Goal: Information Seeking & Learning: Learn about a topic

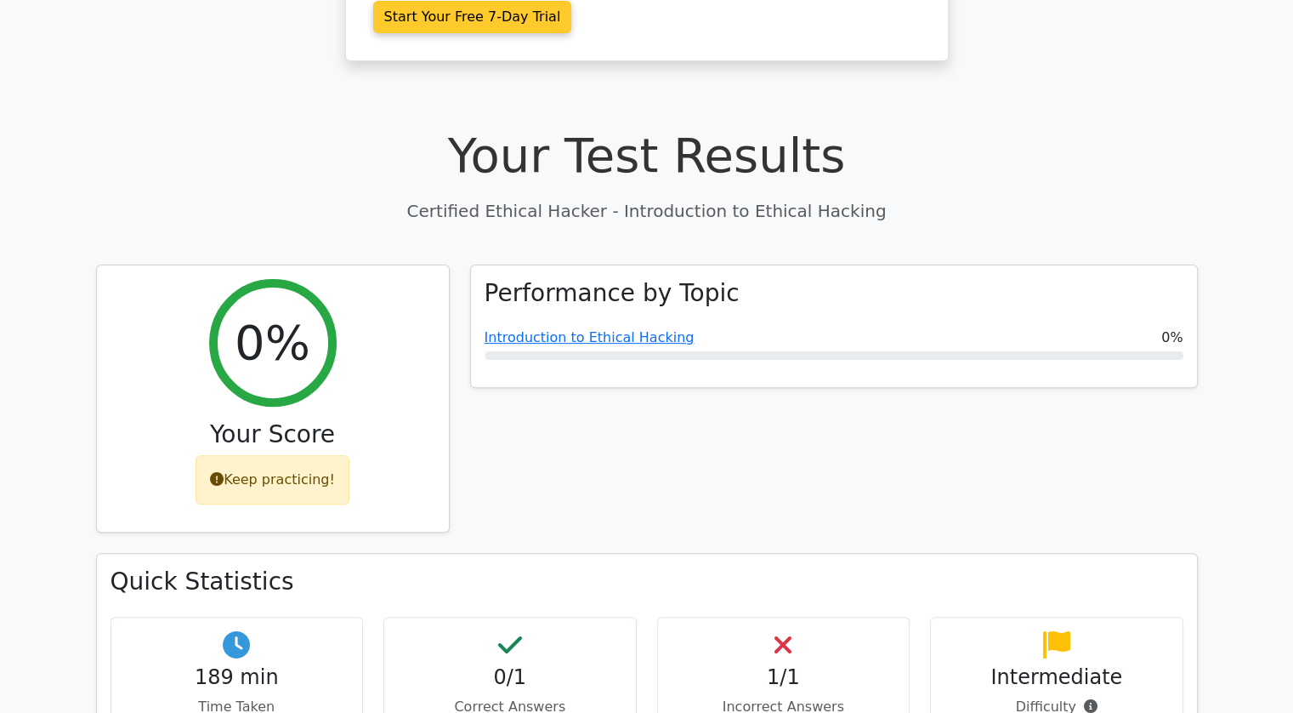
scroll to position [439, 0]
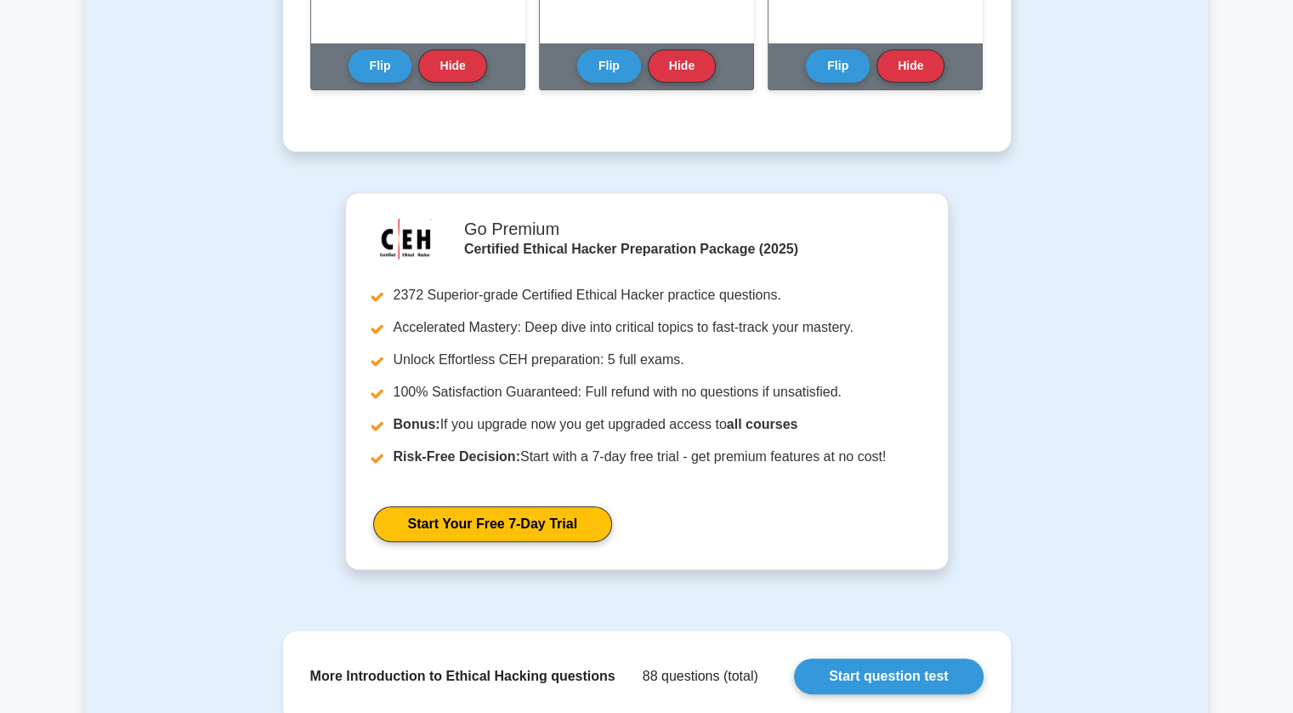
scroll to position [1184, 0]
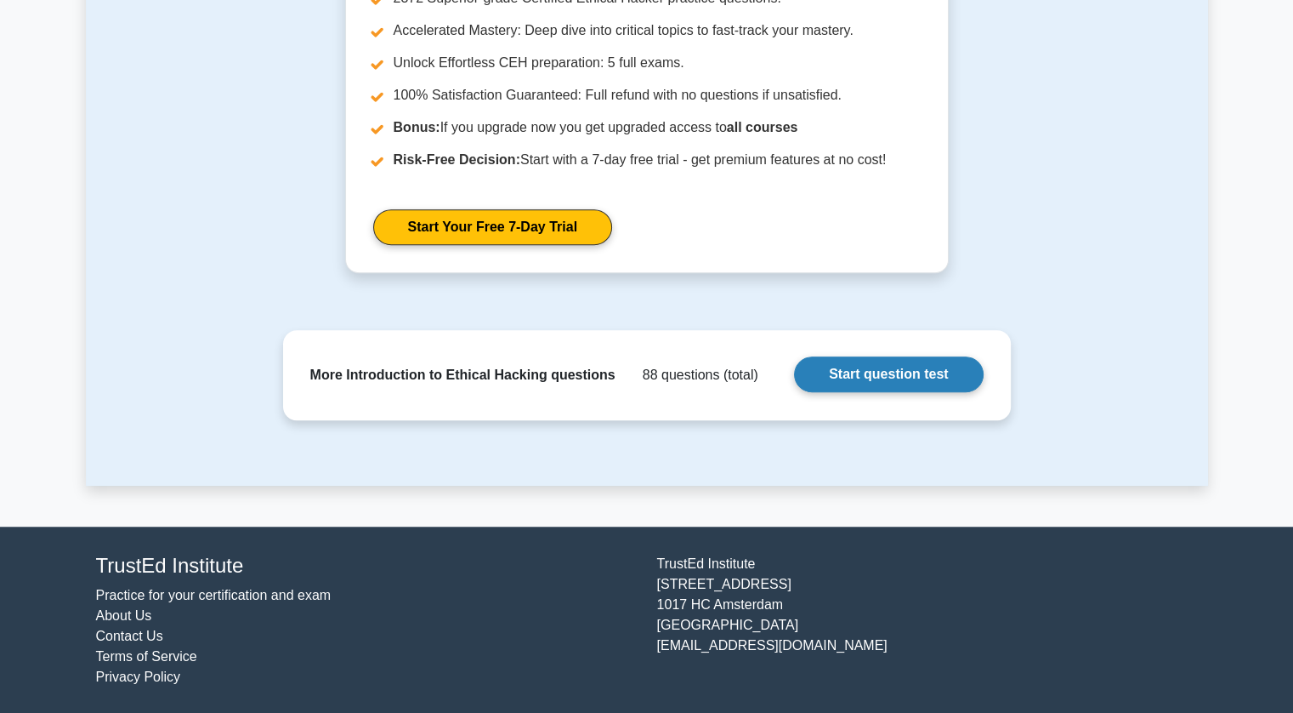
click at [852, 377] on link "Start question test" at bounding box center [888, 374] width 189 height 36
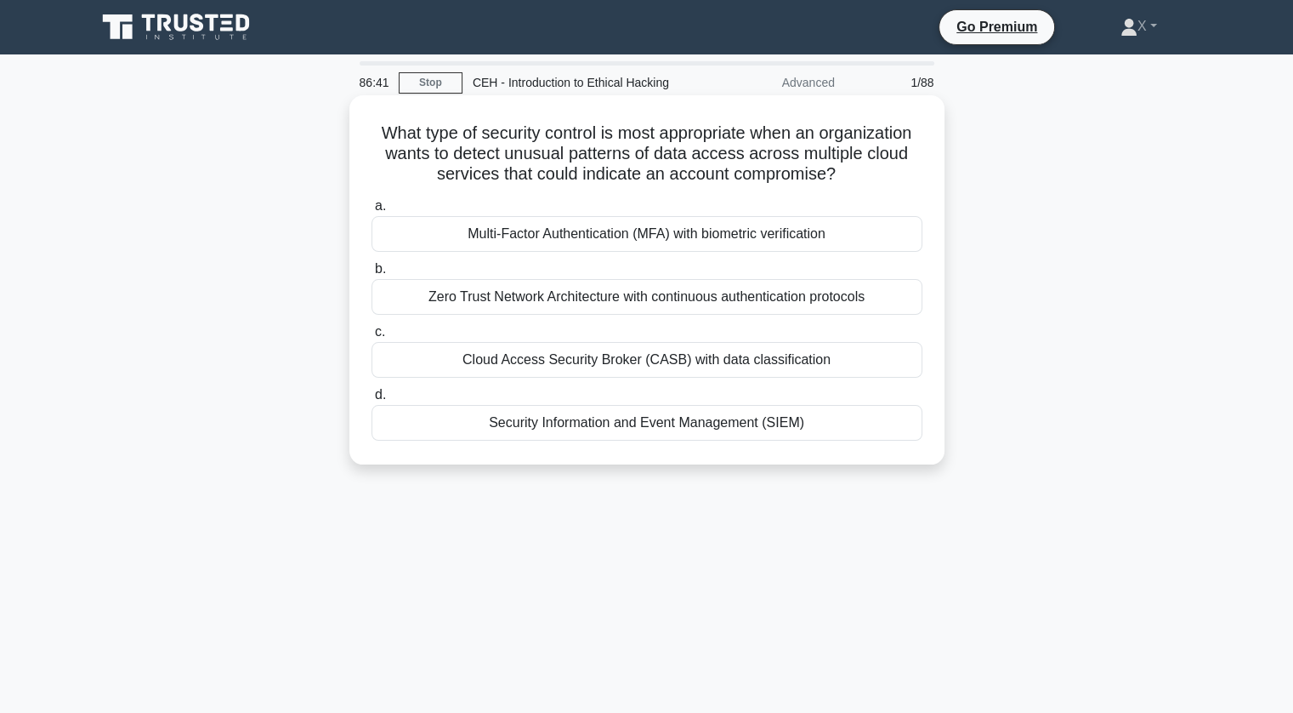
click at [554, 351] on div "Cloud Access Security Broker (CASB) with data classification" at bounding box center [647, 360] width 551 height 36
click at [372, 338] on input "c. Cloud Access Security Broker (CASB) with data classification" at bounding box center [372, 332] width 0 height 11
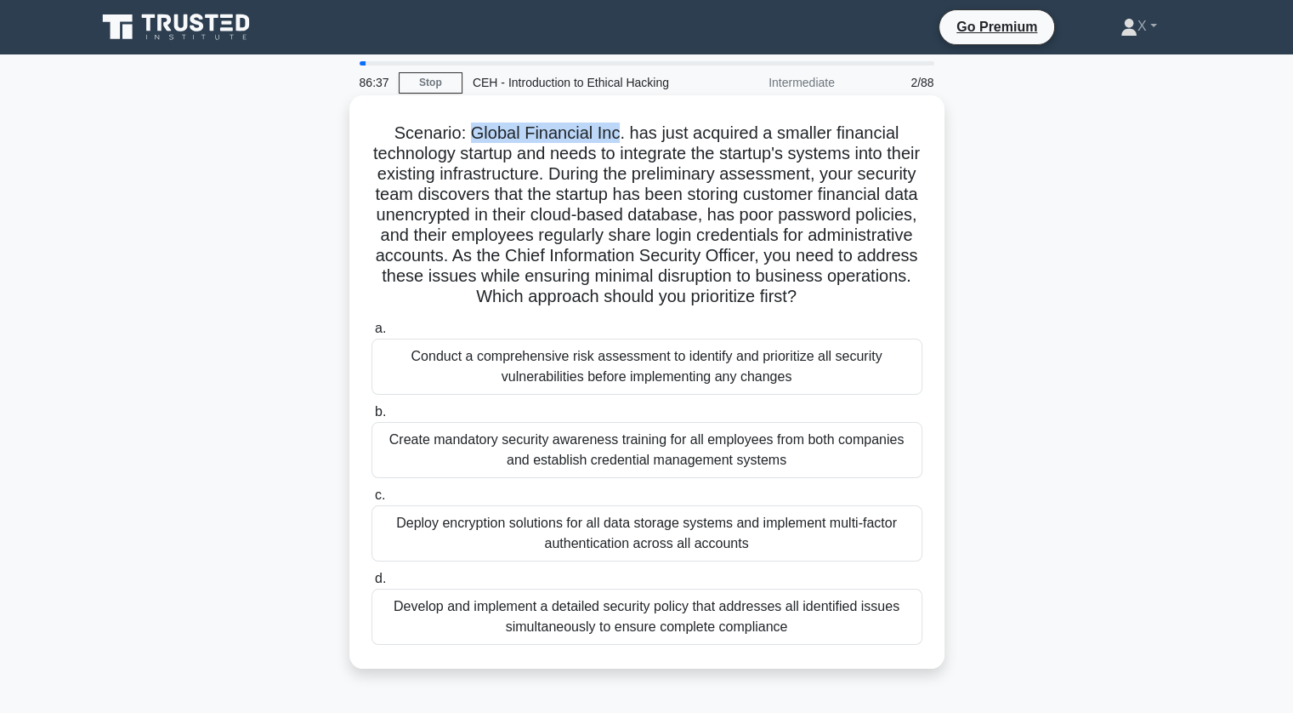
drag, startPoint x: 469, startPoint y: 136, endPoint x: 616, endPoint y: 139, distance: 147.1
click at [616, 139] on h5 "Scenario: Global Financial Inc. has just acquired a smaller financial technolog…" at bounding box center [647, 214] width 554 height 185
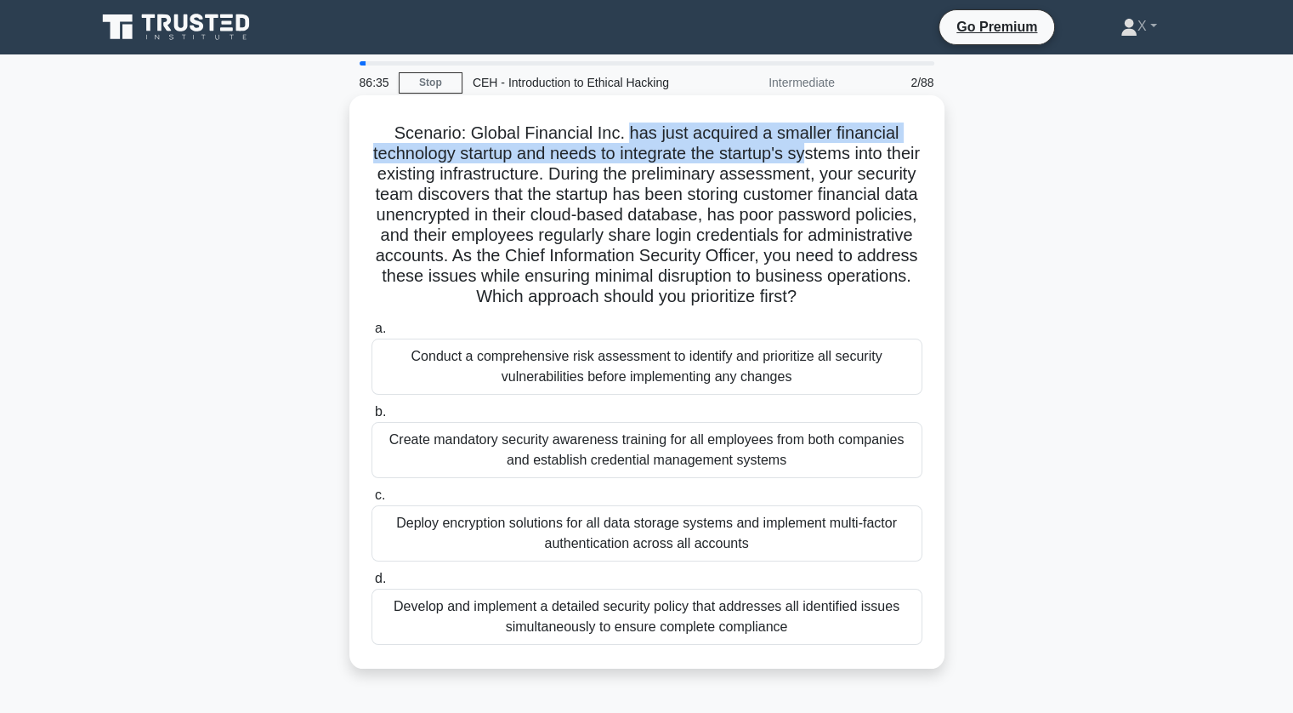
drag, startPoint x: 627, startPoint y: 138, endPoint x: 827, endPoint y: 151, distance: 200.3
click at [827, 151] on h5 "Scenario: Global Financial Inc. has just acquired a smaller financial technolog…" at bounding box center [647, 214] width 554 height 185
drag, startPoint x: 629, startPoint y: 138, endPoint x: 592, endPoint y: 183, distance: 58.6
click at [592, 183] on h5 "Scenario: Global Financial Inc. has just acquired a smaller financial technolog…" at bounding box center [647, 214] width 554 height 185
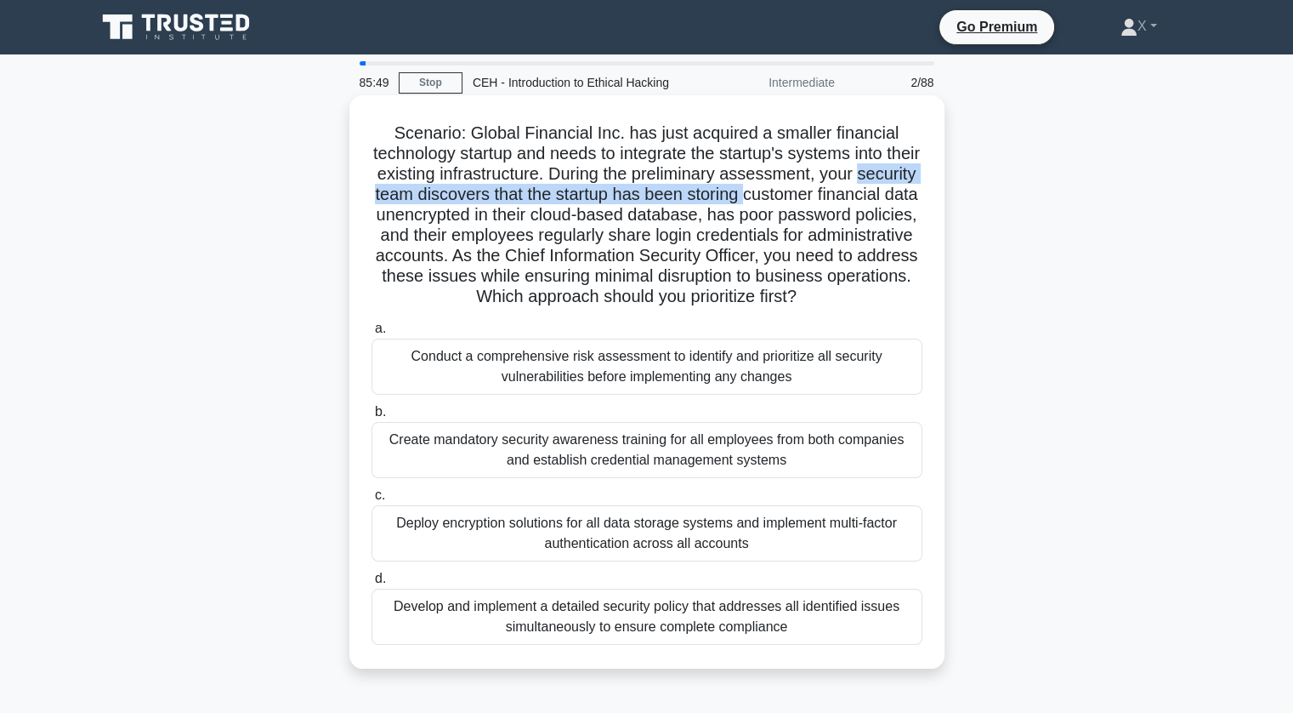
drag, startPoint x: 390, startPoint y: 202, endPoint x: 832, endPoint y: 203, distance: 442.2
click at [832, 203] on h5 "Scenario: Global Financial Inc. has just acquired a smaller financial technolog…" at bounding box center [647, 214] width 554 height 185
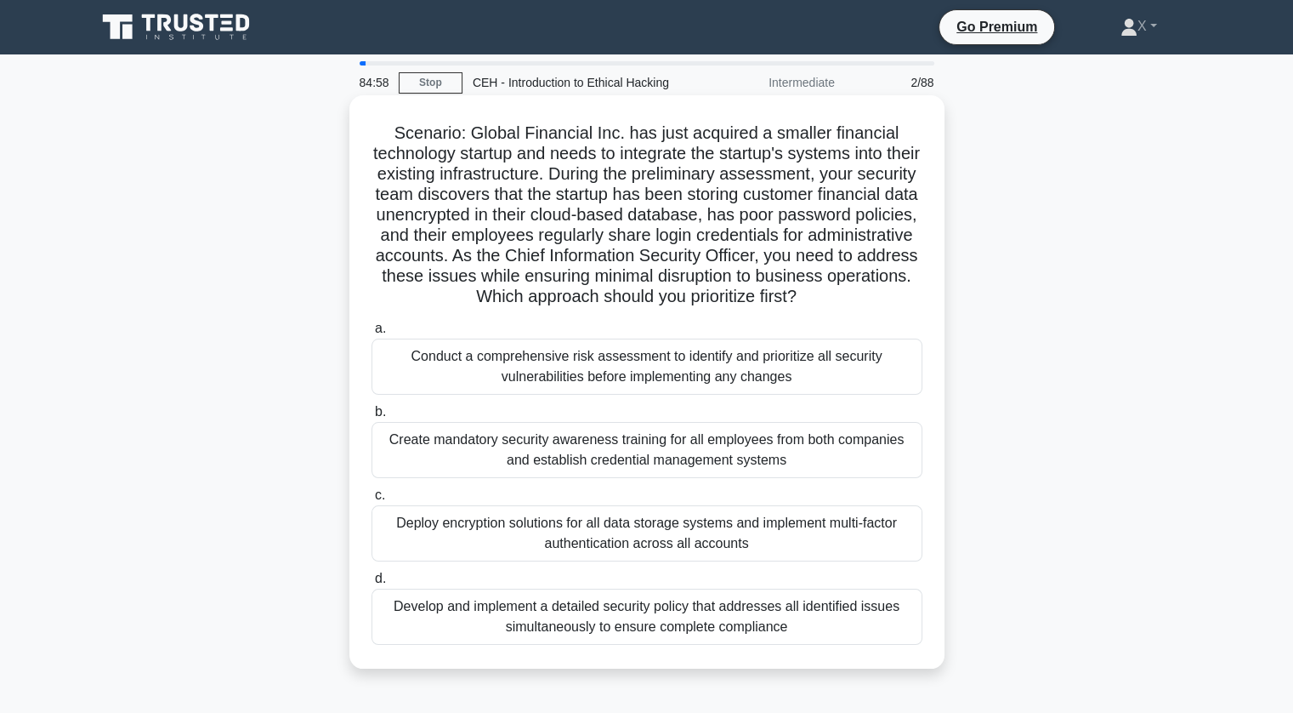
click at [839, 204] on h5 "Scenario: Global Financial Inc. has just acquired a smaller financial technolog…" at bounding box center [647, 214] width 554 height 185
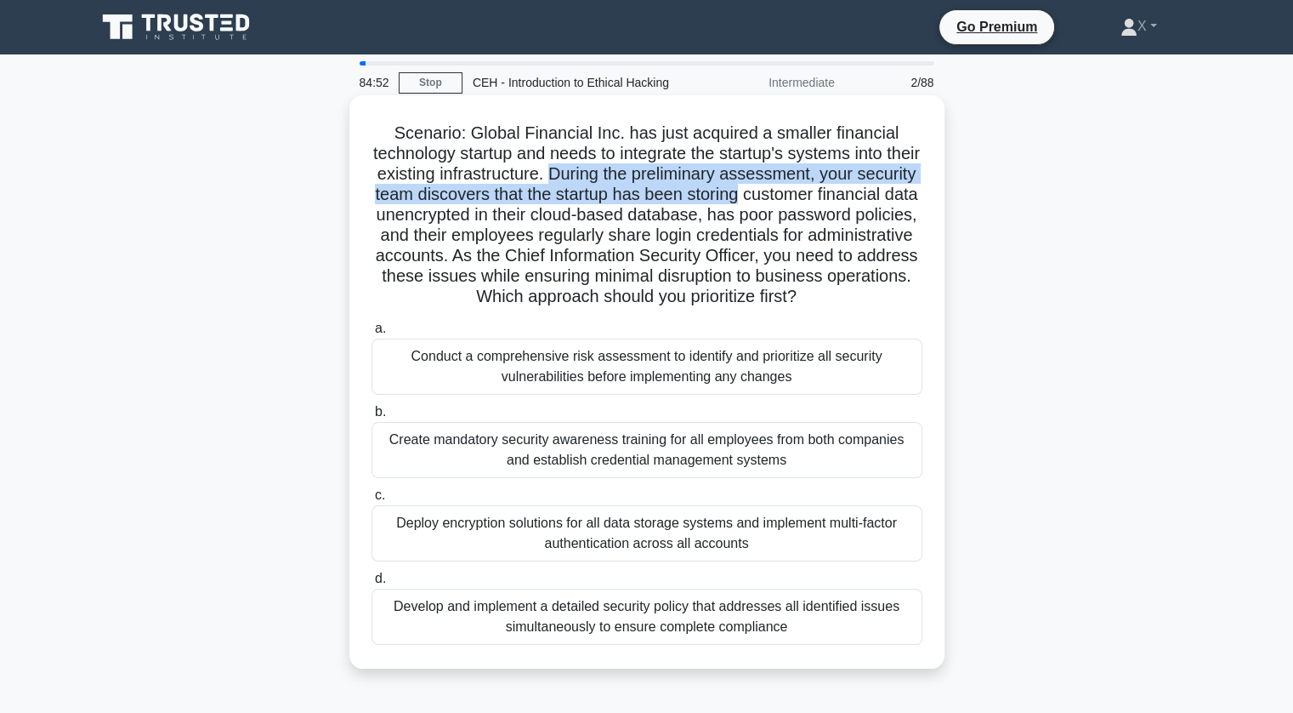
drag, startPoint x: 599, startPoint y: 173, endPoint x: 828, endPoint y: 204, distance: 231.7
click at [828, 204] on h5 "Scenario: Global Financial Inc. has just acquired a smaller financial technolog…" at bounding box center [647, 214] width 554 height 185
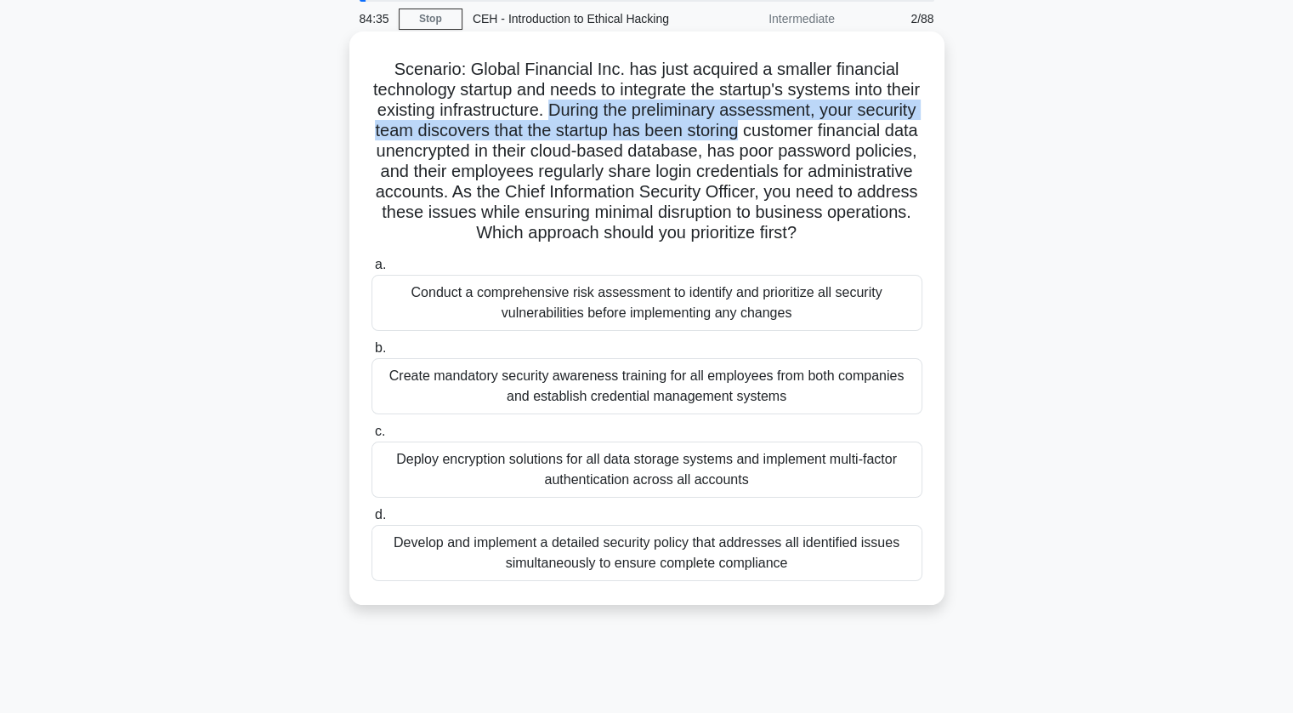
scroll to position [65, 0]
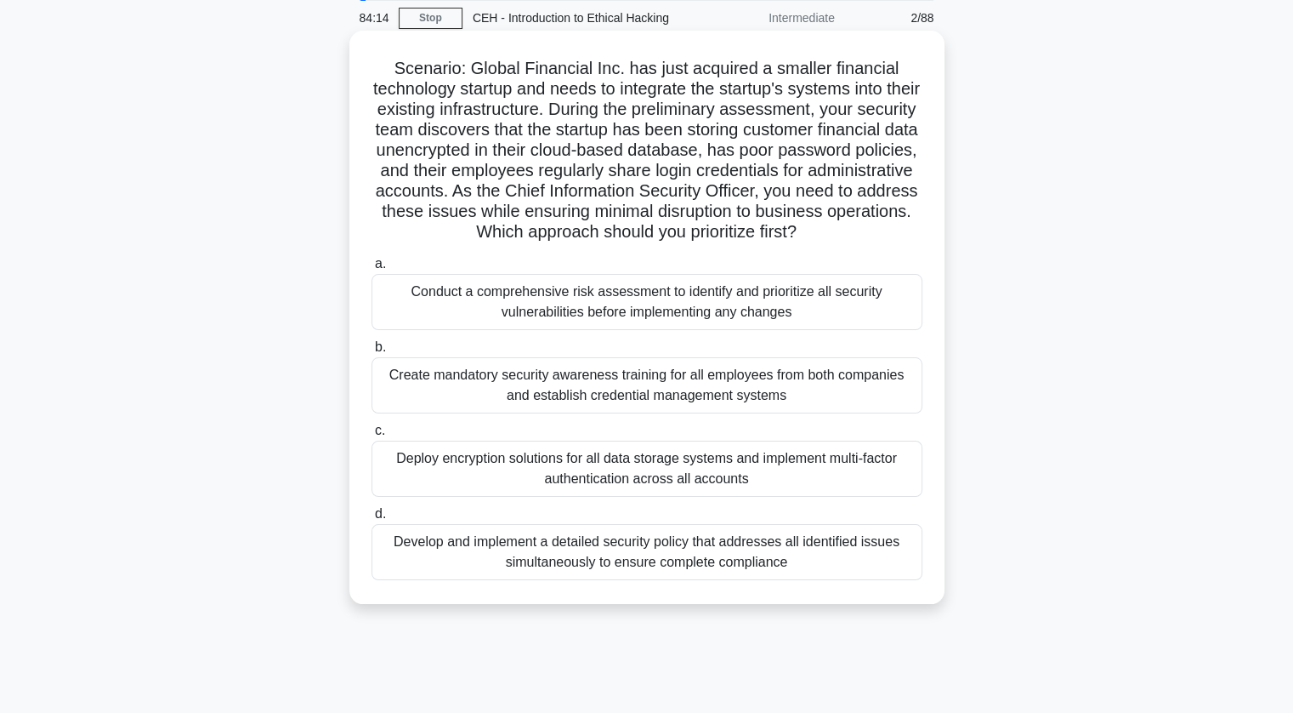
click at [680, 159] on h5 "Scenario: Global Financial Inc. has just acquired a smaller financial technolog…" at bounding box center [647, 150] width 554 height 185
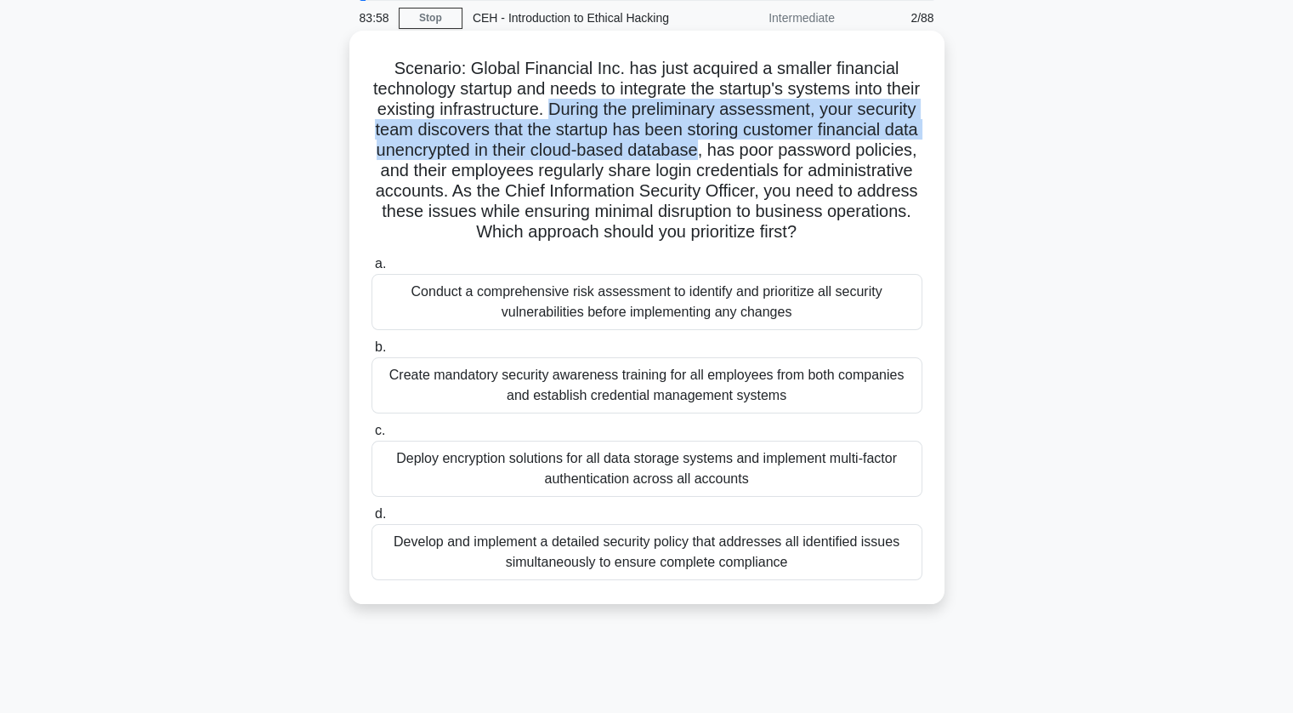
drag, startPoint x: 599, startPoint y: 114, endPoint x: 823, endPoint y: 156, distance: 227.5
click at [823, 156] on h5 "Scenario: Global Financial Inc. has just acquired a smaller financial technolog…" at bounding box center [647, 150] width 554 height 185
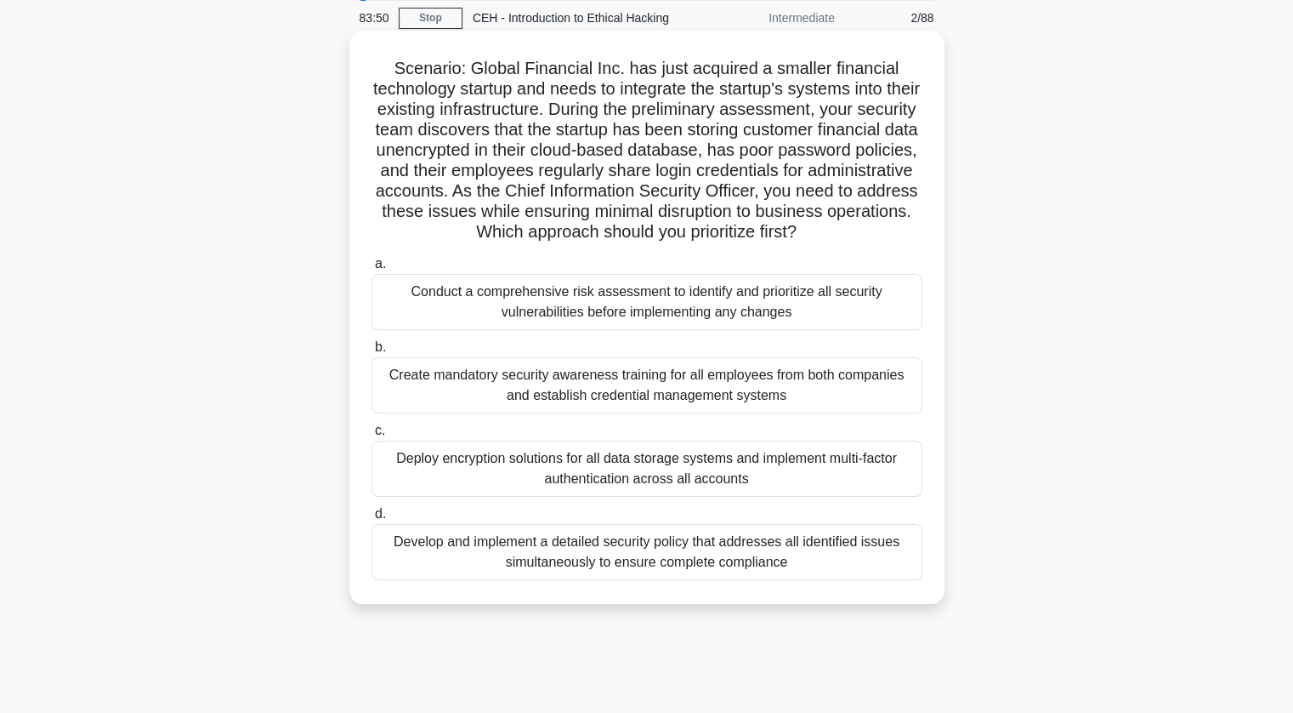
click at [783, 203] on h5 "Scenario: Global Financial Inc. has just acquired a smaller financial technolog…" at bounding box center [647, 150] width 554 height 185
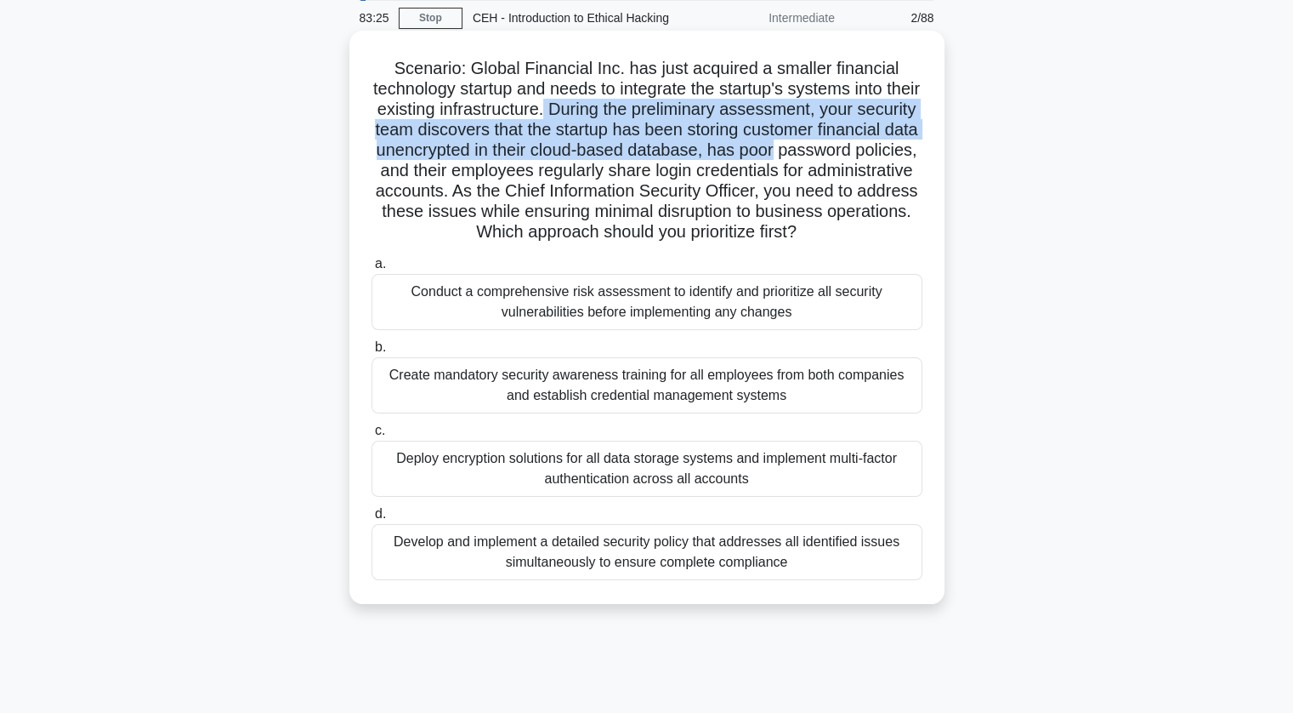
drag, startPoint x: 596, startPoint y: 109, endPoint x: 912, endPoint y: 152, distance: 318.4
click at [912, 152] on h5 "Scenario: Global Financial Inc. has just acquired a smaller financial technolog…" at bounding box center [647, 150] width 554 height 185
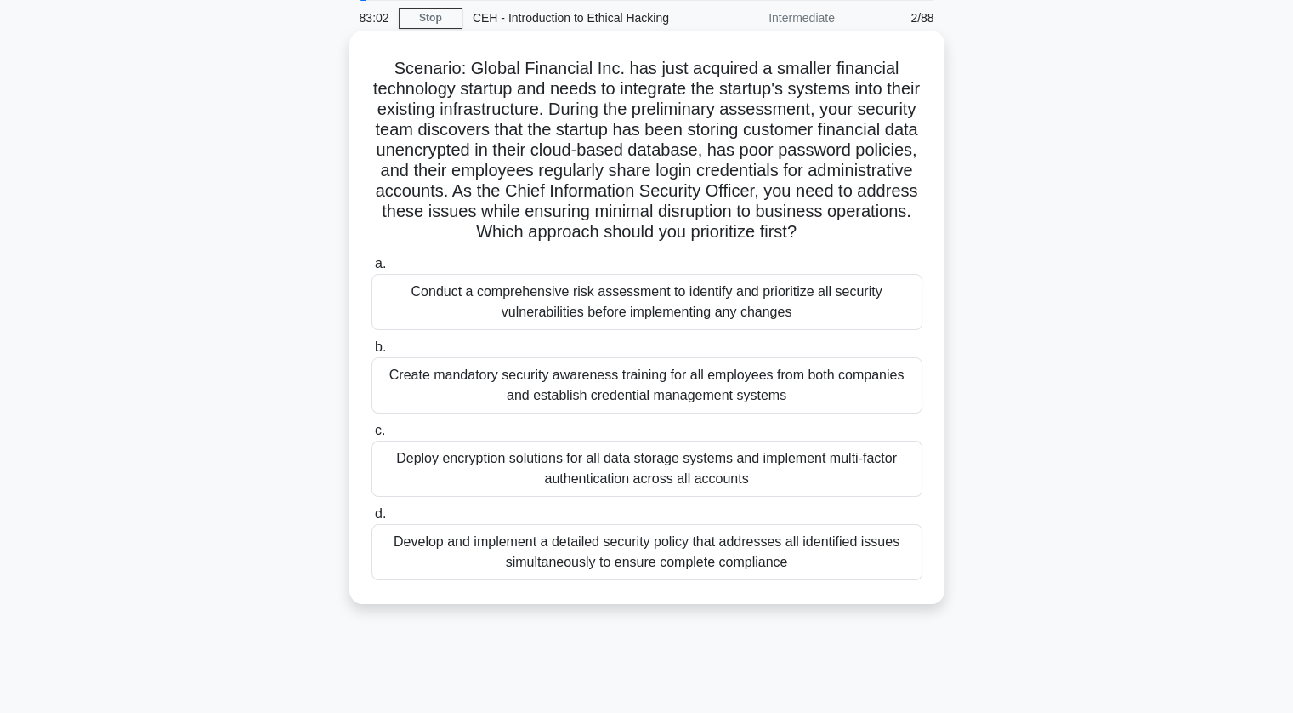
click at [746, 221] on h5 "Scenario: Global Financial Inc. has just acquired a smaller financial technolog…" at bounding box center [647, 150] width 554 height 185
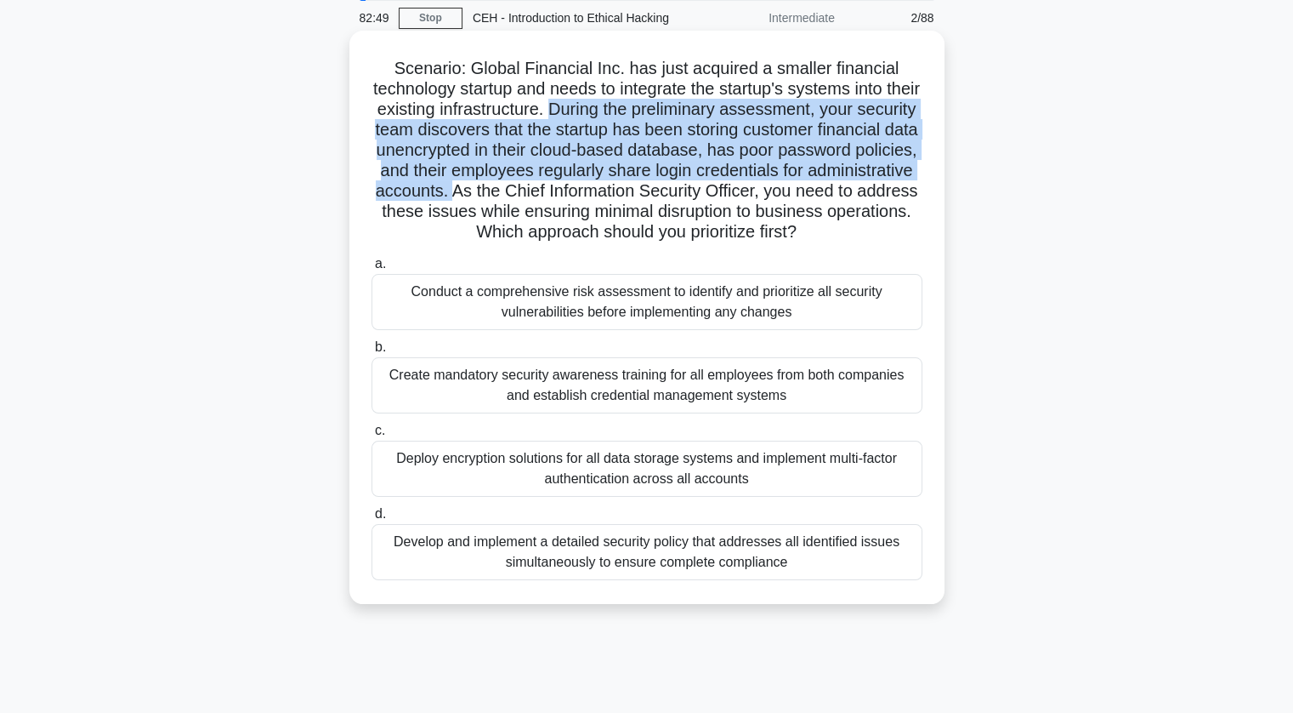
drag, startPoint x: 600, startPoint y: 115, endPoint x: 596, endPoint y: 189, distance: 74.1
click at [596, 189] on h5 "Scenario: Global Financial Inc. has just acquired a smaller financial technolog…" at bounding box center [647, 150] width 554 height 185
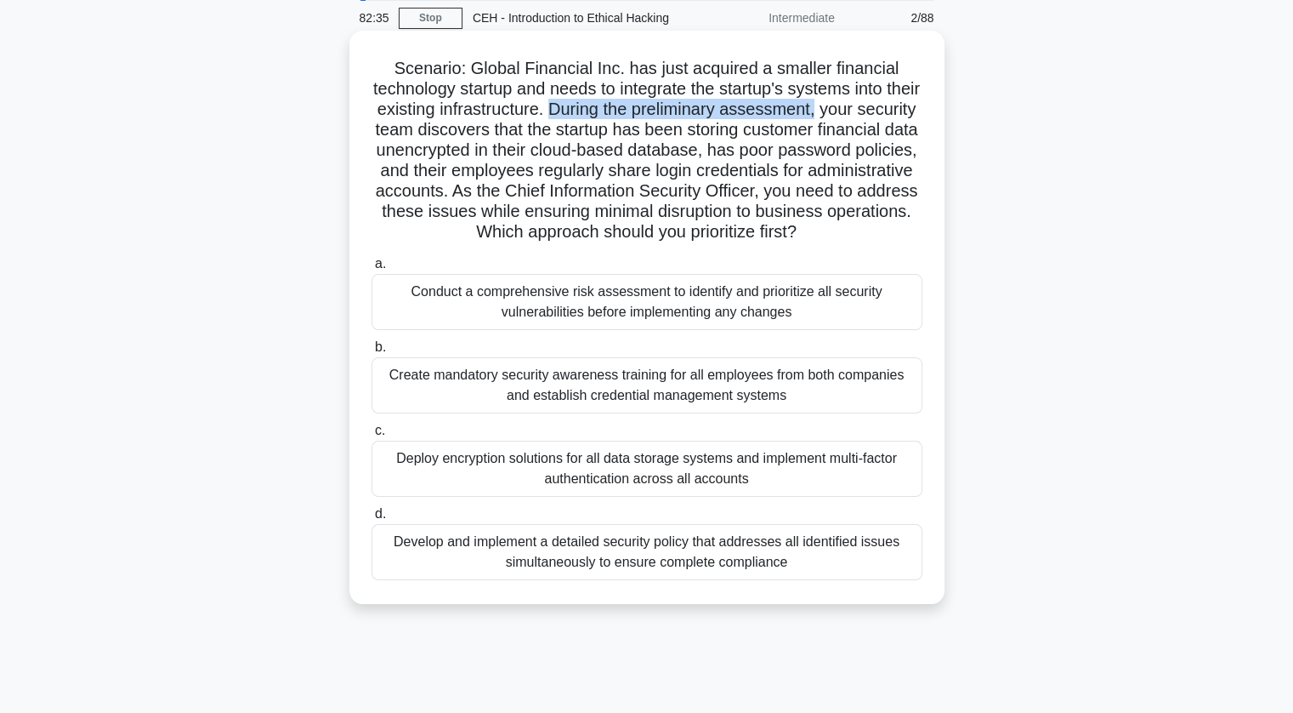
drag, startPoint x: 600, startPoint y: 113, endPoint x: 870, endPoint y: 114, distance: 269.6
click at [870, 114] on h5 "Scenario: Global Financial Inc. has just acquired a smaller financial technolog…" at bounding box center [647, 150] width 554 height 185
drag, startPoint x: 591, startPoint y: 118, endPoint x: 870, endPoint y: 117, distance: 278.9
click at [870, 117] on h5 "Scenario: Global Financial Inc. has just acquired a smaller financial technolog…" at bounding box center [647, 150] width 554 height 185
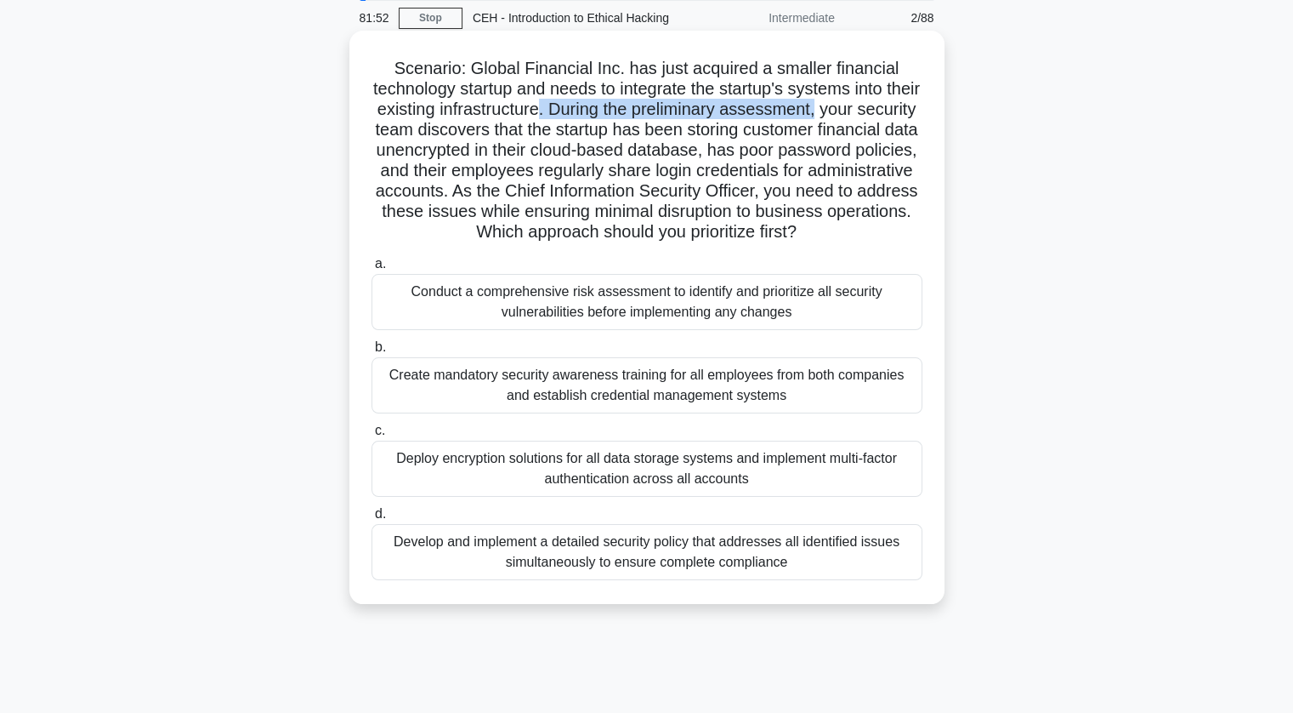
click at [870, 117] on h5 "Scenario: Global Financial Inc. has just acquired a smaller financial technolog…" at bounding box center [647, 150] width 554 height 185
drag, startPoint x: 599, startPoint y: 108, endPoint x: 873, endPoint y: 115, distance: 273.9
click at [873, 115] on h5 "Scenario: Global Financial Inc. has just acquired a smaller financial technolog…" at bounding box center [647, 150] width 554 height 185
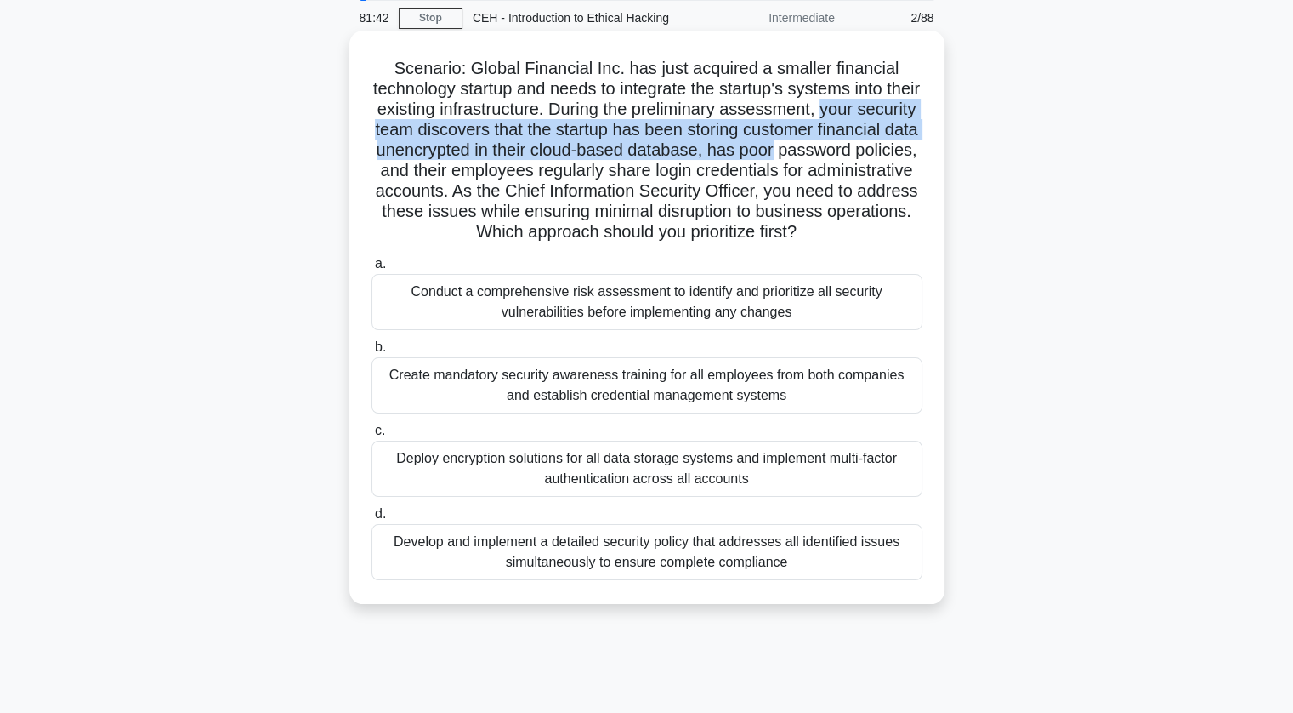
drag, startPoint x: 877, startPoint y: 112, endPoint x: 908, endPoint y: 145, distance: 45.7
click at [908, 145] on h5 "Scenario: Global Financial Inc. has just acquired a smaller financial technolog…" at bounding box center [647, 150] width 554 height 185
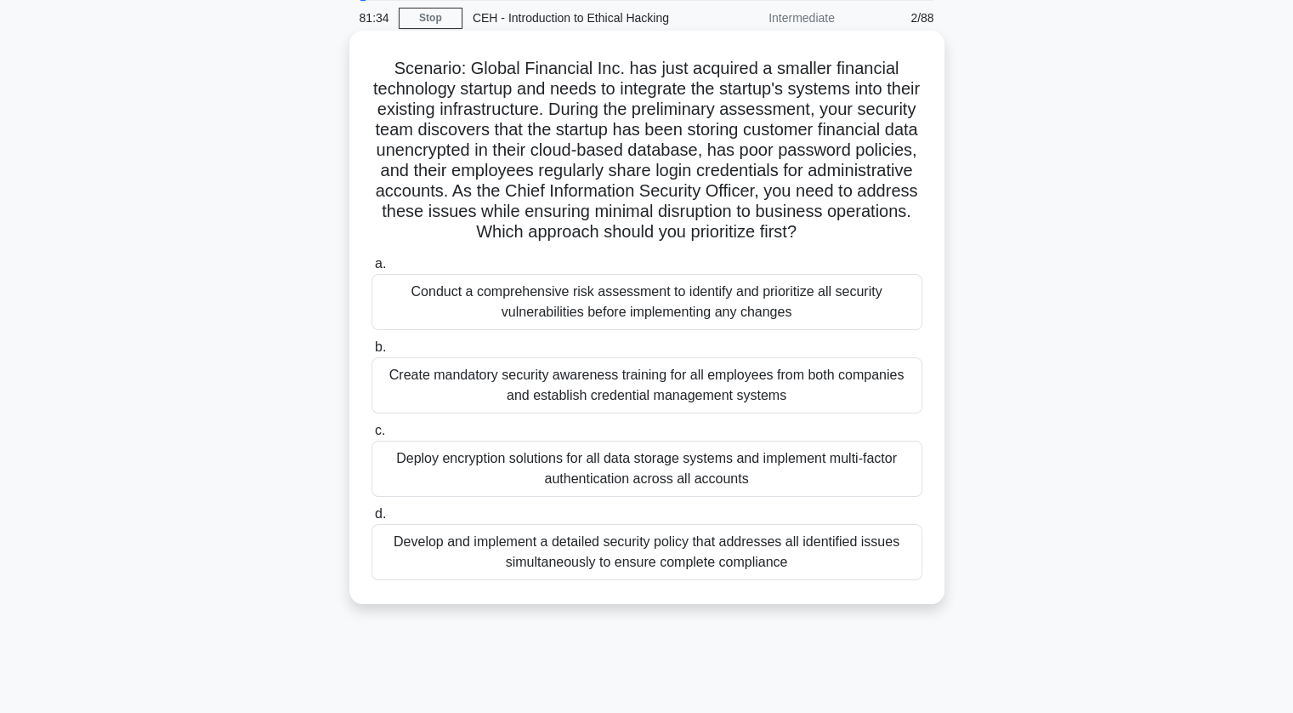
click at [505, 541] on div "Develop and implement a detailed security policy that addresses all identified …" at bounding box center [647, 552] width 551 height 56
click at [372, 520] on input "d. Develop and implement a detailed security policy that addresses all identifi…" at bounding box center [372, 513] width 0 height 11
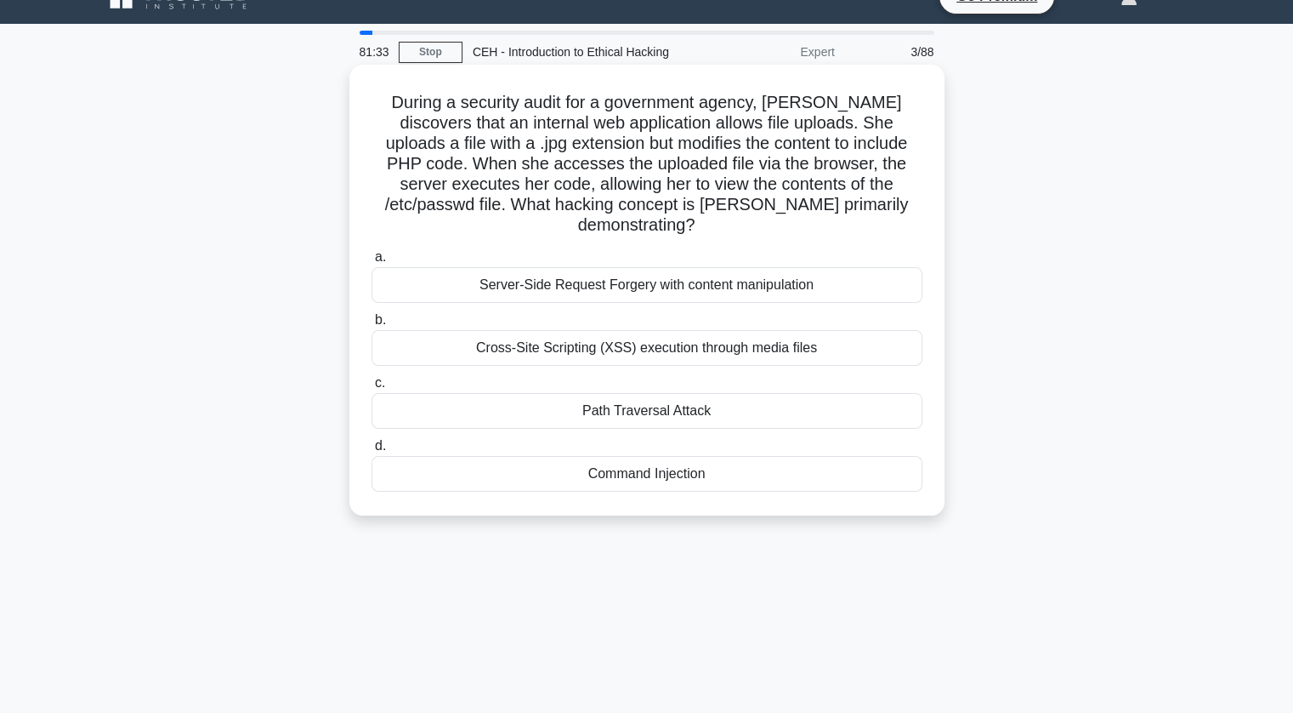
scroll to position [0, 0]
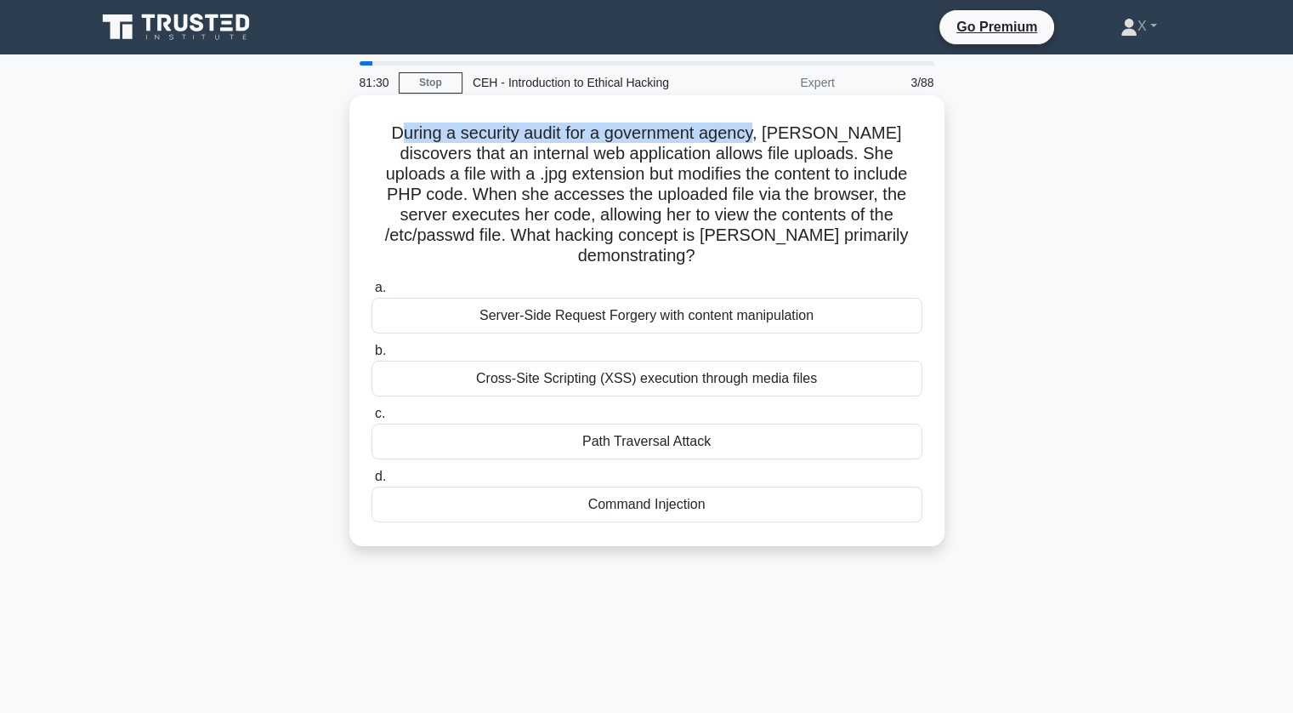
drag, startPoint x: 388, startPoint y: 141, endPoint x: 750, endPoint y: 143, distance: 362.2
click at [750, 143] on h5 "During a security audit for a government agency, Sarah discovers that an intern…" at bounding box center [647, 194] width 554 height 145
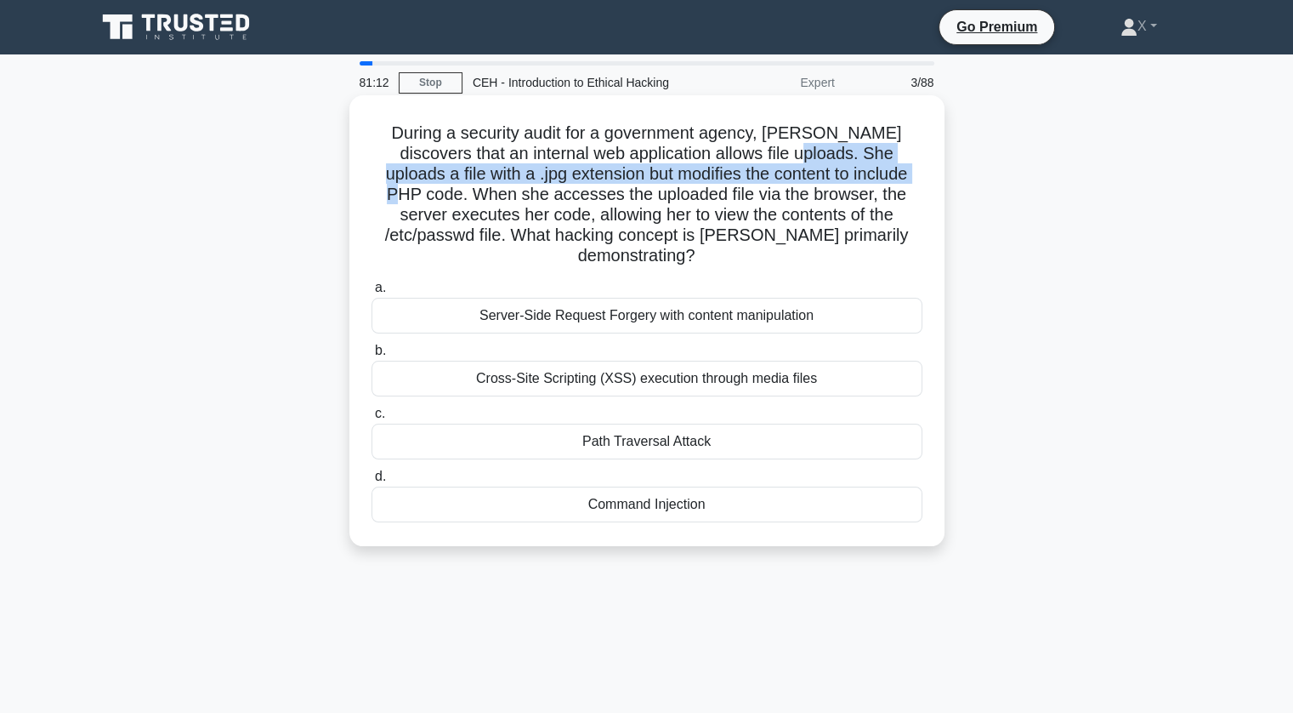
drag, startPoint x: 736, startPoint y: 156, endPoint x: 841, endPoint y: 166, distance: 105.0
click at [841, 166] on h5 "During a security audit for a government agency, Sarah discovers that an intern…" at bounding box center [647, 194] width 554 height 145
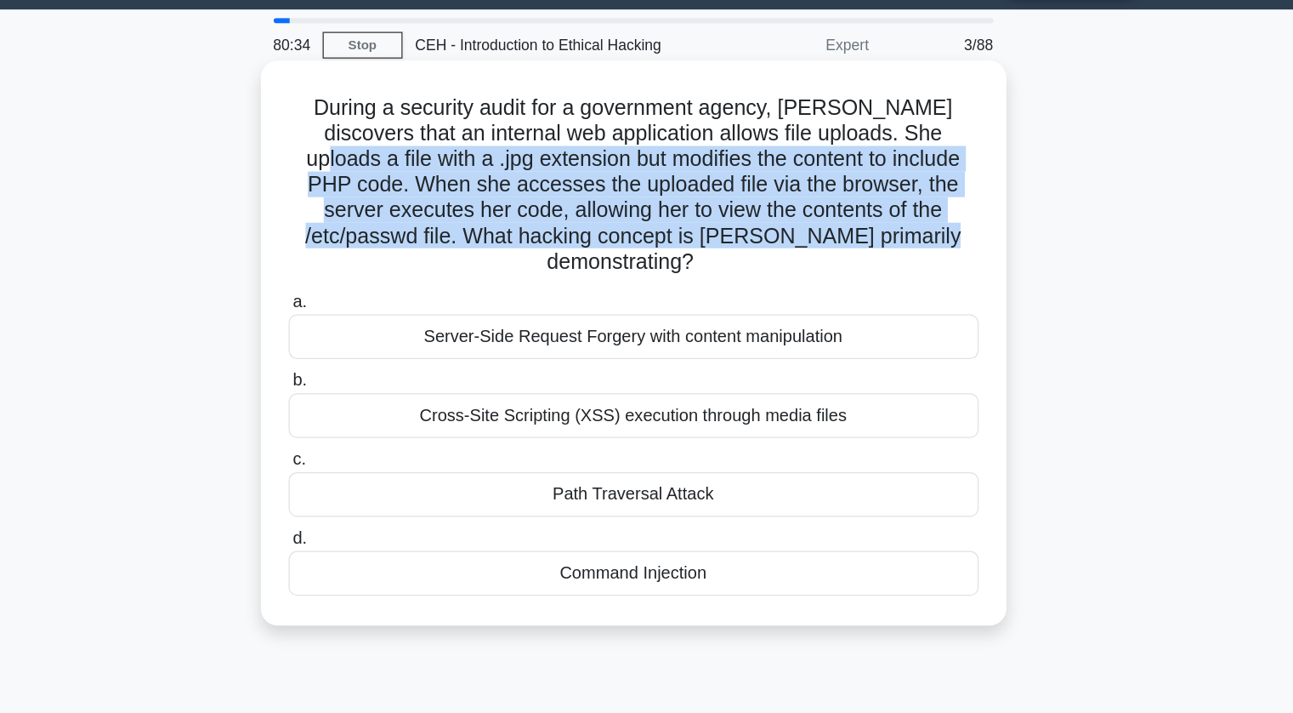
drag, startPoint x: 849, startPoint y: 162, endPoint x: 849, endPoint y: 233, distance: 70.6
click at [849, 233] on h5 "During a security audit for a government agency, Sarah discovers that an intern…" at bounding box center [647, 194] width 554 height 145
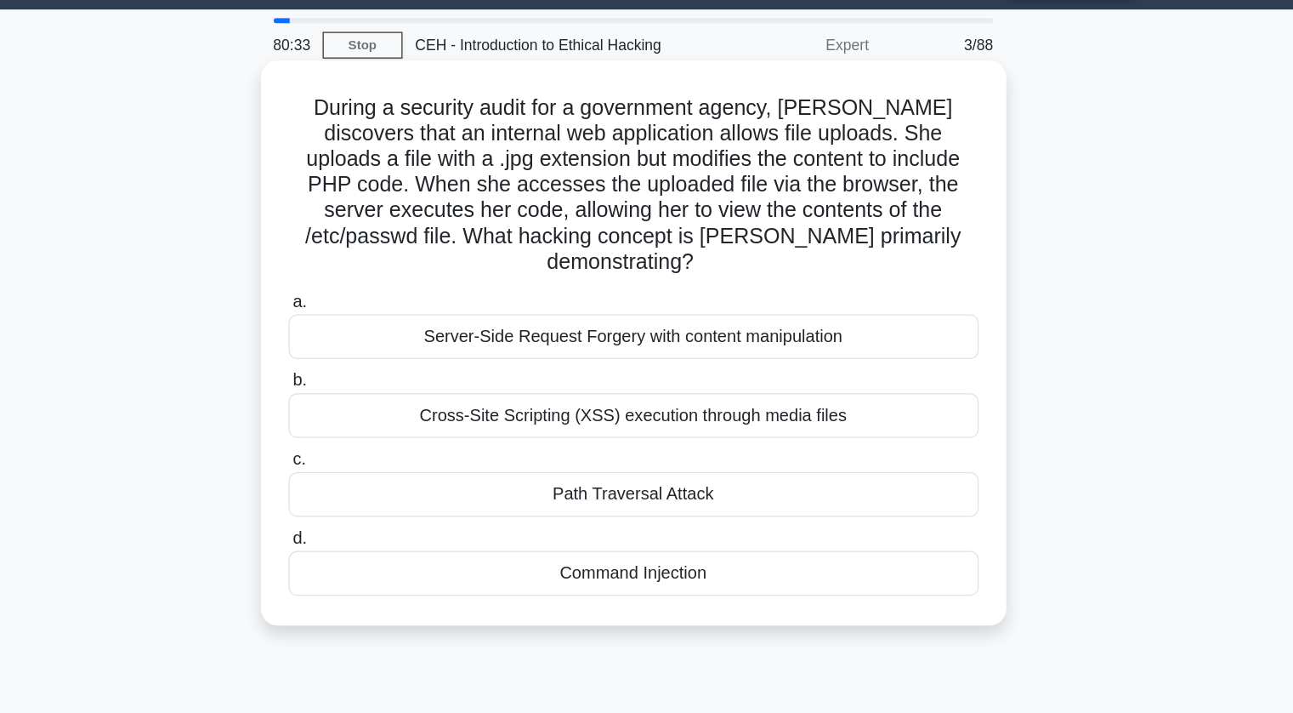
click at [715, 247] on icon ".spinner_0XTQ{transform-origin:center;animation:spinner_y6GP .75s linear infini…" at bounding box center [705, 257] width 20 height 20
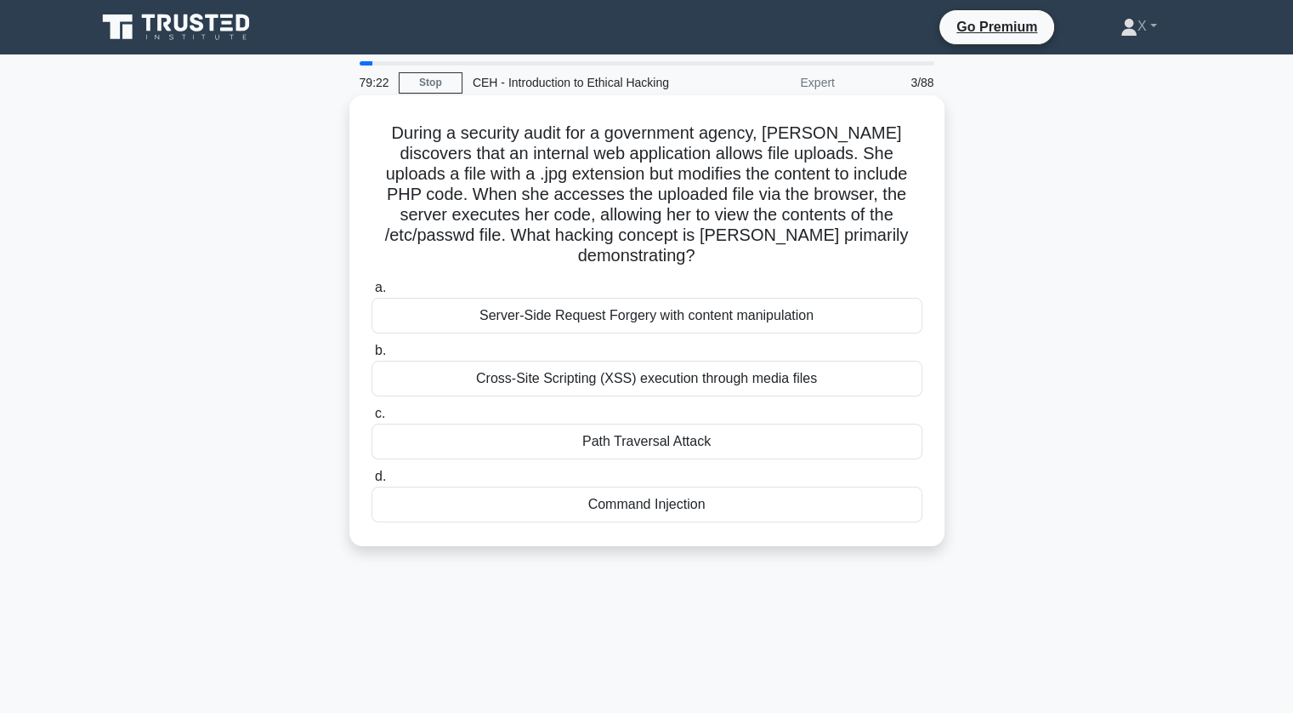
drag, startPoint x: 377, startPoint y: 142, endPoint x: 711, endPoint y: 494, distance: 485.4
click at [711, 494] on div "During a security audit for a government agency, Sarah discovers that an intern…" at bounding box center [647, 320] width 582 height 437
copy div "n internal web application allows file uploads. She uploads a file with a .jpg …"
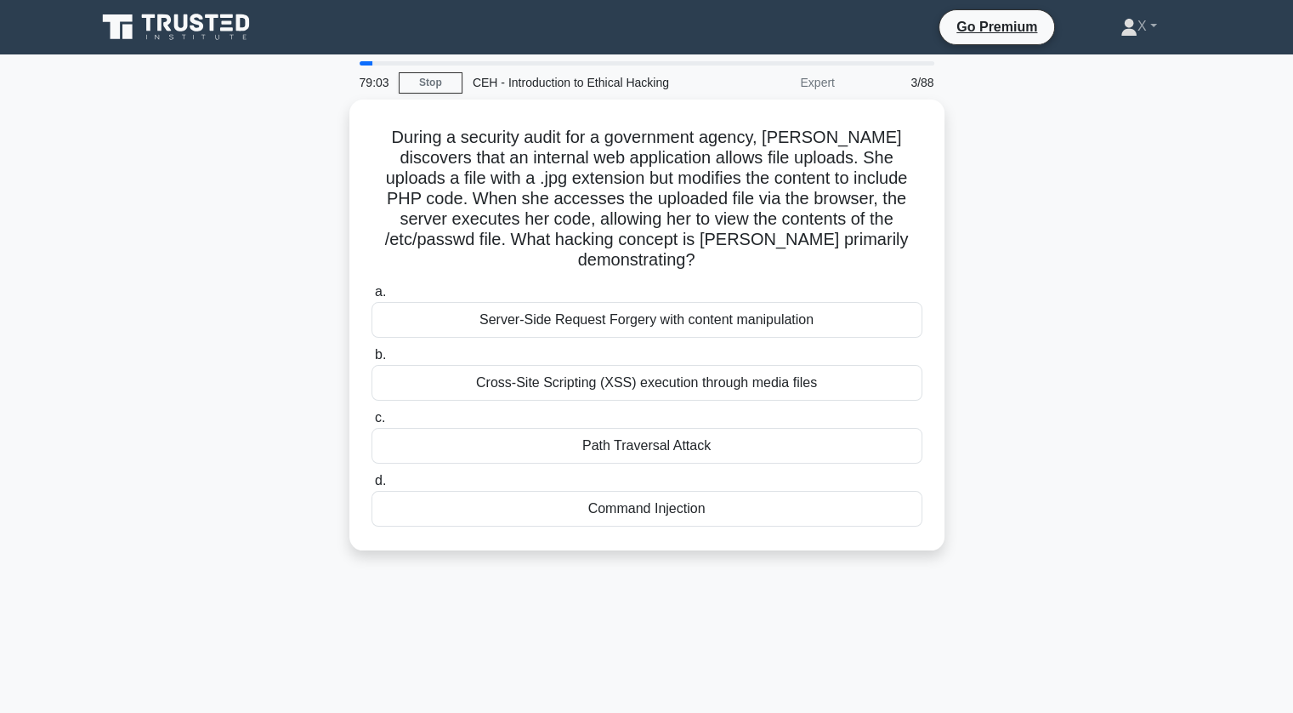
click at [366, 90] on div "79:03" at bounding box center [373, 82] width 49 height 34
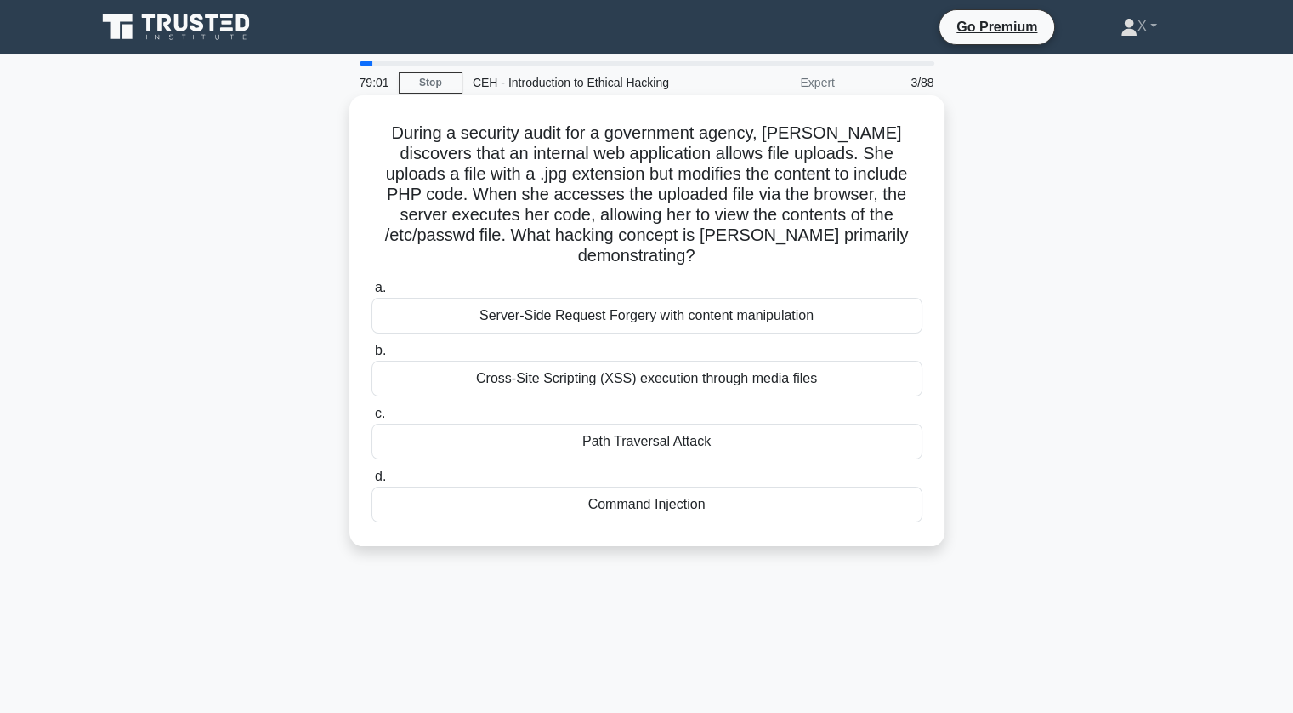
click at [420, 486] on div "Command Injection" at bounding box center [647, 504] width 551 height 36
click at [372, 482] on input "d. Command Injection" at bounding box center [372, 476] width 0 height 11
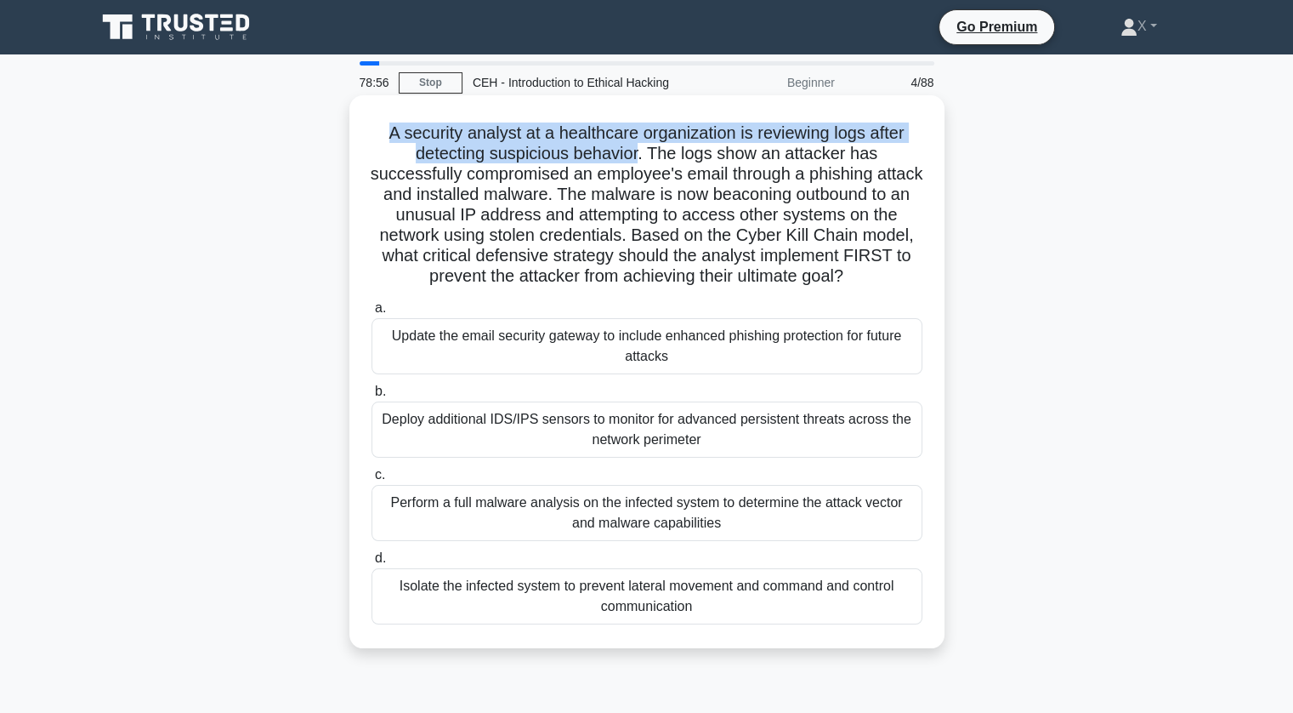
drag, startPoint x: 383, startPoint y: 132, endPoint x: 639, endPoint y: 156, distance: 257.9
click at [639, 156] on h5 "A security analyst at a healthcare organization is reviewing logs after detecti…" at bounding box center [647, 204] width 554 height 165
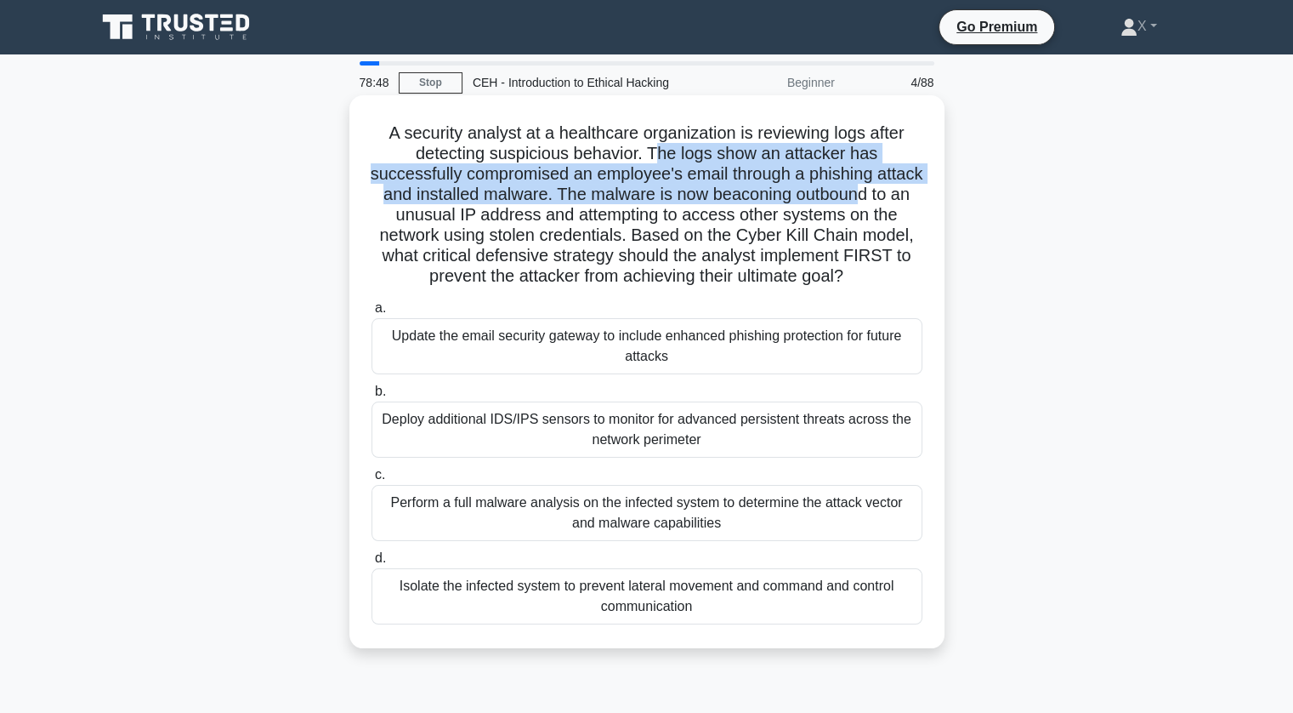
drag, startPoint x: 656, startPoint y: 156, endPoint x: 914, endPoint y: 193, distance: 261.2
click at [914, 193] on h5 "A security analyst at a healthcare organization is reviewing logs after detecti…" at bounding box center [647, 204] width 554 height 165
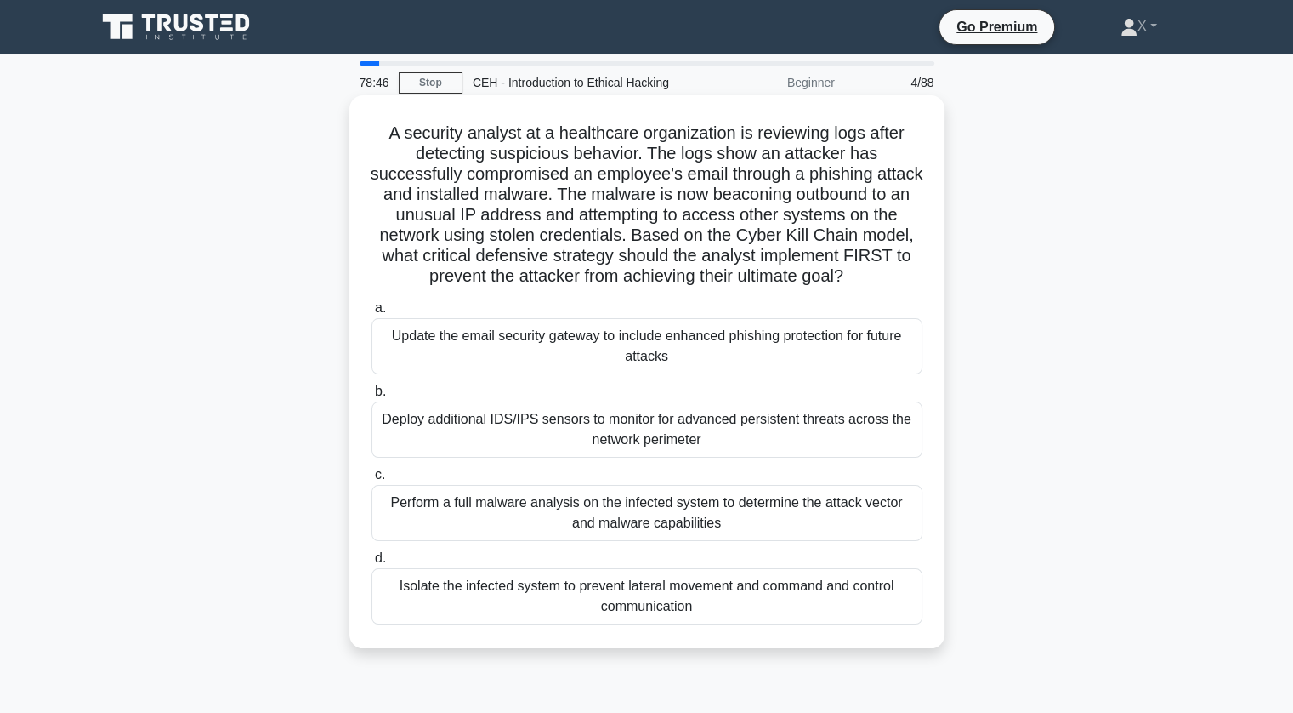
click at [878, 224] on h5 "A security analyst at a healthcare organization is reviewing logs after detecti…" at bounding box center [647, 204] width 554 height 165
drag, startPoint x: 603, startPoint y: 196, endPoint x: 719, endPoint y: 201, distance: 115.8
click at [719, 201] on h5 "A security analyst at a healthcare organization is reviewing logs after detecti…" at bounding box center [647, 204] width 554 height 165
click at [763, 241] on h5 "A security analyst at a healthcare organization is reviewing logs after detecti…" at bounding box center [647, 204] width 554 height 165
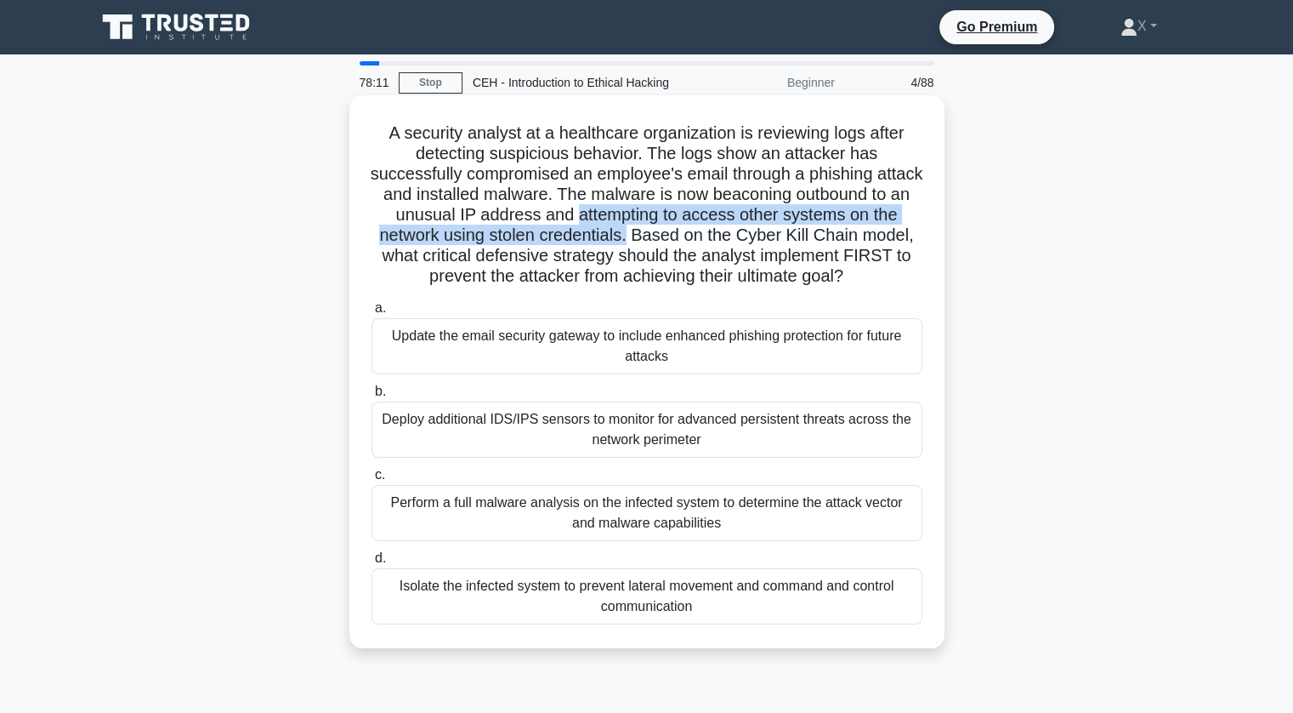
drag, startPoint x: 598, startPoint y: 224, endPoint x: 630, endPoint y: 238, distance: 35.4
click at [630, 238] on h5 "A security analyst at a healthcare organization is reviewing logs after detecti…" at bounding box center [647, 204] width 554 height 165
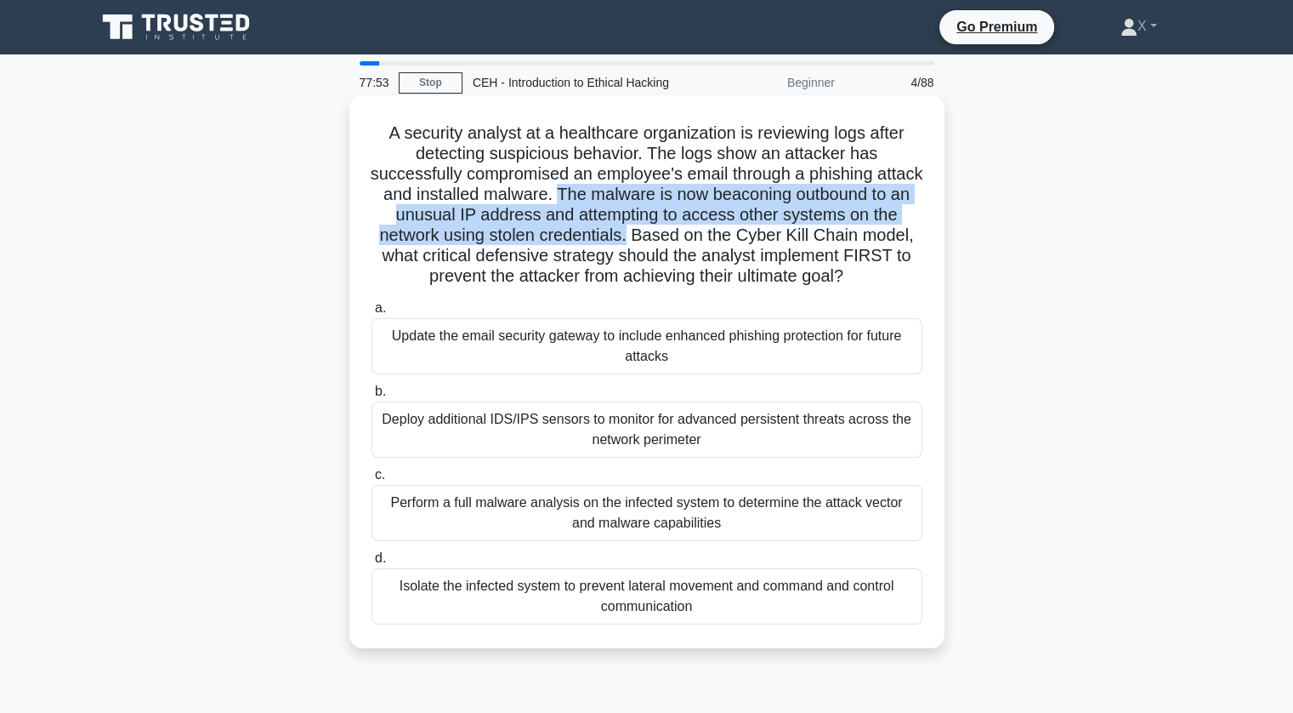
drag, startPoint x: 630, startPoint y: 238, endPoint x: 605, endPoint y: 190, distance: 54.8
click at [605, 190] on h5 "A security analyst at a healthcare organization is reviewing logs after detecti…" at bounding box center [647, 204] width 554 height 165
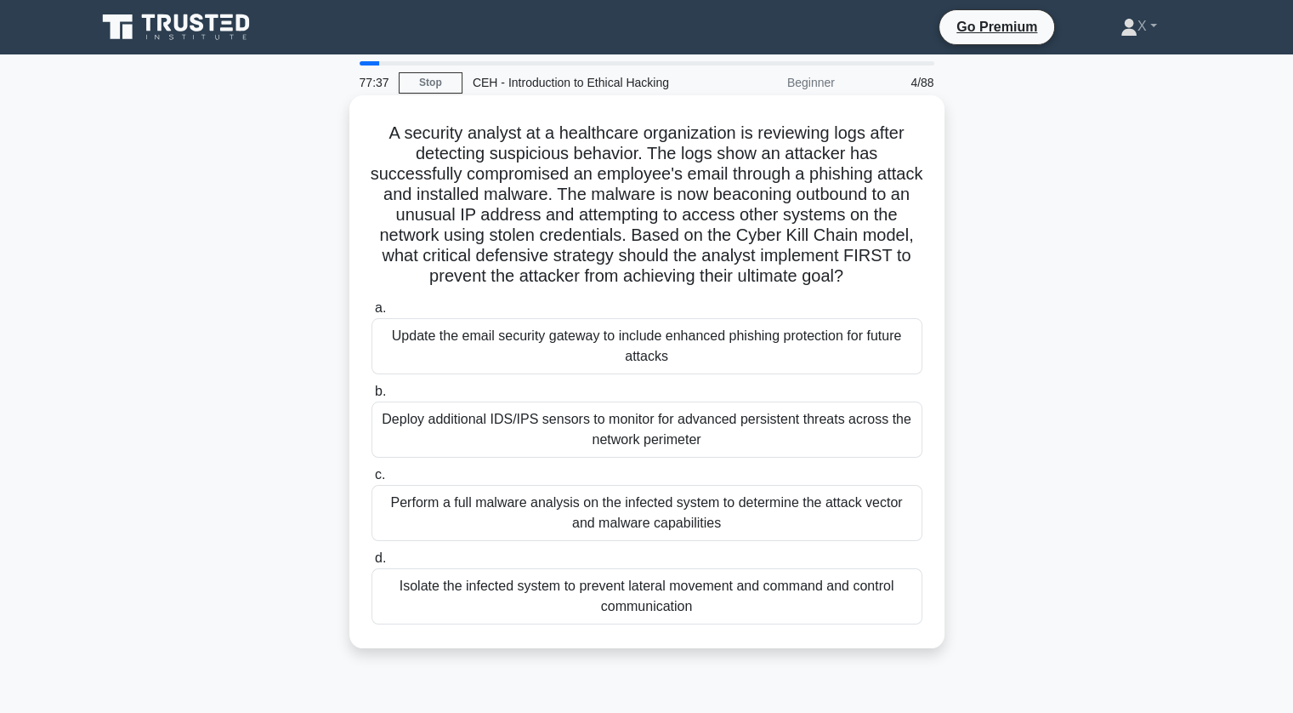
click at [687, 270] on h5 "A security analyst at a healthcare organization is reviewing logs after detecti…" at bounding box center [647, 204] width 554 height 165
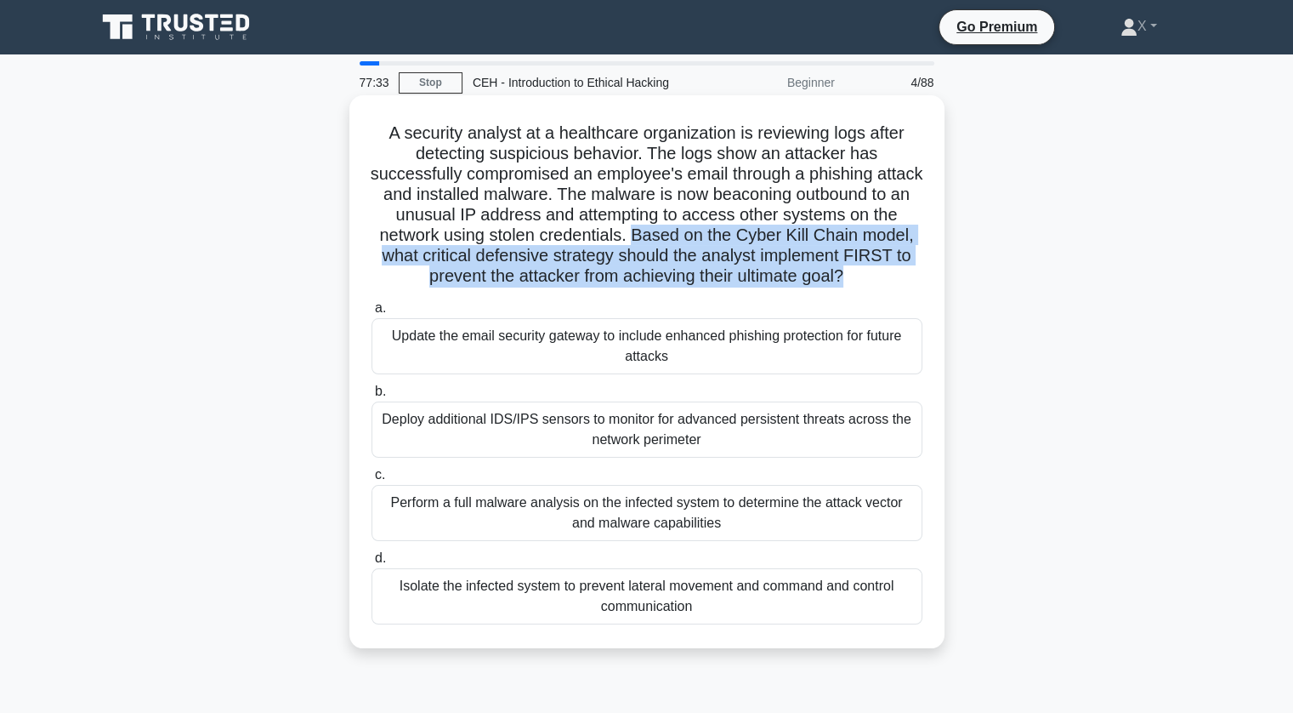
drag, startPoint x: 636, startPoint y: 233, endPoint x: 846, endPoint y: 275, distance: 214.1
click at [846, 275] on h5 "A security analyst at a healthcare organization is reviewing logs after detecti…" at bounding box center [647, 204] width 554 height 165
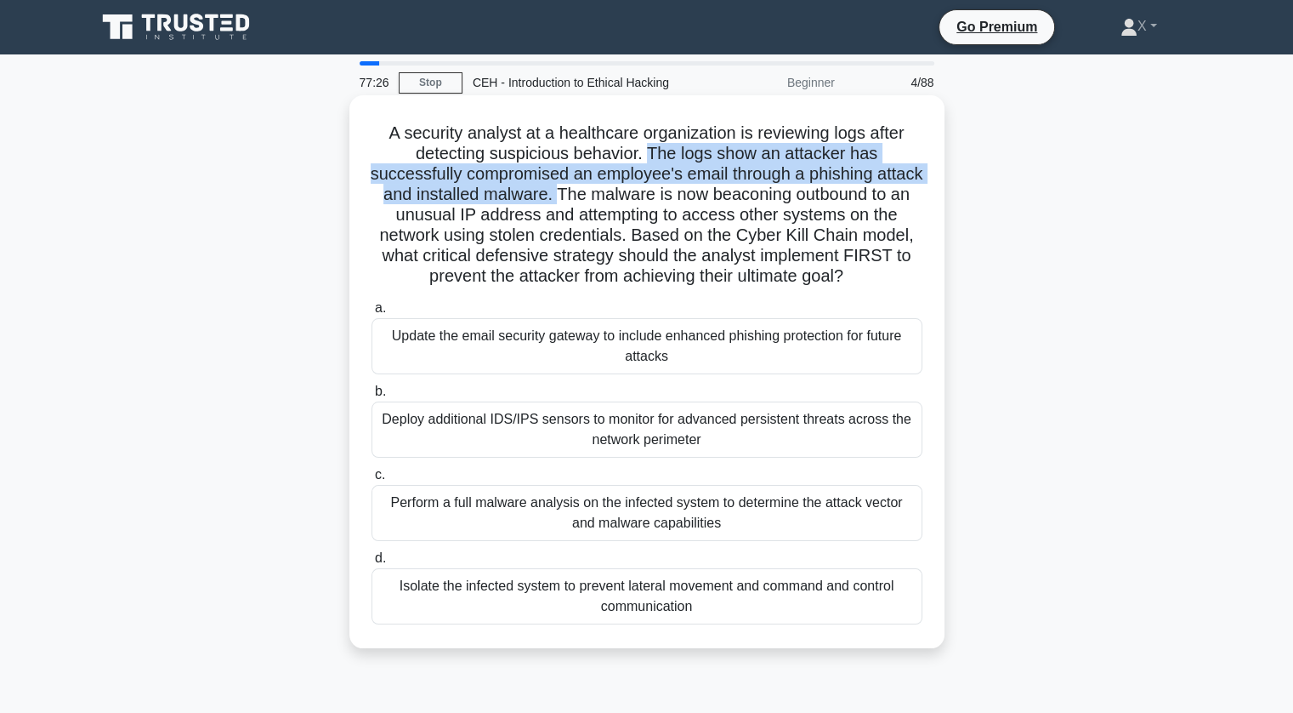
drag, startPoint x: 651, startPoint y: 152, endPoint x: 601, endPoint y: 200, distance: 69.2
click at [601, 200] on h5 "A security analyst at a healthcare organization is reviewing logs after detecti…" at bounding box center [647, 204] width 554 height 165
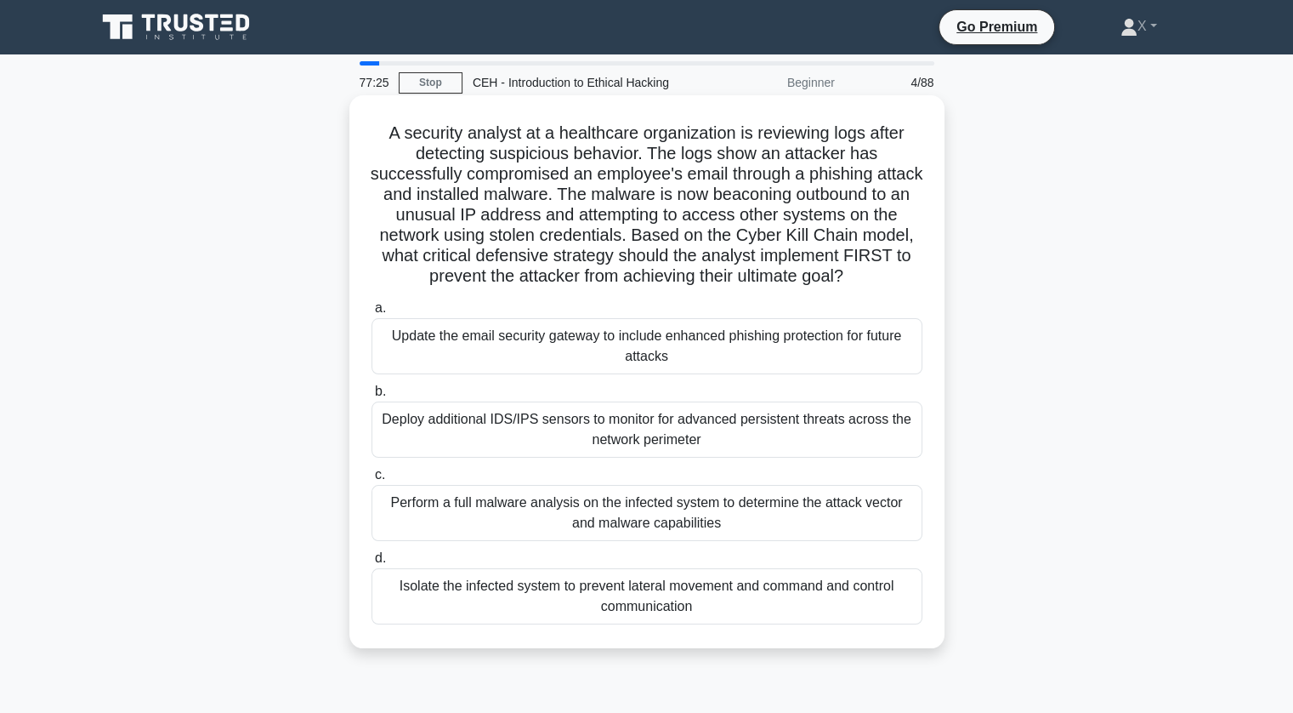
click at [647, 227] on h5 "A security analyst at a healthcare organization is reviewing logs after detecti…" at bounding box center [647, 204] width 554 height 165
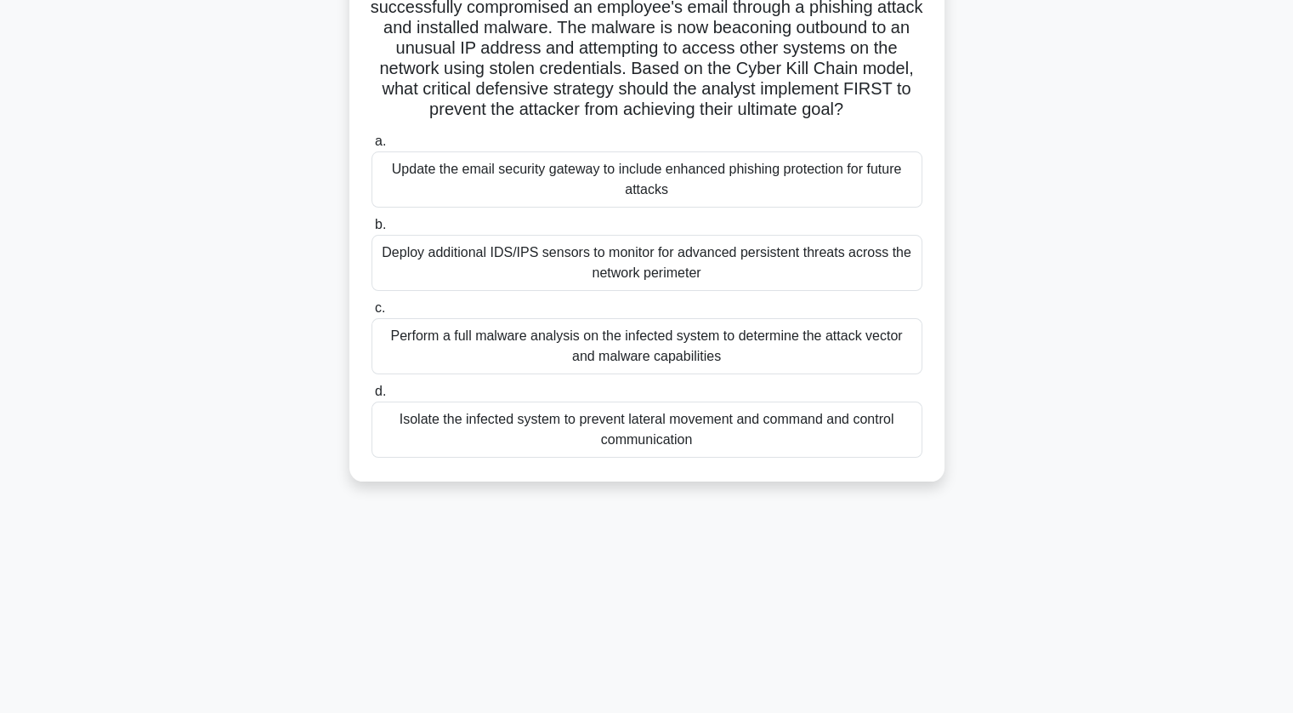
scroll to position [177, 0]
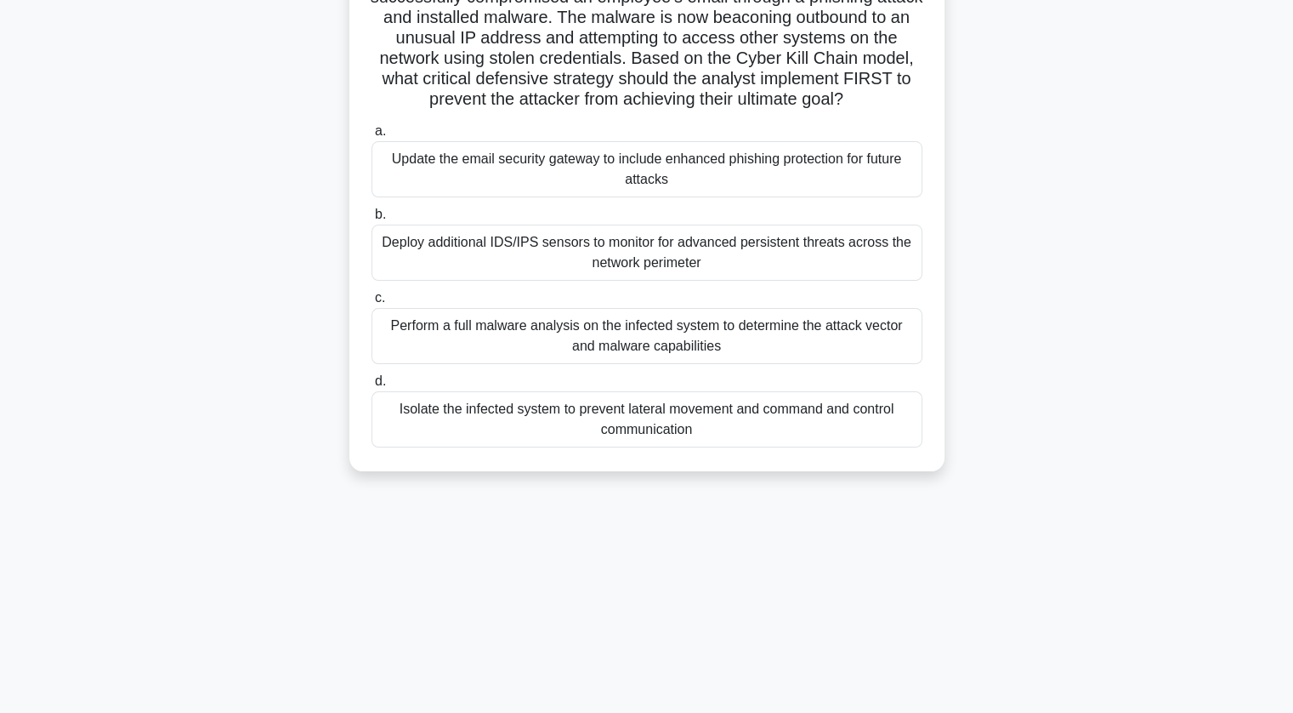
click at [582, 418] on div "Isolate the infected system to prevent lateral movement and command and control…" at bounding box center [647, 419] width 551 height 56
click at [372, 387] on input "d. Isolate the infected system to prevent lateral movement and command and cont…" at bounding box center [372, 381] width 0 height 11
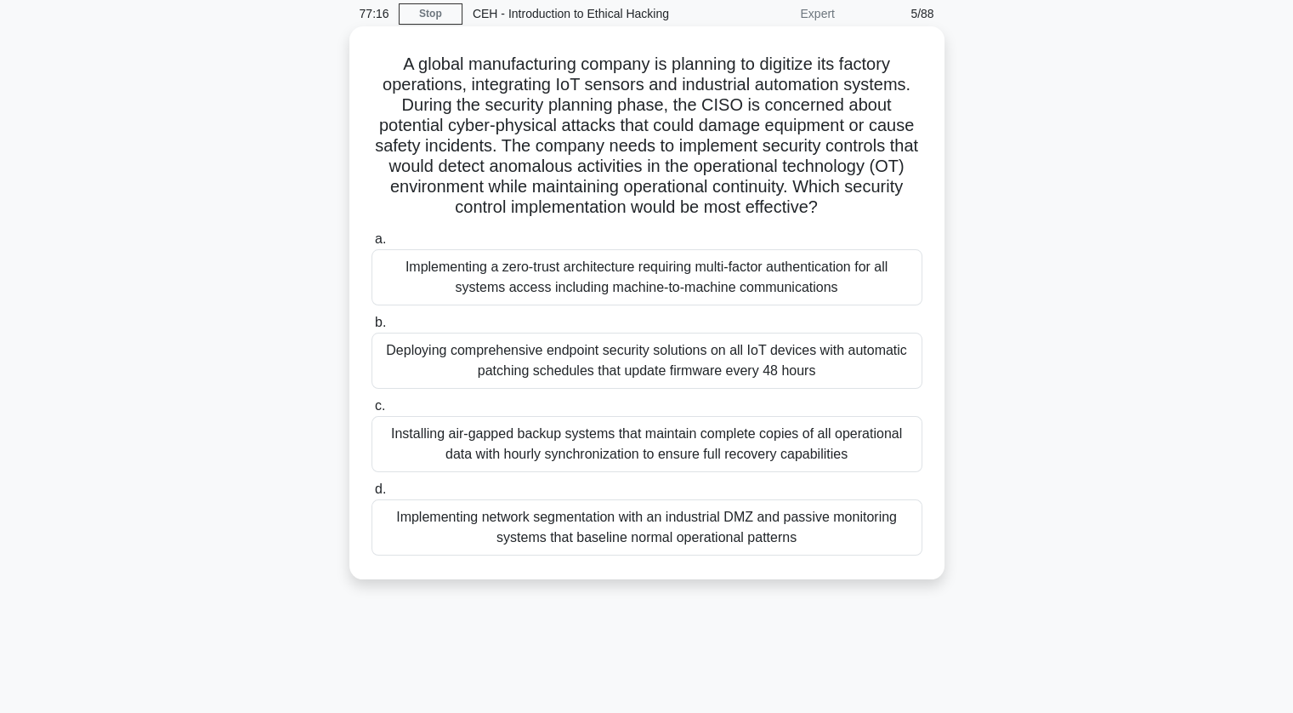
scroll to position [0, 0]
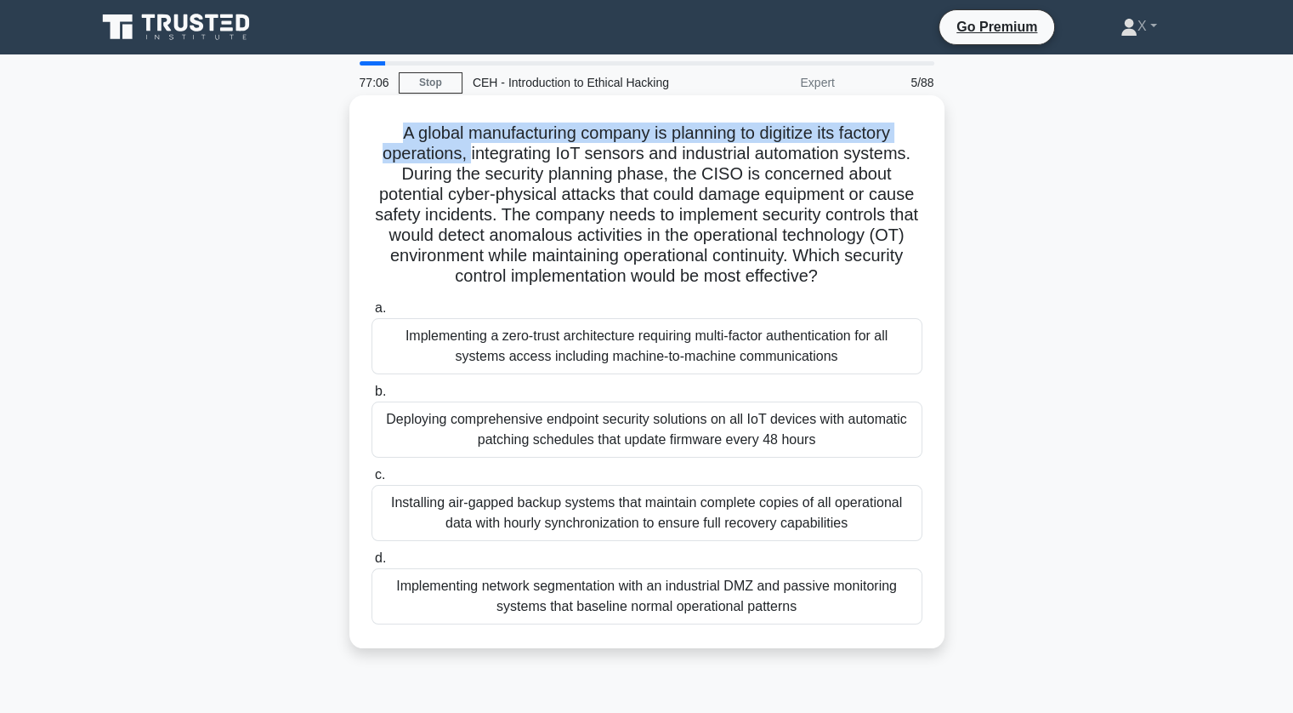
drag, startPoint x: 395, startPoint y: 134, endPoint x: 465, endPoint y: 152, distance: 72.8
click at [465, 152] on h5 "A global manufacturing company is planning to digitize its factory operations, …" at bounding box center [647, 204] width 554 height 165
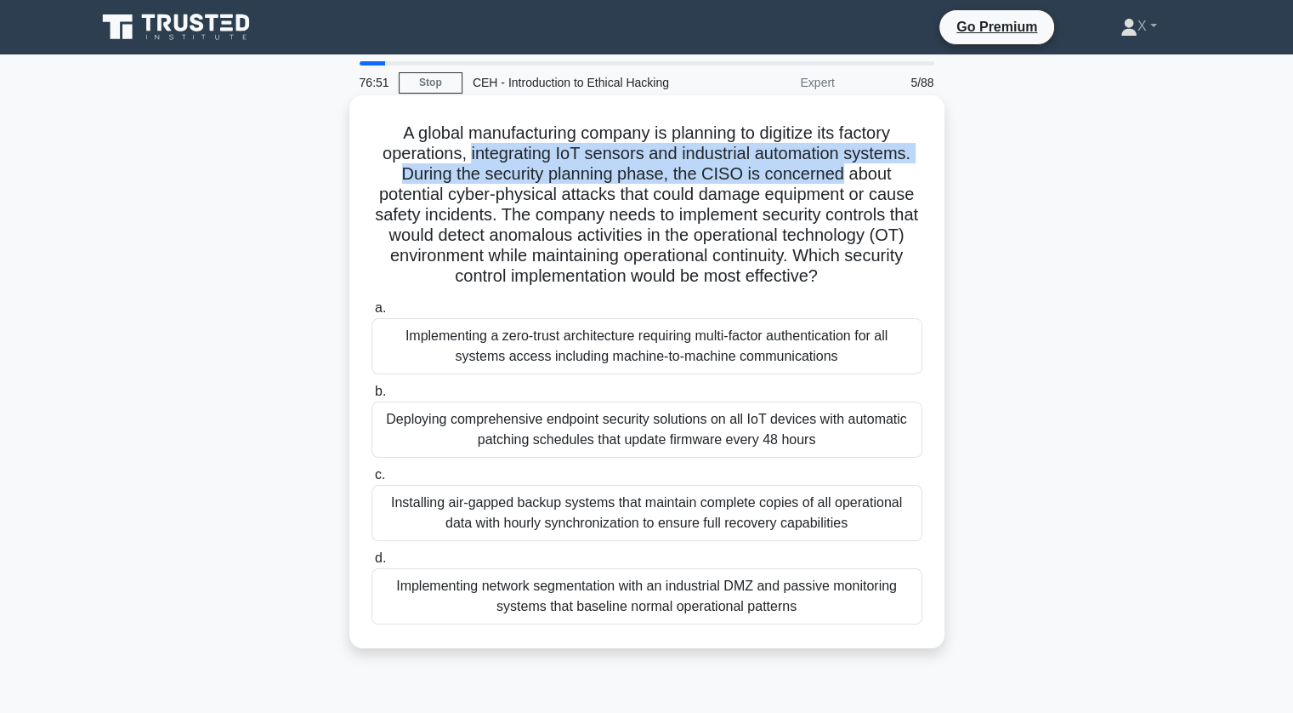
drag, startPoint x: 465, startPoint y: 152, endPoint x: 842, endPoint y: 172, distance: 377.2
click at [842, 172] on h5 "A global manufacturing company is planning to digitize its factory operations, …" at bounding box center [647, 204] width 554 height 165
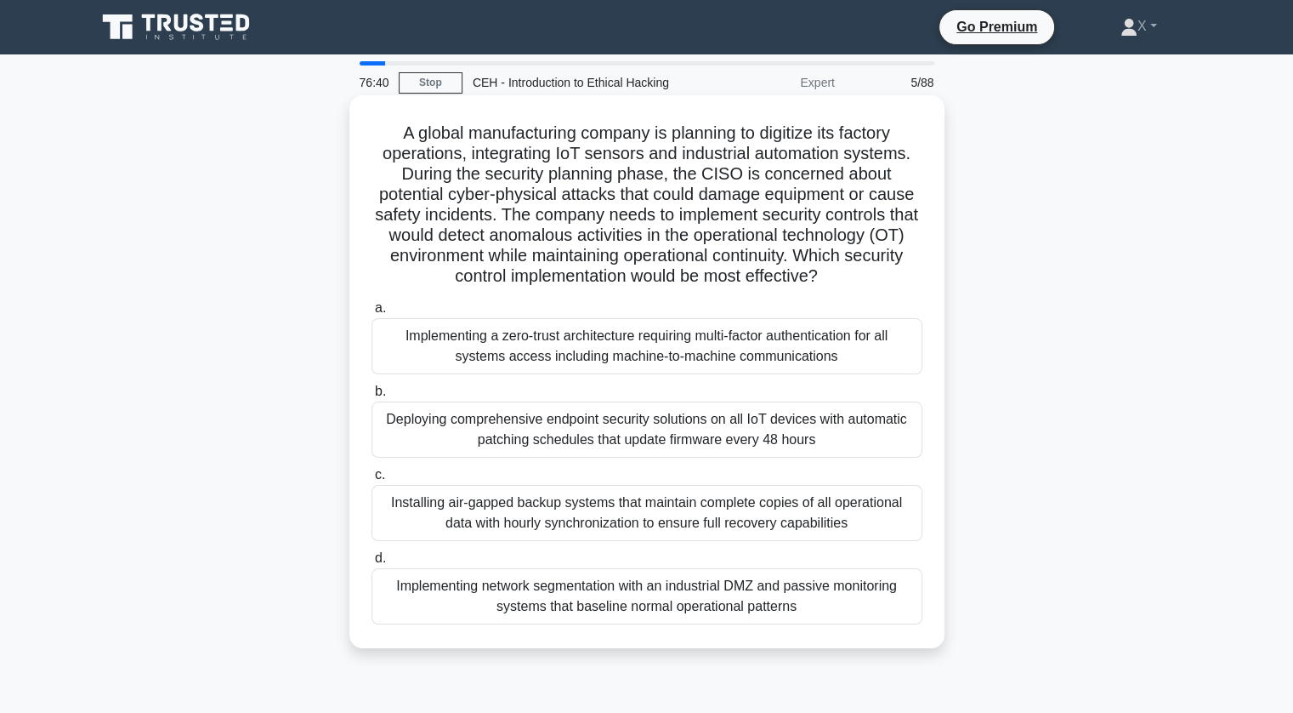
click at [861, 215] on h5 "A global manufacturing company is planning to digitize its factory operations, …" at bounding box center [647, 204] width 554 height 165
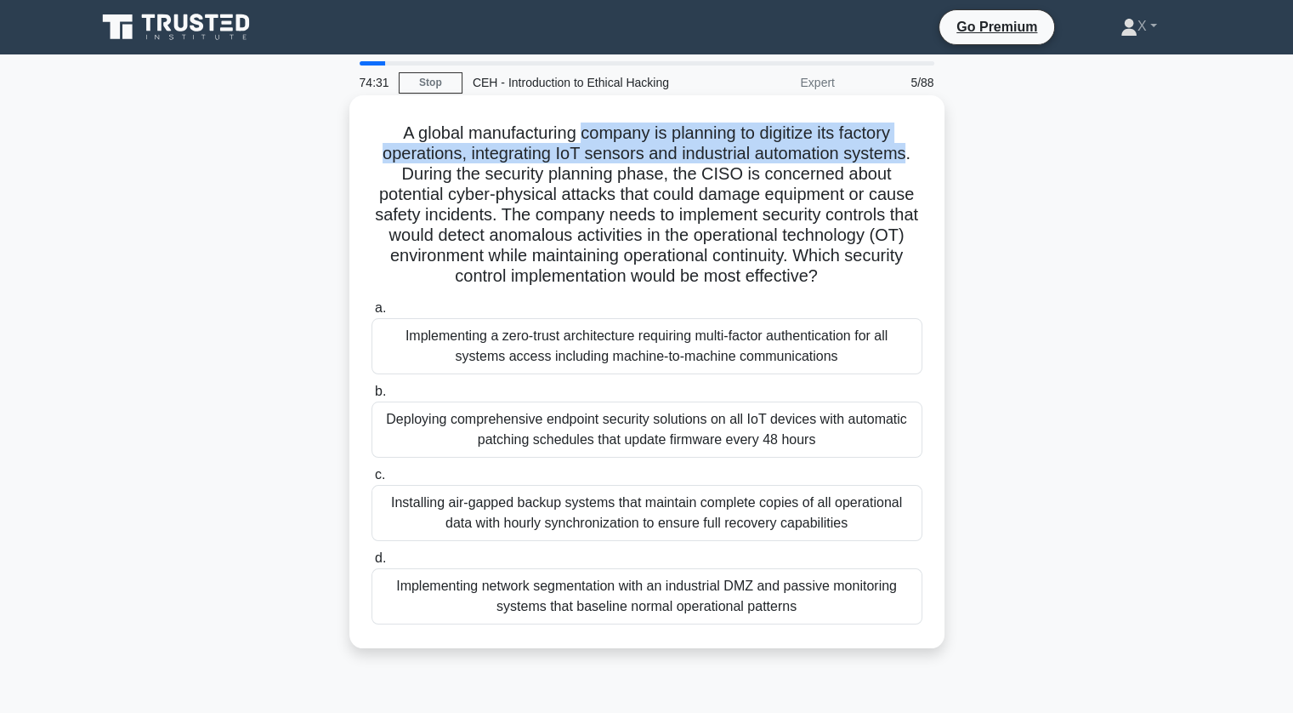
drag, startPoint x: 581, startPoint y: 128, endPoint x: 913, endPoint y: 157, distance: 333.7
click at [913, 157] on h5 "A global manufacturing company is planning to digitize its factory operations, …" at bounding box center [647, 204] width 554 height 165
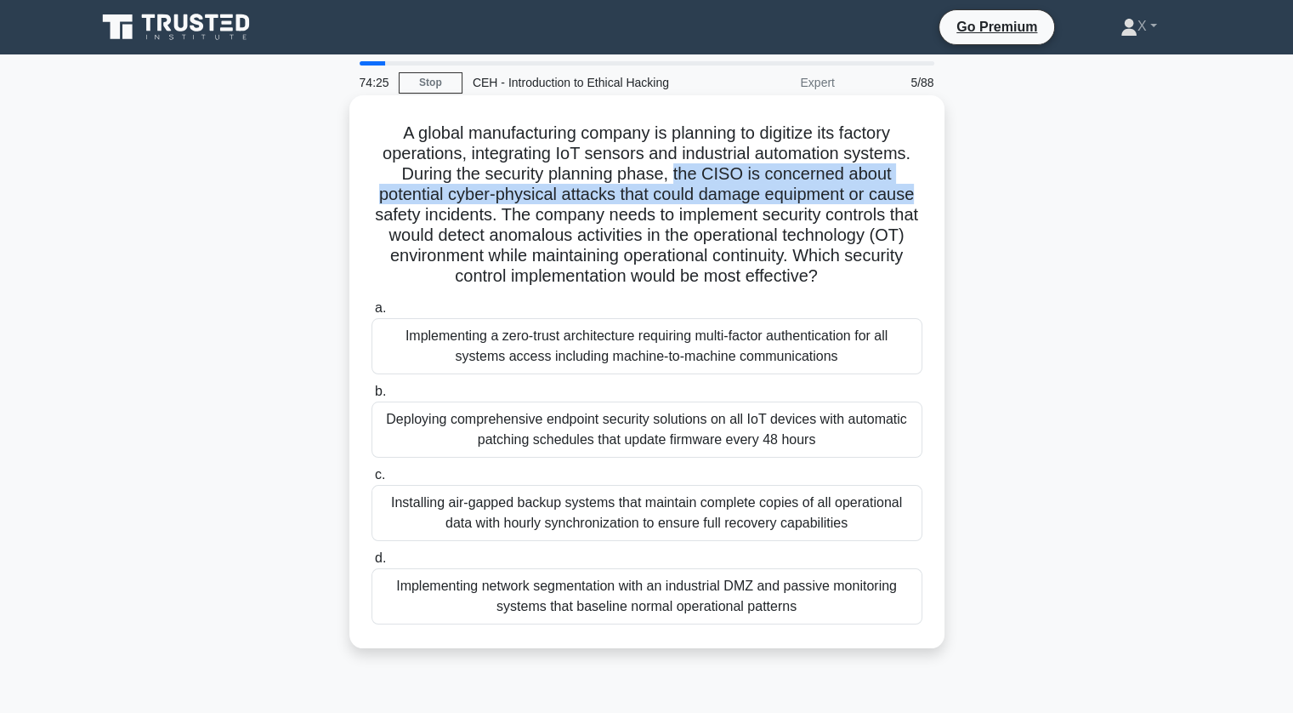
drag, startPoint x: 676, startPoint y: 174, endPoint x: 930, endPoint y: 188, distance: 254.6
click at [930, 188] on div "A global manufacturing company is planning to digitize its factory operations, …" at bounding box center [647, 371] width 582 height 539
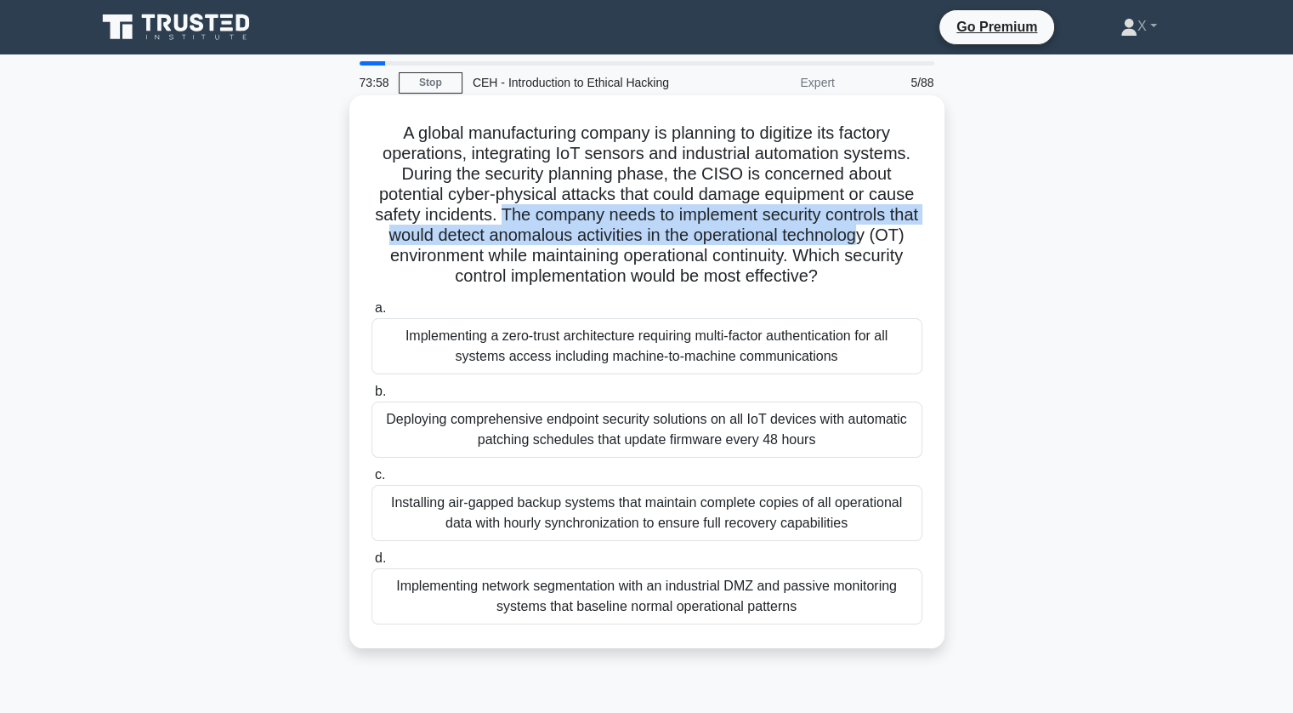
drag, startPoint x: 514, startPoint y: 217, endPoint x: 901, endPoint y: 241, distance: 388.5
click at [901, 241] on h5 "A global manufacturing company is planning to digitize its factory operations, …" at bounding box center [647, 204] width 554 height 165
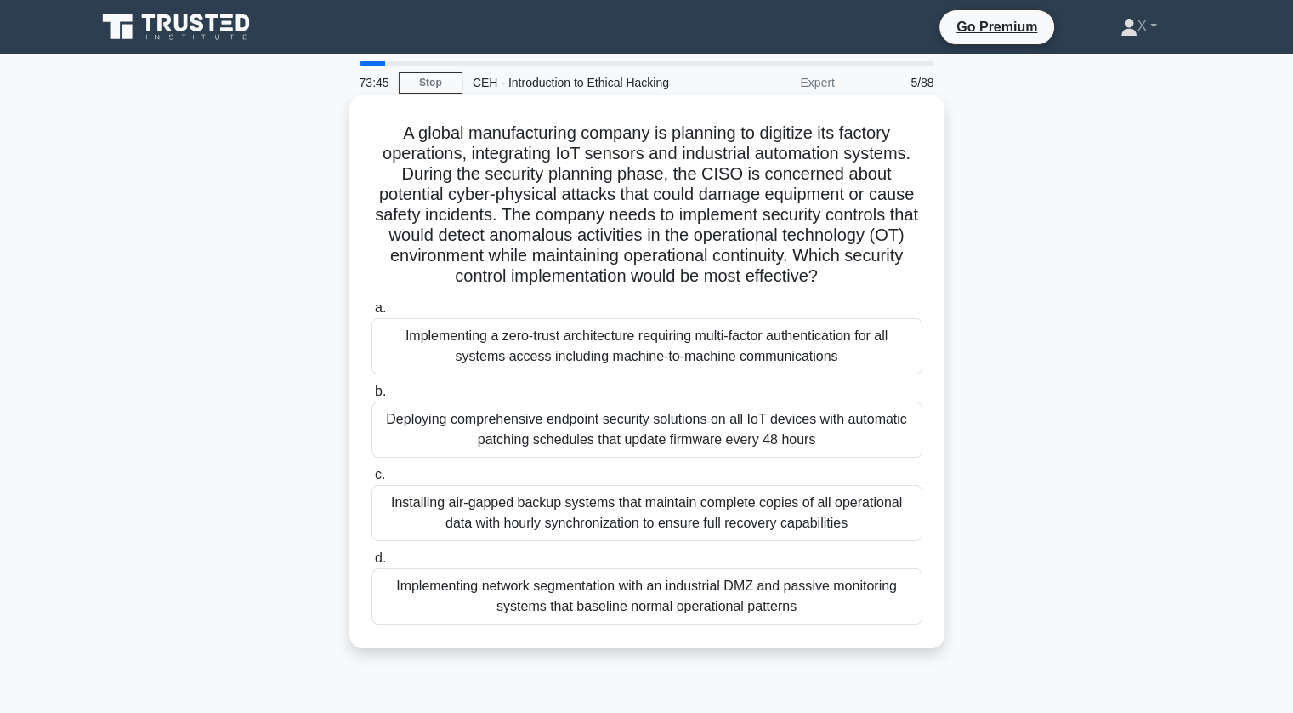
click at [807, 268] on h5 "A global manufacturing company is planning to digitize its factory operations, …" at bounding box center [647, 204] width 554 height 165
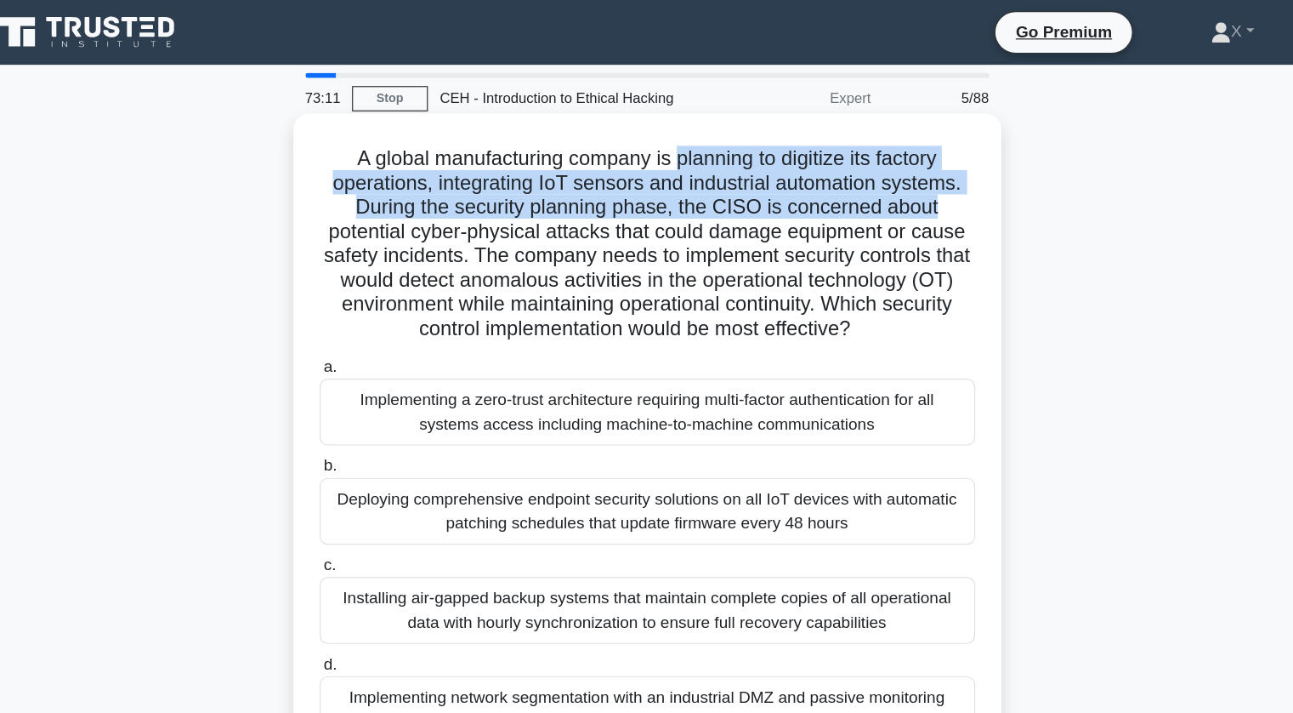
drag, startPoint x: 671, startPoint y: 132, endPoint x: 901, endPoint y: 166, distance: 232.9
click at [901, 166] on h5 "A global manufacturing company is planning to digitize its factory operations, …" at bounding box center [647, 204] width 554 height 165
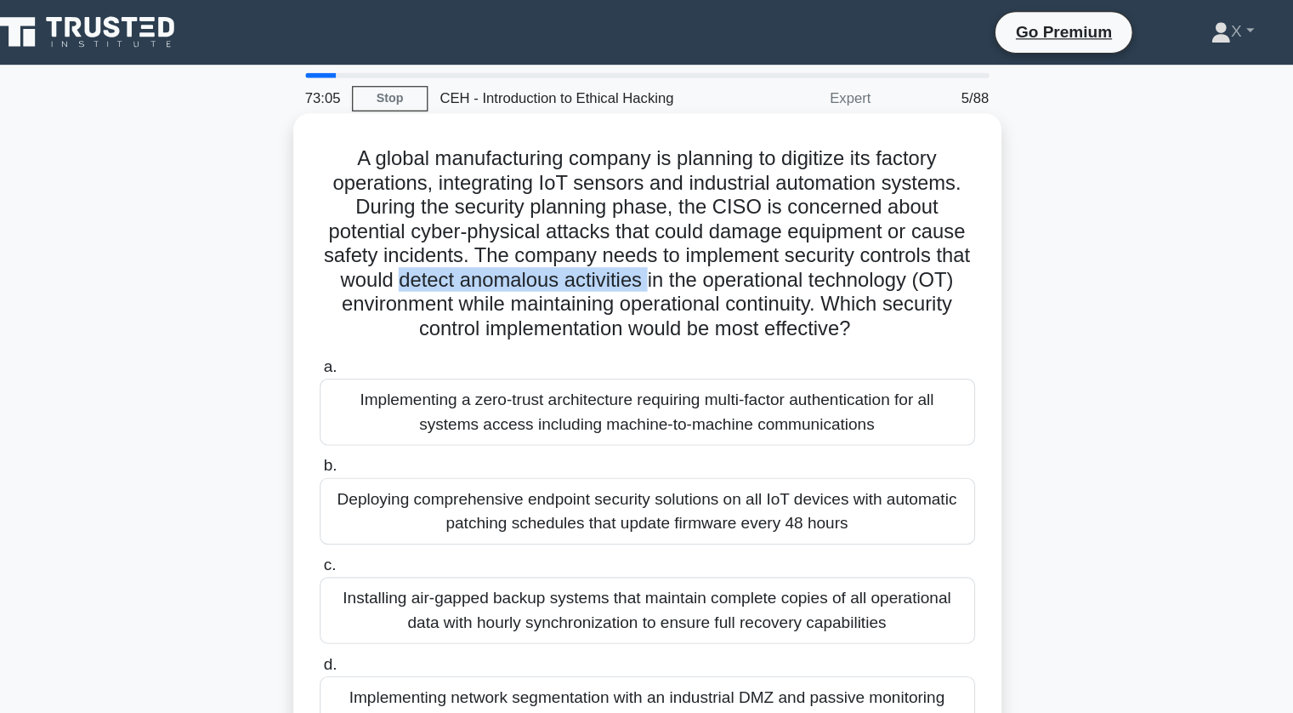
drag, startPoint x: 469, startPoint y: 235, endPoint x: 683, endPoint y: 242, distance: 213.6
click at [683, 242] on h5 "A global manufacturing company is planning to digitize its factory operations, …" at bounding box center [647, 204] width 554 height 165
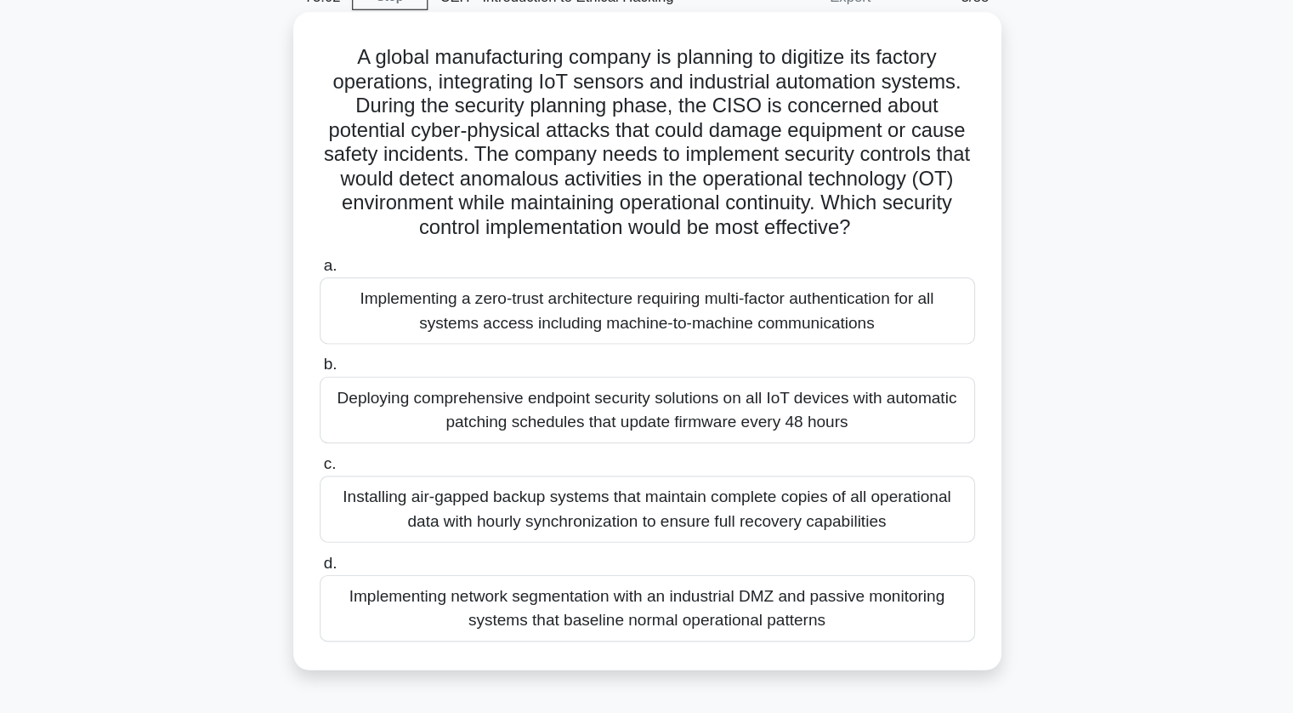
click at [767, 230] on h5 "A global manufacturing company is planning to digitize its factory operations, …" at bounding box center [647, 204] width 554 height 165
click at [630, 599] on div "Implementing network segmentation with an industrial DMZ and passive monitoring…" at bounding box center [647, 596] width 551 height 56
click at [372, 564] on input "d. Implementing network segmentation with an industrial DMZ and passive monitor…" at bounding box center [372, 558] width 0 height 11
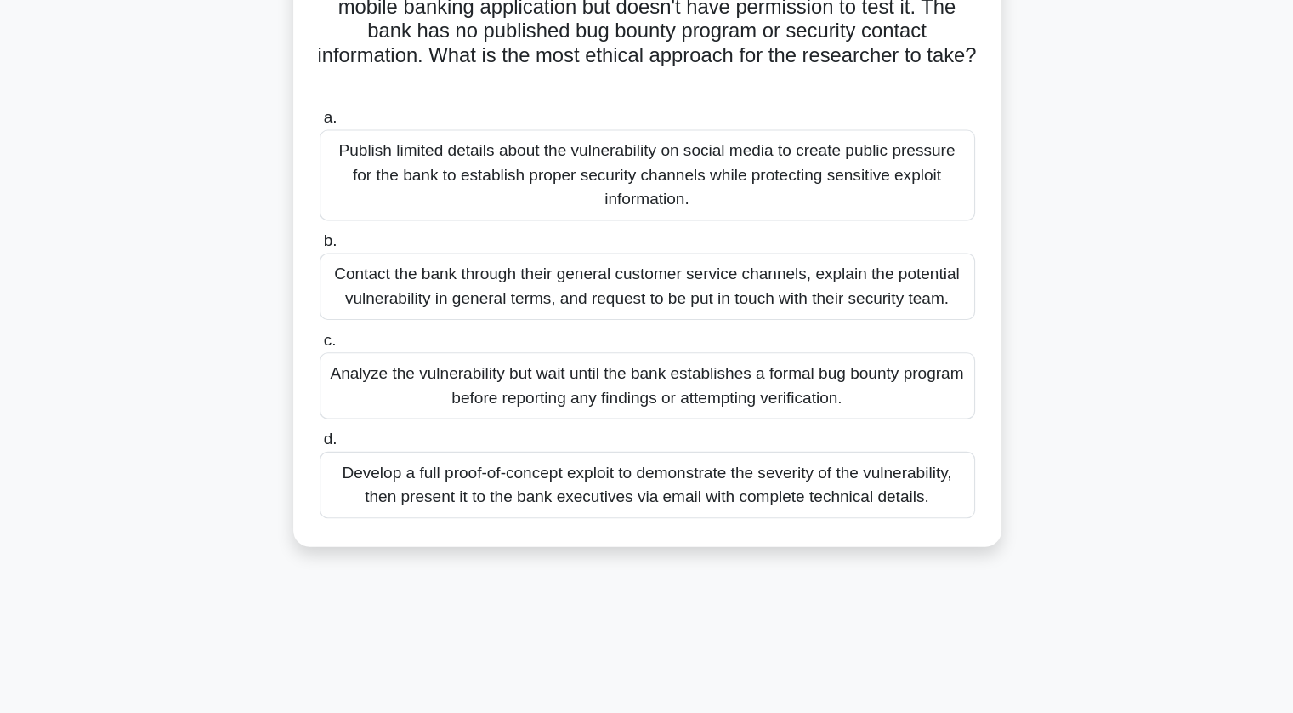
scroll to position [35, 0]
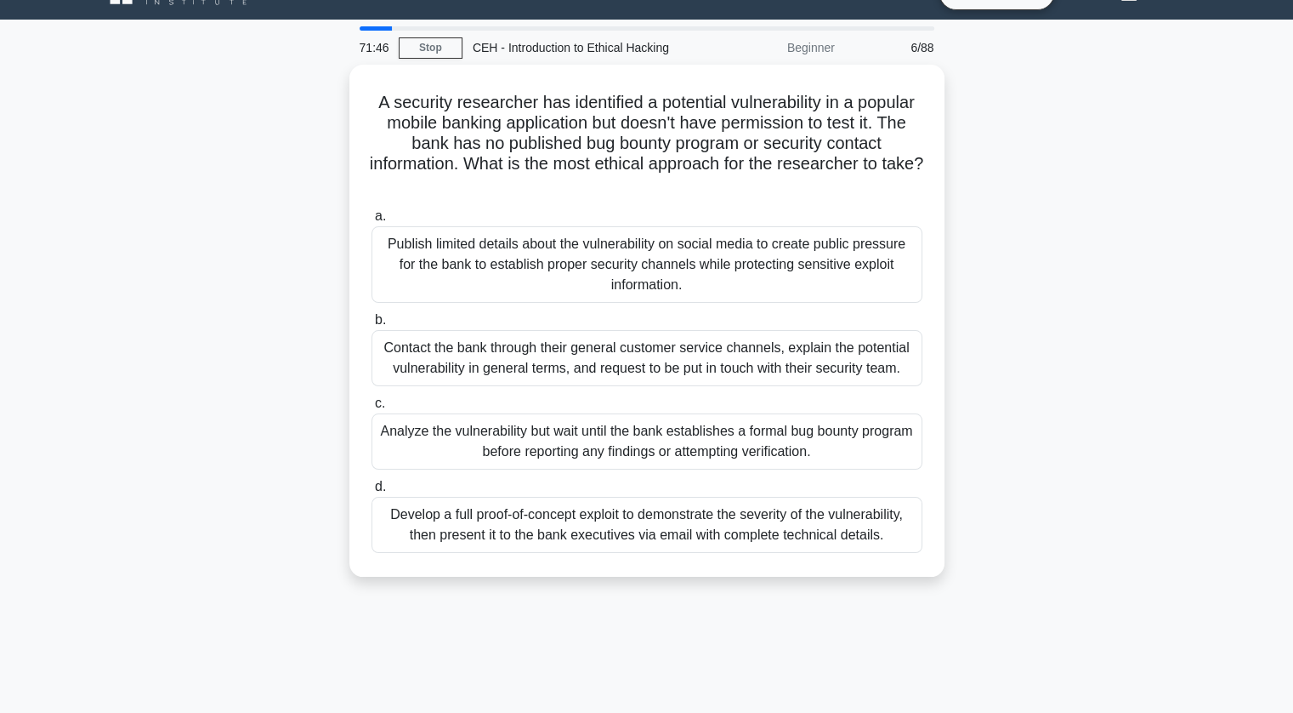
drag, startPoint x: 401, startPoint y: 105, endPoint x: 971, endPoint y: 591, distance: 749.1
click at [971, 591] on div "A security researcher has identified a potential vulnerability in a popular mob…" at bounding box center [647, 331] width 1122 height 532
copy div "A security researcher has identified a potential vulnerability in a popular mob…"
click at [236, 237] on div "A security researcher has identified a potential vulnerability in a popular mob…" at bounding box center [647, 331] width 1122 height 532
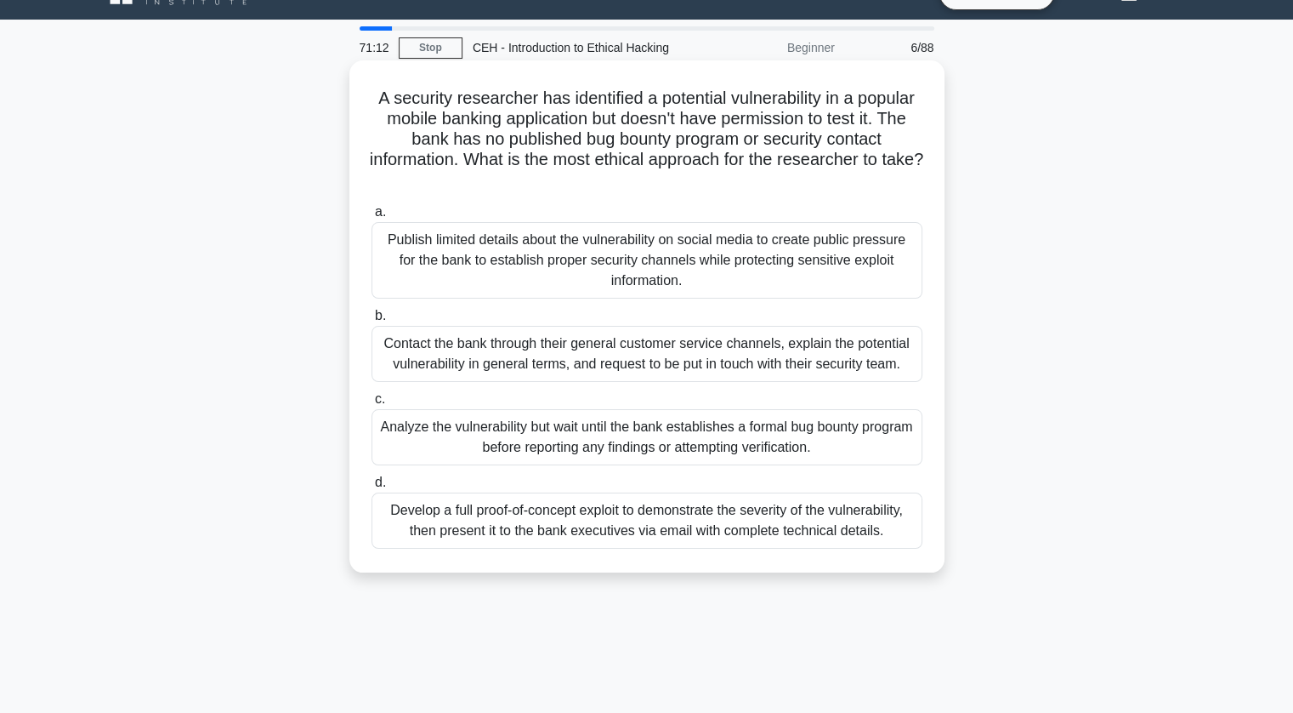
click at [411, 349] on div "Contact the bank through their general customer service channels, explain the p…" at bounding box center [647, 354] width 551 height 56
click at [372, 321] on input "b. Contact the bank through their general customer service channels, explain th…" at bounding box center [372, 315] width 0 height 11
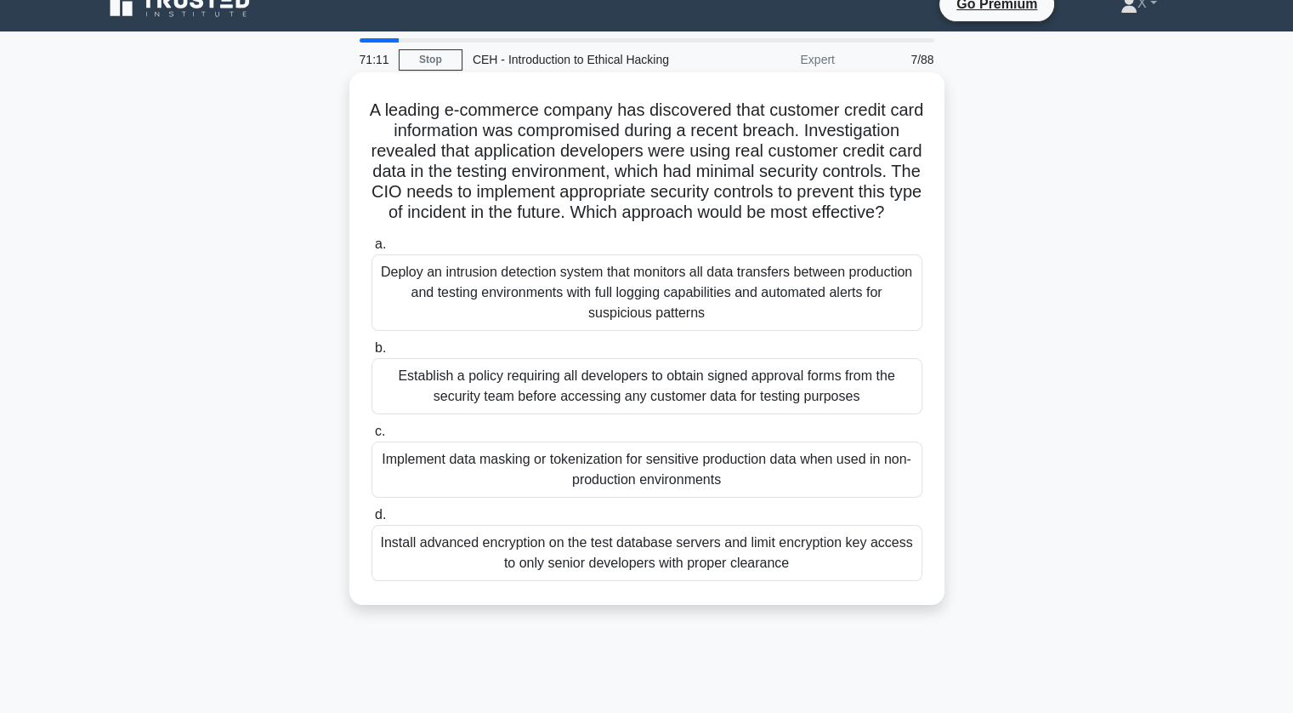
scroll to position [0, 0]
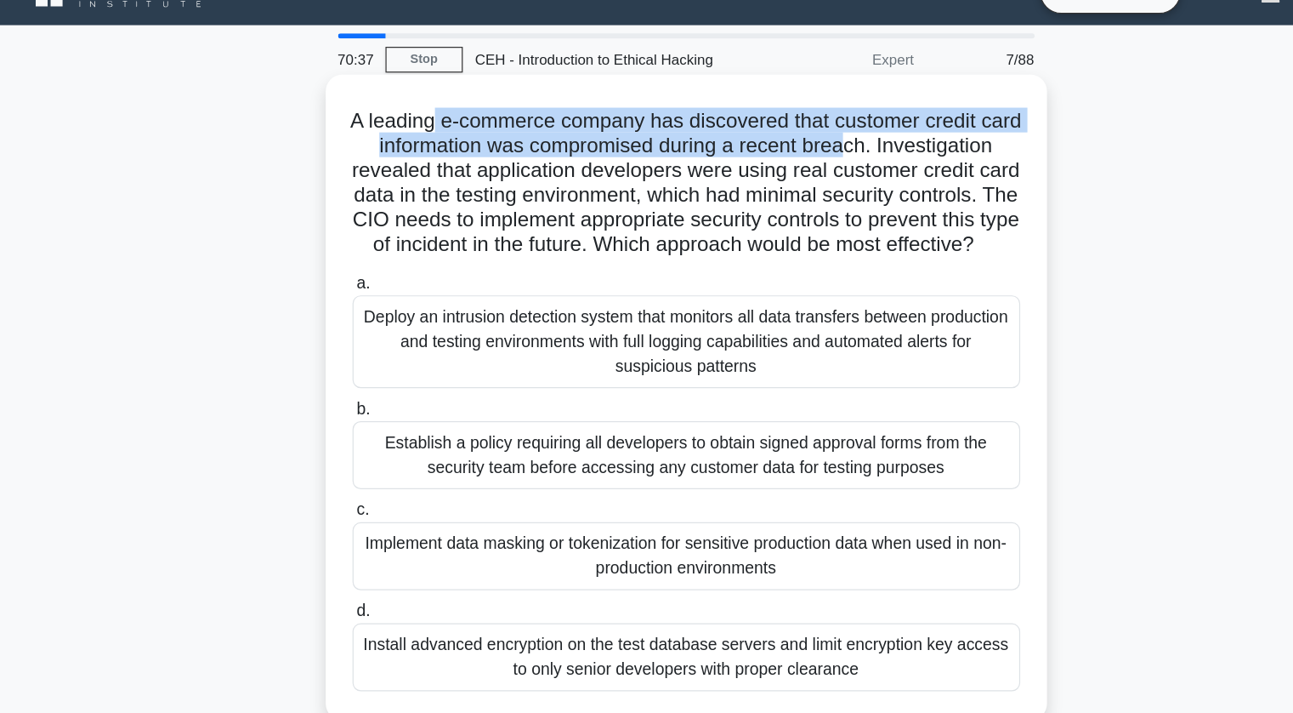
drag, startPoint x: 457, startPoint y: 133, endPoint x: 854, endPoint y: 157, distance: 397.8
click at [854, 157] on h5 "A leading e-commerce company has discovered that customer credit card informati…" at bounding box center [647, 184] width 554 height 124
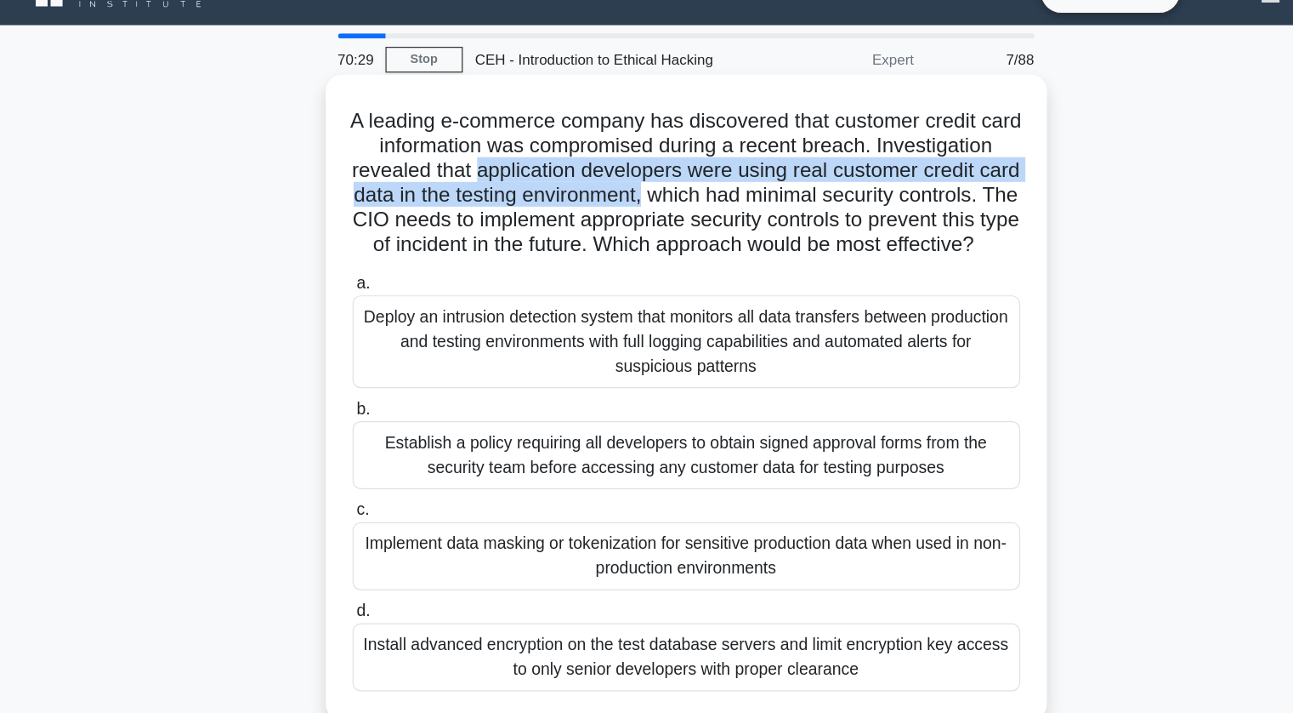
drag, startPoint x: 608, startPoint y: 179, endPoint x: 809, endPoint y: 195, distance: 202.1
click at [809, 195] on h5 "A leading e-commerce company has discovered that customer credit card informati…" at bounding box center [647, 184] width 554 height 124
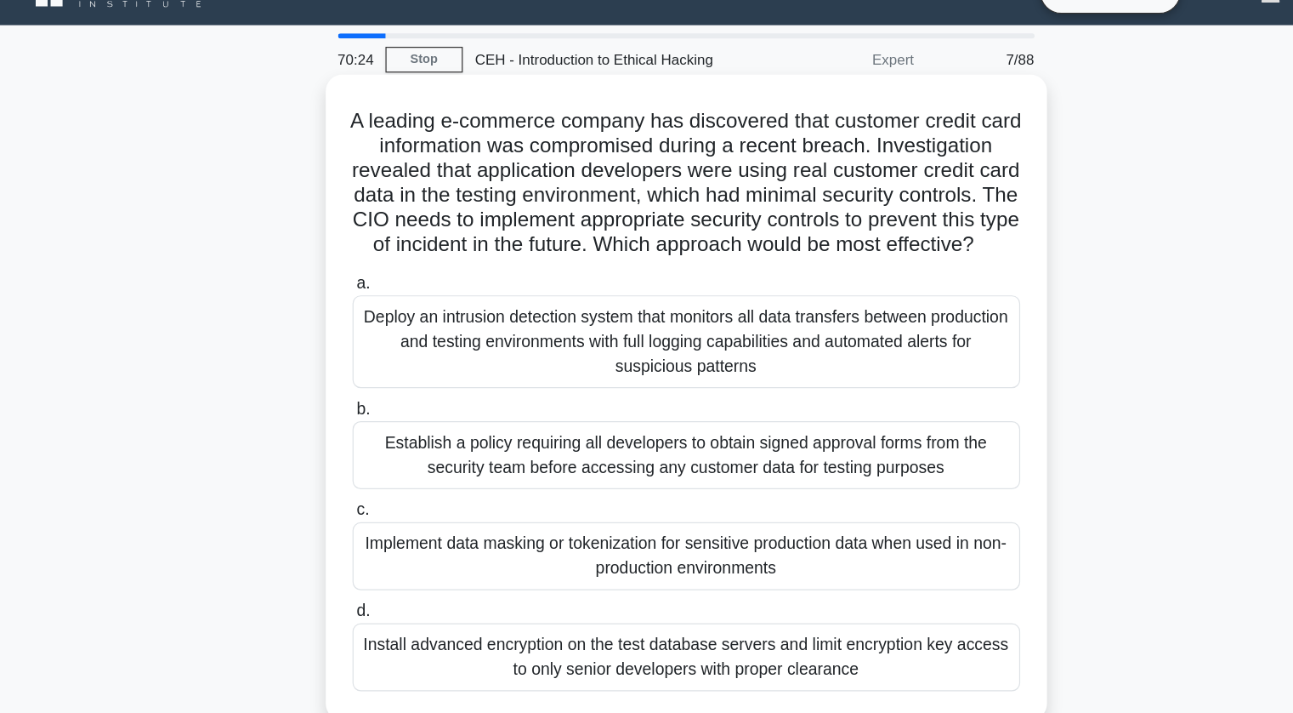
click at [876, 200] on h5 "A leading e-commerce company has discovered that customer credit card informati…" at bounding box center [647, 184] width 554 height 124
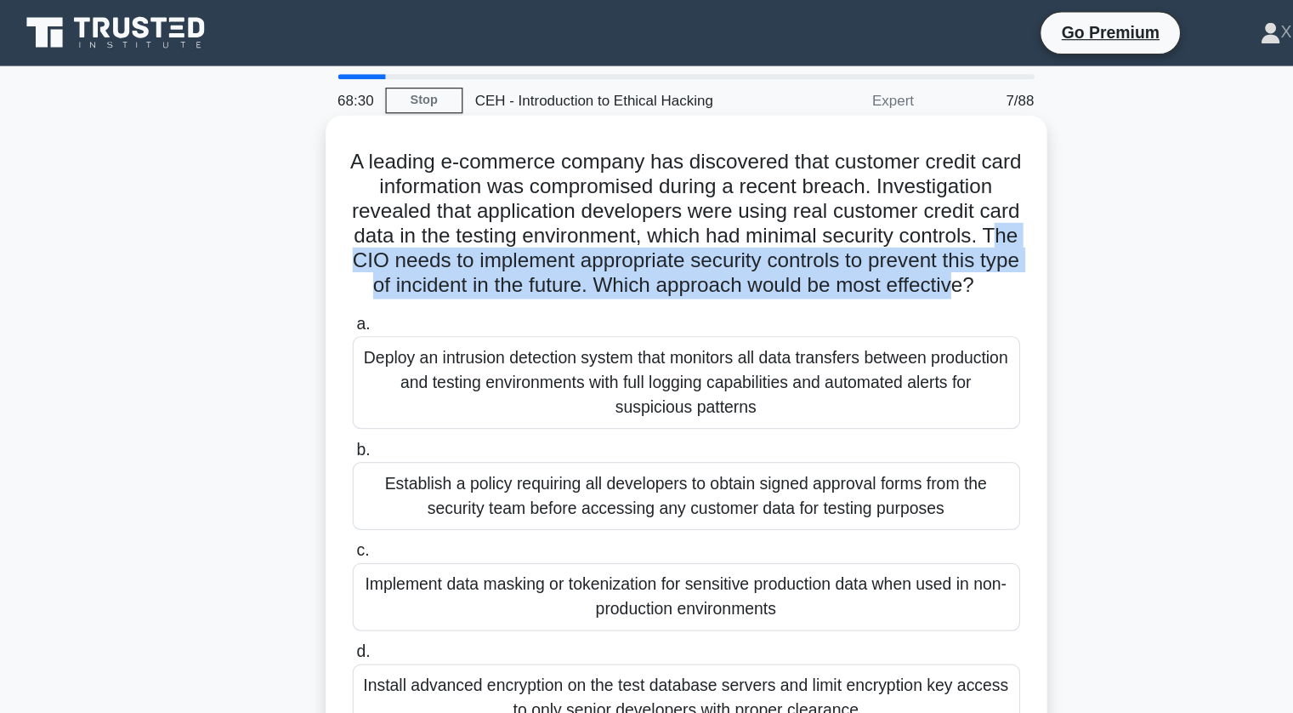
drag, startPoint x: 598, startPoint y: 213, endPoint x: 753, endPoint y: 247, distance: 159.3
click at [753, 247] on h5 "A leading e-commerce company has discovered that customer credit card informati…" at bounding box center [647, 184] width 554 height 124
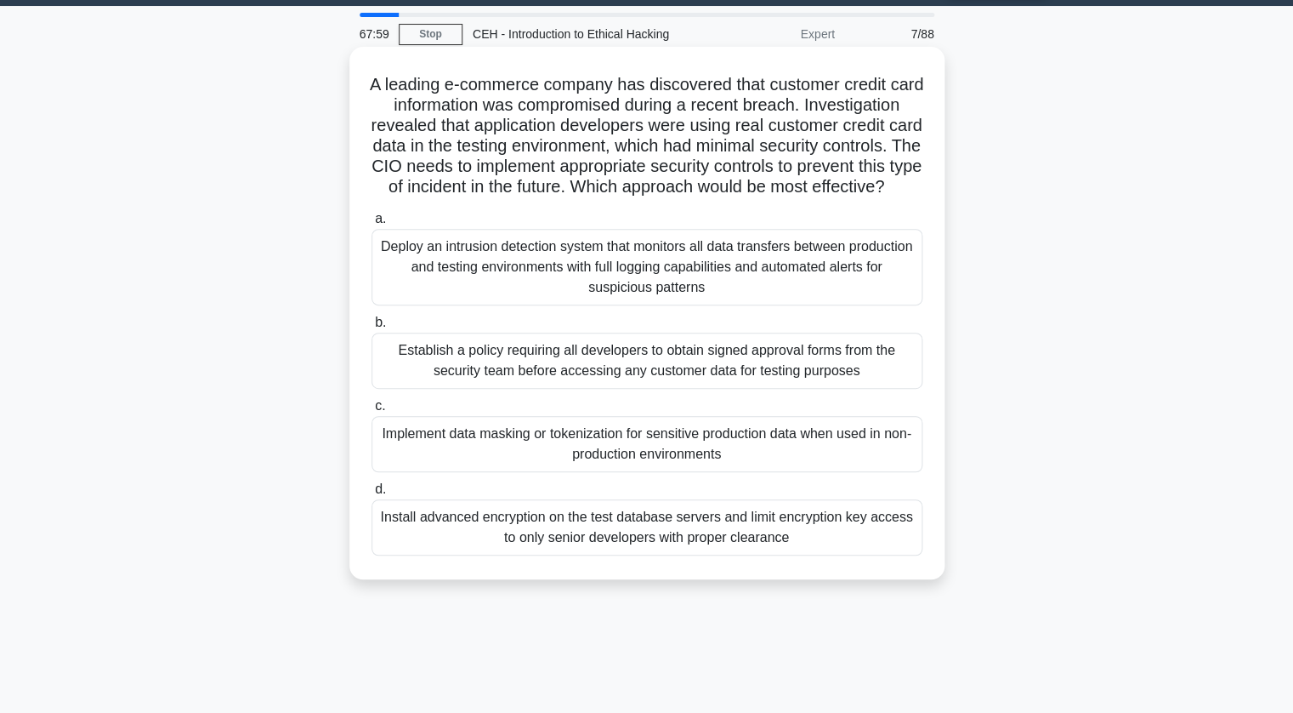
scroll to position [48, 0]
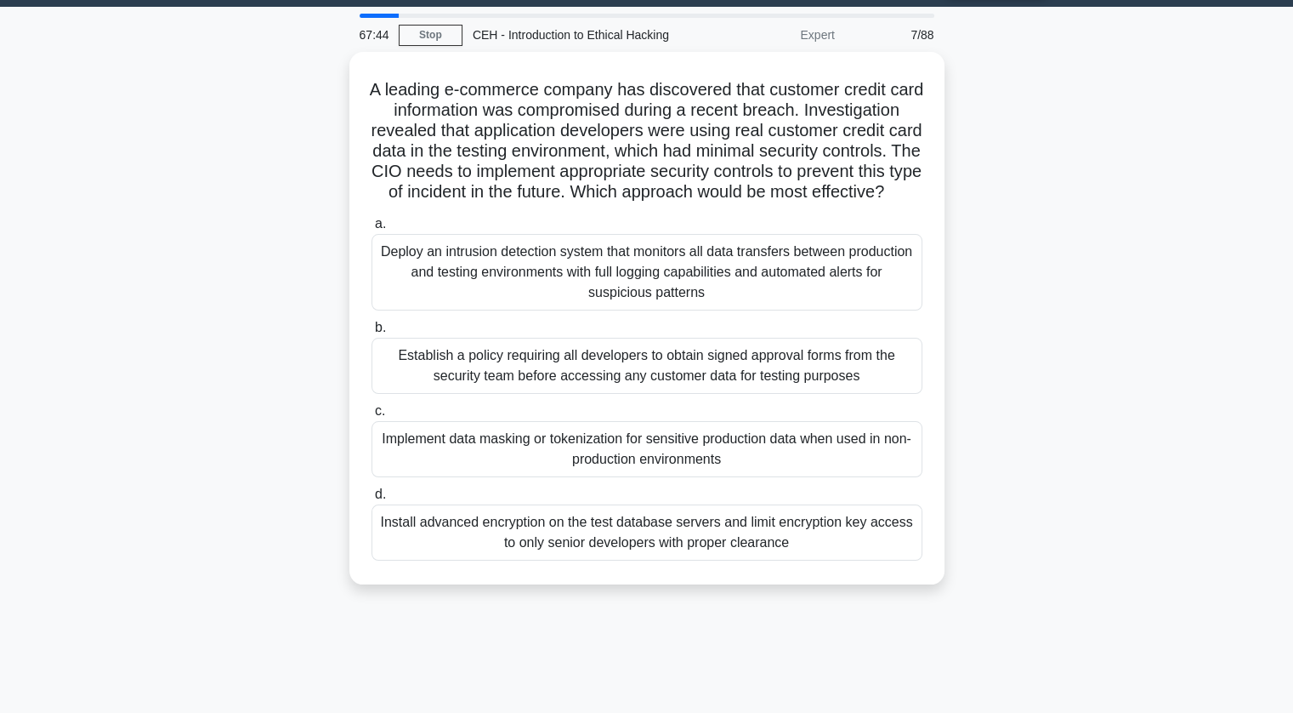
click at [177, 325] on div "A leading e-commerce company has discovered that customer credit card informati…" at bounding box center [647, 328] width 1122 height 553
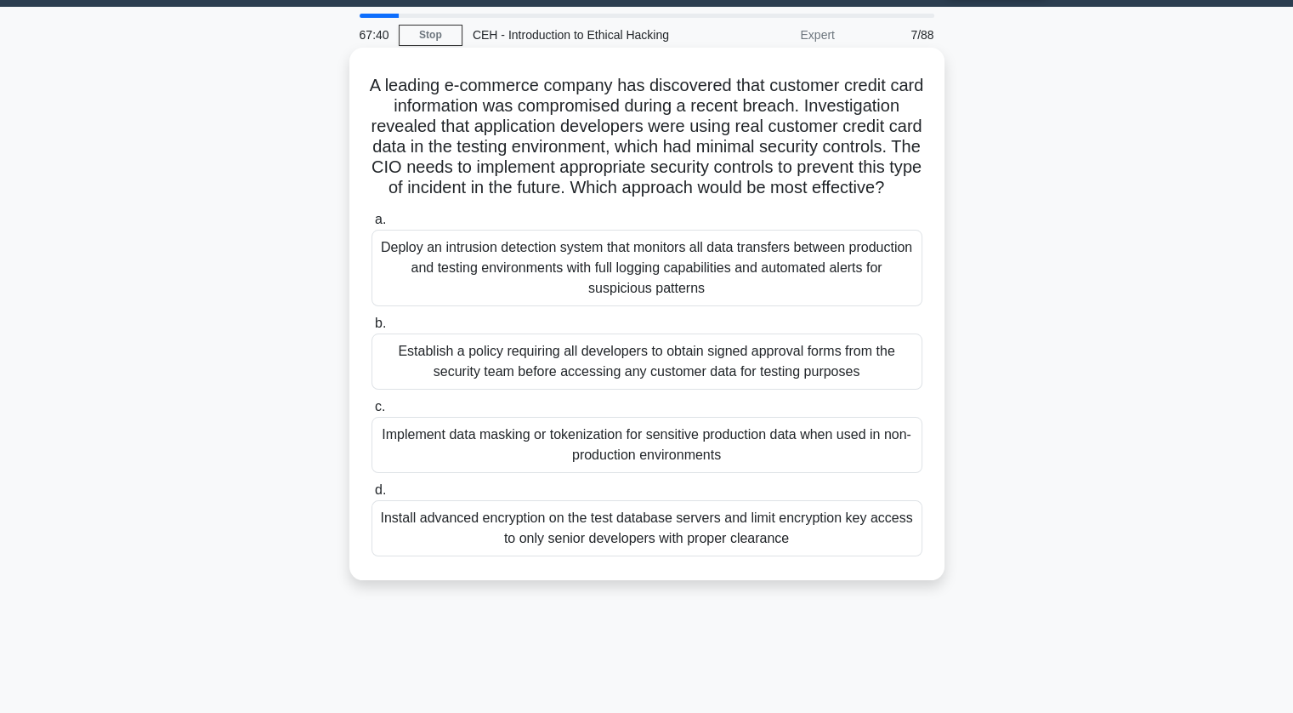
click at [462, 461] on div "Implement data masking or tokenization for sensitive production data when used …" at bounding box center [647, 445] width 551 height 56
click at [372, 412] on input "c. Implement data masking or tokenization for sensitive production data when us…" at bounding box center [372, 406] width 0 height 11
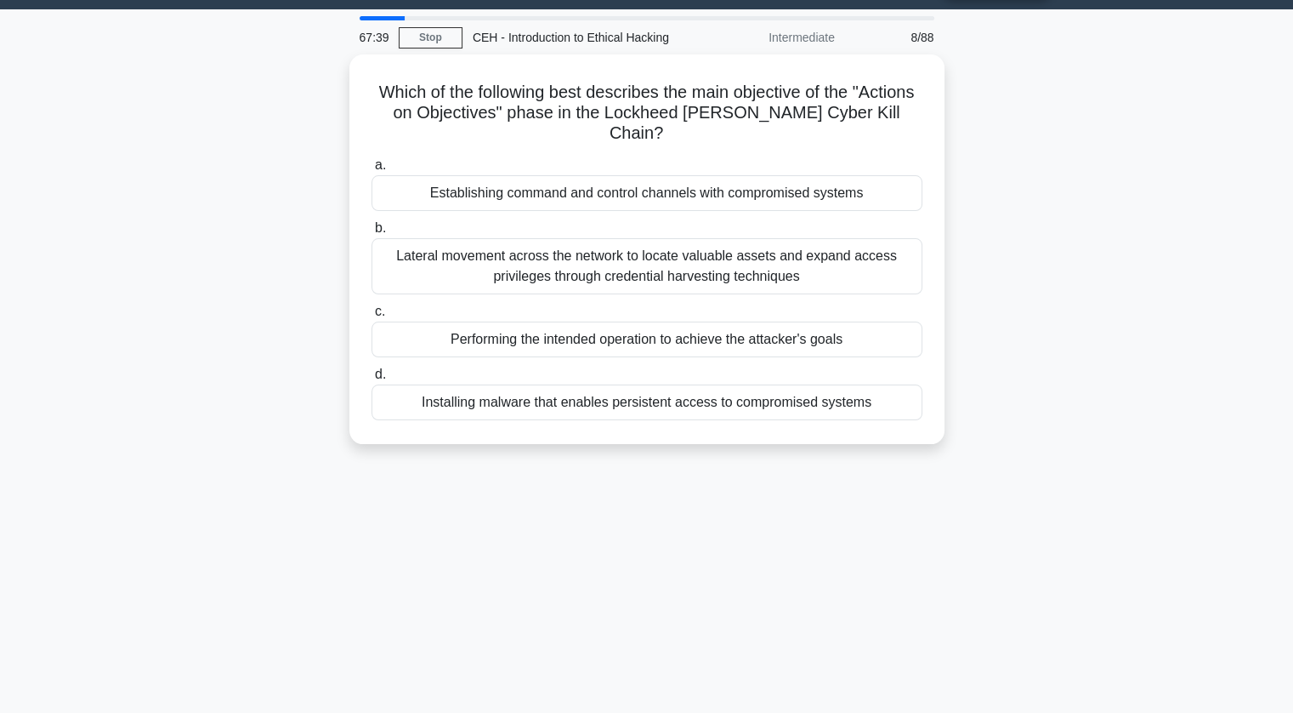
scroll to position [0, 0]
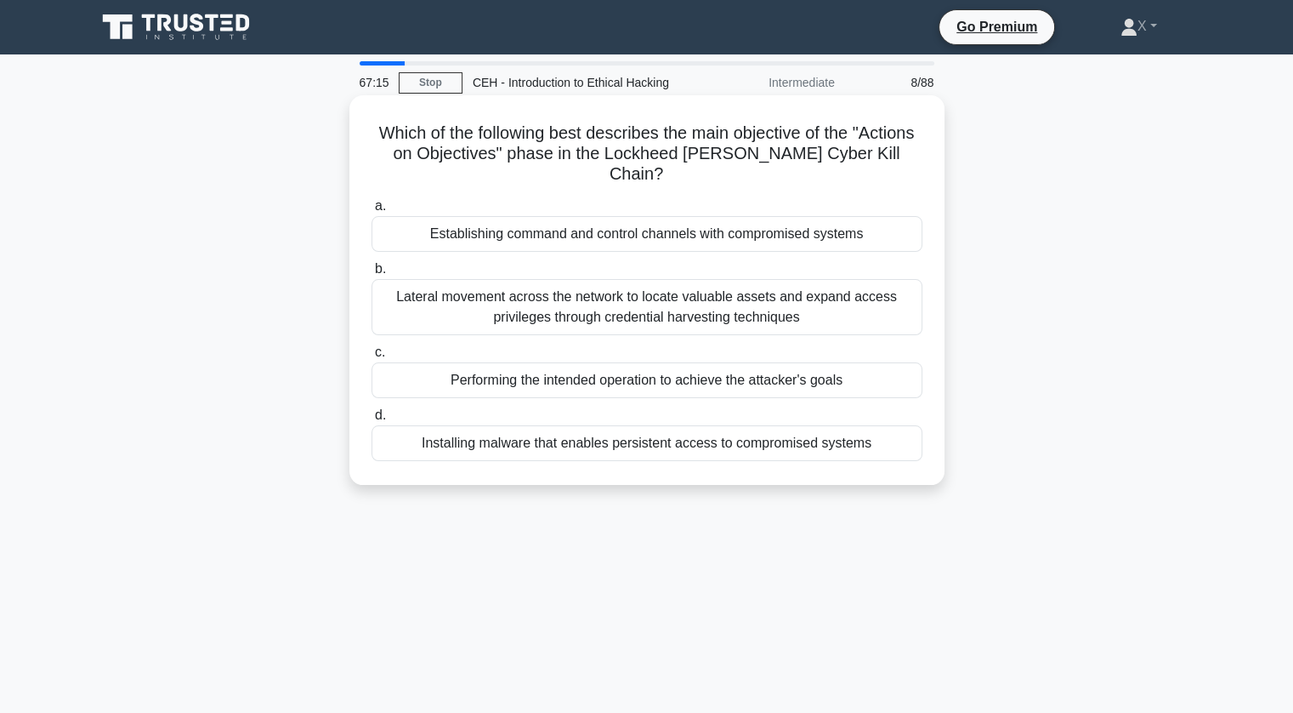
drag, startPoint x: 398, startPoint y: 125, endPoint x: 889, endPoint y: 452, distance: 589.4
click at [889, 452] on div "Which of the following best describes the main objective of the "Actions on Obj…" at bounding box center [647, 290] width 582 height 376
copy div "Which of the following best describes the main objective of the "Actions on Obj…"
click at [432, 370] on div "Performing the intended operation to achieve the attacker's goals" at bounding box center [647, 380] width 551 height 36
click at [372, 358] on input "c. Performing the intended operation to achieve the attacker's goals" at bounding box center [372, 352] width 0 height 11
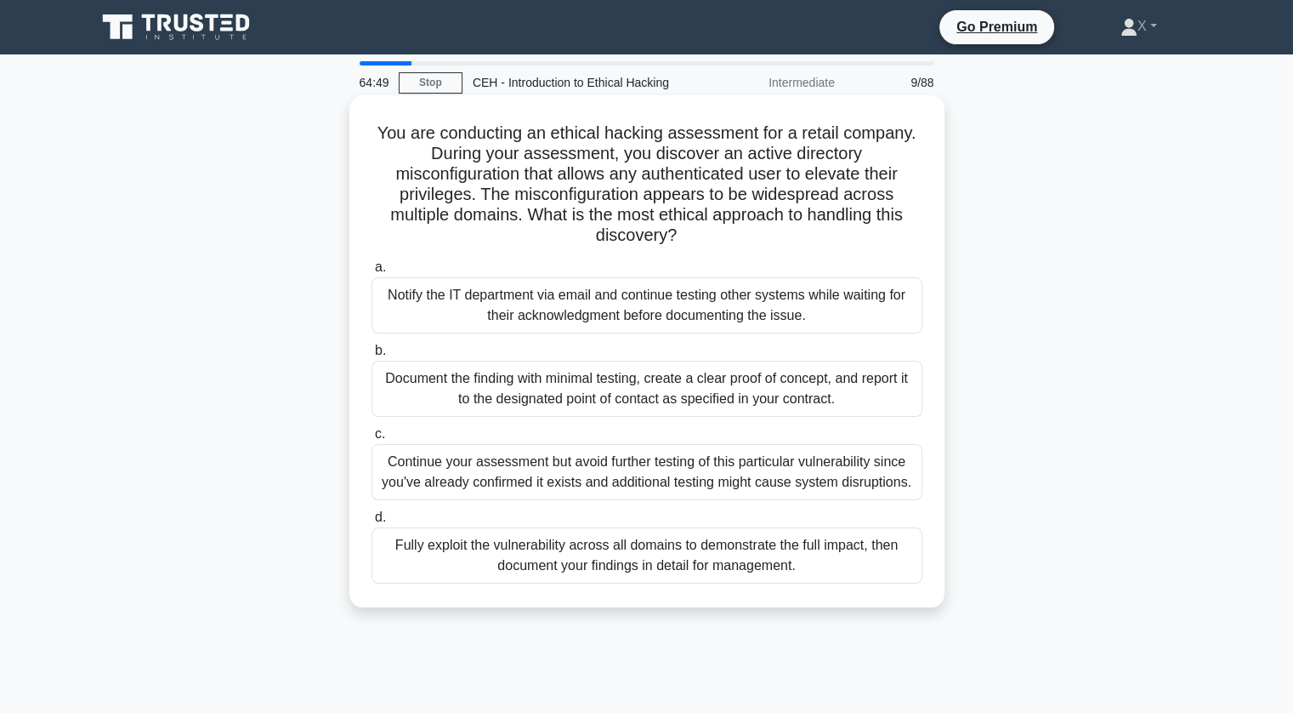
click at [593, 397] on div "Document the finding with minimal testing, create a clear proof of concept, and…" at bounding box center [647, 389] width 551 height 56
click at [372, 356] on input "b. Document the finding with minimal testing, create a clear proof of concept, …" at bounding box center [372, 350] width 0 height 11
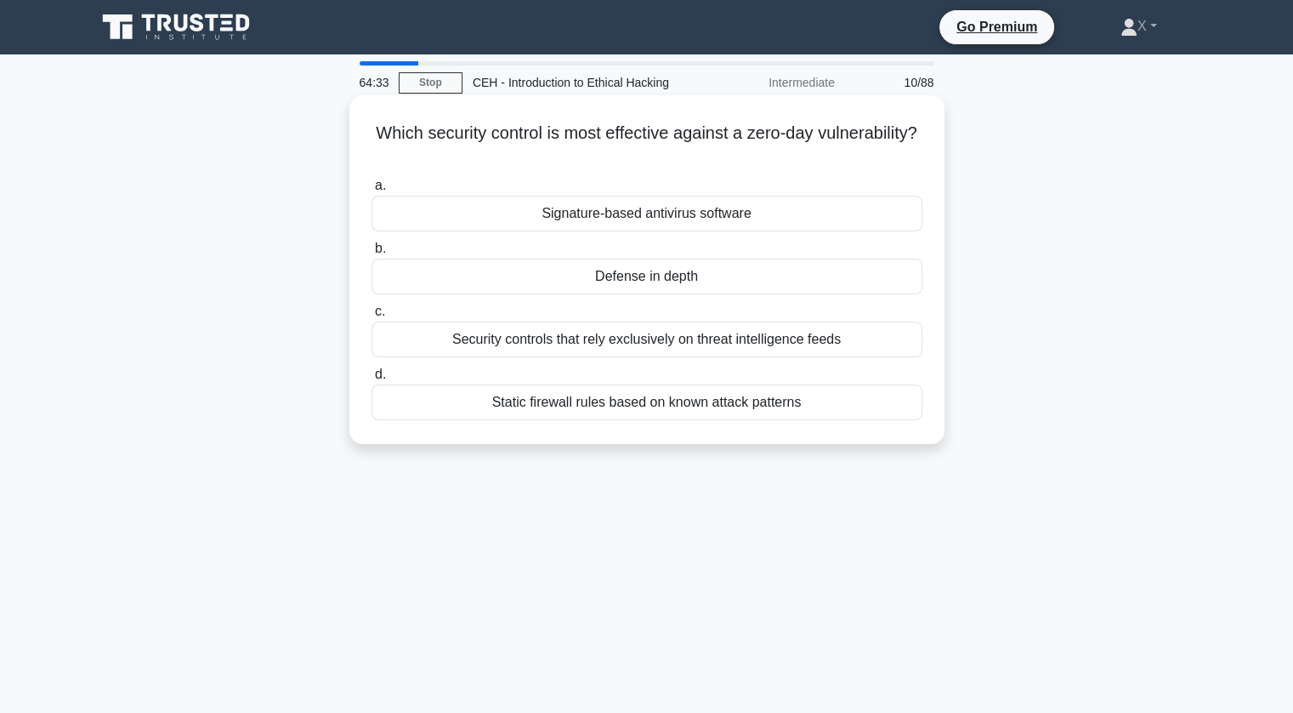
drag, startPoint x: 420, startPoint y: 135, endPoint x: 808, endPoint y: 404, distance: 471.7
click at [808, 404] on div "Which security control is most effective against a zero-day vulnerability? .spi…" at bounding box center [647, 269] width 582 height 335
copy div "Which security control is most effective against a zero-day vulnerability? .spi…"
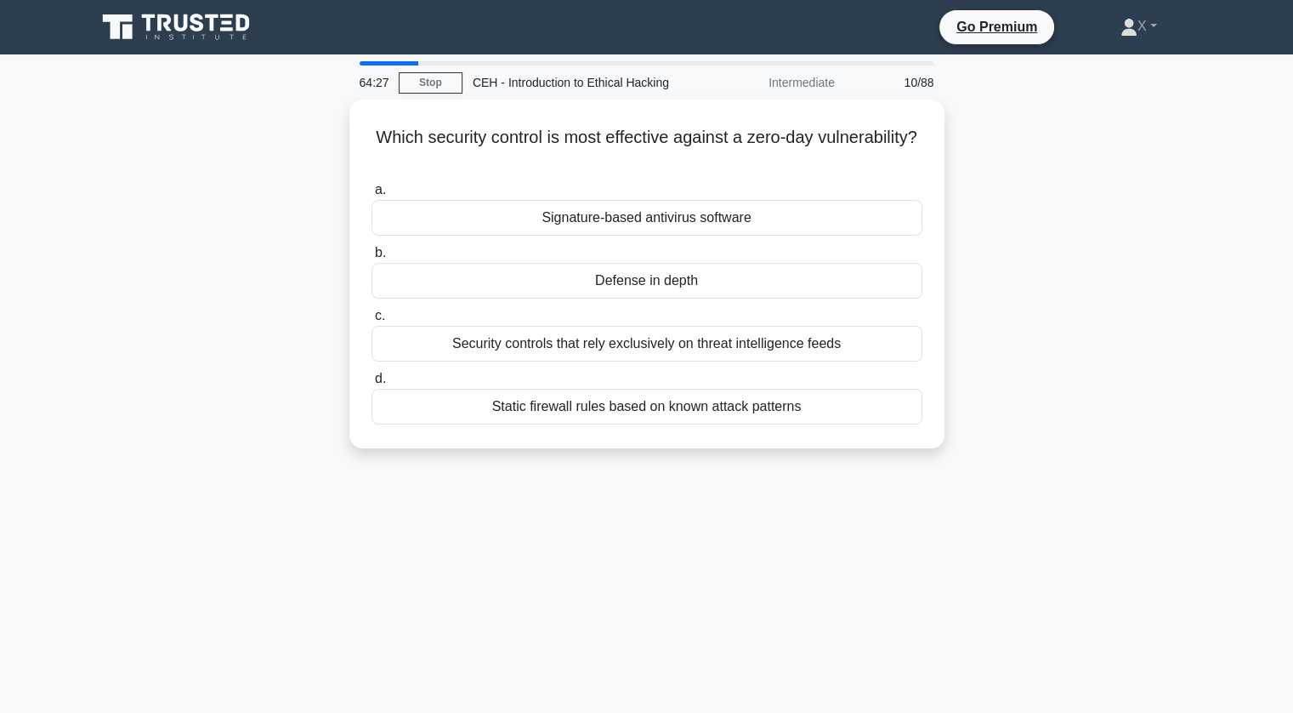
click at [310, 135] on div "Which security control is most effective against a zero-day vulnerability? .spi…" at bounding box center [647, 283] width 1122 height 369
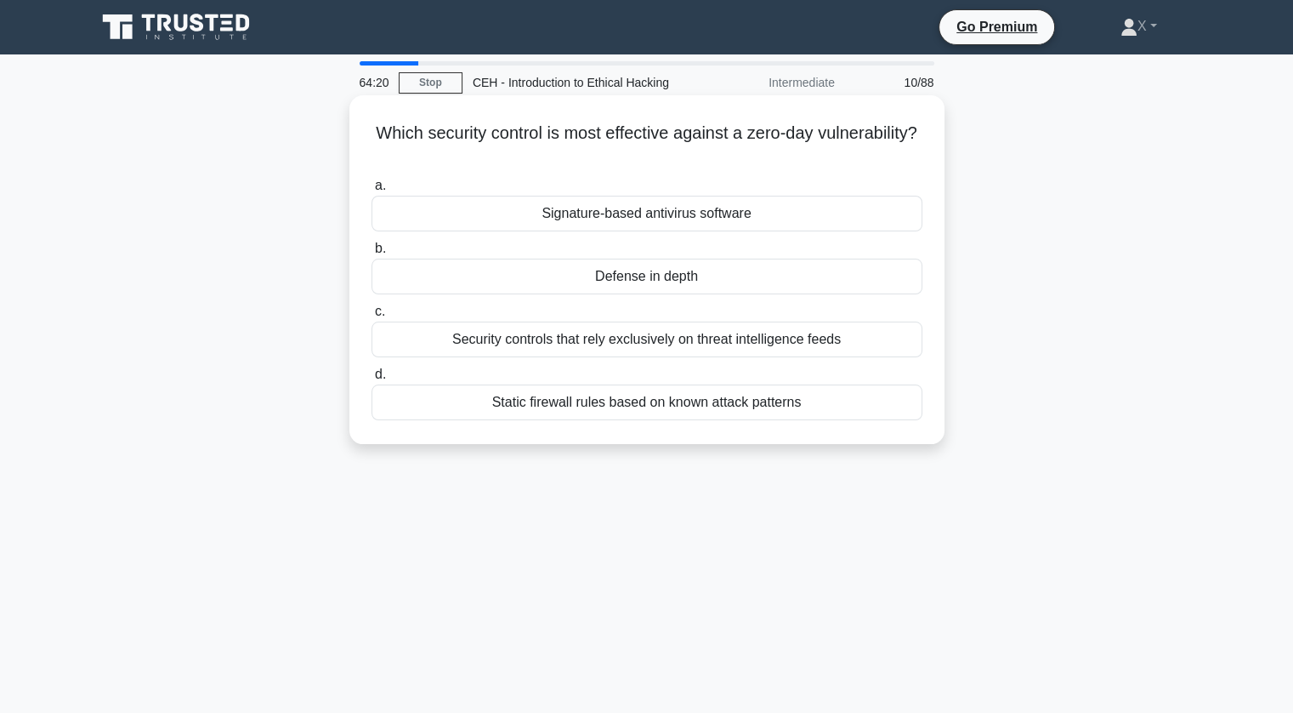
click at [517, 284] on div "Defense in depth" at bounding box center [647, 276] width 551 height 36
click at [372, 254] on input "b. Defense in depth" at bounding box center [372, 248] width 0 height 11
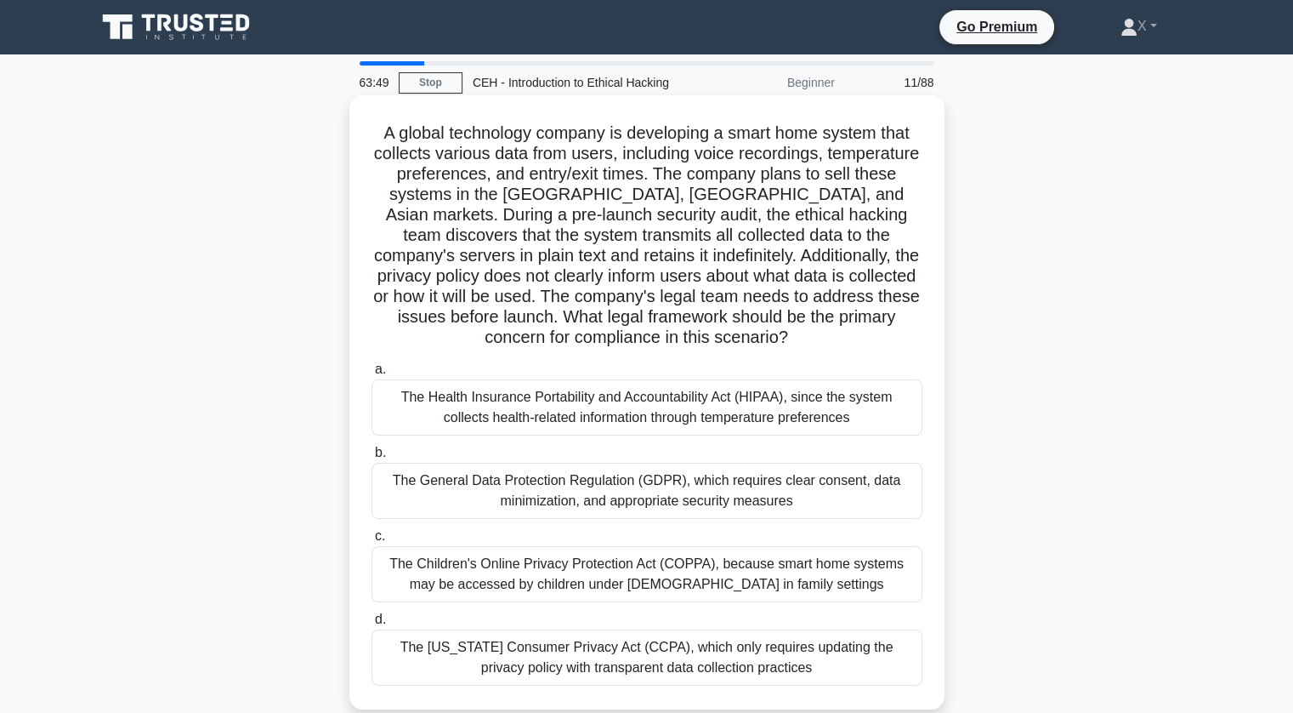
click at [374, 127] on h5 "A global technology company is developing a smart home system that collects var…" at bounding box center [647, 235] width 554 height 226
drag, startPoint x: 374, startPoint y: 127, endPoint x: 883, endPoint y: 135, distance: 509.4
click at [883, 135] on h5 "A global technology company is developing a smart home system that collects var…" at bounding box center [647, 235] width 554 height 226
click at [636, 230] on h5 "A global technology company is developing a smart home system that collects var…" at bounding box center [647, 235] width 554 height 226
drag, startPoint x: 442, startPoint y: 254, endPoint x: 605, endPoint y: 265, distance: 163.6
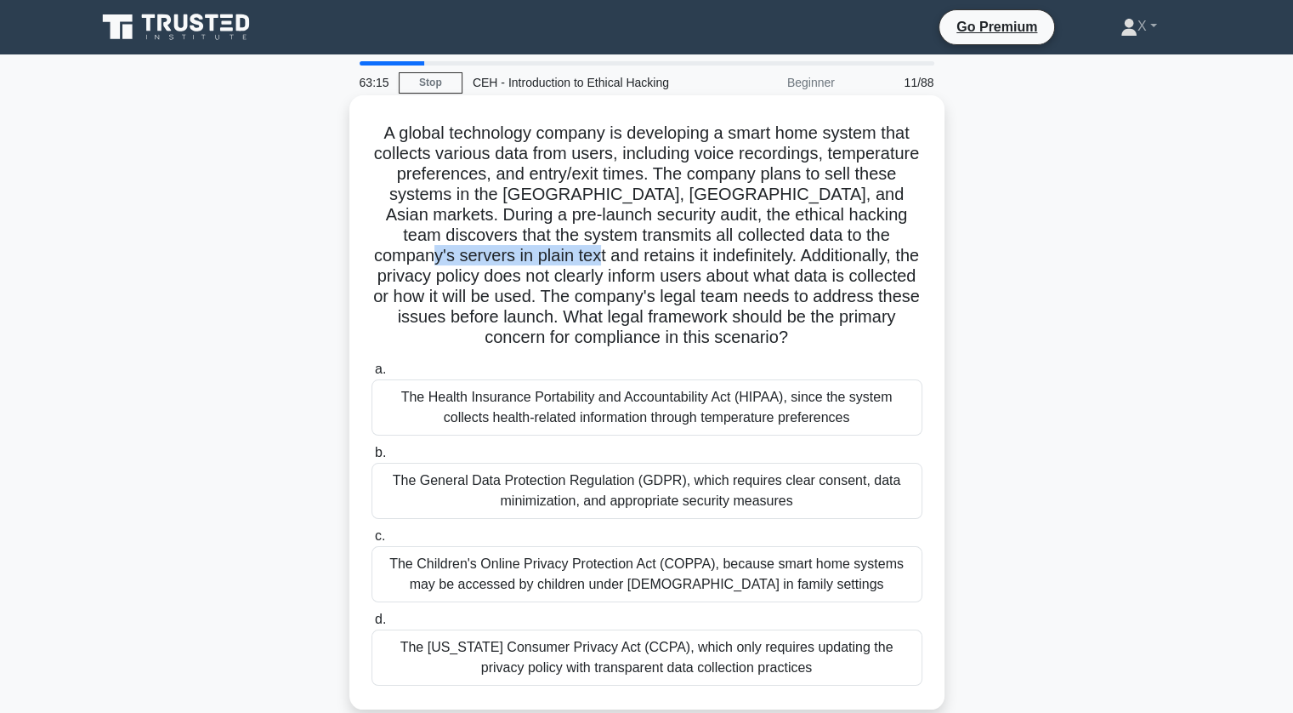
click at [605, 265] on h5 "A global technology company is developing a smart home system that collects var…" at bounding box center [647, 235] width 554 height 226
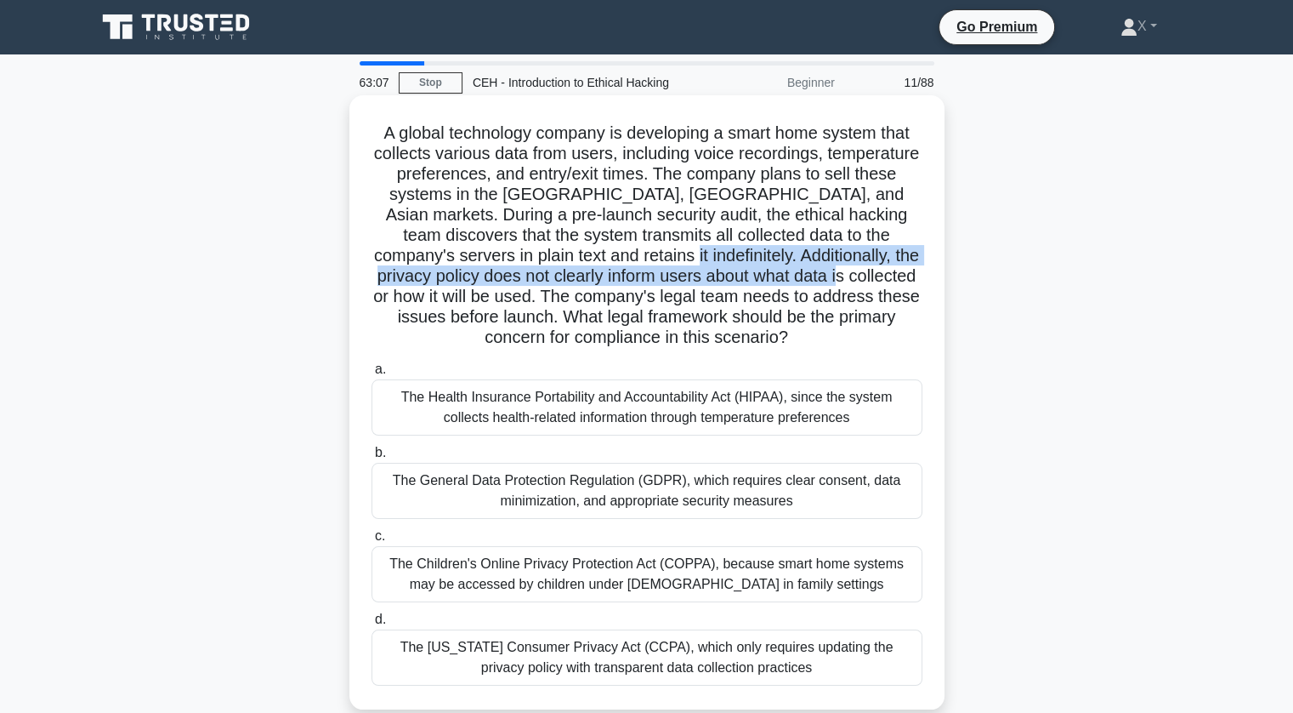
drag, startPoint x: 707, startPoint y: 253, endPoint x: 880, endPoint y: 276, distance: 174.1
click at [880, 276] on h5 "A global technology company is developing a smart home system that collects var…" at bounding box center [647, 235] width 554 height 226
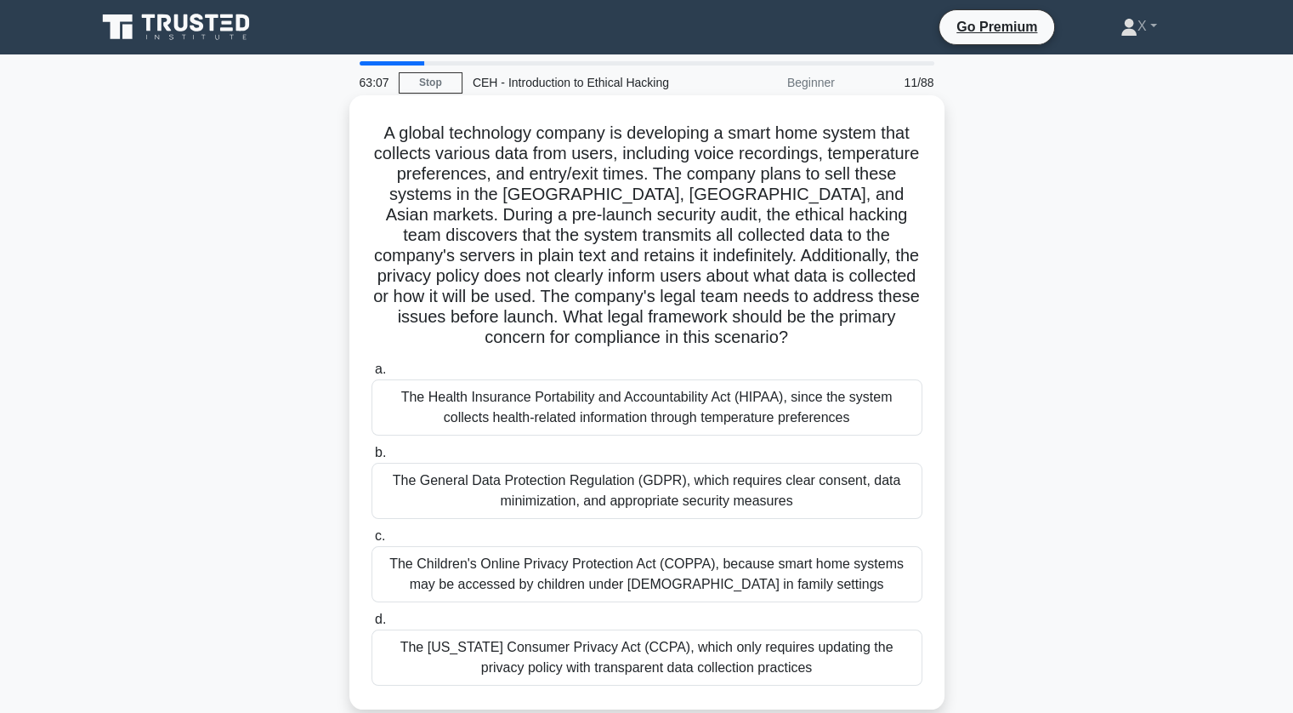
click at [854, 297] on h5 "A global technology company is developing a smart home system that collects var…" at bounding box center [647, 235] width 554 height 226
drag, startPoint x: 409, startPoint y: 297, endPoint x: 827, endPoint y: 289, distance: 417.6
click at [827, 289] on h5 "A global technology company is developing a smart home system that collects var…" at bounding box center [647, 235] width 554 height 226
click at [796, 308] on h5 "A global technology company is developing a smart home system that collects var…" at bounding box center [647, 235] width 554 height 226
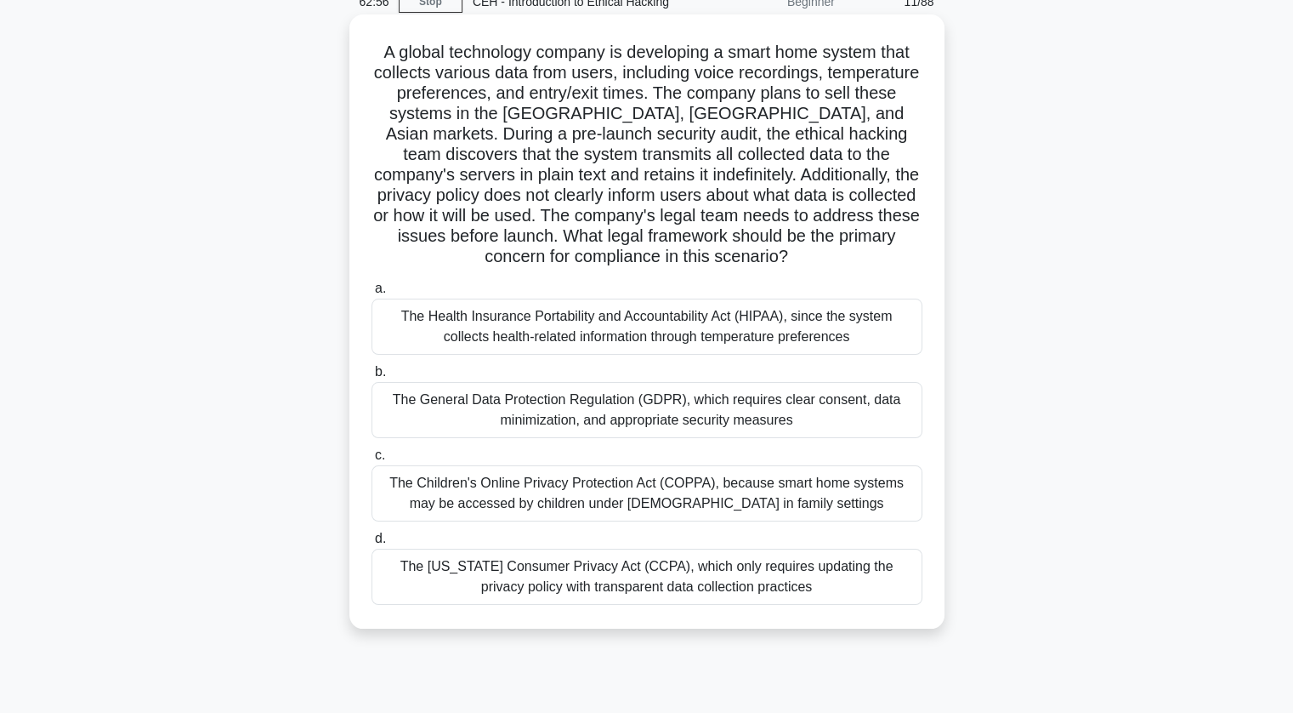
scroll to position [82, 0]
click at [656, 404] on div "The General Data Protection Regulation (GDPR), which requires clear consent, da…" at bounding box center [647, 409] width 551 height 56
click at [372, 377] on input "b. The General Data Protection Regulation (GDPR), which requires clear consent,…" at bounding box center [372, 371] width 0 height 11
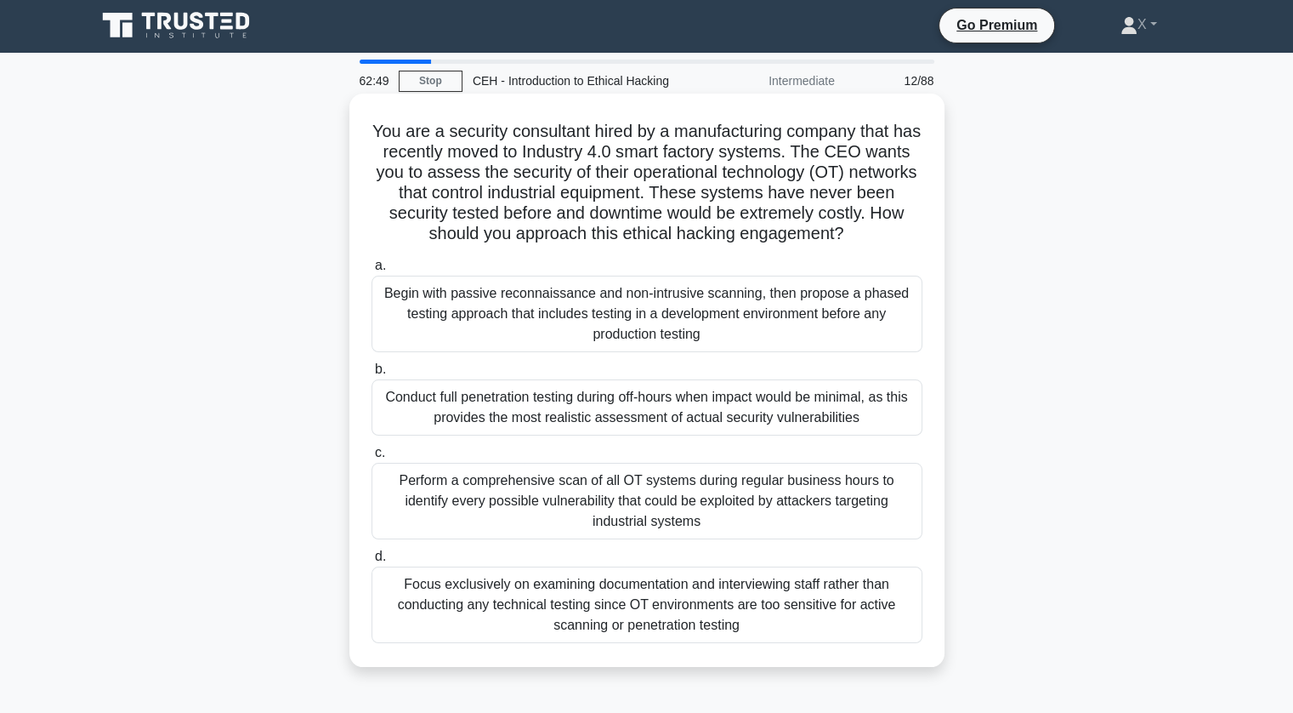
scroll to position [0, 0]
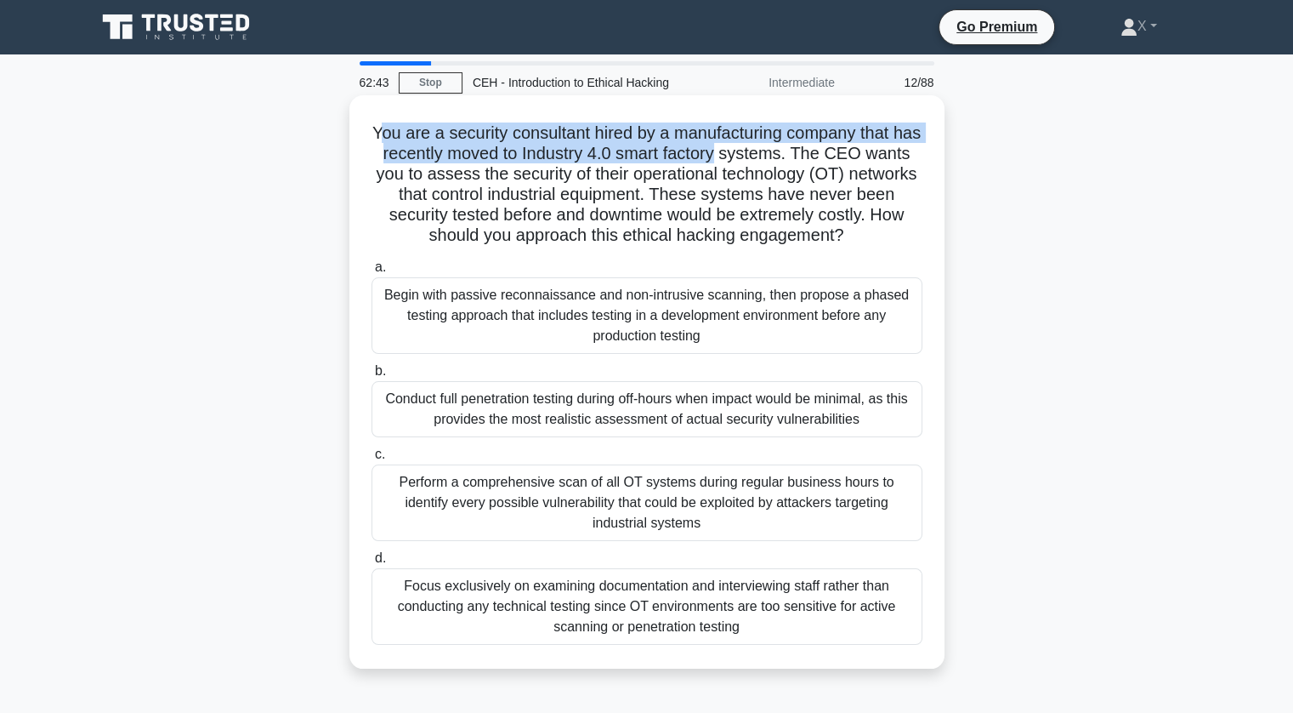
drag, startPoint x: 386, startPoint y: 133, endPoint x: 764, endPoint y: 154, distance: 378.9
click at [764, 154] on h5 "You are a security consultant hired by a manufacturing company that has recentl…" at bounding box center [647, 184] width 554 height 124
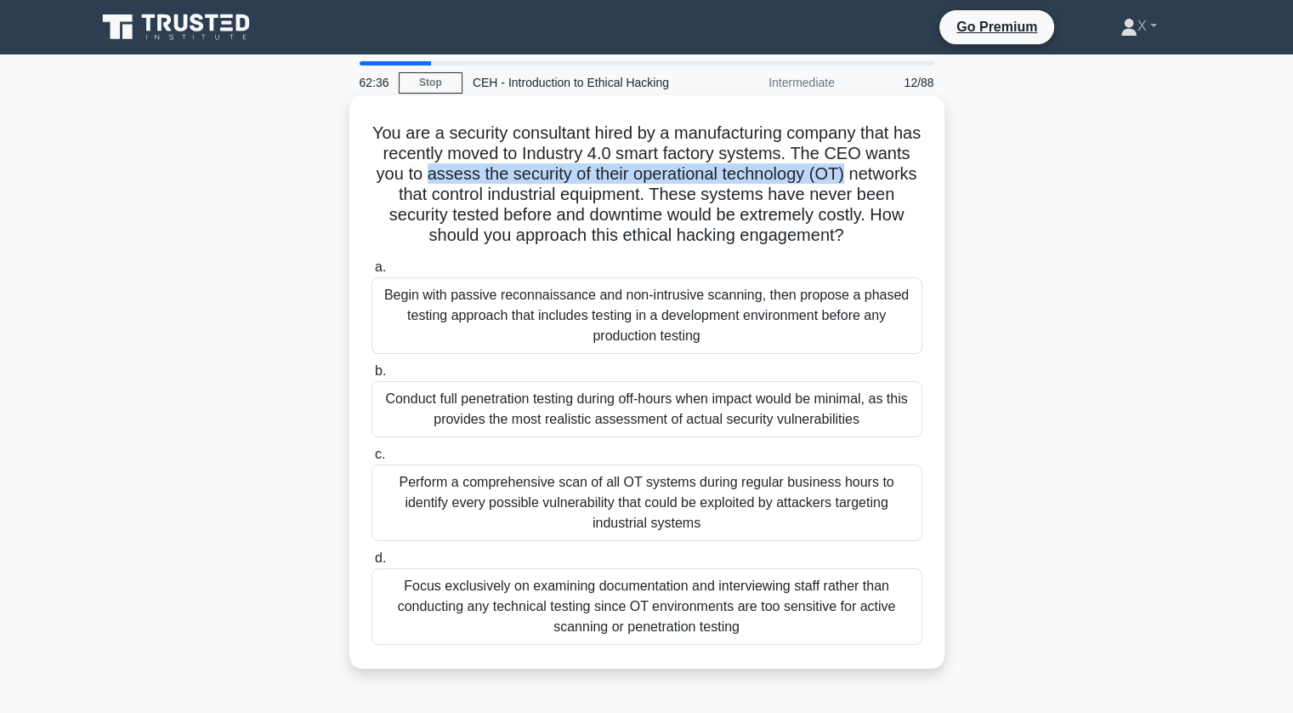
drag, startPoint x: 488, startPoint y: 175, endPoint x: 912, endPoint y: 179, distance: 423.5
click at [912, 179] on h5 "You are a security consultant hired by a manufacturing company that has recentl…" at bounding box center [647, 184] width 554 height 124
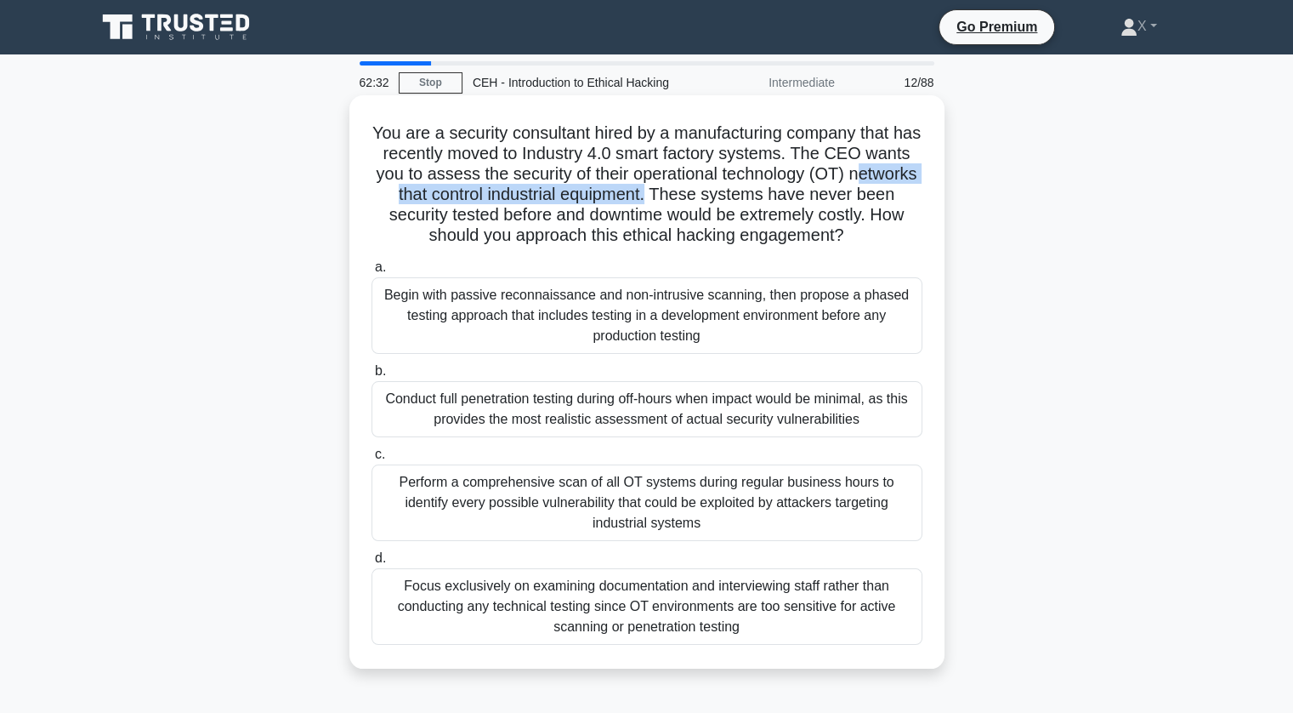
drag, startPoint x: 382, startPoint y: 196, endPoint x: 714, endPoint y: 195, distance: 332.5
click at [714, 195] on h5 "You are a security consultant hired by a manufacturing company that has recentl…" at bounding box center [647, 184] width 554 height 124
click at [815, 193] on h5 "You are a security consultant hired by a manufacturing company that has recentl…" at bounding box center [647, 184] width 554 height 124
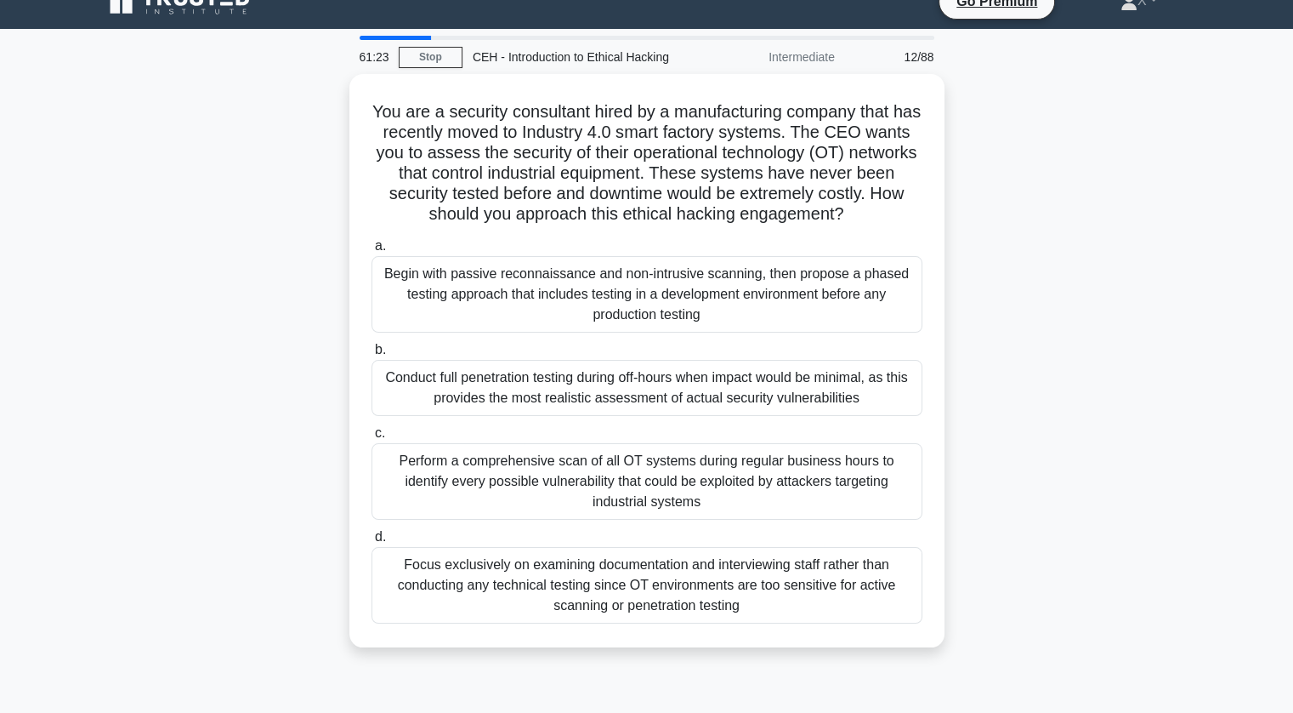
scroll to position [206, 0]
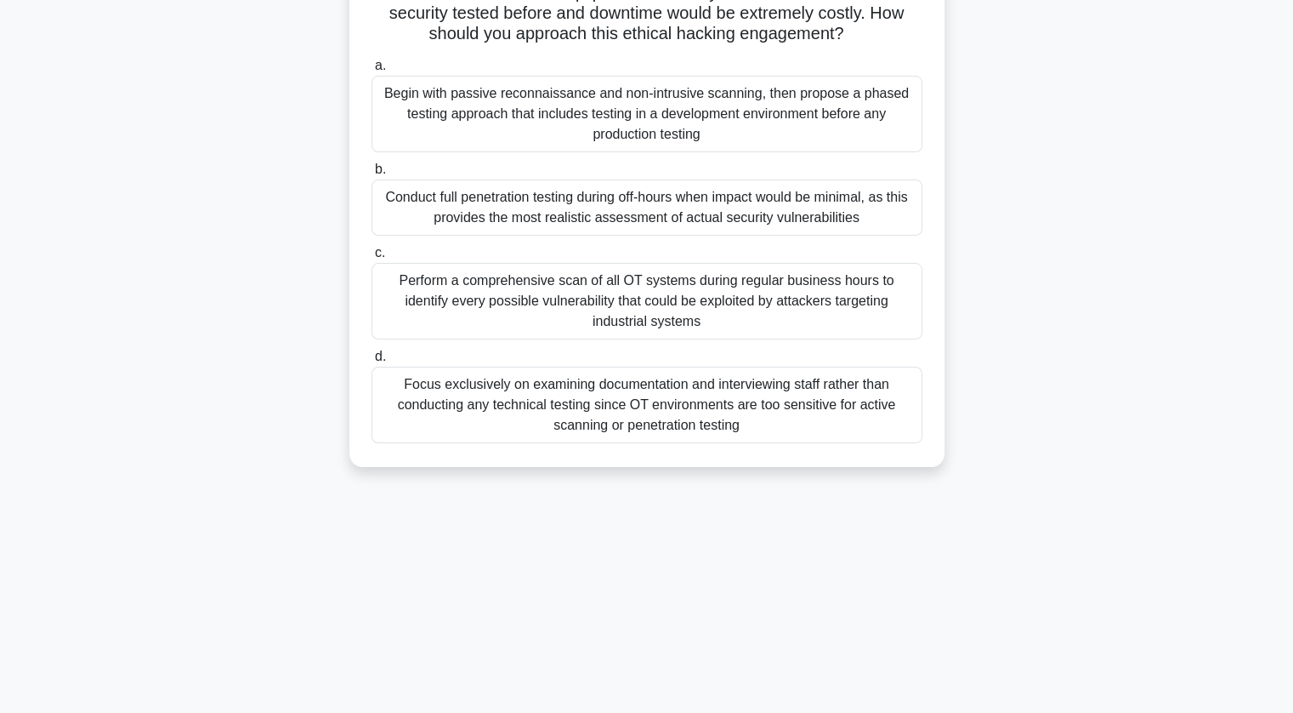
drag, startPoint x: 381, startPoint y: 108, endPoint x: 758, endPoint y: 701, distance: 702.7
click at [758, 701] on div "61:23 Stop CEH - Introduction to Ethical Hacking Intermediate 12/88 You are a s…" at bounding box center [647, 280] width 1122 height 850
copy div "You are a security consultant hired by a manufacturing company that has recentl…"
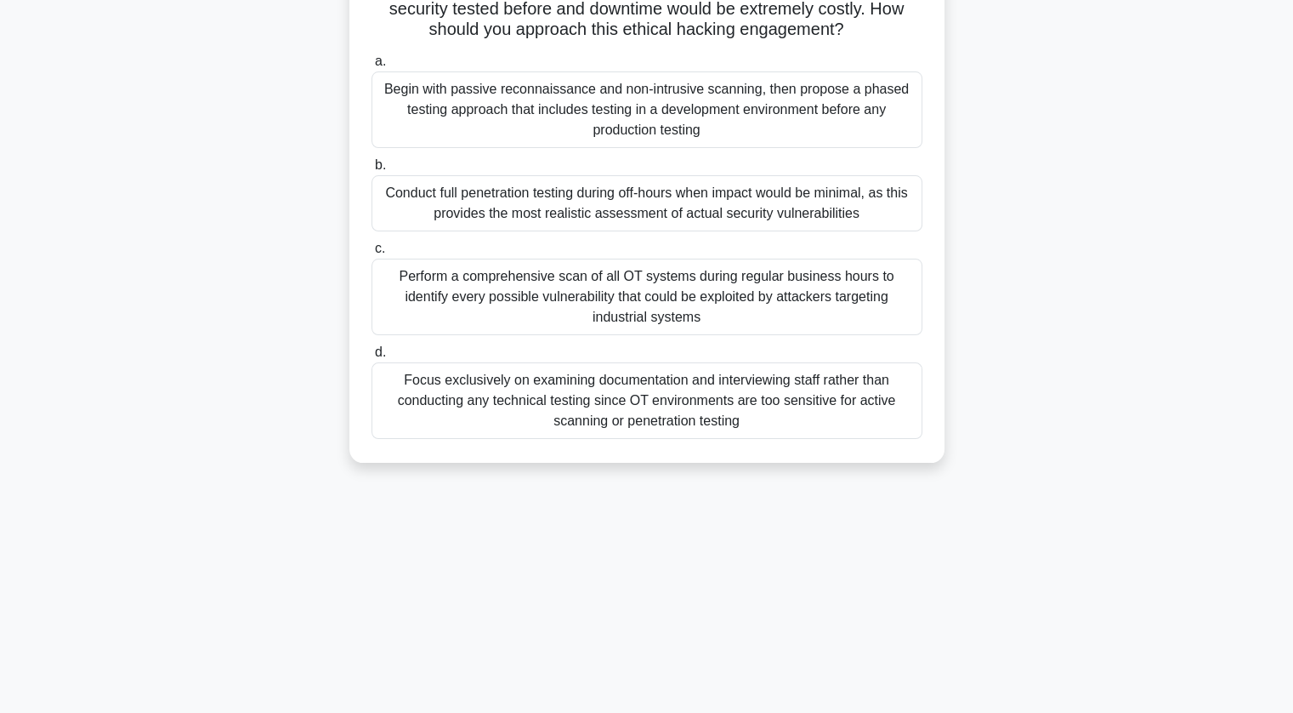
click at [445, 111] on div "Begin with passive reconnaissance and non-intrusive scanning, then propose a ph…" at bounding box center [647, 109] width 551 height 77
click at [372, 67] on input "a. Begin with passive reconnaissance and non-intrusive scanning, then propose a…" at bounding box center [372, 61] width 0 height 11
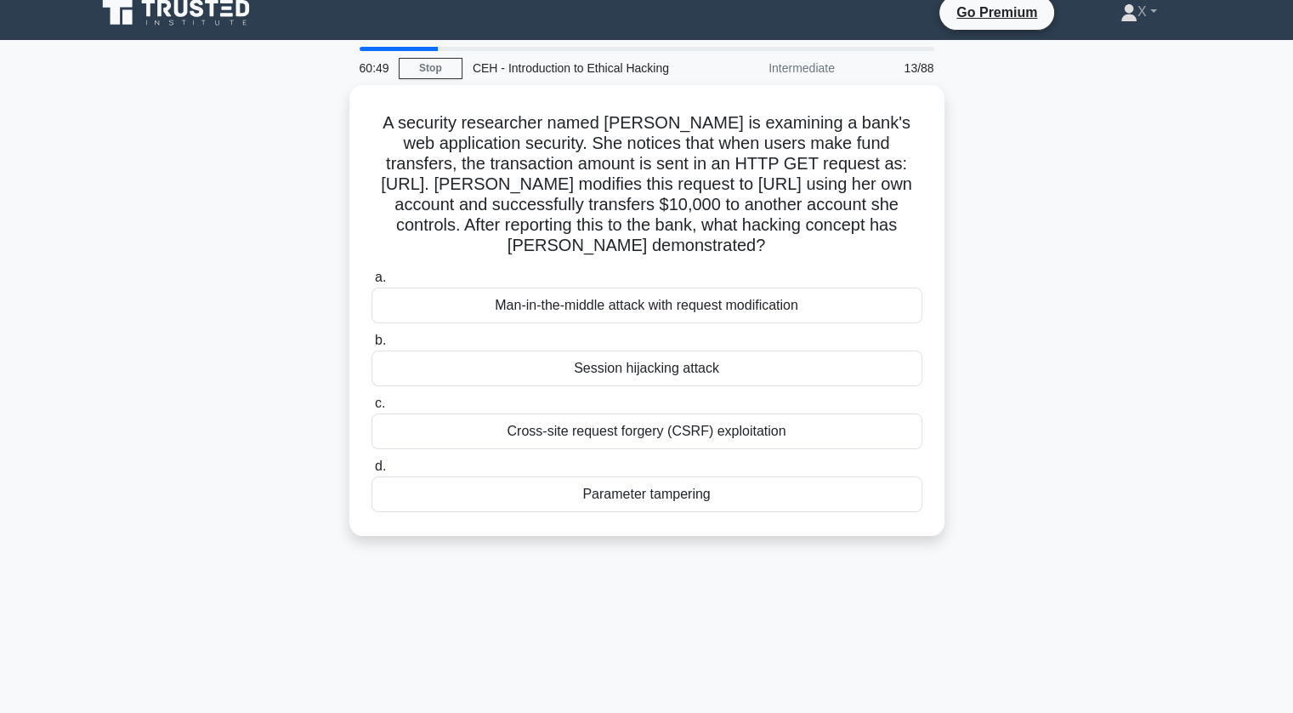
scroll to position [0, 0]
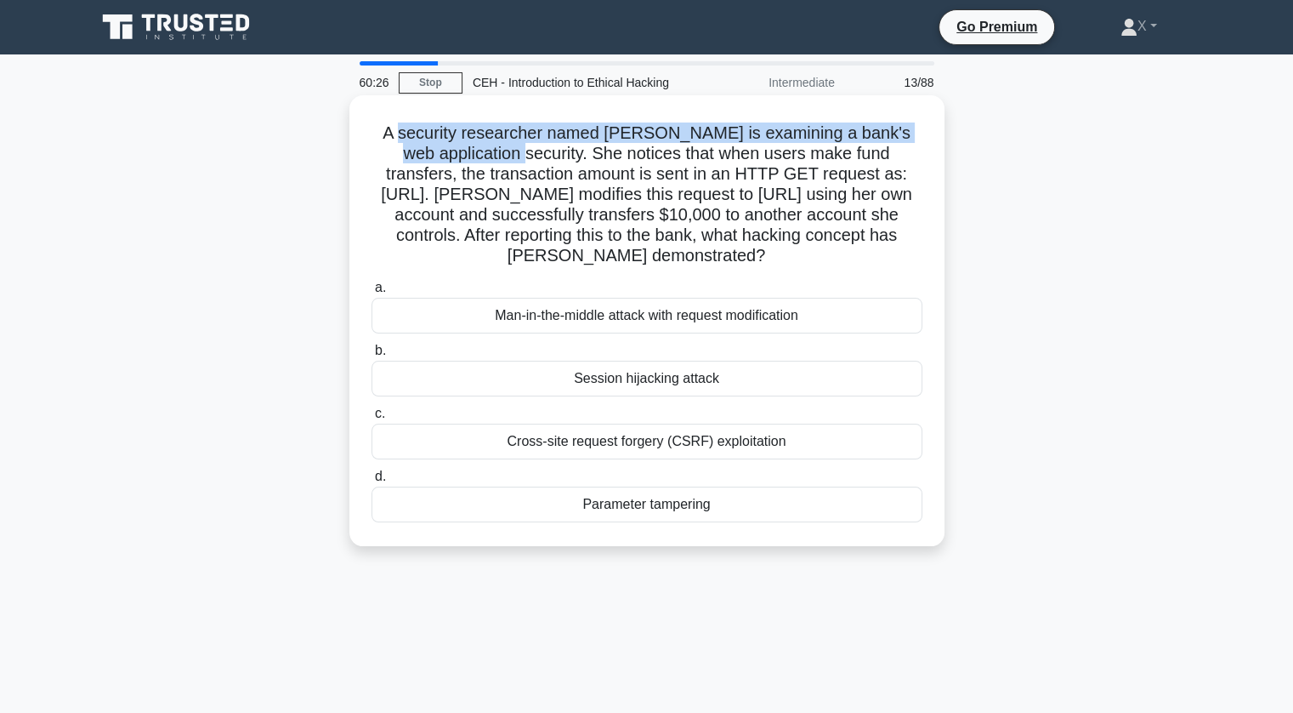
drag, startPoint x: 389, startPoint y: 133, endPoint x: 477, endPoint y: 162, distance: 92.2
click at [477, 162] on h5 "A security researcher named Mia is examining a bank's web application security.…" at bounding box center [647, 194] width 554 height 145
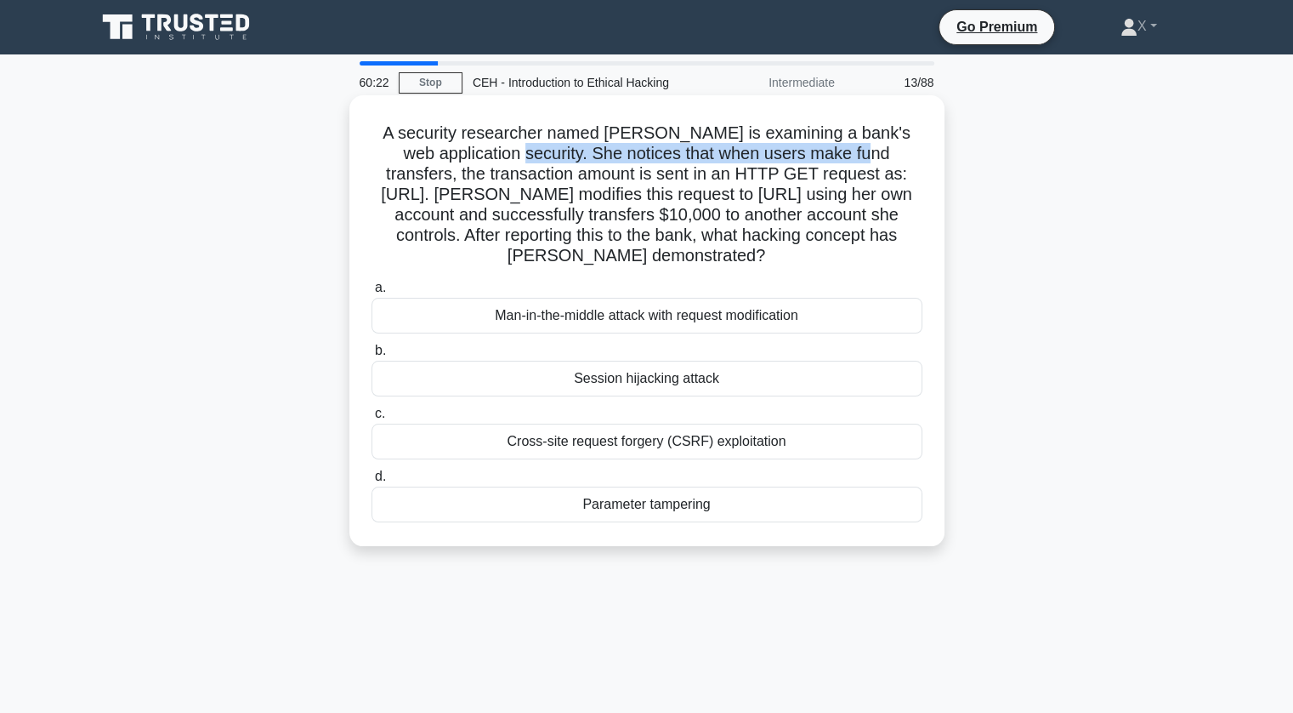
drag, startPoint x: 477, startPoint y: 162, endPoint x: 833, endPoint y: 164, distance: 356.3
click at [833, 164] on h5 "A security researcher named Mia is examining a bank's web application security.…" at bounding box center [647, 194] width 554 height 145
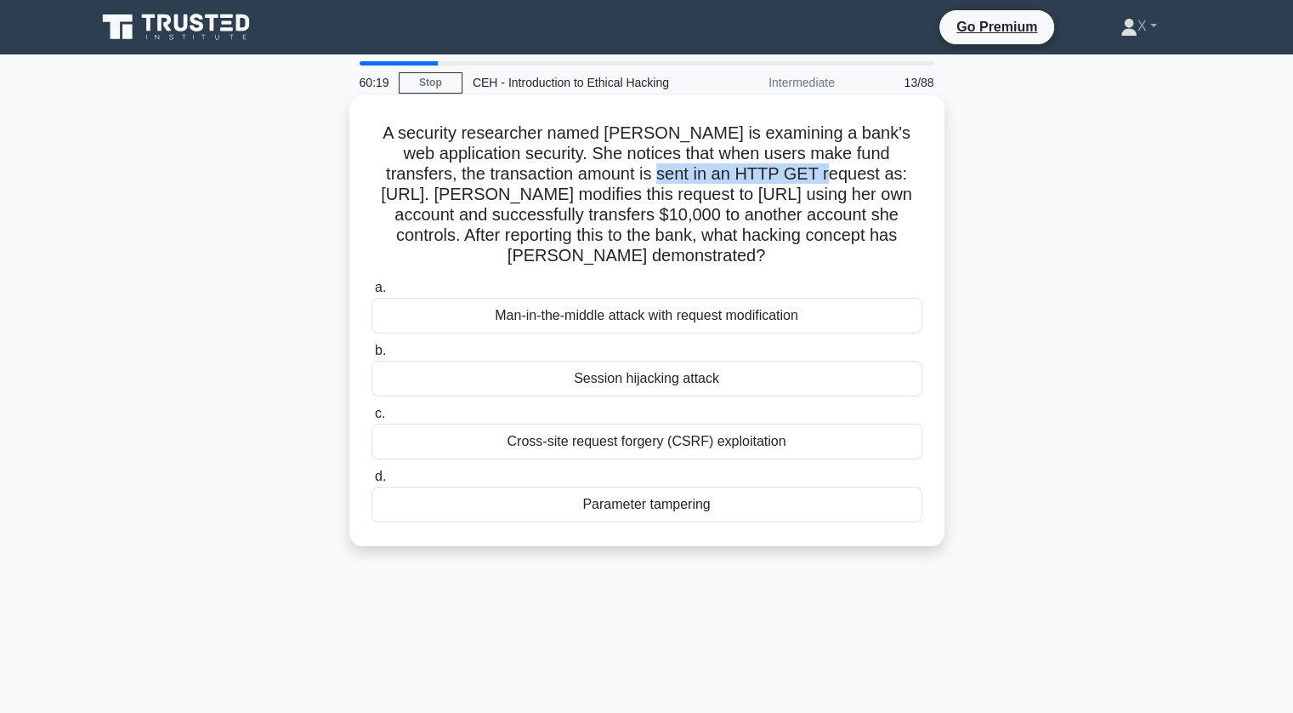
drag, startPoint x: 686, startPoint y: 173, endPoint x: 855, endPoint y: 172, distance: 169.2
click at [855, 172] on h5 "A security researcher named Mia is examining a bank's web application security.…" at bounding box center [647, 194] width 554 height 145
click at [479, 520] on div "Parameter tampering" at bounding box center [647, 504] width 551 height 36
click at [372, 482] on input "d. Parameter tampering" at bounding box center [372, 476] width 0 height 11
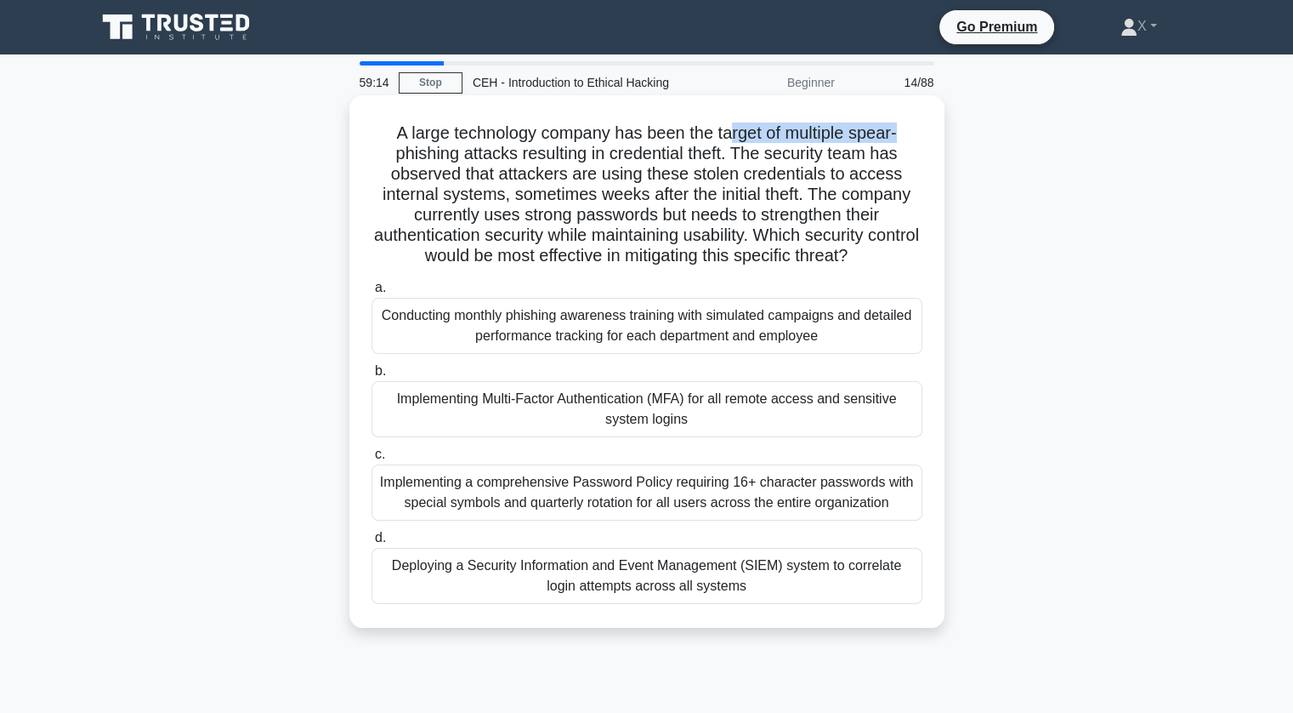
drag, startPoint x: 386, startPoint y: 149, endPoint x: 730, endPoint y: 130, distance: 344.9
click at [730, 130] on h5 "A large technology company has been the target of multiple spear-phishing attac…" at bounding box center [647, 194] width 554 height 145
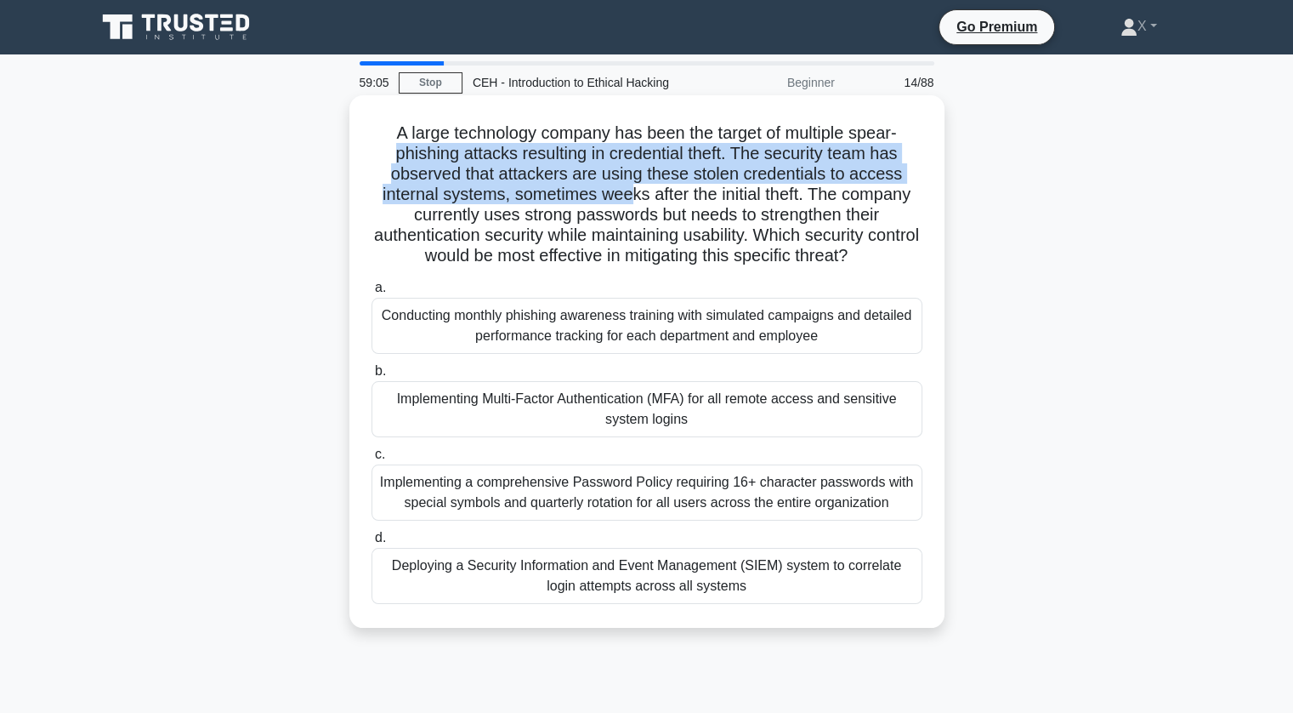
drag, startPoint x: 378, startPoint y: 151, endPoint x: 629, endPoint y: 192, distance: 255.0
click at [629, 192] on h5 "A large technology company has been the target of multiple spear-phishing attac…" at bounding box center [647, 194] width 554 height 145
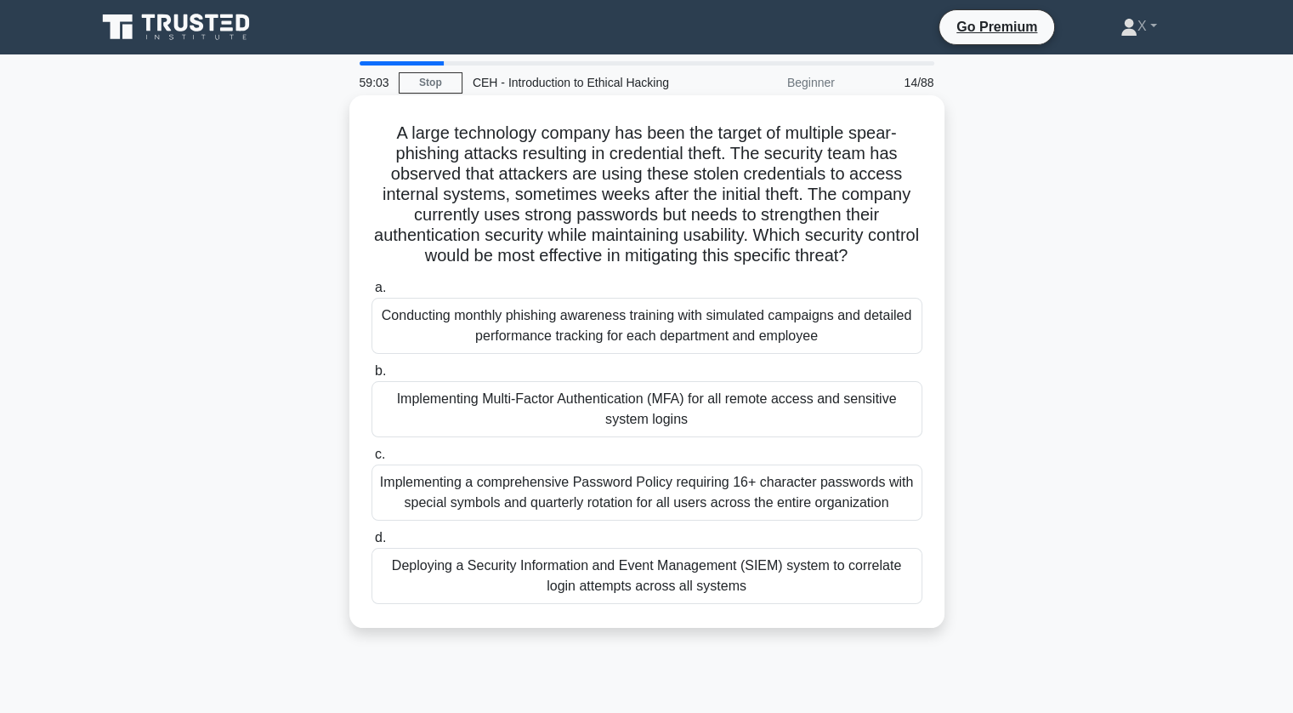
click at [673, 215] on h5 "A large technology company has been the target of multiple spear-phishing attac…" at bounding box center [647, 194] width 554 height 145
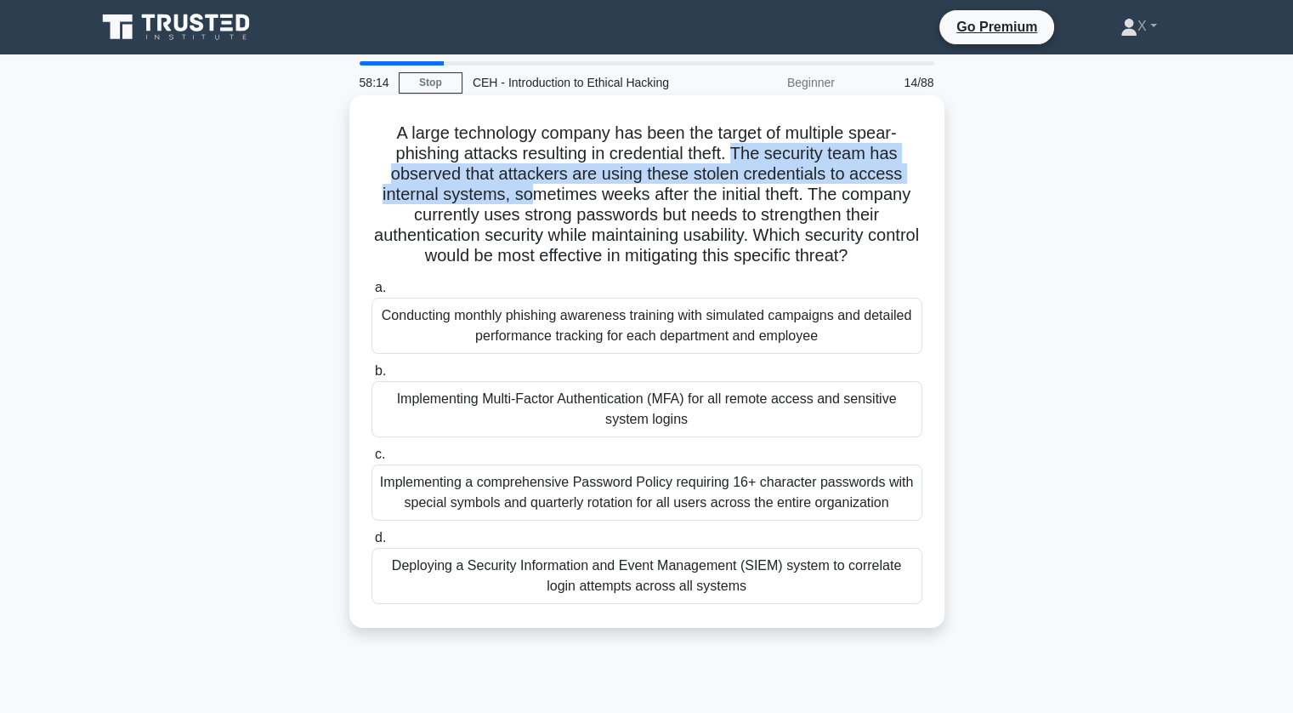
drag, startPoint x: 738, startPoint y: 156, endPoint x: 525, endPoint y: 205, distance: 218.2
click at [525, 205] on h5 "A large technology company has been the target of multiple spear-phishing attac…" at bounding box center [647, 194] width 554 height 145
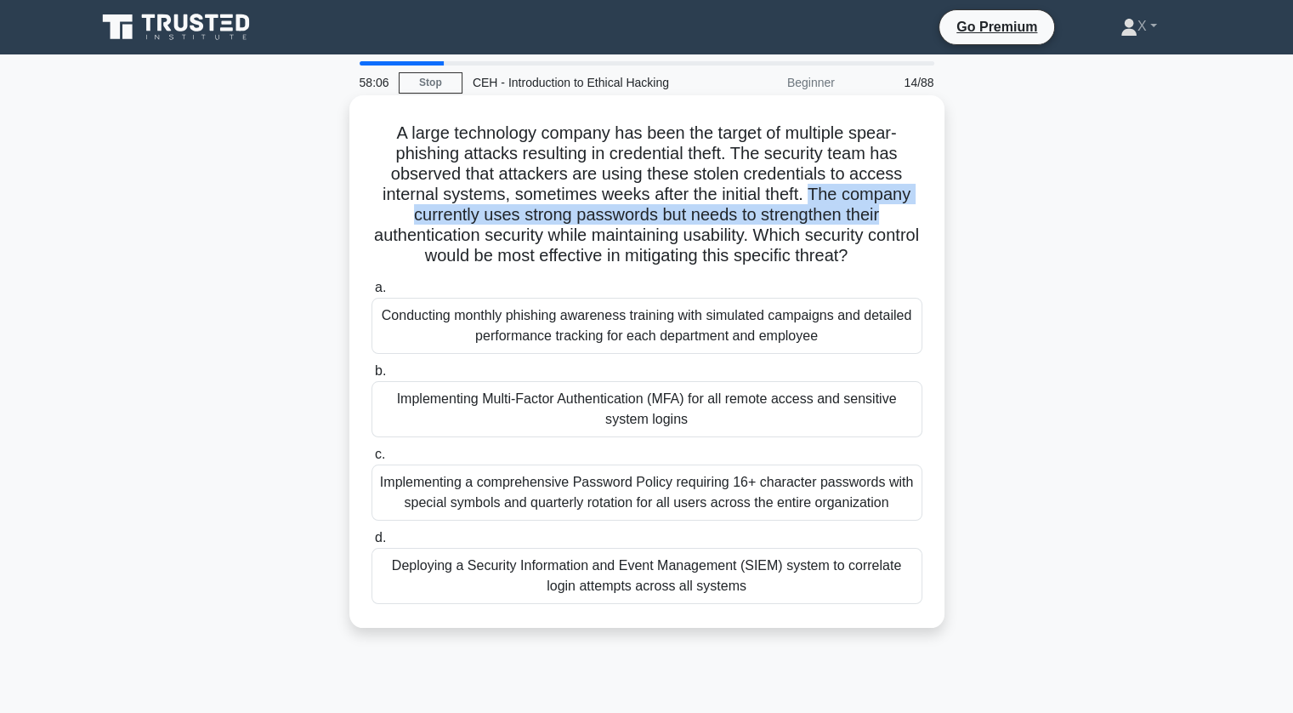
drag, startPoint x: 813, startPoint y: 196, endPoint x: 901, endPoint y: 213, distance: 90.1
click at [901, 213] on h5 "A large technology company has been the target of multiple spear-phishing attac…" at bounding box center [647, 194] width 554 height 145
click at [899, 213] on h5 "A large technology company has been the target of multiple spear-phishing attac…" at bounding box center [647, 194] width 554 height 145
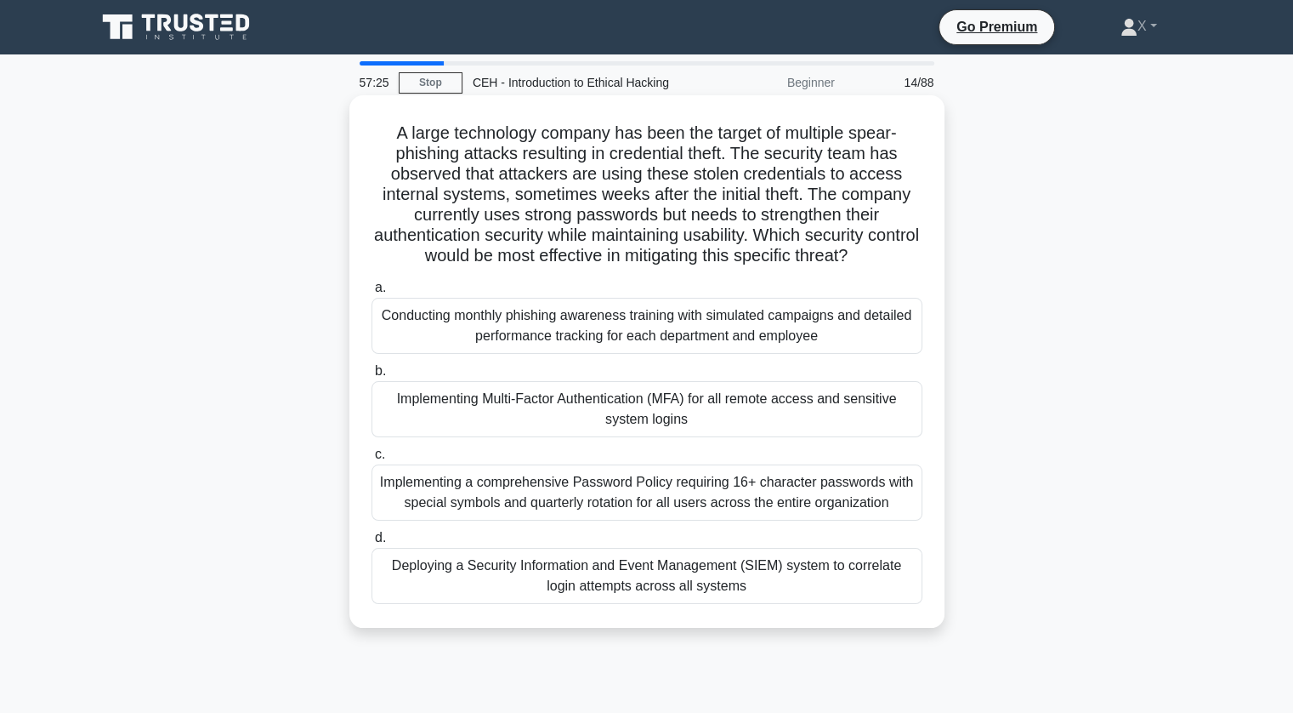
click at [677, 414] on div "Implementing Multi-Factor Authentication (MFA) for all remote access and sensit…" at bounding box center [647, 409] width 551 height 56
click at [372, 377] on input "b. Implementing Multi-Factor Authentication (MFA) for all remote access and sen…" at bounding box center [372, 371] width 0 height 11
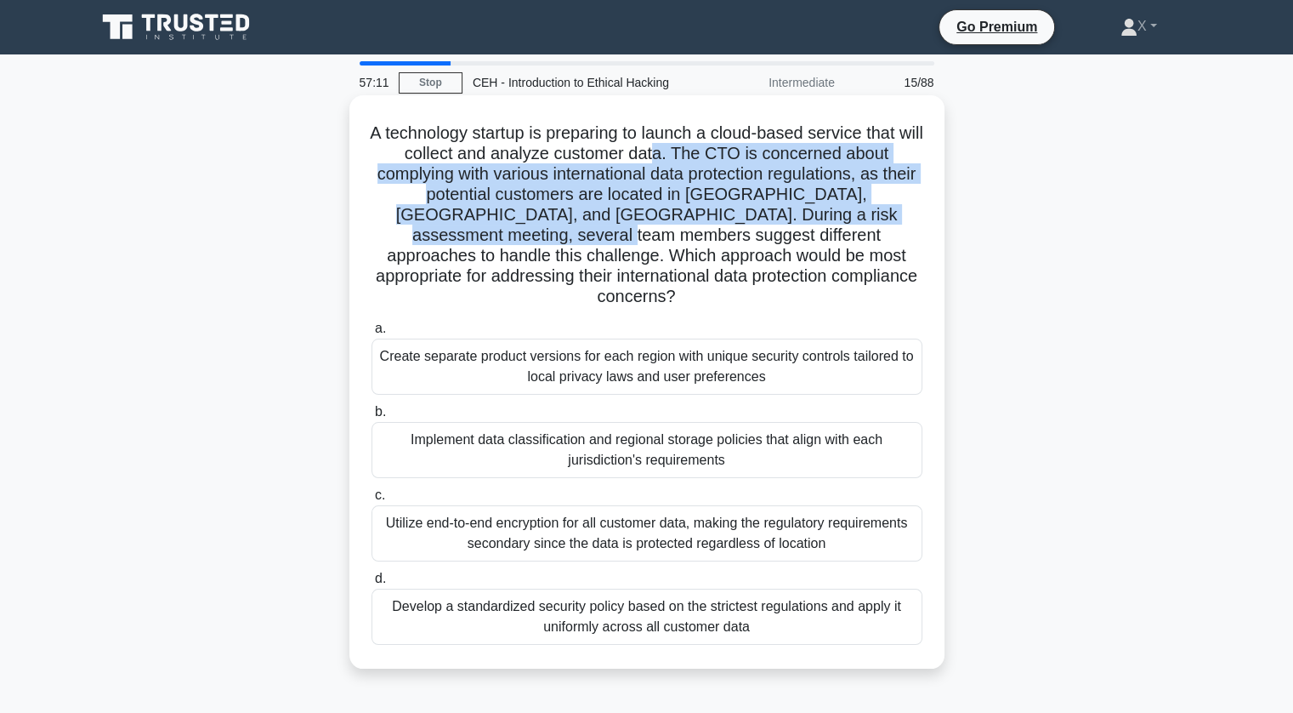
drag, startPoint x: 673, startPoint y: 151, endPoint x: 427, endPoint y: 226, distance: 257.7
click at [427, 226] on h5 "A technology startup is preparing to launch a cloud-based service that will col…" at bounding box center [647, 214] width 554 height 185
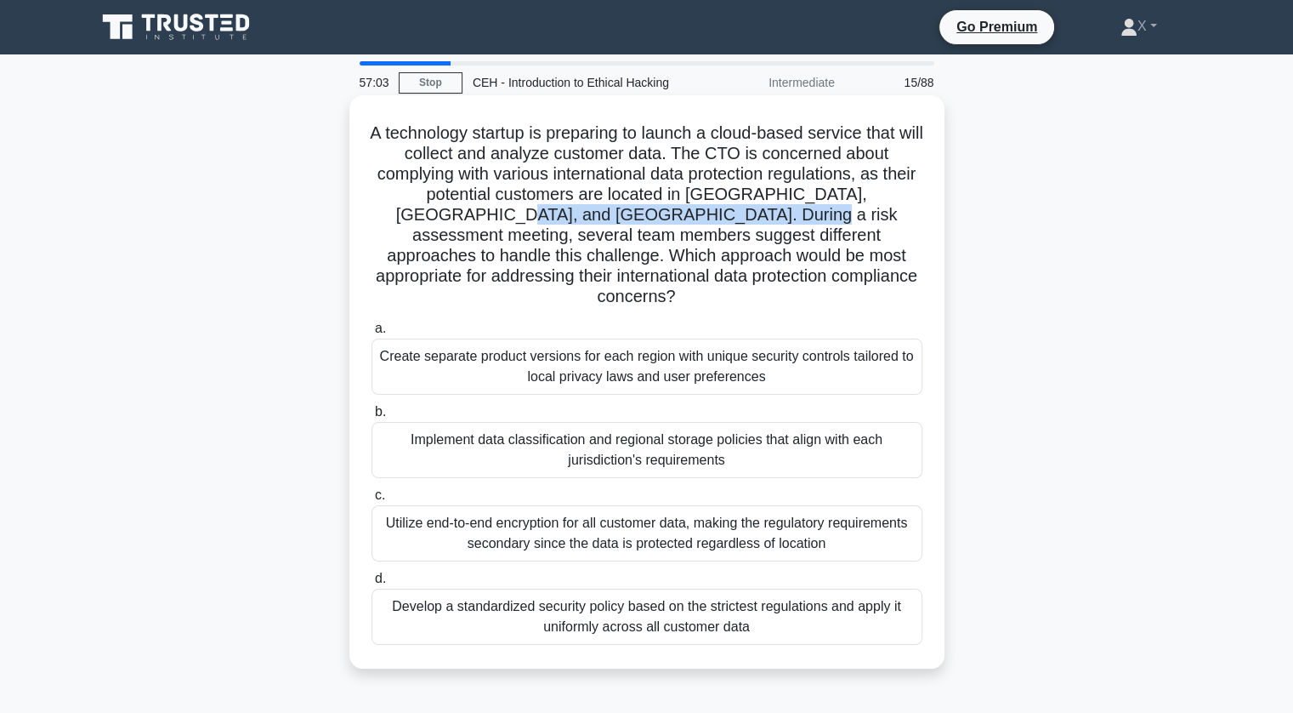
drag, startPoint x: 410, startPoint y: 213, endPoint x: 680, endPoint y: 221, distance: 270.5
click at [680, 221] on h5 "A technology startup is preparing to launch a cloud-based service that will col…" at bounding box center [647, 214] width 554 height 185
click at [799, 241] on h5 "A technology startup is preparing to launch a cloud-based service that will col…" at bounding box center [647, 214] width 554 height 185
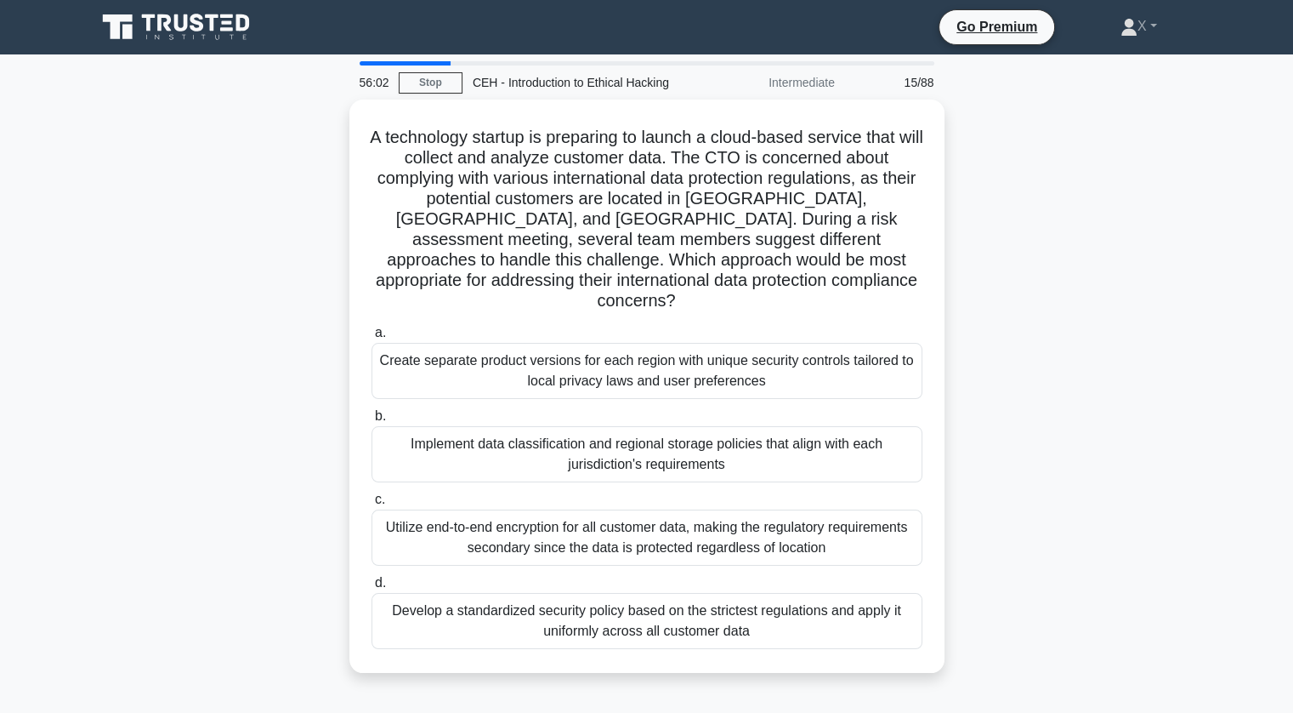
drag, startPoint x: 373, startPoint y: 134, endPoint x: 757, endPoint y: 708, distance: 690.3
click at [757, 708] on div "56:02 Stop CEH - Introduction to Ethical Hacking Intermediate 15/88 A technolog…" at bounding box center [647, 486] width 1122 height 850
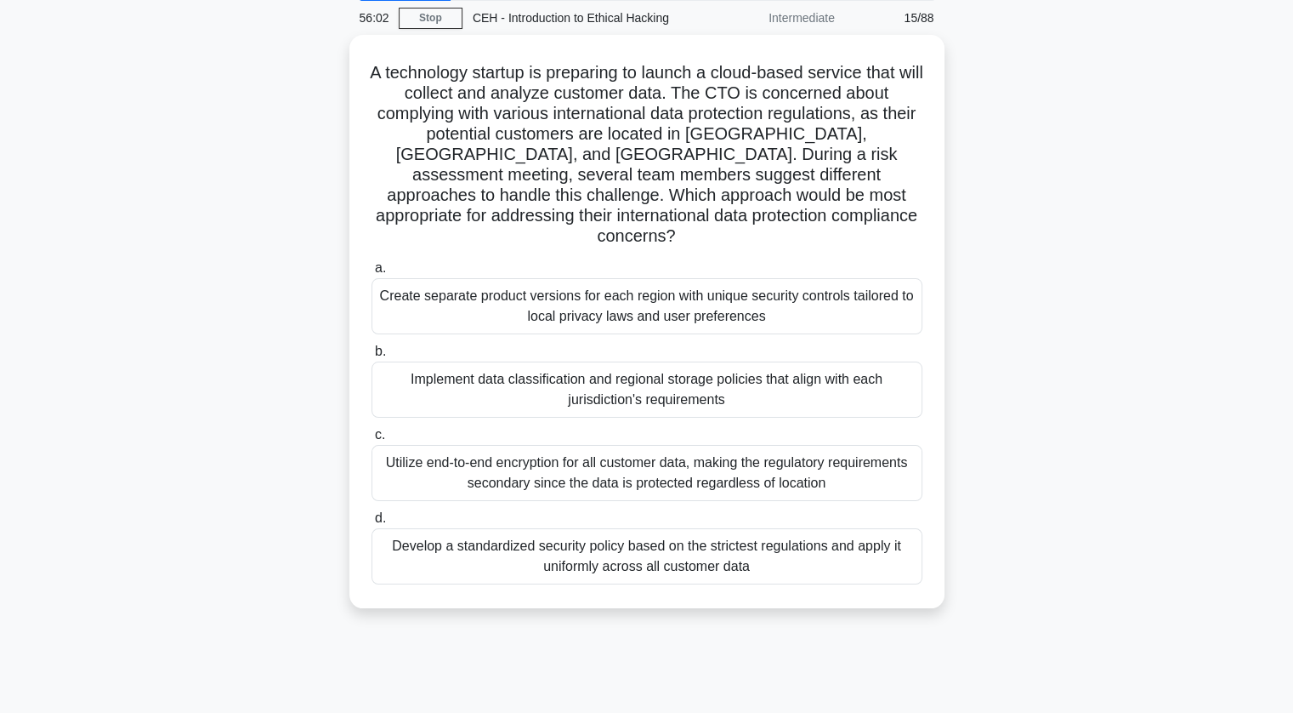
copy div "A technology startup is preparing to launch a cloud-based service that will col…"
click at [256, 200] on div "A technology startup is preparing to launch a cloud-based service that will col…" at bounding box center [647, 332] width 1122 height 594
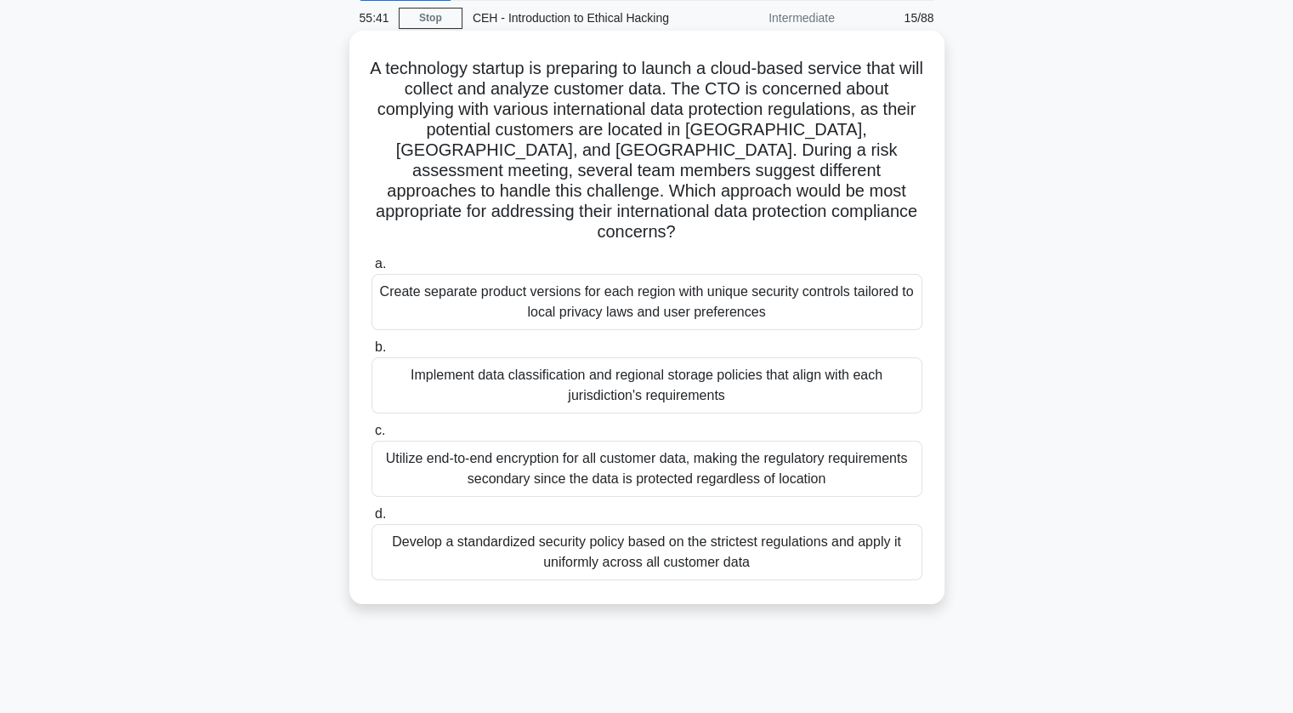
click at [422, 357] on div "Implement data classification and regional storage policies that align with eac…" at bounding box center [647, 385] width 551 height 56
click at [372, 353] on input "b. Implement data classification and regional storage policies that align with …" at bounding box center [372, 347] width 0 height 11
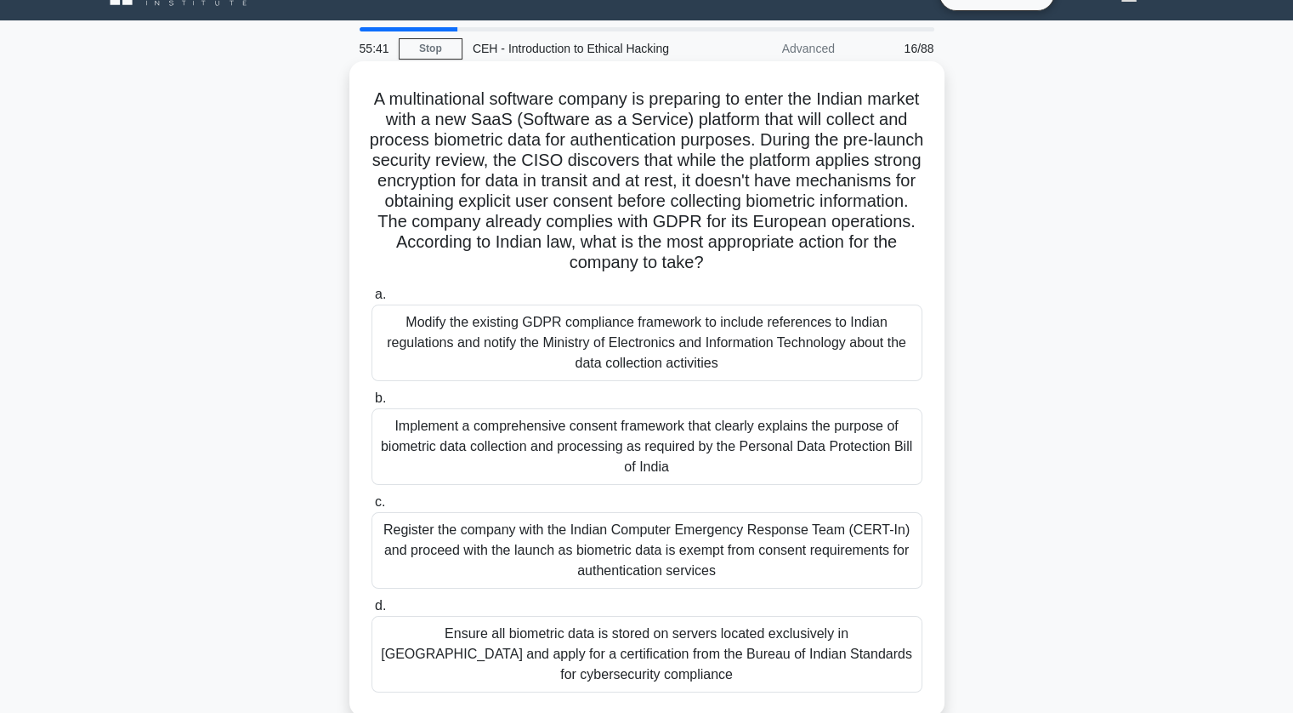
scroll to position [0, 0]
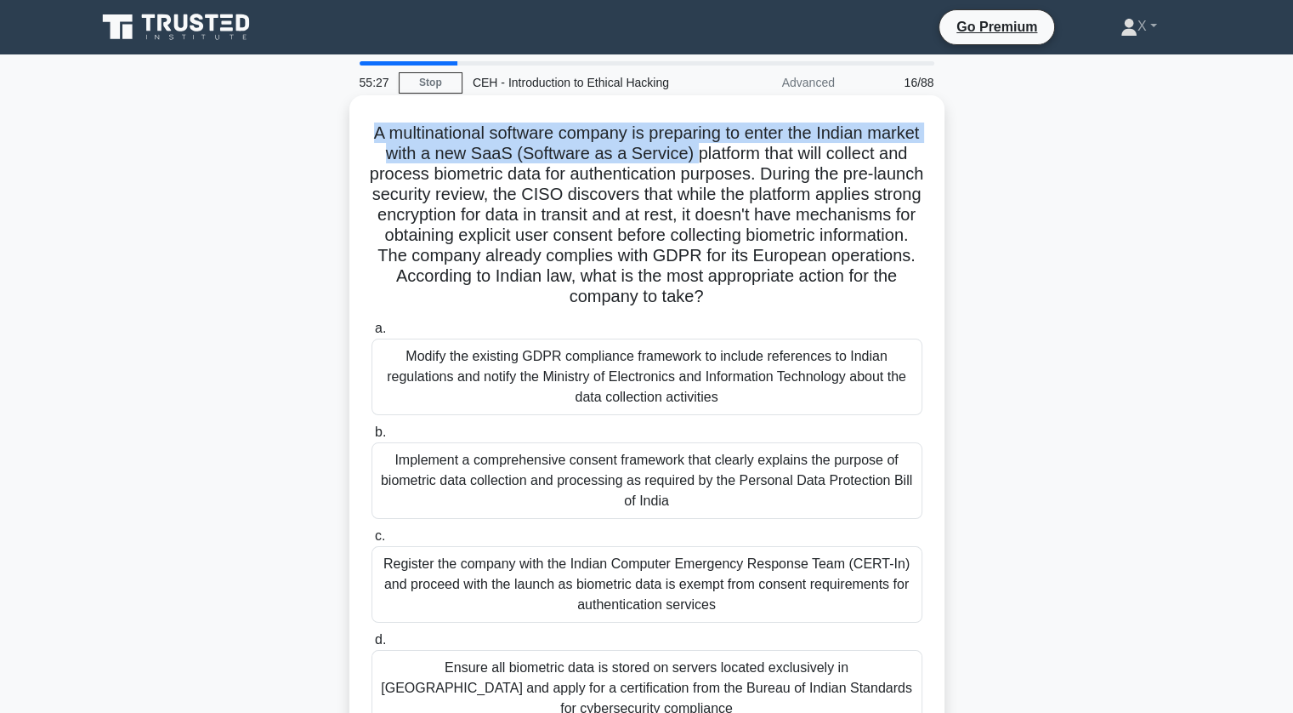
drag, startPoint x: 387, startPoint y: 135, endPoint x: 764, endPoint y: 147, distance: 377.7
click at [764, 147] on h5 "A multinational software company is preparing to enter the Indian market with a…" at bounding box center [647, 214] width 554 height 185
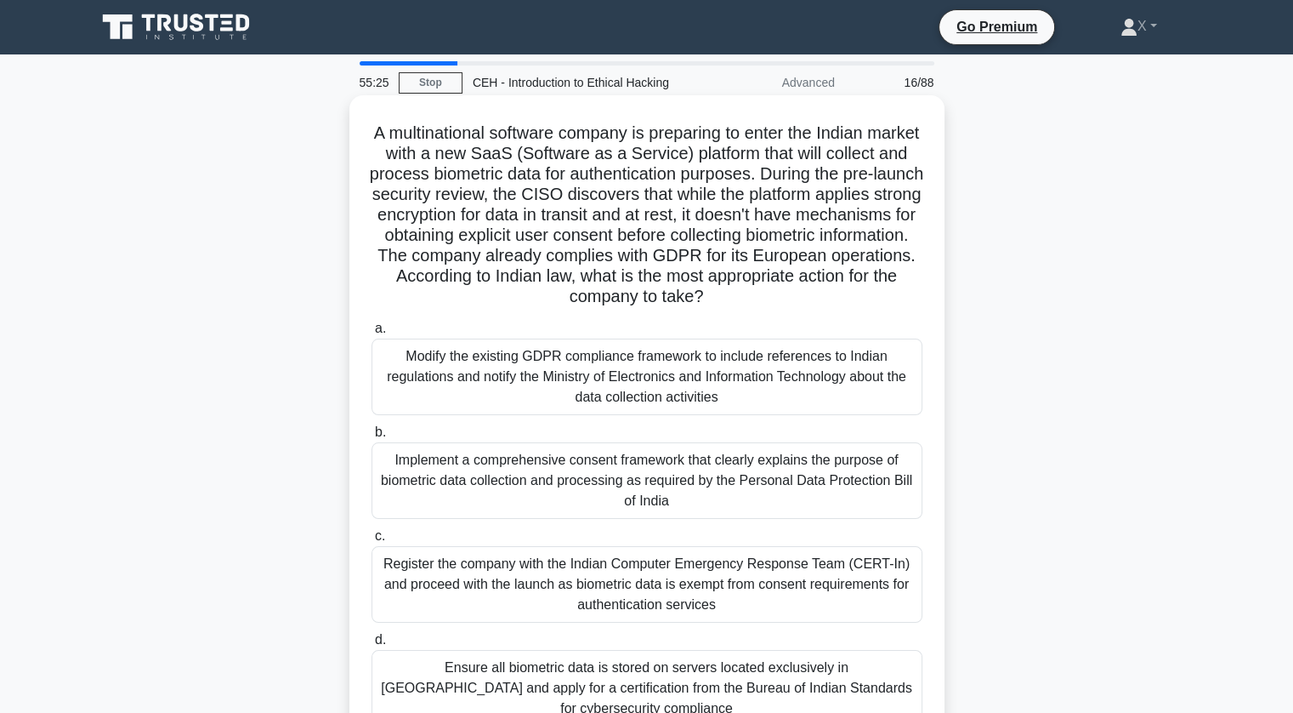
click at [776, 151] on h5 "A multinational software company is preparing to enter the Indian market with a…" at bounding box center [647, 214] width 554 height 185
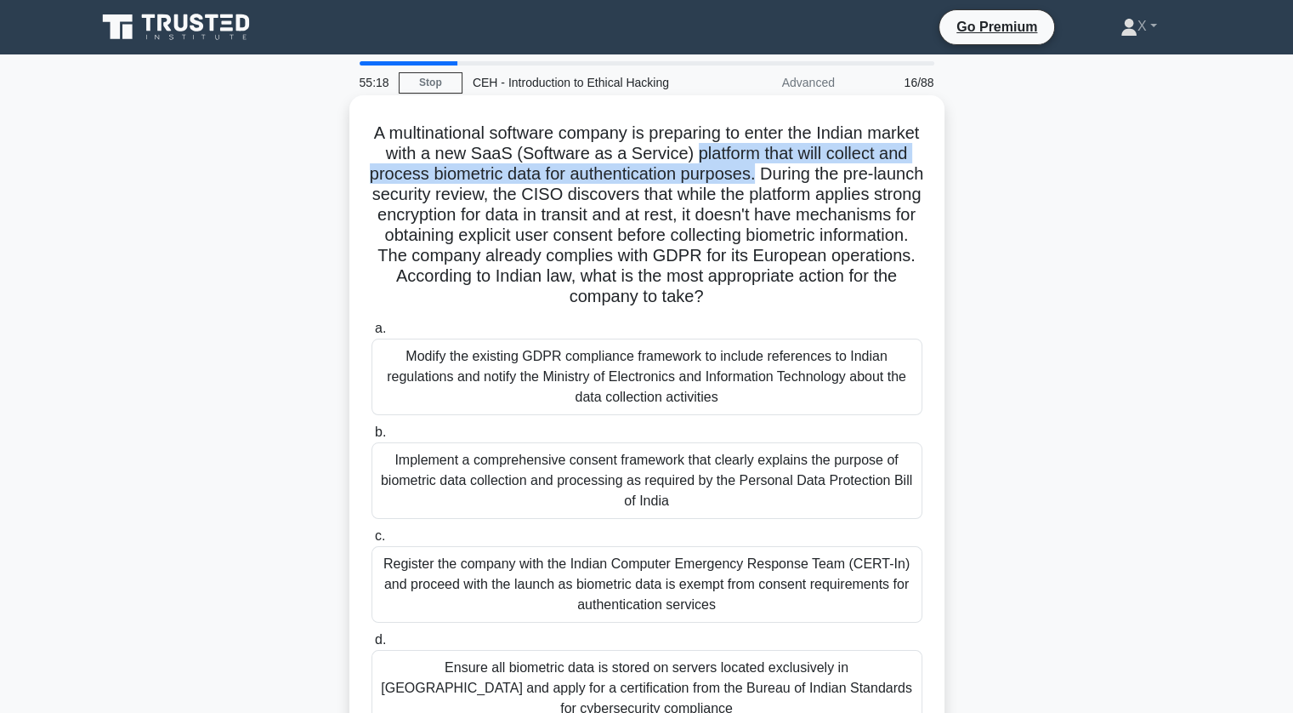
drag, startPoint x: 767, startPoint y: 152, endPoint x: 862, endPoint y: 179, distance: 99.0
click at [862, 179] on h5 "A multinational software company is preparing to enter the Indian market with a…" at bounding box center [647, 214] width 554 height 185
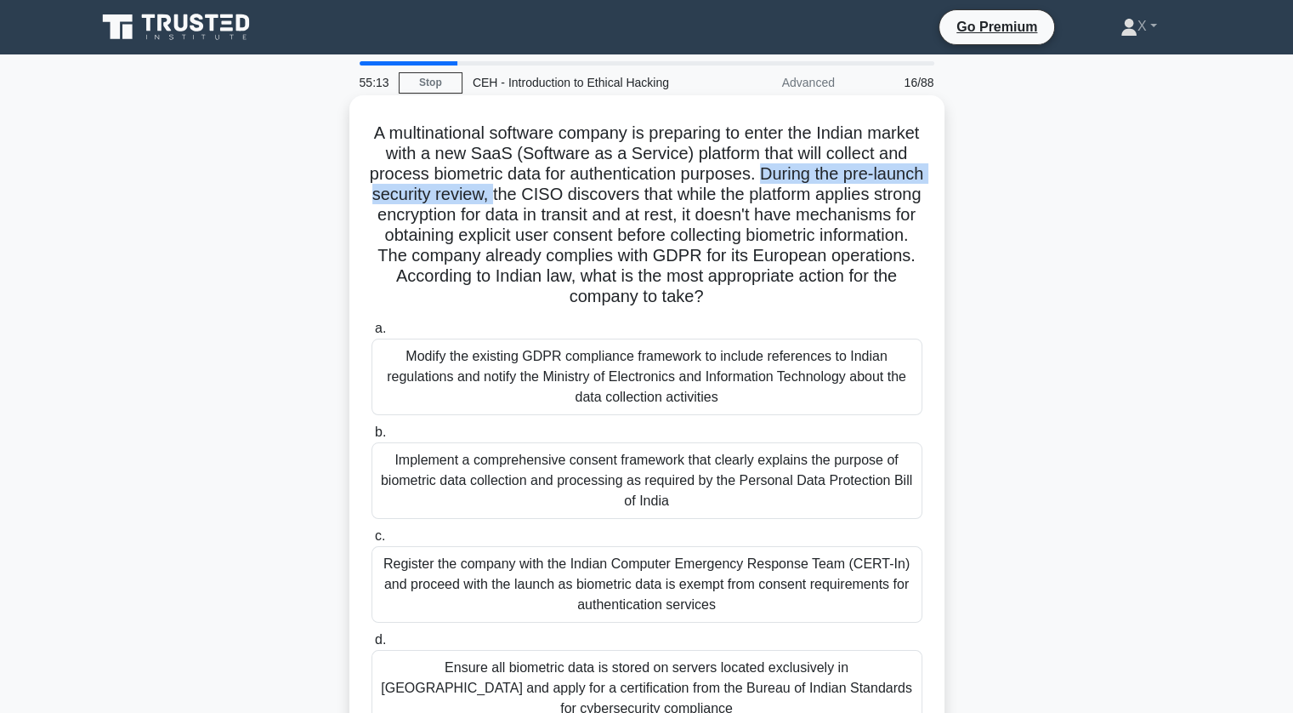
drag, startPoint x: 868, startPoint y: 175, endPoint x: 639, endPoint y: 203, distance: 230.4
click at [639, 203] on h5 "A multinational software company is preparing to enter the Indian market with a…" at bounding box center [647, 214] width 554 height 185
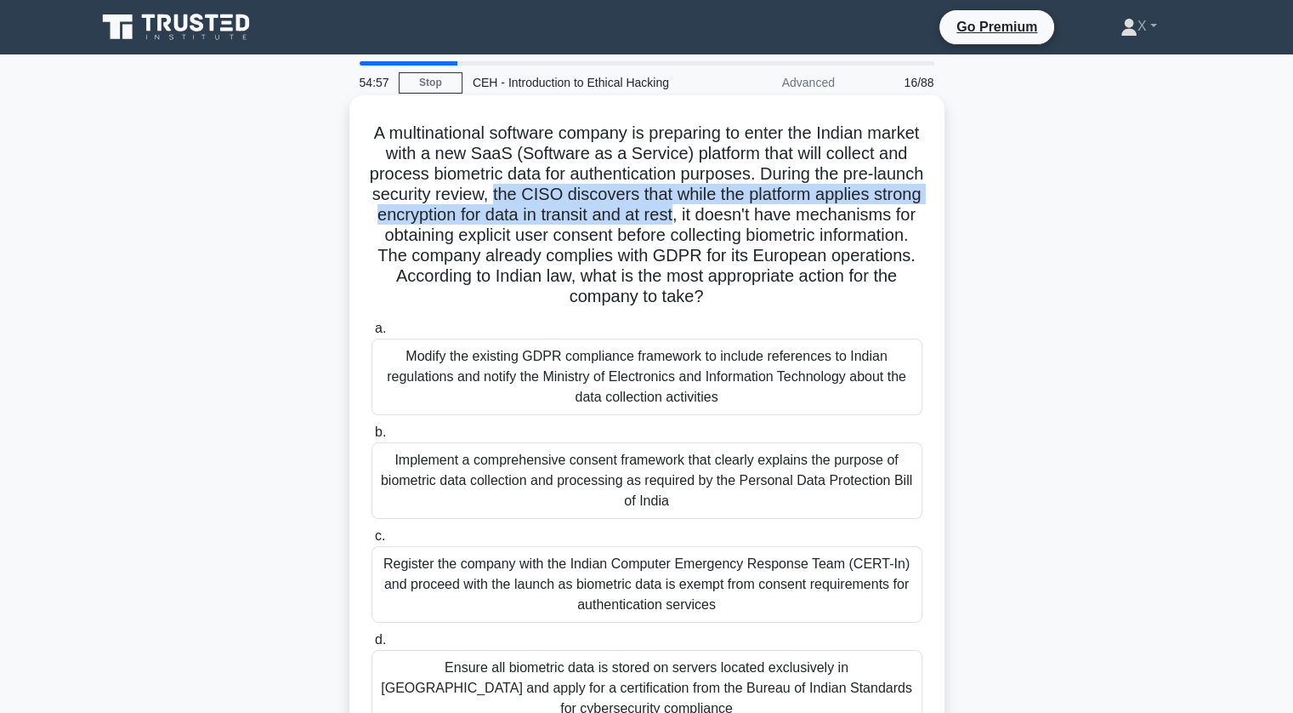
drag, startPoint x: 639, startPoint y: 203, endPoint x: 881, endPoint y: 214, distance: 241.7
click at [881, 214] on h5 "A multinational software company is preparing to enter the Indian market with a…" at bounding box center [647, 214] width 554 height 185
drag, startPoint x: 786, startPoint y: 196, endPoint x: 888, endPoint y: 209, distance: 102.8
click at [888, 209] on h5 "A multinational software company is preparing to enter the Indian market with a…" at bounding box center [647, 214] width 554 height 185
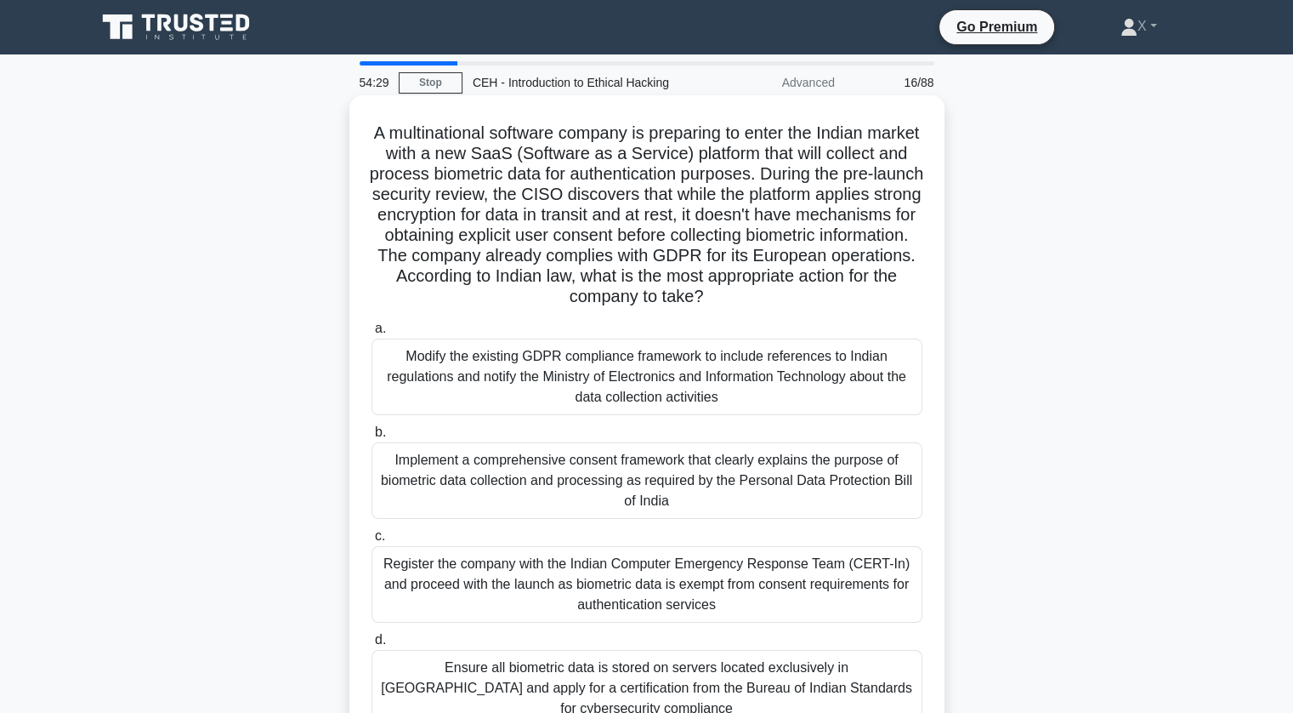
click at [828, 288] on h5 "A multinational software company is preparing to enter the Indian market with a…" at bounding box center [647, 214] width 554 height 185
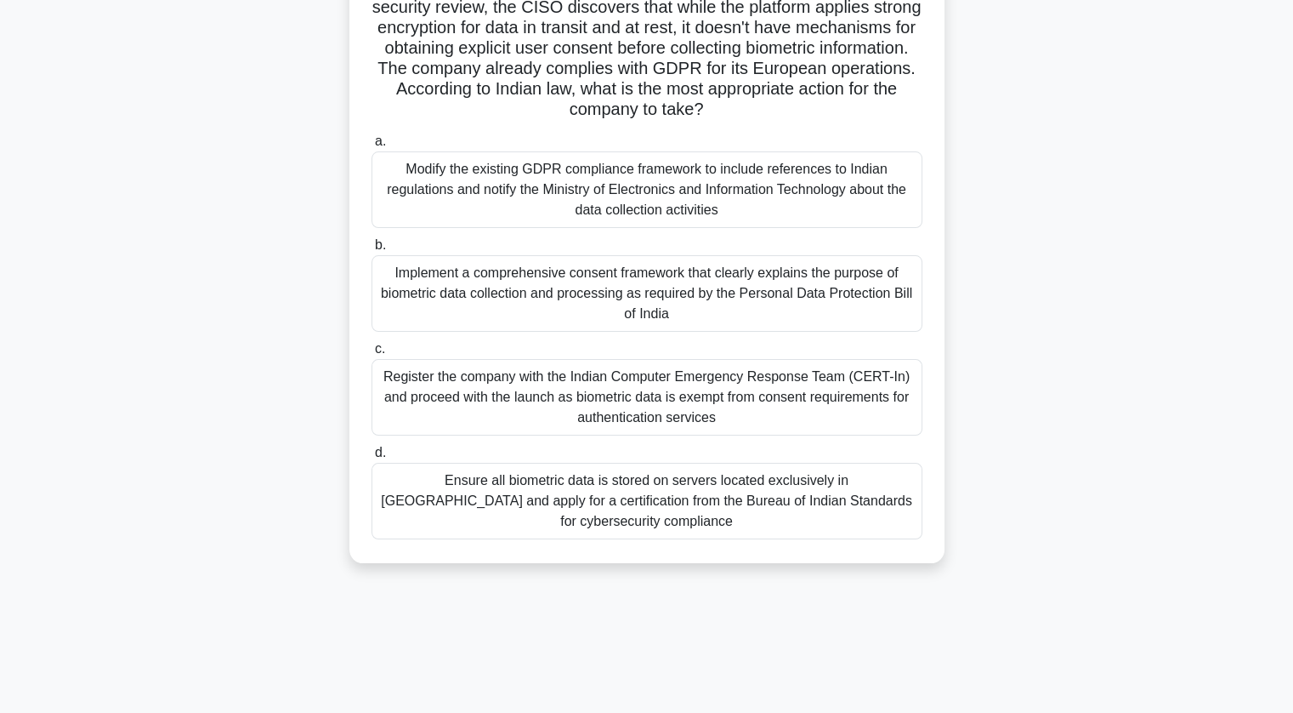
scroll to position [206, 0]
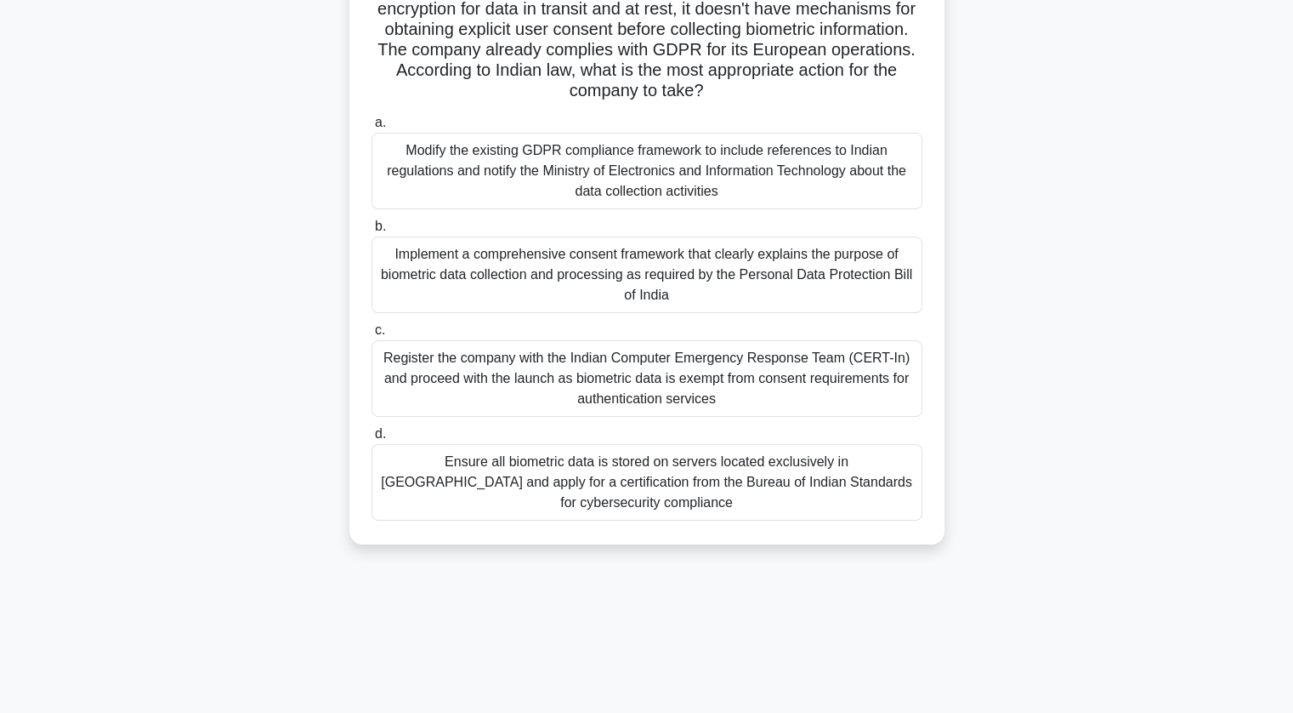
click at [804, 207] on div "Modify the existing GDPR compliance framework to include references to Indian r…" at bounding box center [647, 171] width 551 height 77
click at [372, 128] on input "a. Modify the existing GDPR compliance framework to include references to India…" at bounding box center [372, 122] width 0 height 11
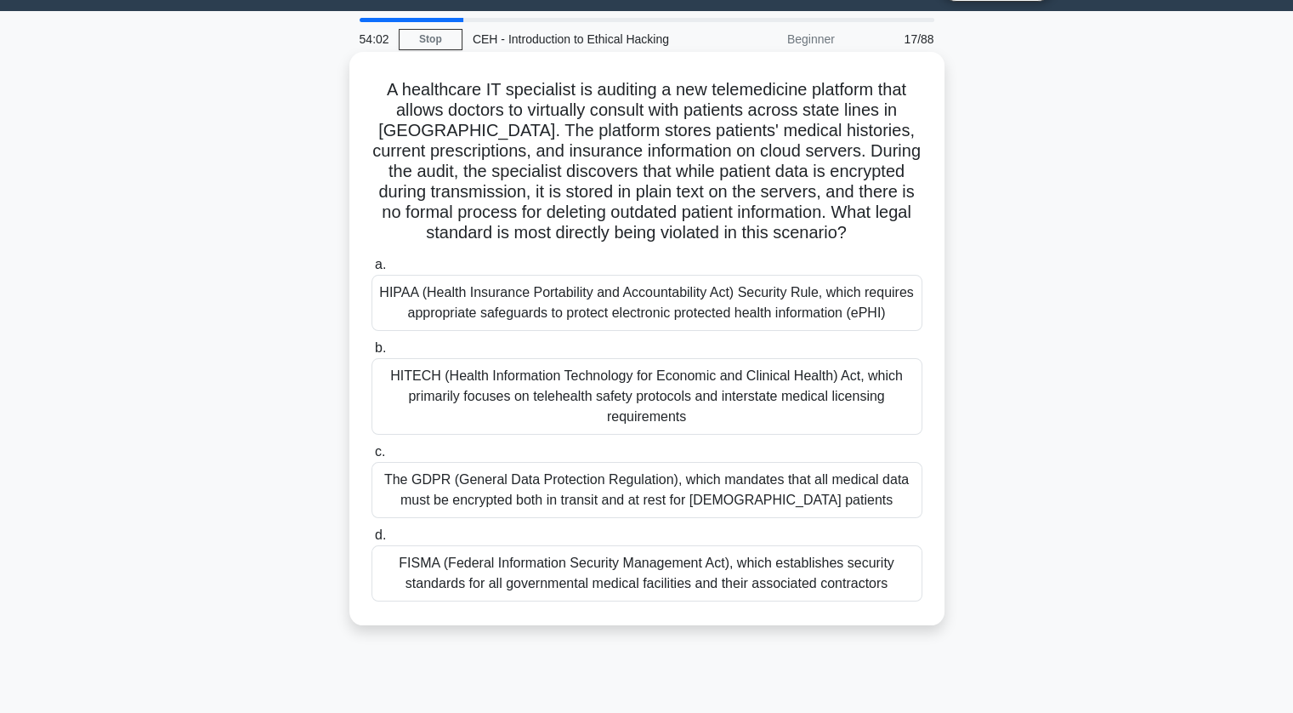
scroll to position [0, 0]
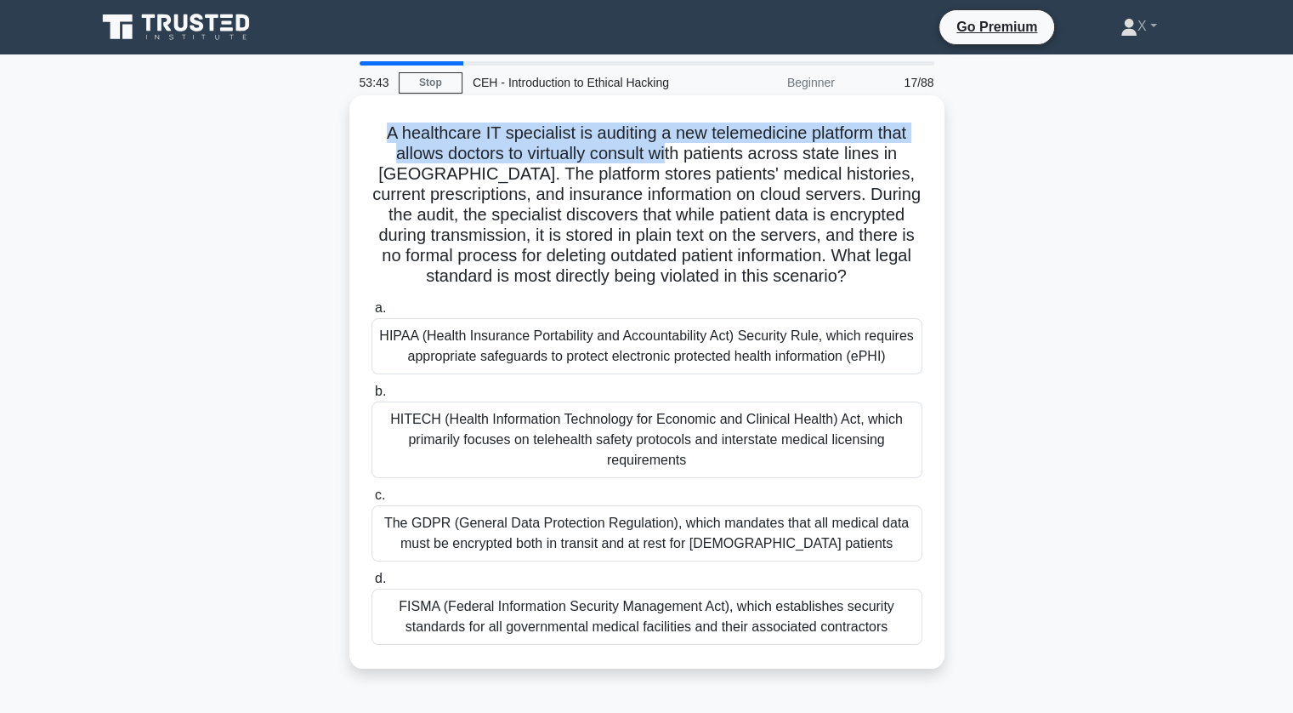
drag, startPoint x: 381, startPoint y: 140, endPoint x: 653, endPoint y: 159, distance: 272.7
click at [653, 159] on h5 "A healthcare IT specialist is auditing a new telemedicine platform that allows …" at bounding box center [647, 204] width 554 height 165
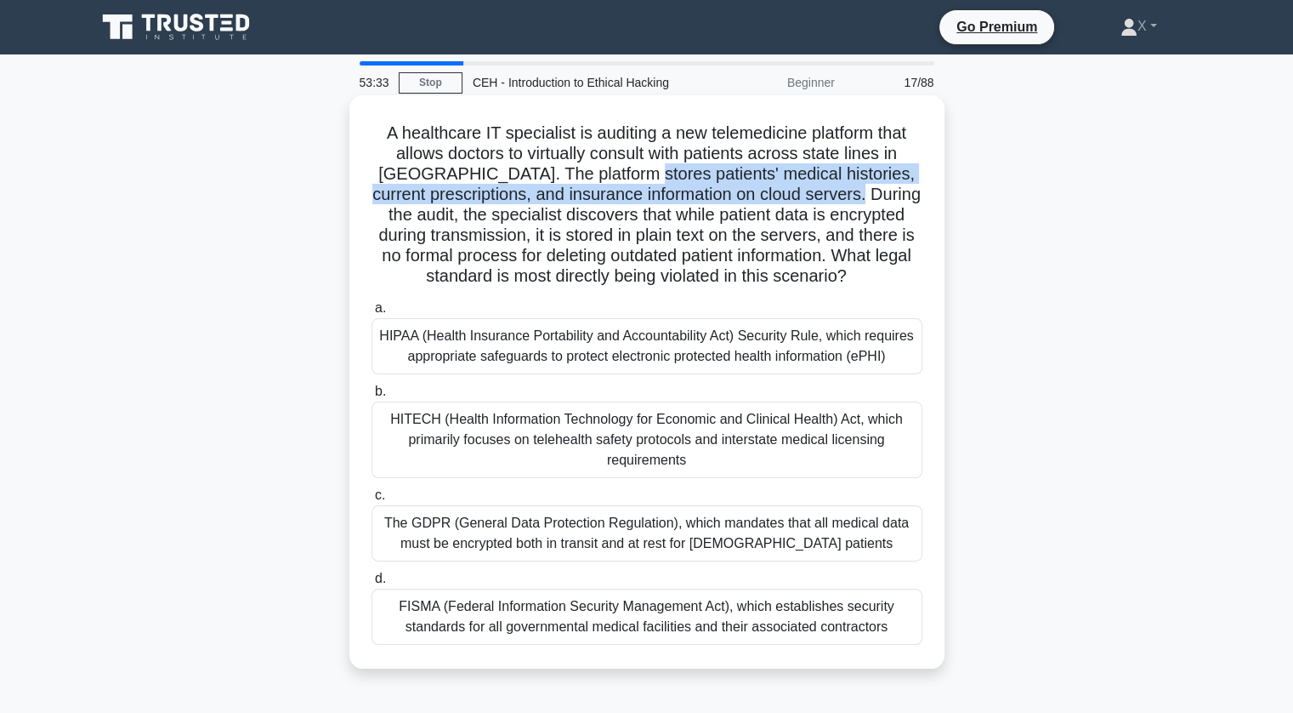
drag, startPoint x: 599, startPoint y: 179, endPoint x: 825, endPoint y: 198, distance: 227.0
click at [825, 198] on h5 "A healthcare IT specialist is auditing a new telemedicine platform that allows …" at bounding box center [647, 204] width 554 height 165
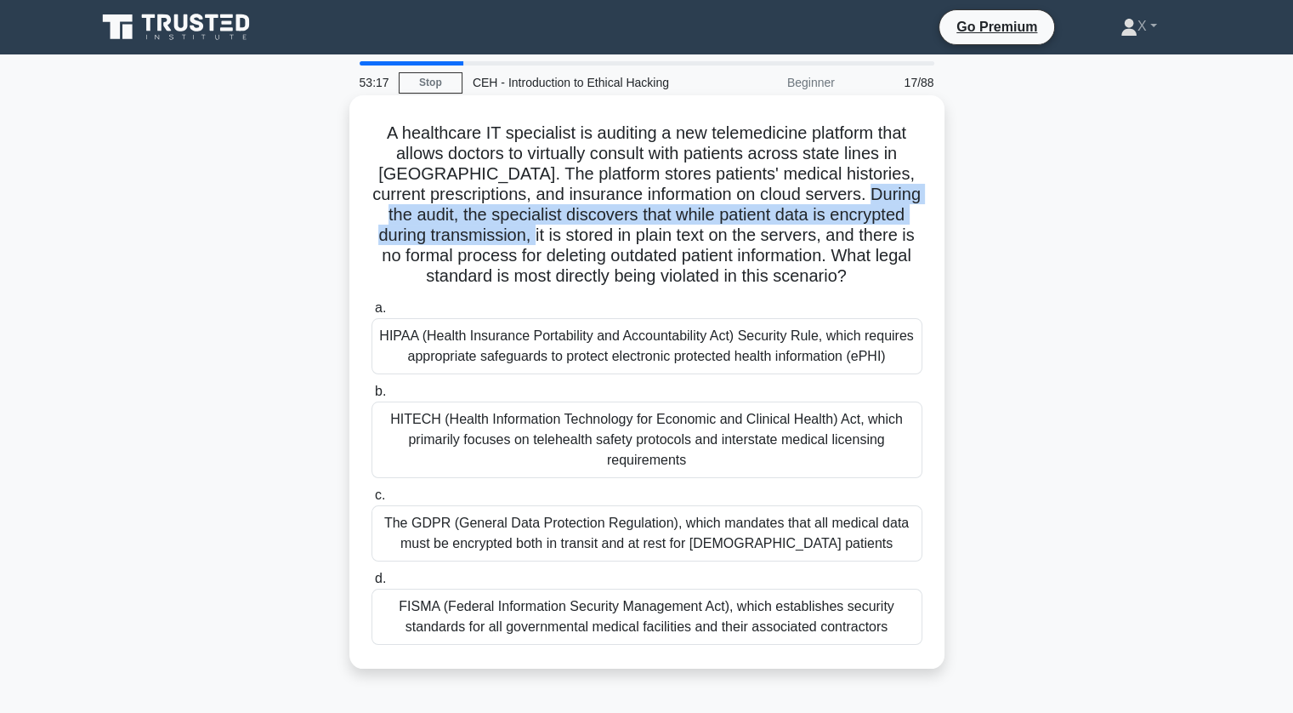
drag, startPoint x: 835, startPoint y: 190, endPoint x: 531, endPoint y: 237, distance: 308.0
click at [531, 237] on h5 "A healthcare IT specialist is auditing a new telemedicine platform that allows …" at bounding box center [647, 204] width 554 height 165
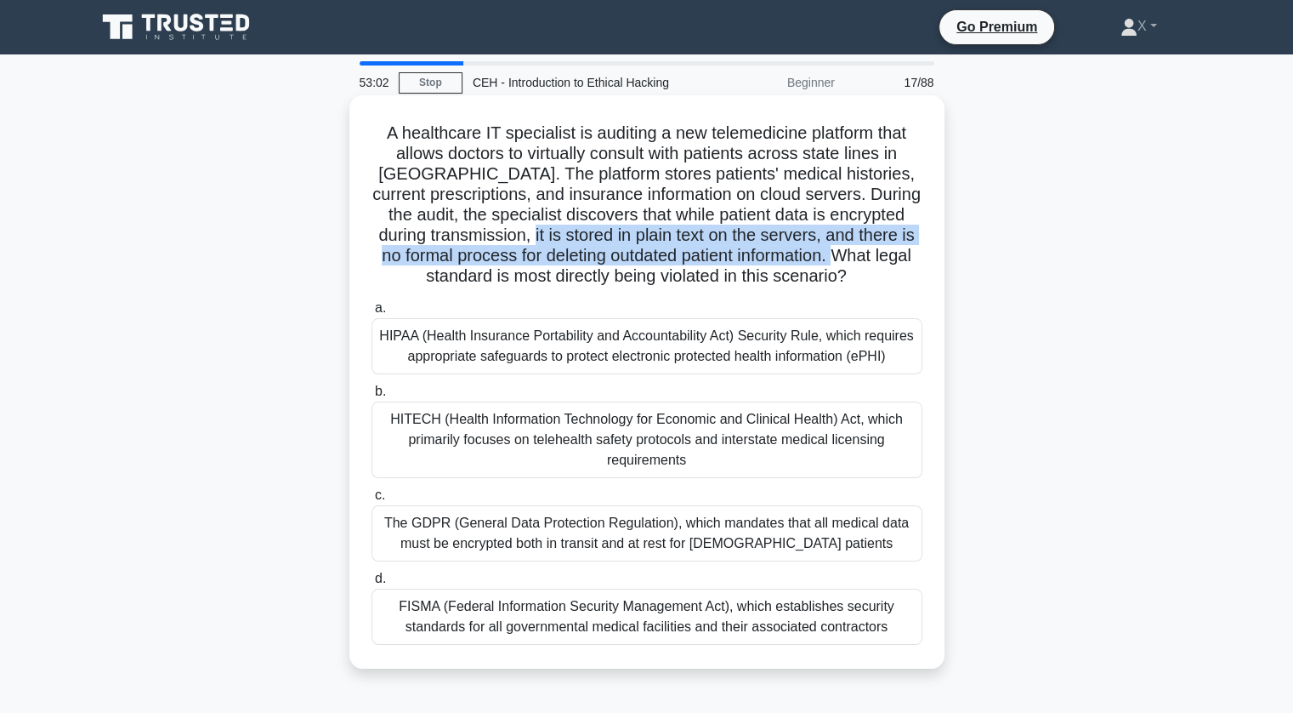
drag, startPoint x: 531, startPoint y: 237, endPoint x: 866, endPoint y: 253, distance: 336.3
click at [866, 253] on h5 "A healthcare IT specialist is auditing a new telemedicine platform that allows …" at bounding box center [647, 204] width 554 height 165
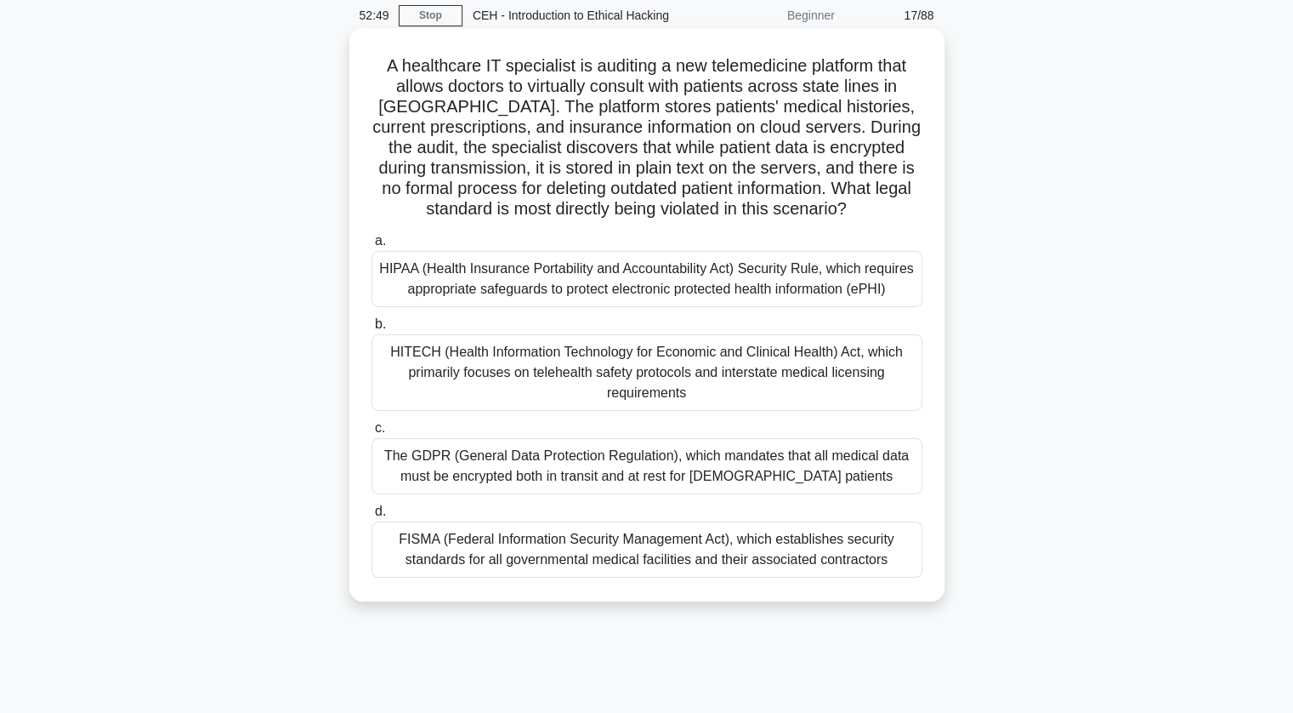
scroll to position [68, 0]
drag, startPoint x: 377, startPoint y: 64, endPoint x: 900, endPoint y: 564, distance: 723.5
click at [900, 564] on div "A healthcare IT specialist is auditing a new telemedicine platform that allows …" at bounding box center [647, 314] width 582 height 560
copy div "A healthcare IT specialist is auditing a new telemedicine platform that allows …"
click at [384, 281] on div "HIPAA (Health Insurance Portability and Accountability Act) Security Rule, whic…" at bounding box center [647, 278] width 551 height 56
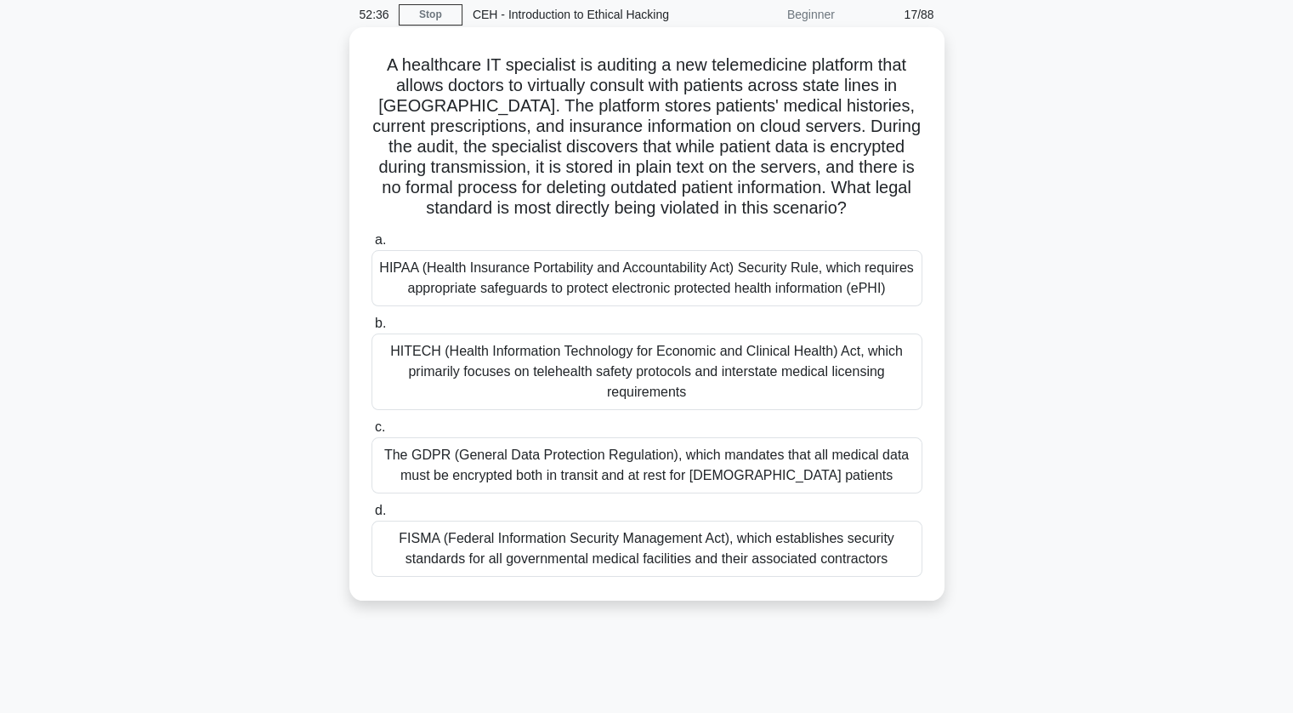
click at [372, 246] on input "a. HIPAA (Health Insurance Portability and Accountability Act) Security Rule, w…" at bounding box center [372, 240] width 0 height 11
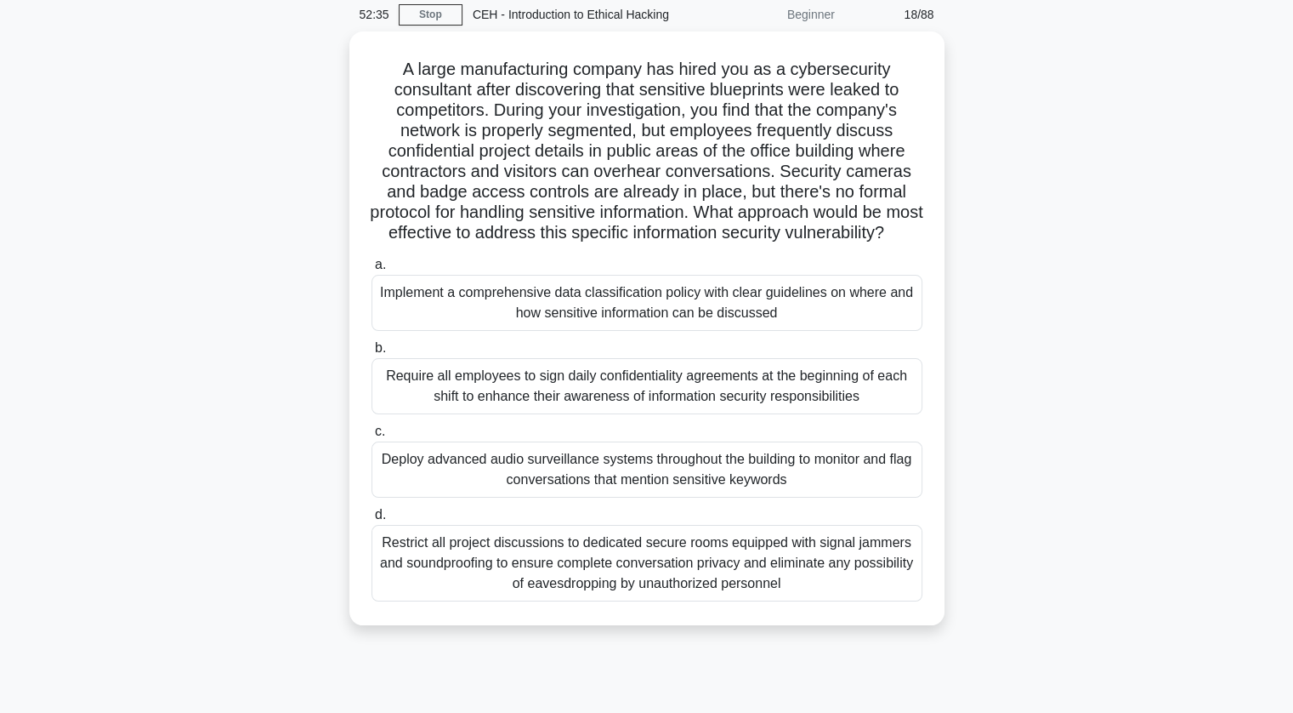
scroll to position [0, 0]
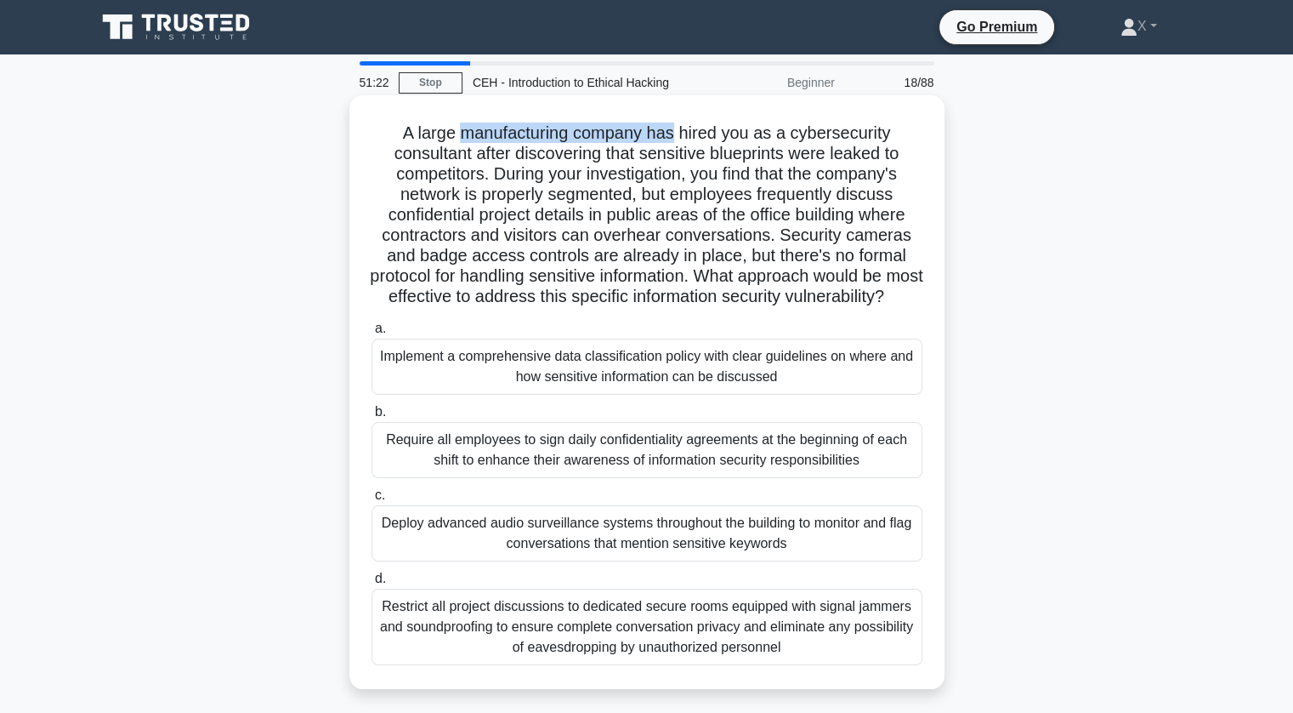
drag, startPoint x: 463, startPoint y: 135, endPoint x: 677, endPoint y: 123, distance: 214.6
click at [677, 123] on h5 "A large manufacturing company has hired you as a cybersecurity consultant after…" at bounding box center [647, 214] width 554 height 185
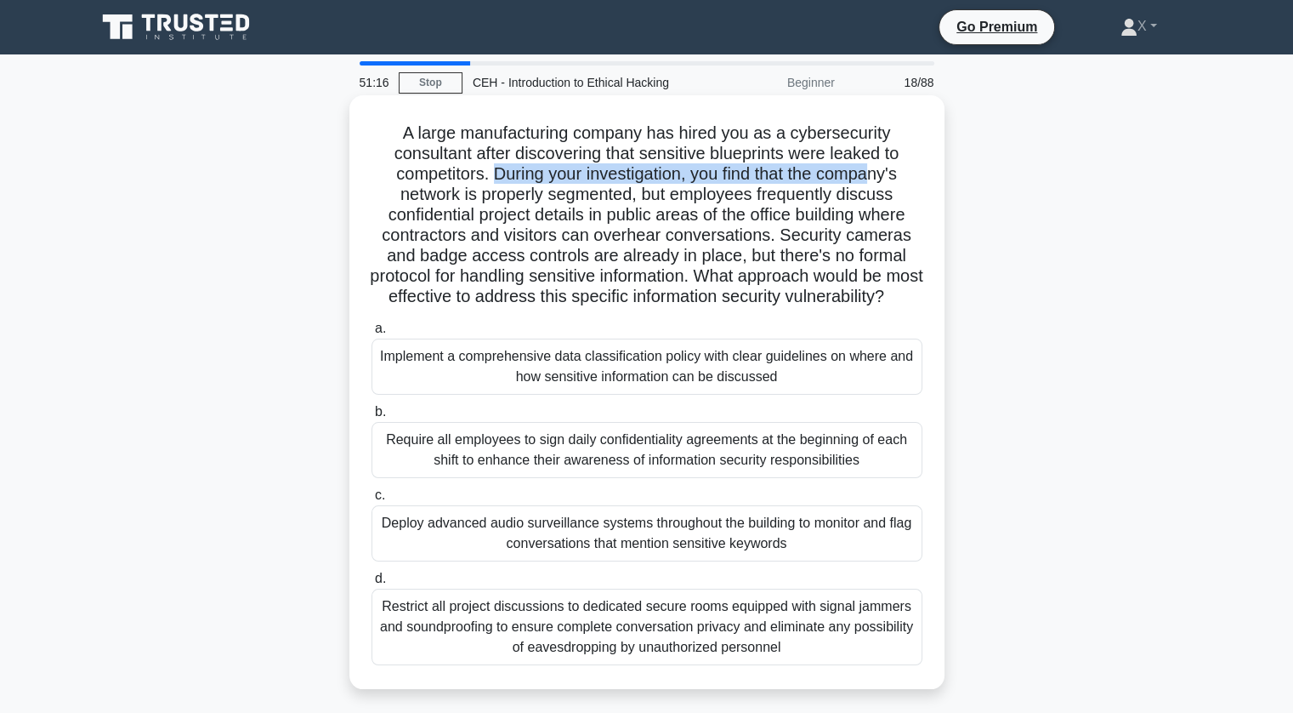
drag, startPoint x: 490, startPoint y: 169, endPoint x: 883, endPoint y: 184, distance: 393.1
click at [883, 184] on h5 "A large manufacturing company has hired you as a cybersecurity consultant after…" at bounding box center [647, 214] width 554 height 185
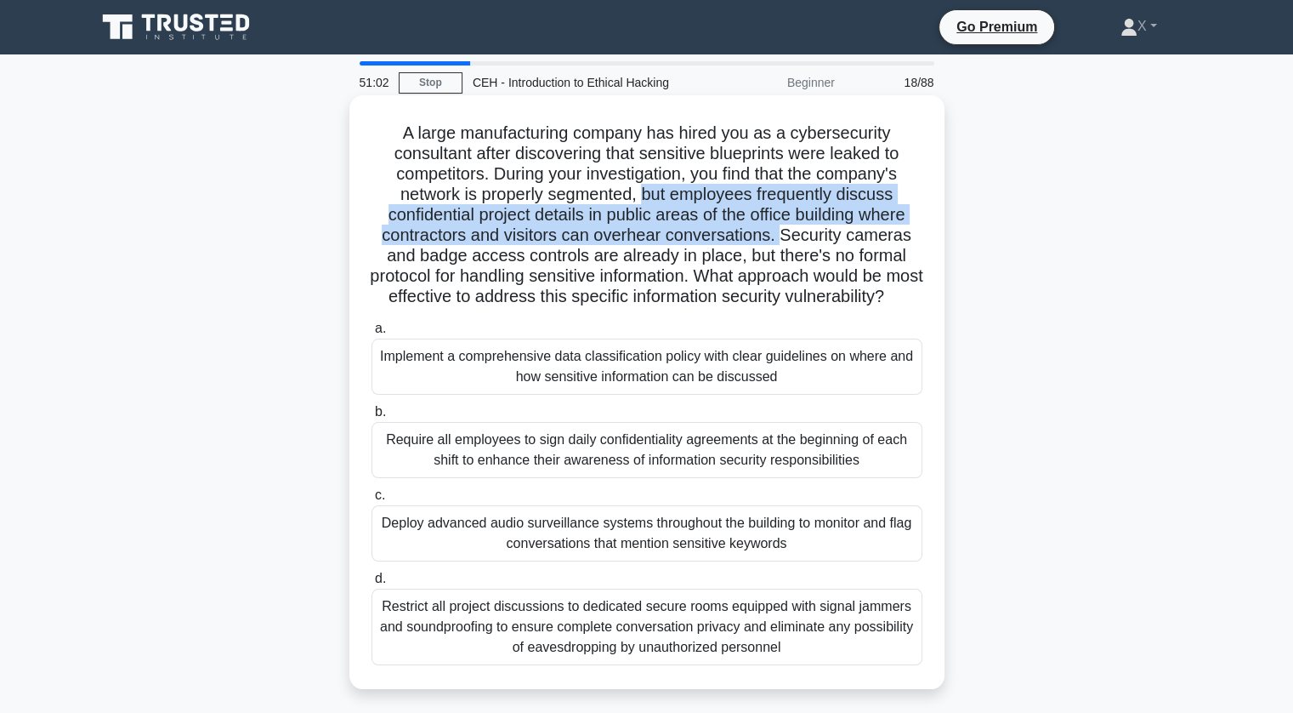
drag, startPoint x: 645, startPoint y: 196, endPoint x: 782, endPoint y: 238, distance: 143.9
click at [782, 238] on h5 "A large manufacturing company has hired you as a cybersecurity consultant after…" at bounding box center [647, 214] width 554 height 185
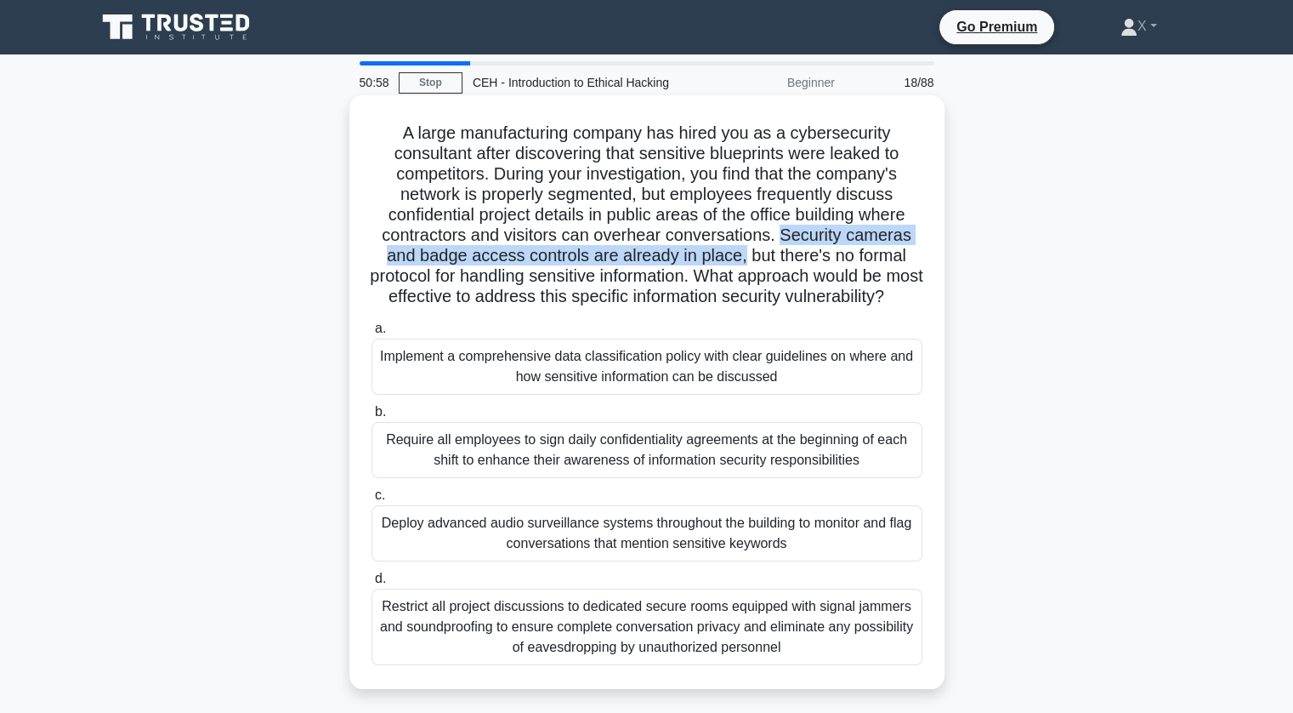
drag, startPoint x: 782, startPoint y: 238, endPoint x: 745, endPoint y: 258, distance: 42.2
click at [745, 258] on h5 "A large manufacturing company has hired you as a cybersecurity consultant after…" at bounding box center [647, 214] width 554 height 185
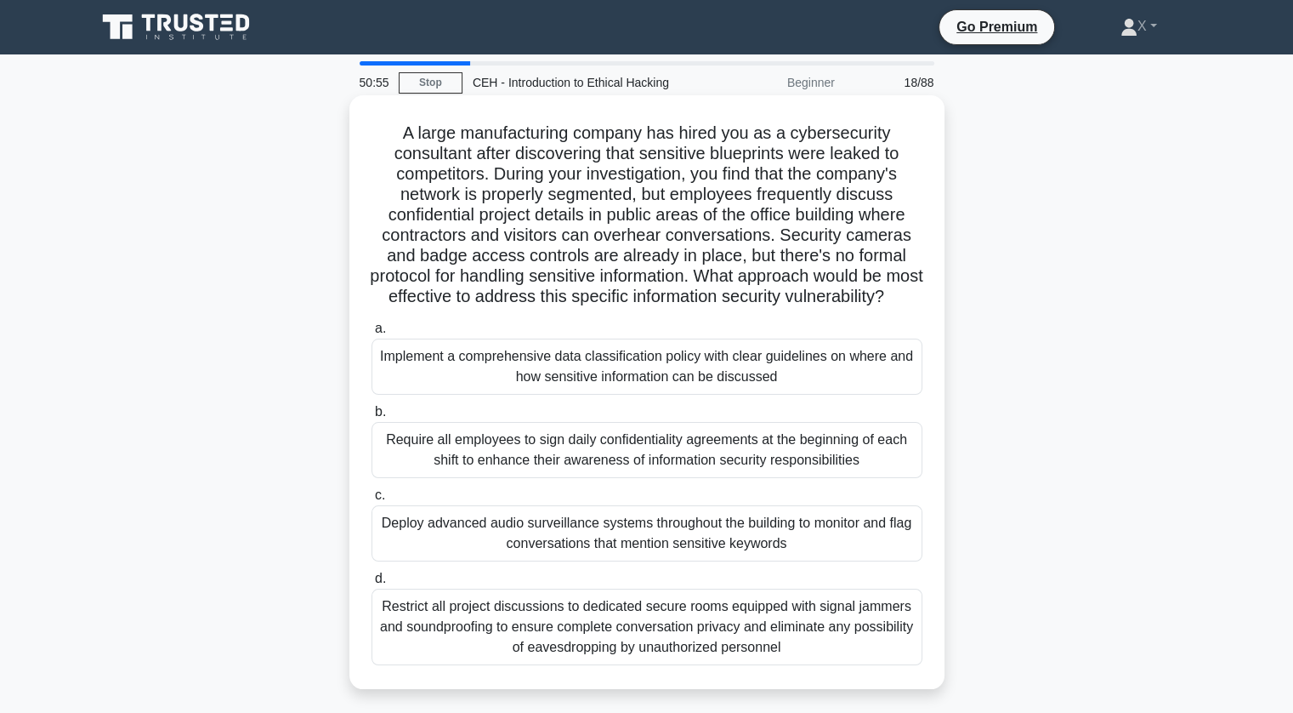
click at [745, 261] on h5 "A large manufacturing company has hired you as a cybersecurity consultant after…" at bounding box center [647, 214] width 554 height 185
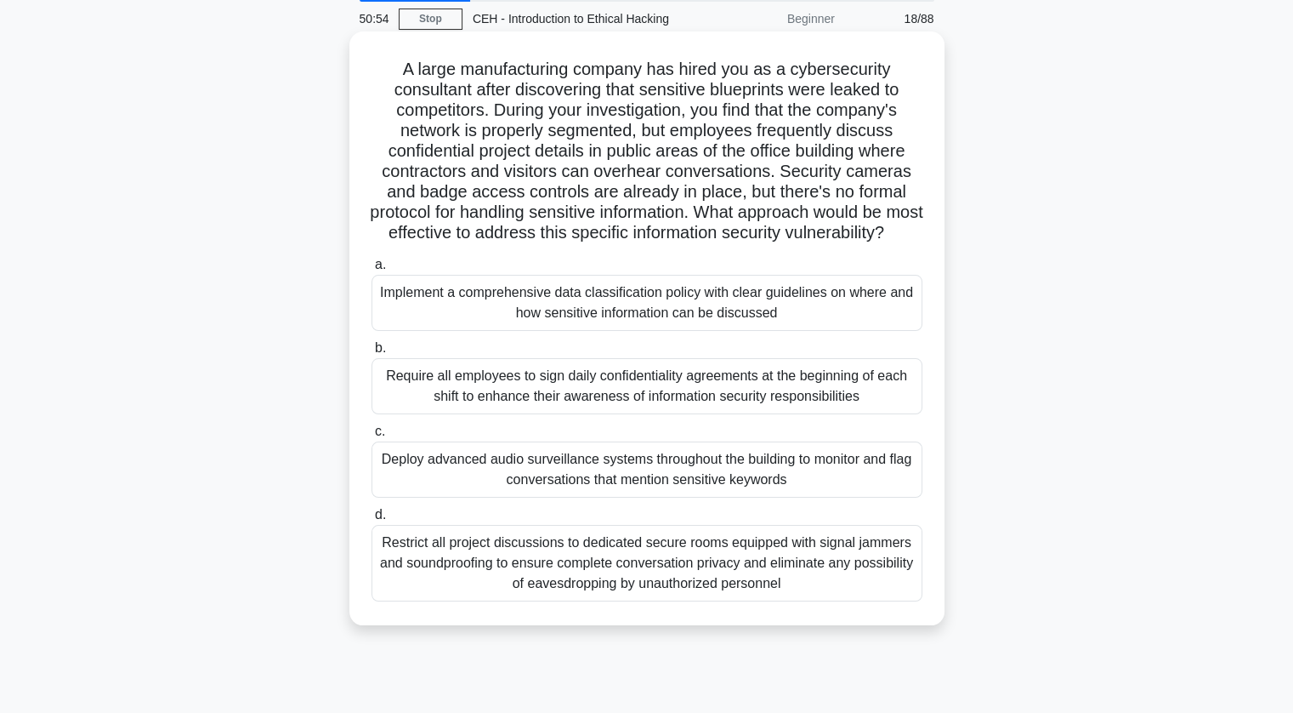
scroll to position [66, 0]
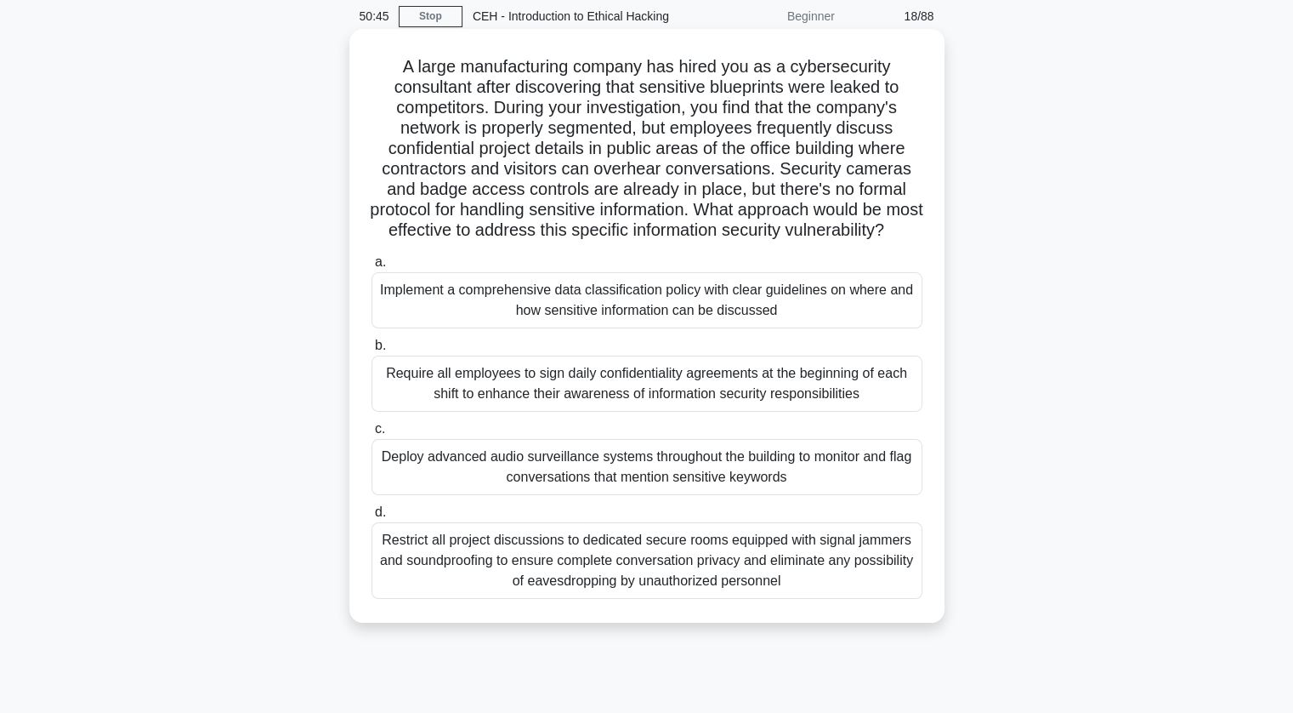
drag, startPoint x: 799, startPoint y: 608, endPoint x: 401, endPoint y: 74, distance: 666.0
click at [401, 74] on div "A large manufacturing company has hired you as a cybersecurity consultant after…" at bounding box center [647, 326] width 582 height 580
copy div "A large manufacturing company has hired you as a cybersecurity consultant after…"
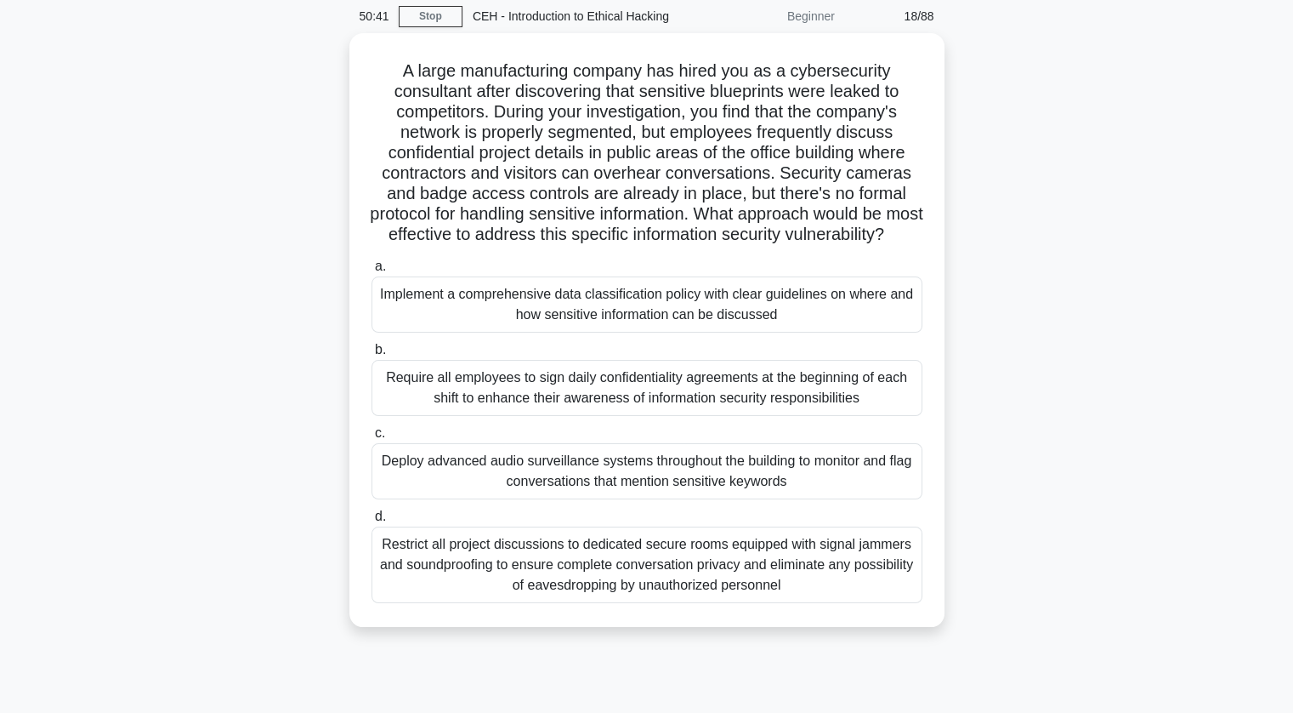
click at [273, 219] on div "A large manufacturing company has hired you as a cybersecurity consultant after…" at bounding box center [647, 340] width 1122 height 614
click at [248, 241] on div "A large manufacturing company has hired you as a cybersecurity consultant after…" at bounding box center [647, 340] width 1122 height 614
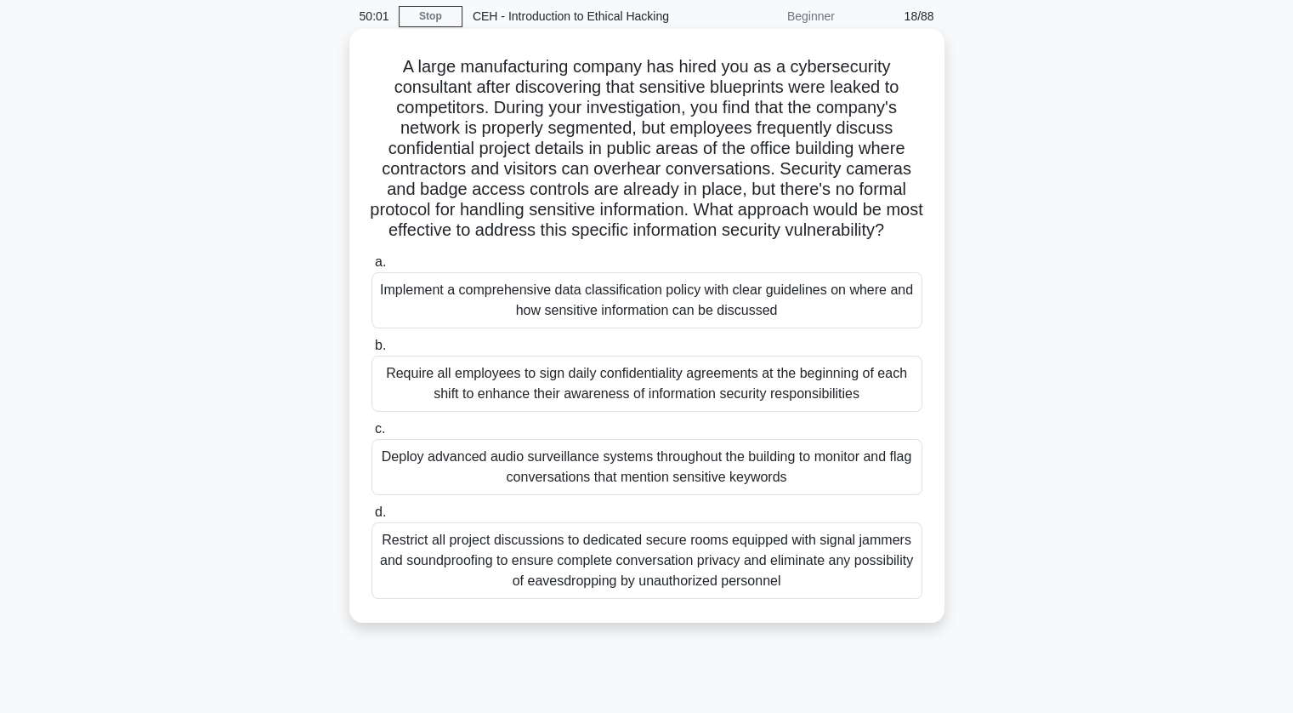
click at [463, 328] on div "Implement a comprehensive data classification policy with clear guidelines on w…" at bounding box center [647, 300] width 551 height 56
click at [372, 268] on input "a. Implement a comprehensive data classification policy with clear guidelines o…" at bounding box center [372, 262] width 0 height 11
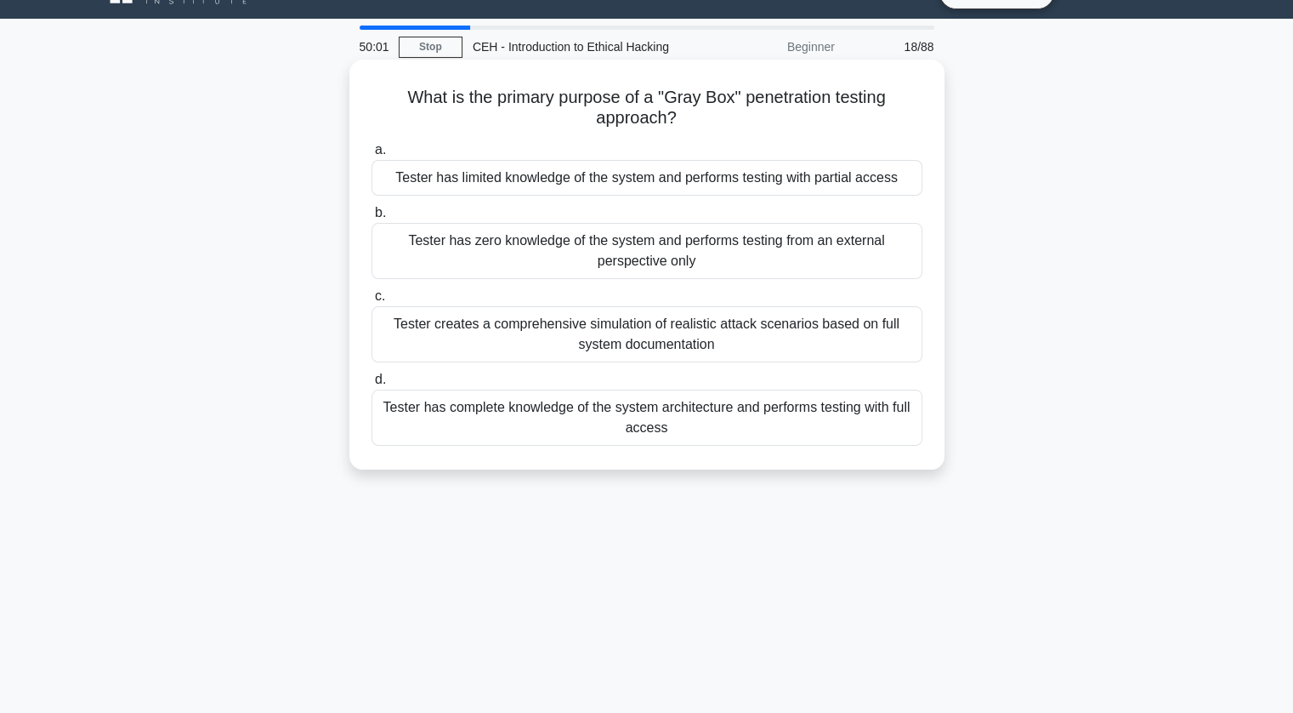
scroll to position [0, 0]
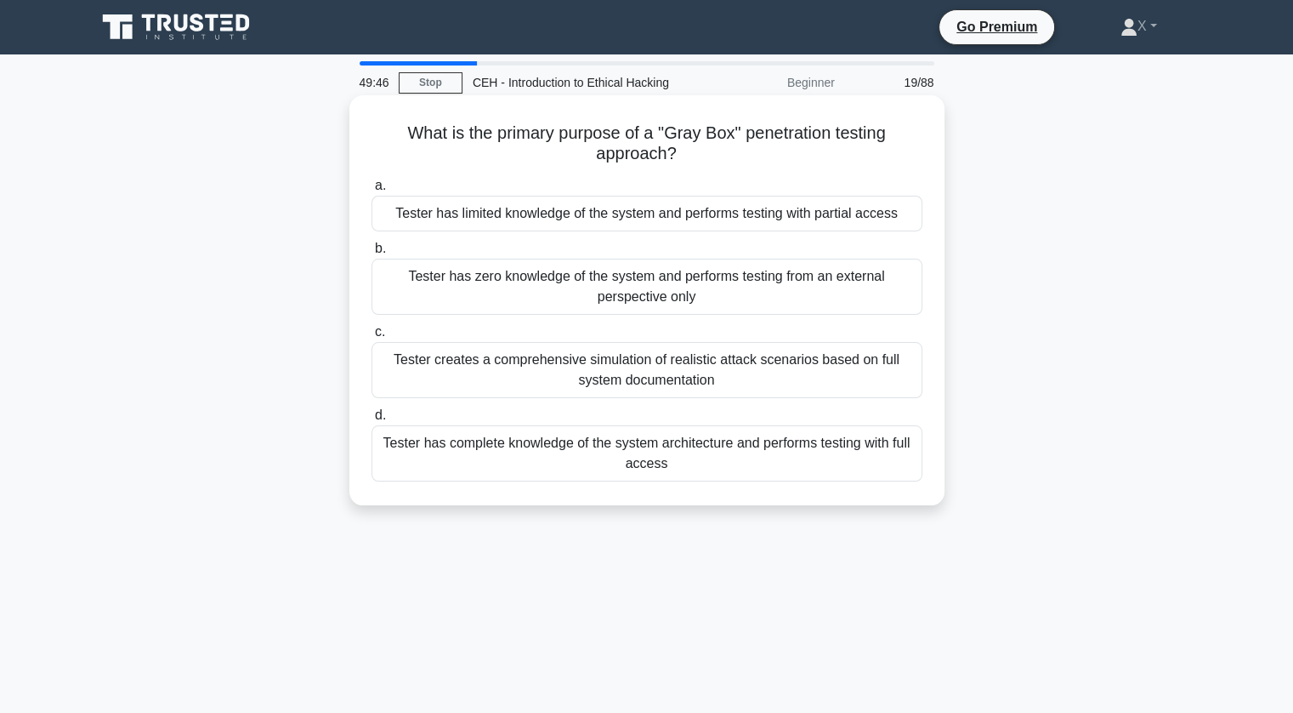
click at [467, 217] on div "Tester has limited knowledge of the system and performs testing with partial ac…" at bounding box center [647, 214] width 551 height 36
click at [372, 191] on input "a. Tester has limited knowledge of the system and performs testing with partial…" at bounding box center [372, 185] width 0 height 11
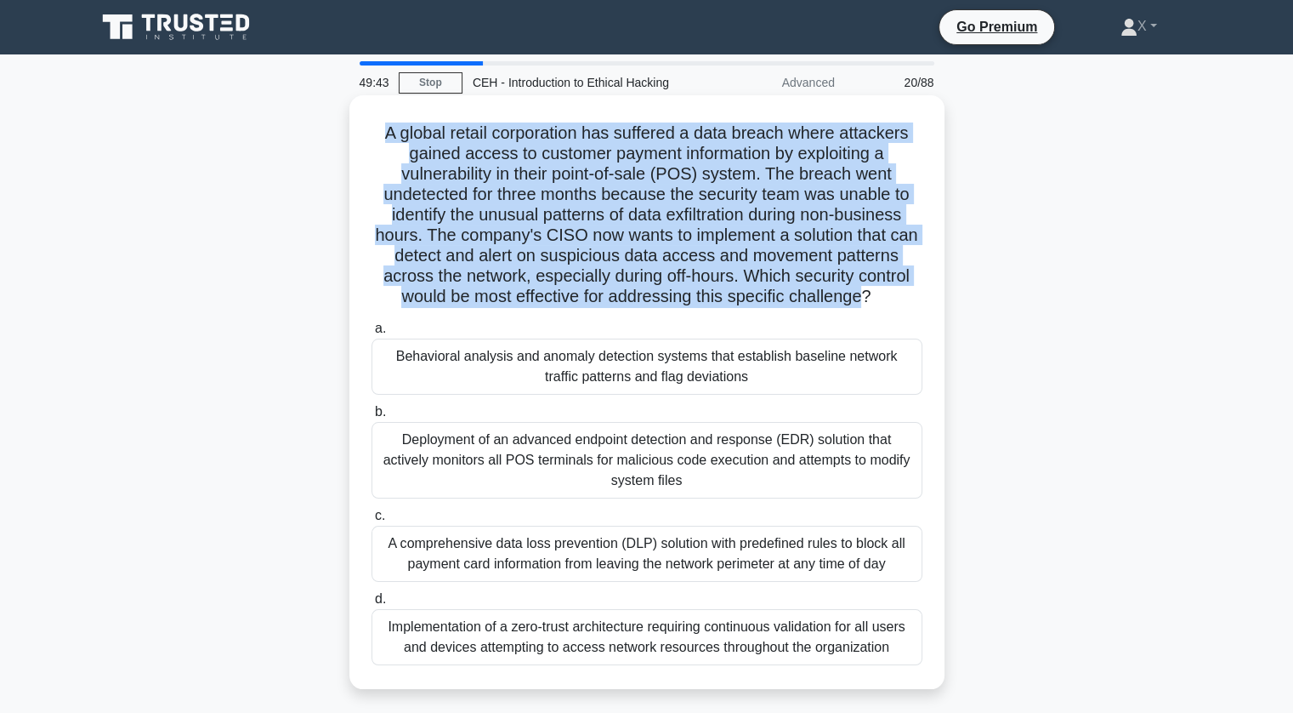
drag, startPoint x: 378, startPoint y: 132, endPoint x: 868, endPoint y: 292, distance: 515.2
click at [868, 292] on h5 "A global retail corporation has suffered a data breach where attackers gained a…" at bounding box center [647, 214] width 554 height 185
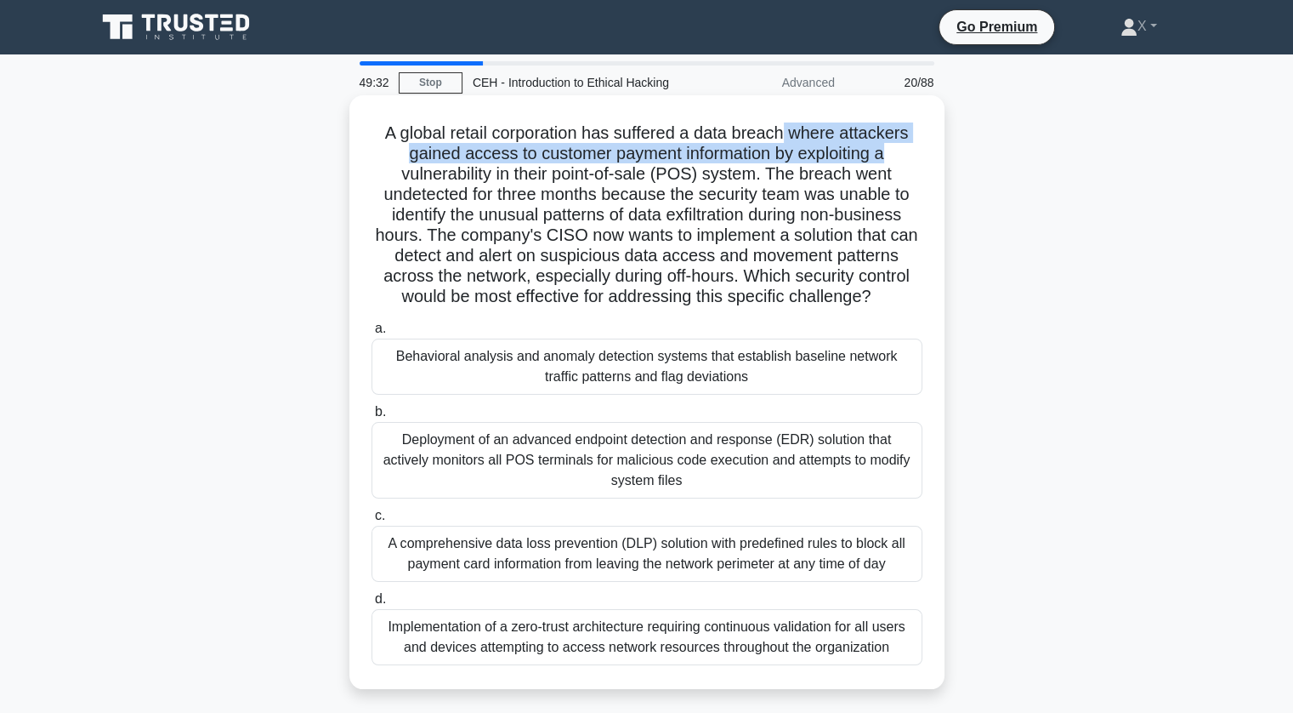
drag, startPoint x: 788, startPoint y: 135, endPoint x: 915, endPoint y: 147, distance: 127.3
click at [915, 147] on h5 "A global retail corporation has suffered a data breach where attackers gained a…" at bounding box center [647, 214] width 554 height 185
drag, startPoint x: 396, startPoint y: 158, endPoint x: 745, endPoint y: 174, distance: 349.0
click at [745, 174] on h5 "A global retail corporation has suffered a data breach where attackers gained a…" at bounding box center [647, 214] width 554 height 185
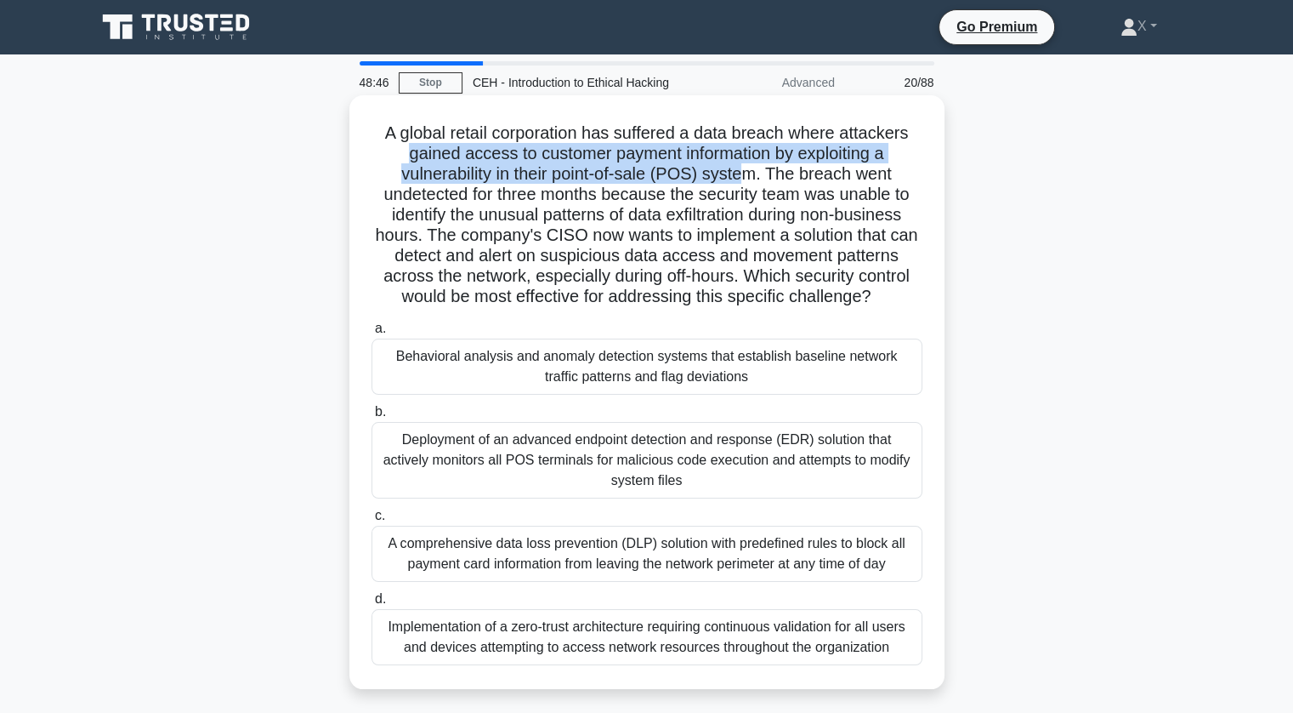
click at [745, 174] on h5 "A global retail corporation has suffered a data breach where attackers gained a…" at bounding box center [647, 214] width 554 height 185
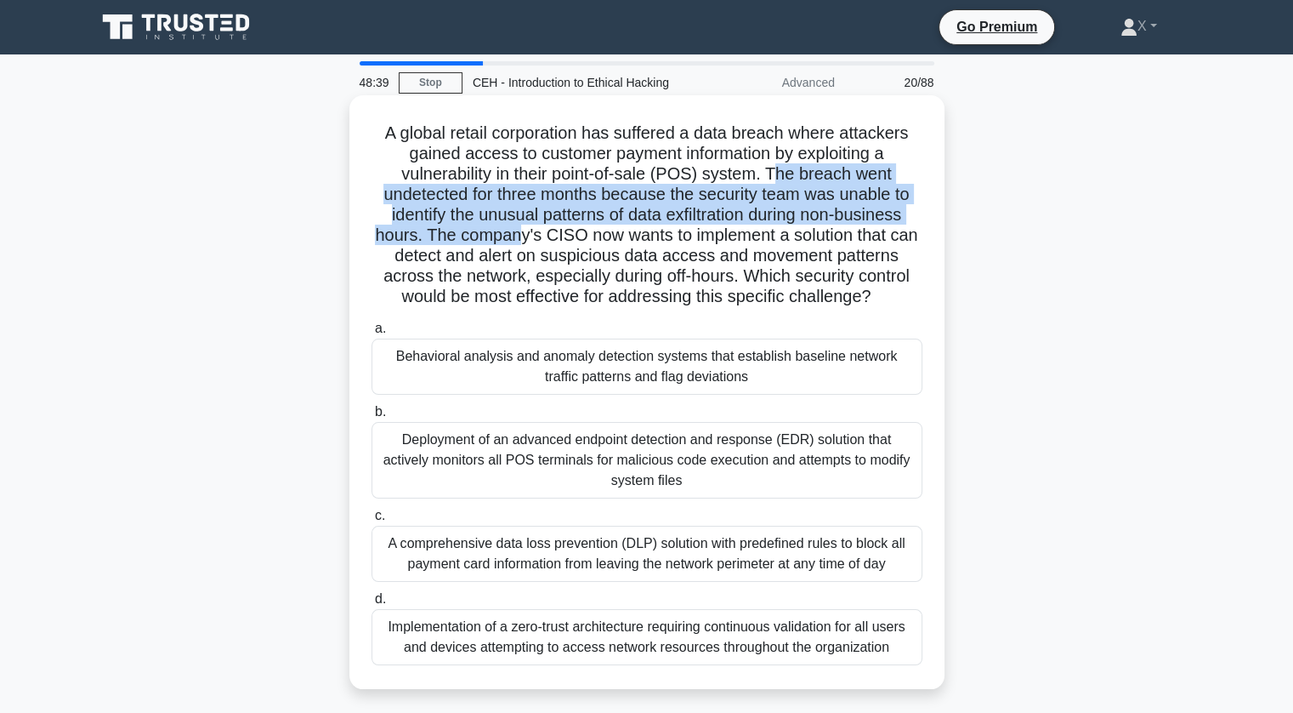
drag, startPoint x: 779, startPoint y: 174, endPoint x: 513, endPoint y: 236, distance: 273.1
click at [513, 236] on h5 "A global retail corporation has suffered a data breach where attackers gained a…" at bounding box center [647, 214] width 554 height 185
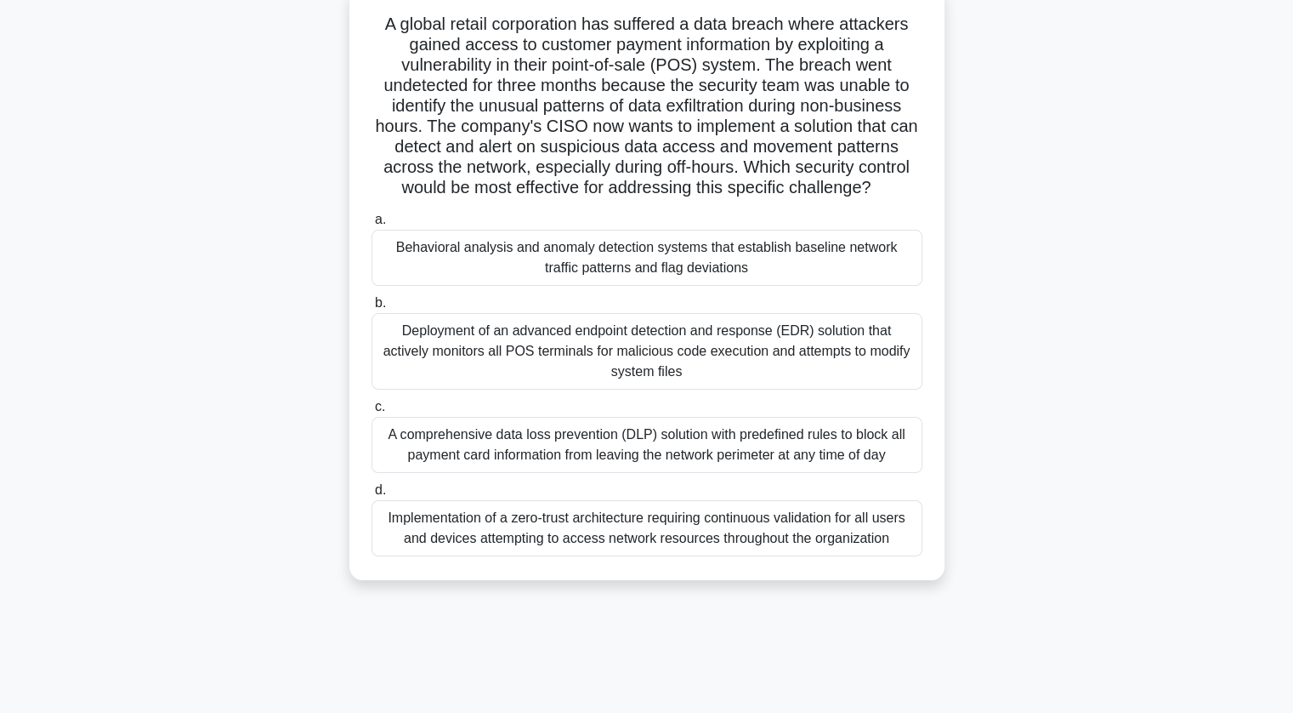
scroll to position [111, 0]
click at [439, 246] on div "Behavioral analysis and anomaly detection systems that establish baseline netwo…" at bounding box center [647, 256] width 551 height 56
click at [372, 224] on input "a. Behavioral analysis and anomaly detection systems that establish baseline ne…" at bounding box center [372, 218] width 0 height 11
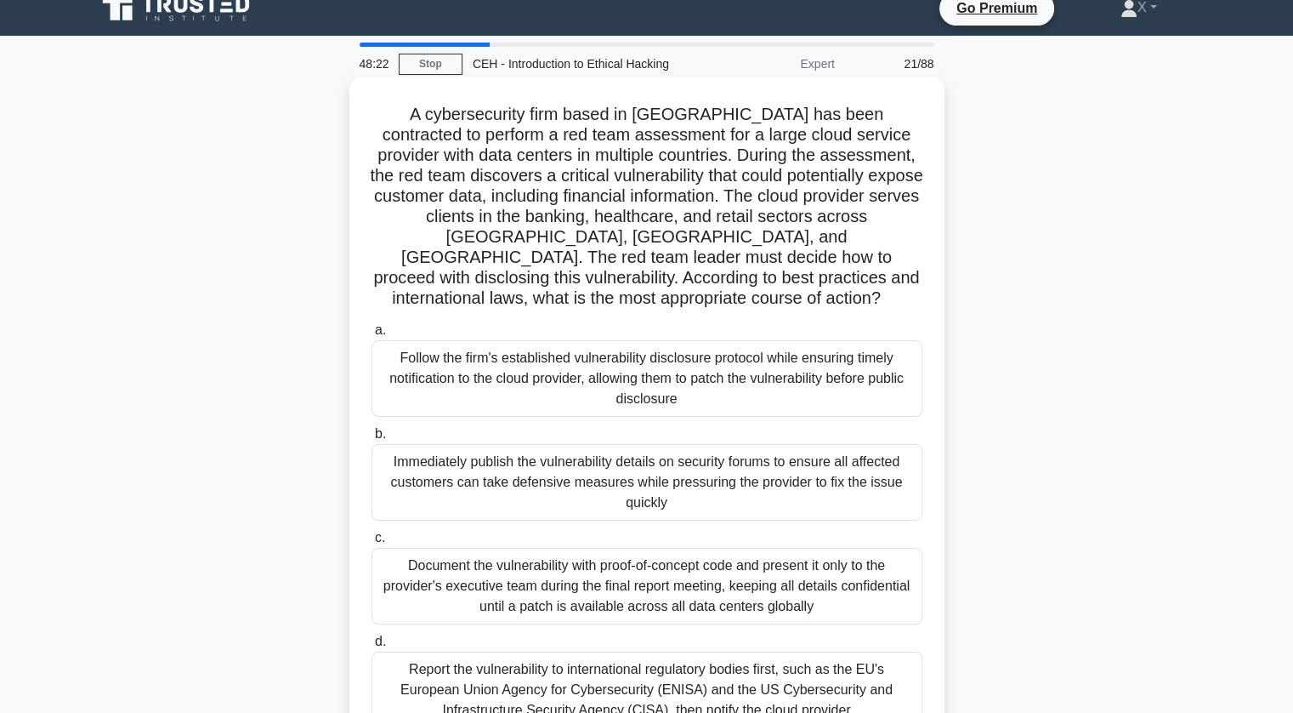
scroll to position [0, 0]
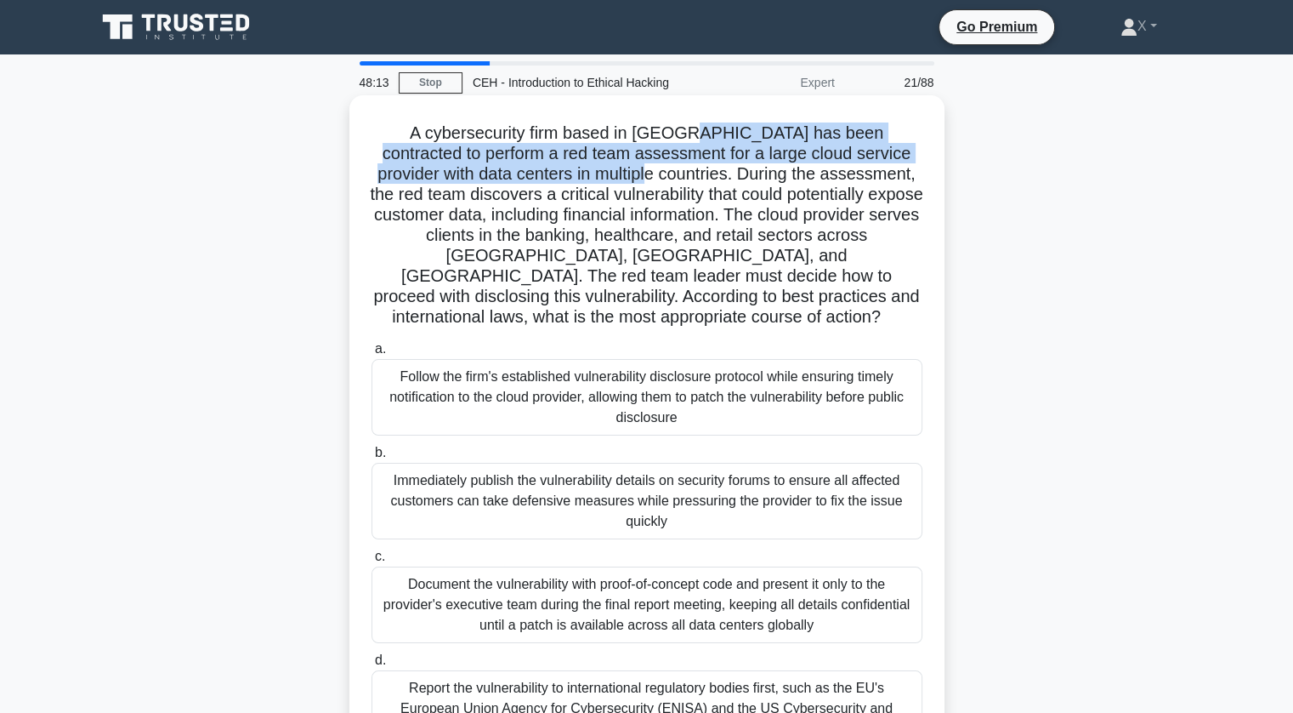
drag, startPoint x: 653, startPoint y: 133, endPoint x: 612, endPoint y: 174, distance: 57.7
click at [612, 174] on h5 "A cybersecurity firm based in Japan has been contracted to perform a red team a…" at bounding box center [647, 225] width 554 height 206
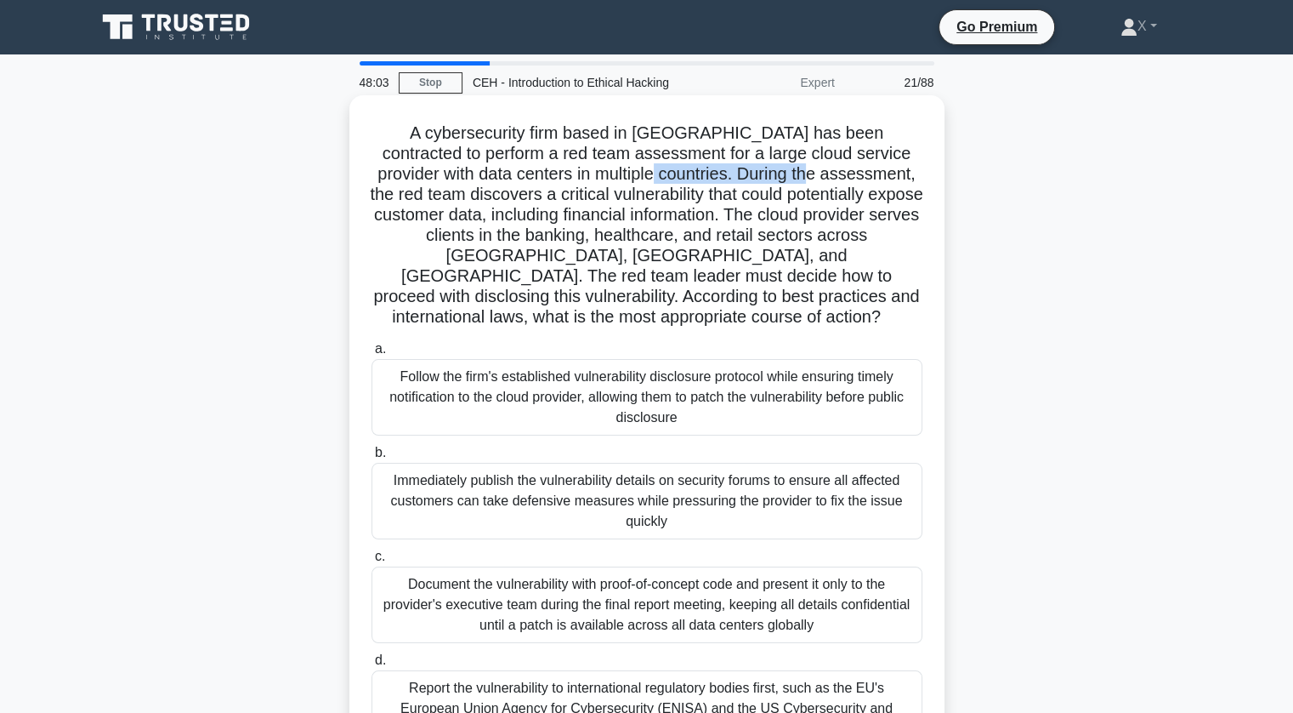
drag, startPoint x: 619, startPoint y: 174, endPoint x: 796, endPoint y: 175, distance: 176.9
click at [796, 175] on h5 "A cybersecurity firm based in Japan has been contracted to perform a red team a…" at bounding box center [647, 225] width 554 height 206
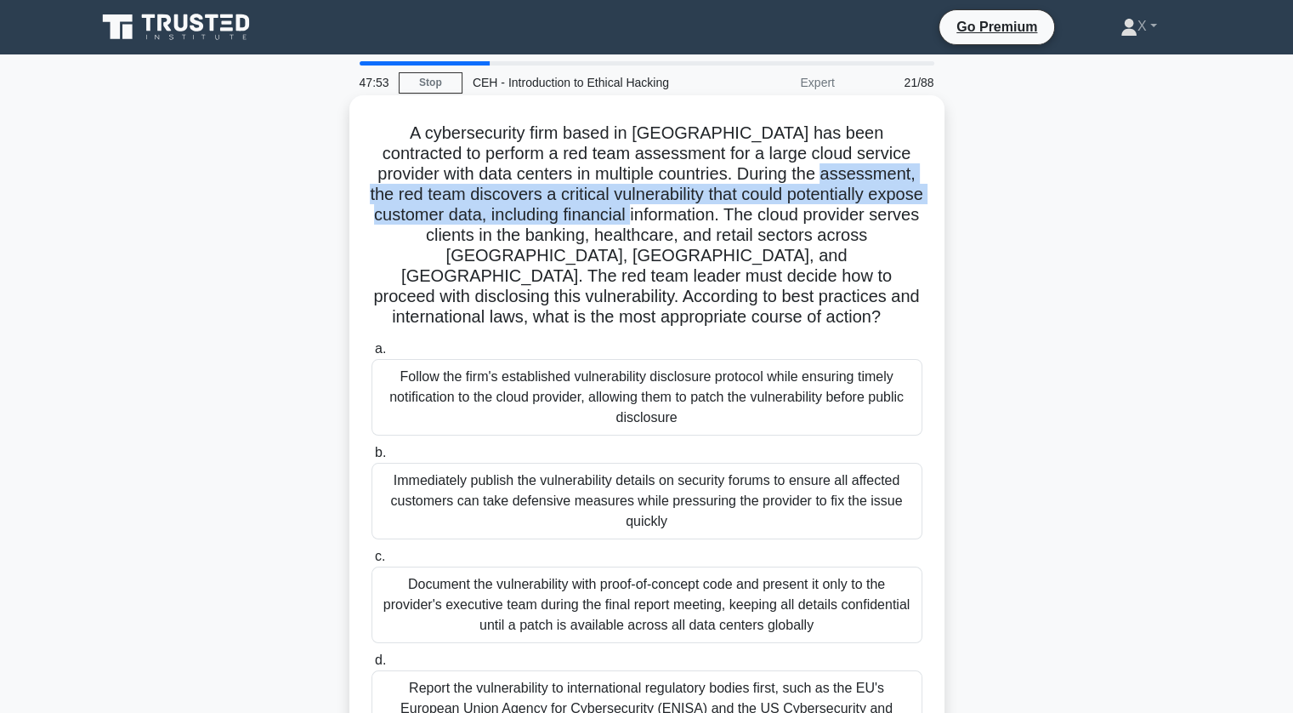
drag, startPoint x: 804, startPoint y: 173, endPoint x: 658, endPoint y: 207, distance: 149.3
click at [658, 207] on h5 "A cybersecurity firm based in Japan has been contracted to perform a red team a…" at bounding box center [647, 225] width 554 height 206
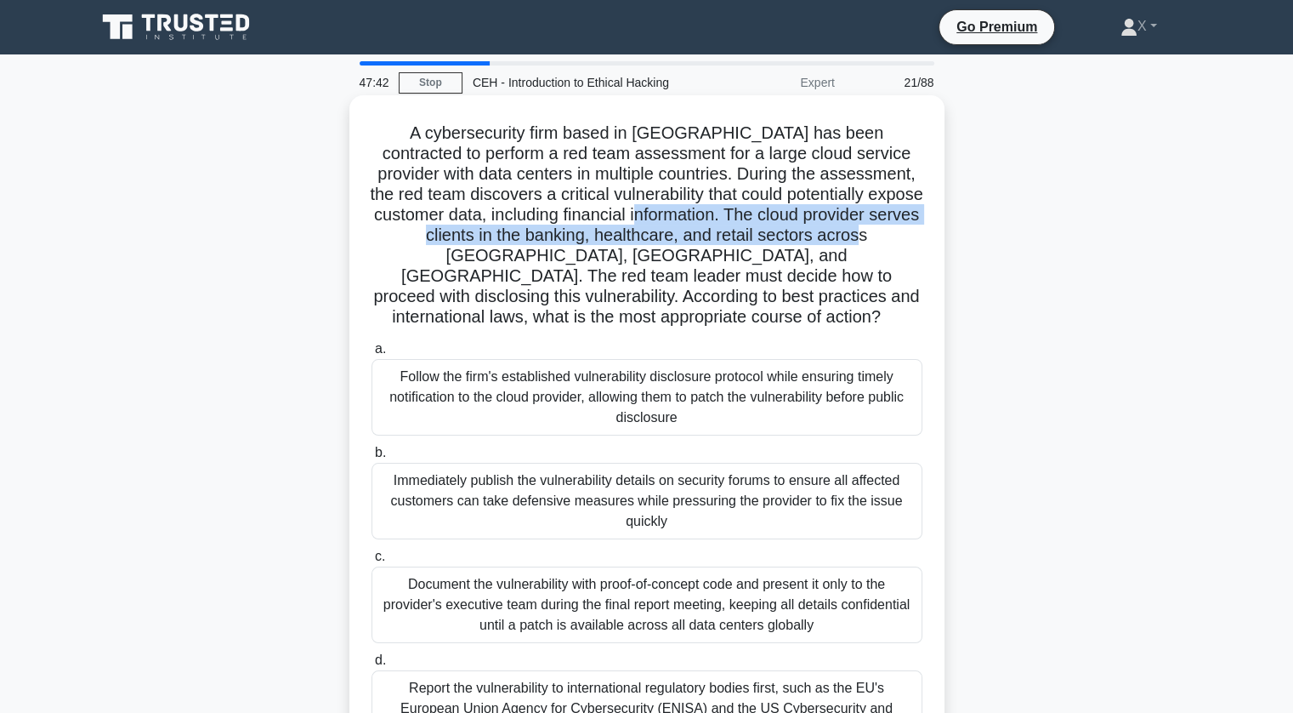
drag, startPoint x: 667, startPoint y: 215, endPoint x: 878, endPoint y: 237, distance: 212.0
click at [878, 237] on h5 "A cybersecurity firm based in Japan has been contracted to perform a red team a…" at bounding box center [647, 225] width 554 height 206
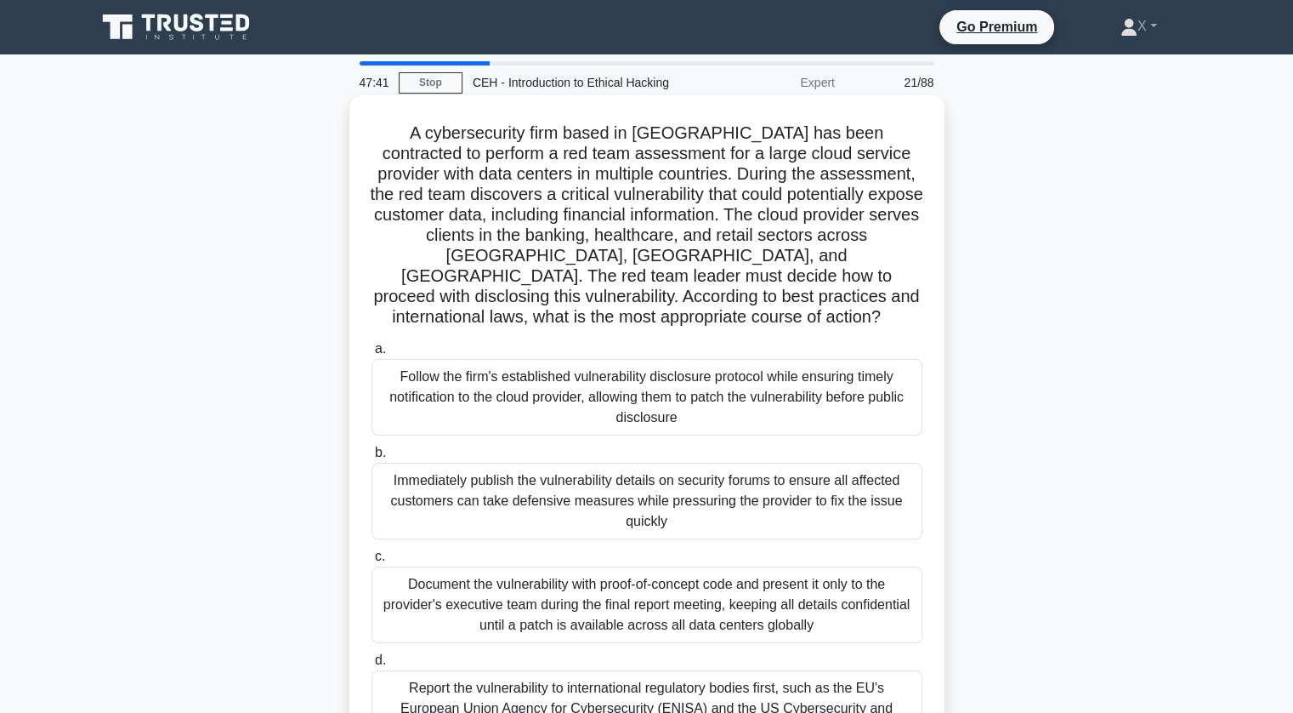
click at [843, 262] on h5 "A cybersecurity firm based in Japan has been contracted to perform a red team a…" at bounding box center [647, 225] width 554 height 206
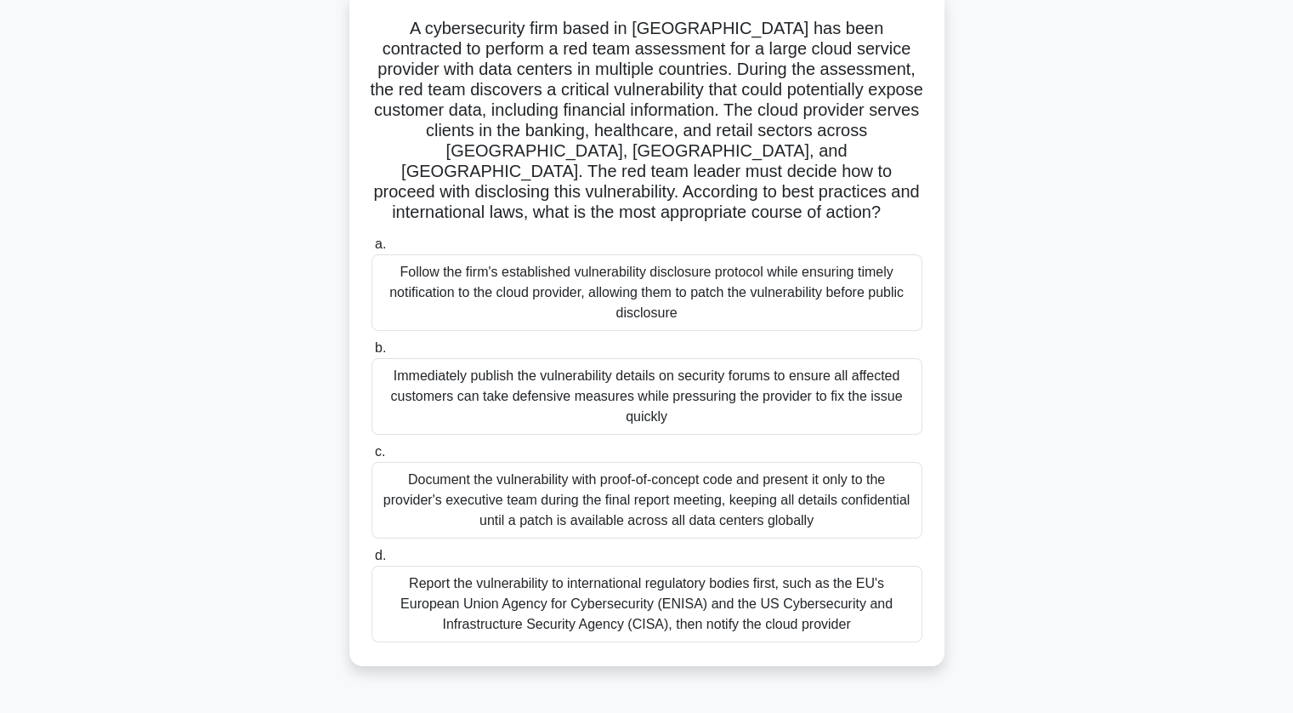
scroll to position [206, 0]
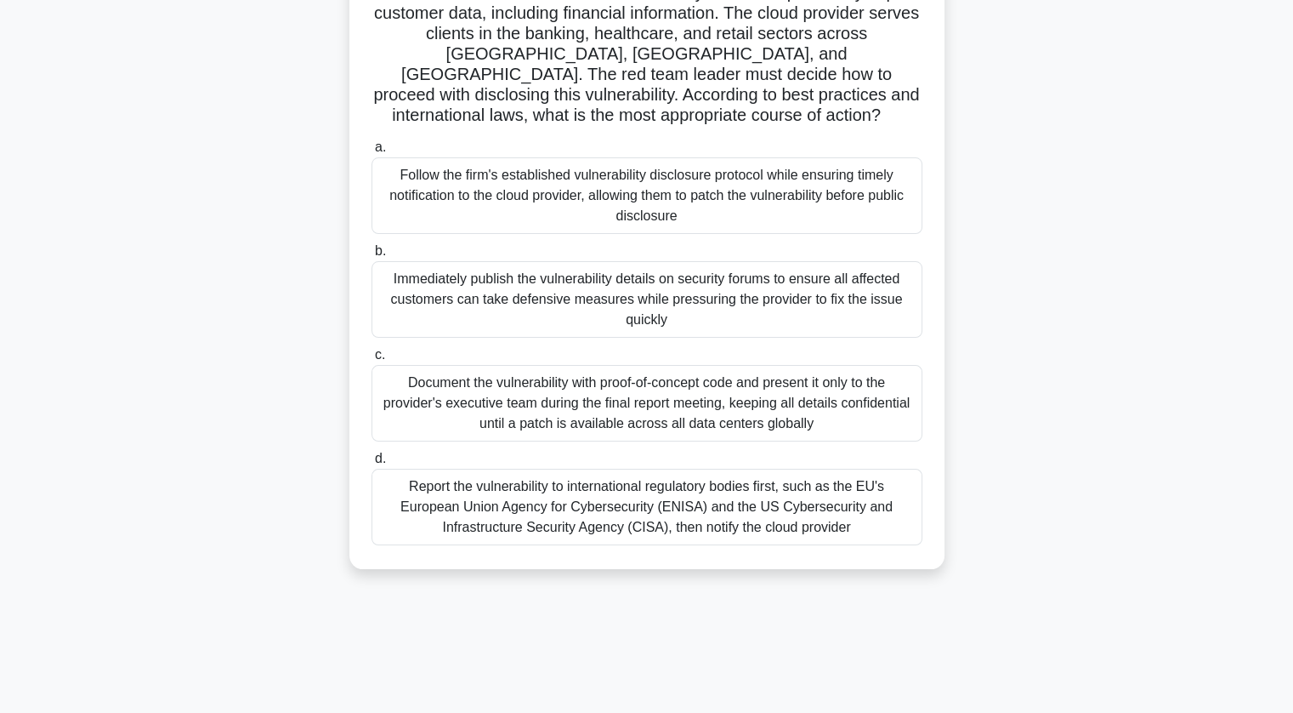
drag, startPoint x: 378, startPoint y: 135, endPoint x: 839, endPoint y: 549, distance: 619.6
click at [839, 549] on div "A cybersecurity firm based in Japan has been contracted to perform a red team a…" at bounding box center [647, 242] width 1122 height 696
copy div "A cybersecurity firm based in Japan has been contracted to perform a red team a…"
click at [200, 272] on div "A cybersecurity firm based in Japan has been contracted to perform a red team a…" at bounding box center [647, 242] width 1122 height 696
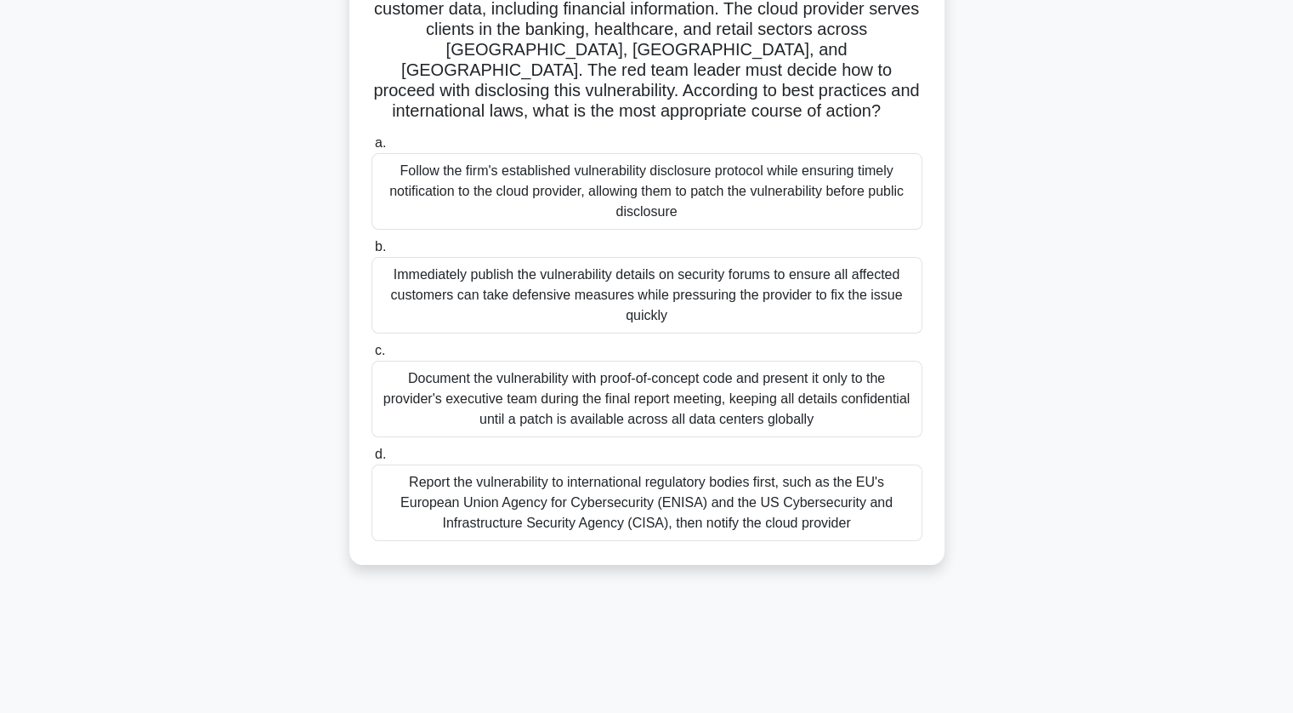
click at [479, 171] on div "Follow the firm's established vulnerability disclosure protocol while ensuring …" at bounding box center [647, 191] width 551 height 77
click at [372, 149] on input "a. Follow the firm's established vulnerability disclosure protocol while ensuri…" at bounding box center [372, 143] width 0 height 11
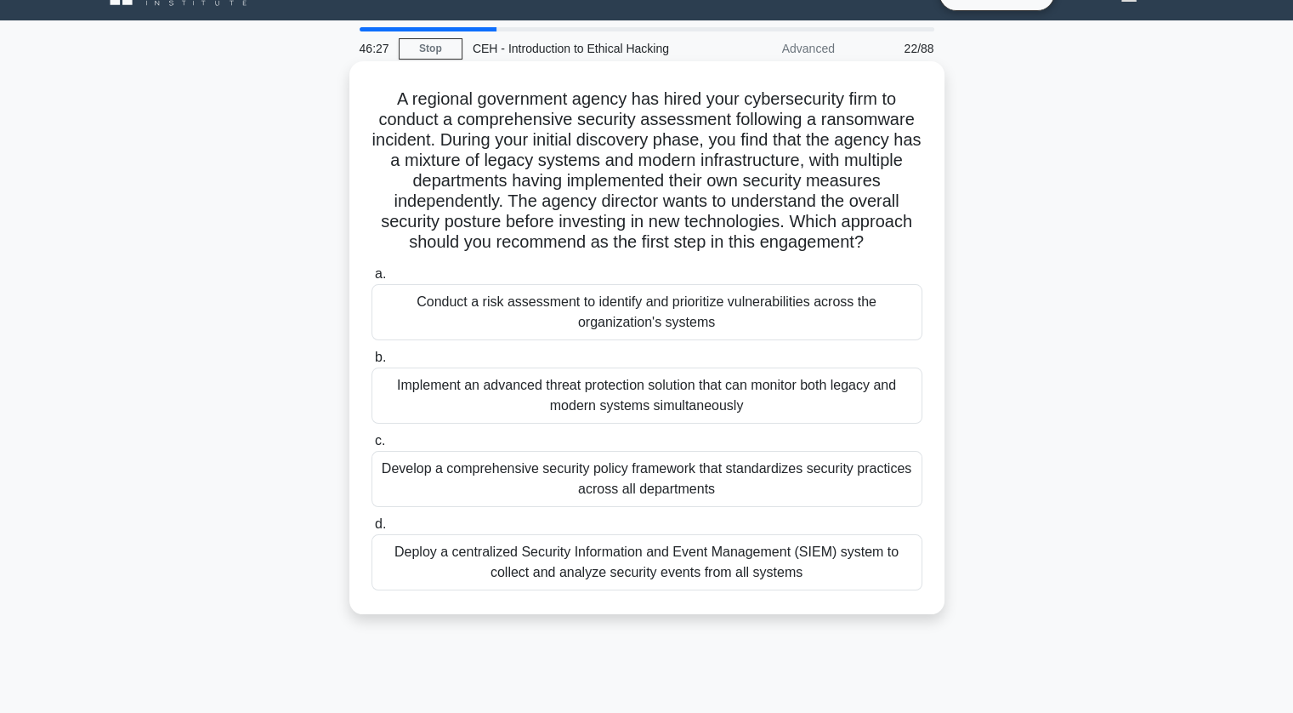
scroll to position [0, 0]
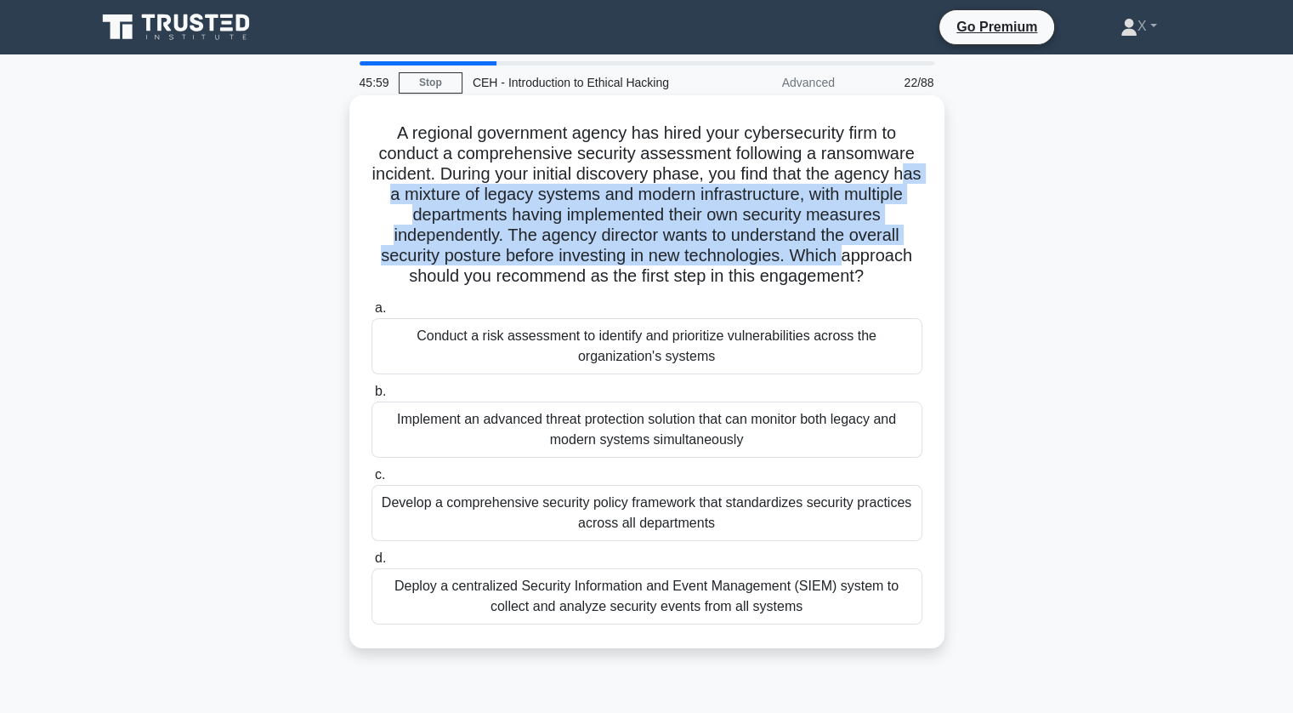
drag, startPoint x: 406, startPoint y: 200, endPoint x: 850, endPoint y: 247, distance: 447.2
click at [850, 247] on h5 "A regional government agency has hired your cybersecurity firm to conduct a com…" at bounding box center [647, 204] width 554 height 165
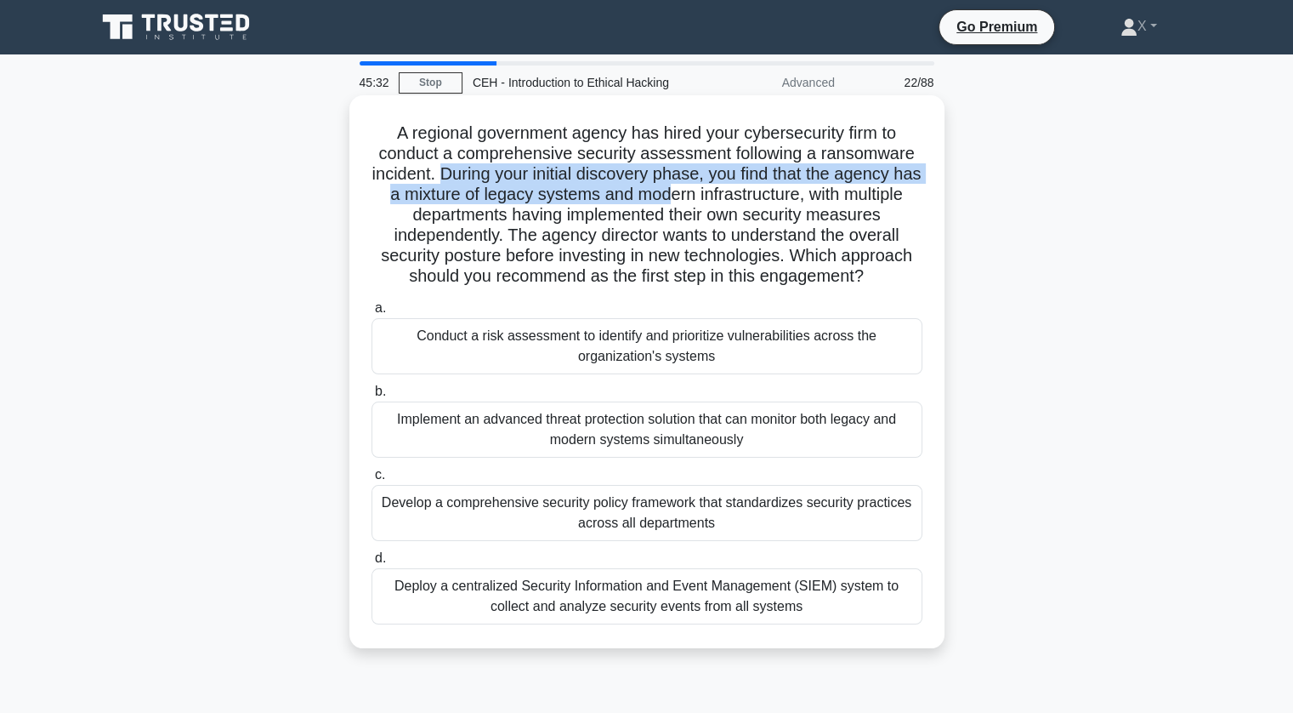
drag, startPoint x: 452, startPoint y: 178, endPoint x: 719, endPoint y: 192, distance: 267.4
click at [719, 192] on h5 "A regional government agency has hired your cybersecurity firm to conduct a com…" at bounding box center [647, 204] width 554 height 165
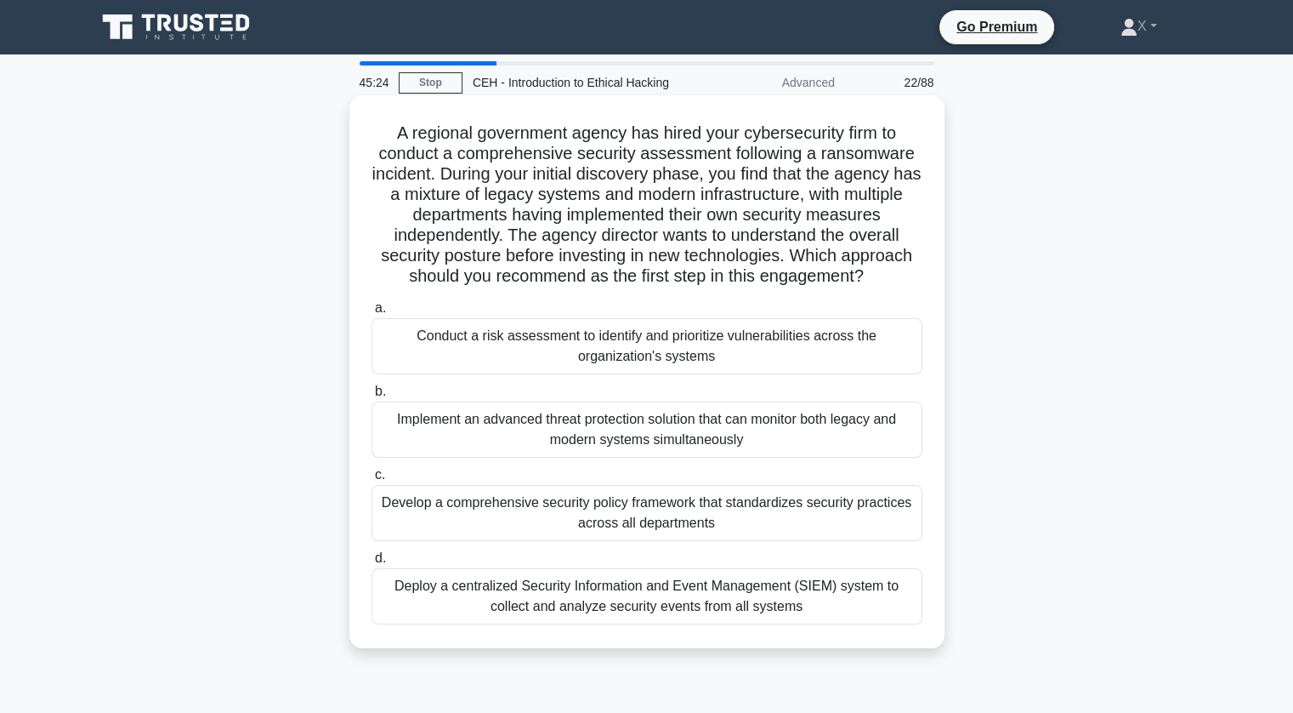
click at [829, 236] on h5 "A regional government agency has hired your cybersecurity firm to conduct a com…" at bounding box center [647, 204] width 554 height 165
click at [674, 421] on div "Implement an advanced threat protection solution that can monitor both legacy a…" at bounding box center [647, 429] width 551 height 56
click at [372, 397] on input "b. Implement an advanced threat protection solution that can monitor both legac…" at bounding box center [372, 391] width 0 height 11
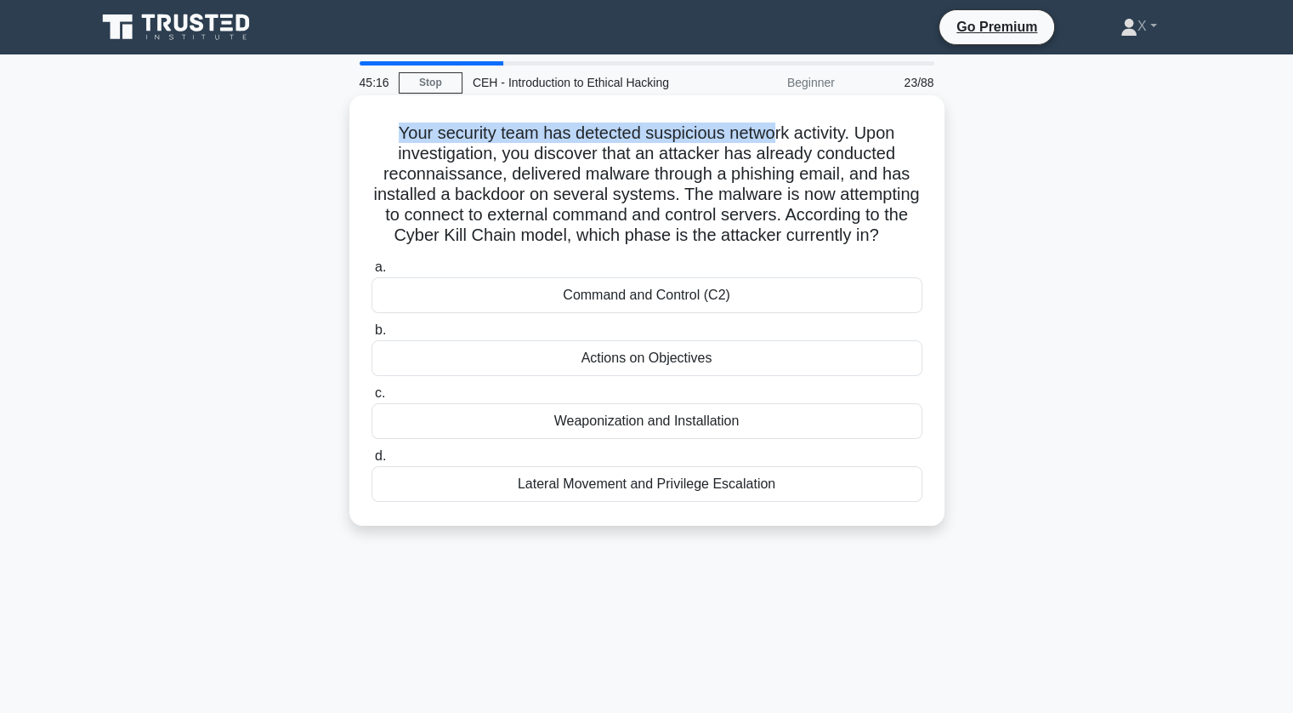
drag, startPoint x: 389, startPoint y: 129, endPoint x: 775, endPoint y: 108, distance: 385.8
click at [775, 108] on div "Your security team has detected suspicious network activity. Upon investigation…" at bounding box center [647, 310] width 582 height 417
click at [653, 313] on div "Command and Control (C2)" at bounding box center [647, 295] width 551 height 36
click at [372, 273] on input "a. Command and Control (C2)" at bounding box center [372, 267] width 0 height 11
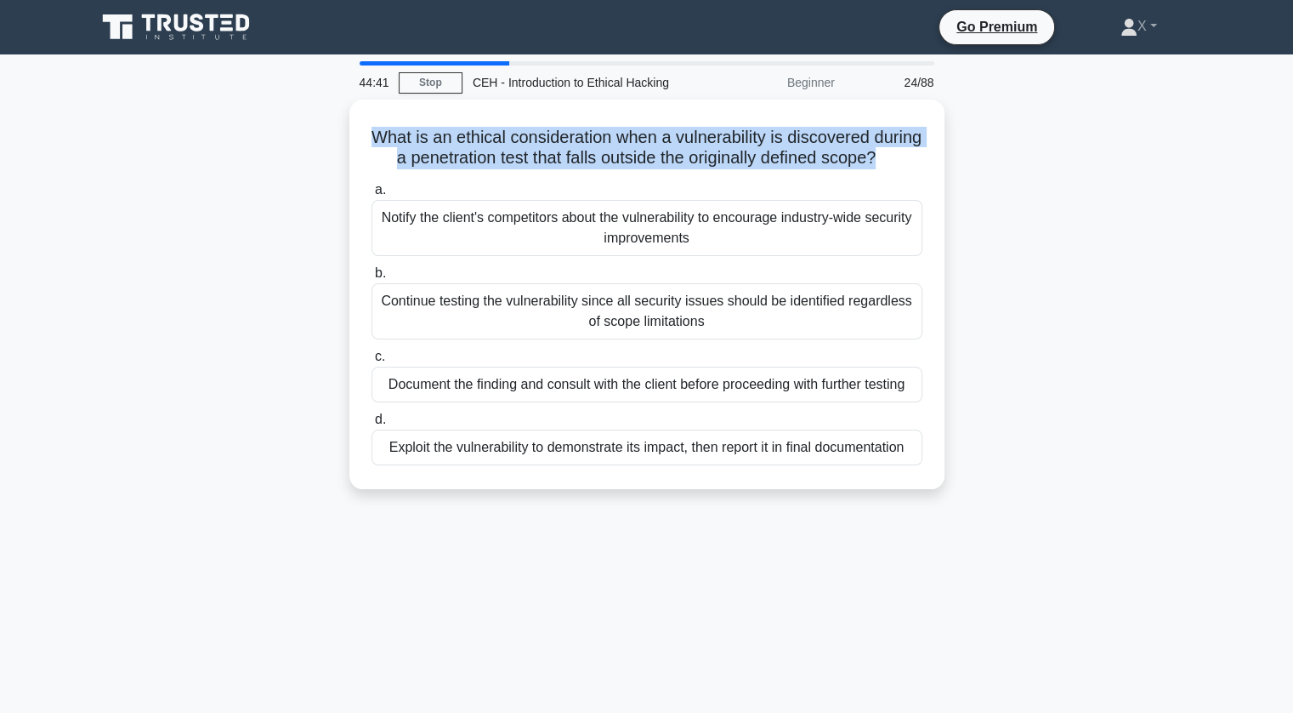
drag, startPoint x: 386, startPoint y: 127, endPoint x: 957, endPoint y: 156, distance: 572.1
click at [957, 156] on div "What is an ethical consideration when a vulnerability is discovered during a pe…" at bounding box center [647, 304] width 1122 height 410
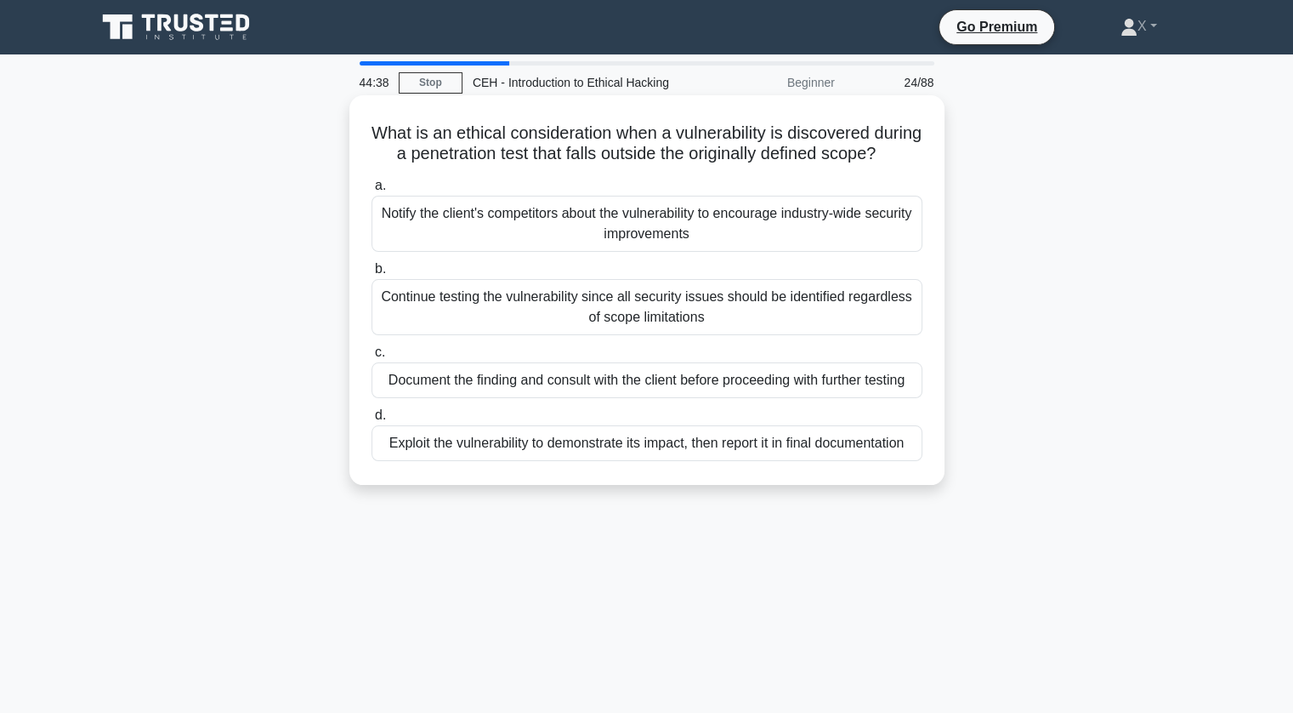
click at [705, 165] on h5 "What is an ethical consideration when a vulnerability is discovered during a pe…" at bounding box center [647, 143] width 554 height 43
click at [570, 397] on div "Document the finding and consult with the client before proceeding with further…" at bounding box center [647, 380] width 551 height 36
click at [372, 358] on input "c. Document the finding and consult with the client before proceeding with furt…" at bounding box center [372, 352] width 0 height 11
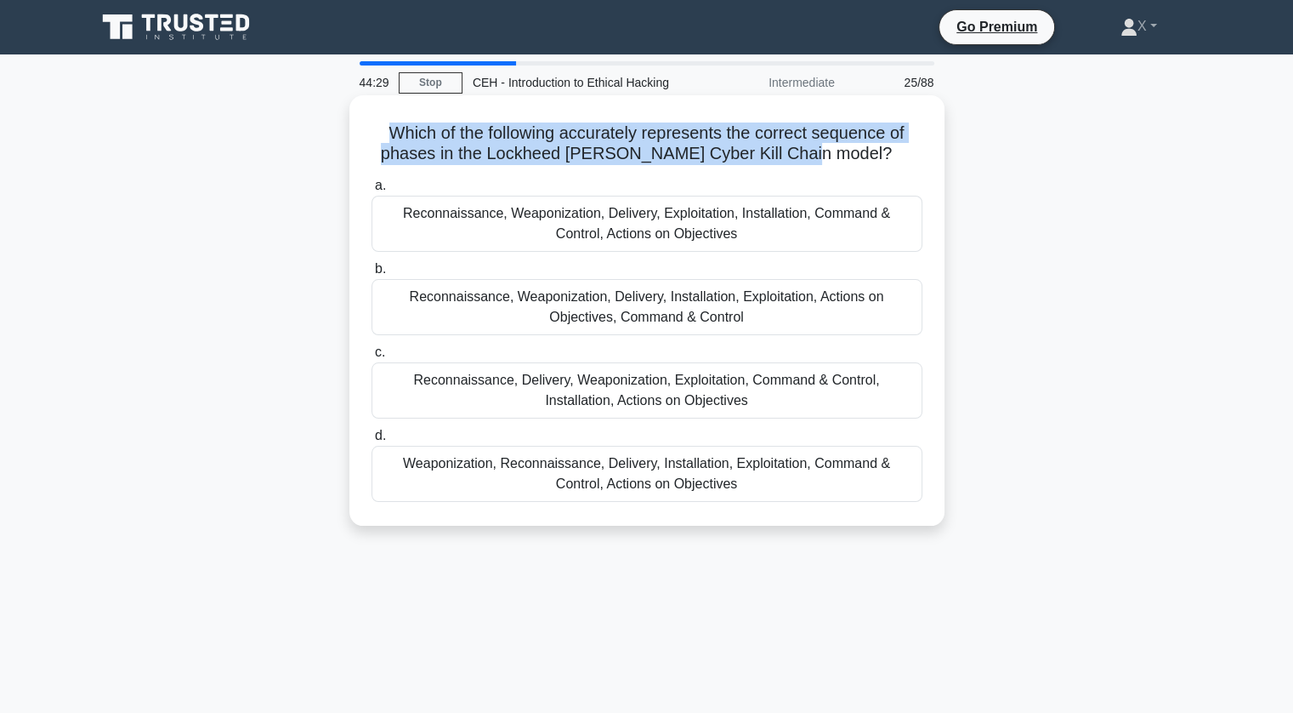
drag, startPoint x: 372, startPoint y: 112, endPoint x: 838, endPoint y: 154, distance: 468.7
click at [838, 154] on div "Which of the following accurately represents the correct sequence of phases in …" at bounding box center [647, 310] width 582 height 417
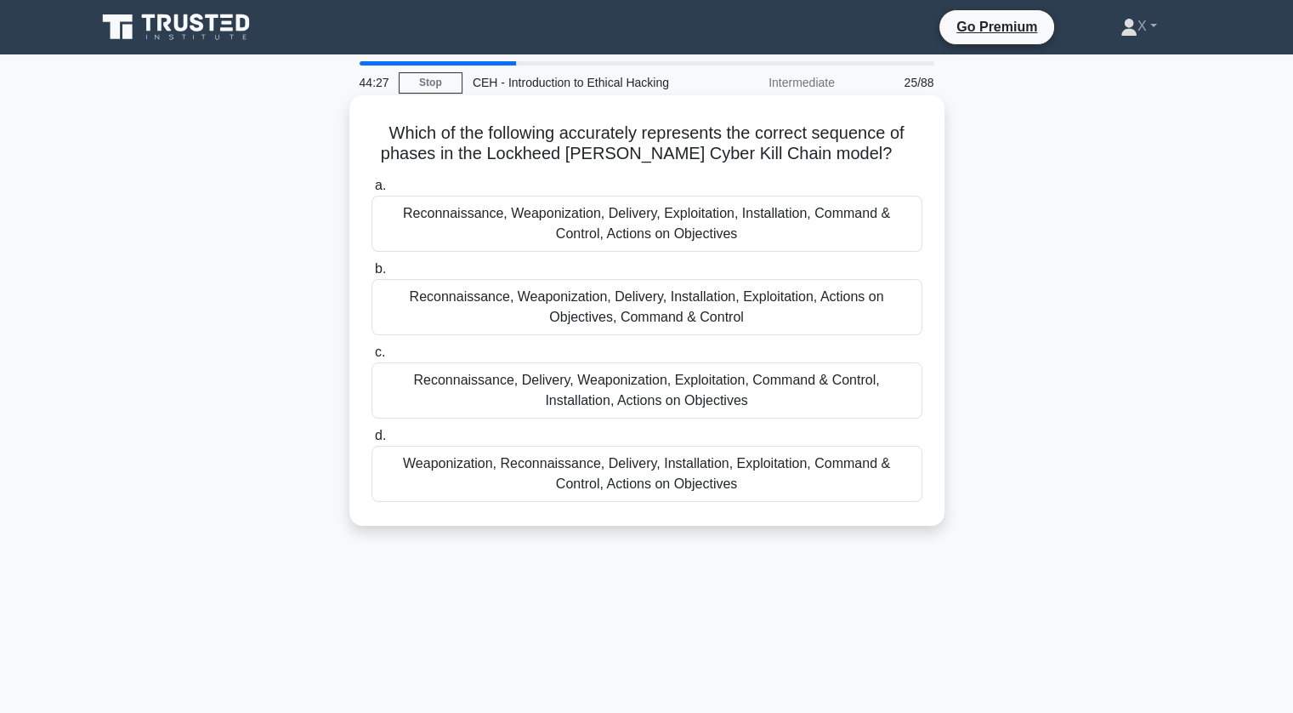
click at [905, 158] on h5 "Which of the following accurately represents the correct sequence of phases in …" at bounding box center [647, 143] width 554 height 43
drag, startPoint x: 523, startPoint y: 156, endPoint x: 837, endPoint y: 153, distance: 313.8
click at [837, 153] on h5 "Which of the following accurately represents the correct sequence of phases in …" at bounding box center [647, 143] width 554 height 43
copy h5 "Lockheed Martin Cyber Kill Chain model"
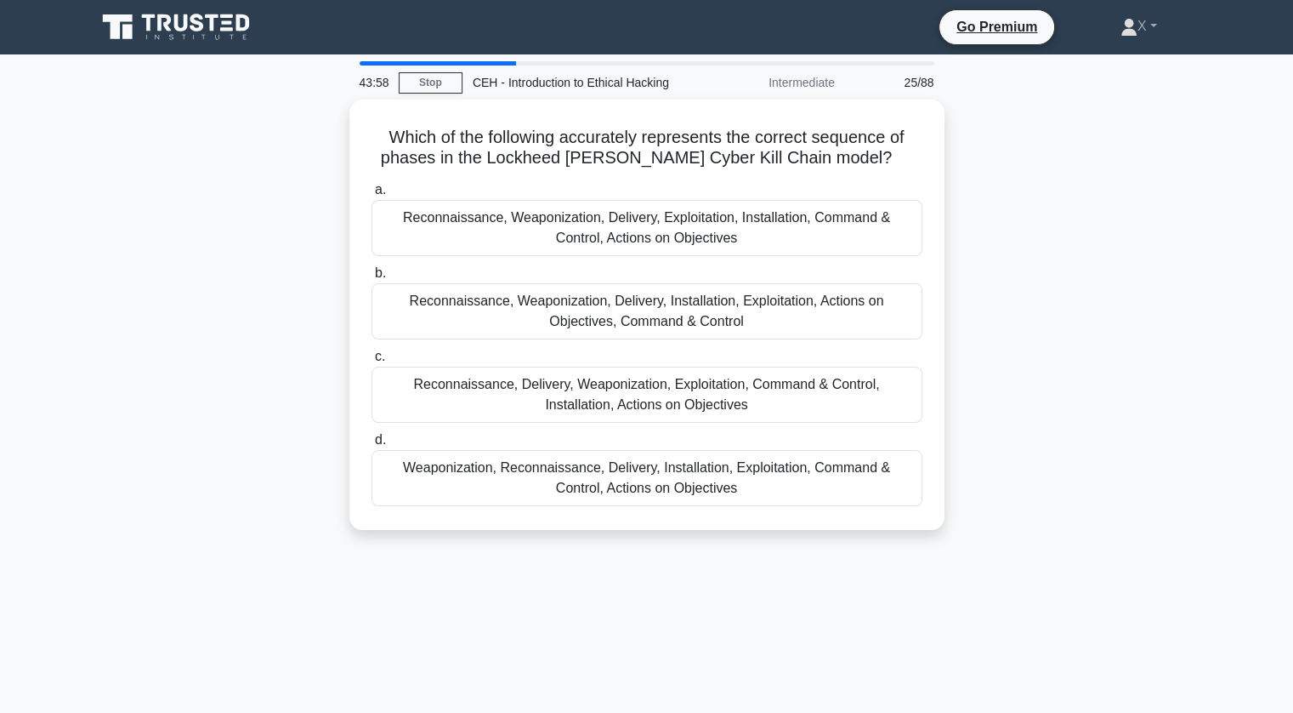
click at [291, 565] on div "43:58 Stop CEH - Introduction to Ethical Hacking Intermediate 25/88 Which of th…" at bounding box center [647, 486] width 1122 height 850
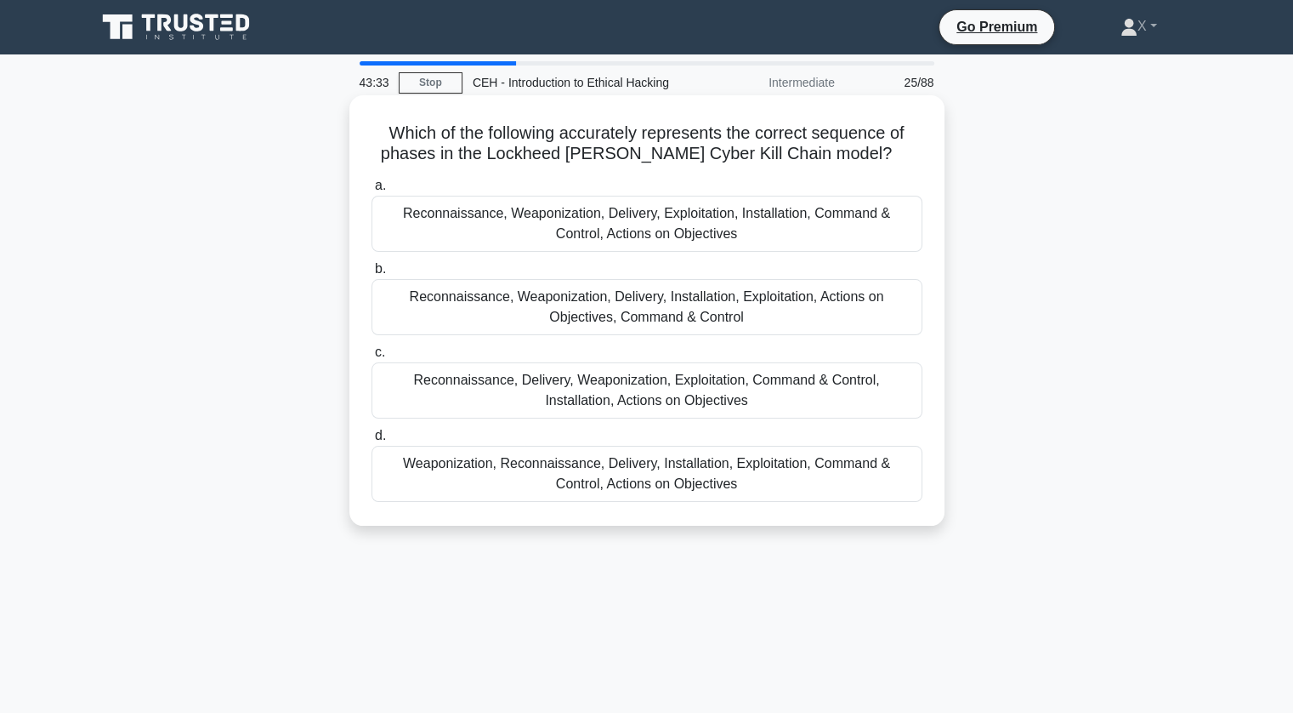
click at [653, 224] on div "Reconnaissance, Weaponization, Delivery, Exploitation, Installation, Command & …" at bounding box center [647, 224] width 551 height 56
click at [372, 191] on input "a. Reconnaissance, Weaponization, Delivery, Exploitation, Installation, Command…" at bounding box center [372, 185] width 0 height 11
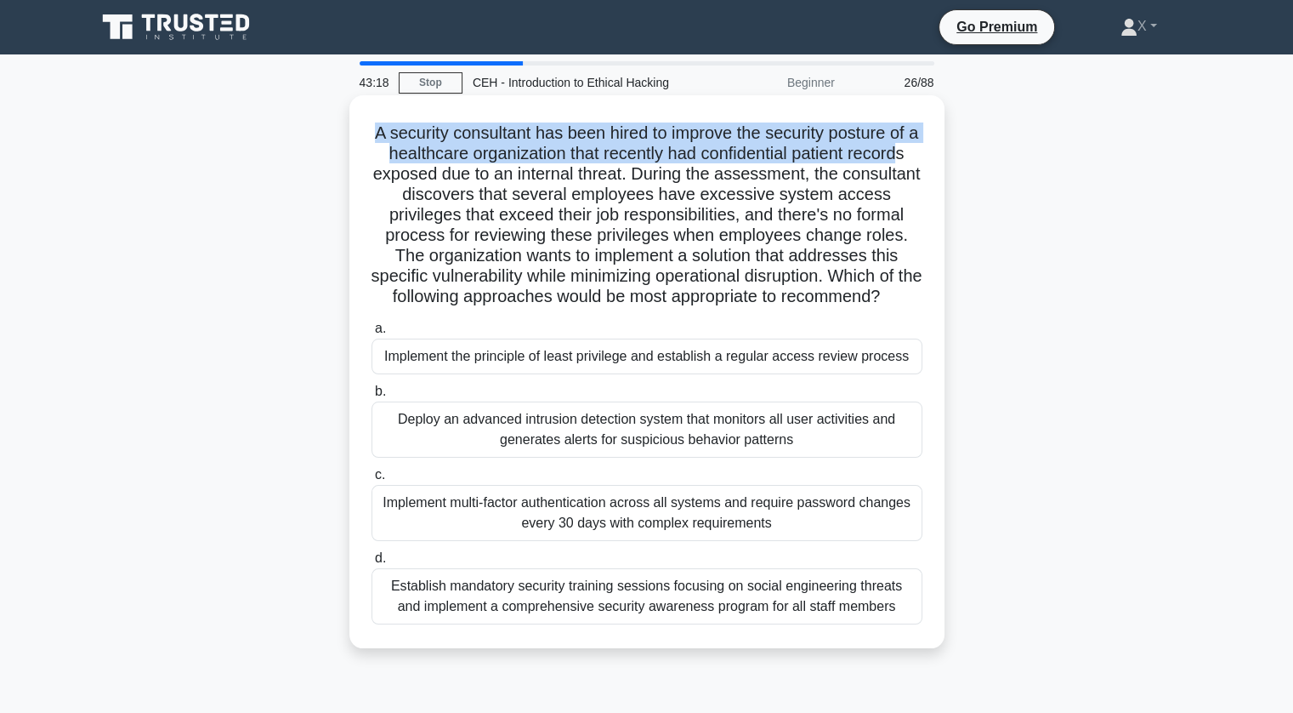
drag, startPoint x: 366, startPoint y: 132, endPoint x: 908, endPoint y: 157, distance: 542.2
click at [908, 157] on div "A security consultant has been hired to improve the security posture of a healt…" at bounding box center [647, 371] width 582 height 539
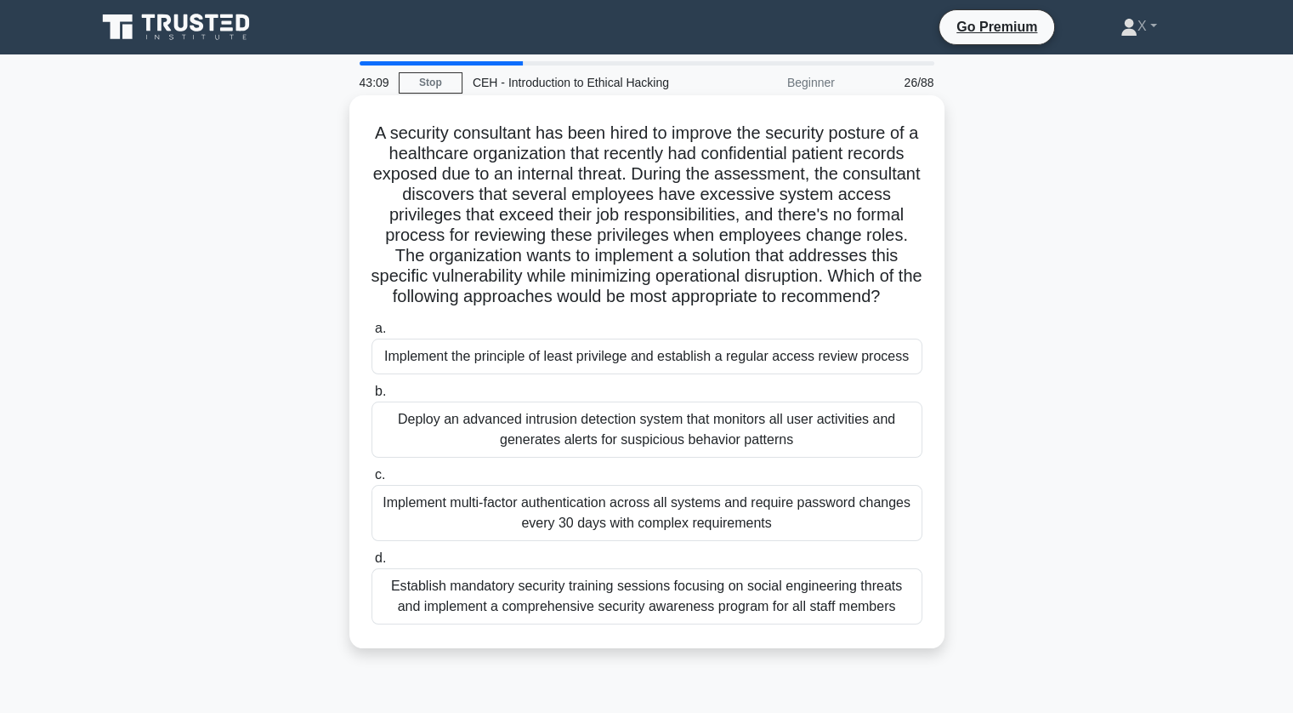
click at [600, 235] on h5 "A security consultant has been hired to improve the security posture of a healt…" at bounding box center [647, 214] width 554 height 185
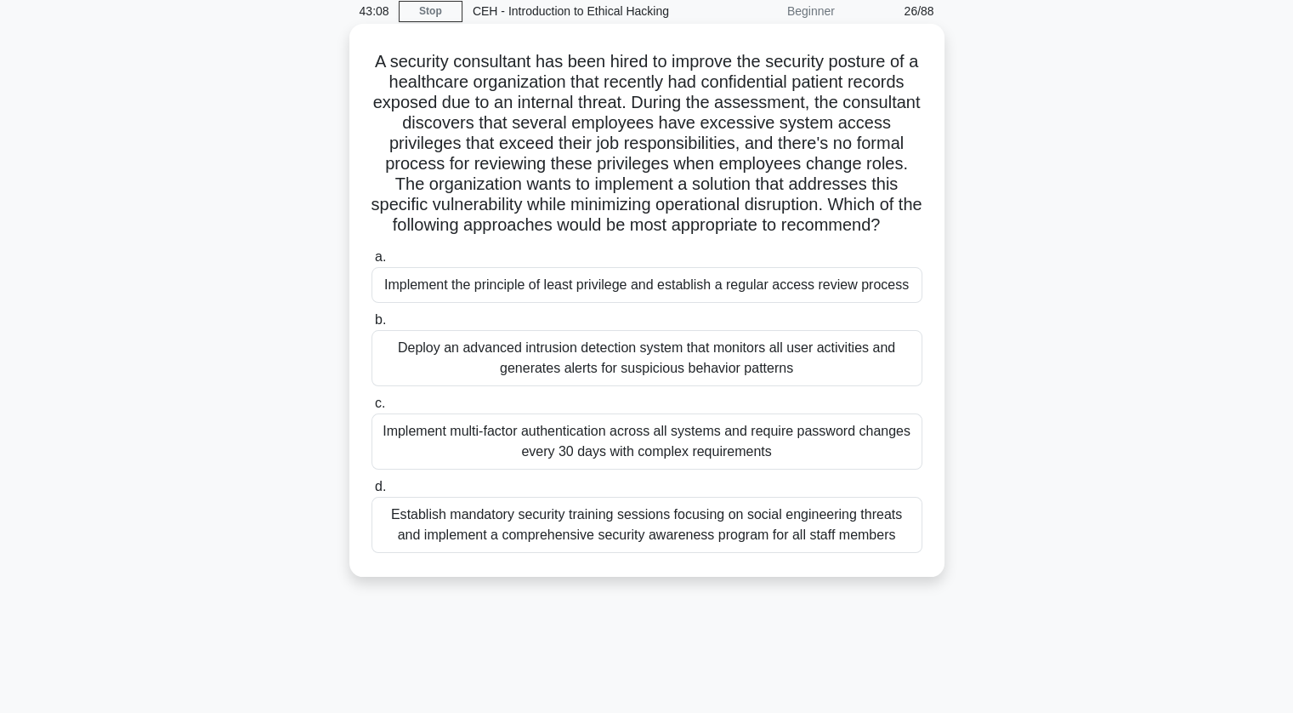
scroll to position [73, 0]
click at [465, 301] on div "Implement the principle of least privilege and establish a regular access revie…" at bounding box center [647, 283] width 551 height 36
click at [372, 261] on input "a. Implement the principle of least privilege and establish a regular access re…" at bounding box center [372, 255] width 0 height 11
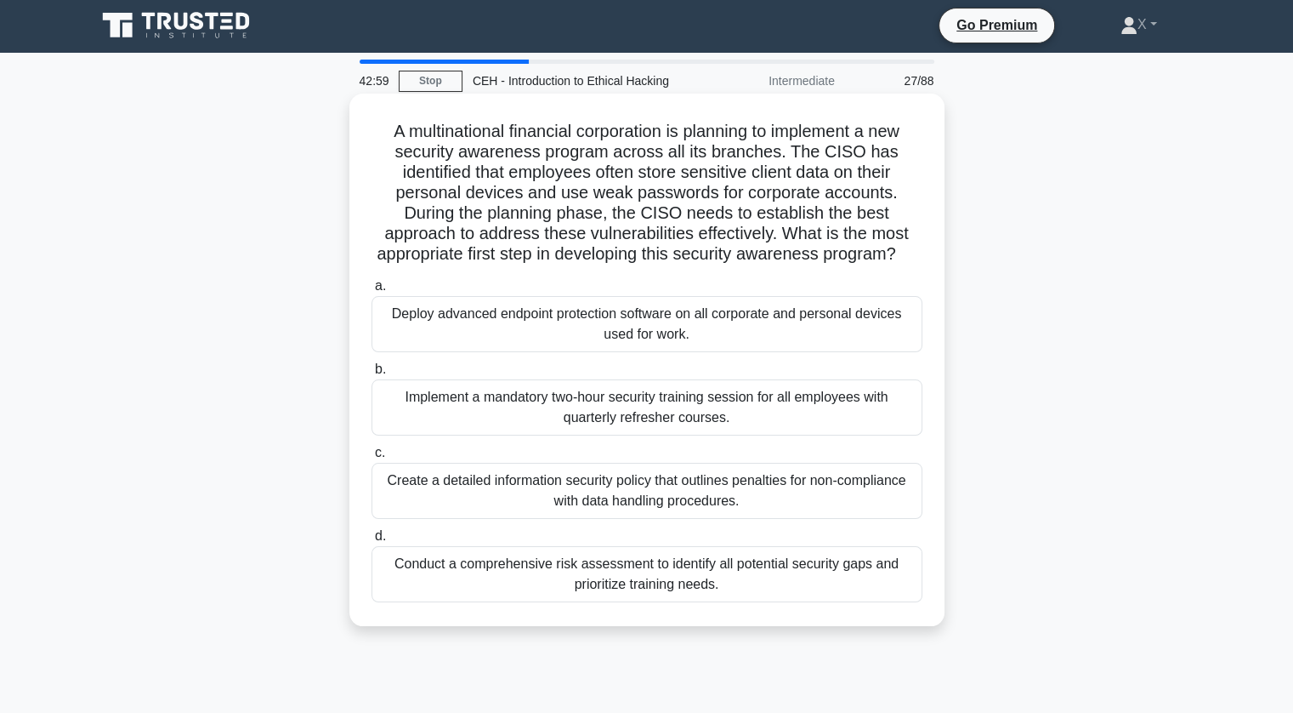
scroll to position [0, 0]
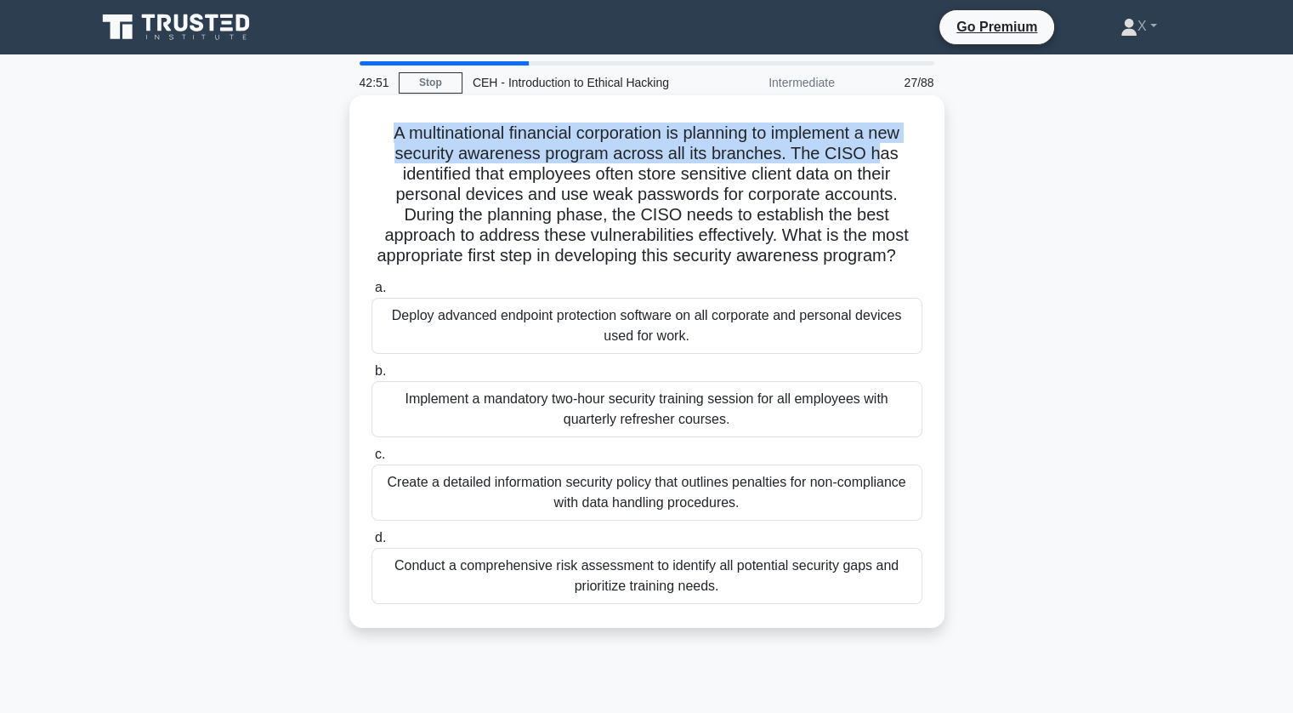
drag, startPoint x: 383, startPoint y: 128, endPoint x: 878, endPoint y: 152, distance: 494.6
click at [878, 152] on h5 "A multinational financial corporation is planning to implement a new security a…" at bounding box center [647, 194] width 554 height 145
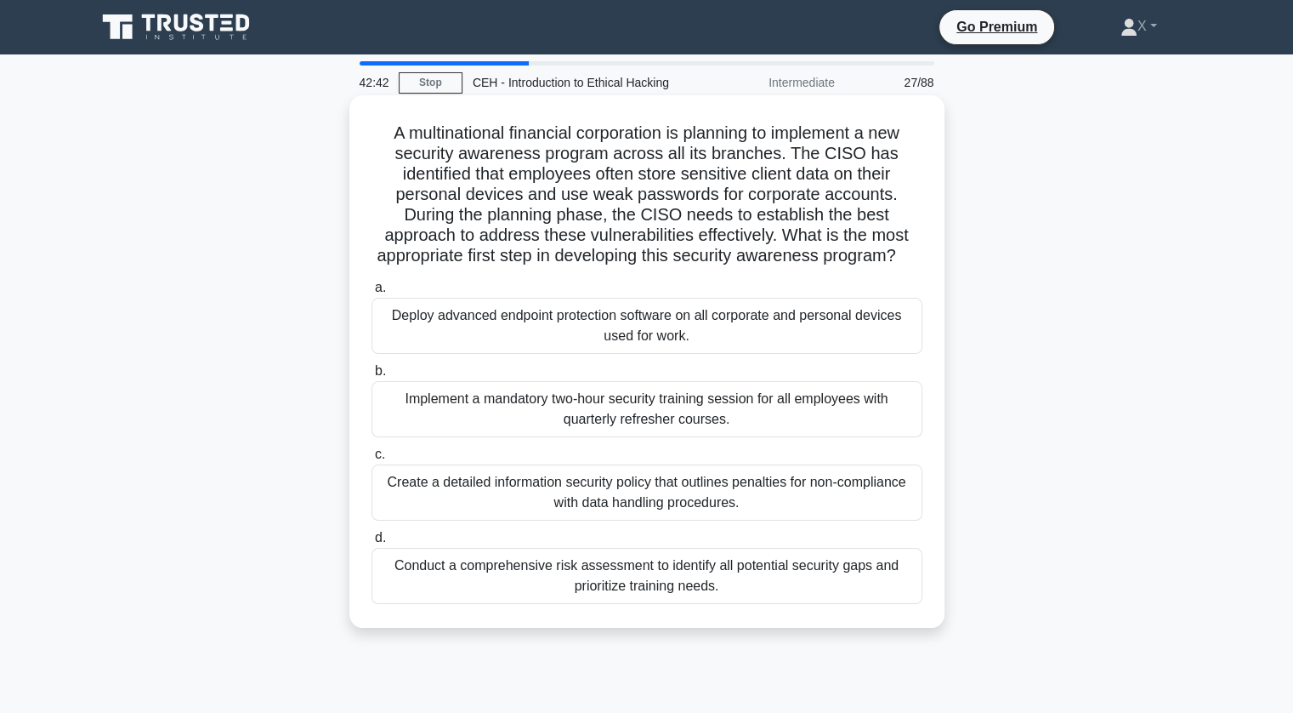
click at [866, 185] on h5 "A multinational financial corporation is planning to implement a new security a…" at bounding box center [647, 194] width 554 height 145
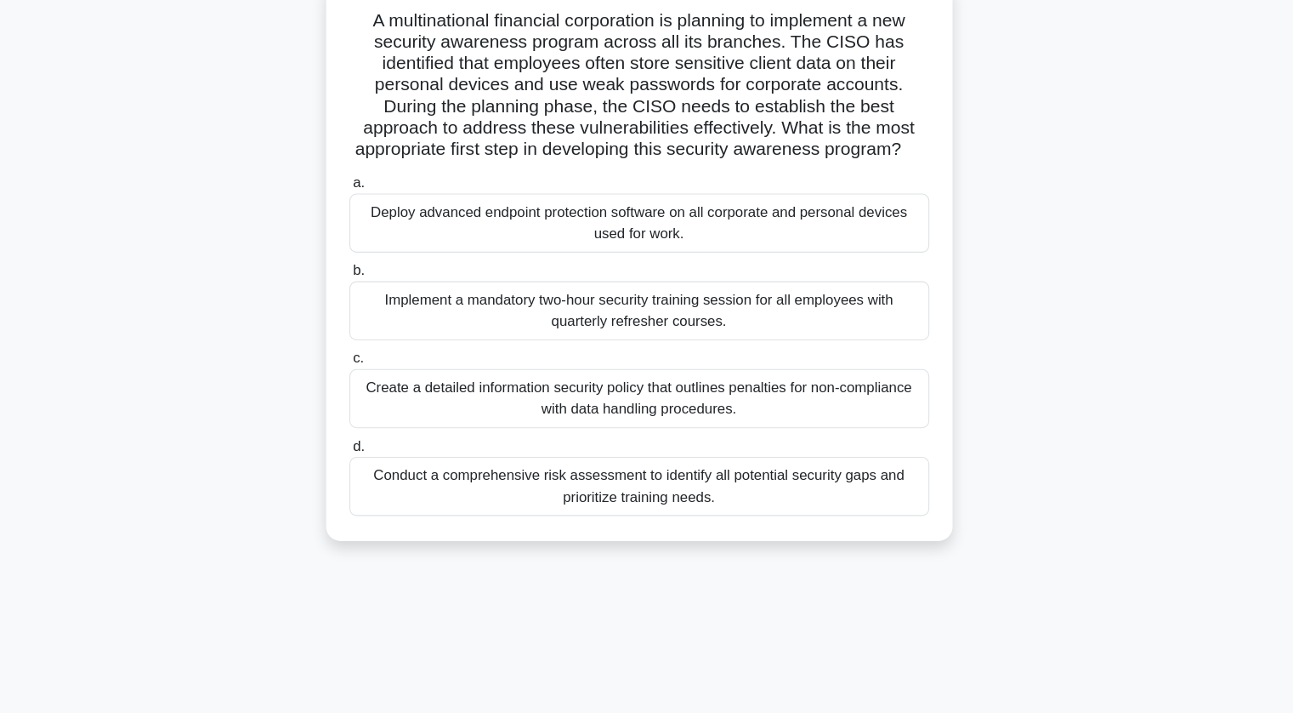
scroll to position [78, 0]
click at [641, 435] on div "Create a detailed information security policy that outlines penalties for non-c…" at bounding box center [647, 414] width 551 height 56
click at [372, 382] on input "c. Create a detailed information security policy that outlines penalties for no…" at bounding box center [372, 376] width 0 height 11
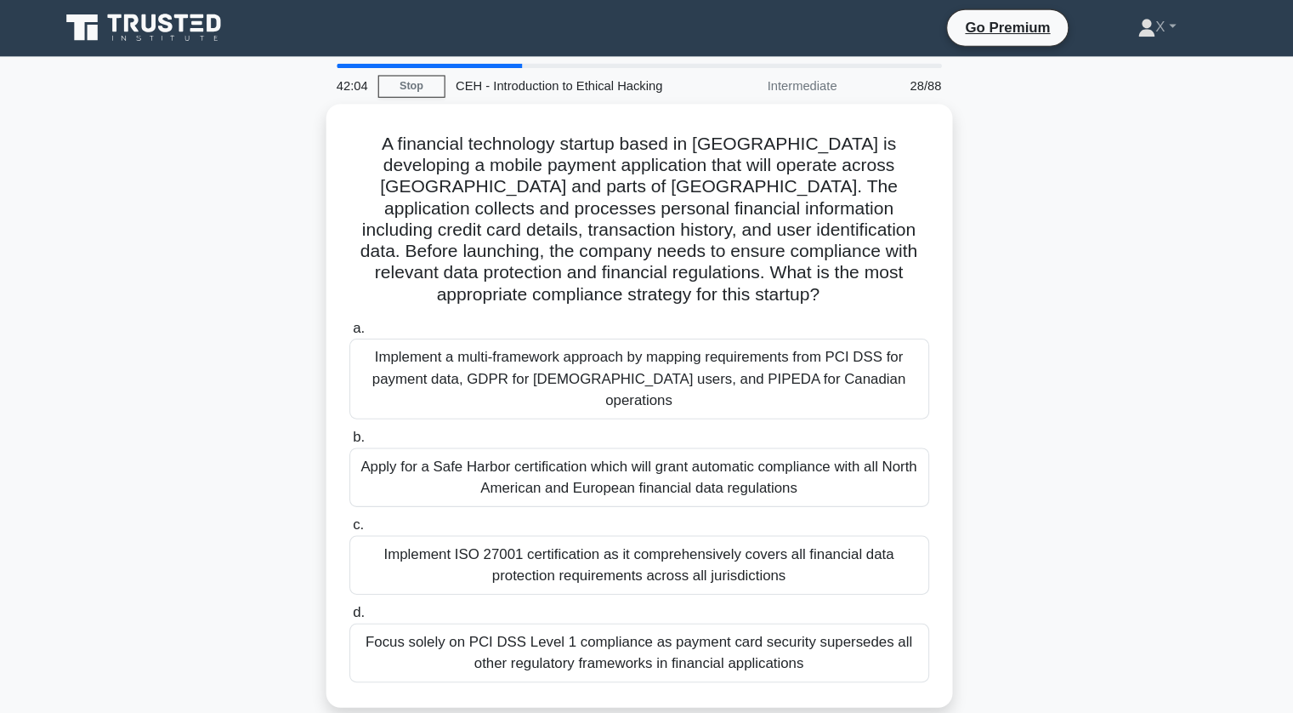
scroll to position [0, 0]
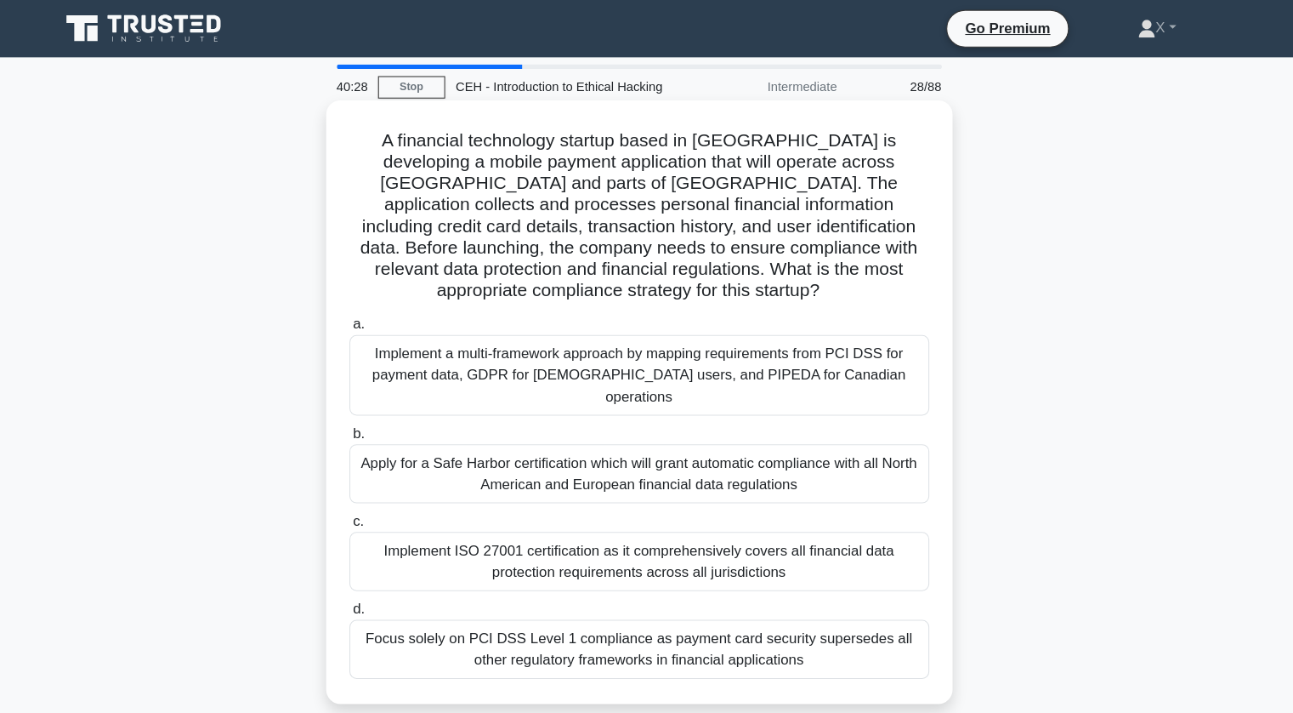
click at [633, 588] on div "Focus solely on PCI DSS Level 1 compliance as payment card security supersedes …" at bounding box center [647, 616] width 551 height 56
click at [372, 573] on input "d. Focus solely on PCI DSS Level 1 compliance as payment card security supersed…" at bounding box center [372, 578] width 0 height 11
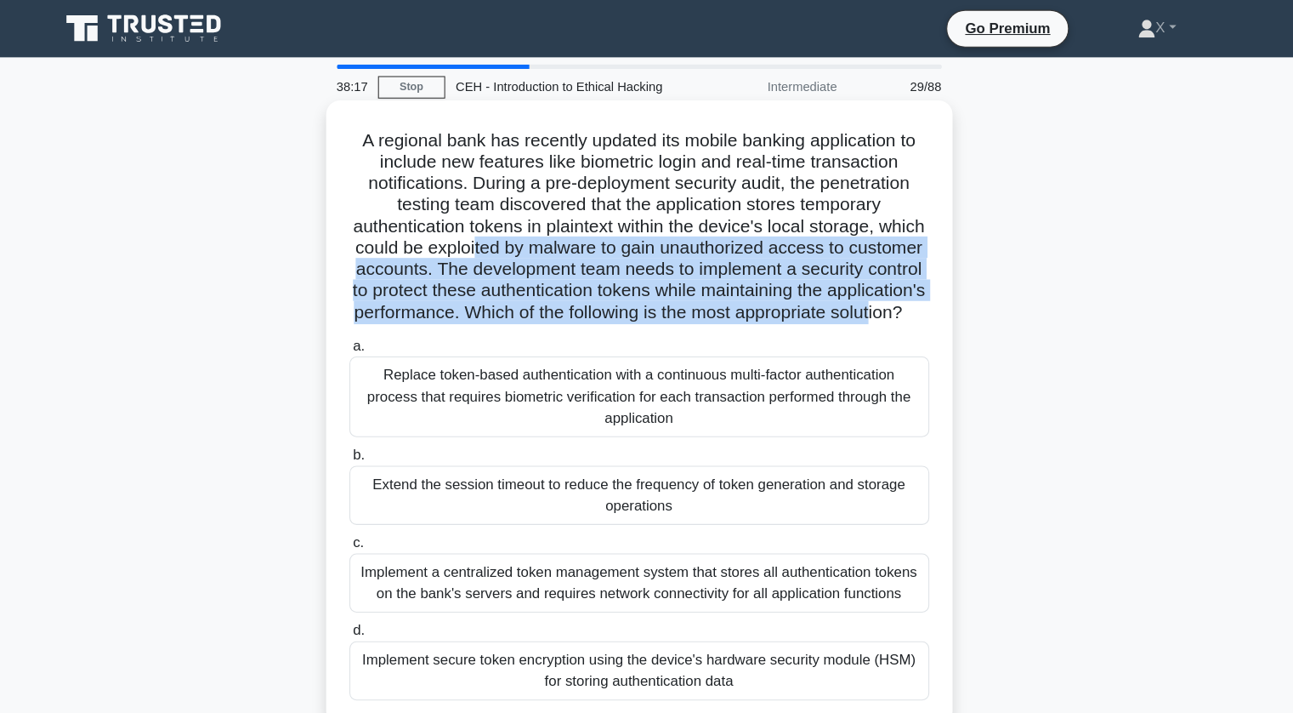
drag, startPoint x: 549, startPoint y: 242, endPoint x: 721, endPoint y: 316, distance: 187.0
click at [721, 308] on h5 "A regional bank has recently updated its mobile banking application to include …" at bounding box center [647, 214] width 554 height 185
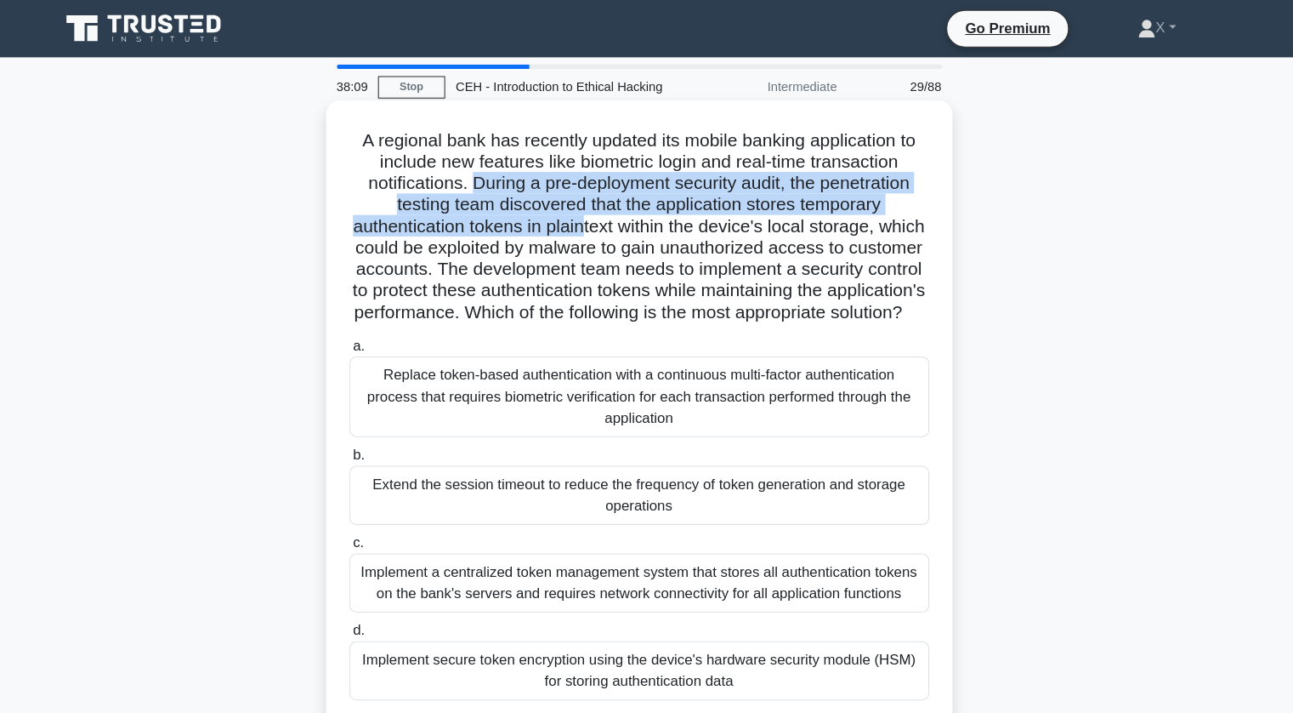
drag, startPoint x: 487, startPoint y: 163, endPoint x: 616, endPoint y: 214, distance: 138.2
click at [616, 214] on h5 "A regional bank has recently updated its mobile banking application to include …" at bounding box center [647, 214] width 554 height 185
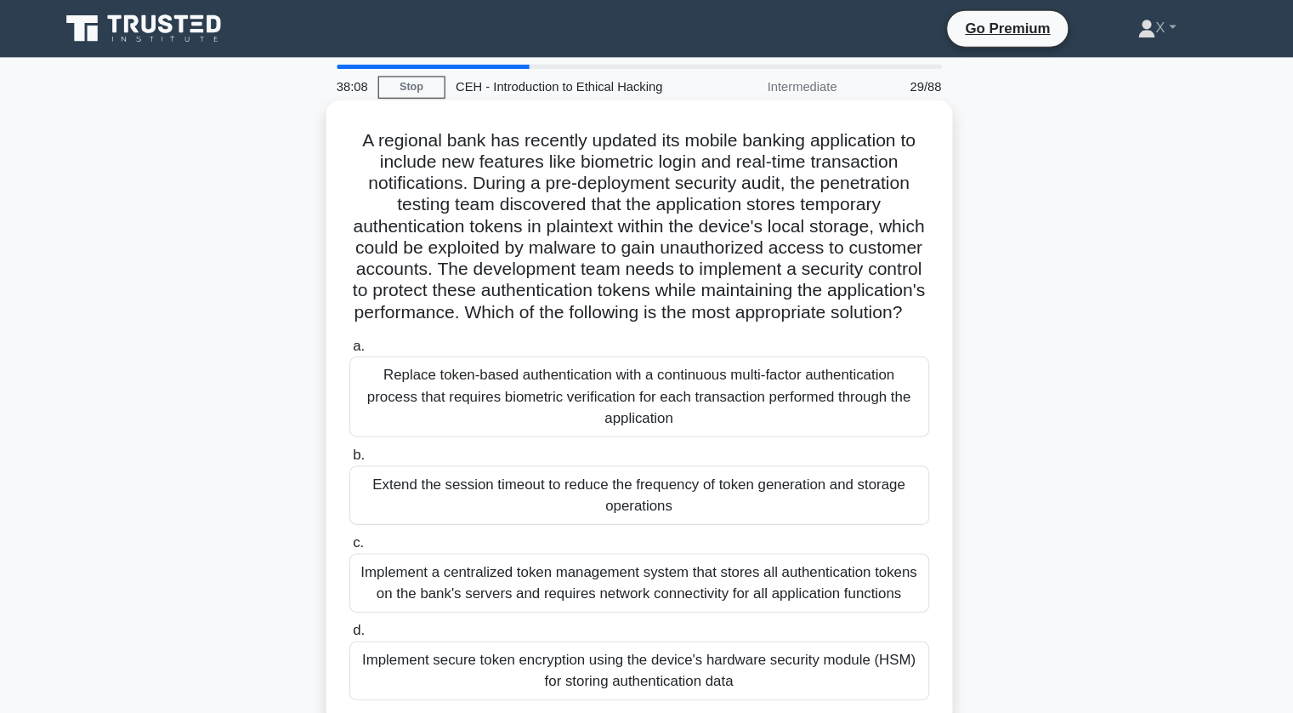
click at [646, 246] on h5 "A regional bank has recently updated its mobile banking application to include …" at bounding box center [647, 214] width 554 height 185
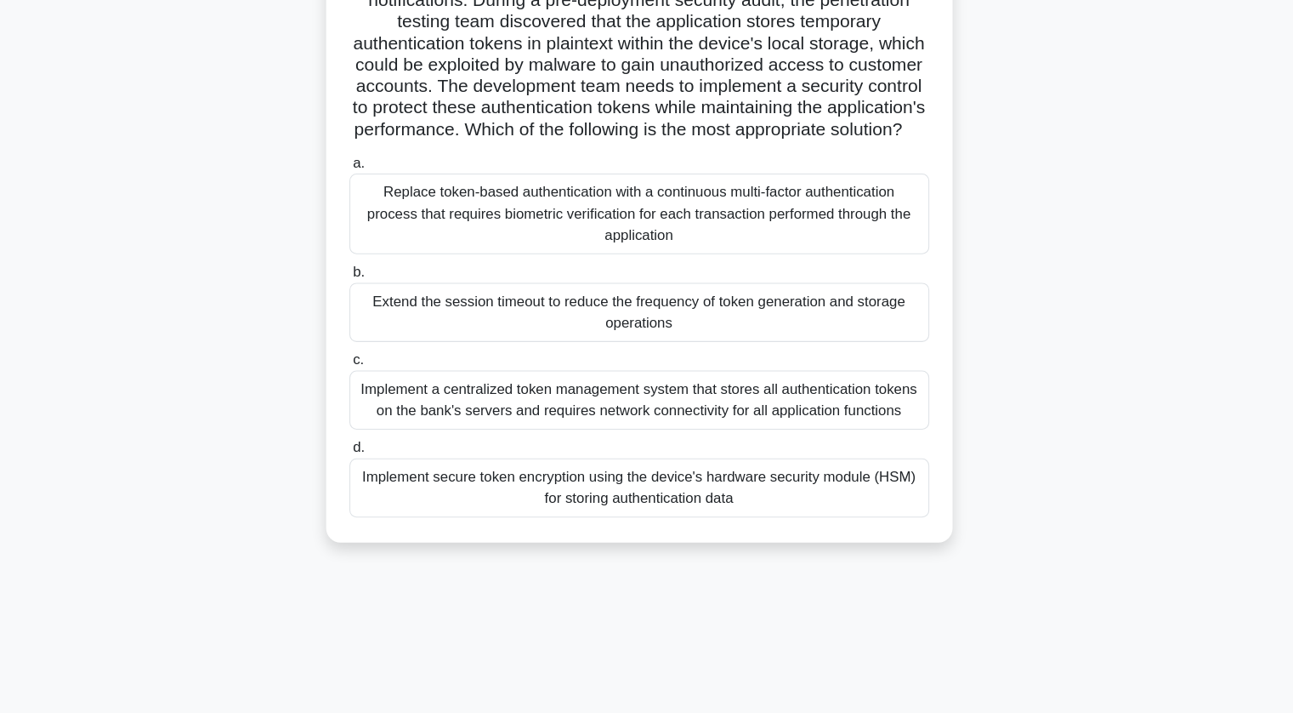
scroll to position [162, 0]
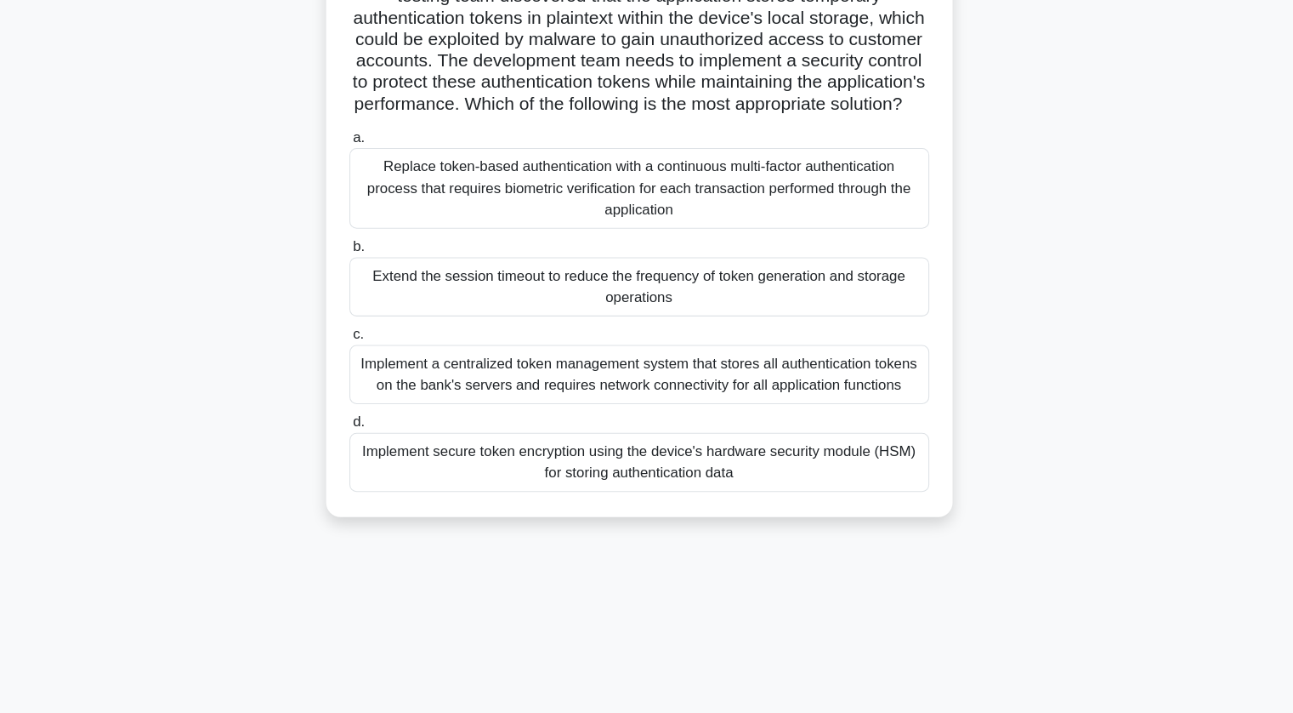
click at [649, 225] on div "Replace token-based authentication with a continuous multi-factor authenticatio…" at bounding box center [647, 214] width 551 height 77
click at [372, 172] on input "a. Replace token-based authentication with a continuous multi-factor authentica…" at bounding box center [372, 166] width 0 height 11
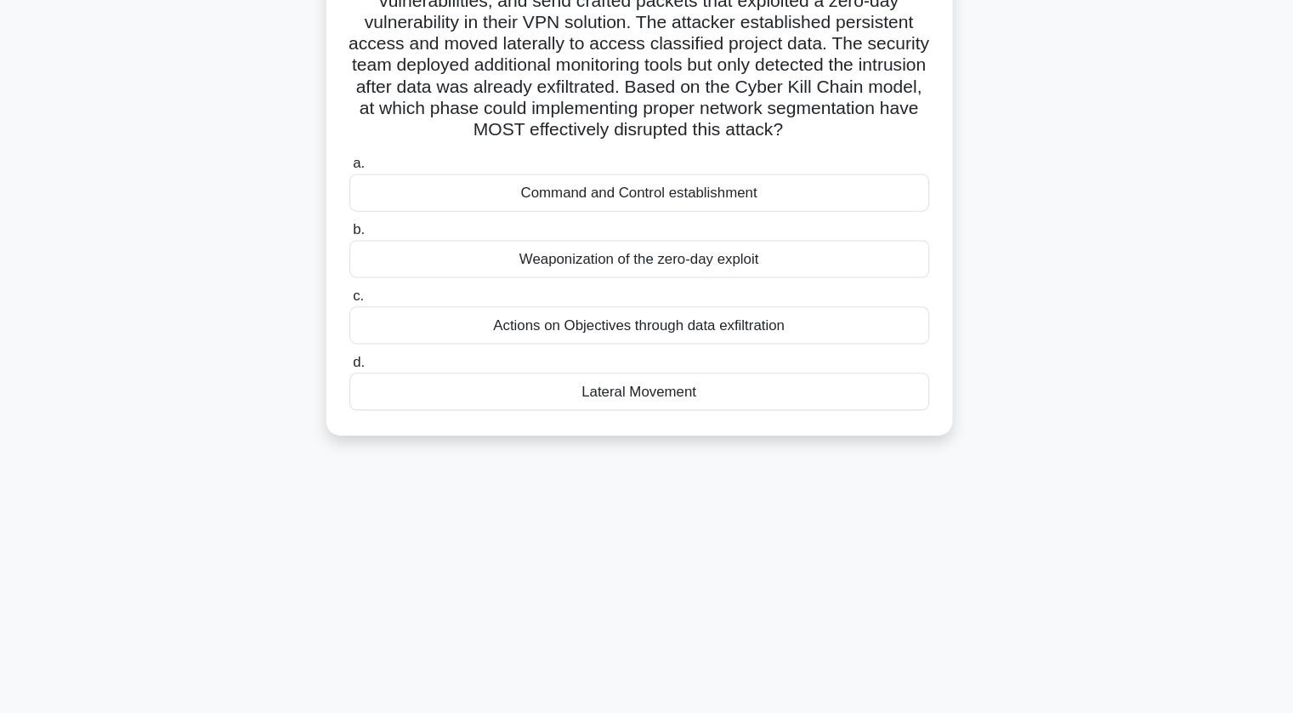
scroll to position [0, 0]
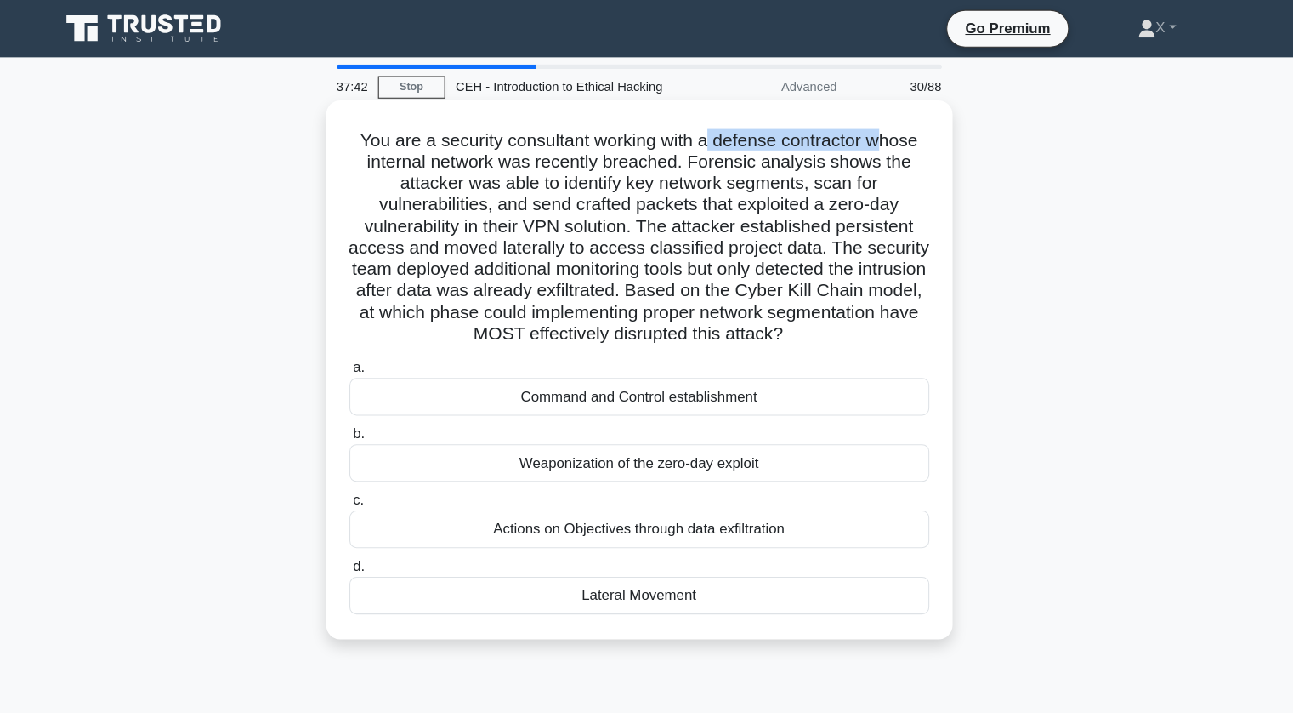
drag, startPoint x: 716, startPoint y: 133, endPoint x: 883, endPoint y: 118, distance: 167.4
click at [883, 118] on div "You are a security consultant working with a defense contractor whose internal …" at bounding box center [647, 351] width 582 height 498
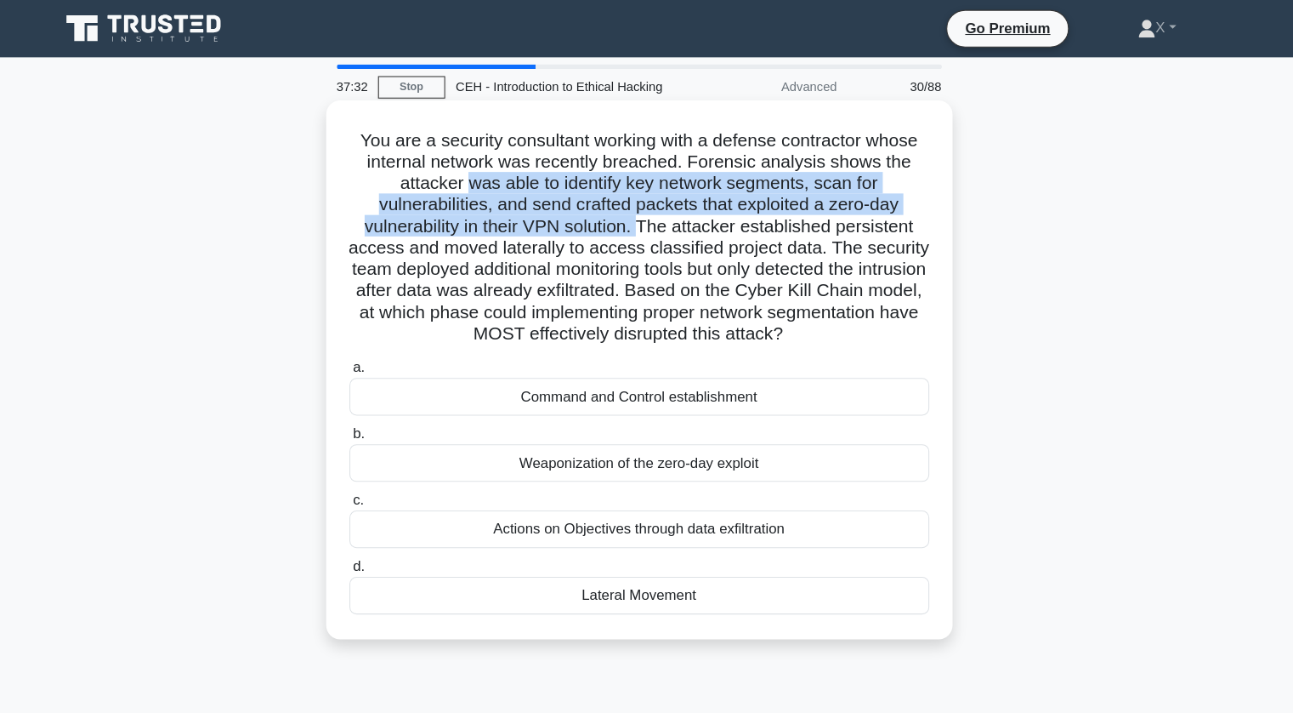
drag, startPoint x: 483, startPoint y: 169, endPoint x: 651, endPoint y: 213, distance: 173.9
click at [651, 213] on h5 "You are a security consultant working with a defense contractor whose internal …" at bounding box center [647, 225] width 554 height 206
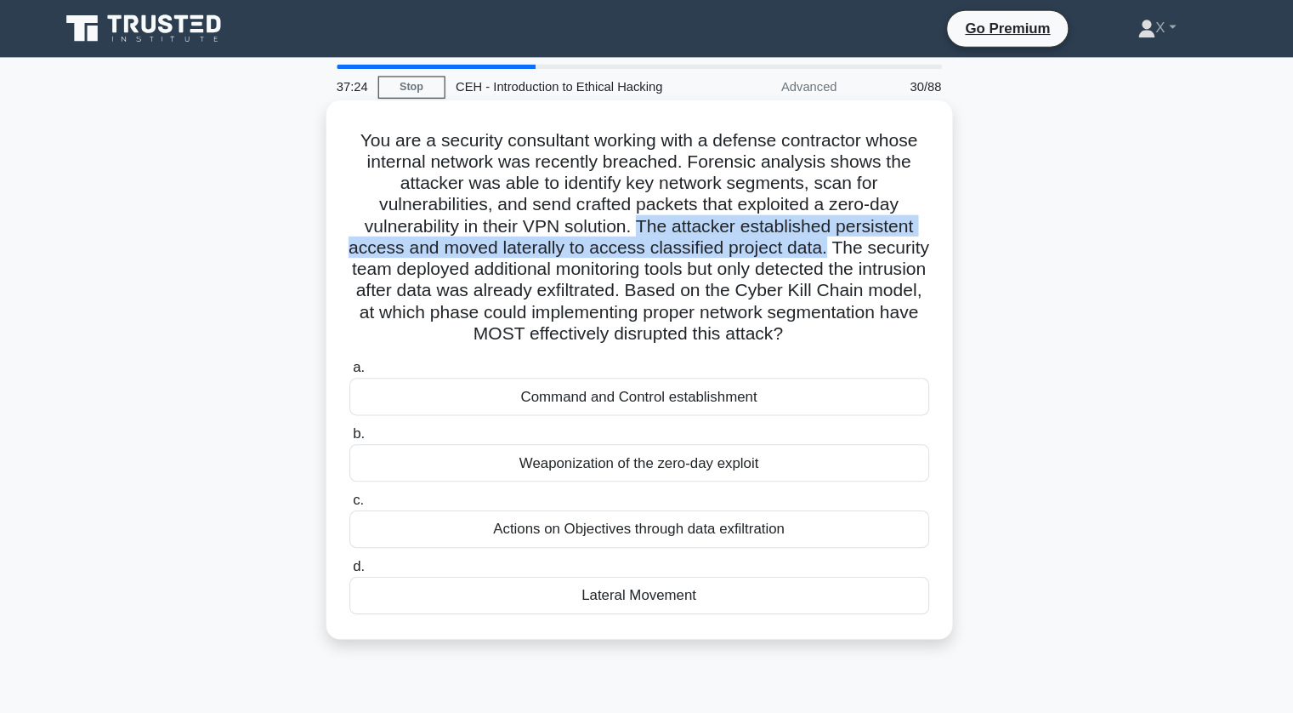
drag, startPoint x: 651, startPoint y: 213, endPoint x: 826, endPoint y: 232, distance: 175.4
click at [826, 232] on h5 "You are a security consultant working with a defense contractor whose internal …" at bounding box center [647, 225] width 554 height 206
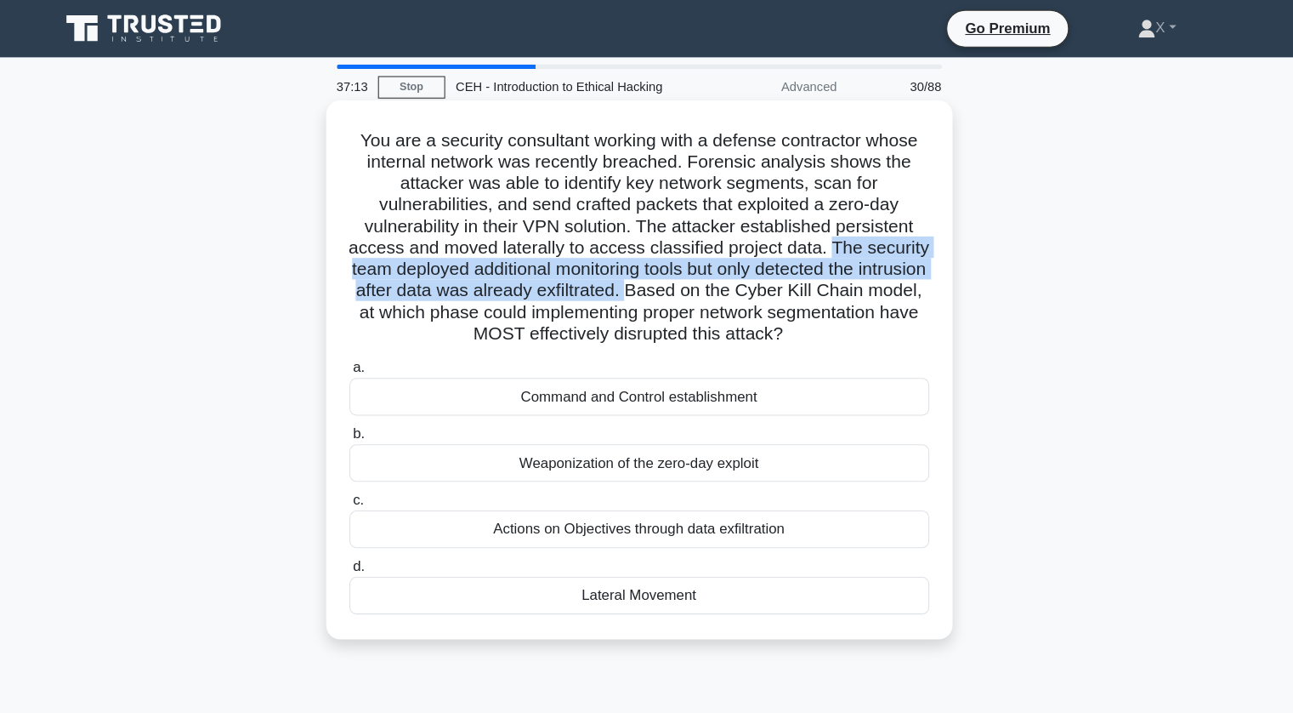
drag, startPoint x: 829, startPoint y: 235, endPoint x: 724, endPoint y: 271, distance: 111.6
click at [724, 271] on h5 "You are a security consultant working with a defense contractor whose internal …" at bounding box center [647, 225] width 554 height 206
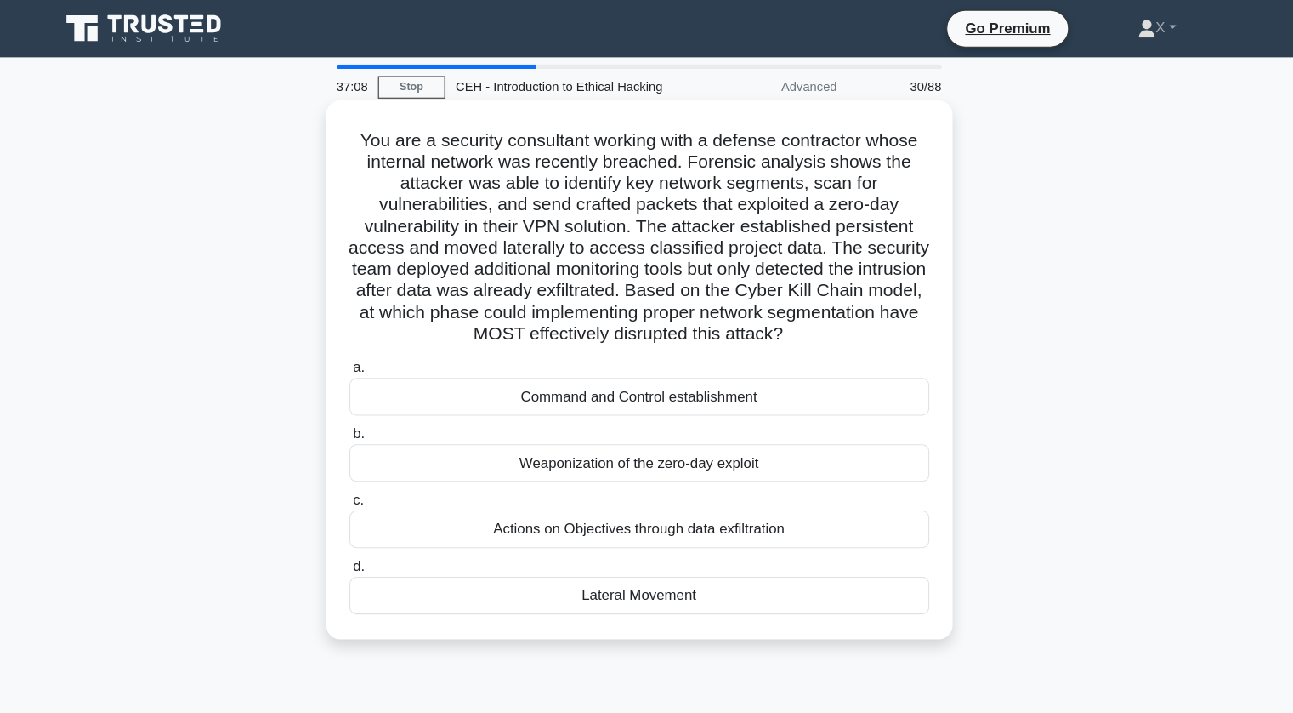
click at [761, 271] on h5 "You are a security consultant working with a defense contractor whose internal …" at bounding box center [647, 225] width 554 height 206
drag, startPoint x: 728, startPoint y: 271, endPoint x: 457, endPoint y: 298, distance: 271.7
click at [457, 298] on h5 "You are a security consultant working with a defense contractor whose internal …" at bounding box center [647, 225] width 554 height 206
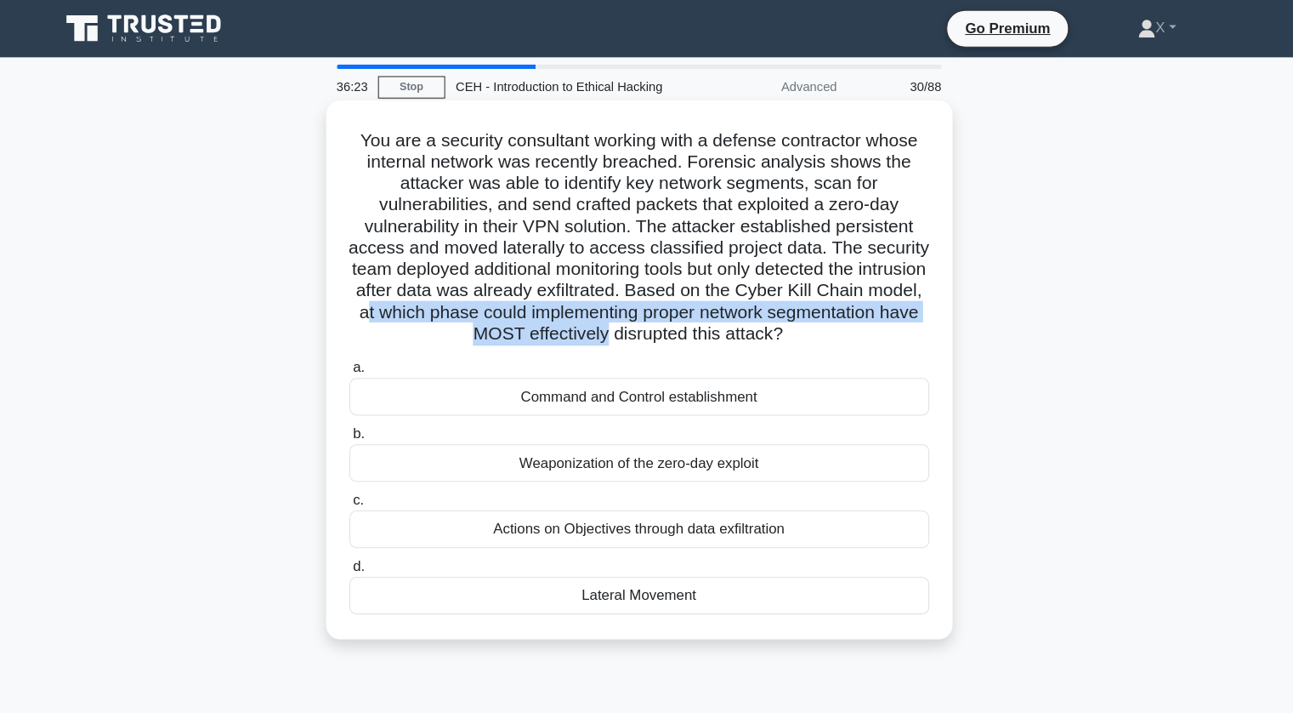
drag, startPoint x: 508, startPoint y: 298, endPoint x: 686, endPoint y: 320, distance: 179.9
click at [686, 320] on h5 "You are a security consultant working with a defense contractor whose internal …" at bounding box center [647, 225] width 554 height 206
drag, startPoint x: 371, startPoint y: 129, endPoint x: 709, endPoint y: 579, distance: 562.9
click at [709, 579] on div "You are a security consultant working with a defense contractor whose internal …" at bounding box center [647, 351] width 582 height 498
click at [490, 193] on h5 "You are a security consultant working with a defense contractor whose internal …" at bounding box center [647, 225] width 554 height 206
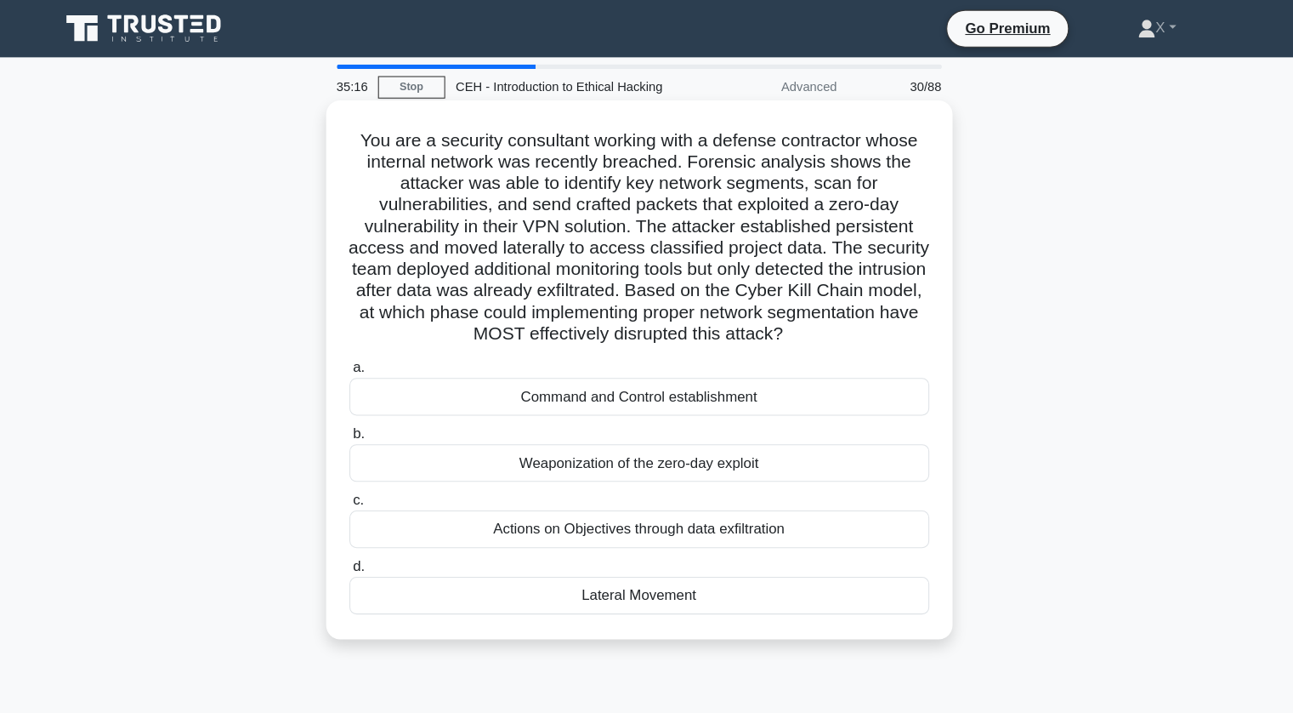
click at [471, 569] on div "Lateral Movement" at bounding box center [647, 566] width 551 height 36
click at [372, 543] on input "d. Lateral Movement" at bounding box center [372, 537] width 0 height 11
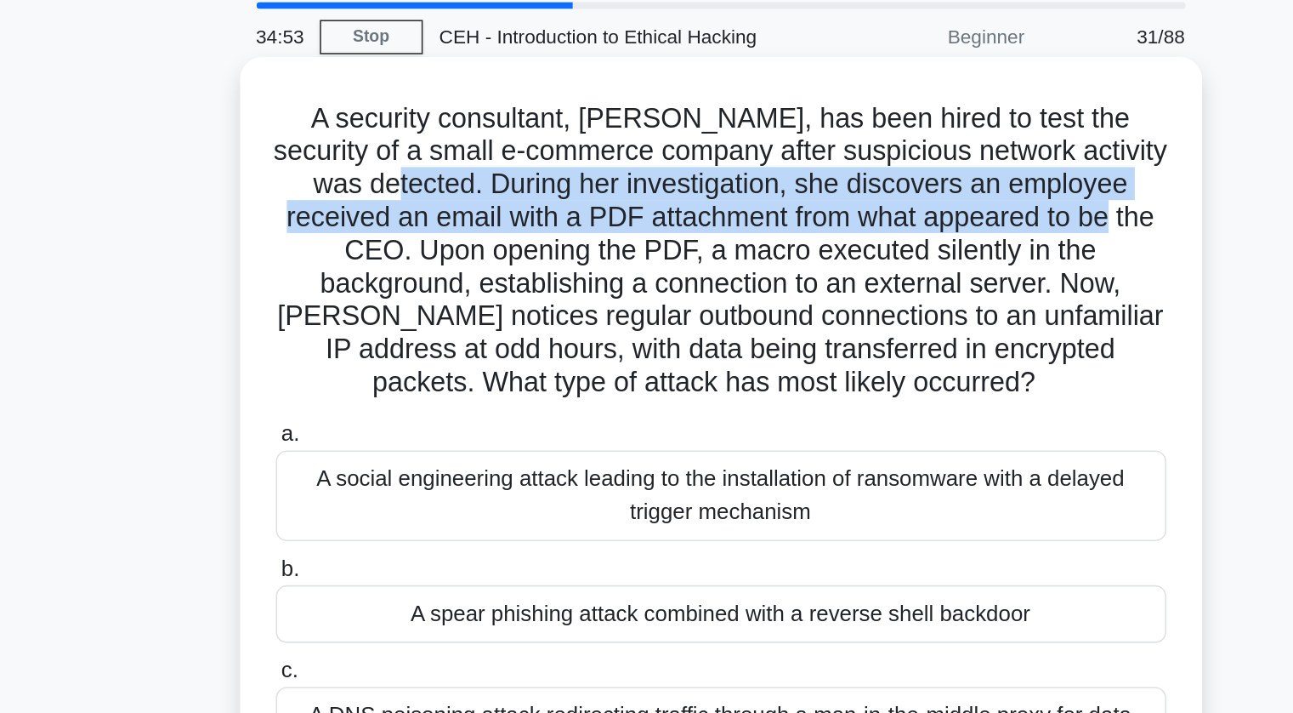
drag, startPoint x: 452, startPoint y: 173, endPoint x: 898, endPoint y: 189, distance: 446.7
click at [898, 189] on h5 "A security consultant, Alice, has been hired to test the security of a small e-…" at bounding box center [647, 214] width 554 height 185
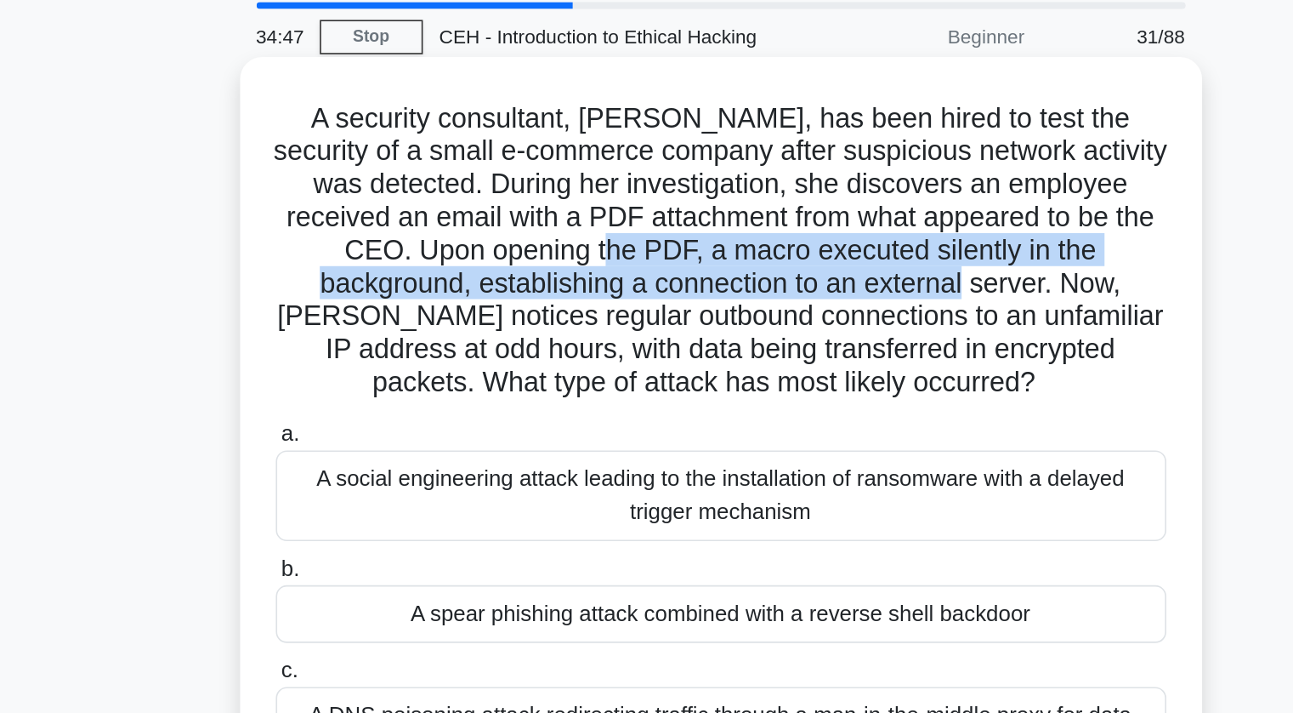
drag, startPoint x: 566, startPoint y: 218, endPoint x: 754, endPoint y: 233, distance: 188.5
click at [754, 233] on h5 "A security consultant, Alice, has been hired to test the security of a small e-…" at bounding box center [647, 214] width 554 height 185
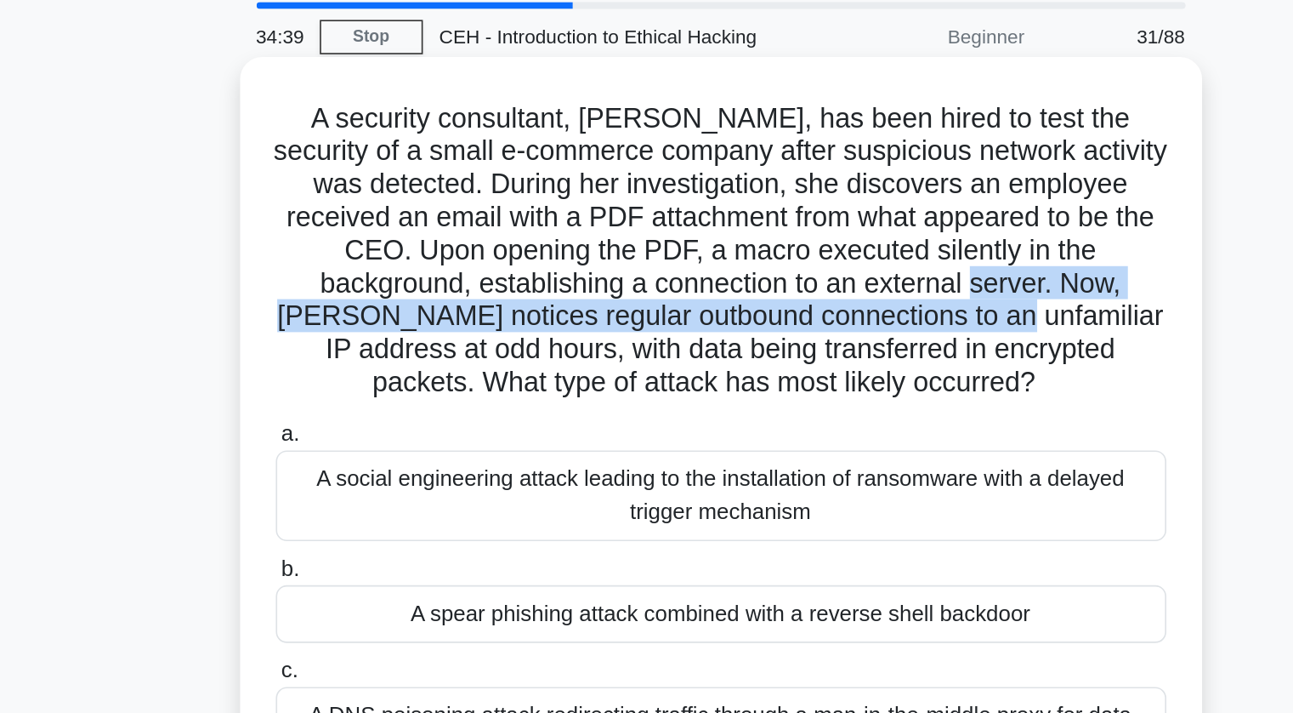
drag, startPoint x: 759, startPoint y: 236, endPoint x: 763, endPoint y: 259, distance: 24.1
click at [763, 259] on h5 "A security consultant, Alice, has been hired to test the security of a small e-…" at bounding box center [647, 214] width 554 height 185
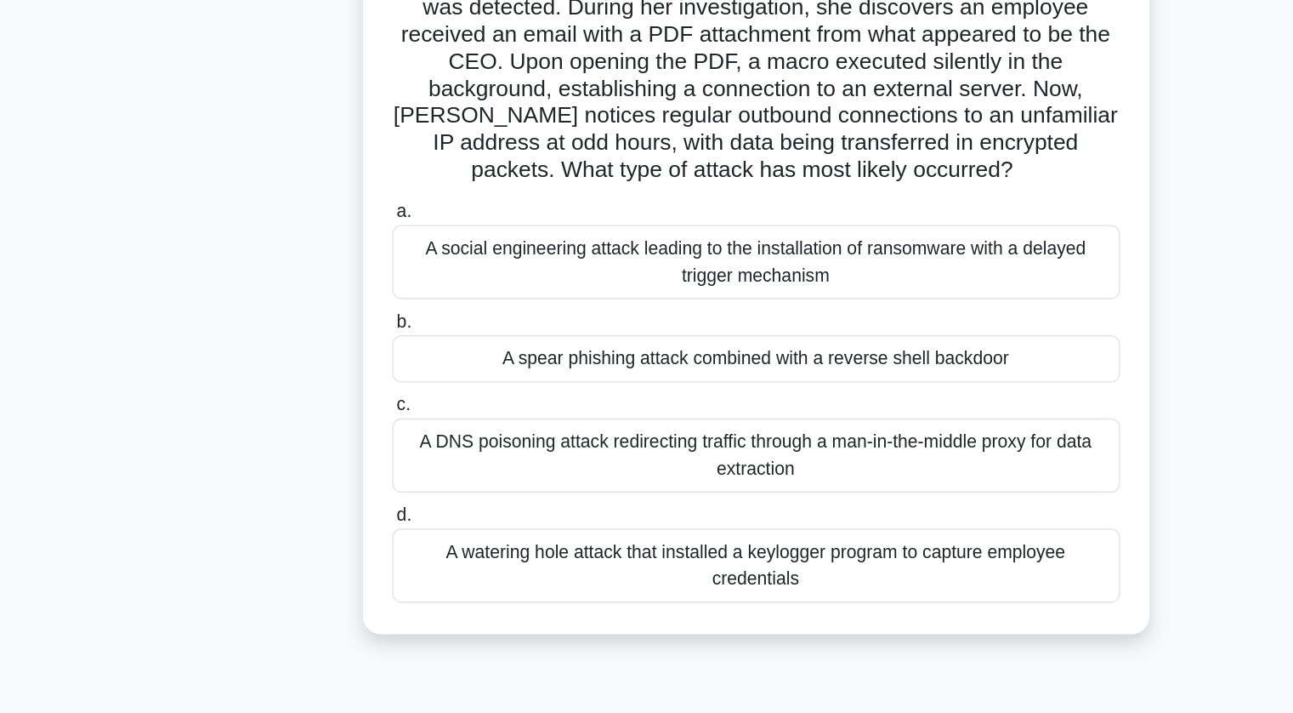
click at [173, 353] on div "A security consultant, Alice, has been hired to test the security of a small e-…" at bounding box center [647, 385] width 1122 height 573
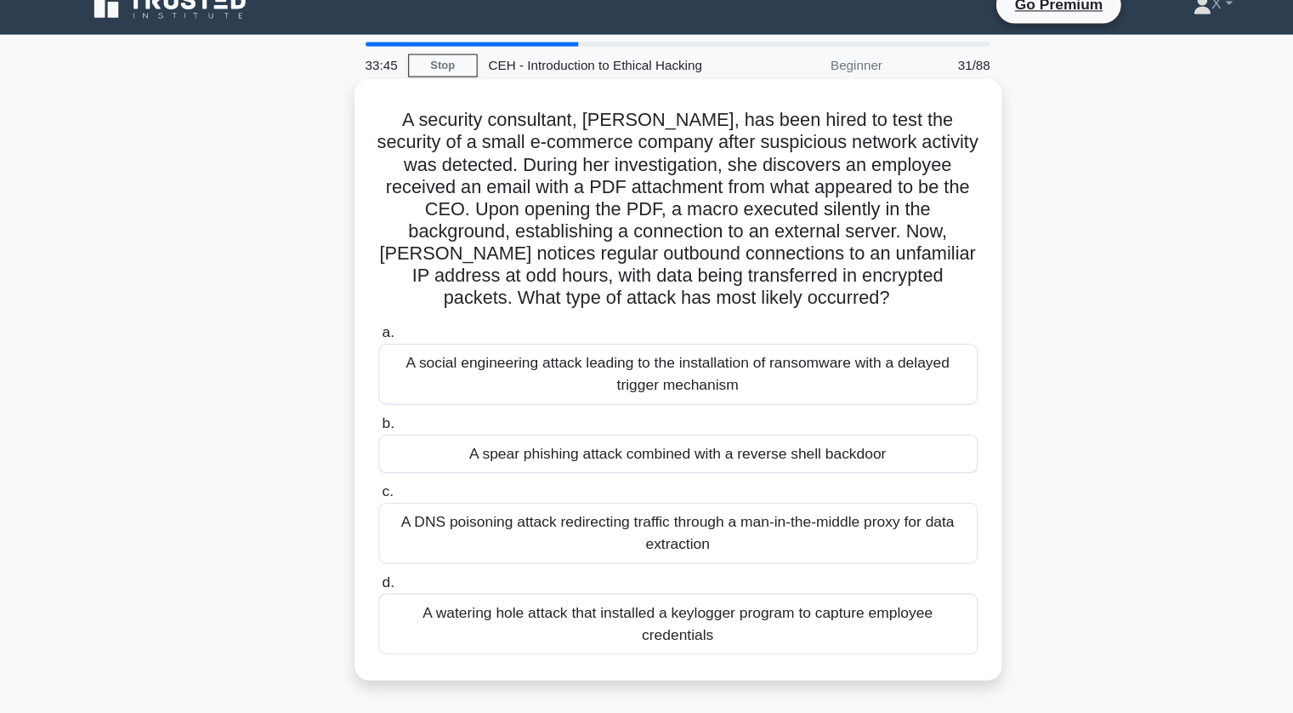
click at [406, 432] on div "A spear phishing attack combined with a reverse shell backdoor" at bounding box center [647, 440] width 551 height 36
click at [372, 418] on input "b. A spear phishing attack combined with a reverse shell backdoor" at bounding box center [372, 411] width 0 height 11
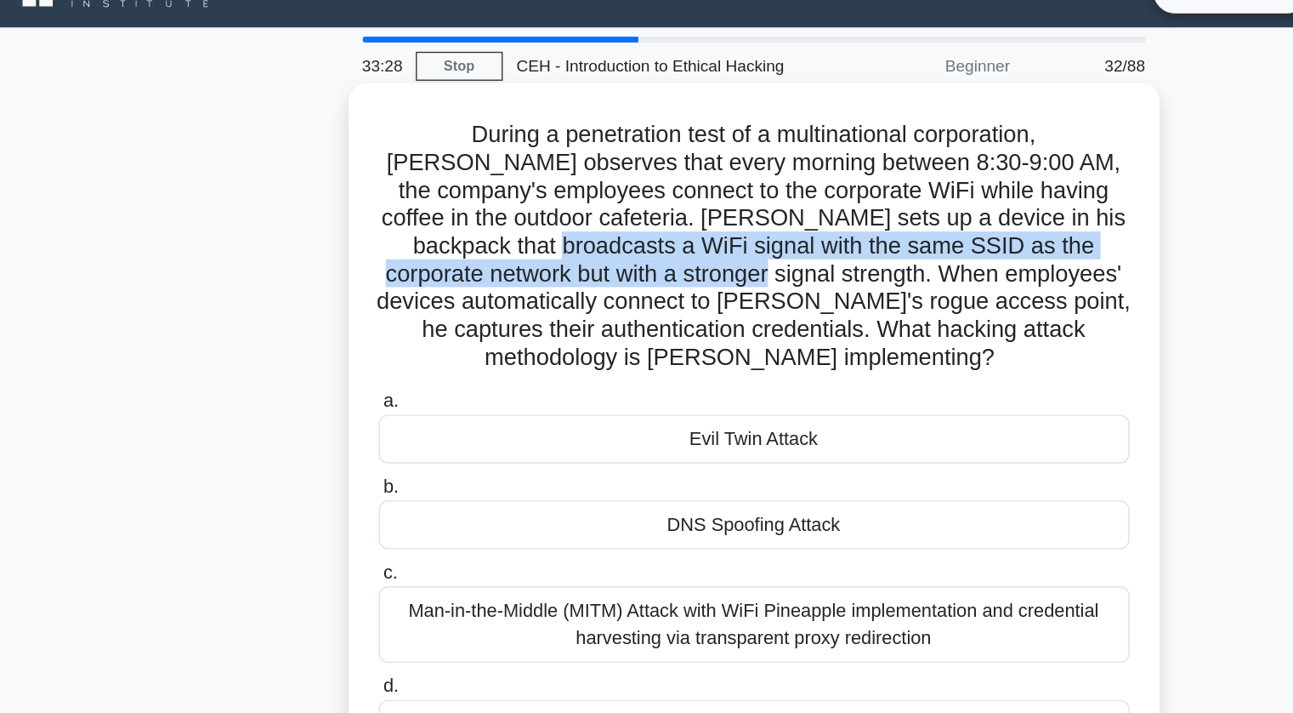
drag, startPoint x: 372, startPoint y: 214, endPoint x: 512, endPoint y: 237, distance: 141.3
click at [512, 237] on h5 "During a penetration test of a multinational corporation, Alex observes that ev…" at bounding box center [647, 214] width 554 height 185
click at [514, 237] on h5 "During a penetration test of a multinational corporation, Alex observes that ev…" at bounding box center [647, 214] width 554 height 185
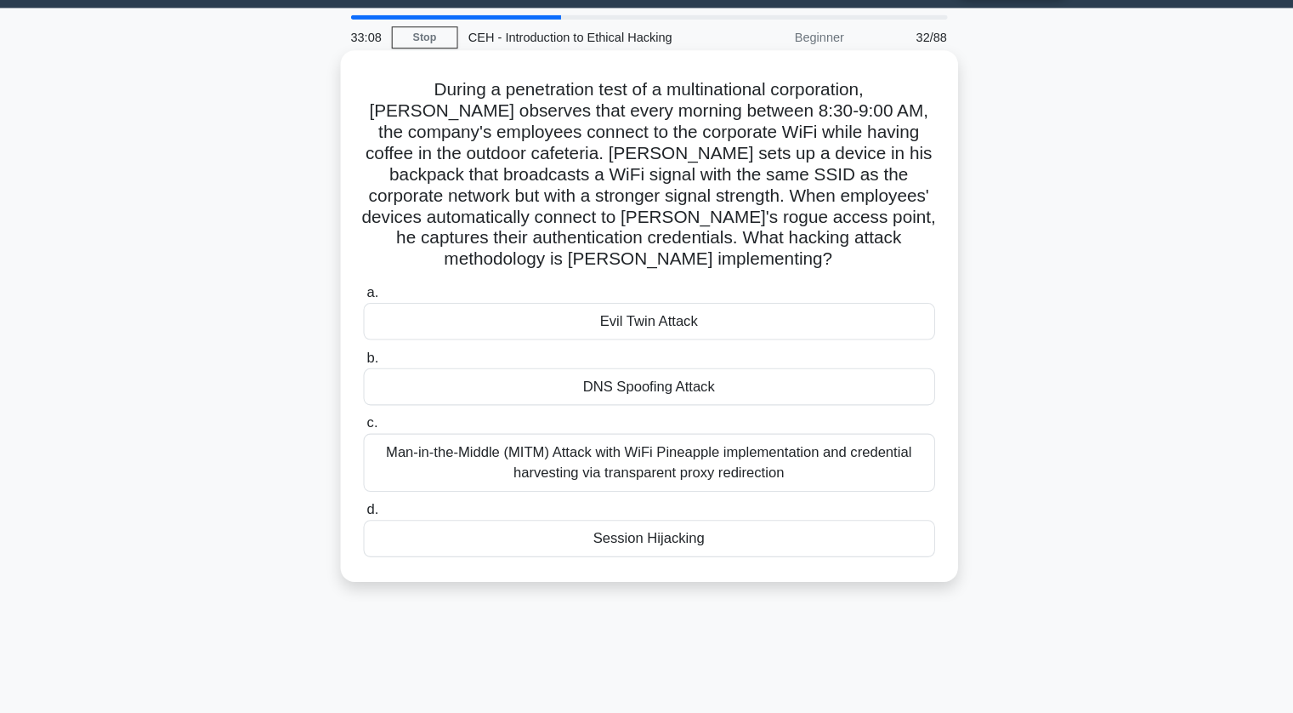
scroll to position [39, 0]
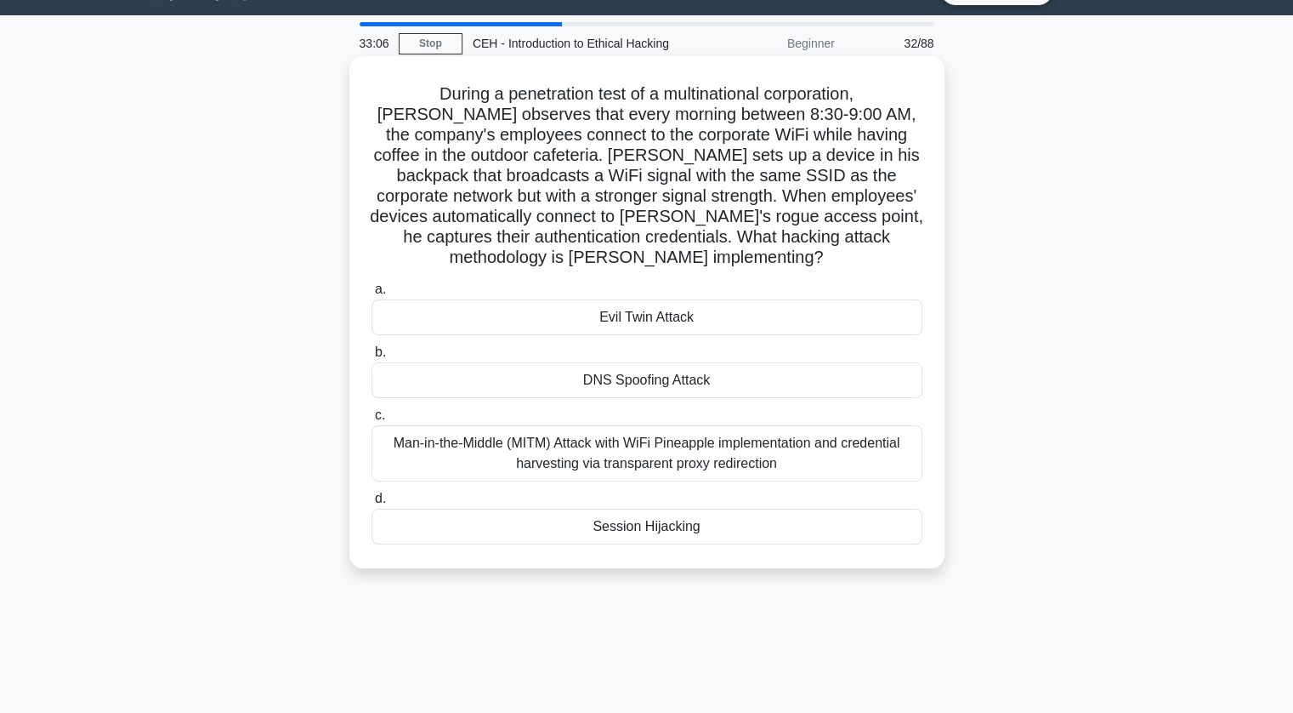
click at [622, 299] on div "Evil Twin Attack" at bounding box center [647, 317] width 551 height 36
click at [372, 295] on input "a. Evil Twin Attack" at bounding box center [372, 289] width 0 height 11
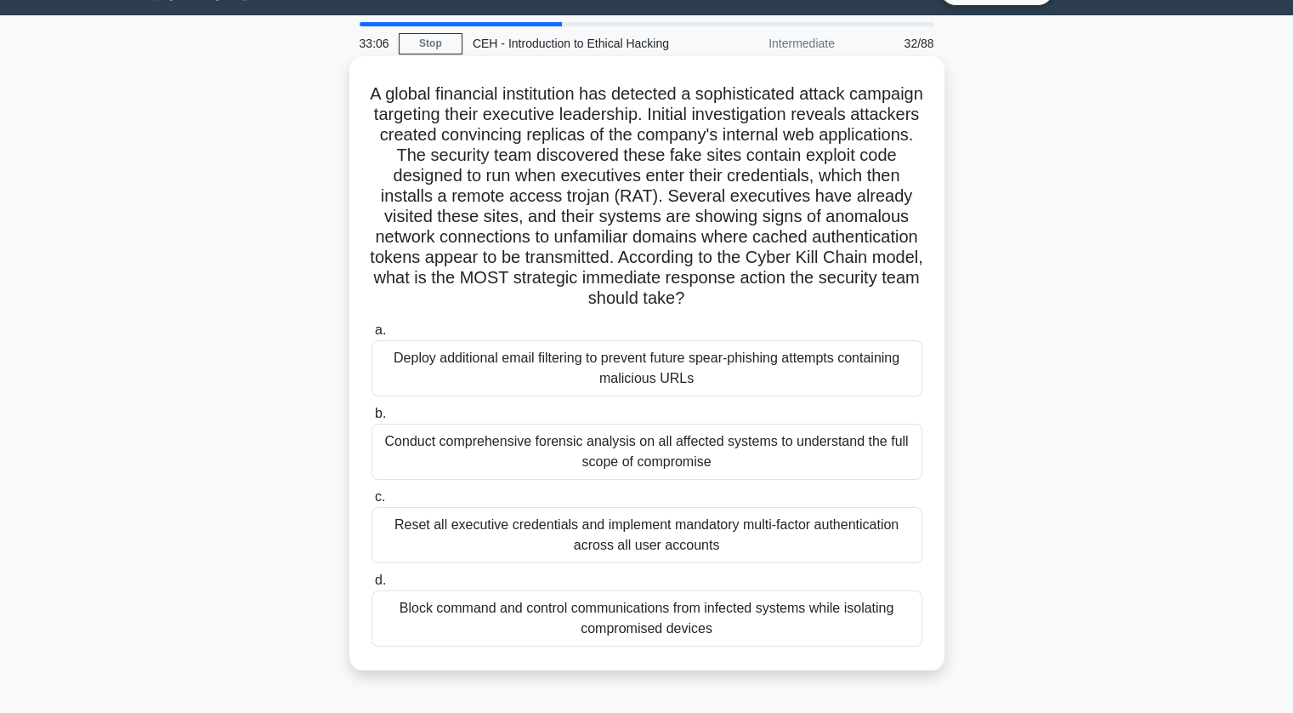
scroll to position [0, 0]
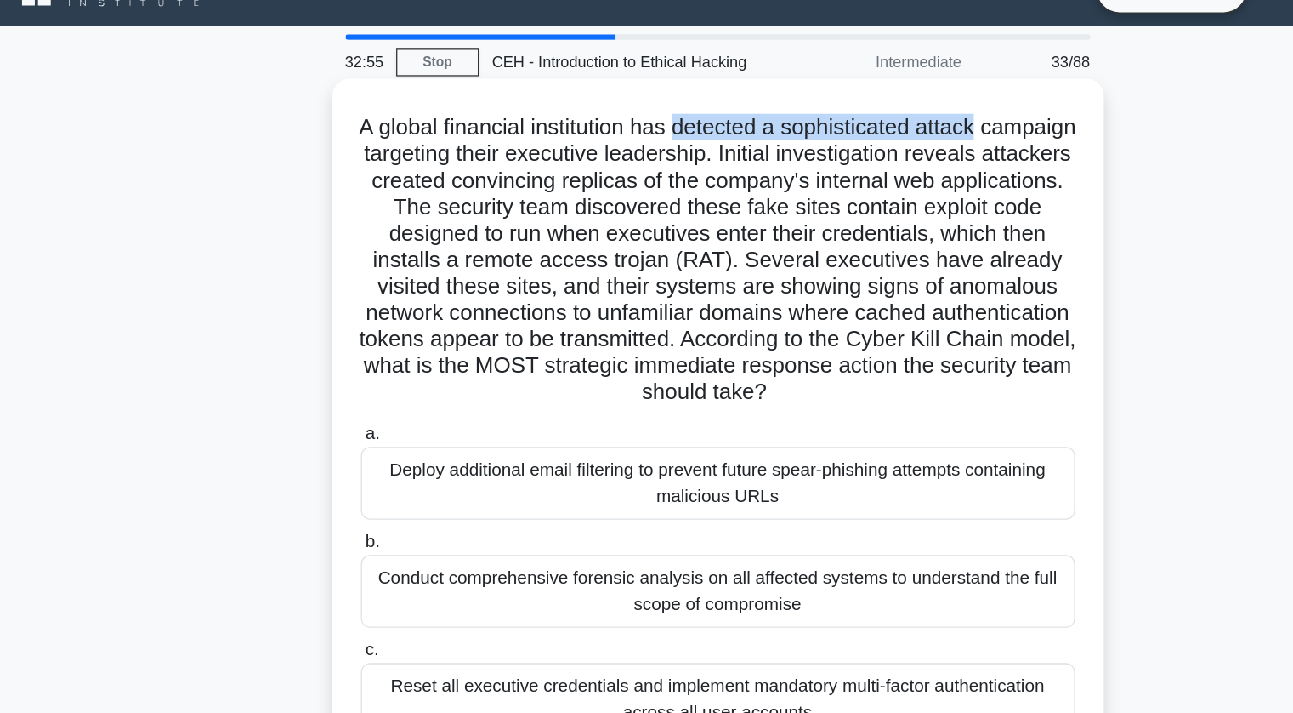
drag, startPoint x: 654, startPoint y: 132, endPoint x: 897, endPoint y: 125, distance: 243.3
click at [897, 125] on h5 "A global financial institution has detected a sophisticated attack campaign tar…" at bounding box center [647, 235] width 554 height 226
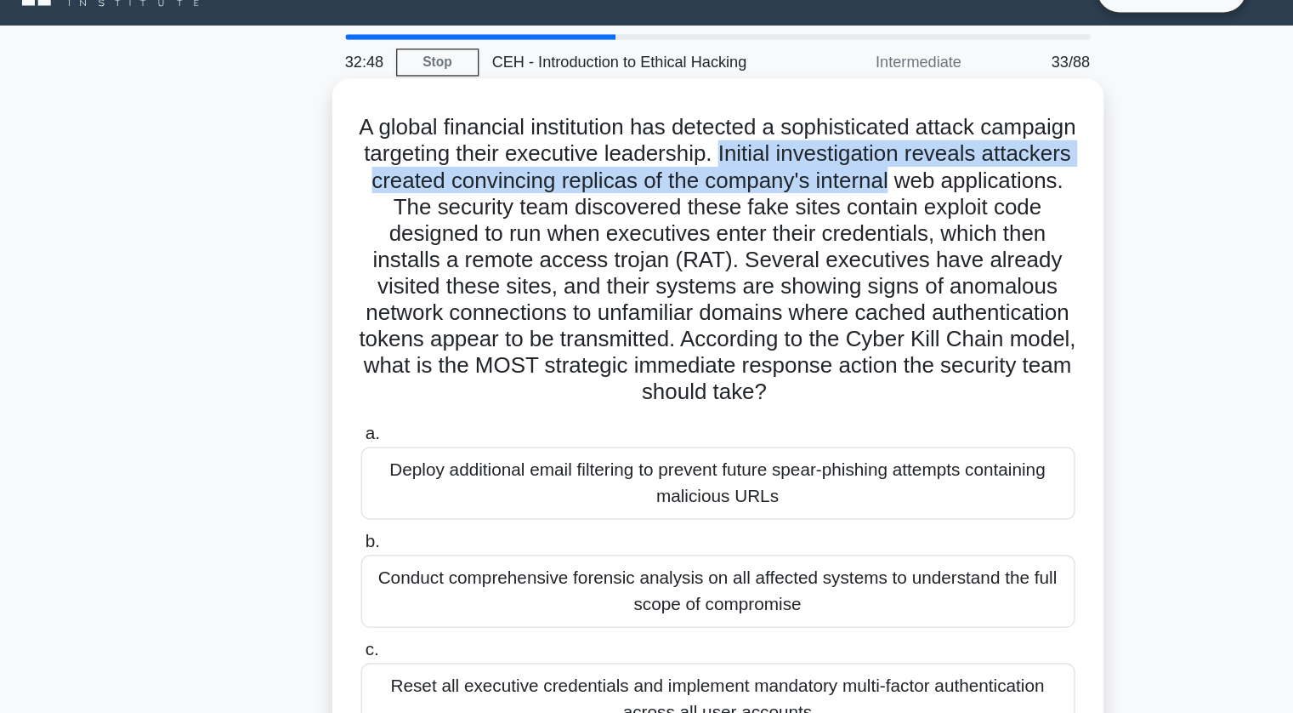
drag, startPoint x: 756, startPoint y: 151, endPoint x: 922, endPoint y: 173, distance: 167.3
click at [922, 173] on h5 "A global financial institution has detected a sophisticated attack campaign tar…" at bounding box center [647, 235] width 554 height 226
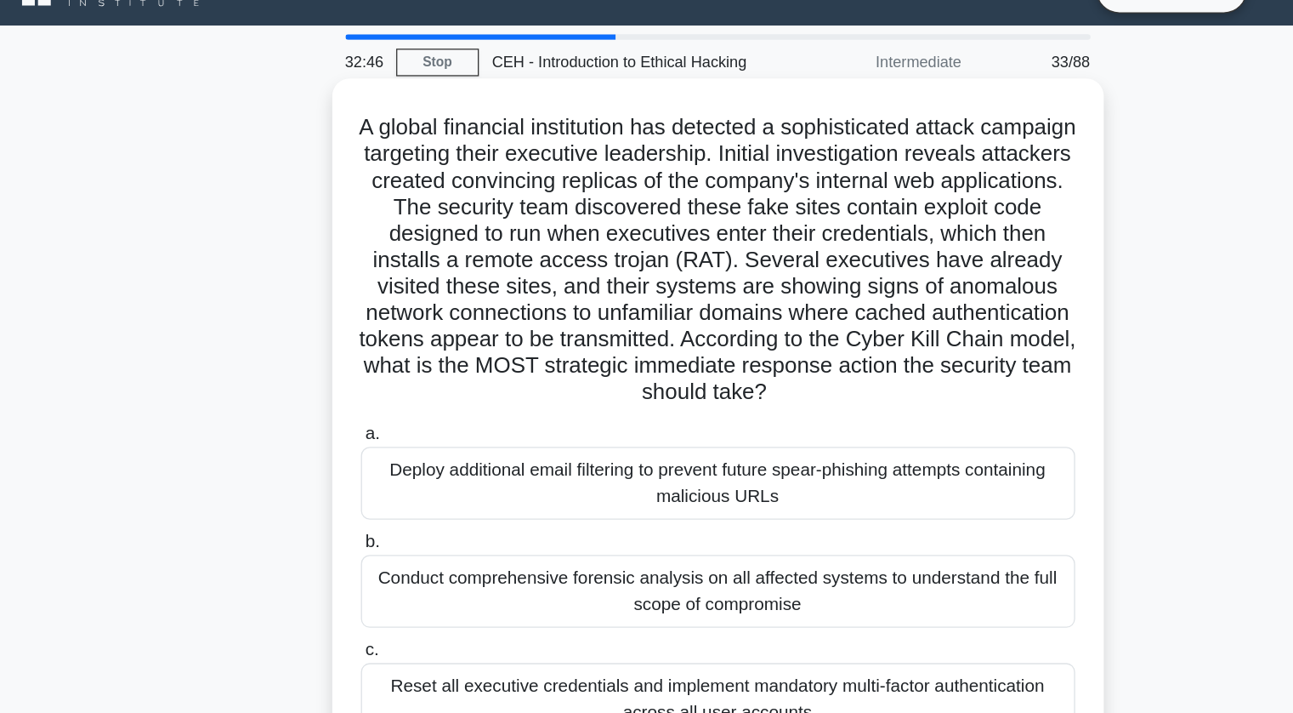
drag, startPoint x: 526, startPoint y: 191, endPoint x: 770, endPoint y: 178, distance: 243.6
click at [770, 178] on h5 "A global financial institution has detected a sophisticated attack campaign tar…" at bounding box center [647, 235] width 554 height 226
drag, startPoint x: 437, startPoint y: 235, endPoint x: 795, endPoint y: 239, distance: 358.0
click at [795, 239] on h5 "A global financial institution has detected a sophisticated attack campaign tar…" at bounding box center [647, 235] width 554 height 226
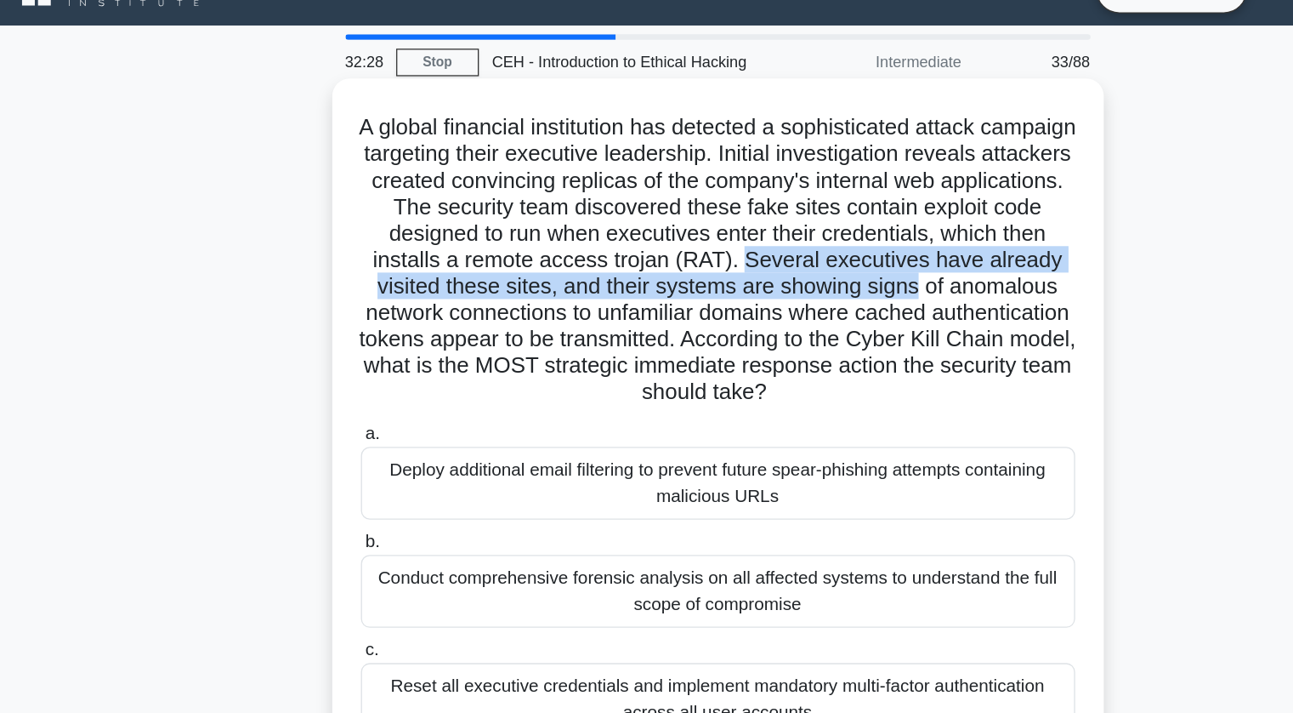
drag, startPoint x: 768, startPoint y: 232, endPoint x: 897, endPoint y: 246, distance: 130.0
click at [897, 246] on h5 "A global financial institution has detected a sophisticated attack campaign tar…" at bounding box center [647, 235] width 554 height 226
drag, startPoint x: 764, startPoint y: 230, endPoint x: 868, endPoint y: 264, distance: 108.9
click at [868, 264] on h5 "A global financial institution has detected a sophisticated attack campaign tar…" at bounding box center [647, 235] width 554 height 226
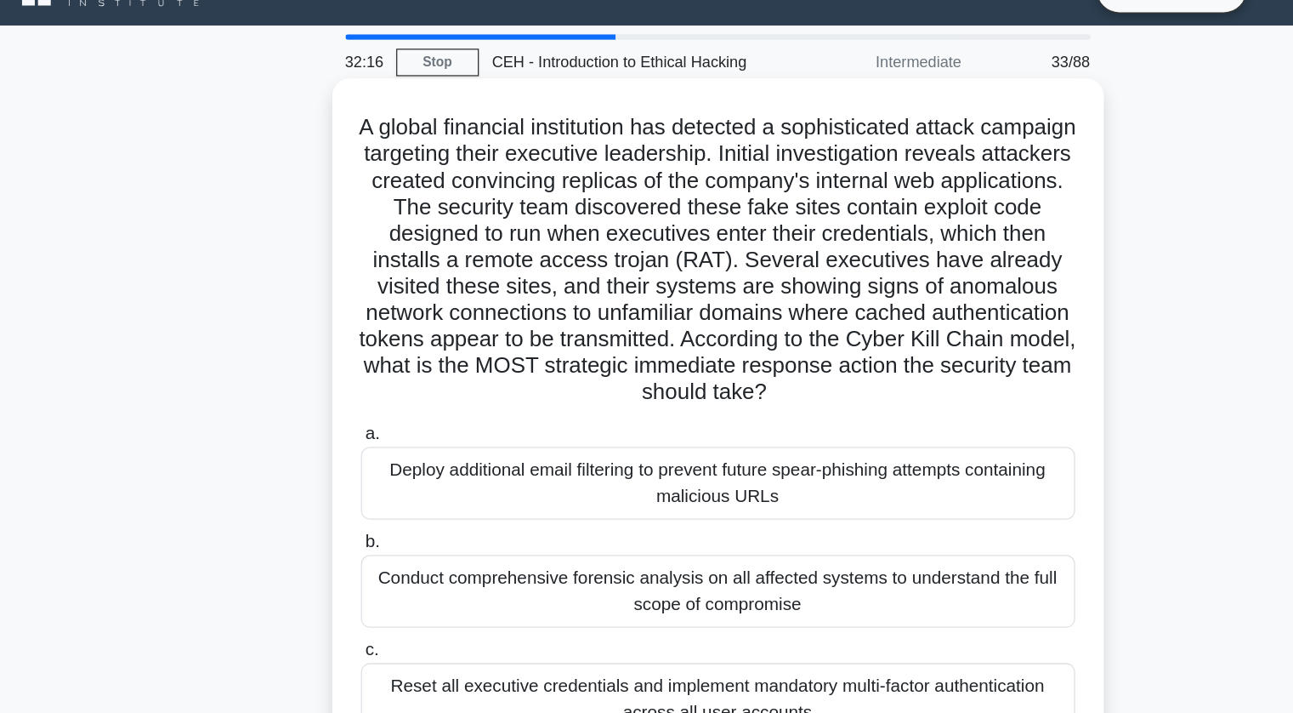
click at [863, 317] on h5 "A global financial institution has detected a sophisticated attack campaign tar…" at bounding box center [647, 235] width 554 height 226
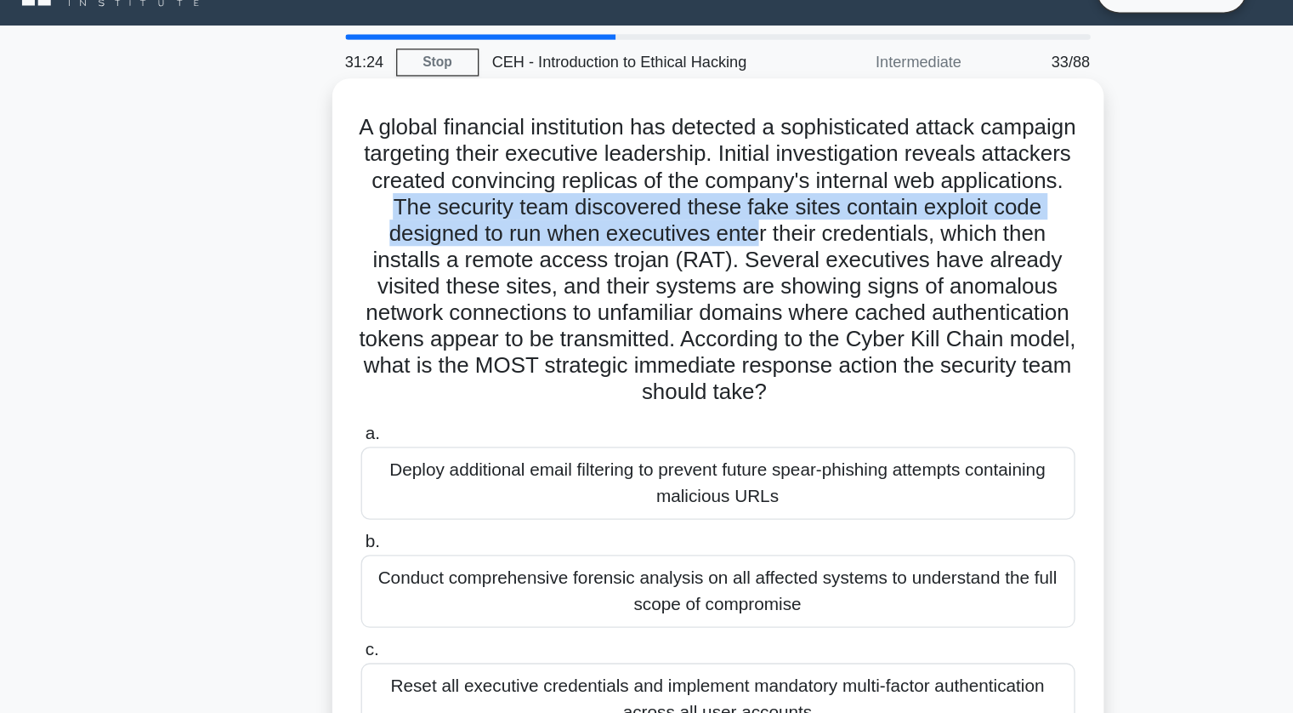
drag, startPoint x: 514, startPoint y: 190, endPoint x: 774, endPoint y: 221, distance: 262.0
click at [774, 221] on h5 "A global financial institution has detected a sophisticated attack campaign tar…" at bounding box center [647, 235] width 554 height 226
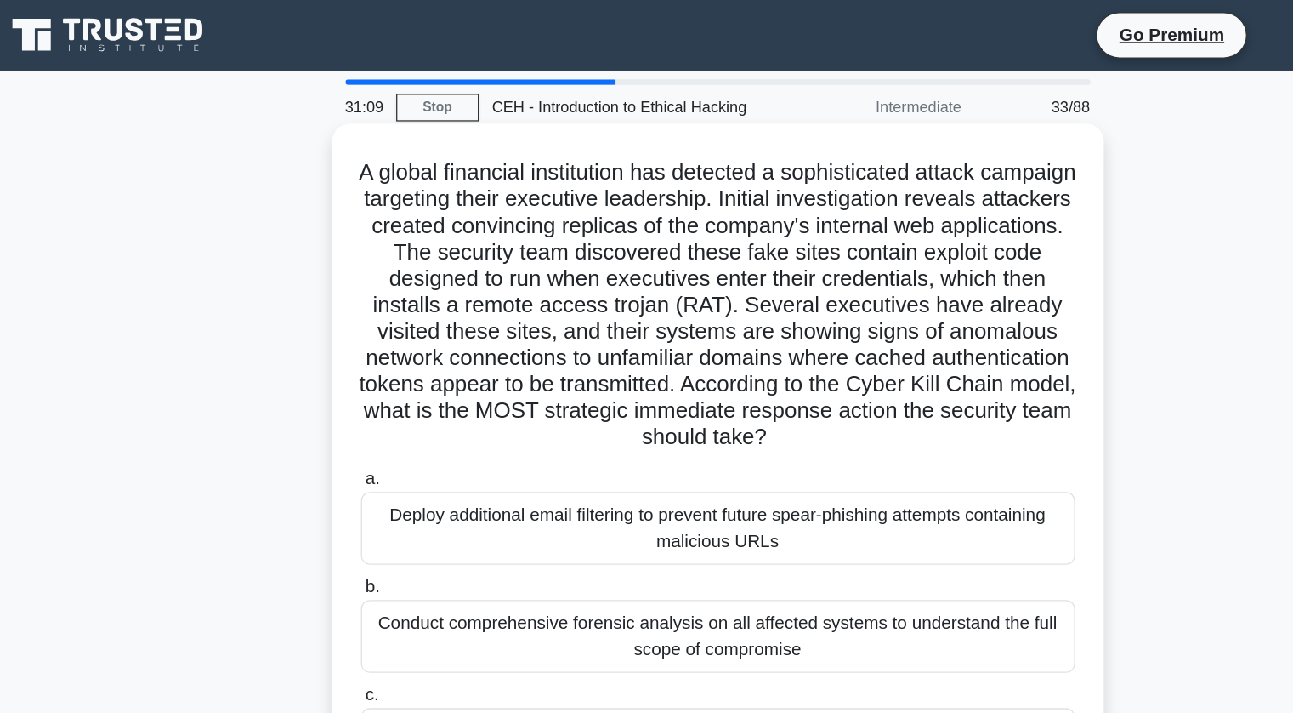
click at [809, 252] on h5 "A global financial institution has detected a sophisticated attack campaign tar…" at bounding box center [647, 235] width 554 height 226
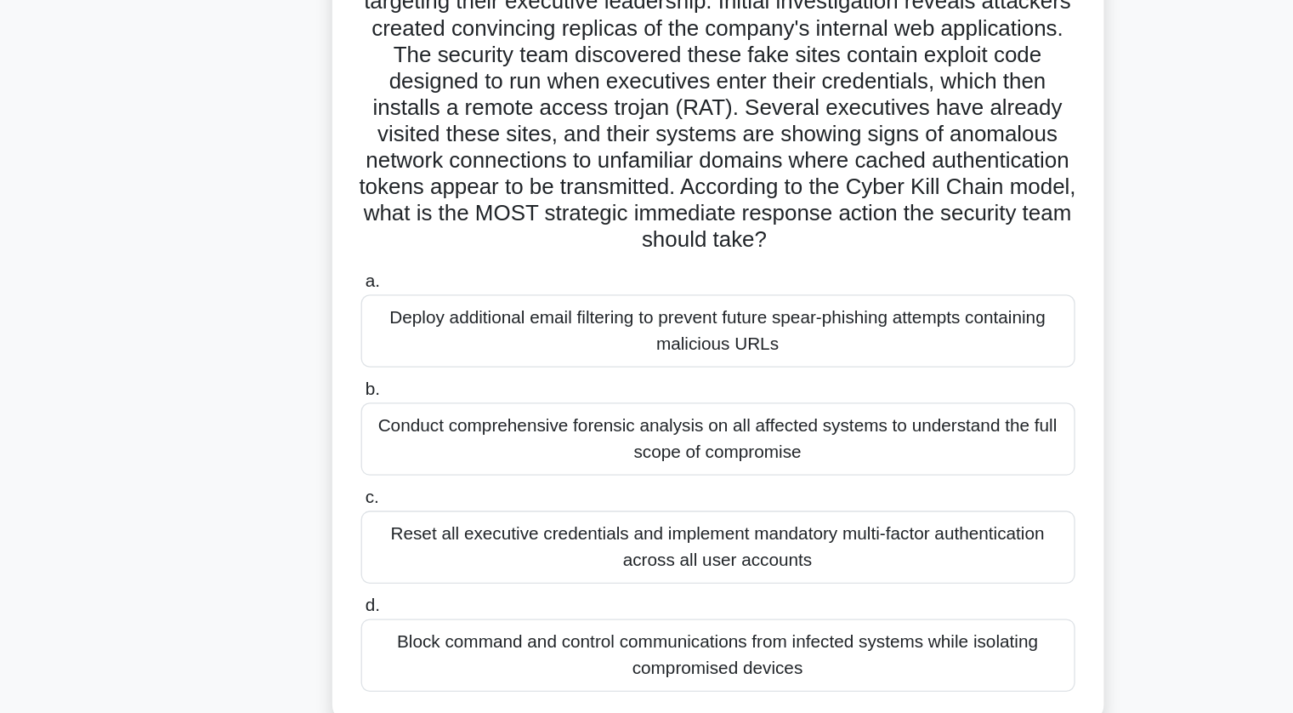
scroll to position [22, 0]
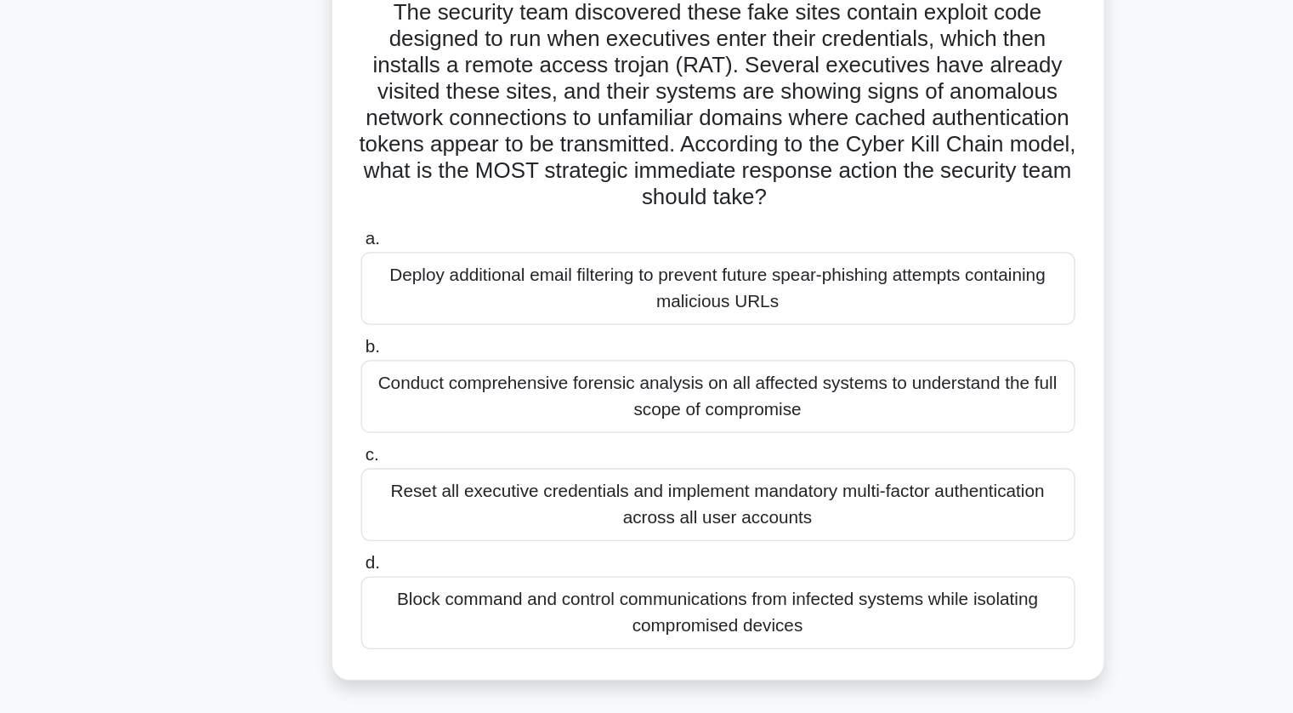
click at [519, 622] on div "Block command and control communications from infected systems while isolating …" at bounding box center [647, 635] width 551 height 56
click at [372, 603] on input "d. Block command and control communications from infected systems while isolati…" at bounding box center [372, 597] width 0 height 11
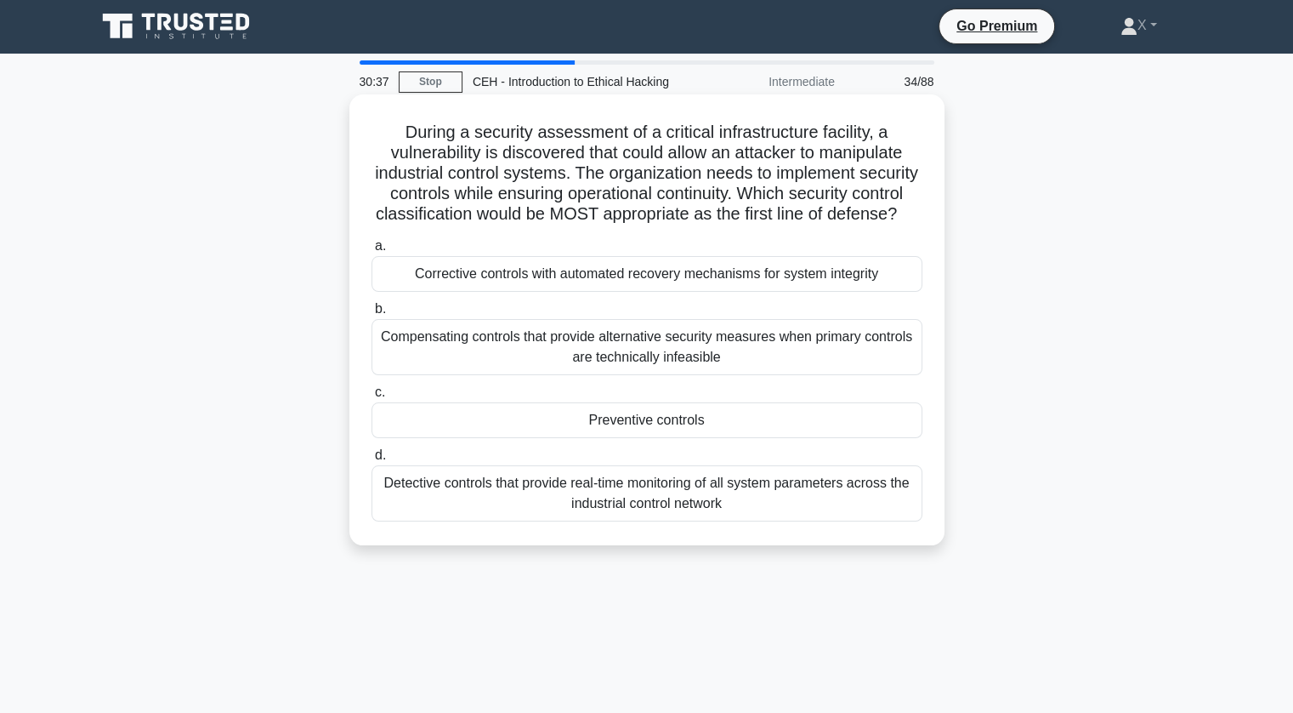
scroll to position [0, 0]
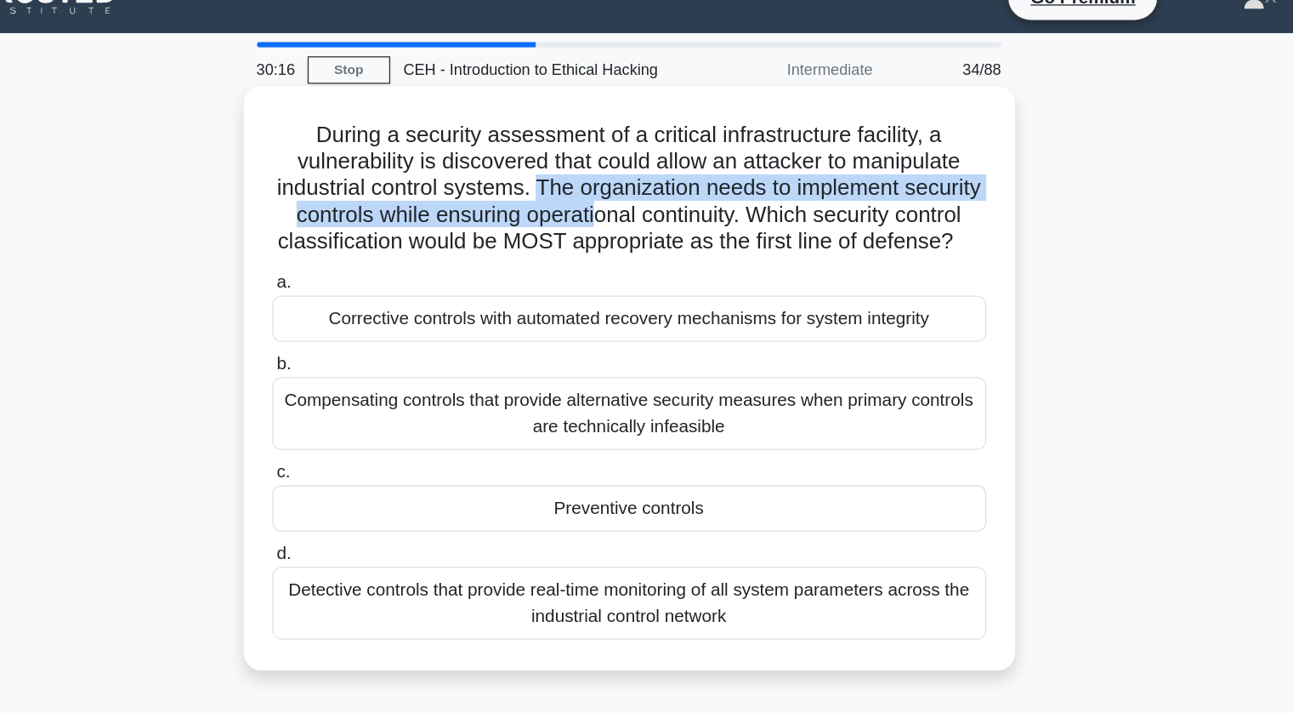
drag, startPoint x: 604, startPoint y: 177, endPoint x: 679, endPoint y: 189, distance: 76.6
click at [679, 189] on h5 "During a security assessment of a critical infrastructure facility, a vulnerabi…" at bounding box center [647, 174] width 554 height 104
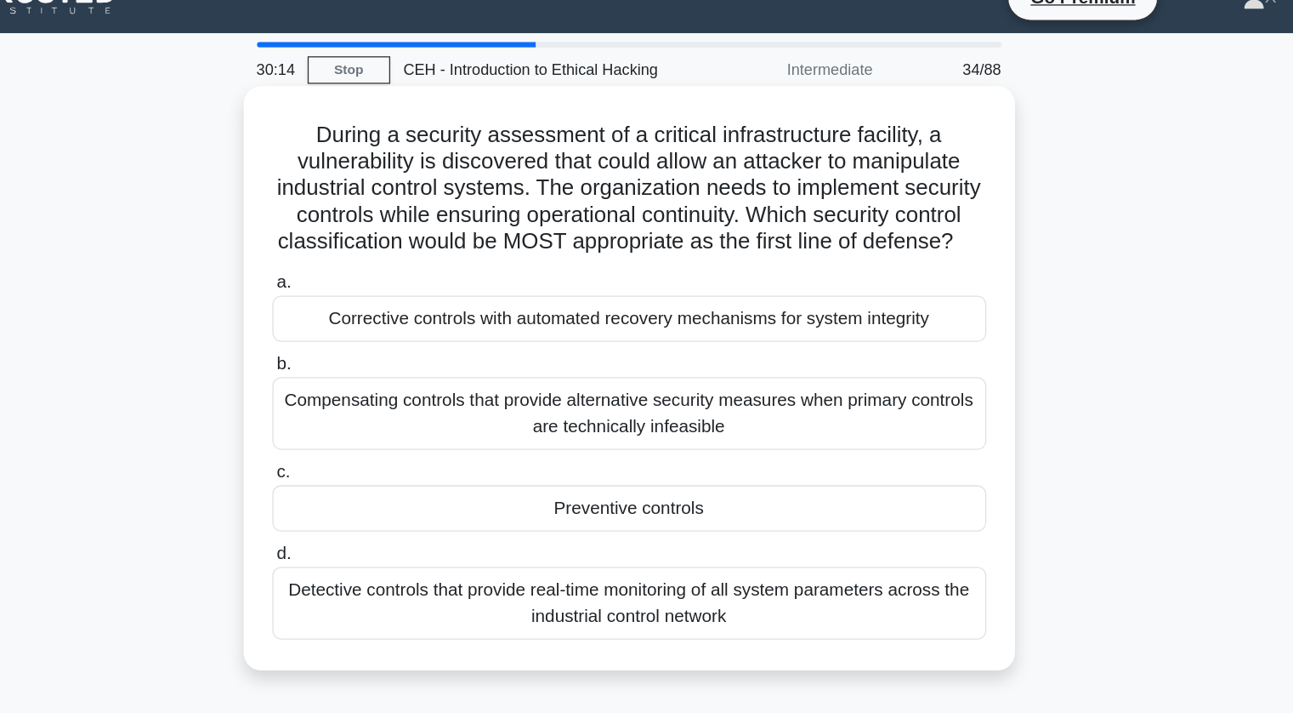
click at [538, 218] on h5 "During a security assessment of a critical infrastructure facility, a vulnerabi…" at bounding box center [647, 174] width 554 height 104
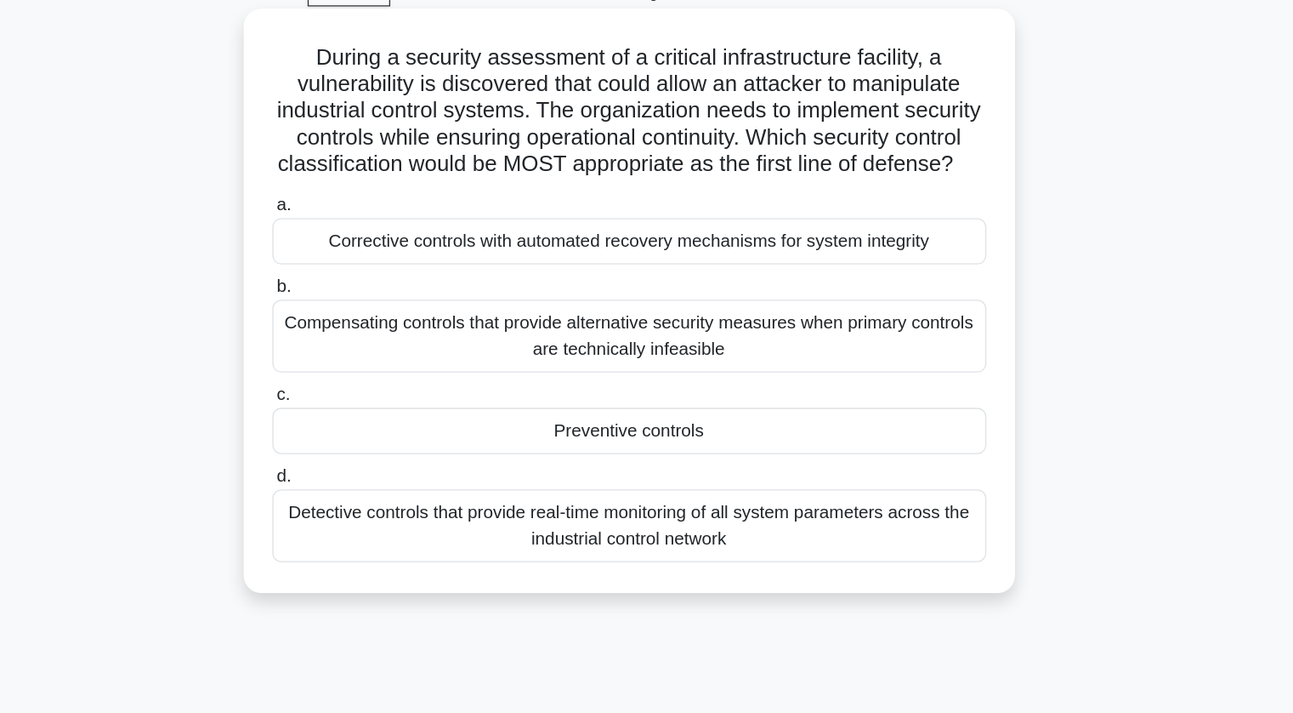
click at [539, 505] on div "Detective controls that provide real-time monitoring of all system parameters a…" at bounding box center [647, 494] width 551 height 56
click at [372, 462] on input "d. Detective controls that provide real-time monitoring of all system parameter…" at bounding box center [372, 456] width 0 height 11
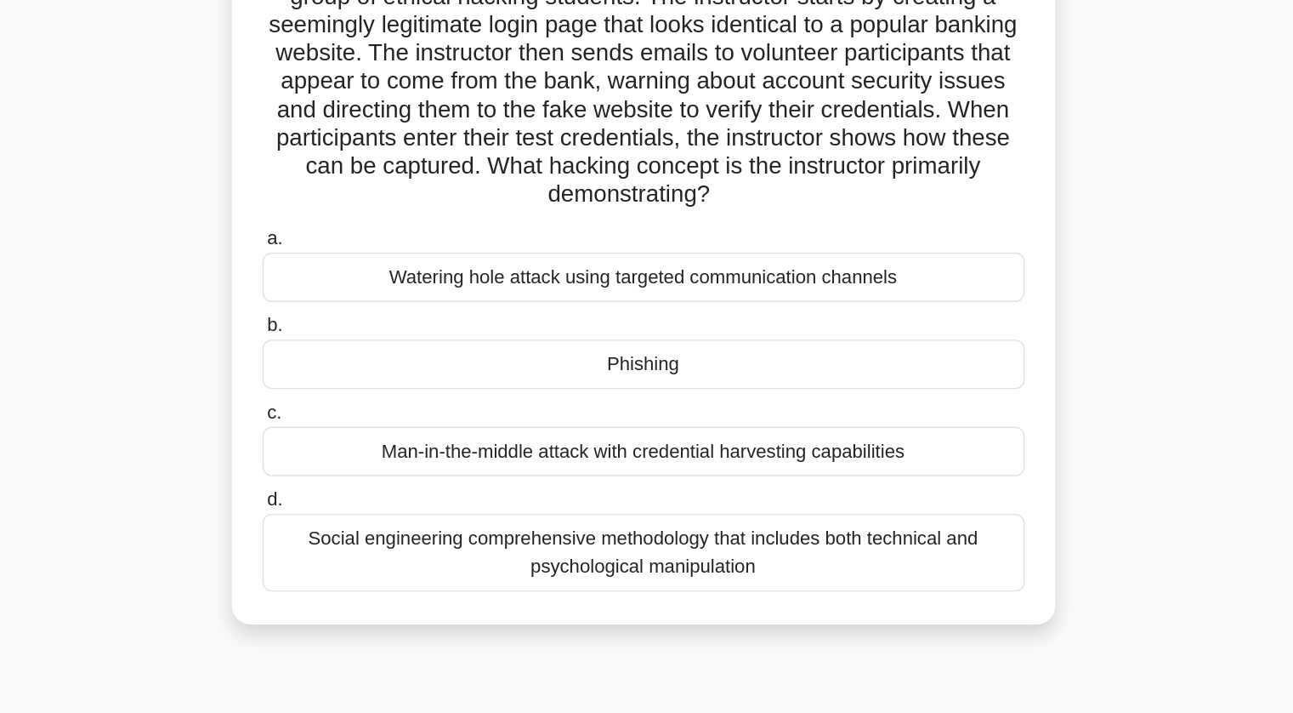
click at [634, 549] on div "Social engineering comprehensive methodology that includes both technical and p…" at bounding box center [647, 555] width 551 height 56
click at [372, 523] on input "d. Social engineering comprehensive methodology that includes both technical an…" at bounding box center [372, 517] width 0 height 11
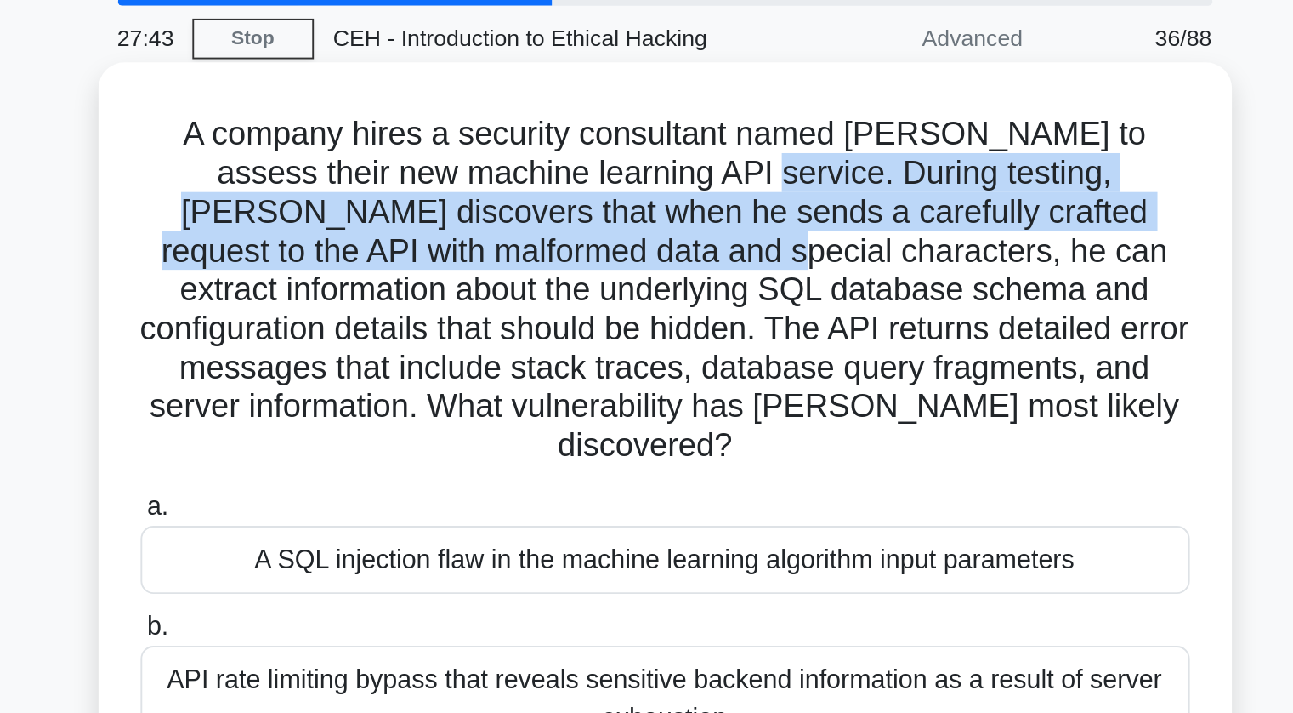
drag, startPoint x: 608, startPoint y: 156, endPoint x: 544, endPoint y: 193, distance: 73.9
click at [544, 193] on h5 "A company hires a security consultant named Jake to assess their new machine le…" at bounding box center [647, 214] width 554 height 185
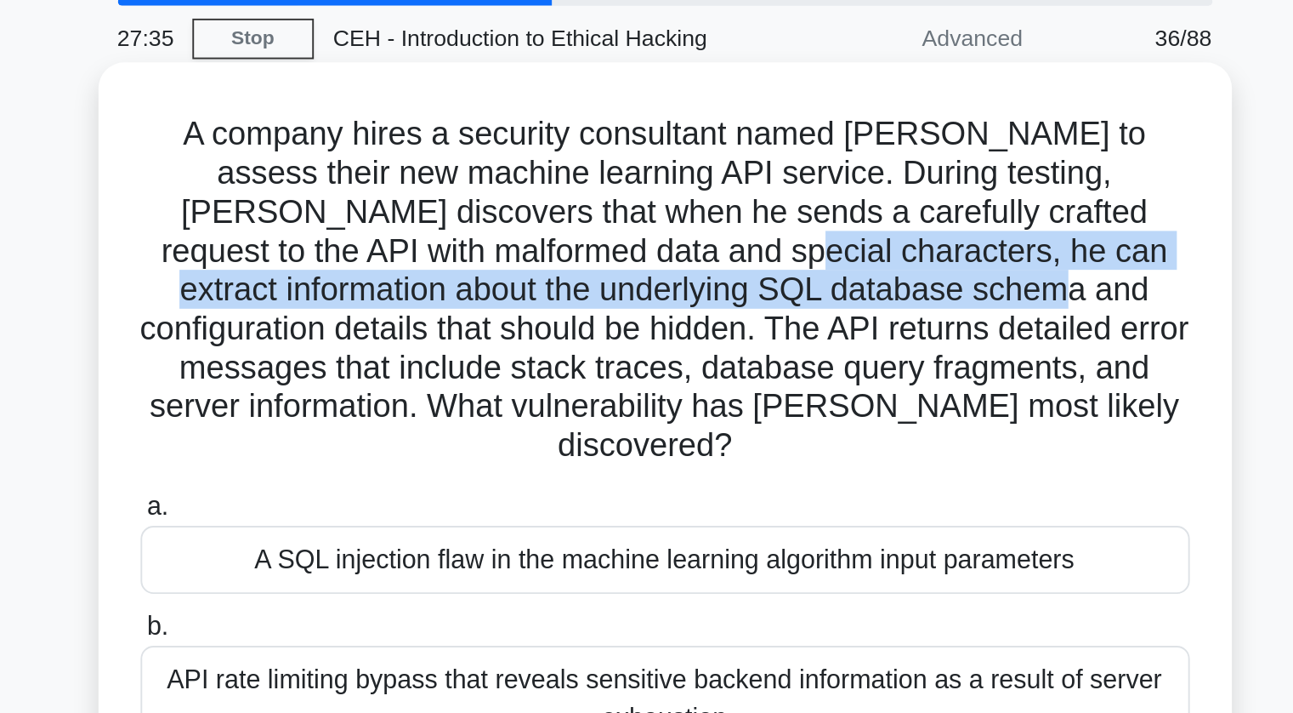
drag, startPoint x: 549, startPoint y: 195, endPoint x: 672, endPoint y: 212, distance: 123.6
click at [672, 212] on h5 "A company hires a security consultant named Jake to assess their new machine le…" at bounding box center [647, 214] width 554 height 185
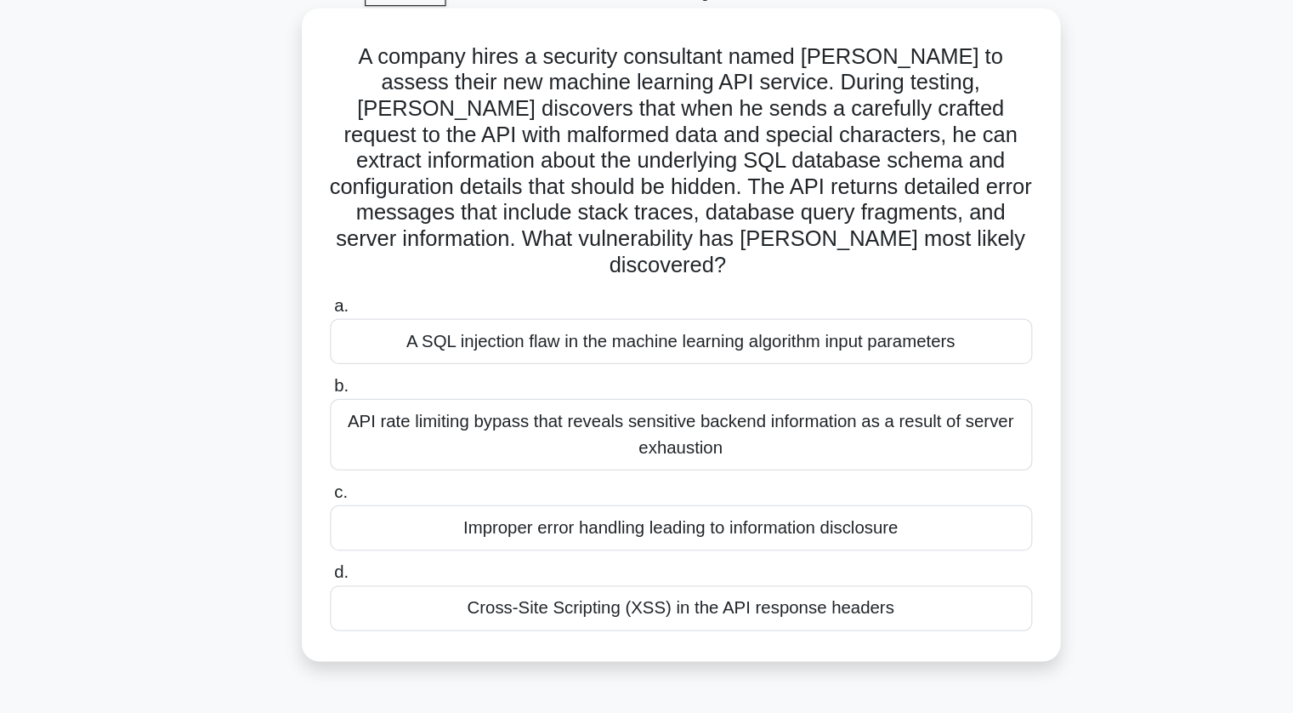
click at [548, 485] on div "Improper error handling leading to information disclosure" at bounding box center [647, 503] width 551 height 36
click at [372, 473] on input "c. Improper error handling leading to information disclosure" at bounding box center [372, 474] width 0 height 11
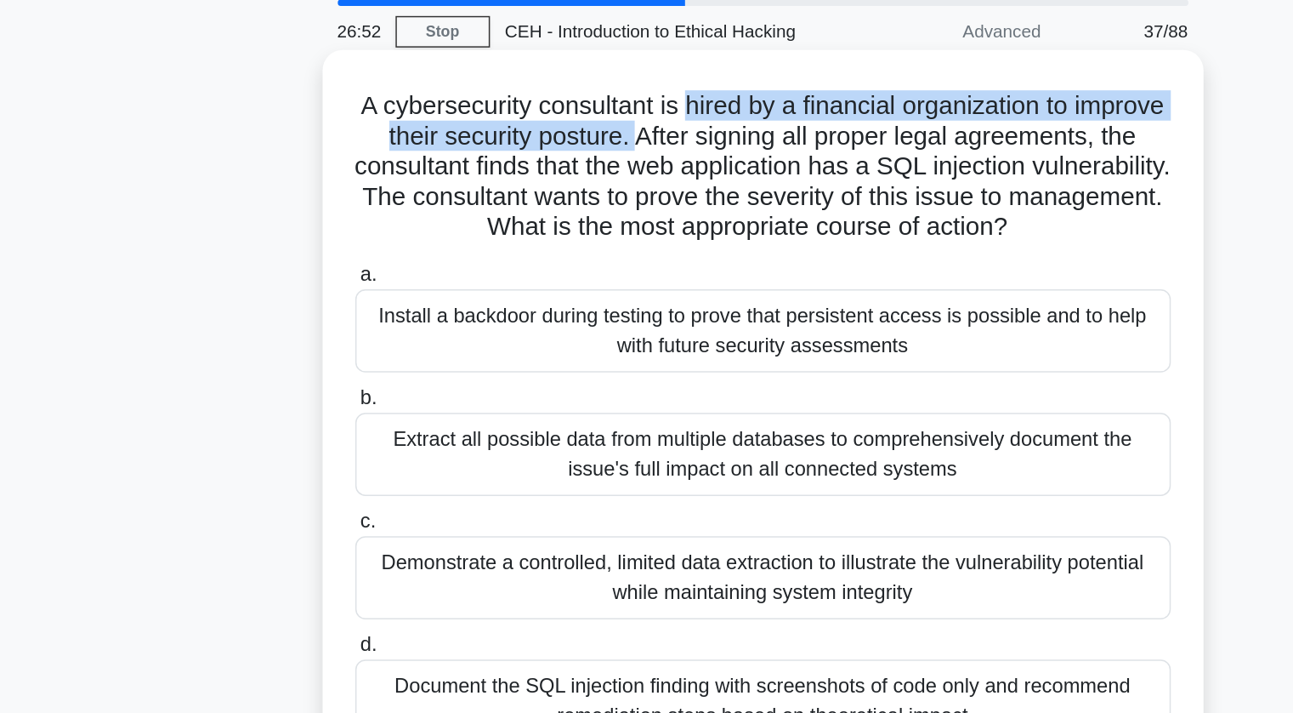
drag, startPoint x: 623, startPoint y: 137, endPoint x: 656, endPoint y: 148, distance: 35.0
click at [656, 148] on h5 "A cybersecurity consultant is hired by a financial organization to improve thei…" at bounding box center [647, 174] width 554 height 104
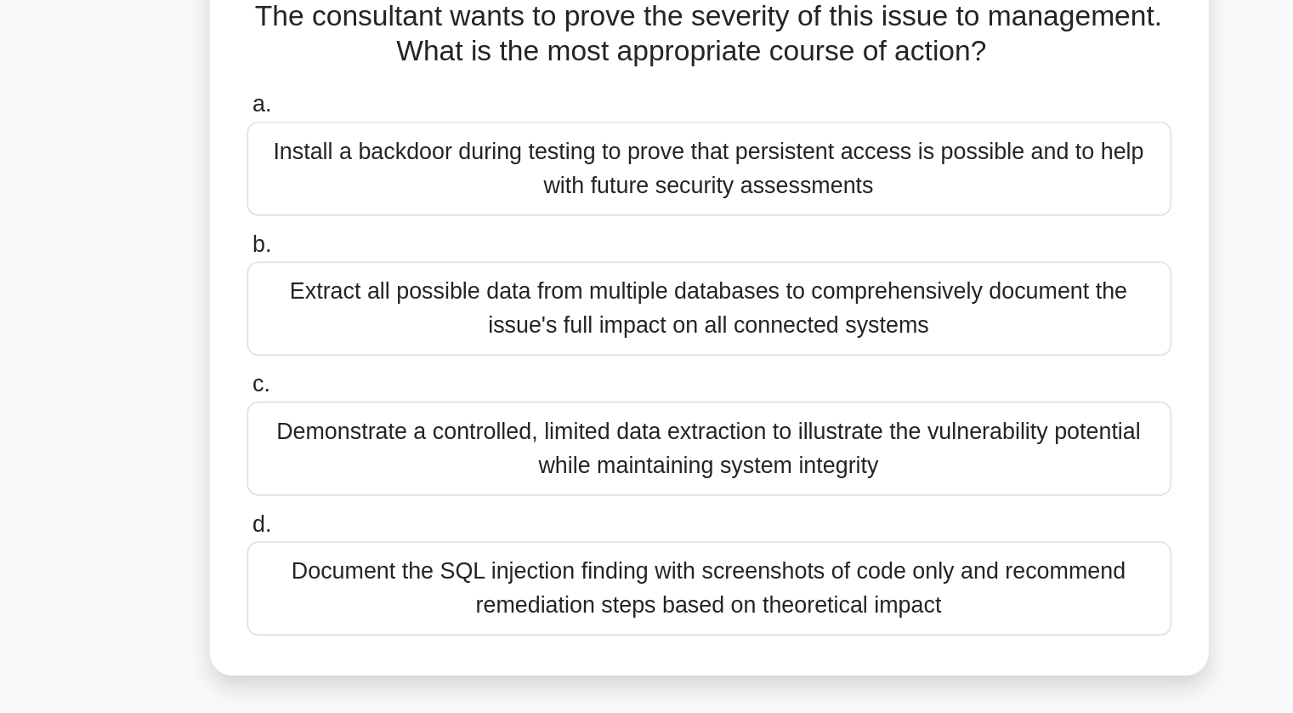
click at [628, 547] on div "Document the SQL injection finding with screenshots of code only and recommend …" at bounding box center [647, 535] width 551 height 56
click at [372, 503] on input "d. Document the SQL injection finding with screenshots of code only and recomme…" at bounding box center [372, 496] width 0 height 11
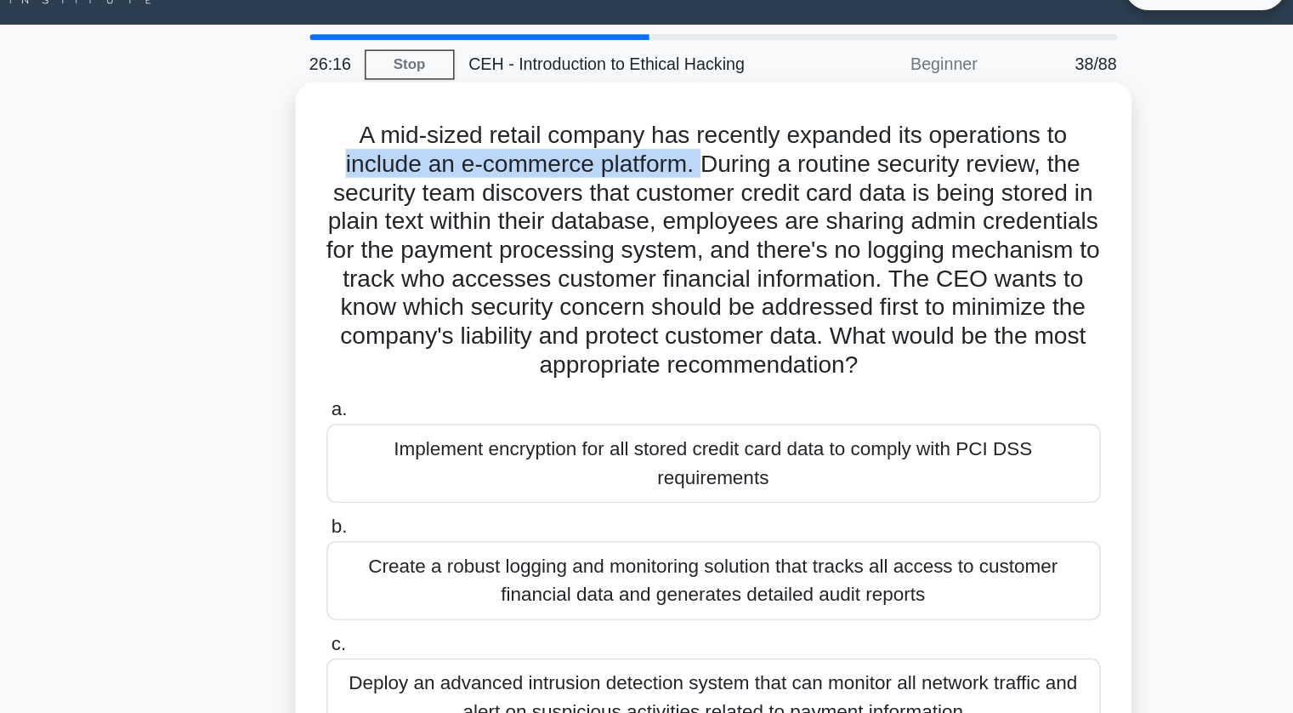
drag, startPoint x: 377, startPoint y: 154, endPoint x: 636, endPoint y: 161, distance: 259.4
click at [636, 161] on h5 "A mid-sized retail company has recently expanded its operations to include an e…" at bounding box center [647, 214] width 554 height 185
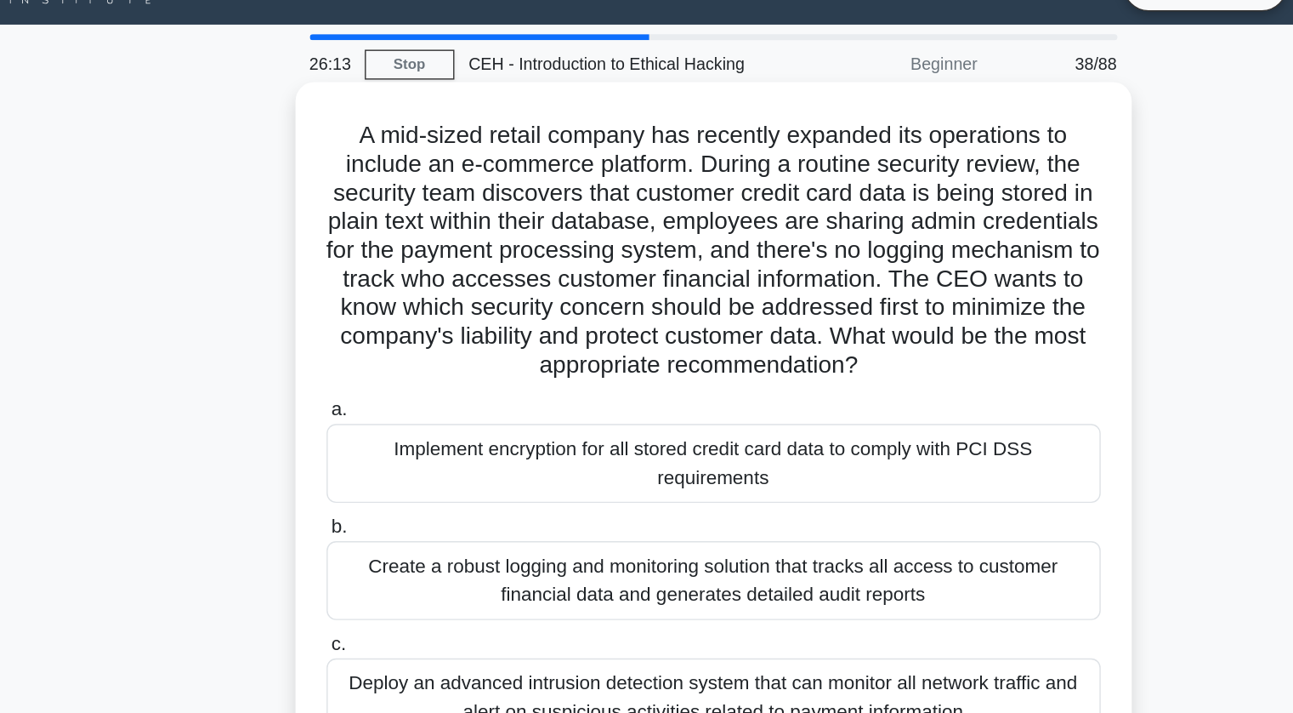
click at [807, 149] on h5 "A mid-sized retail company has recently expanded its operations to include an e…" at bounding box center [647, 214] width 554 height 185
drag, startPoint x: 639, startPoint y: 154, endPoint x: 882, endPoint y: 156, distance: 242.3
click at [882, 156] on h5 "A mid-sized retail company has recently expanded its operations to include an e…" at bounding box center [647, 214] width 554 height 185
click at [752, 245] on h5 "A mid-sized retail company has recently expanded its operations to include an e…" at bounding box center [647, 214] width 554 height 185
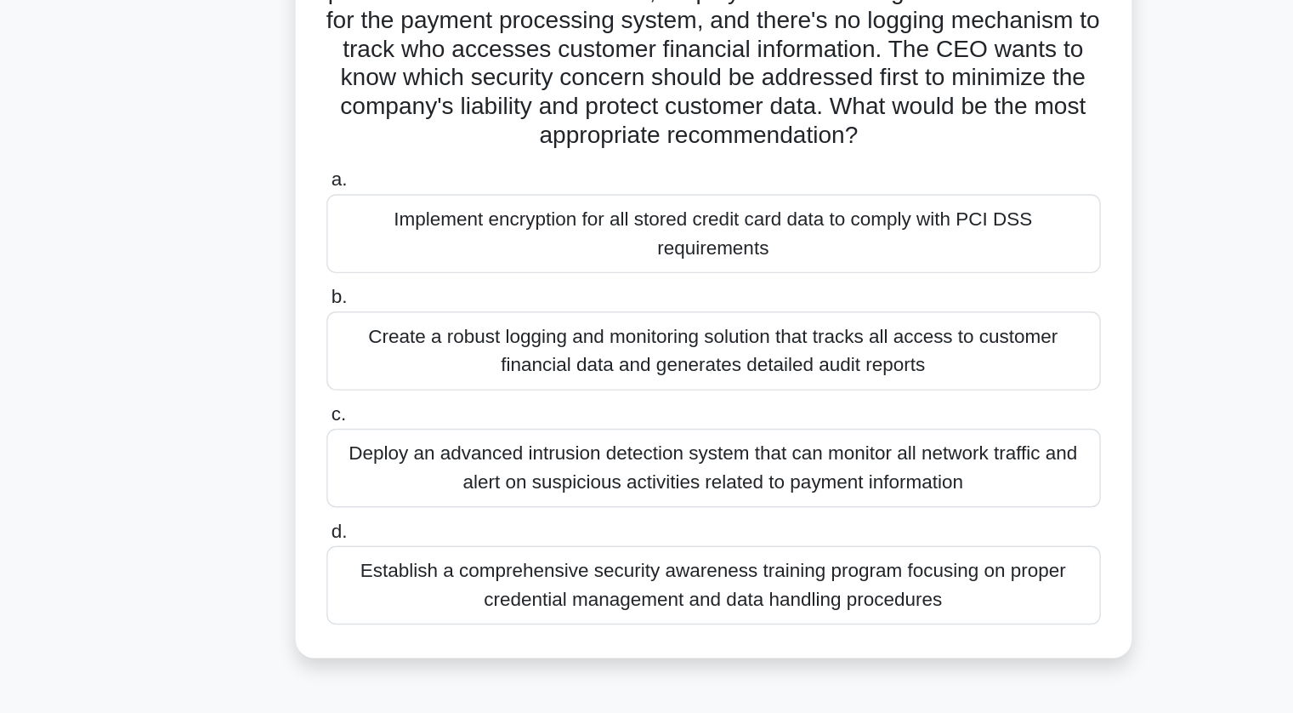
click at [723, 366] on div "Implement encryption for all stored credit card data to comply with PCI DSS req…" at bounding box center [647, 366] width 551 height 56
click at [372, 334] on input "a. Implement encryption for all stored credit card data to comply with PCI DSS …" at bounding box center [372, 328] width 0 height 11
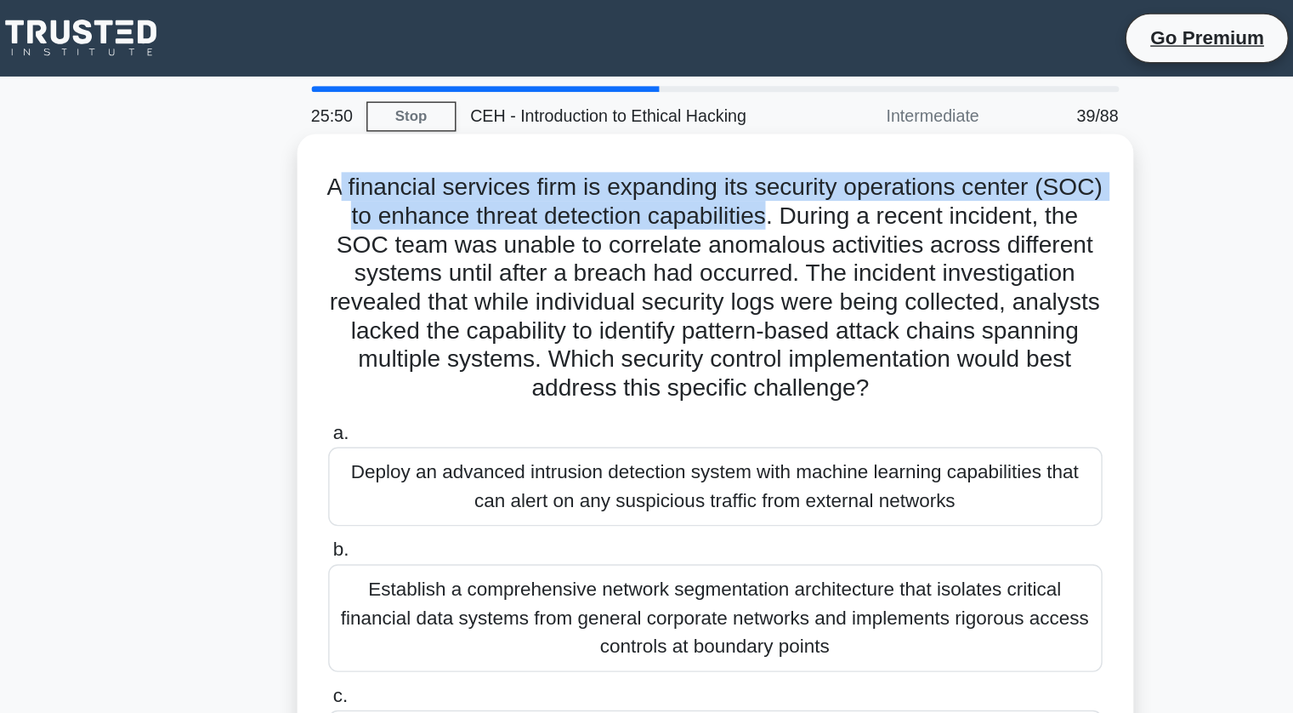
drag, startPoint x: 396, startPoint y: 133, endPoint x: 726, endPoint y: 153, distance: 330.5
click at [726, 153] on h5 "A financial services firm is expanding its security operations center (SOC) to …" at bounding box center [647, 204] width 554 height 165
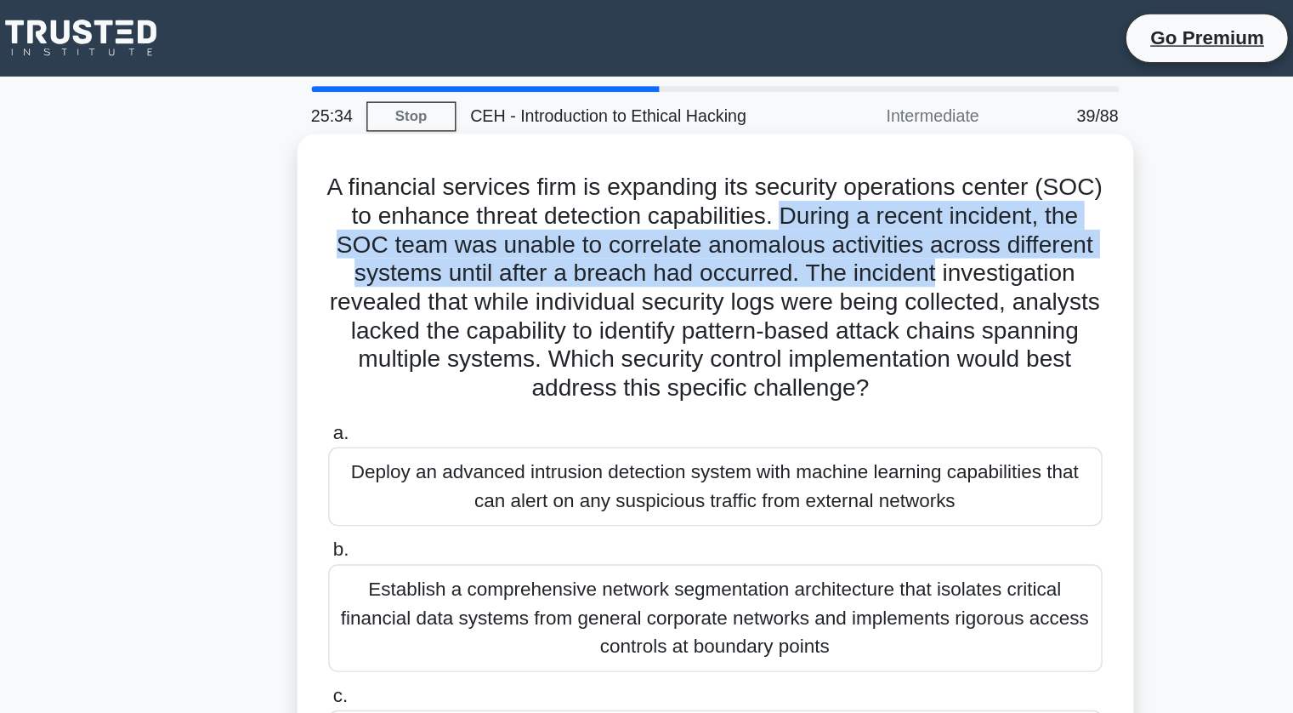
drag, startPoint x: 730, startPoint y: 153, endPoint x: 894, endPoint y: 190, distance: 167.3
click at [894, 190] on h5 "A financial services firm is expanding its security operations center (SOC) to …" at bounding box center [647, 204] width 554 height 165
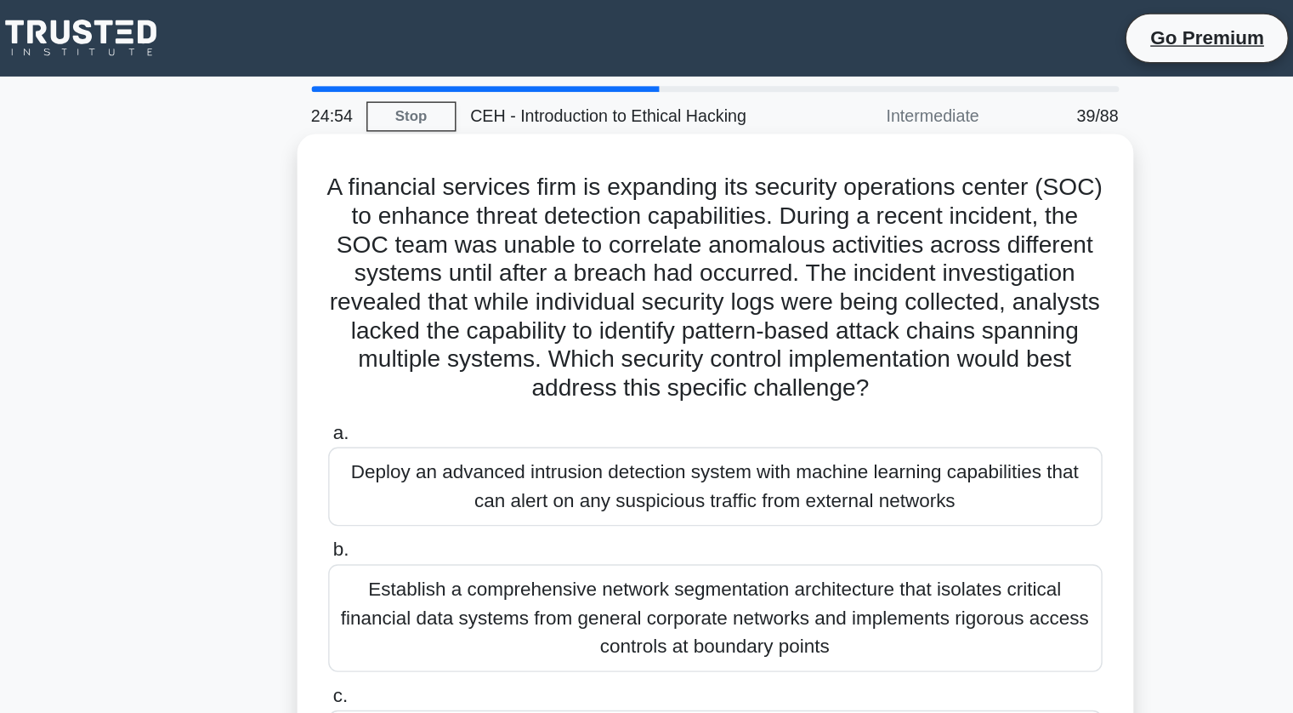
click at [694, 247] on h5 "A financial services firm is expanding its security operations center (SOC) to …" at bounding box center [647, 204] width 554 height 165
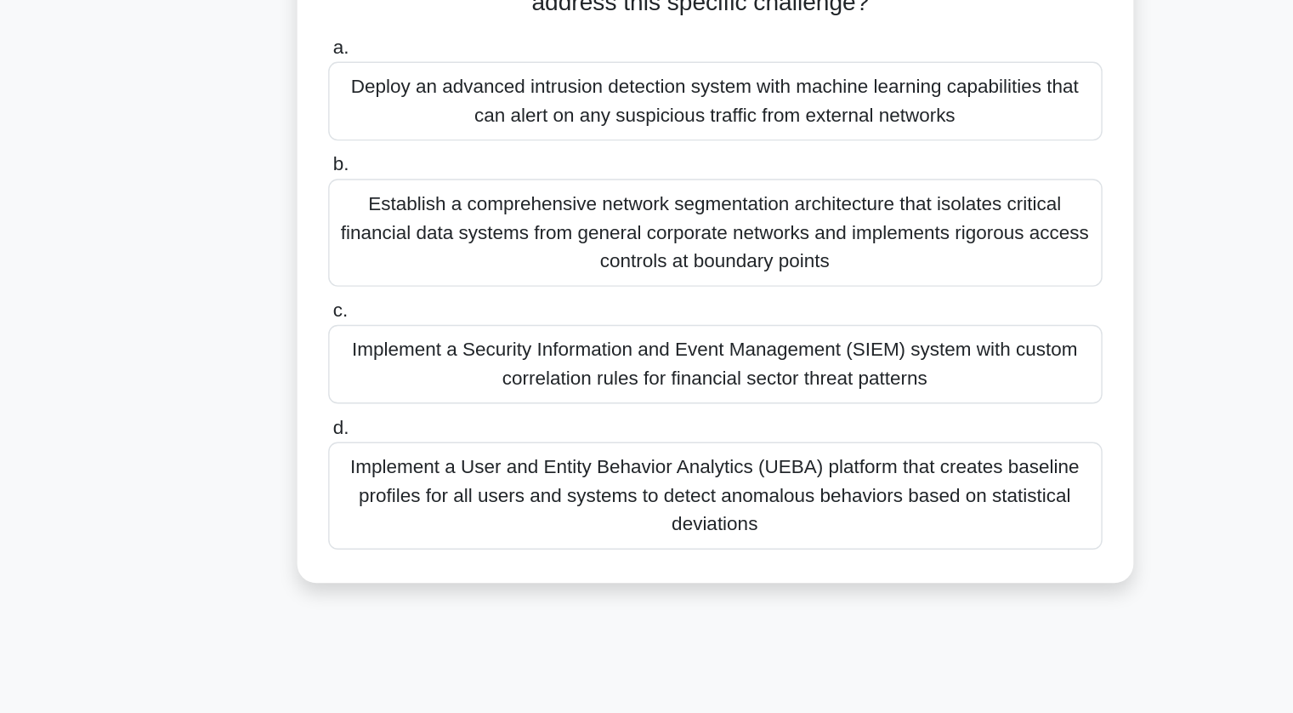
scroll to position [70, 0]
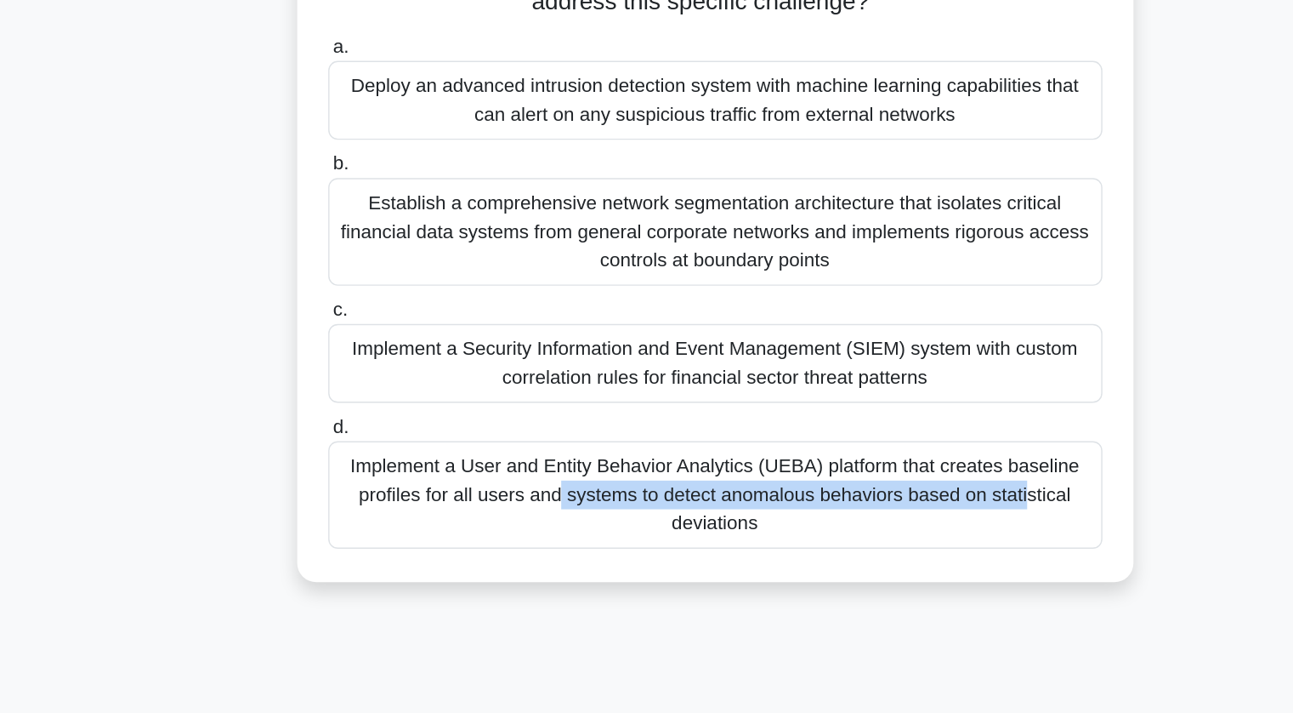
drag, startPoint x: 390, startPoint y: 532, endPoint x: 718, endPoint y: 537, distance: 327.4
click at [718, 537] on div "Implement a User and Entity Behavior Analytics (UEBA) platform that creates bas…" at bounding box center [647, 557] width 551 height 77
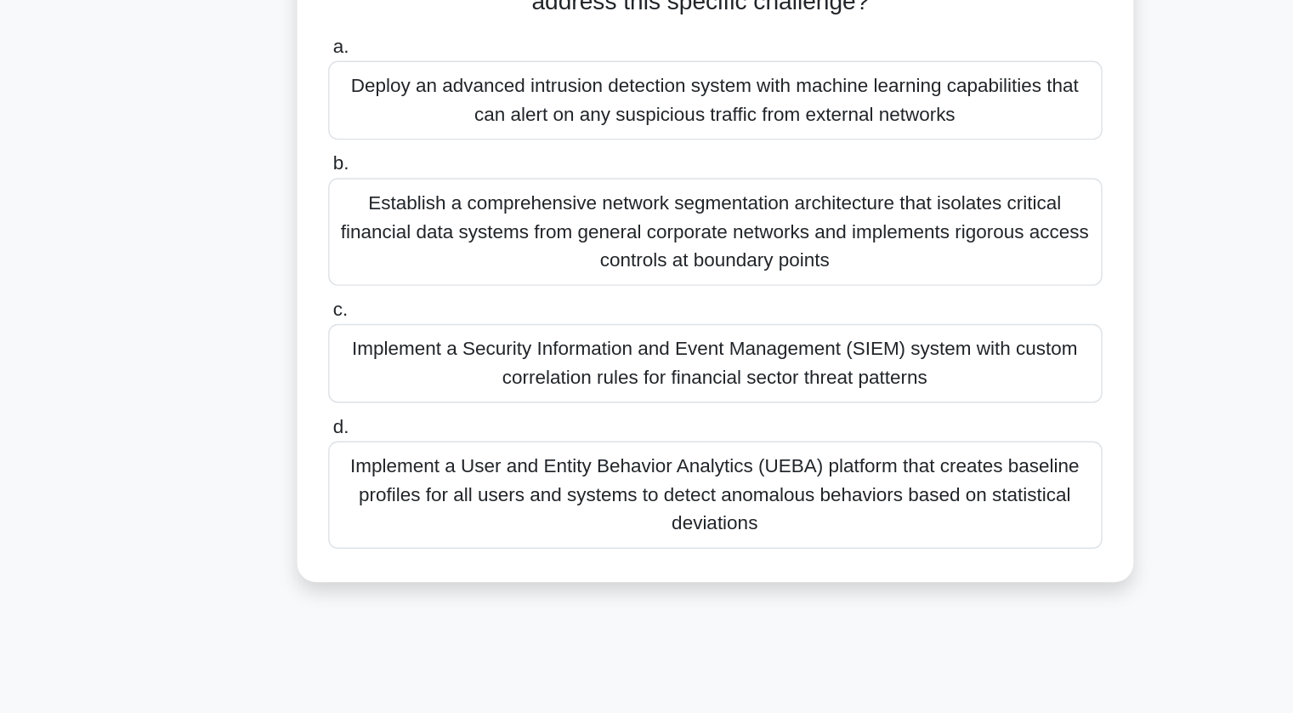
click at [660, 459] on div "Implement a Security Information and Event Management (SIEM) system with custom…" at bounding box center [647, 463] width 551 height 56
click at [372, 431] on input "c. Implement a Security Information and Event Management (SIEM) system with cus…" at bounding box center [372, 425] width 0 height 11
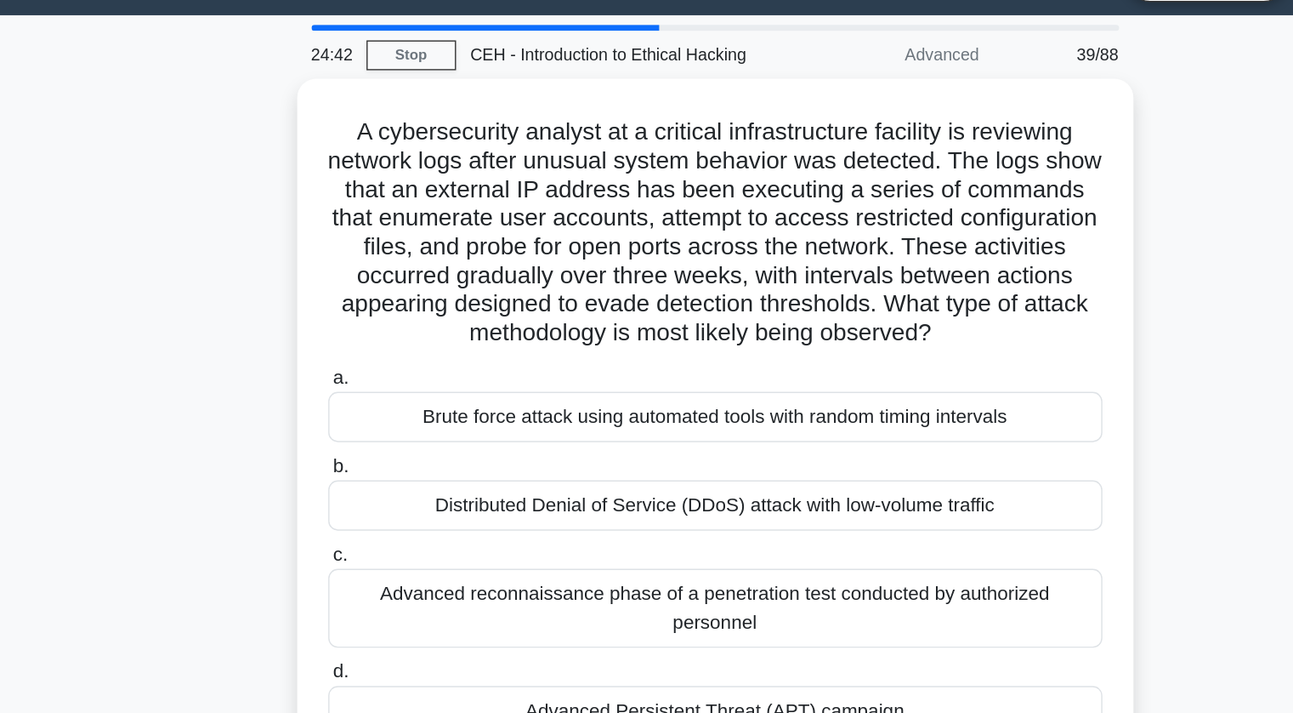
scroll to position [0, 0]
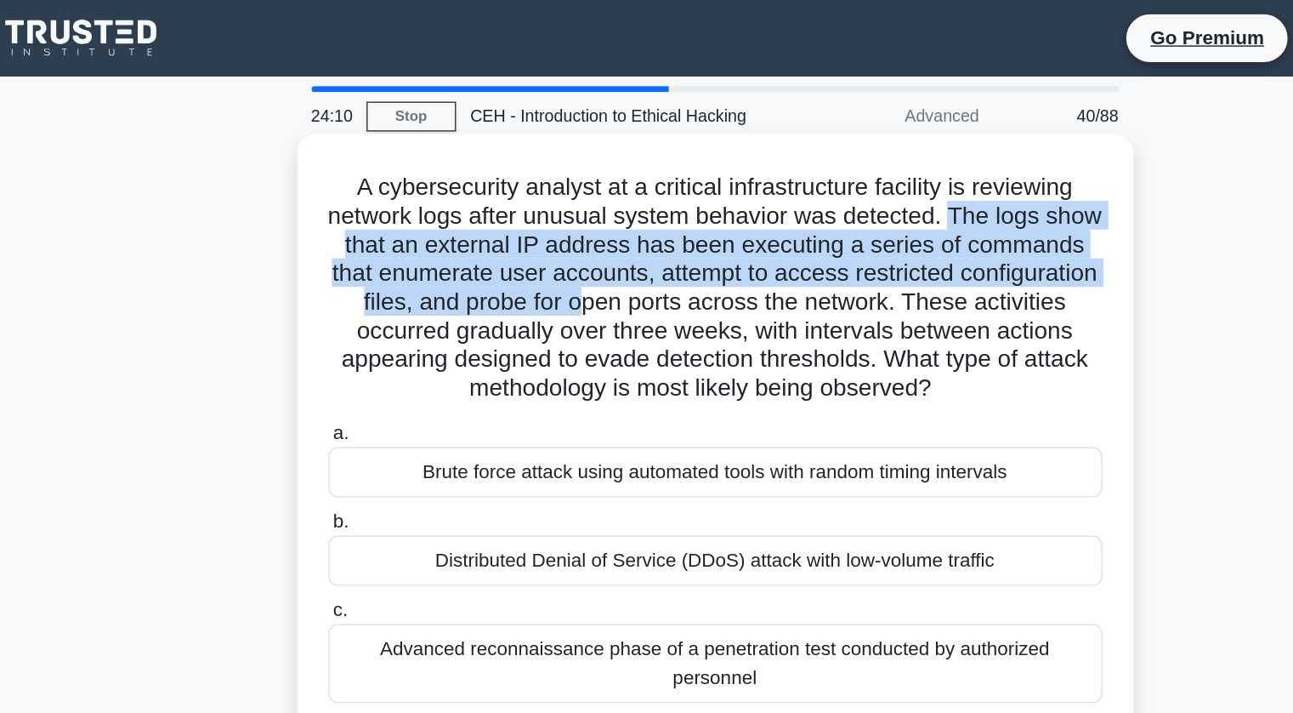
drag, startPoint x: 839, startPoint y: 147, endPoint x: 639, endPoint y: 219, distance: 212.5
click at [639, 219] on h5 "A cybersecurity analyst at a critical infrastructure facility is reviewing netw…" at bounding box center [647, 204] width 554 height 165
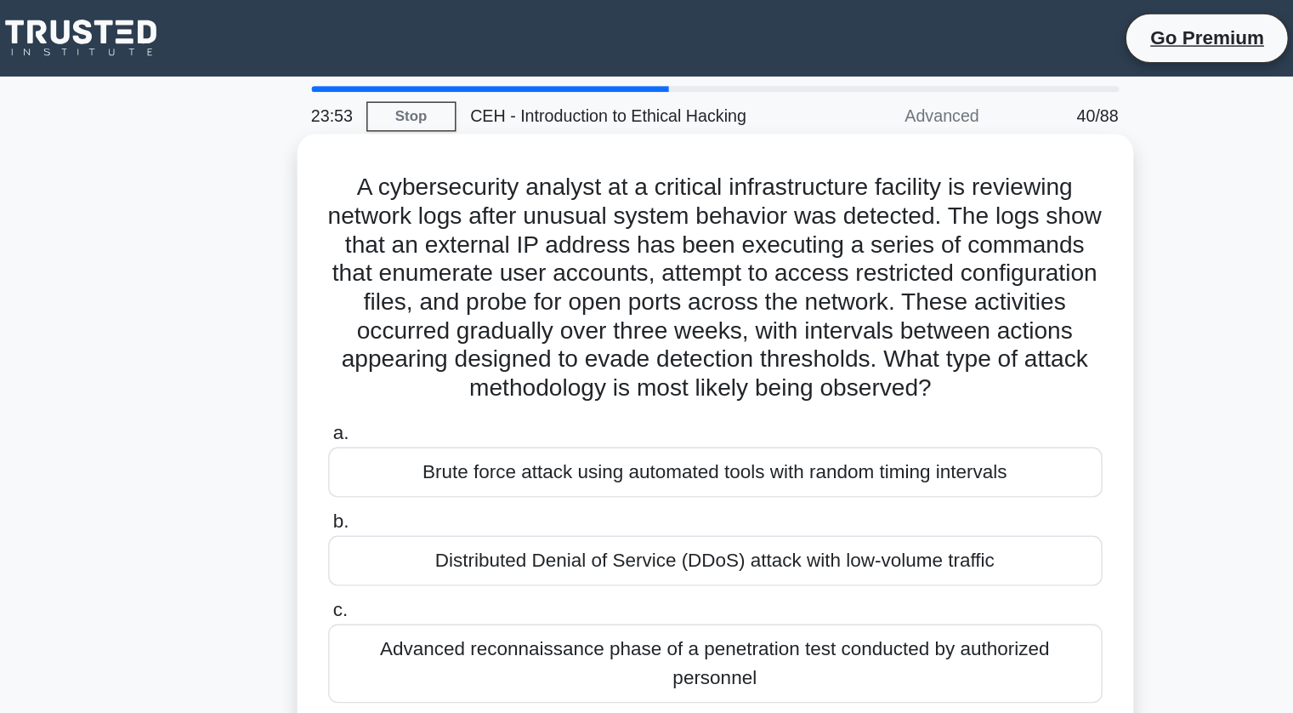
click at [602, 236] on h5 "A cybersecurity analyst at a critical infrastructure facility is reviewing netw…" at bounding box center [647, 204] width 554 height 165
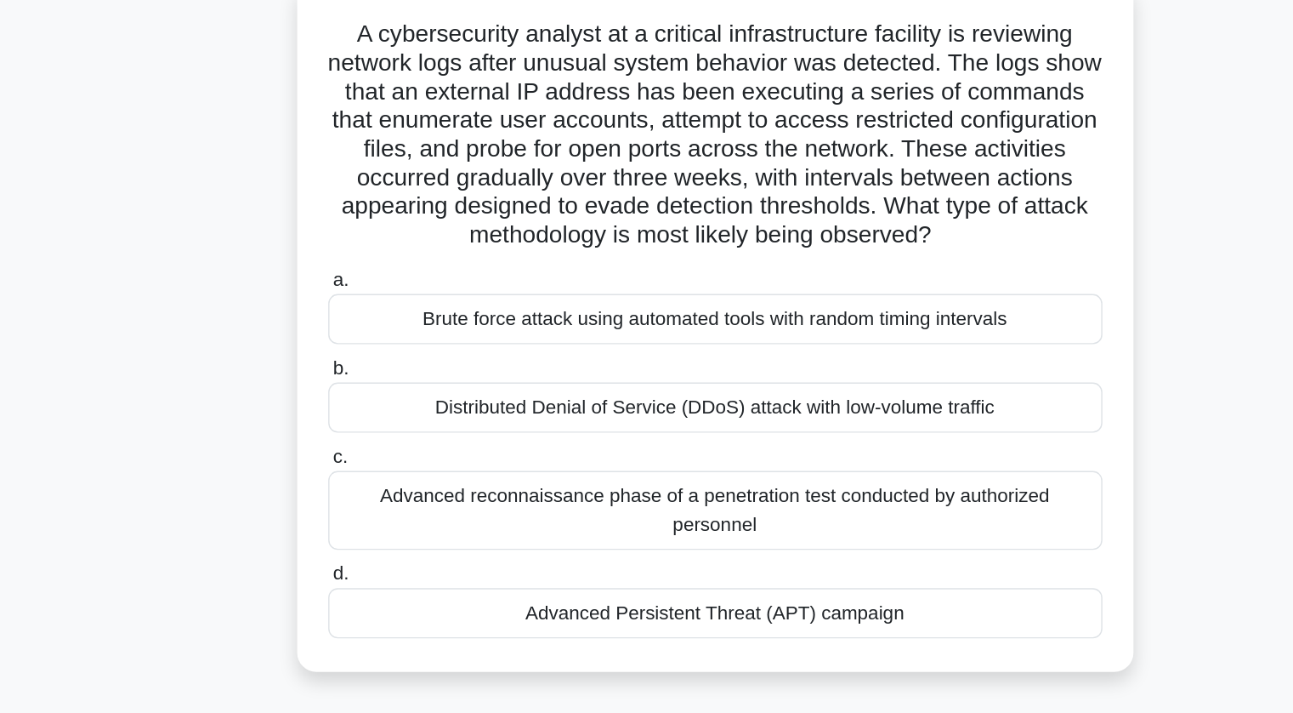
click at [592, 472] on div "Advanced reconnaissance phase of a penetration test conducted by authorized per…" at bounding box center [647, 472] width 551 height 56
click at [372, 440] on input "c. Advanced reconnaissance phase of a penetration test conducted by authorized …" at bounding box center [372, 434] width 0 height 11
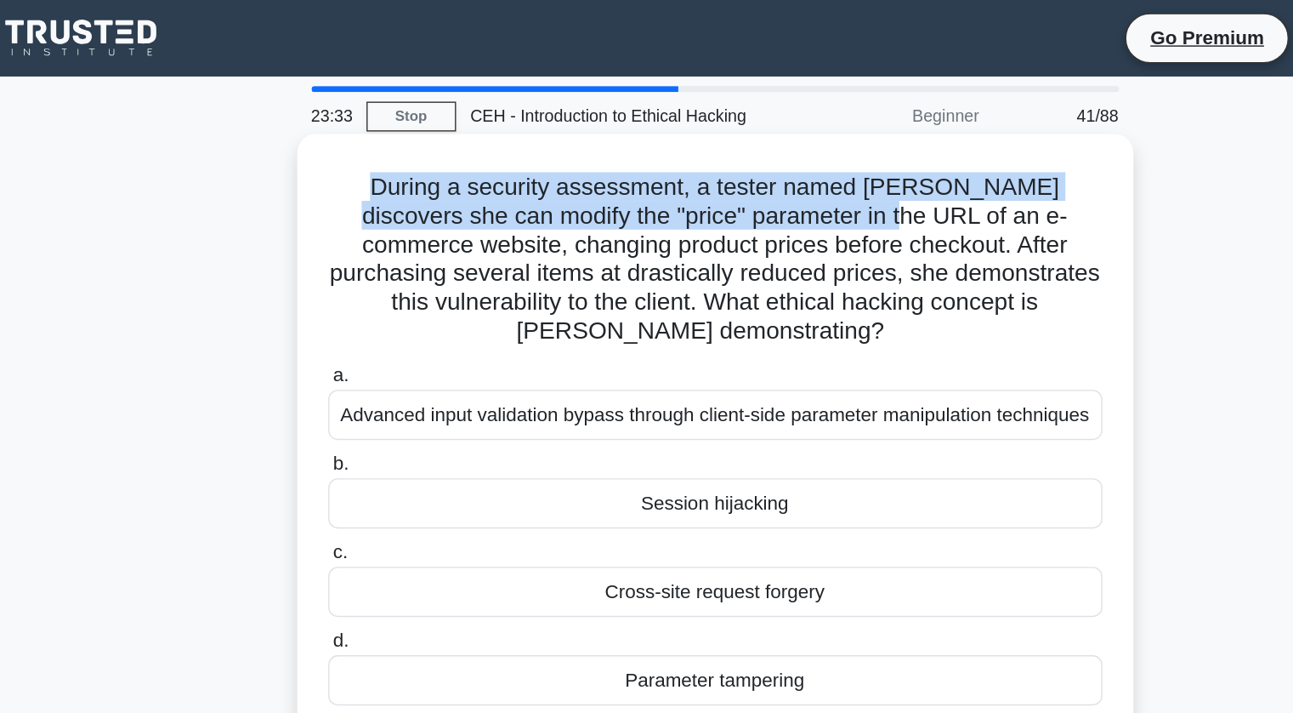
drag, startPoint x: 378, startPoint y: 132, endPoint x: 703, endPoint y: 160, distance: 326.0
click at [703, 160] on h5 "During a security assessment, a tester named Jordan discovers she can modify th…" at bounding box center [647, 184] width 554 height 124
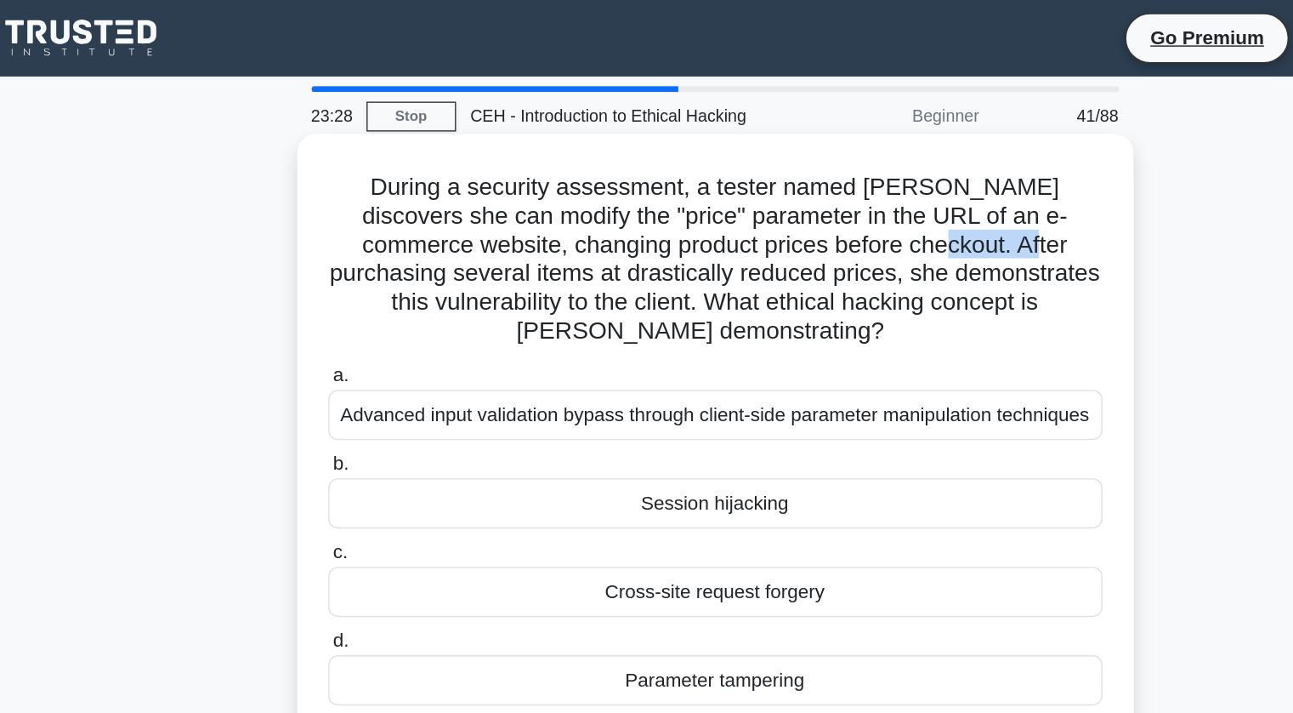
drag, startPoint x: 719, startPoint y: 173, endPoint x: 785, endPoint y: 178, distance: 66.5
click at [785, 178] on h5 "During a security assessment, a tester named Jordan discovers she can modify th…" at bounding box center [647, 184] width 554 height 124
click at [688, 185] on h5 "During a security assessment, a tester named Jordan discovers she can modify th…" at bounding box center [647, 184] width 554 height 124
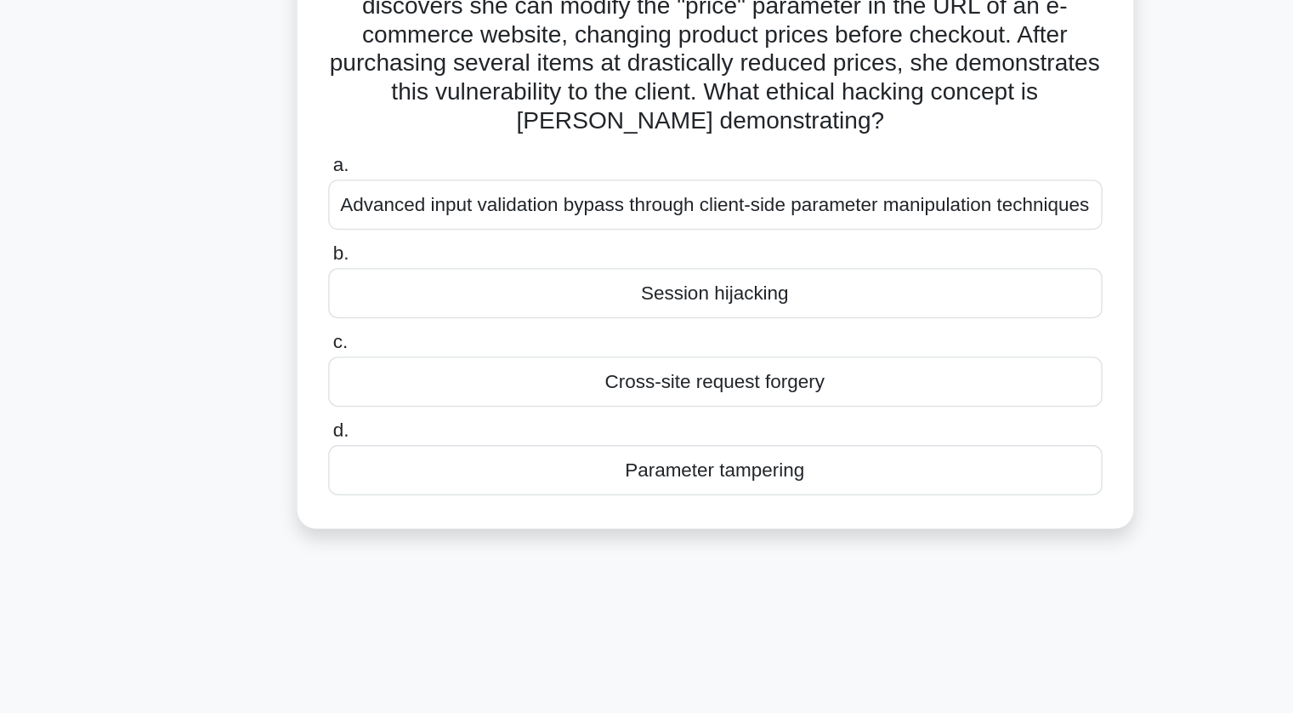
click at [656, 477] on div "Parameter tampering" at bounding box center [647, 484] width 551 height 36
click at [372, 462] on input "d. Parameter tampering" at bounding box center [372, 456] width 0 height 11
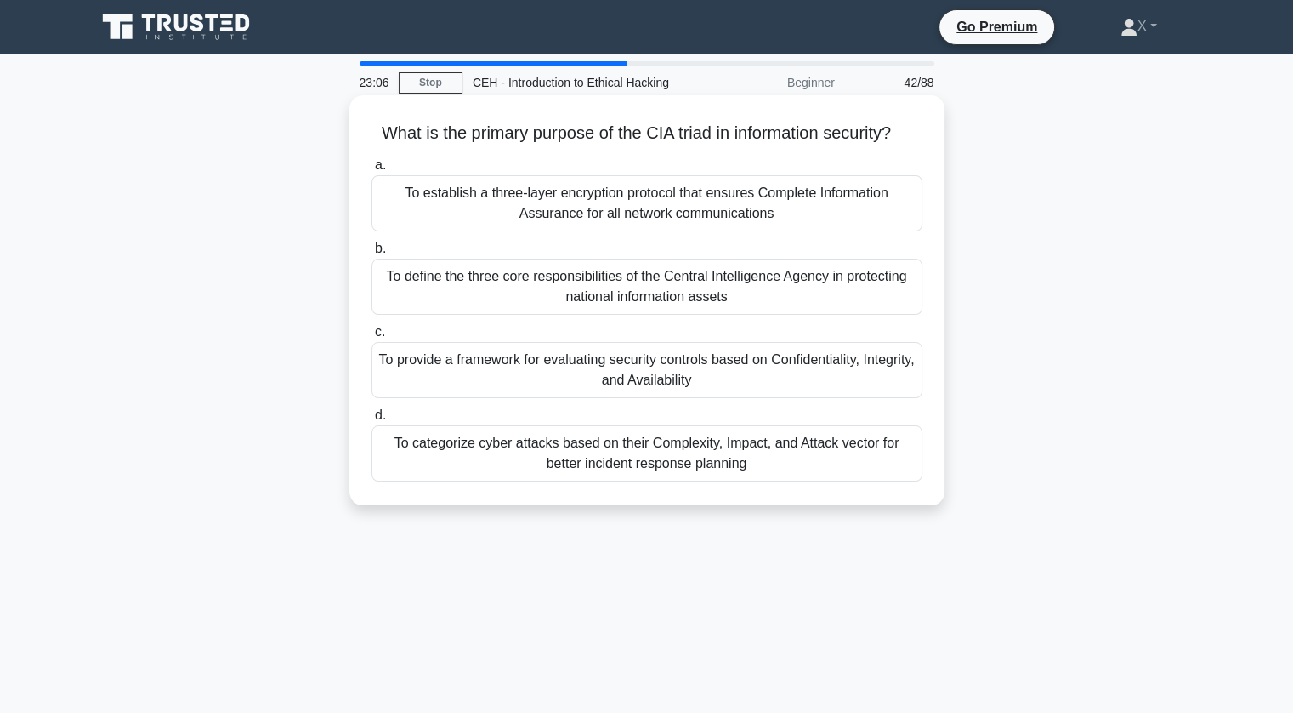
click at [603, 385] on div "To provide a framework for evaluating security controls based on Confidentialit…" at bounding box center [647, 370] width 551 height 56
click at [372, 338] on input "c. To provide a framework for evaluating security controls based on Confidentia…" at bounding box center [372, 332] width 0 height 11
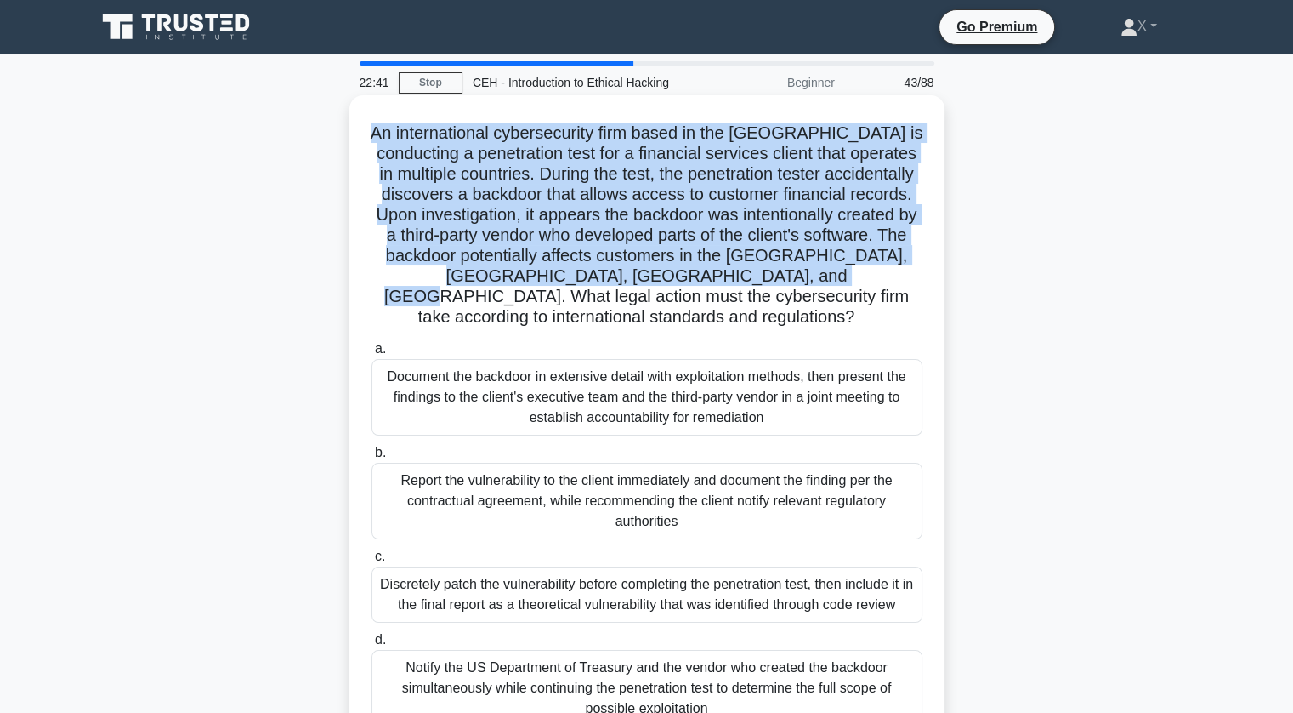
drag, startPoint x: 395, startPoint y: 130, endPoint x: 911, endPoint y: 275, distance: 535.2
click at [911, 275] on h5 "An international cybersecurity firm based in the United States is conducting a …" at bounding box center [647, 225] width 554 height 206
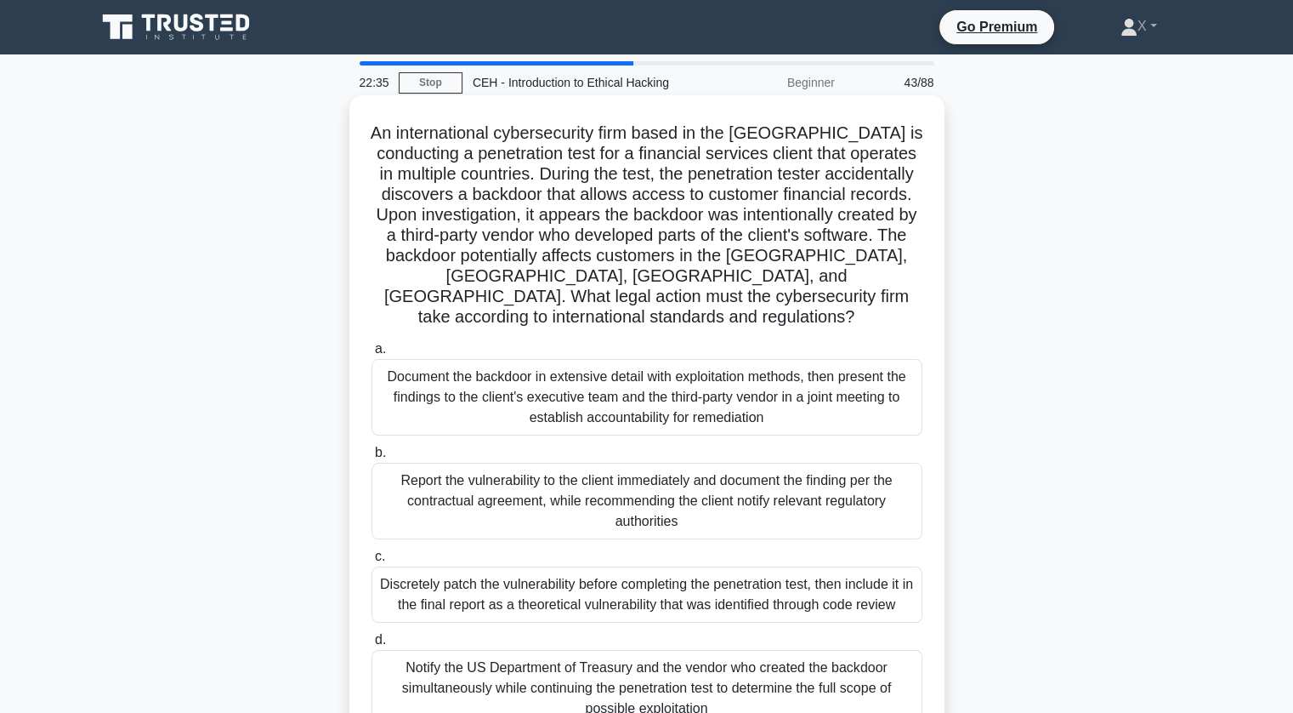
drag, startPoint x: 325, startPoint y: 371, endPoint x: 636, endPoint y: 376, distance: 311.3
click at [636, 376] on div "An international cybersecurity firm based in the United States is conducting a …" at bounding box center [647, 436] width 1122 height 675
click at [673, 288] on h5 "An international cybersecurity firm based in the United States is conducting a …" at bounding box center [647, 225] width 554 height 206
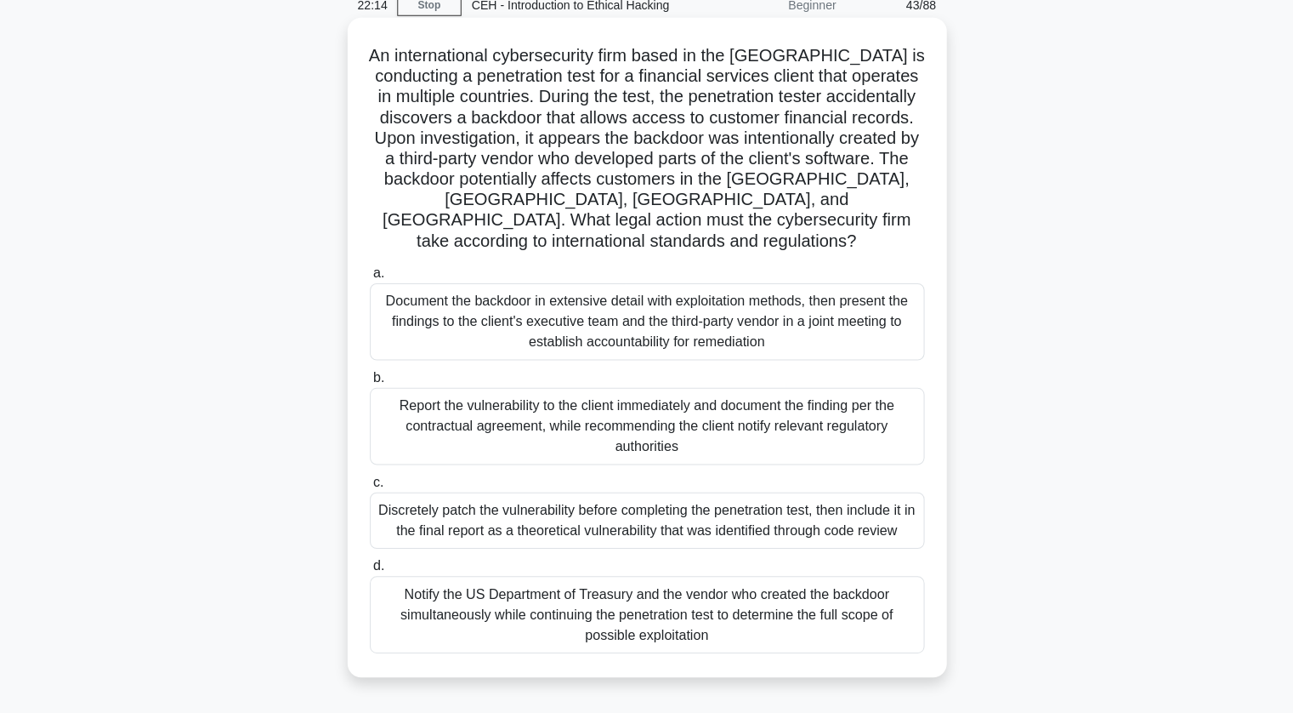
scroll to position [74, 0]
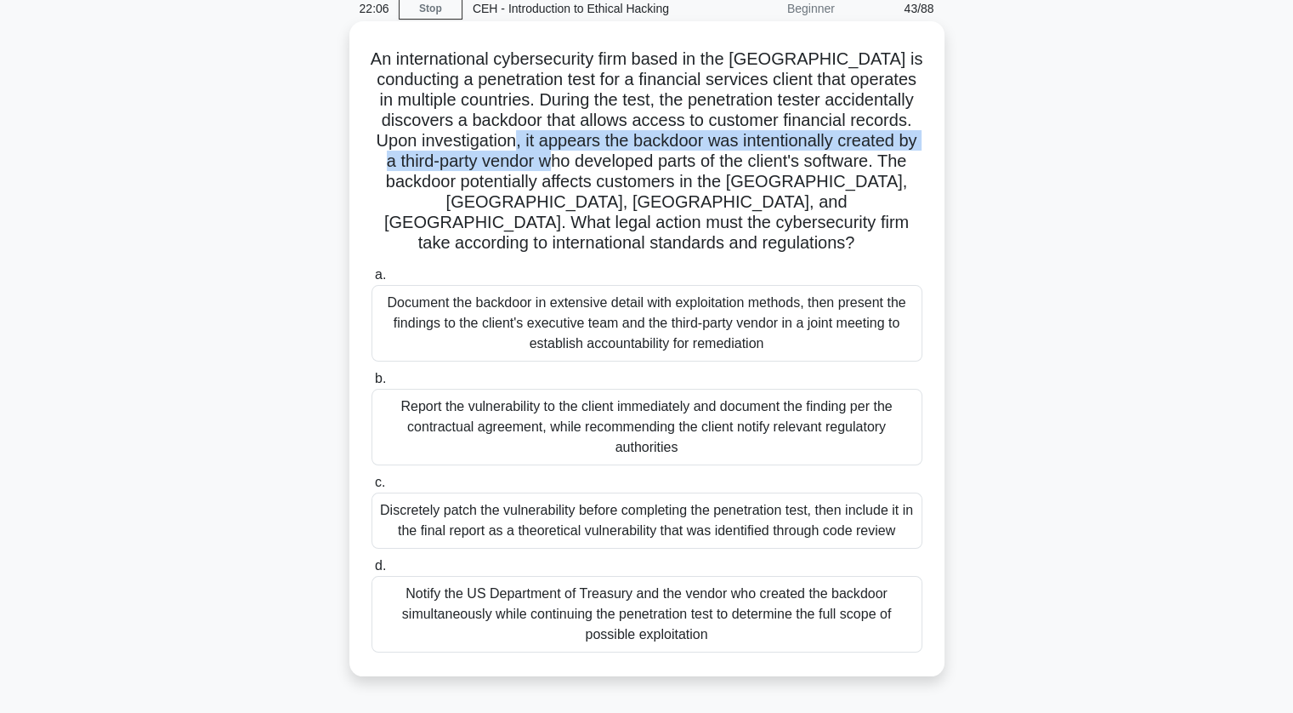
drag, startPoint x: 692, startPoint y: 140, endPoint x: 779, endPoint y: 168, distance: 90.9
click at [779, 168] on h5 "An international cybersecurity firm based in the United States is conducting a …" at bounding box center [647, 151] width 554 height 206
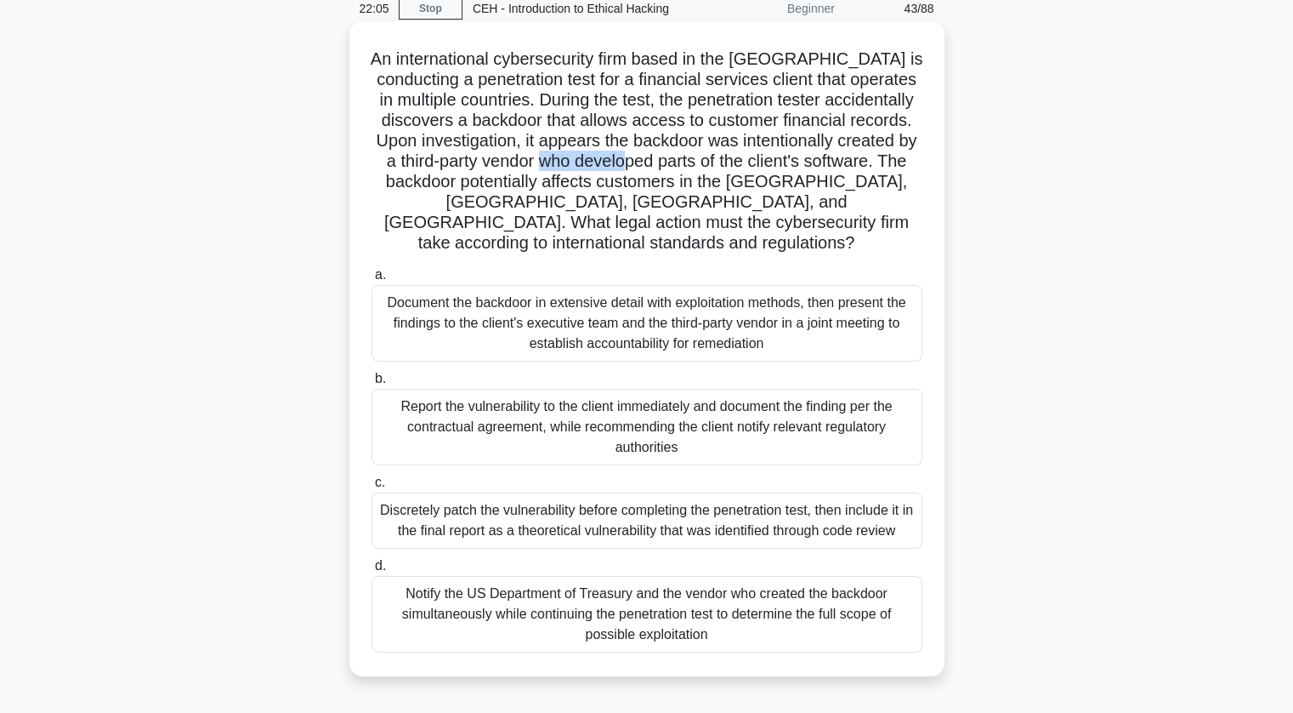
click at [779, 168] on h5 "An international cybersecurity firm based in the United States is conducting a …" at bounding box center [647, 151] width 554 height 206
click at [571, 596] on div "Notify the US Department of Treasury and the vendor who created the backdoor si…" at bounding box center [647, 614] width 551 height 77
click at [372, 571] on input "d. Notify the US Department of Treasury and the vendor who created the backdoor…" at bounding box center [372, 565] width 0 height 11
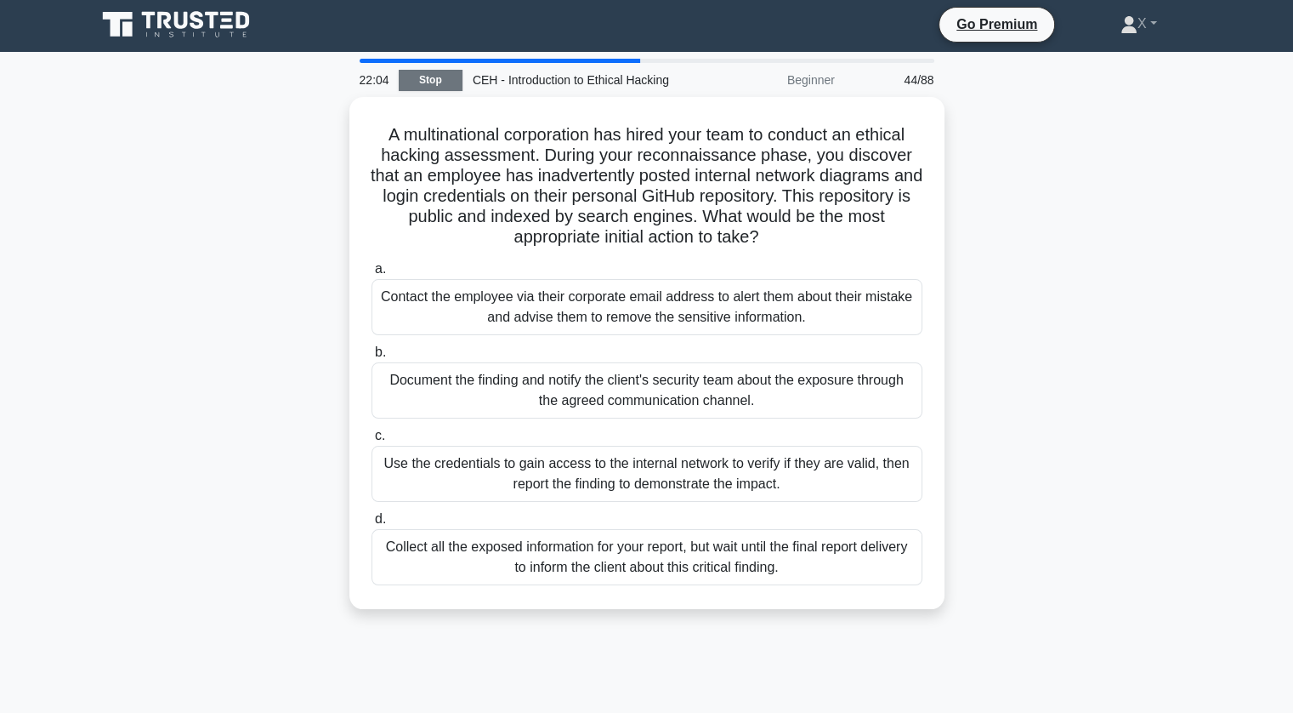
scroll to position [0, 0]
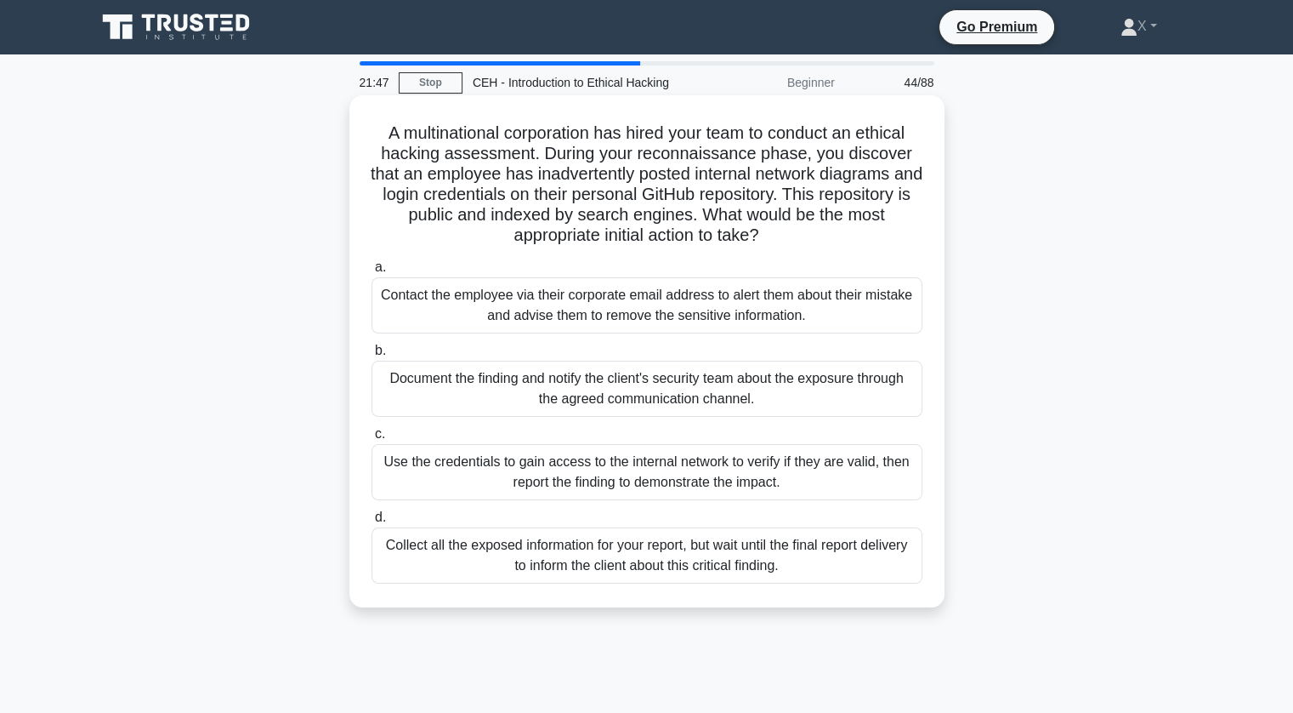
drag, startPoint x: 370, startPoint y: 129, endPoint x: 862, endPoint y: 234, distance: 503.3
click at [862, 234] on h5 "A multinational corporation has hired your team to conduct an ethical hacking a…" at bounding box center [647, 184] width 554 height 124
click at [818, 224] on h5 "A multinational corporation has hired your team to conduct an ethical hacking a…" at bounding box center [647, 184] width 554 height 124
click at [620, 389] on div "Document the finding and notify the client's security team about the exposure t…" at bounding box center [647, 389] width 551 height 56
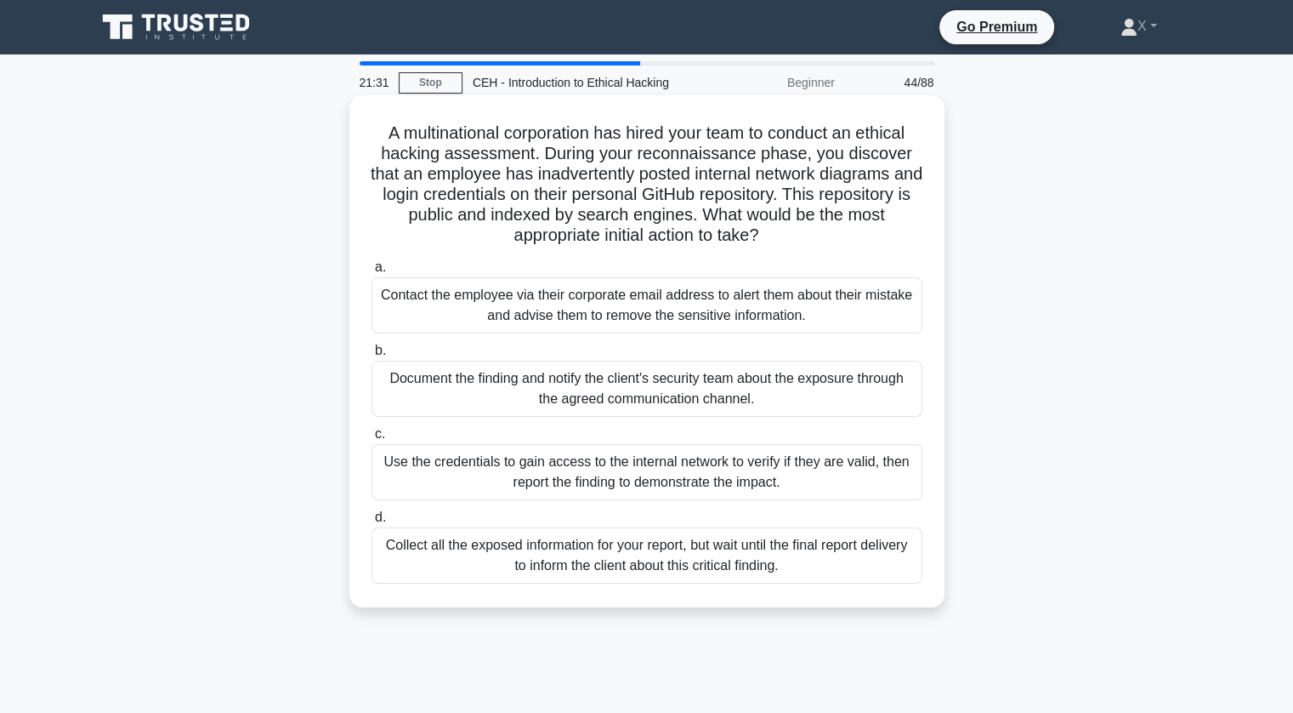
click at [372, 356] on input "b. Document the finding and notify the client's security team about the exposur…" at bounding box center [372, 350] width 0 height 11
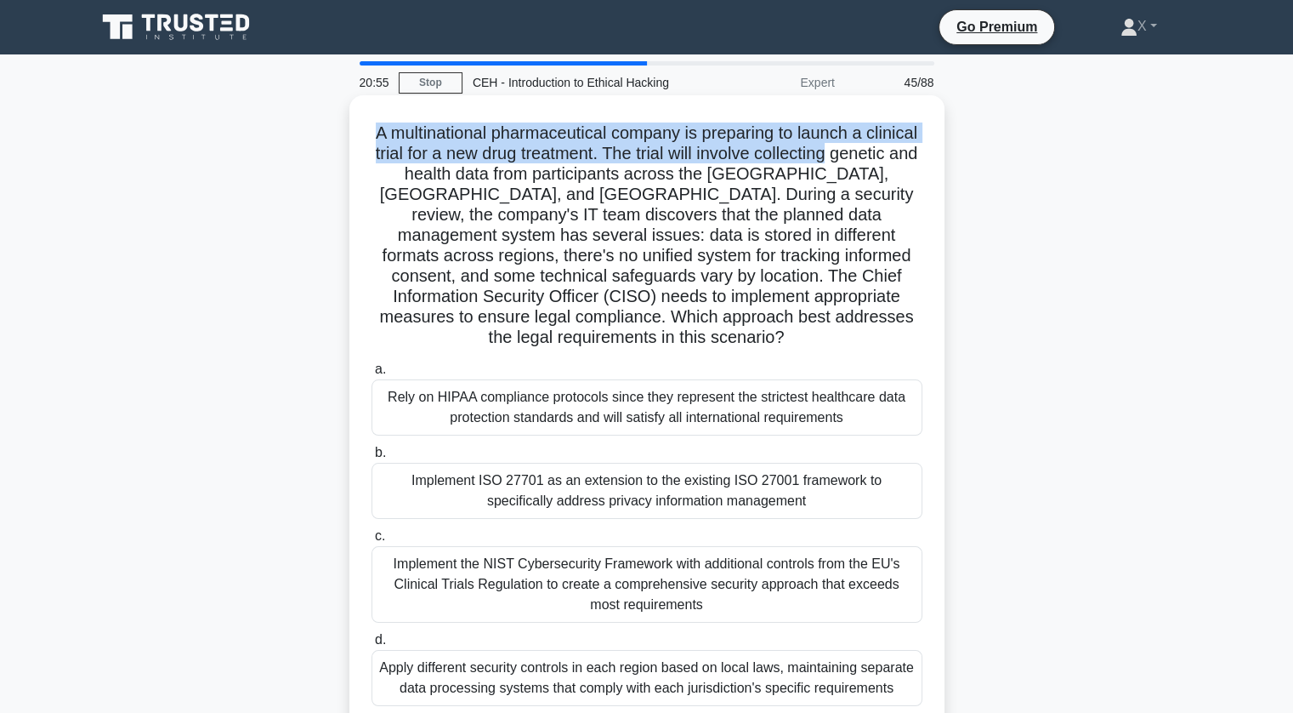
drag, startPoint x: 389, startPoint y: 136, endPoint x: 901, endPoint y: 157, distance: 512.3
click at [901, 157] on h5 "A multinational pharmaceutical company is preparing to launch a clinical trial …" at bounding box center [647, 235] width 554 height 226
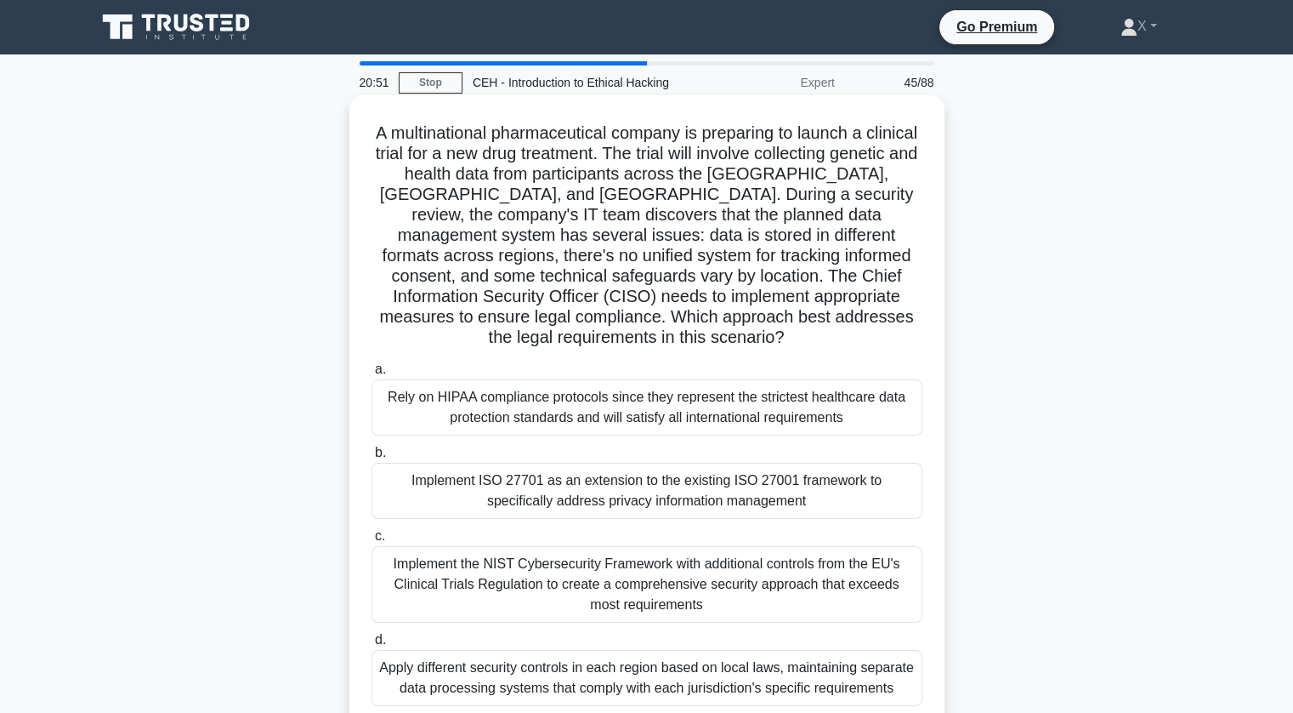
click at [882, 195] on h5 "A multinational pharmaceutical company is preparing to launch a clinical trial …" at bounding box center [647, 235] width 554 height 226
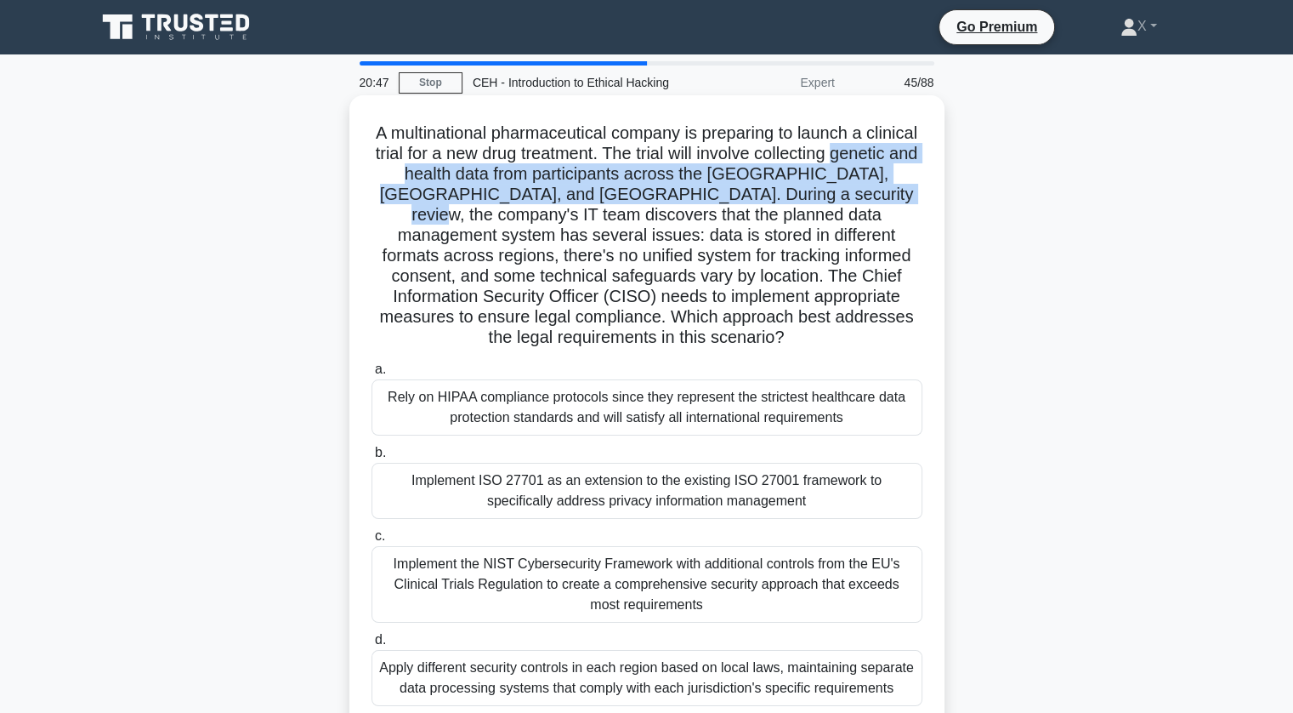
drag, startPoint x: 373, startPoint y: 172, endPoint x: 914, endPoint y: 196, distance: 541.3
click at [914, 196] on h5 "A multinational pharmaceutical company is preparing to launch a clinical trial …" at bounding box center [647, 235] width 554 height 226
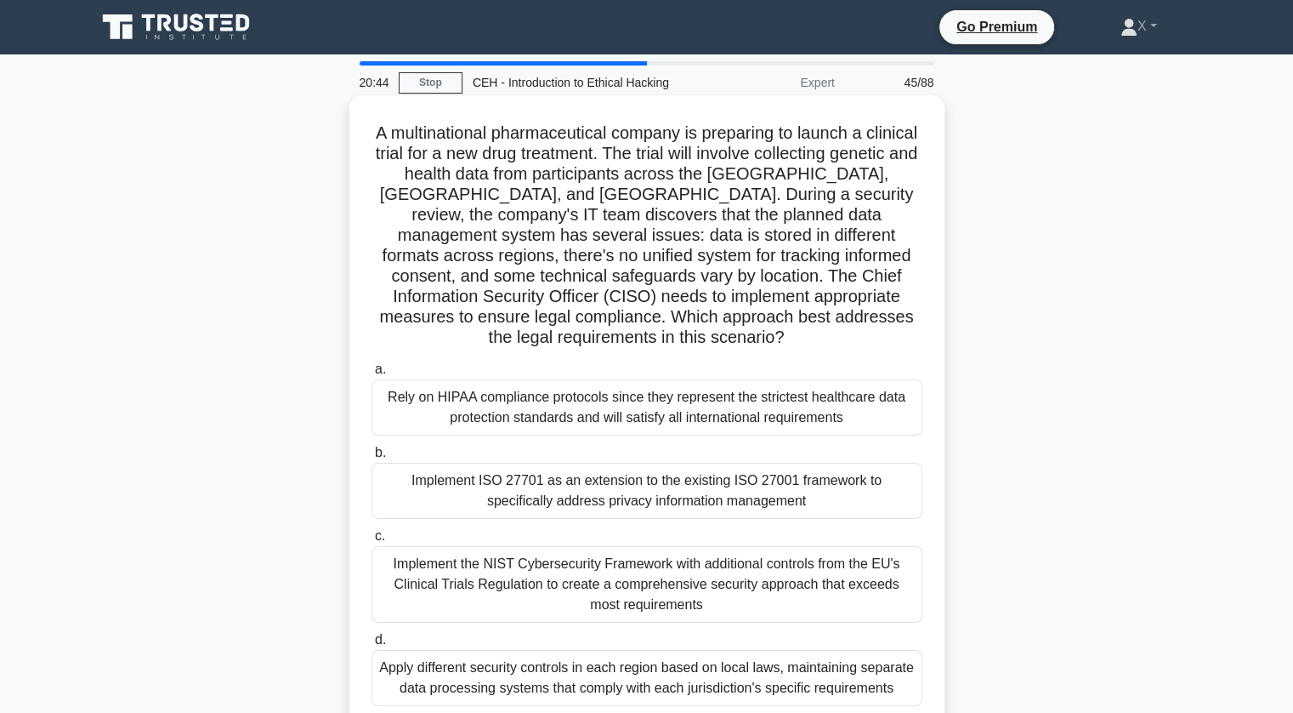
click at [645, 395] on div "Rely on HIPAA compliance protocols since they represent the strictest healthcar…" at bounding box center [647, 407] width 551 height 56
click at [372, 375] on input "a. Rely on HIPAA compliance protocols since they represent the strictest health…" at bounding box center [372, 369] width 0 height 11
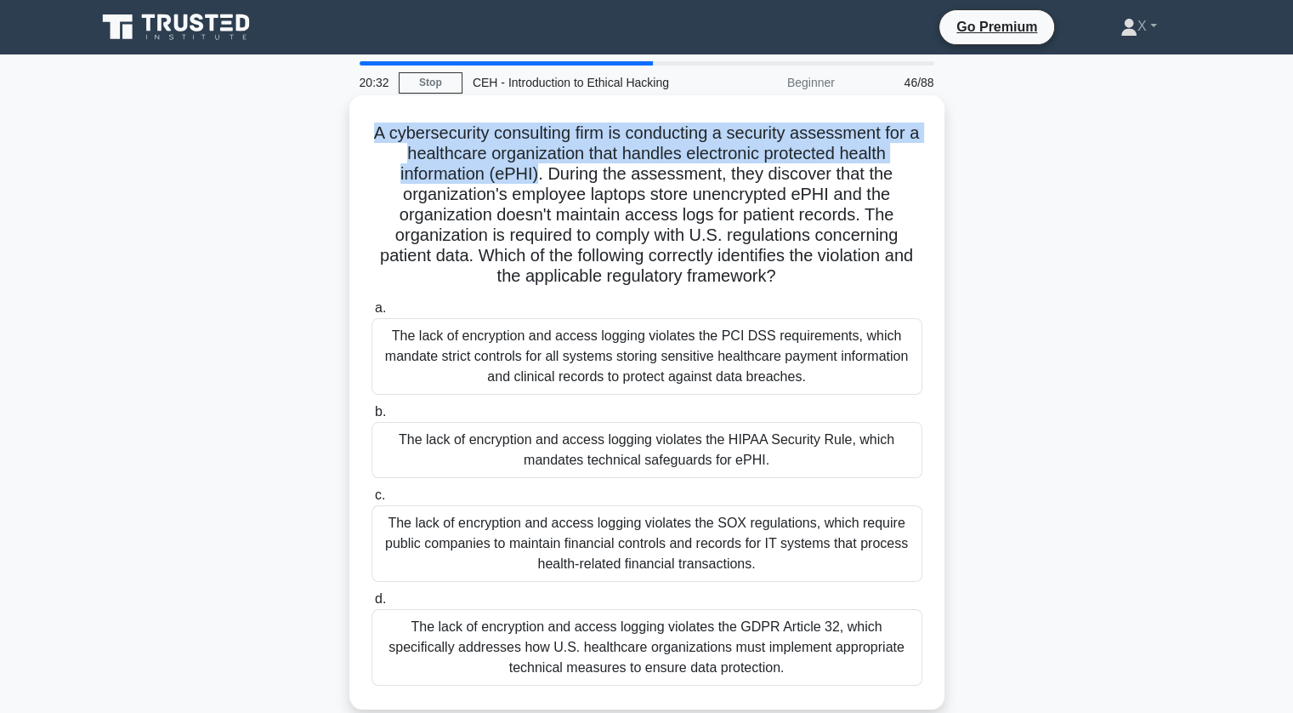
drag, startPoint x: 377, startPoint y: 137, endPoint x: 537, endPoint y: 179, distance: 166.0
click at [537, 179] on h5 "A cybersecurity consulting firm is conducting a security assessment for a healt…" at bounding box center [647, 204] width 554 height 165
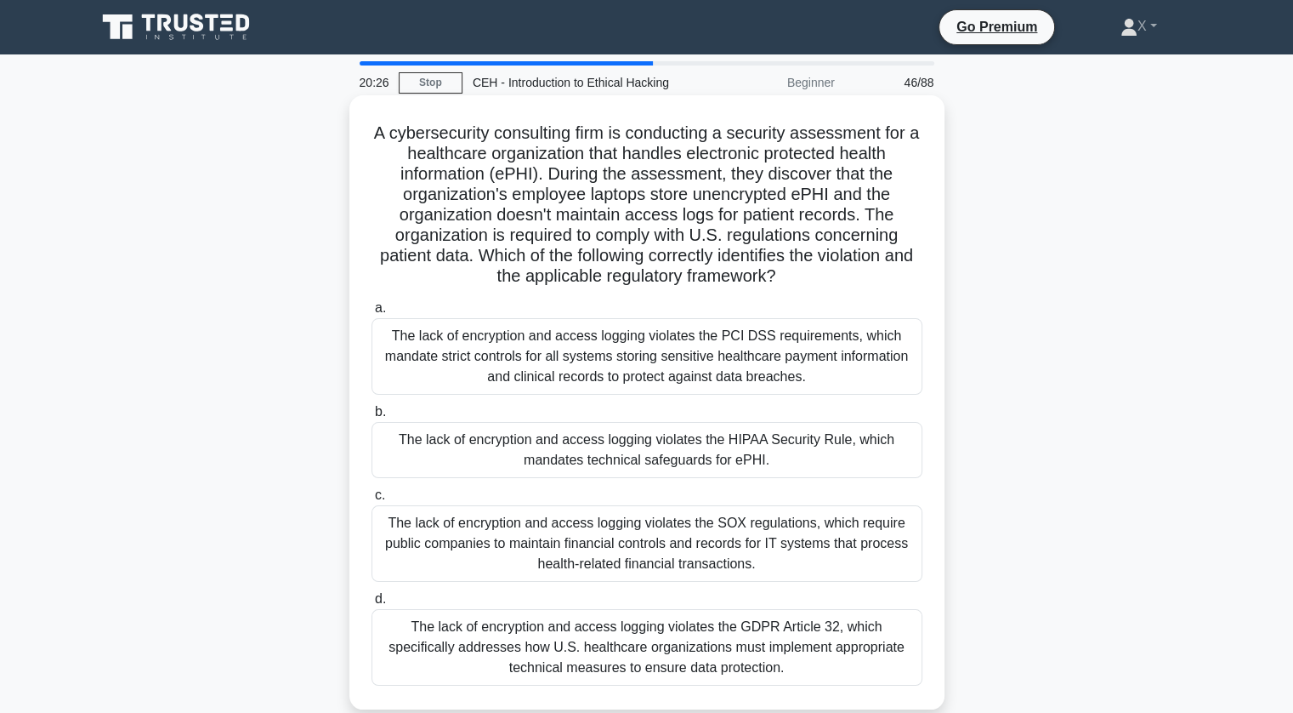
click at [573, 448] on div "The lack of encryption and access logging violates the HIPAA Security Rule, whi…" at bounding box center [647, 450] width 551 height 56
click at [372, 418] on input "b. The lack of encryption and access logging violates the HIPAA Security Rule, …" at bounding box center [372, 411] width 0 height 11
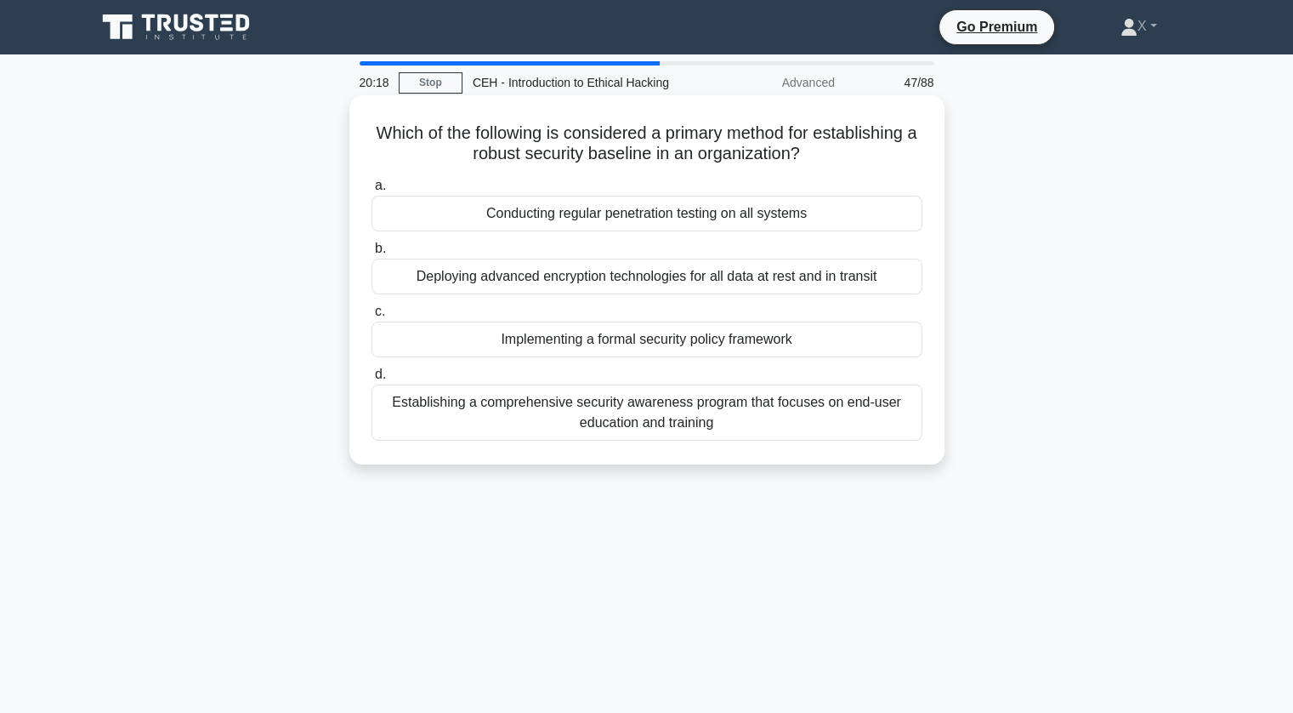
drag, startPoint x: 371, startPoint y: 132, endPoint x: 814, endPoint y: 150, distance: 443.4
click at [814, 150] on h5 "Which of the following is considered a primary method for establishing a robust…" at bounding box center [647, 143] width 554 height 43
click at [814, 150] on icon ".spinner_0XTQ{transform-origin:center;animation:spinner_y6GP .75s linear infini…" at bounding box center [810, 155] width 20 height 20
drag, startPoint x: 814, startPoint y: 150, endPoint x: 483, endPoint y: 142, distance: 330.9
click at [483, 142] on h5 "Which of the following is considered a primary method for establishing a robust…" at bounding box center [647, 143] width 554 height 43
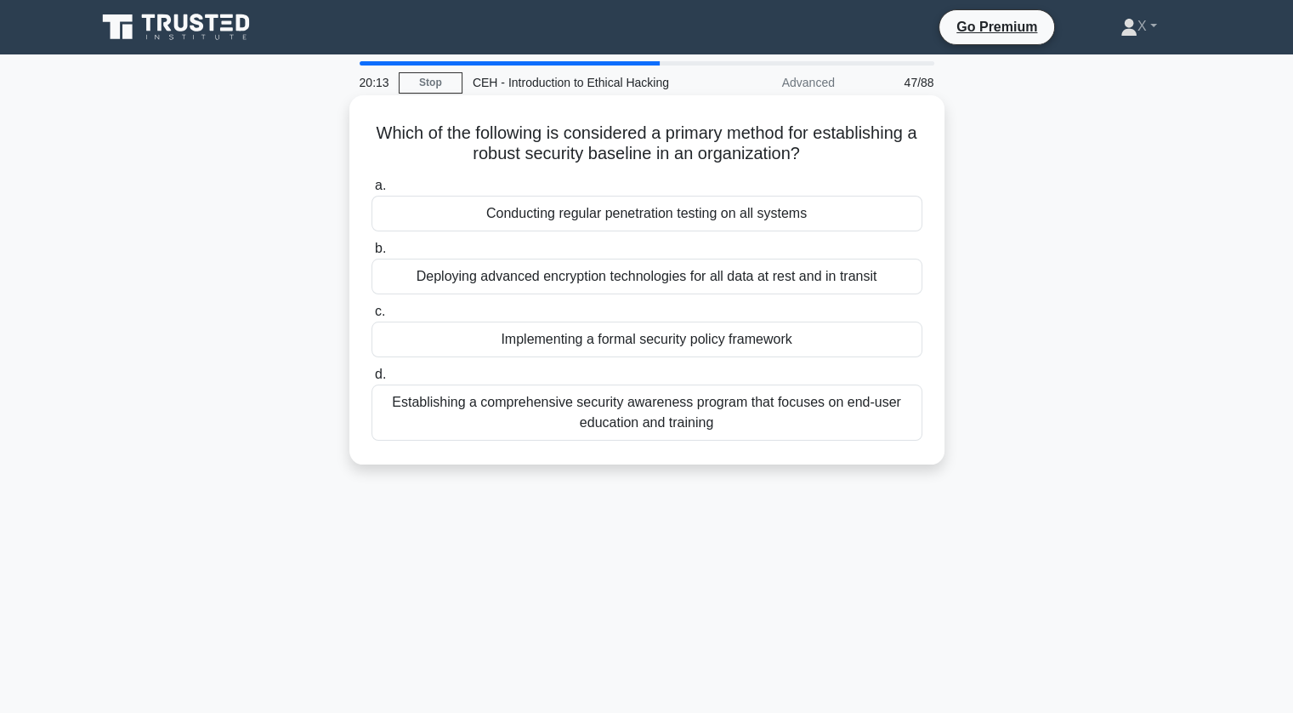
click at [483, 142] on h5 "Which of the following is considered a primary method for establishing a robust…" at bounding box center [647, 143] width 554 height 43
click at [440, 278] on div "Deploying advanced encryption technologies for all data at rest and in transit" at bounding box center [647, 276] width 551 height 36
click at [372, 254] on input "b. Deploying advanced encryption technologies for all data at rest and in trans…" at bounding box center [372, 248] width 0 height 11
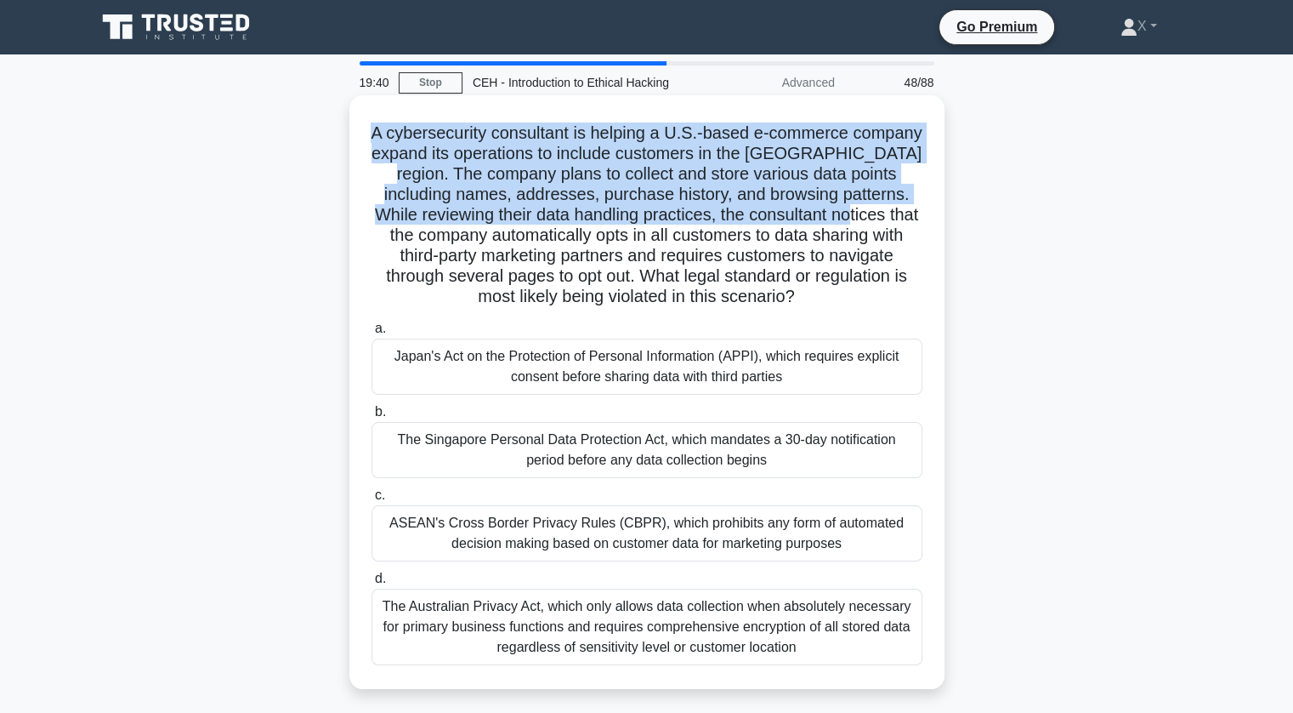
drag, startPoint x: 398, startPoint y: 132, endPoint x: 914, endPoint y: 213, distance: 522.6
click at [914, 213] on h5 "A cybersecurity consultant is helping a U.S.-based e-commerce company expand it…" at bounding box center [647, 214] width 554 height 185
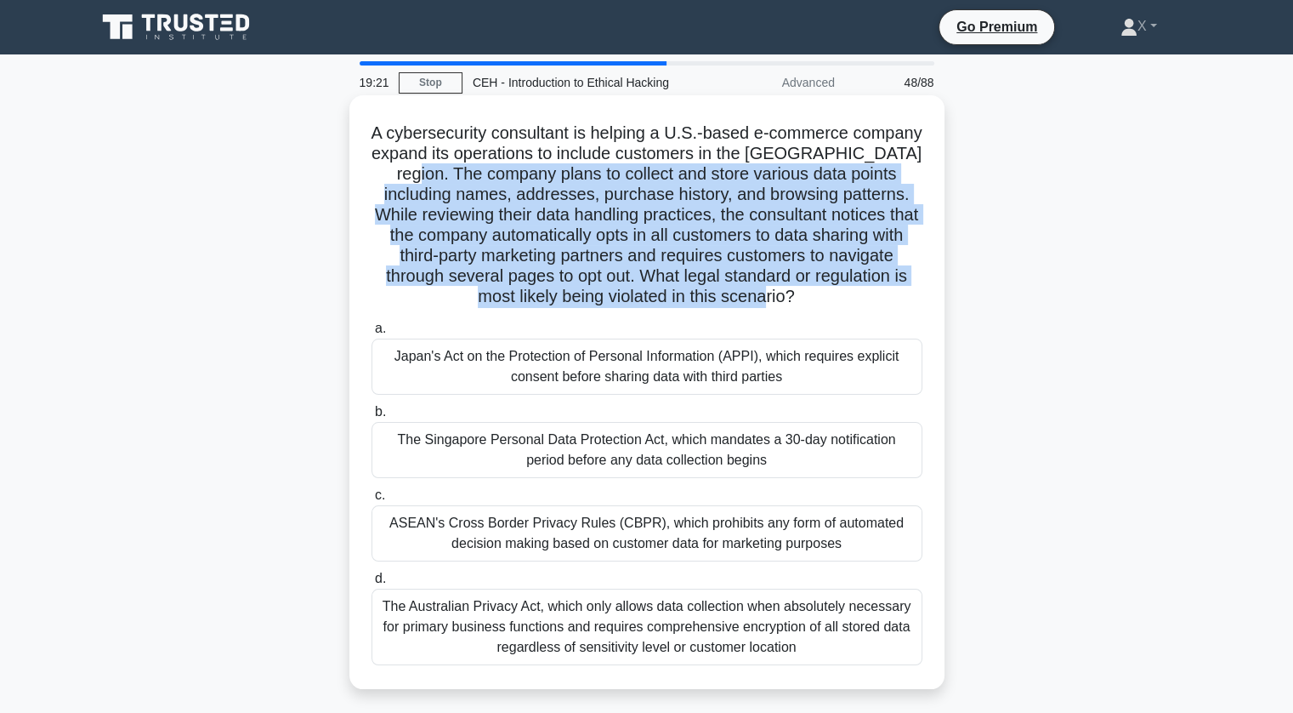
drag, startPoint x: 452, startPoint y: 182, endPoint x: 897, endPoint y: 294, distance: 458.7
click at [897, 294] on h5 "A cybersecurity consultant is helping a U.S.-based e-commerce company expand it…" at bounding box center [647, 214] width 554 height 185
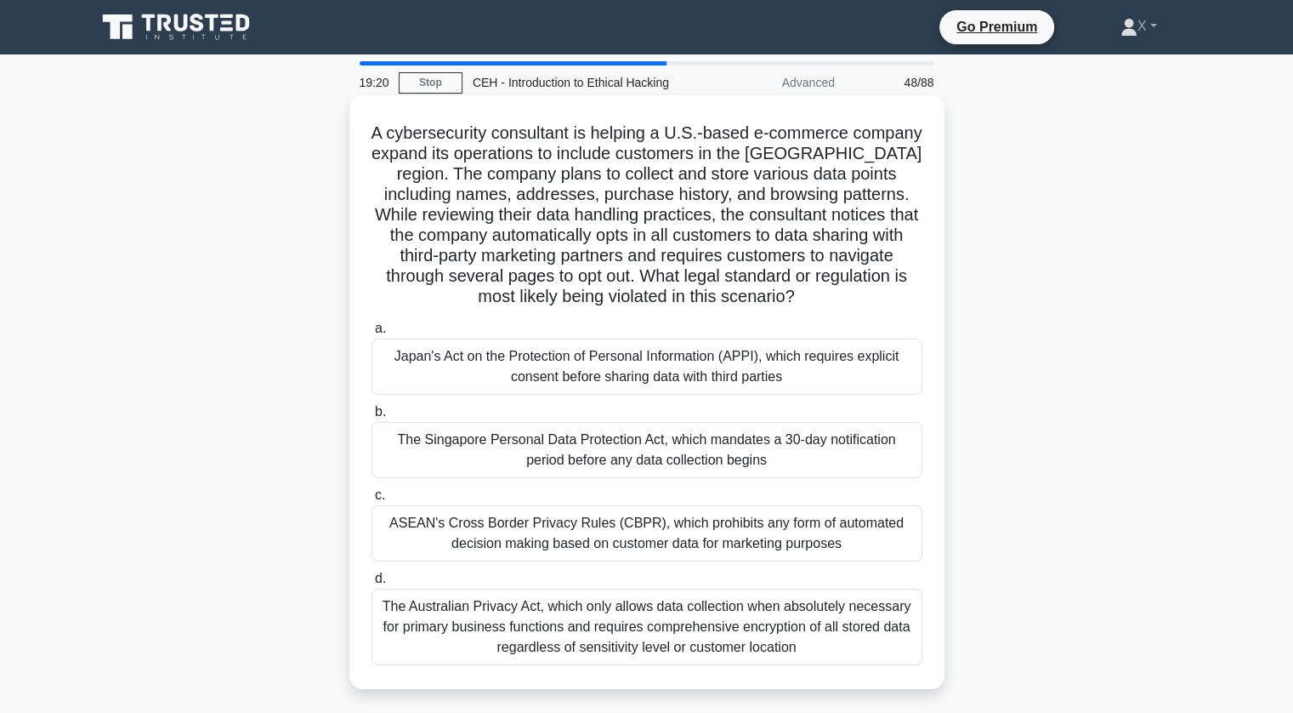
click at [897, 294] on h5 "A cybersecurity consultant is helping a U.S.-based e-commerce company expand it…" at bounding box center [647, 214] width 554 height 185
click at [747, 532] on div "ASEAN's Cross Border Privacy Rules (CBPR), which prohibits any form of automate…" at bounding box center [647, 533] width 551 height 56
click at [372, 501] on input "c. ASEAN's Cross Border Privacy Rules (CBPR), which prohibits any form of autom…" at bounding box center [372, 495] width 0 height 11
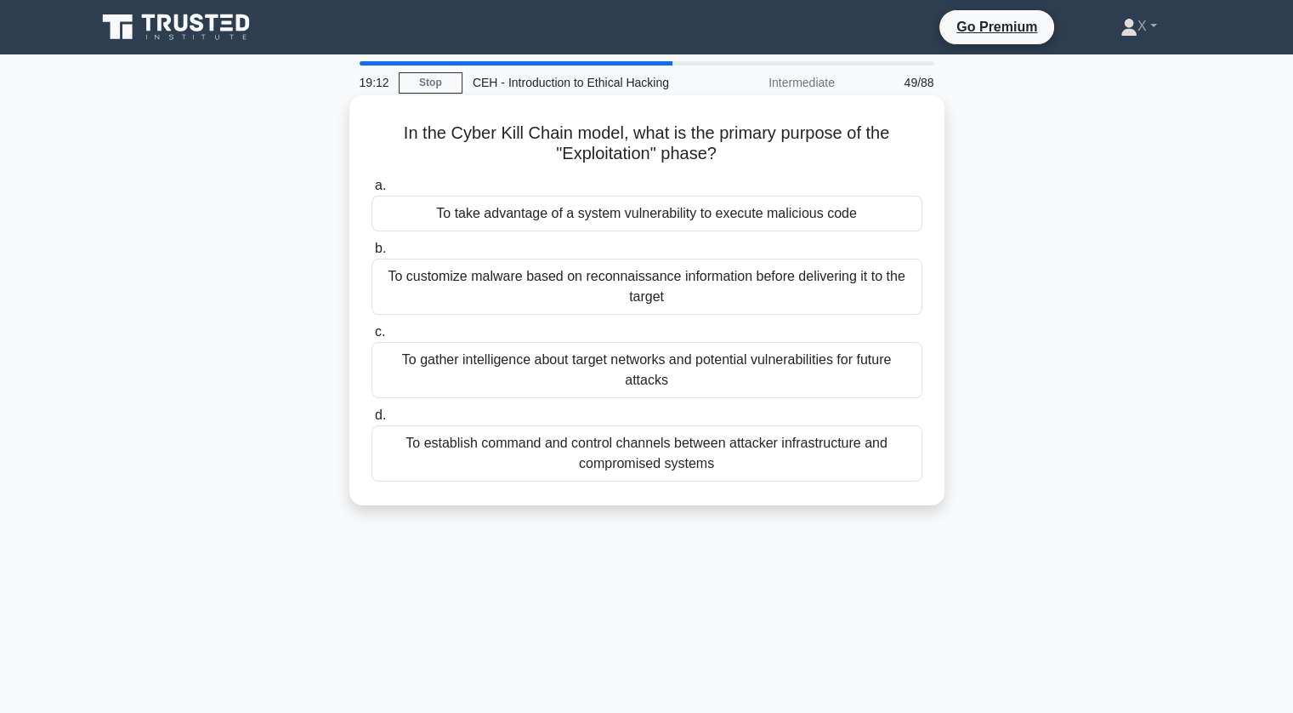
drag, startPoint x: 397, startPoint y: 127, endPoint x: 728, endPoint y: 156, distance: 332.0
click at [728, 156] on h5 "In the Cyber Kill Chain model, what is the primary purpose of the "Exploitation…" at bounding box center [647, 143] width 554 height 43
click at [728, 156] on icon ".spinner_0XTQ{transform-origin:center;animation:spinner_y6GP .75s linear infini…" at bounding box center [727, 155] width 20 height 20
click at [654, 217] on div "To take advantage of a system vulnerability to execute malicious code" at bounding box center [647, 214] width 551 height 36
click at [372, 191] on input "a. To take advantage of a system vulnerability to execute malicious code" at bounding box center [372, 185] width 0 height 11
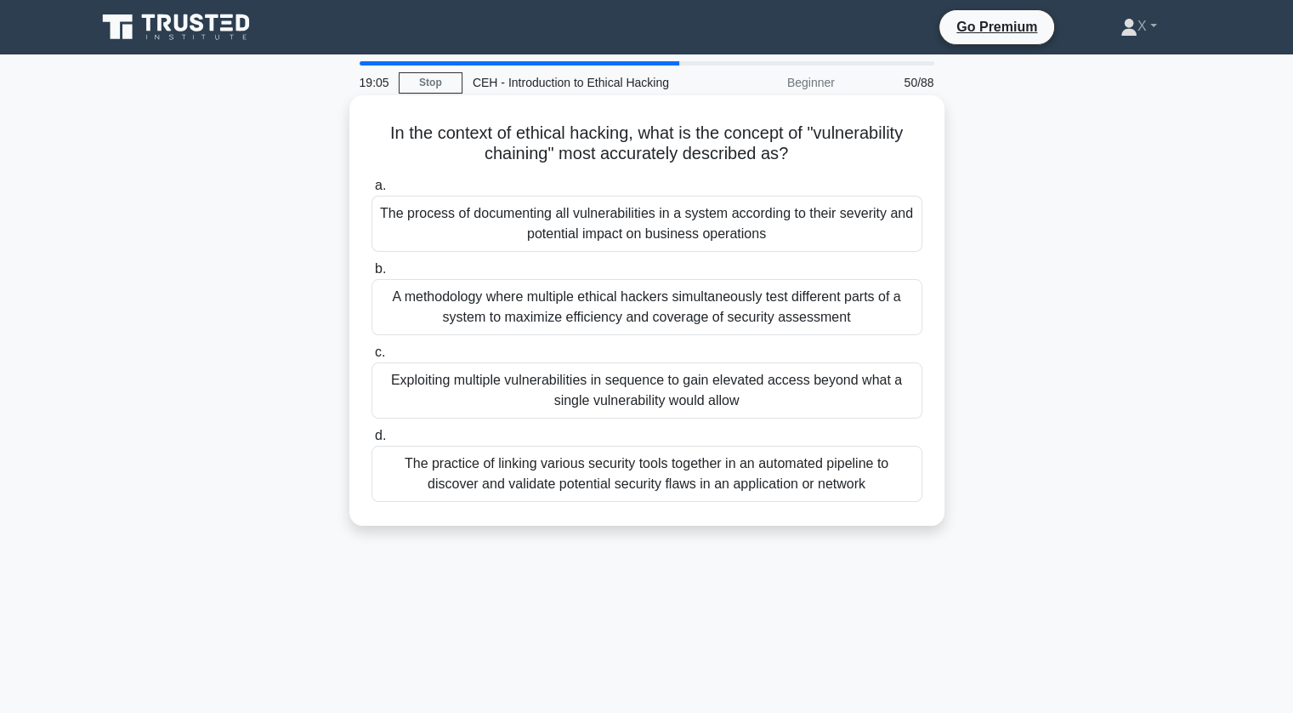
drag, startPoint x: 379, startPoint y: 135, endPoint x: 792, endPoint y: 152, distance: 413.6
click at [792, 152] on h5 "In the context of ethical hacking, what is the concept of "vulnerability chaini…" at bounding box center [647, 143] width 554 height 43
click at [792, 152] on icon ".spinner_0XTQ{transform-origin:center;animation:spinner_y6GP .75s linear infini…" at bounding box center [798, 155] width 20 height 20
click at [697, 387] on div "Exploiting multiple vulnerabilities in sequence to gain elevated access beyond …" at bounding box center [647, 390] width 551 height 56
click at [372, 358] on input "c. Exploiting multiple vulnerabilities in sequence to gain elevated access beyo…" at bounding box center [372, 352] width 0 height 11
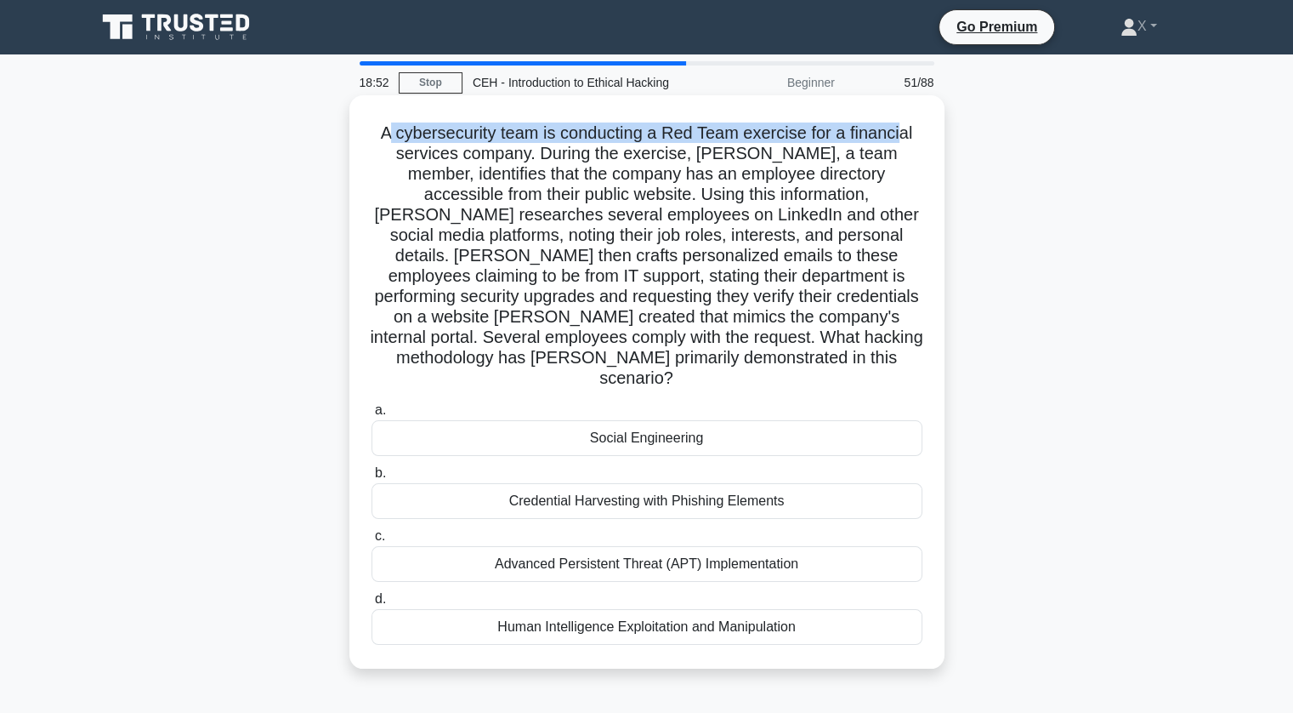
drag, startPoint x: 383, startPoint y: 128, endPoint x: 903, endPoint y: 118, distance: 519.6
click at [903, 118] on div "A cybersecurity team is conducting a Red Team exercise for a financial services…" at bounding box center [647, 382] width 582 height 560
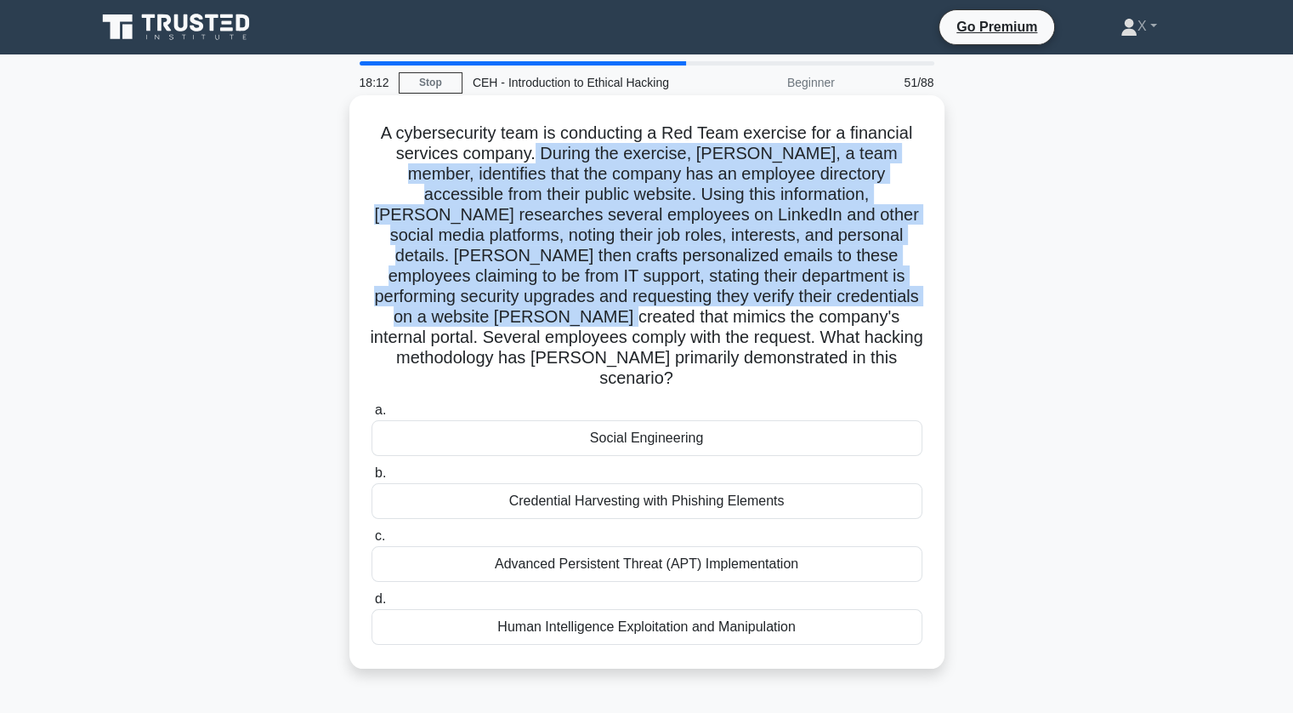
drag, startPoint x: 544, startPoint y: 154, endPoint x: 916, endPoint y: 291, distance: 396.0
click at [916, 291] on h5 "A cybersecurity team is conducting a Red Team exercise for a financial services…" at bounding box center [647, 255] width 554 height 267
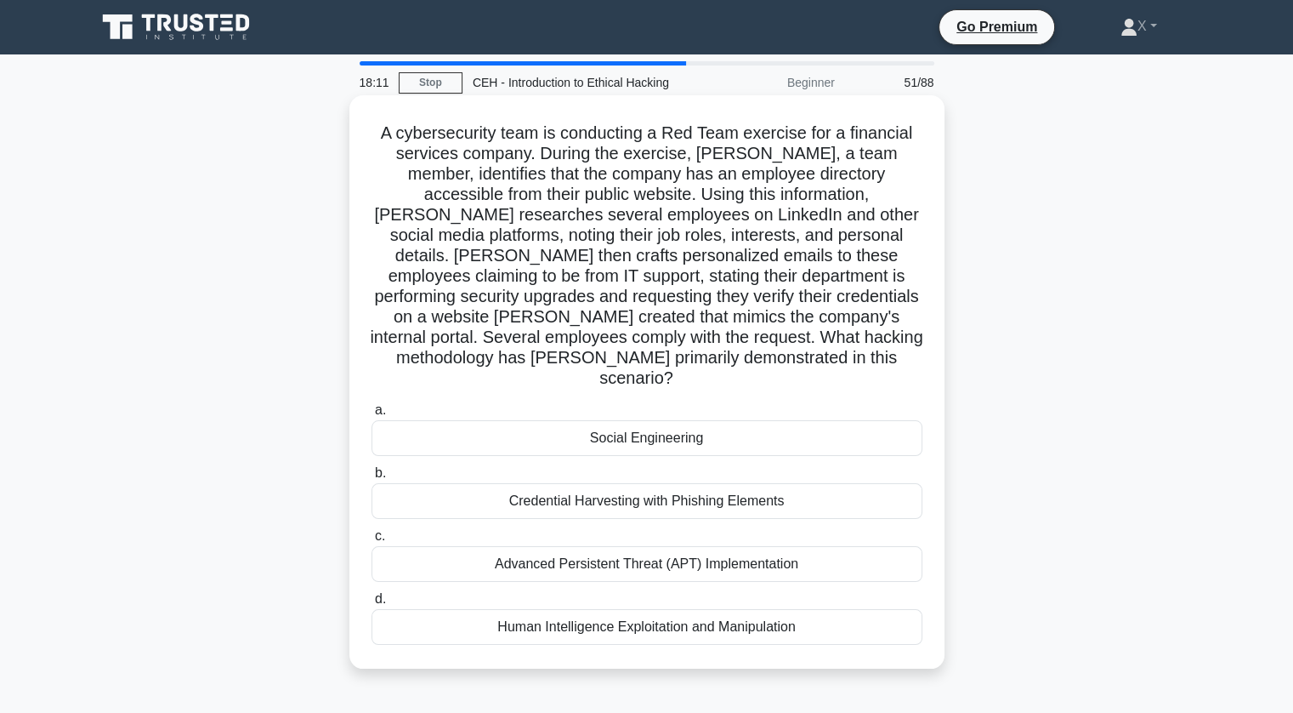
click at [696, 430] on div "Social Engineering" at bounding box center [647, 438] width 551 height 36
click at [372, 416] on input "a. Social Engineering" at bounding box center [372, 410] width 0 height 11
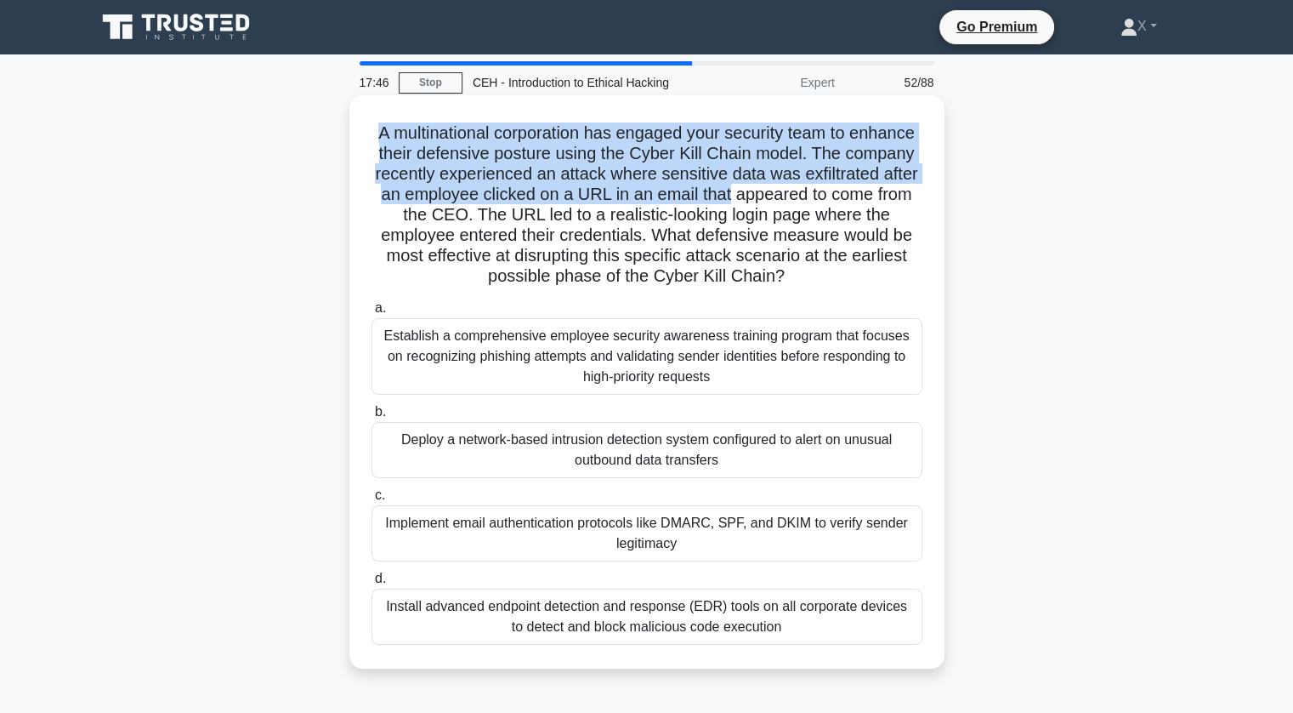
drag, startPoint x: 398, startPoint y: 127, endPoint x: 898, endPoint y: 196, distance: 504.8
click at [898, 196] on h5 "A multinational corporation has engaged your security team to enhance their def…" at bounding box center [647, 204] width 554 height 165
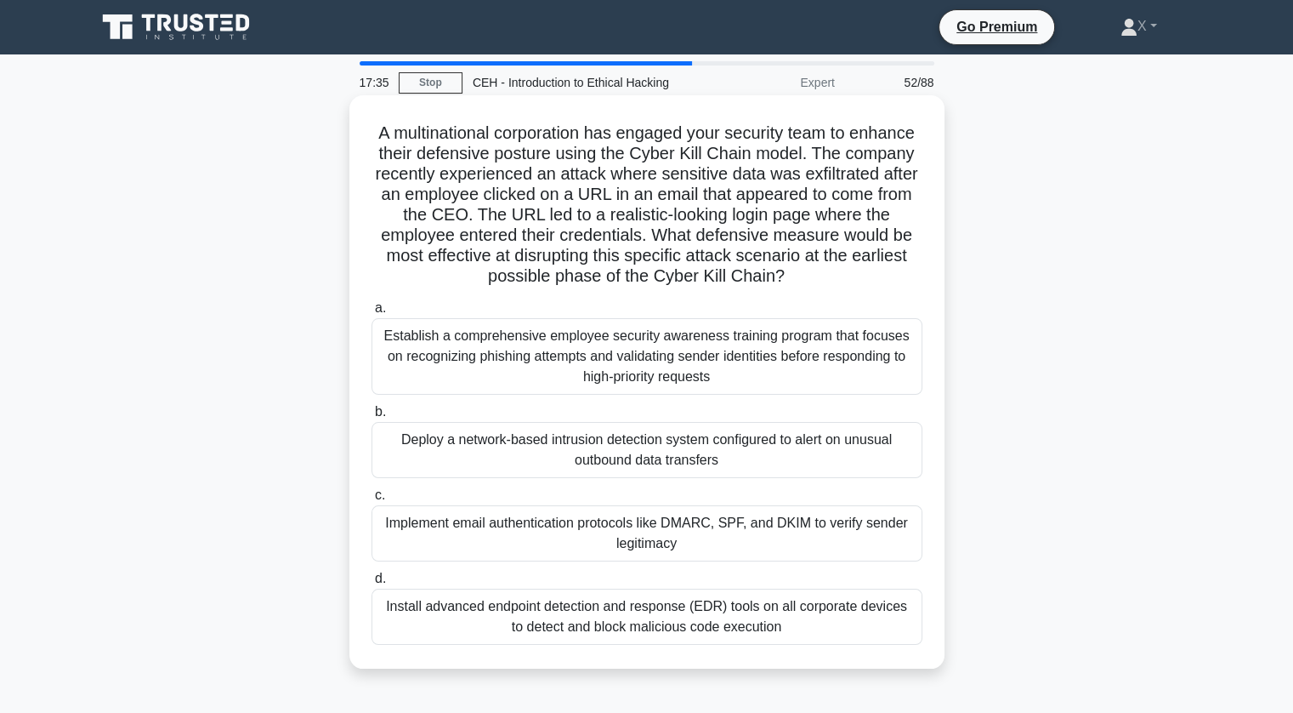
click at [594, 234] on h5 "A multinational corporation has engaged your security team to enhance their def…" at bounding box center [647, 204] width 554 height 165
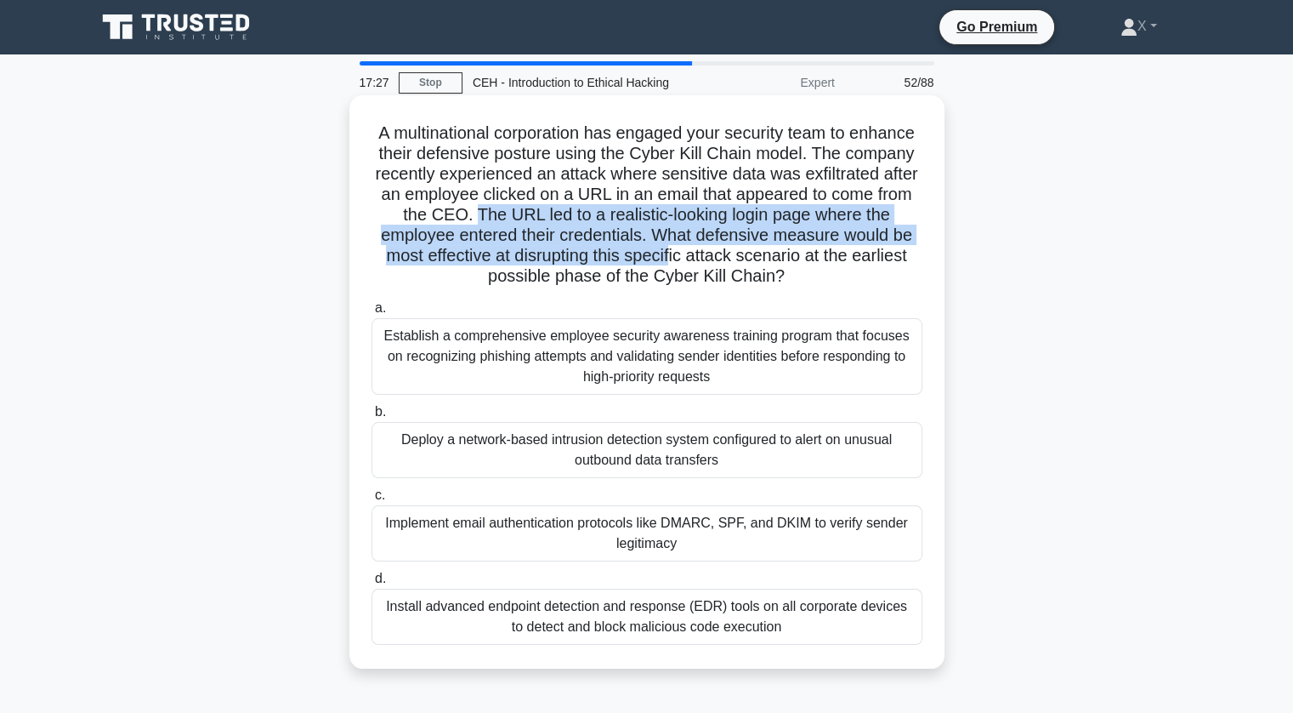
drag, startPoint x: 650, startPoint y: 207, endPoint x: 900, endPoint y: 250, distance: 253.6
click at [900, 250] on h5 "A multinational corporation has engaged your security team to enhance their def…" at bounding box center [647, 204] width 554 height 165
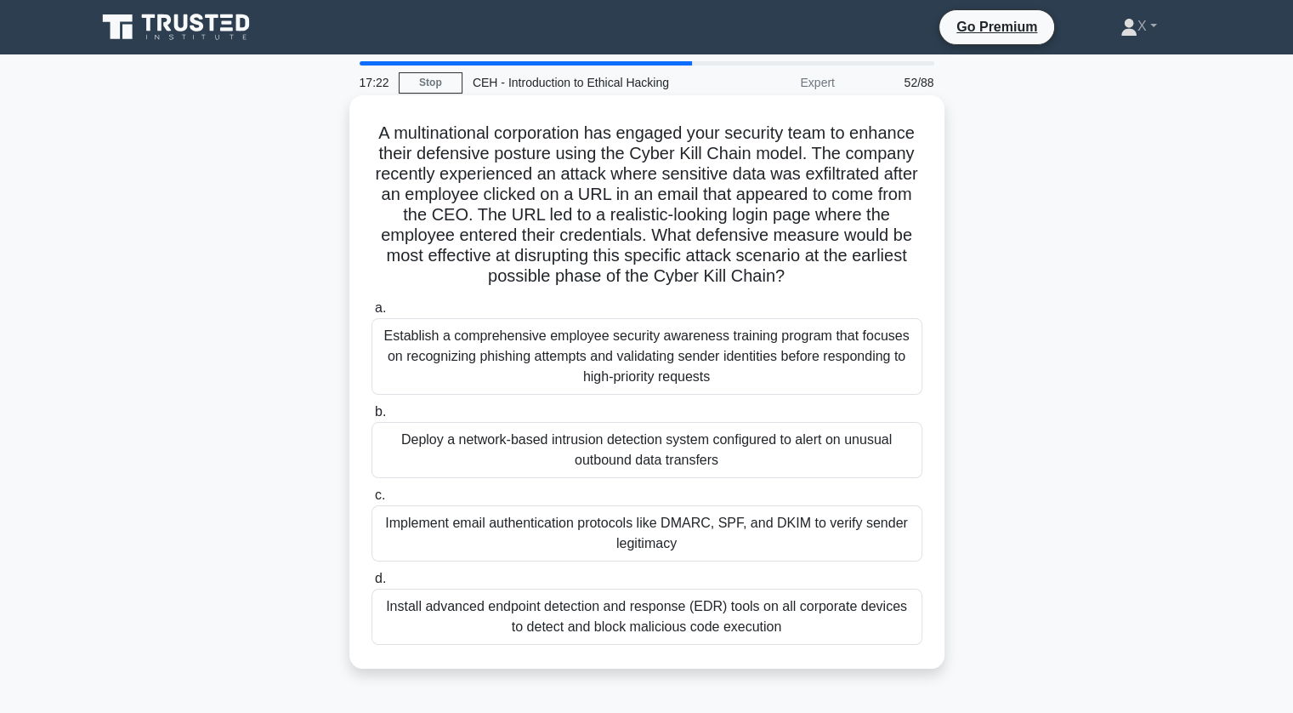
click at [878, 148] on h5 "A multinational corporation has engaged your security team to enhance their def…" at bounding box center [647, 204] width 554 height 165
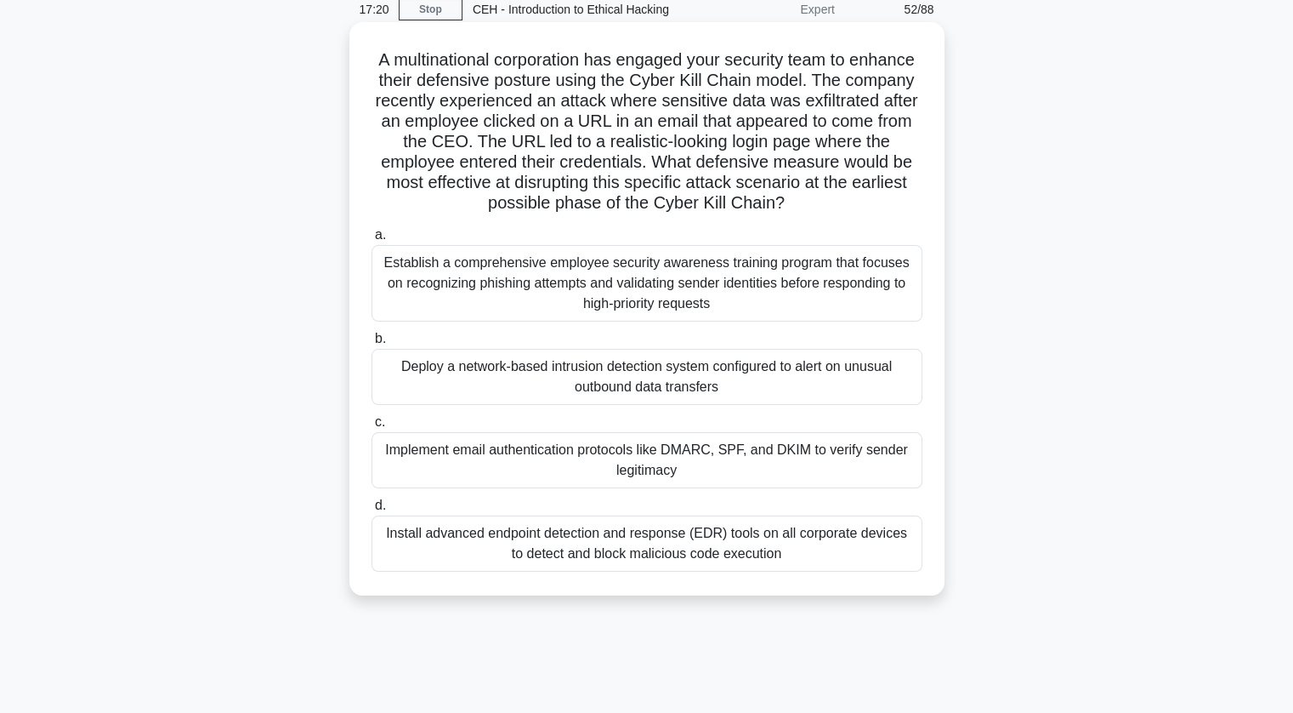
scroll to position [71, 0]
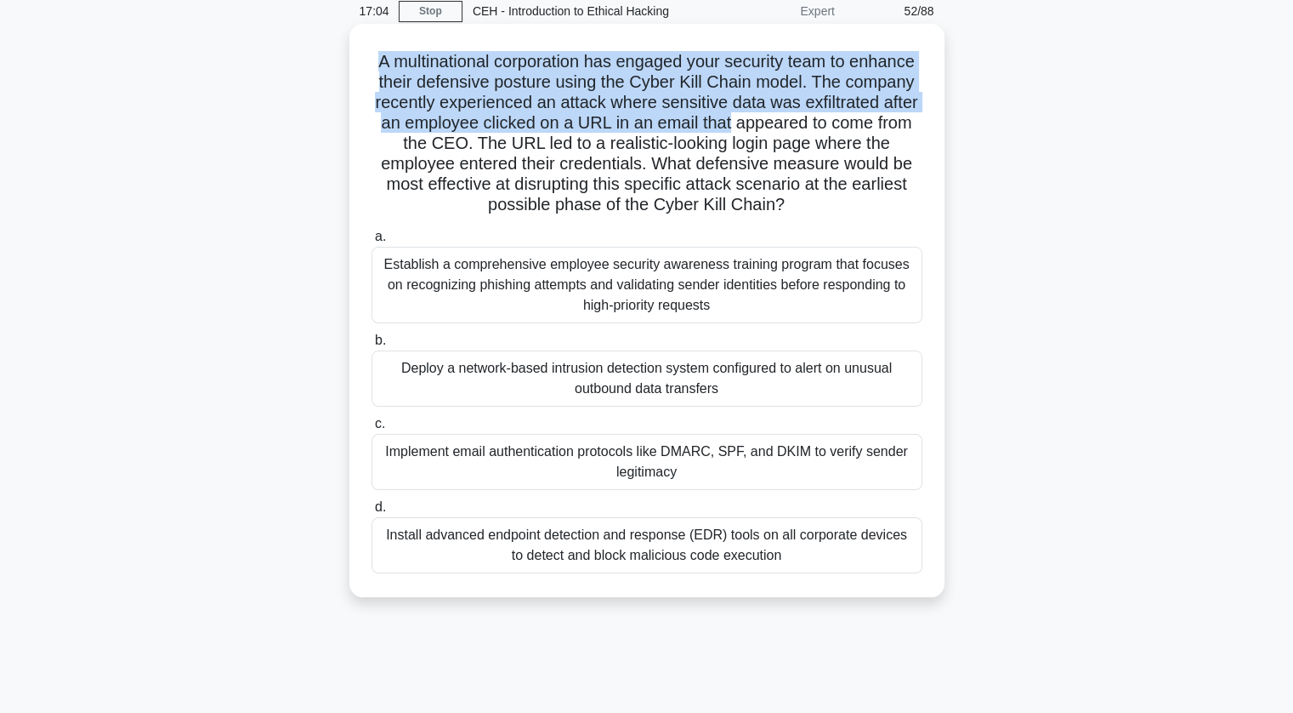
drag, startPoint x: 404, startPoint y: 70, endPoint x: 907, endPoint y: 117, distance: 505.6
click at [907, 117] on h5 "A multinational corporation has engaged your security team to enhance their def…" at bounding box center [647, 133] width 554 height 165
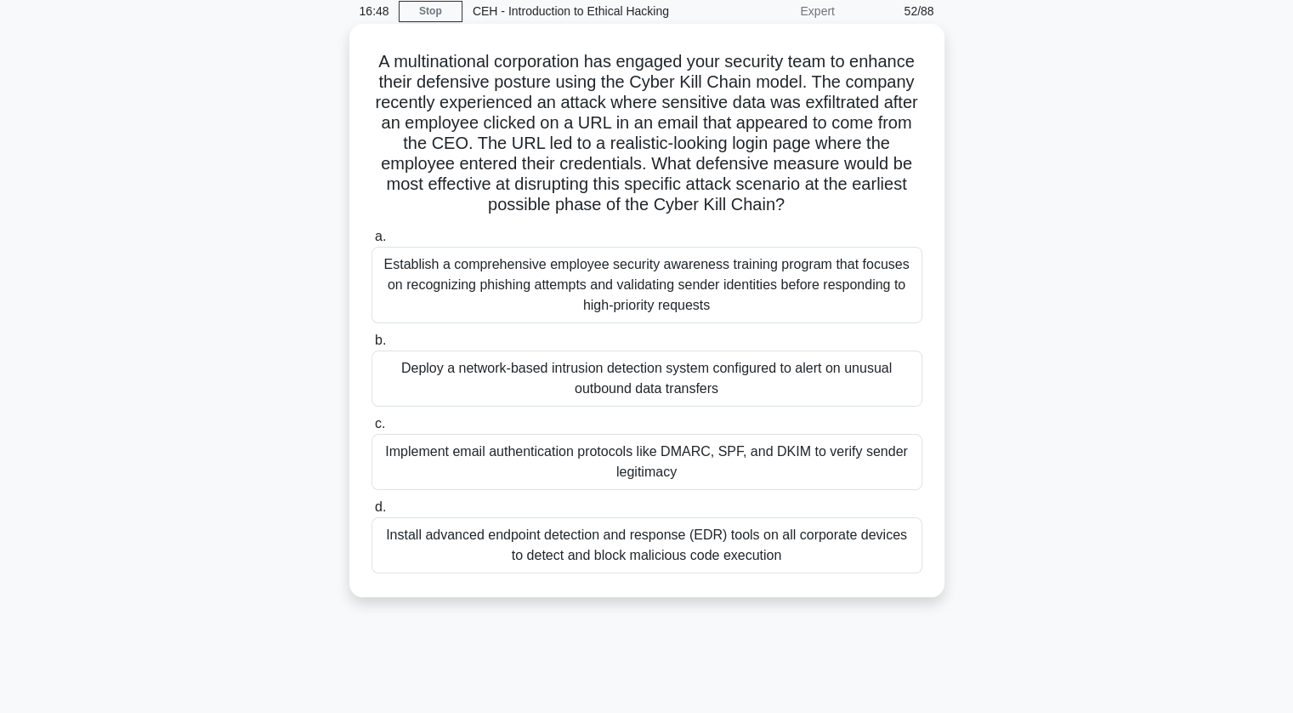
click at [686, 293] on div "Establish a comprehensive employee security awareness training program that foc…" at bounding box center [647, 285] width 551 height 77
click at [372, 242] on input "a. Establish a comprehensive employee security awareness training program that …" at bounding box center [372, 236] width 0 height 11
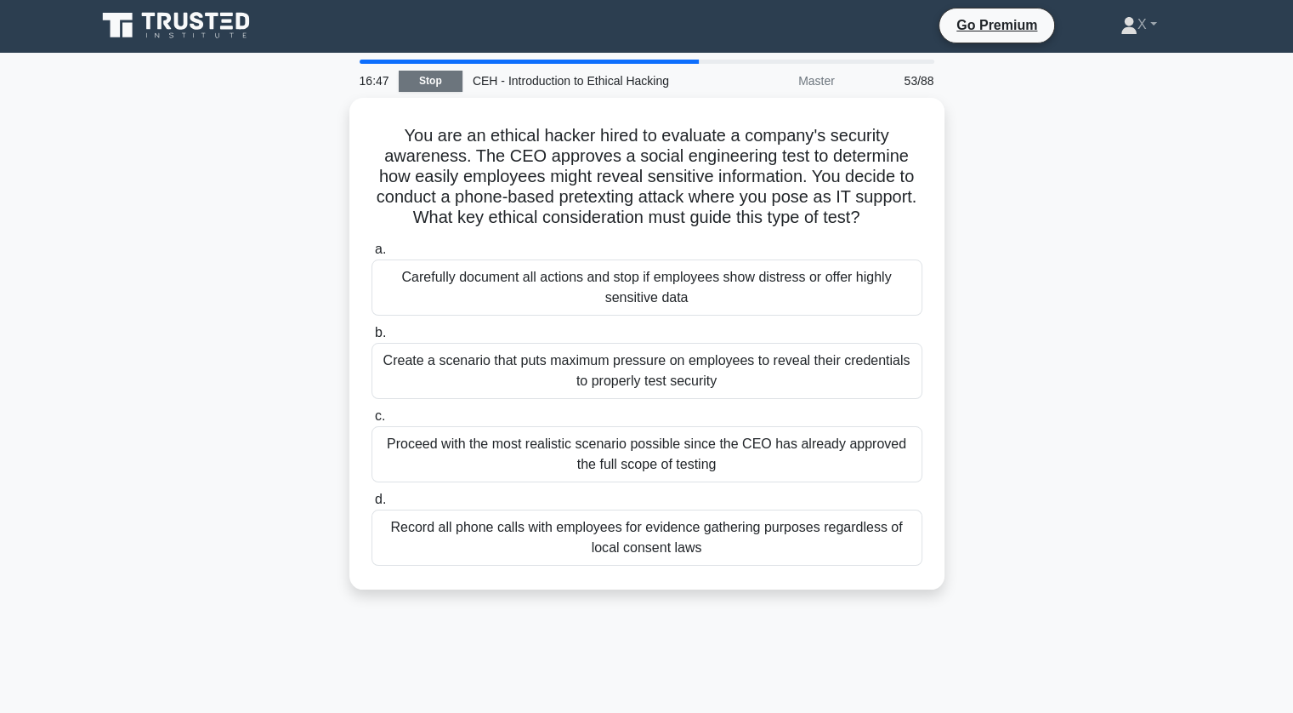
scroll to position [0, 0]
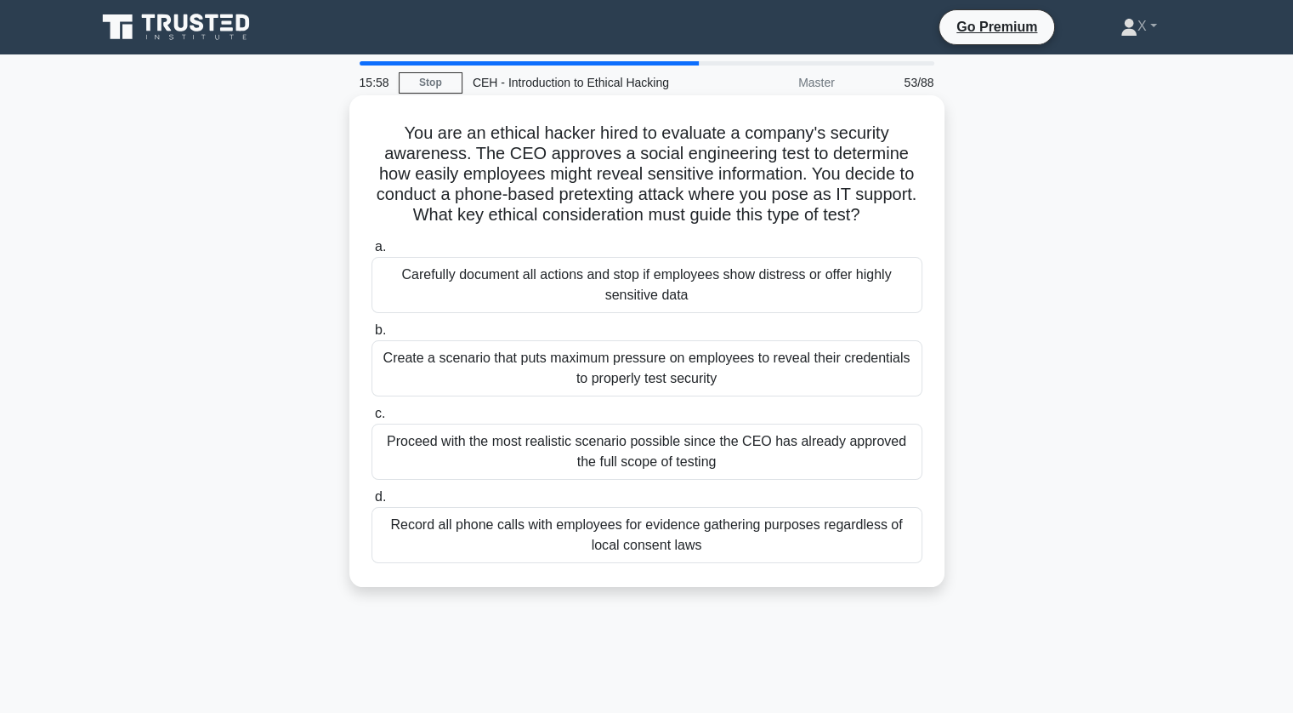
drag, startPoint x: 403, startPoint y: 131, endPoint x: 933, endPoint y: 213, distance: 536.1
click at [933, 213] on div "You are an ethical hacker hired to evaluate a company's security awareness. The…" at bounding box center [647, 341] width 582 height 478
click at [741, 442] on div "Proceed with the most realistic scenario possible since the CEO has already app…" at bounding box center [647, 451] width 551 height 56
click at [372, 419] on input "c. Proceed with the most realistic scenario possible since the CEO has already …" at bounding box center [372, 413] width 0 height 11
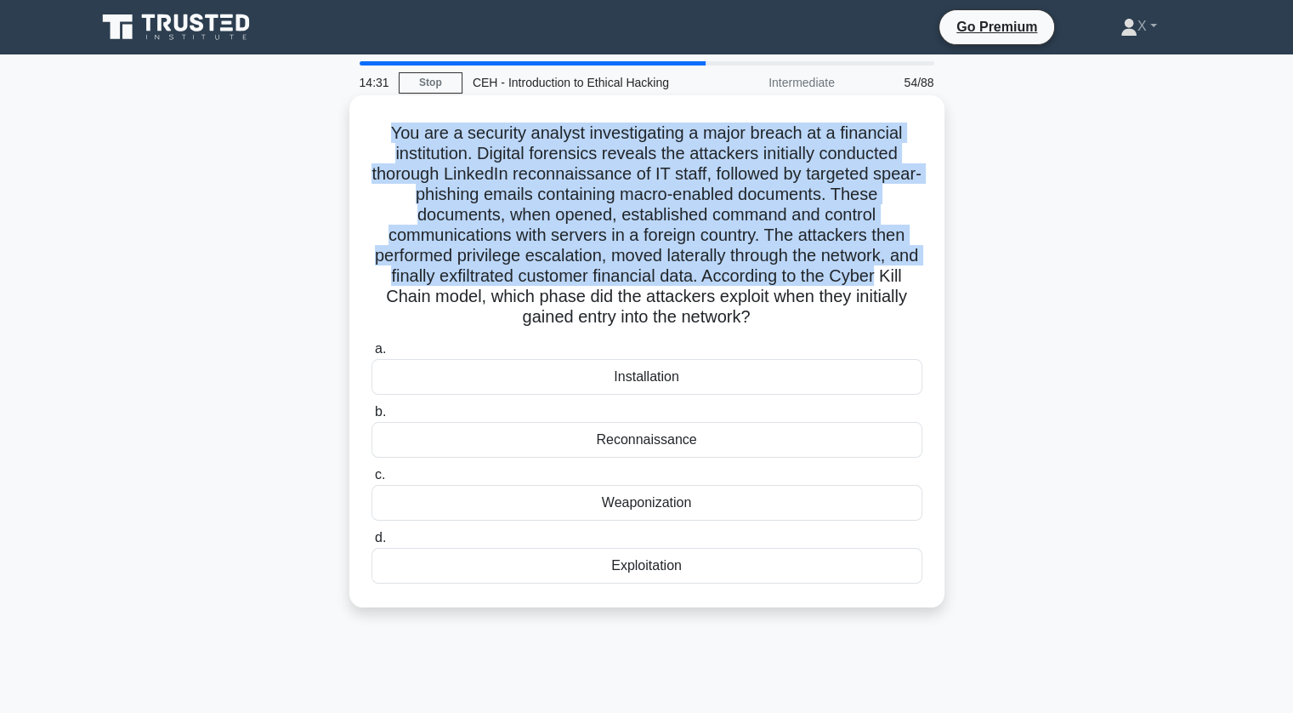
drag, startPoint x: 389, startPoint y: 134, endPoint x: 917, endPoint y: 276, distance: 547.6
click at [917, 276] on h5 "You are a security analyst investigating a major breach at a financial institut…" at bounding box center [647, 225] width 554 height 206
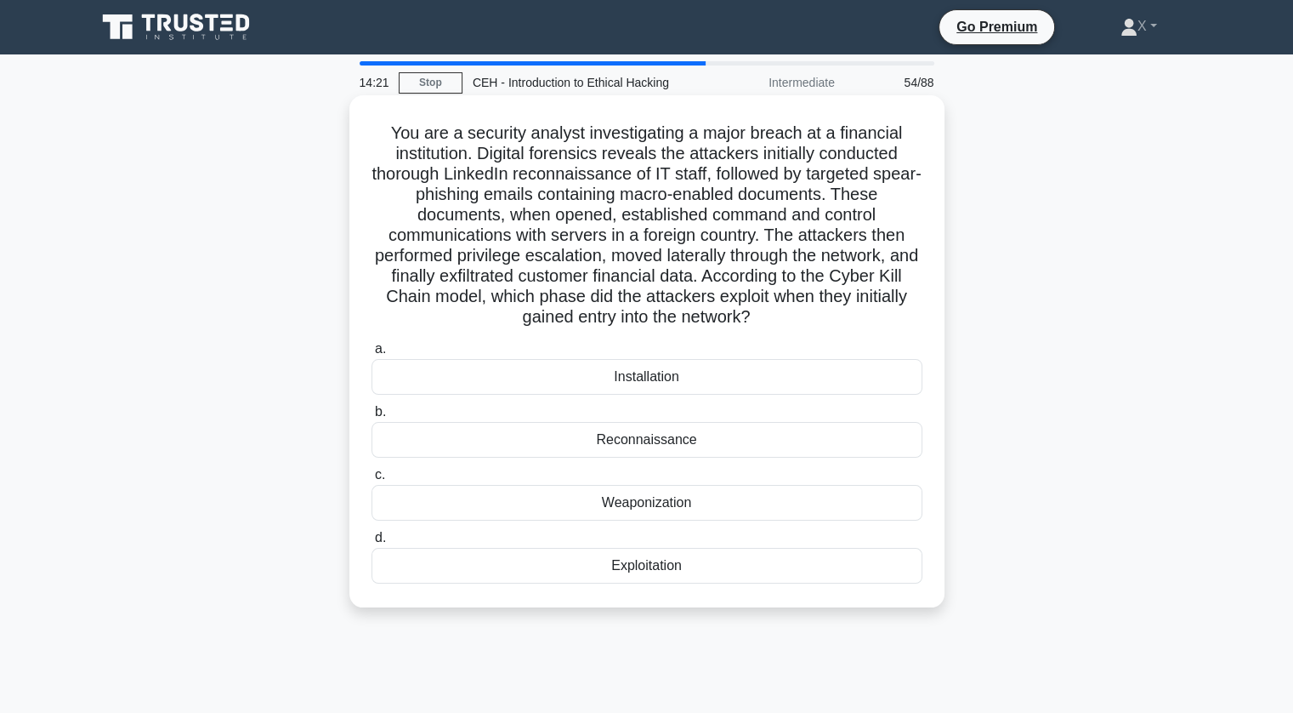
click at [677, 561] on div "Exploitation" at bounding box center [647, 566] width 551 height 36
click at [372, 543] on input "d. Exploitation" at bounding box center [372, 537] width 0 height 11
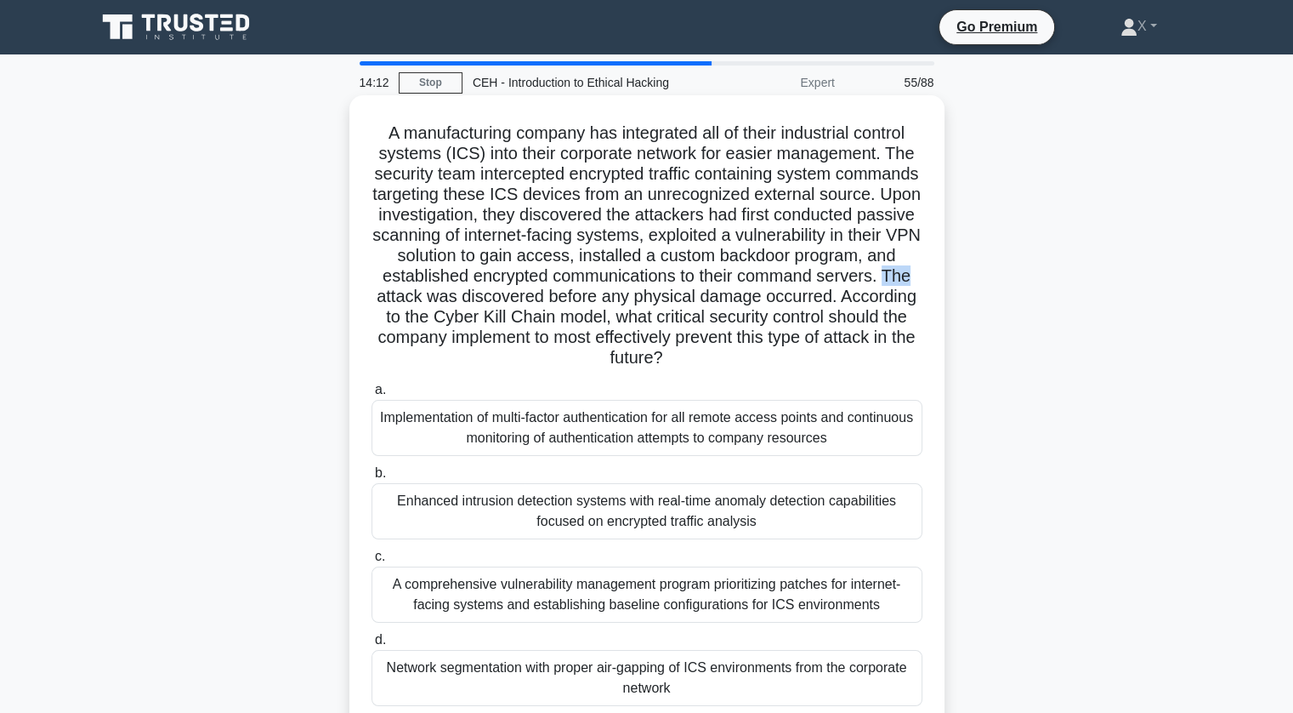
drag, startPoint x: 544, startPoint y: 295, endPoint x: 566, endPoint y: 292, distance: 22.4
click at [566, 292] on h5 "A manufacturing company has integrated all of their industrial control systems …" at bounding box center [647, 245] width 554 height 247
click at [621, 246] on h5 "A manufacturing company has integrated all of their industrial control systems …" at bounding box center [647, 245] width 554 height 247
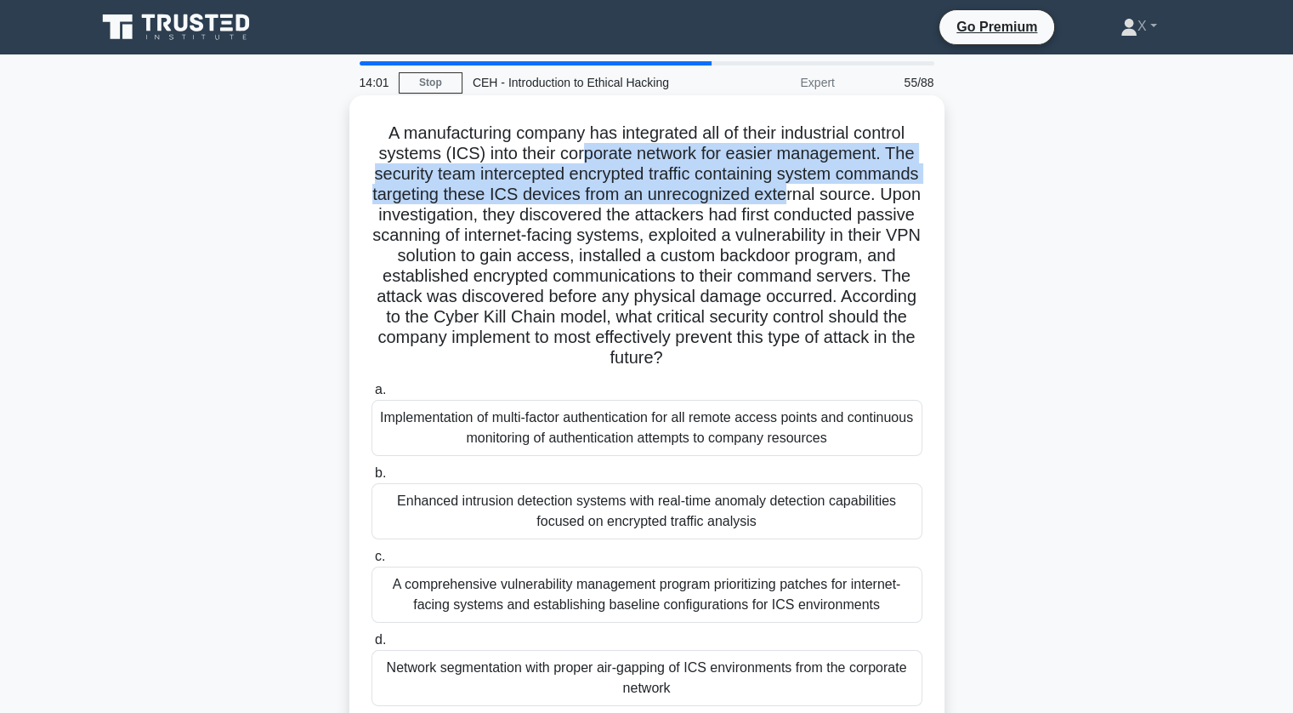
drag, startPoint x: 583, startPoint y: 162, endPoint x: 882, endPoint y: 190, distance: 299.7
click at [882, 190] on h5 "A manufacturing company has integrated all of their industrial control systems …" at bounding box center [647, 245] width 554 height 247
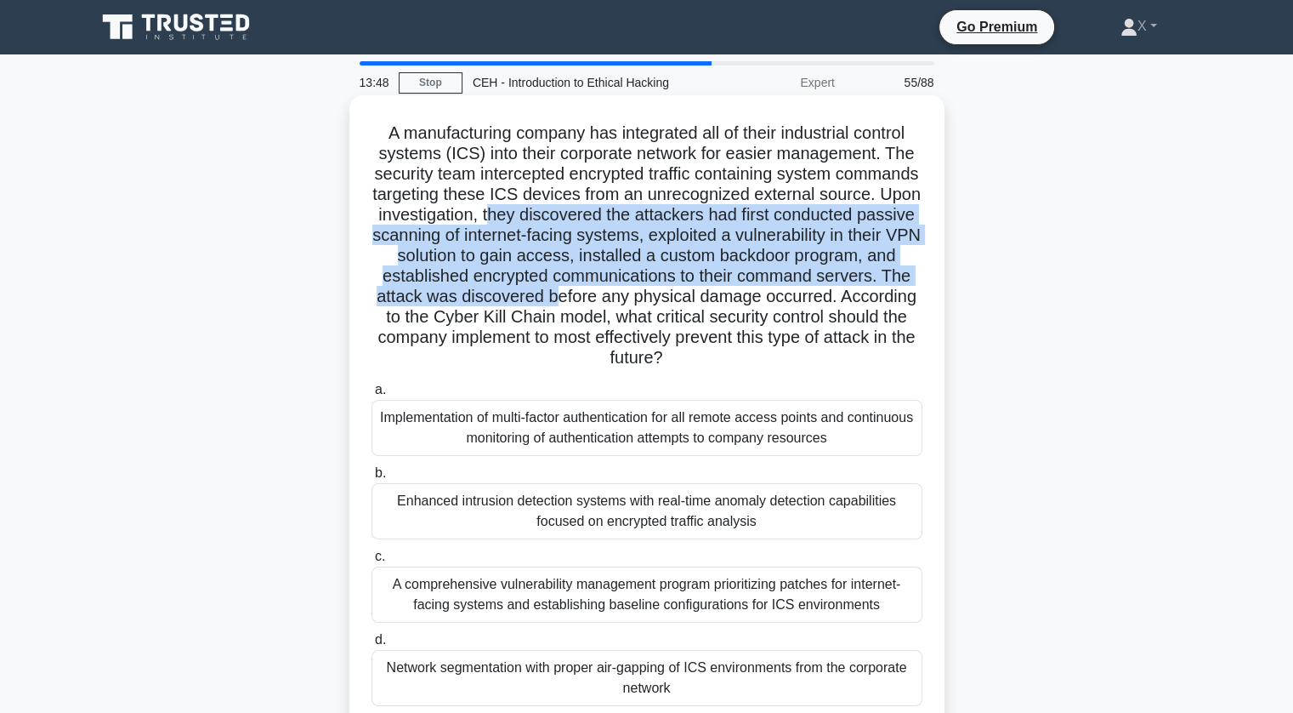
drag, startPoint x: 611, startPoint y: 212, endPoint x: 758, endPoint y: 294, distance: 167.9
click at [758, 294] on h5 "A manufacturing company has integrated all of their industrial control systems …" at bounding box center [647, 245] width 554 height 247
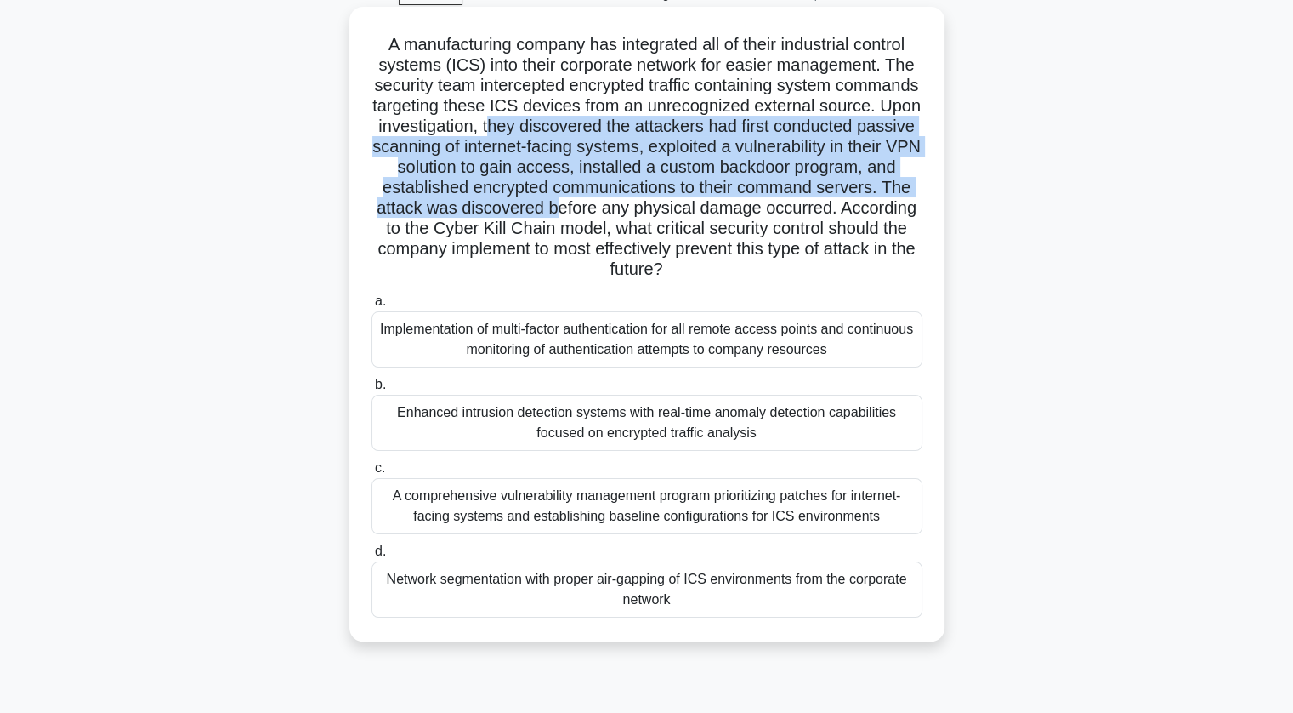
scroll to position [88, 0]
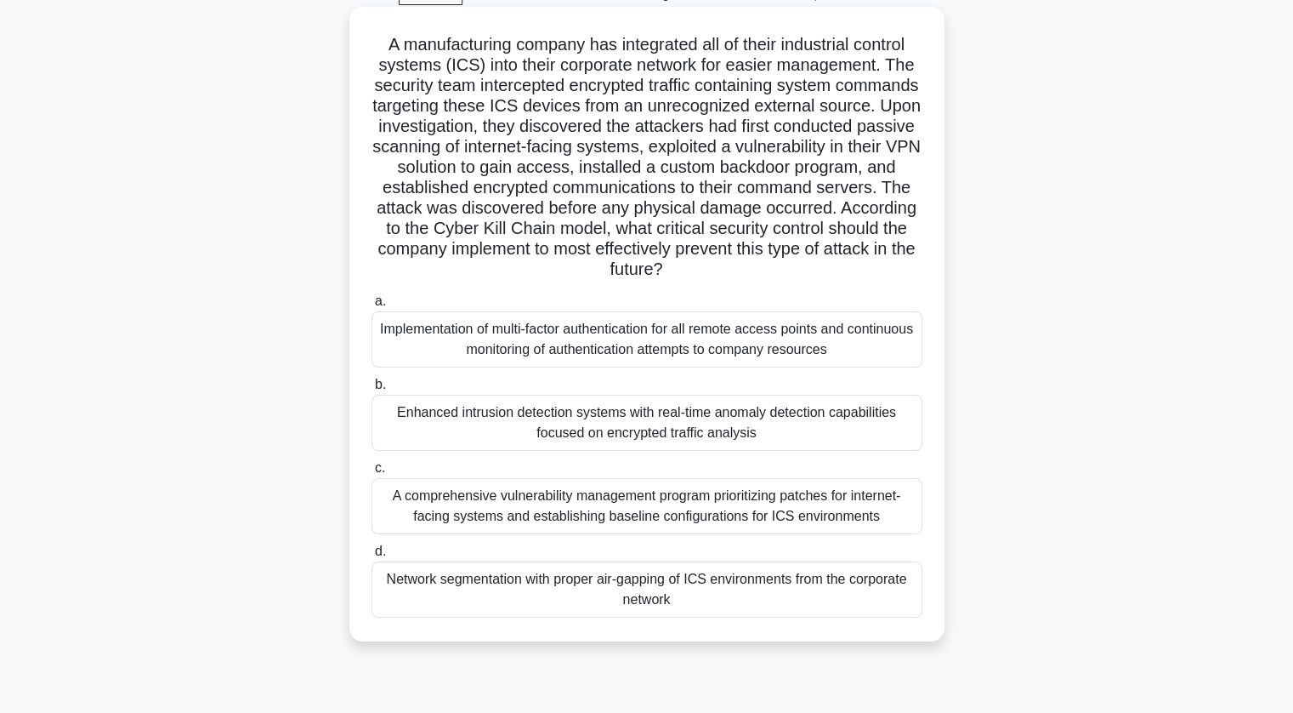
click at [700, 429] on div "Enhanced intrusion detection systems with real-time anomaly detection capabilit…" at bounding box center [647, 423] width 551 height 56
click at [372, 390] on input "b. Enhanced intrusion detection systems with real-time anomaly detection capabi…" at bounding box center [372, 384] width 0 height 11
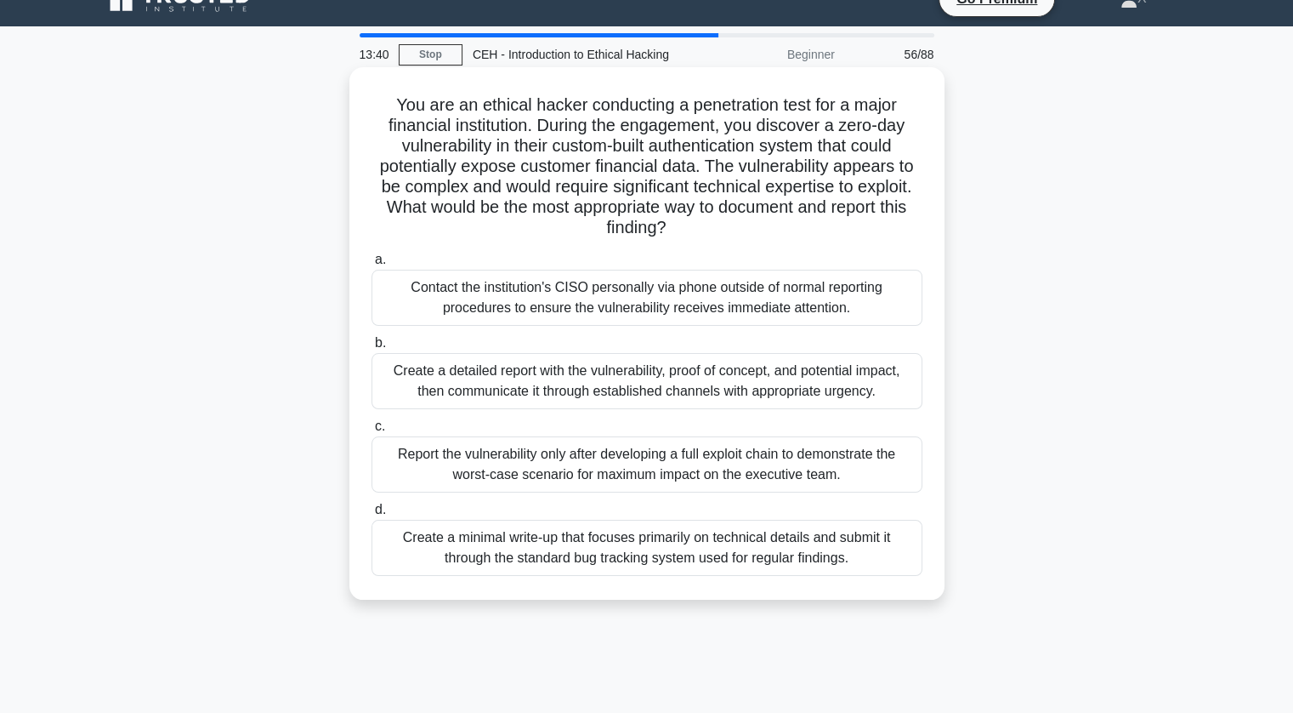
scroll to position [0, 0]
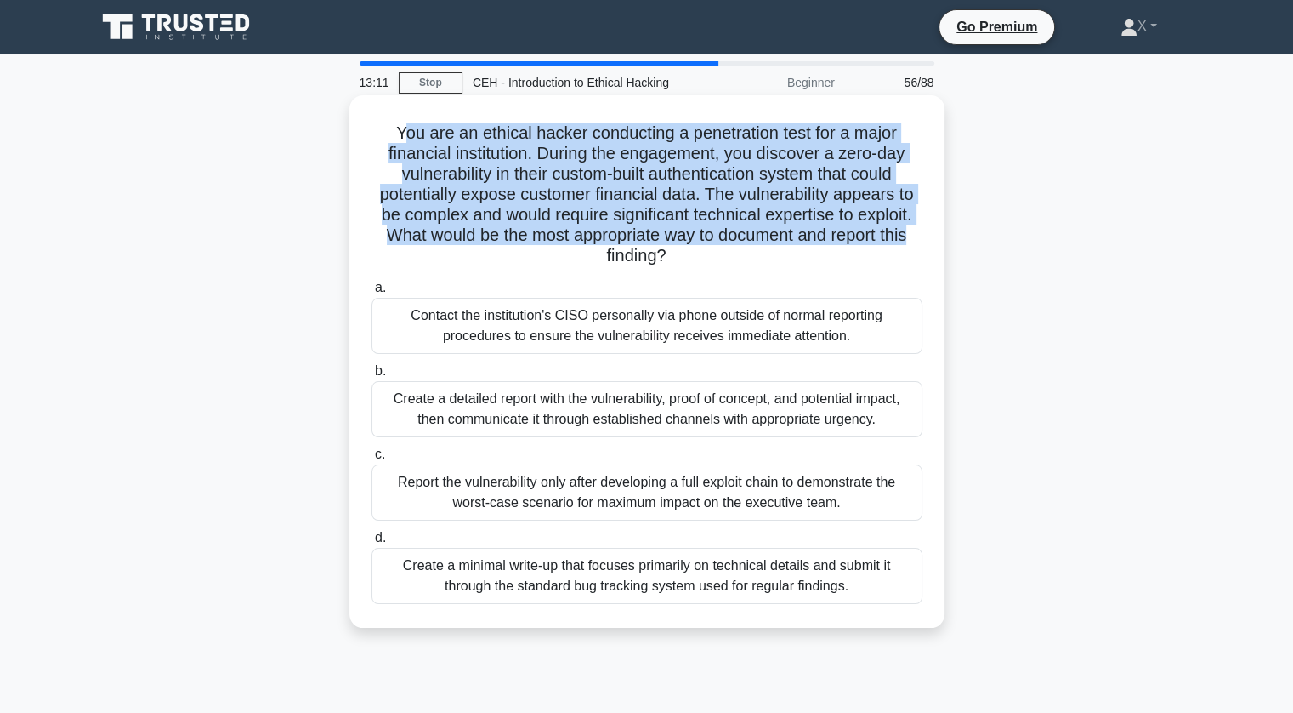
drag, startPoint x: 398, startPoint y: 132, endPoint x: 922, endPoint y: 231, distance: 533.2
click at [922, 231] on h5 "You are an ethical hacker conducting a penetration test for a major financial i…" at bounding box center [647, 194] width 554 height 145
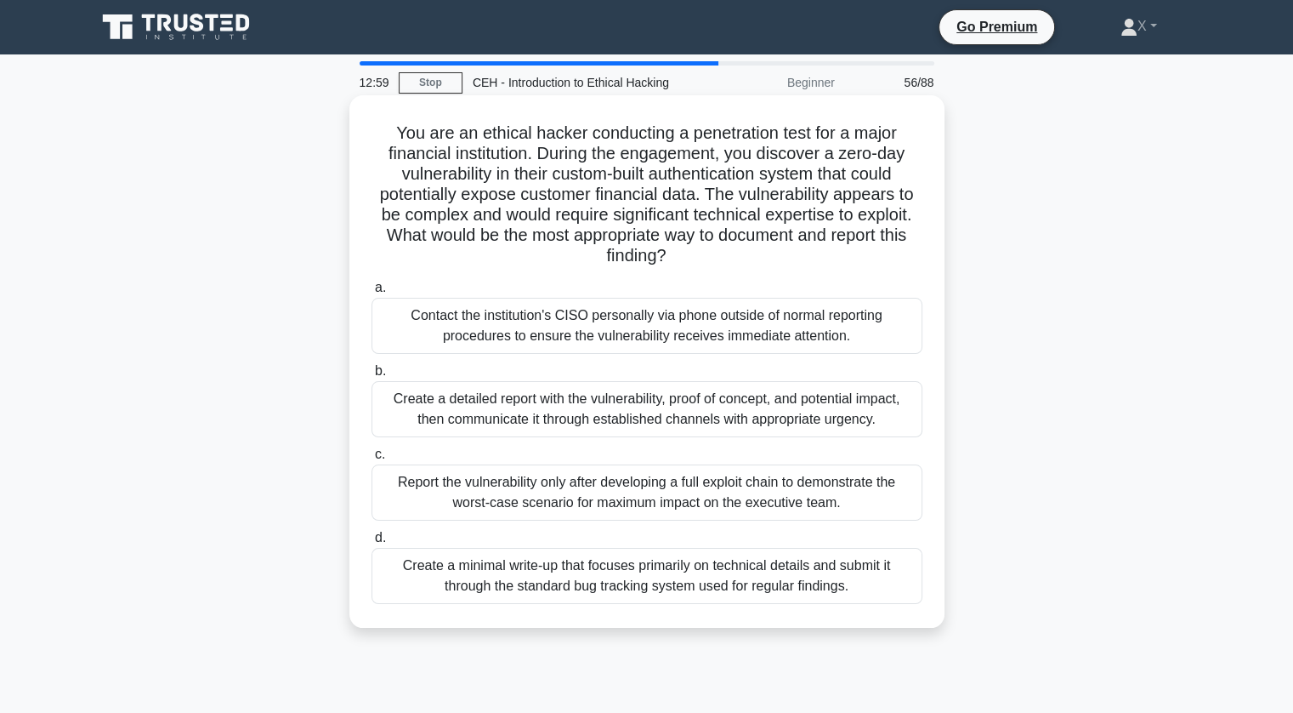
click at [769, 402] on div "Create a detailed report with the vulnerability, proof of concept, and potentia…" at bounding box center [647, 409] width 551 height 56
click at [372, 377] on input "b. Create a detailed report with the vulnerability, proof of concept, and poten…" at bounding box center [372, 371] width 0 height 11
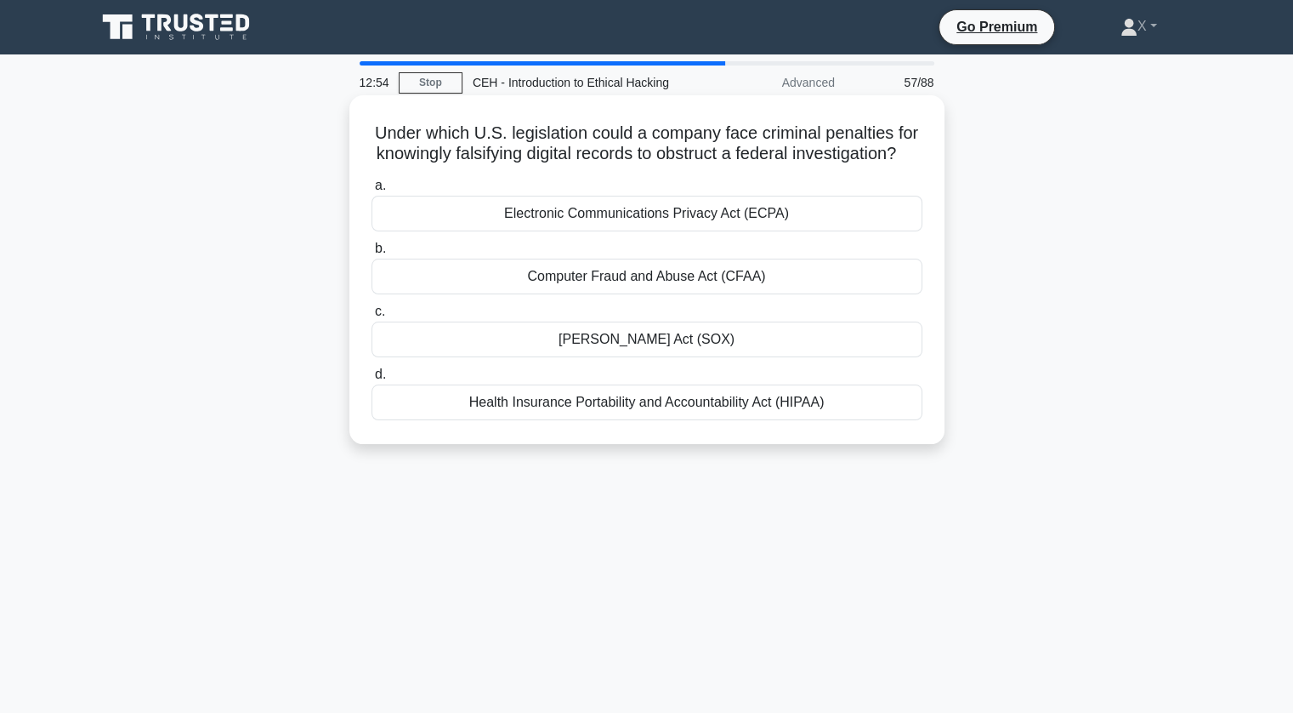
drag, startPoint x: 398, startPoint y: 128, endPoint x: 758, endPoint y: 173, distance: 363.2
click at [758, 165] on h5 "Under which U.S. legislation could a company face criminal penalties for knowin…" at bounding box center [647, 143] width 554 height 43
click at [724, 231] on div "Electronic Communications Privacy Act (ECPA)" at bounding box center [647, 214] width 551 height 36
click at [372, 191] on input "a. Electronic Communications Privacy Act (ECPA)" at bounding box center [372, 185] width 0 height 11
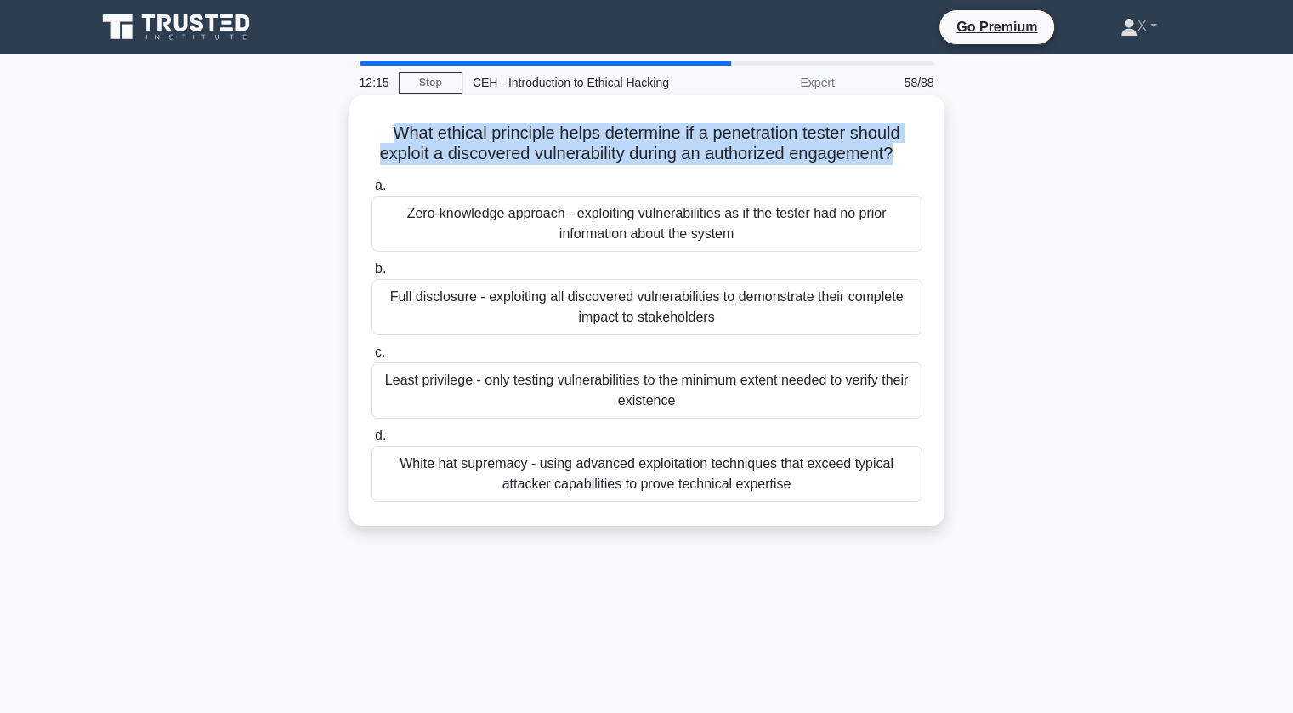
drag, startPoint x: 366, startPoint y: 131, endPoint x: 908, endPoint y: 149, distance: 542.8
click at [908, 149] on div "What ethical principle helps determine if a penetration tester should exploit a…" at bounding box center [647, 310] width 582 height 417
click at [908, 149] on h5 "What ethical principle helps determine if a penetration tester should exploit a…" at bounding box center [647, 143] width 554 height 43
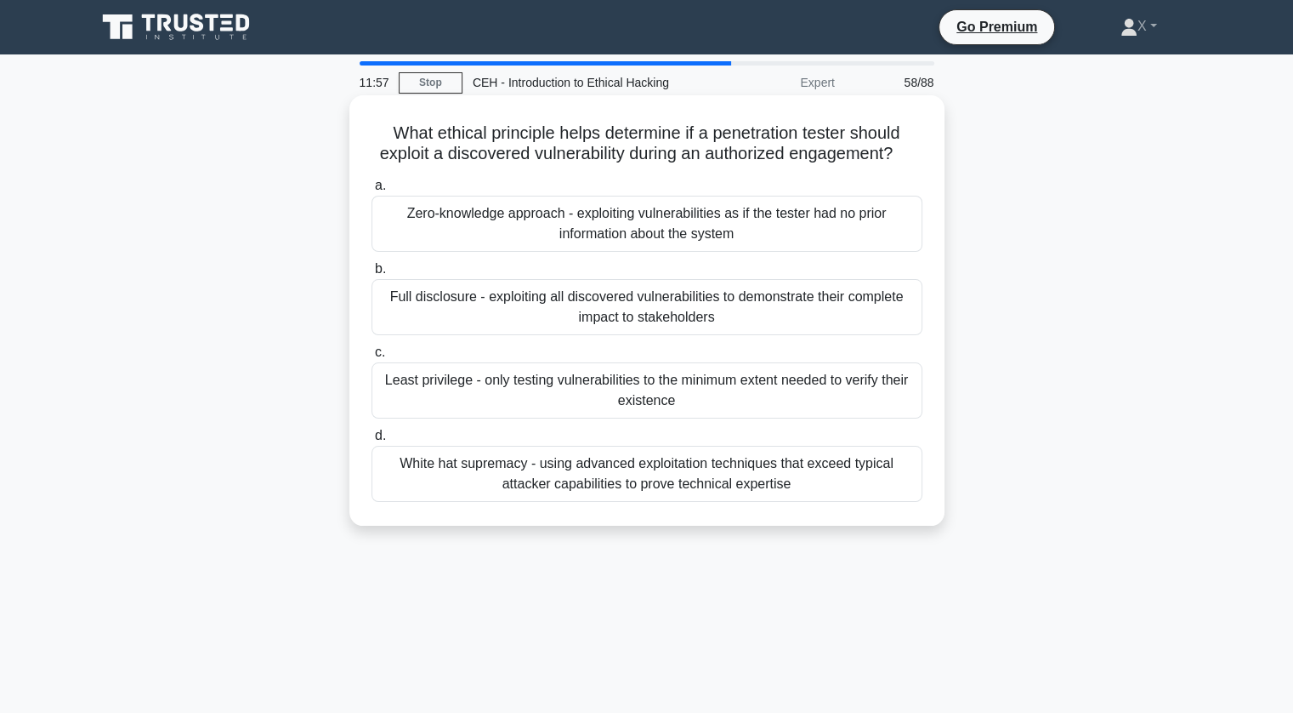
click at [628, 324] on div "Full disclosure - exploiting all discovered vulnerabilities to demonstrate thei…" at bounding box center [647, 307] width 551 height 56
click at [372, 275] on input "b. Full disclosure - exploiting all discovered vulnerabilities to demonstrate t…" at bounding box center [372, 269] width 0 height 11
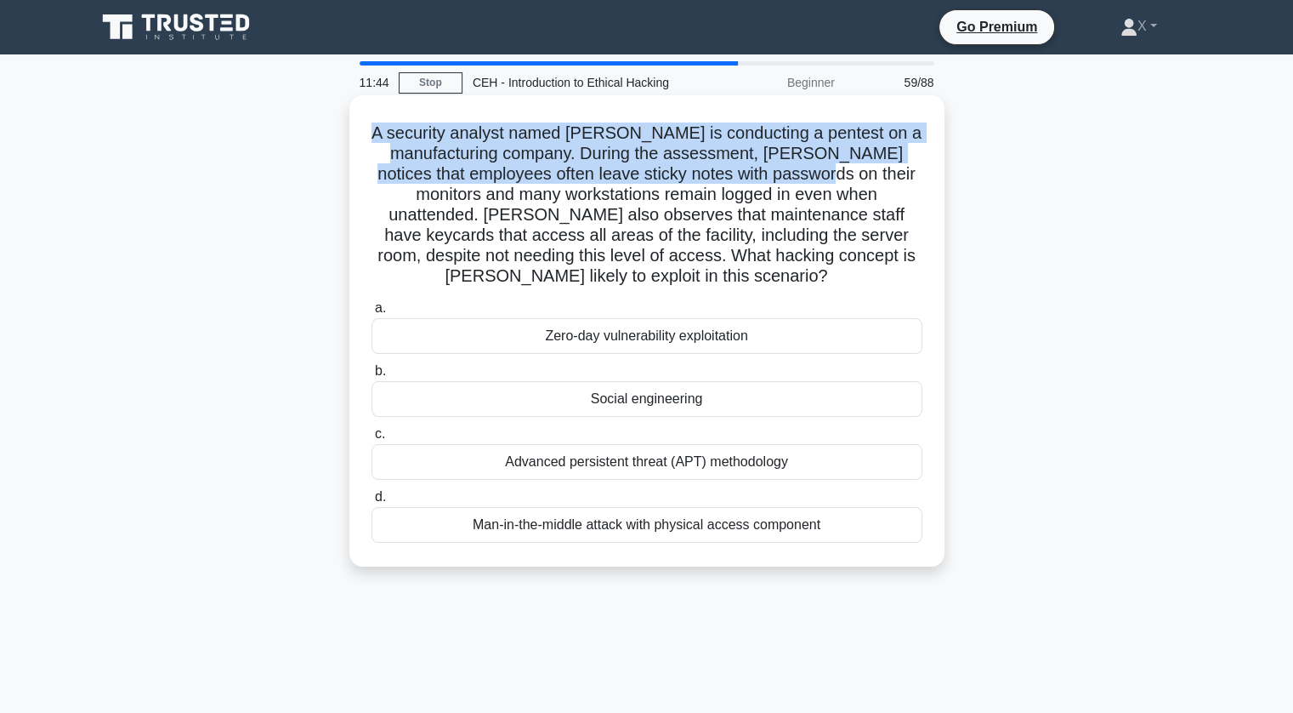
drag, startPoint x: 410, startPoint y: 138, endPoint x: 912, endPoint y: 172, distance: 502.8
click at [912, 172] on h5 "A security analyst named Sam is conducting a pentest on a manufacturing company…" at bounding box center [647, 204] width 554 height 165
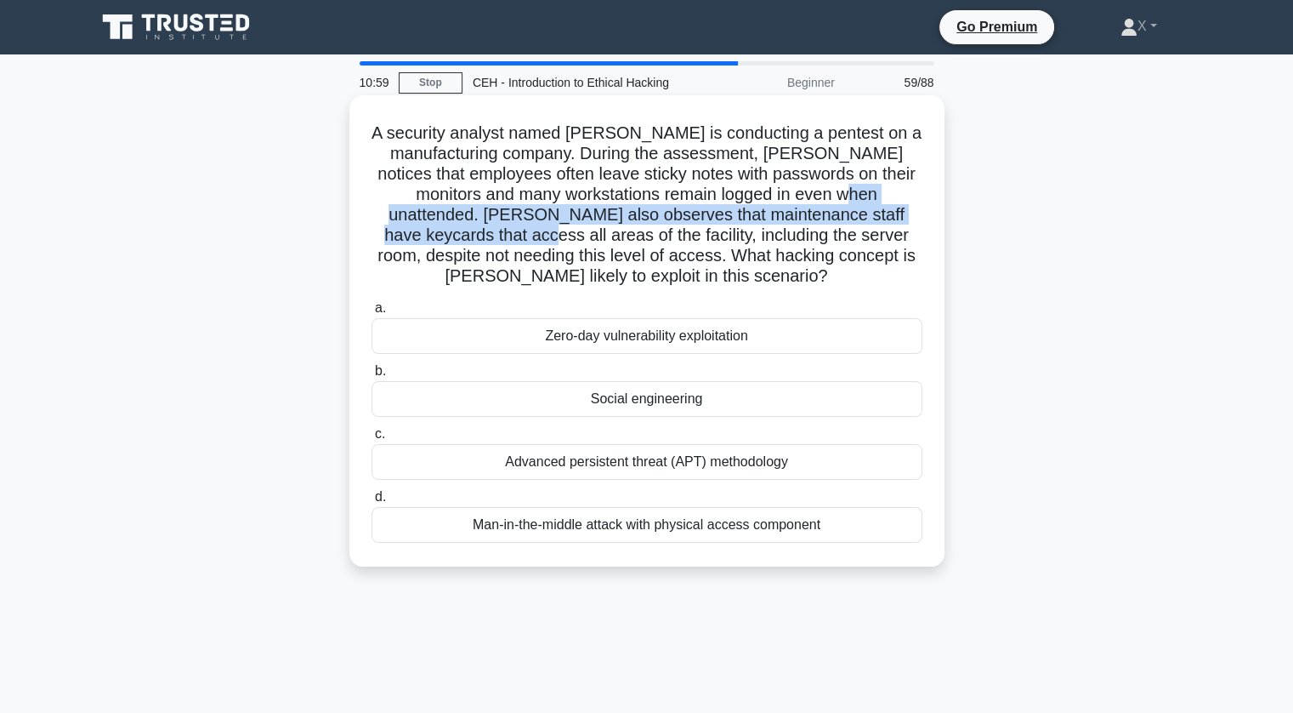
drag, startPoint x: 365, startPoint y: 212, endPoint x: 477, endPoint y: 244, distance: 116.8
click at [477, 244] on div "A security analyst named Sam is conducting a pentest on a manufacturing company…" at bounding box center [647, 330] width 582 height 457
click at [477, 244] on h5 "A security analyst named Sam is conducting a pentest on a manufacturing company…" at bounding box center [647, 204] width 554 height 165
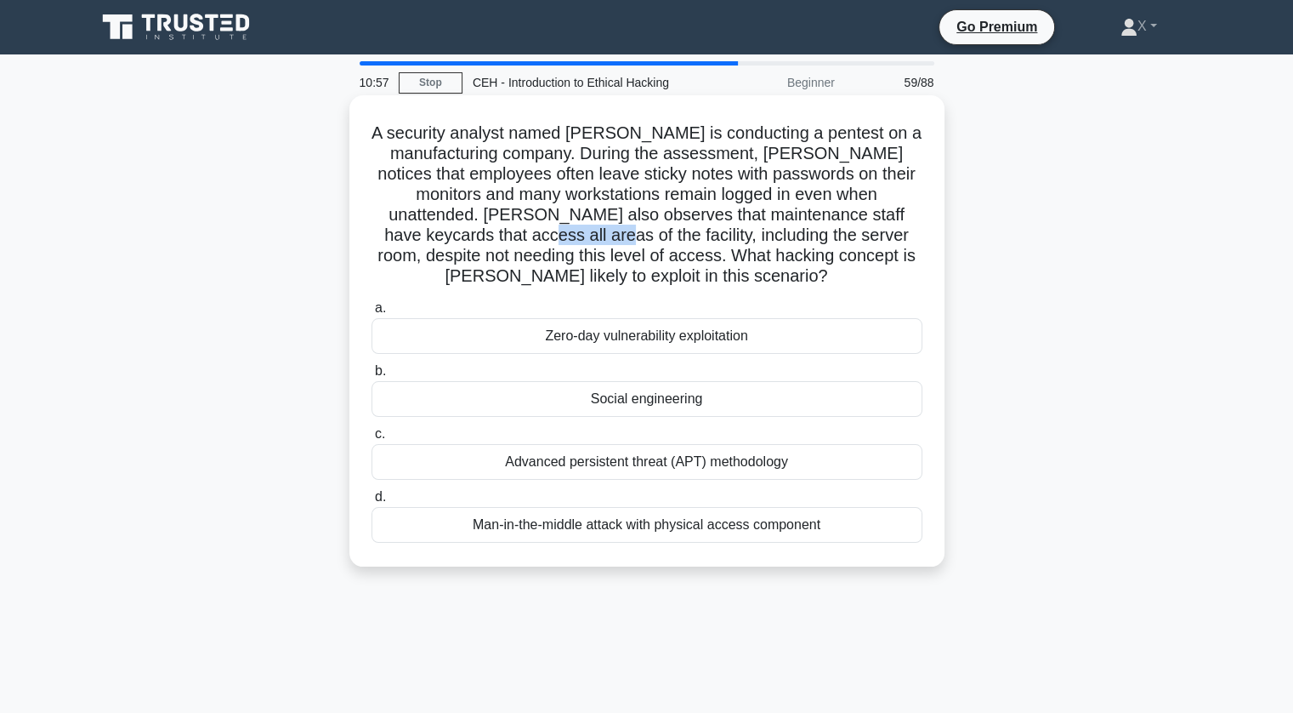
drag, startPoint x: 477, startPoint y: 244, endPoint x: 561, endPoint y: 236, distance: 84.5
click at [561, 236] on h5 "A security analyst named Sam is conducting a pentest on a manufacturing company…" at bounding box center [647, 204] width 554 height 165
click at [659, 227] on h5 "A security analyst named Sam is conducting a pentest on a manufacturing company…" at bounding box center [647, 204] width 554 height 165
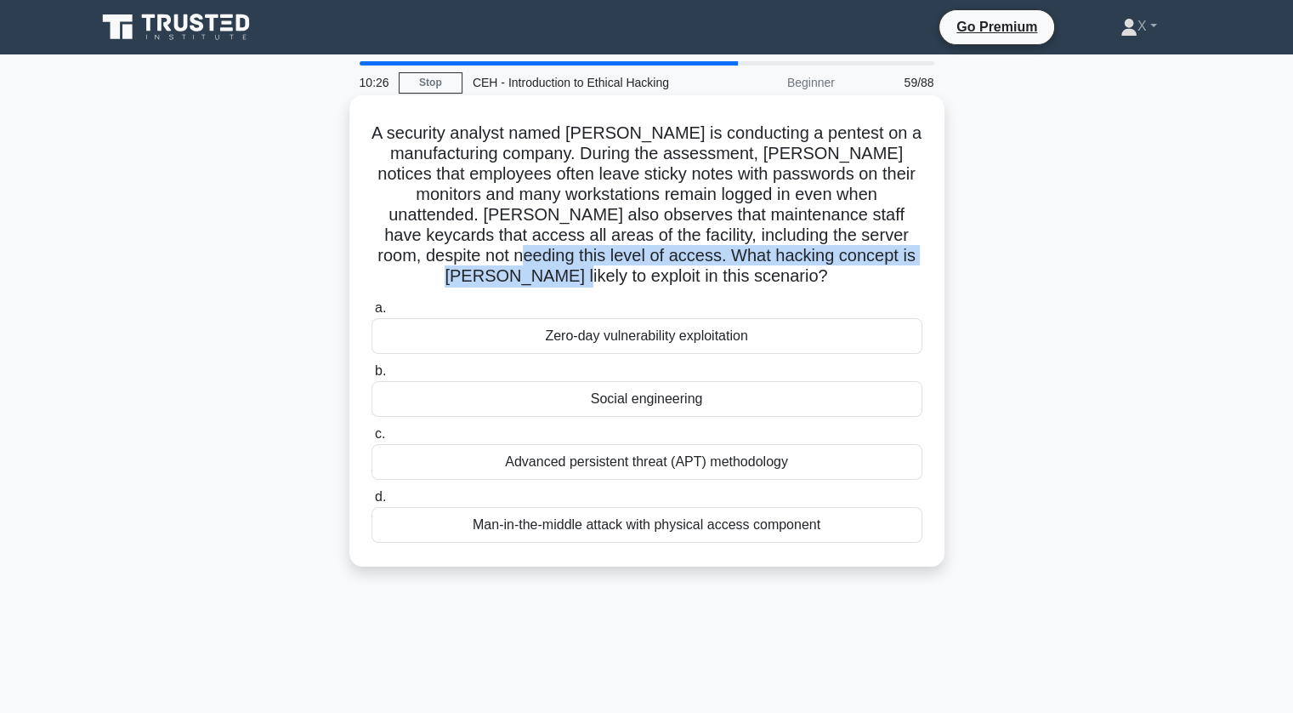
drag, startPoint x: 684, startPoint y: 279, endPoint x: 480, endPoint y: 254, distance: 205.6
click at [480, 254] on h5 "A security analyst named Sam is conducting a pentest on a manufacturing company…" at bounding box center [647, 204] width 554 height 165
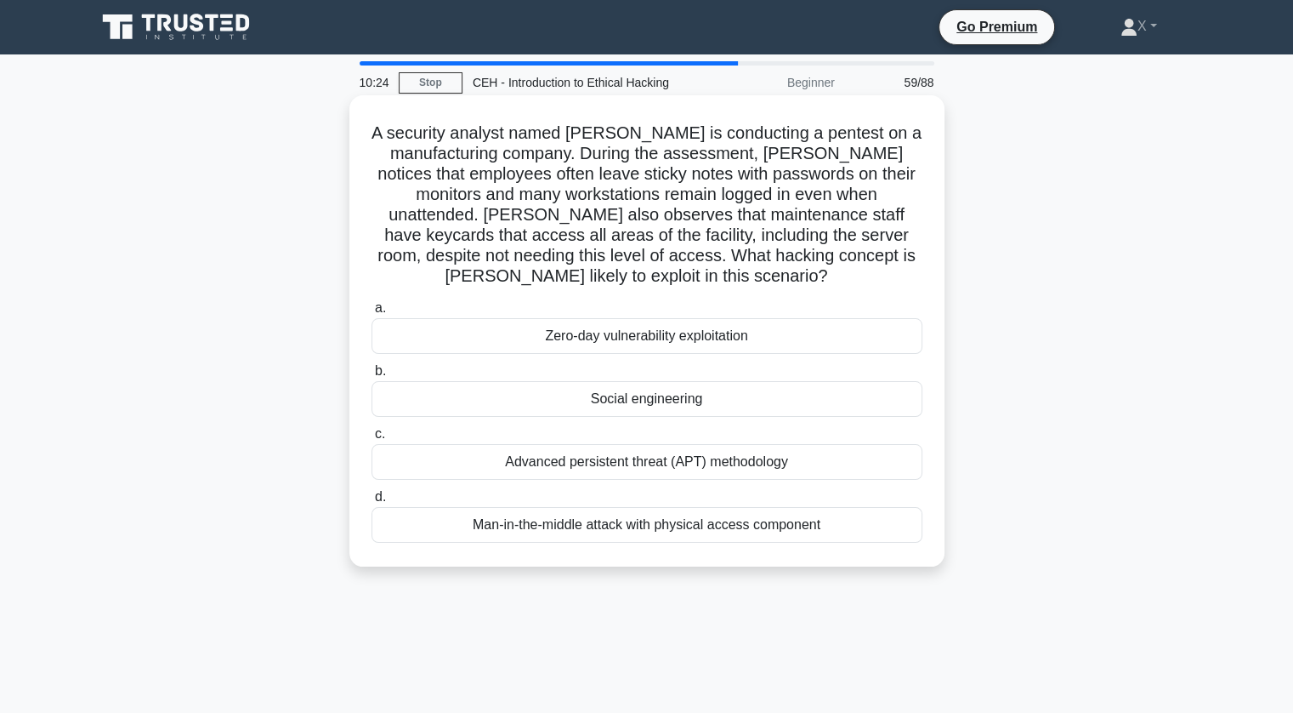
click at [531, 533] on div "Man-in-the-middle attack with physical access component" at bounding box center [647, 525] width 551 height 36
click at [372, 503] on input "d. Man-in-the-middle attack with physical access component" at bounding box center [372, 496] width 0 height 11
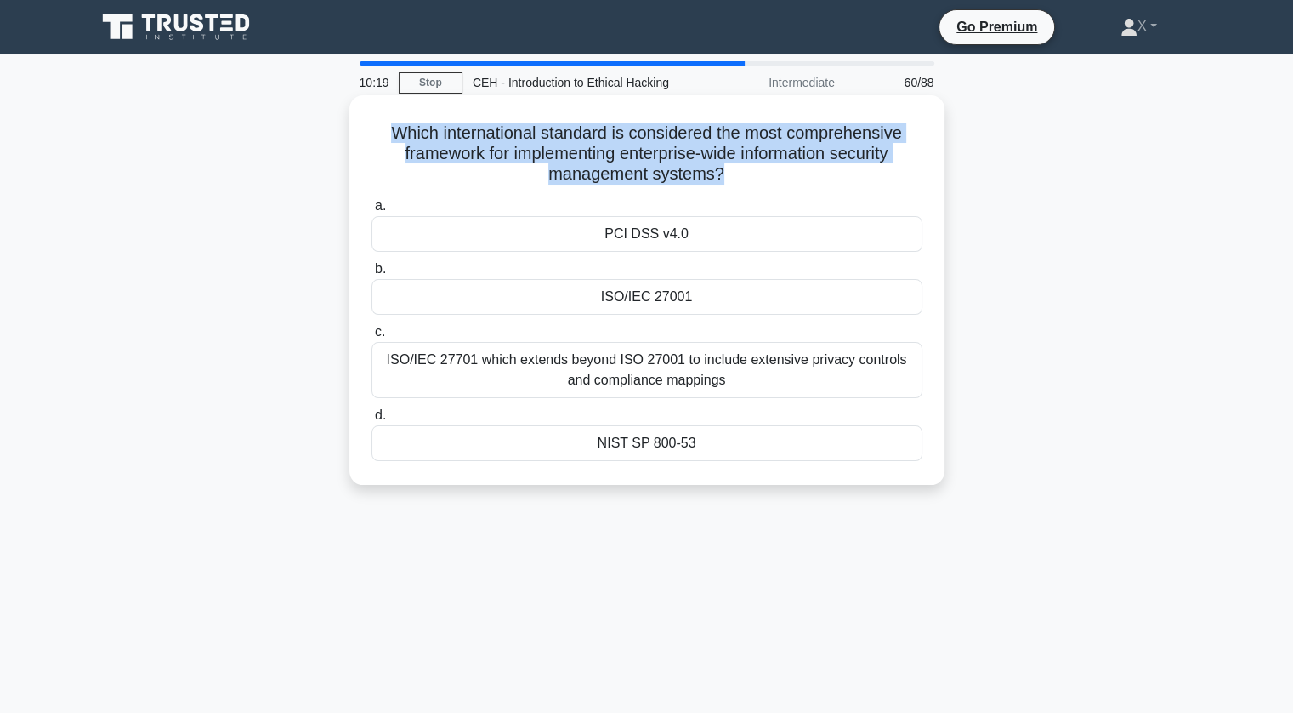
drag, startPoint x: 389, startPoint y: 143, endPoint x: 718, endPoint y: 173, distance: 330.5
click at [718, 173] on h5 "Which international standard is considered the most comprehensive framework for…" at bounding box center [647, 153] width 554 height 63
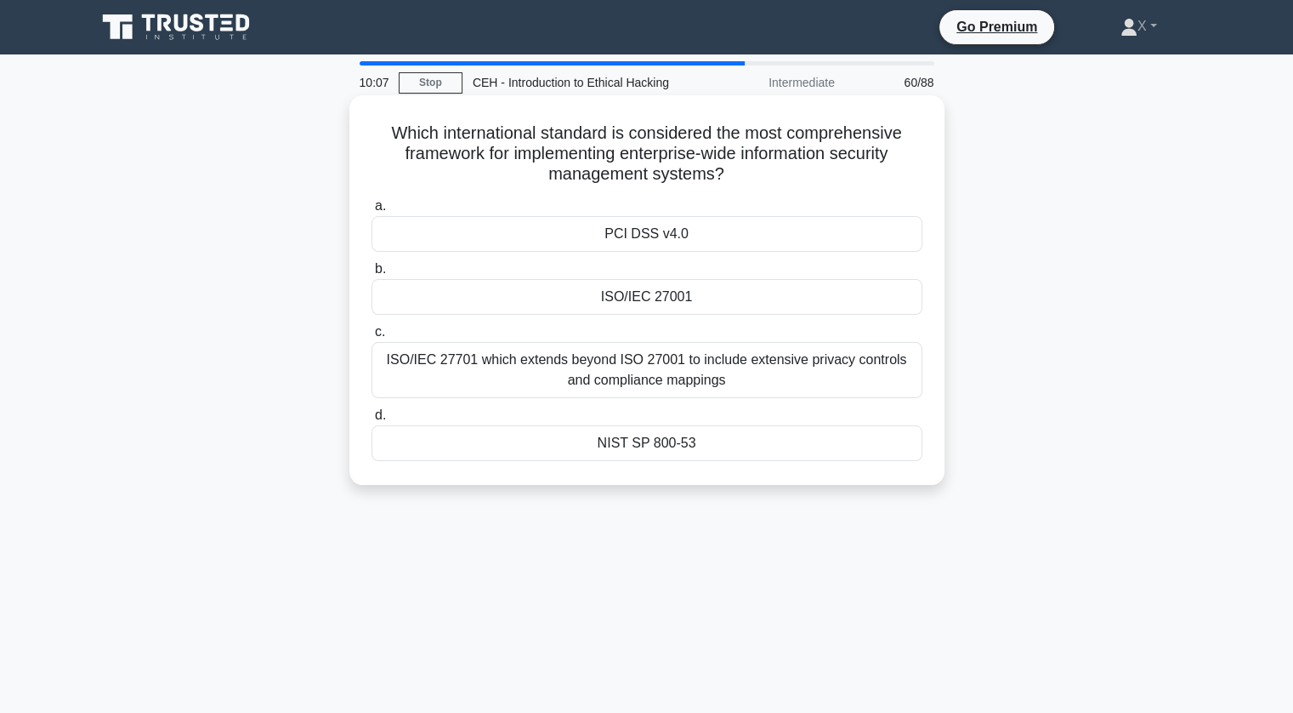
click at [702, 453] on div "NIST SP 800-53" at bounding box center [647, 443] width 551 height 36
click at [372, 421] on input "d. NIST SP 800-53" at bounding box center [372, 415] width 0 height 11
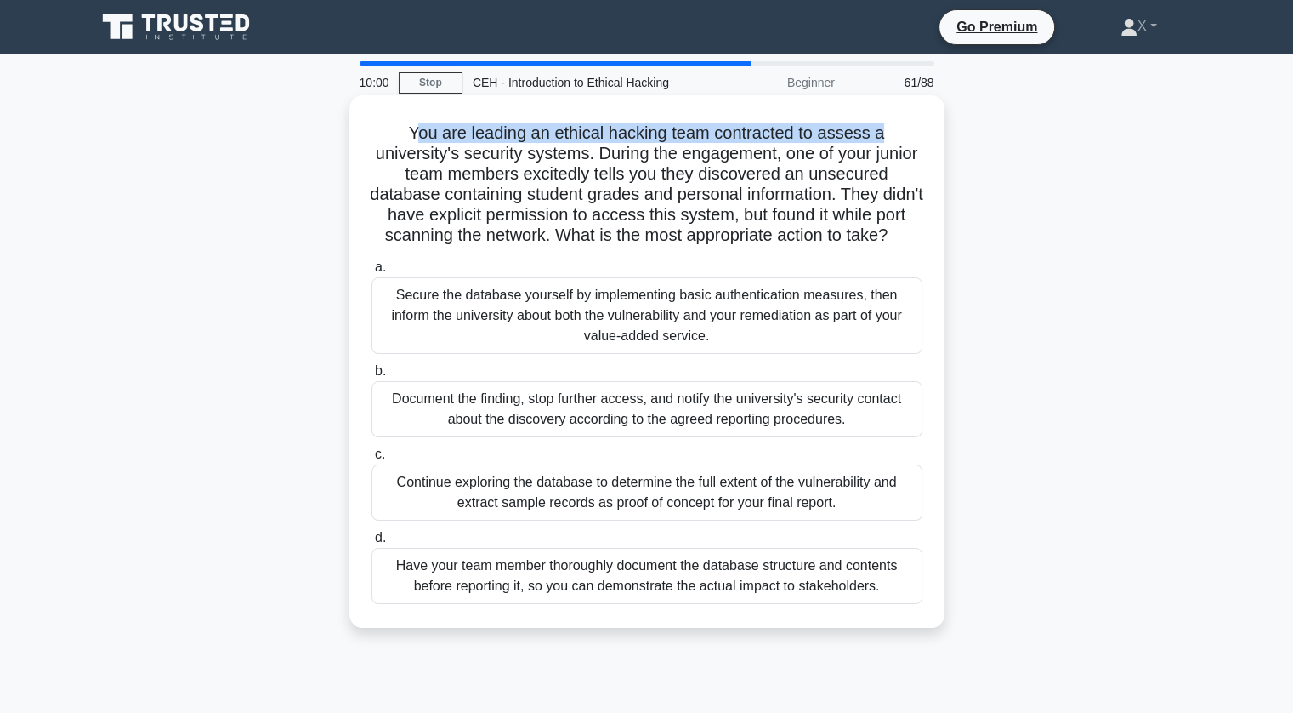
drag, startPoint x: 412, startPoint y: 128, endPoint x: 913, endPoint y: 133, distance: 501.7
click at [913, 133] on h5 "You are leading an ethical hacking team contracted to assess a university's sec…" at bounding box center [647, 184] width 554 height 124
click at [599, 434] on div "Document the finding, stop further access, and notify the university's security…" at bounding box center [647, 409] width 551 height 56
click at [372, 377] on input "b. Document the finding, stop further access, and notify the university's secur…" at bounding box center [372, 371] width 0 height 11
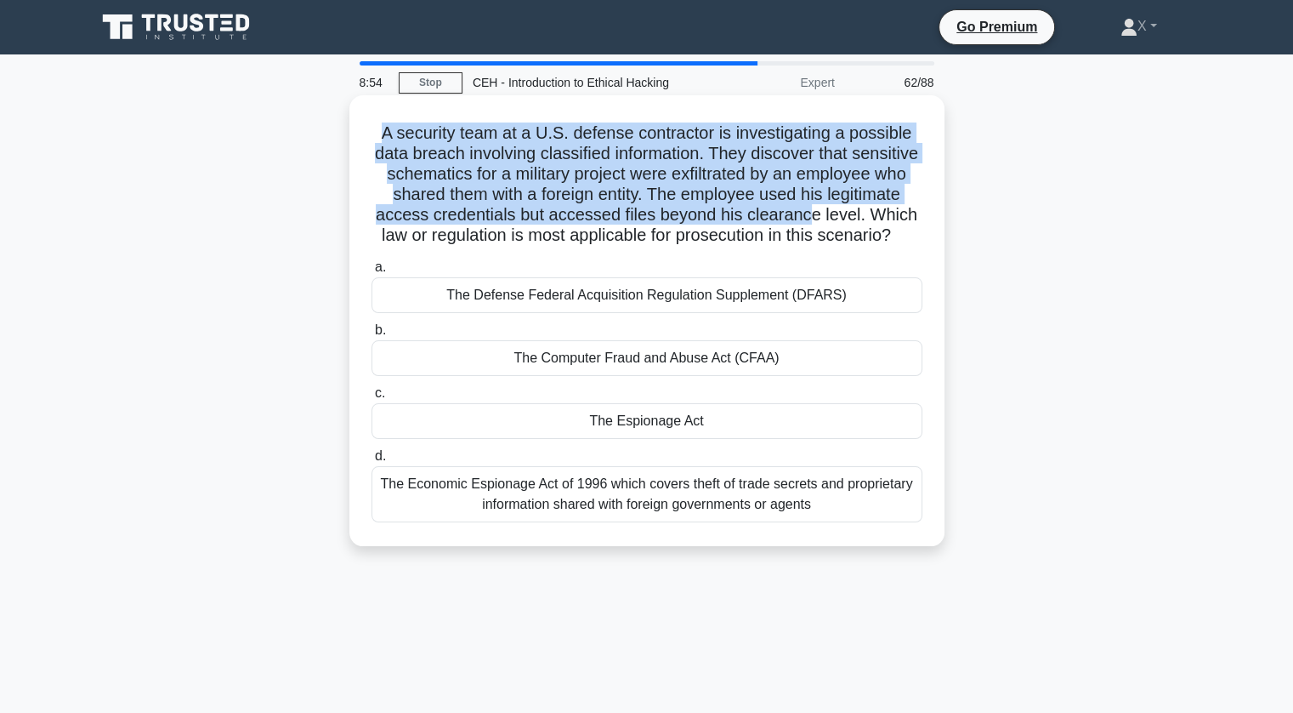
drag, startPoint x: 371, startPoint y: 115, endPoint x: 914, endPoint y: 214, distance: 552.4
click at [914, 214] on div "A security team at a U.S. defense contractor is investigating a possible data b…" at bounding box center [647, 320] width 582 height 437
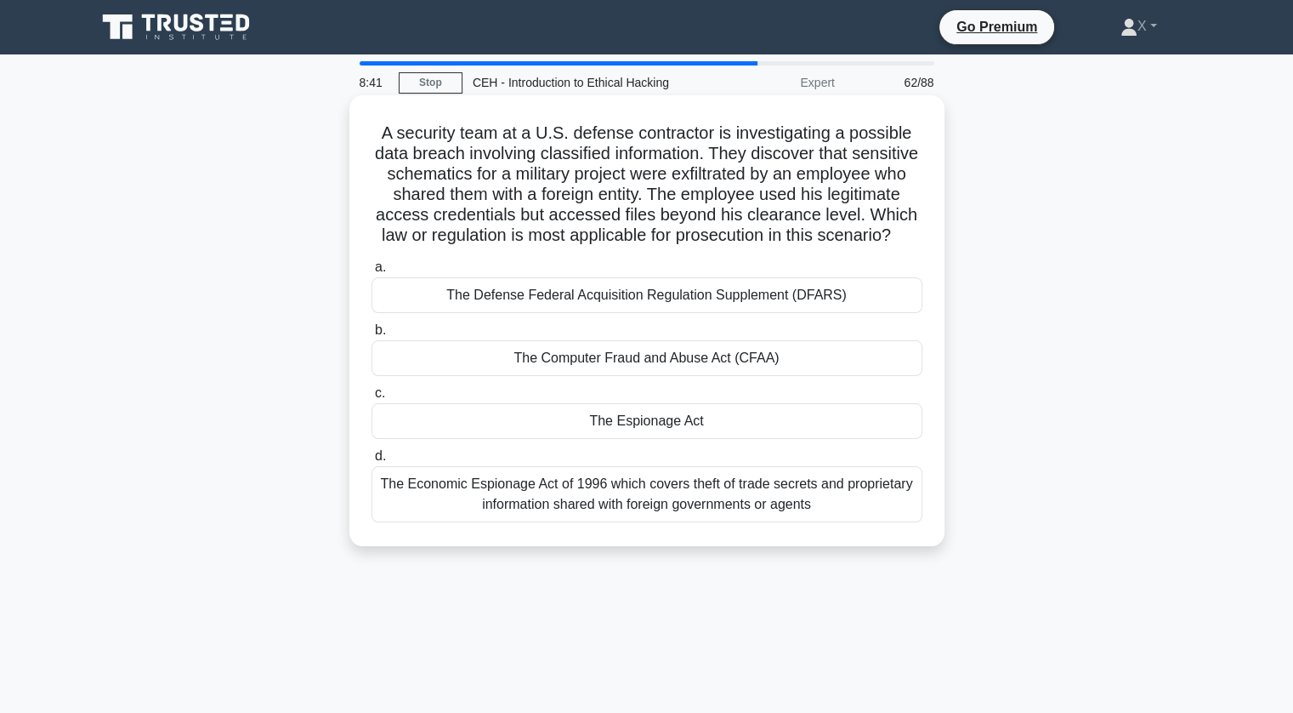
click at [715, 509] on div "The Economic Espionage Act of 1996 which covers theft of trade secrets and prop…" at bounding box center [647, 494] width 551 height 56
click at [372, 462] on input "d. The Economic Espionage Act of 1996 which covers theft of trade secrets and p…" at bounding box center [372, 456] width 0 height 11
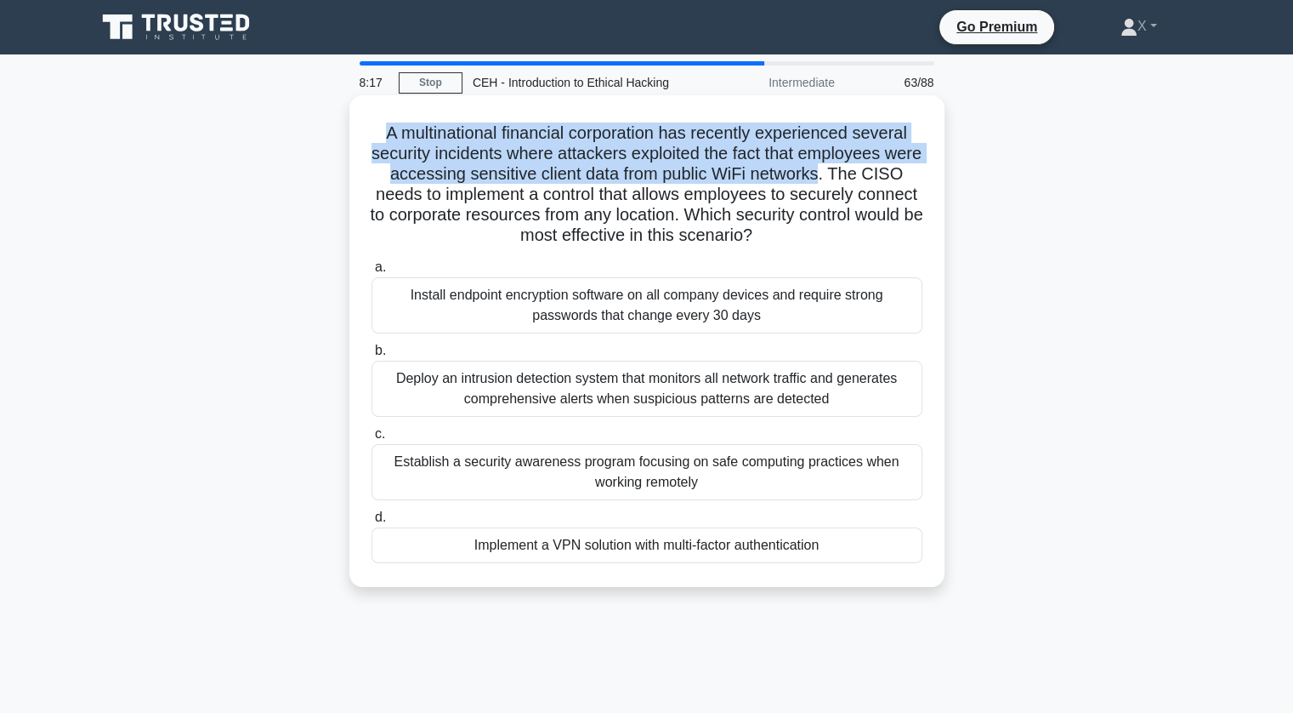
drag, startPoint x: 379, startPoint y: 136, endPoint x: 867, endPoint y: 173, distance: 489.4
click at [867, 173] on h5 "A multinational financial corporation has recently experienced several security…" at bounding box center [647, 184] width 554 height 124
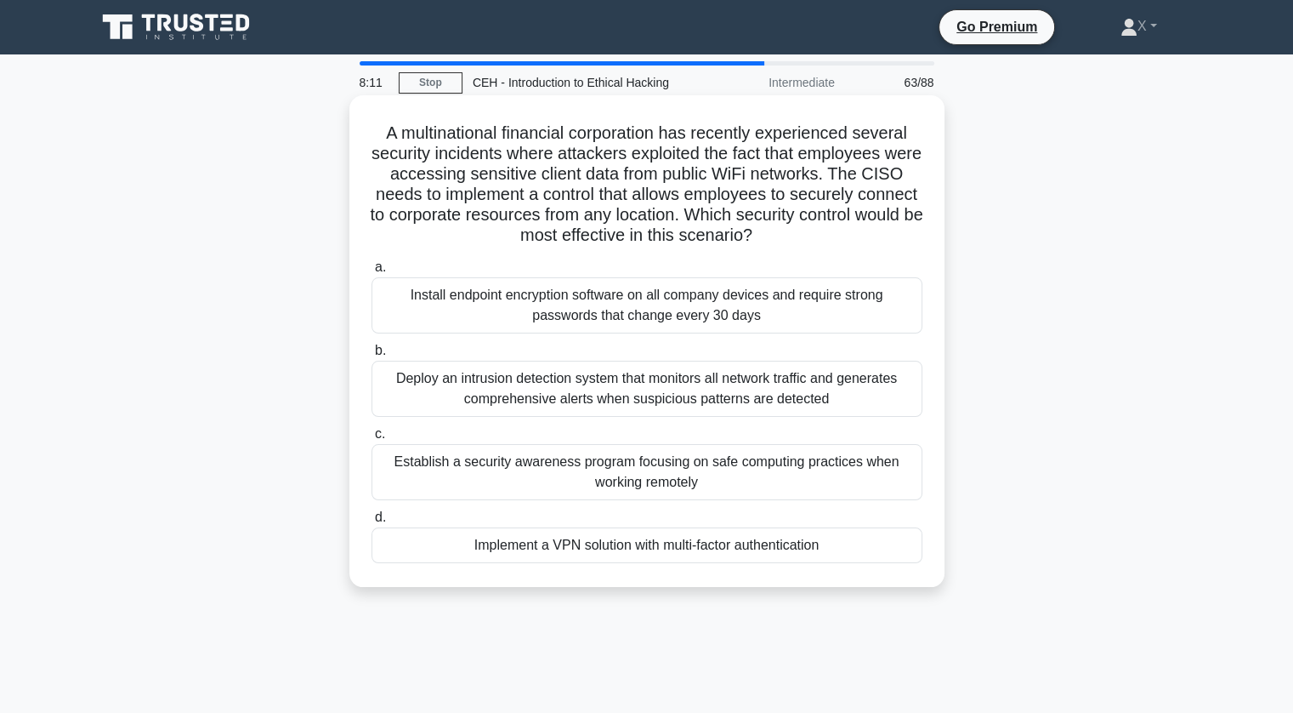
click at [611, 546] on div "Implement a VPN solution with multi-factor authentication" at bounding box center [647, 545] width 551 height 36
click at [372, 523] on input "d. Implement a VPN solution with multi-factor authentication" at bounding box center [372, 517] width 0 height 11
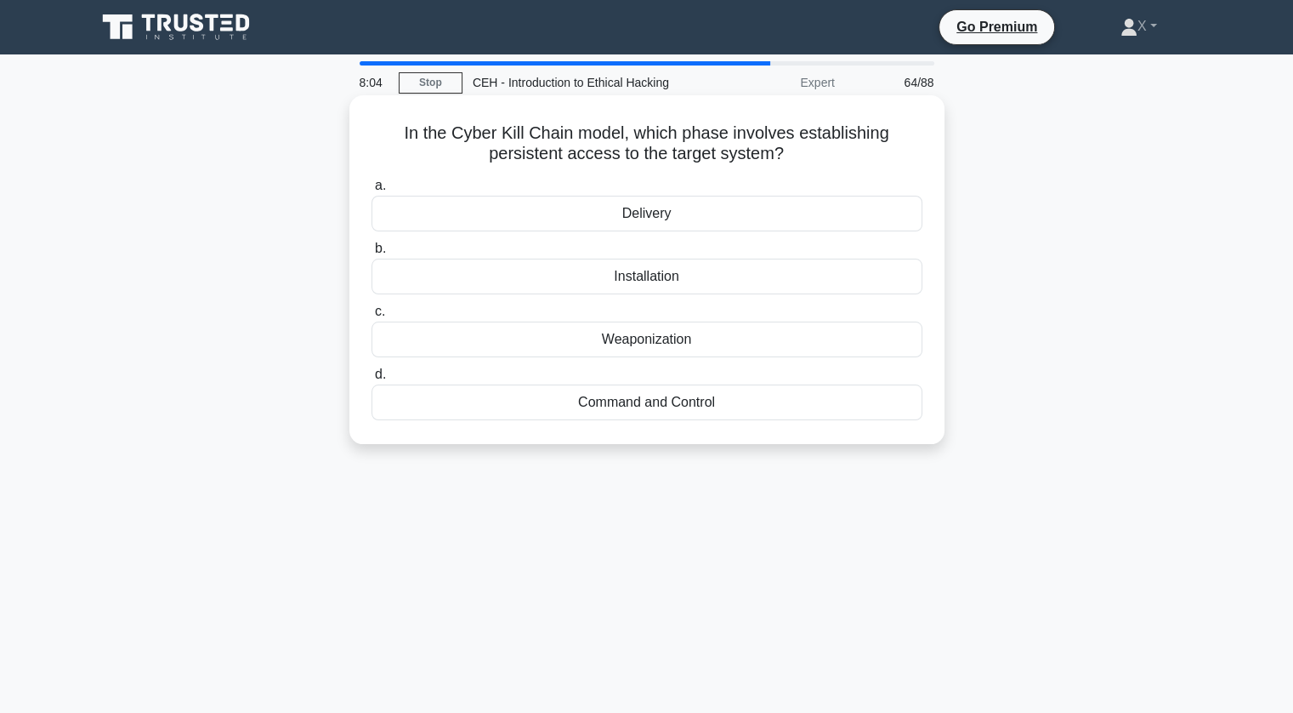
click at [537, 397] on div "Command and Control" at bounding box center [647, 402] width 551 height 36
click at [372, 380] on input "d. Command and Control" at bounding box center [372, 374] width 0 height 11
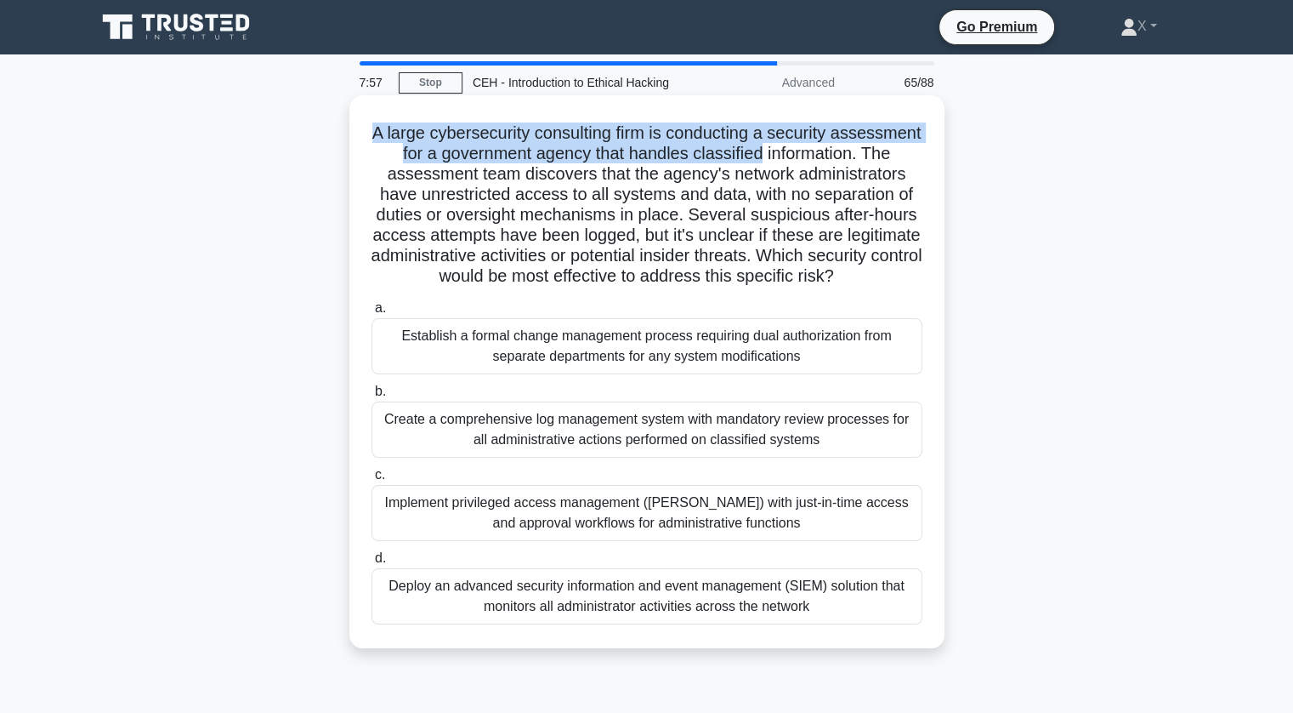
drag, startPoint x: 411, startPoint y: 126, endPoint x: 900, endPoint y: 156, distance: 490.7
click at [900, 156] on h5 "A large cybersecurity consulting firm is conducting a security assessment for a…" at bounding box center [647, 204] width 554 height 165
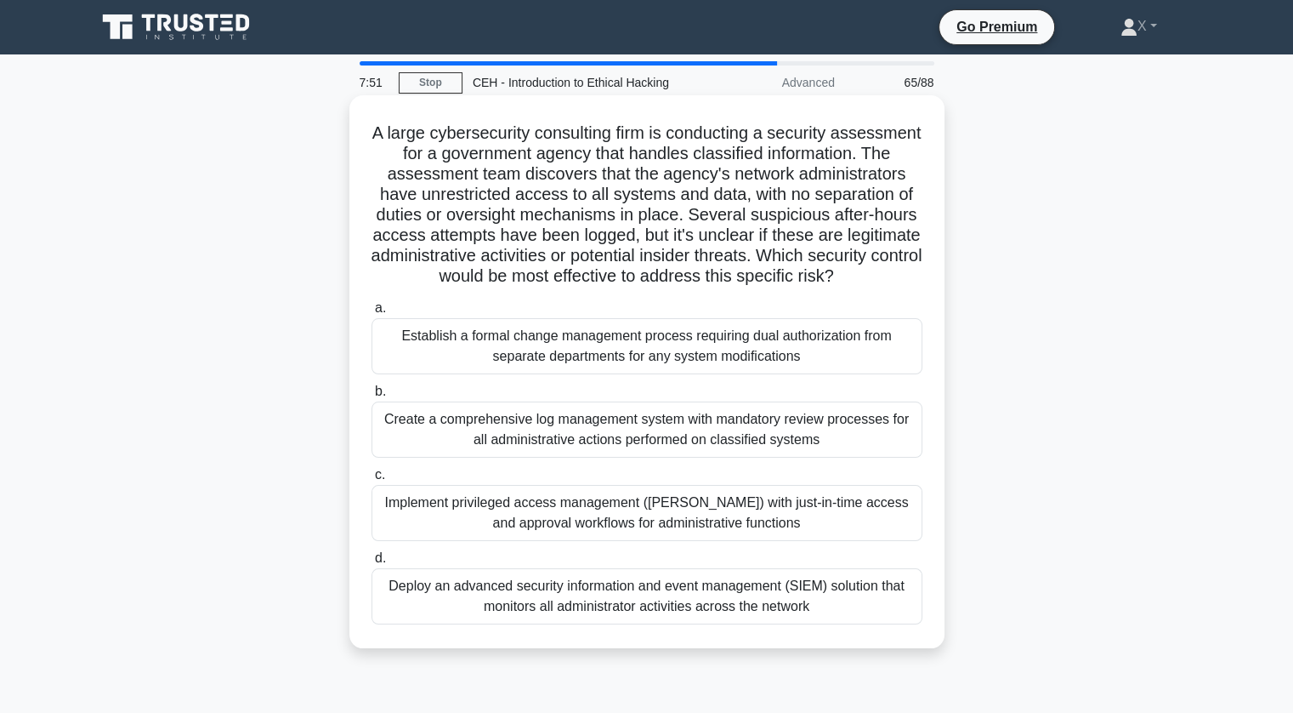
click at [680, 452] on div "Create a comprehensive log management system with mandatory review processes fo…" at bounding box center [647, 429] width 551 height 56
click at [372, 397] on input "b. Create a comprehensive log management system with mandatory review processes…" at bounding box center [372, 391] width 0 height 11
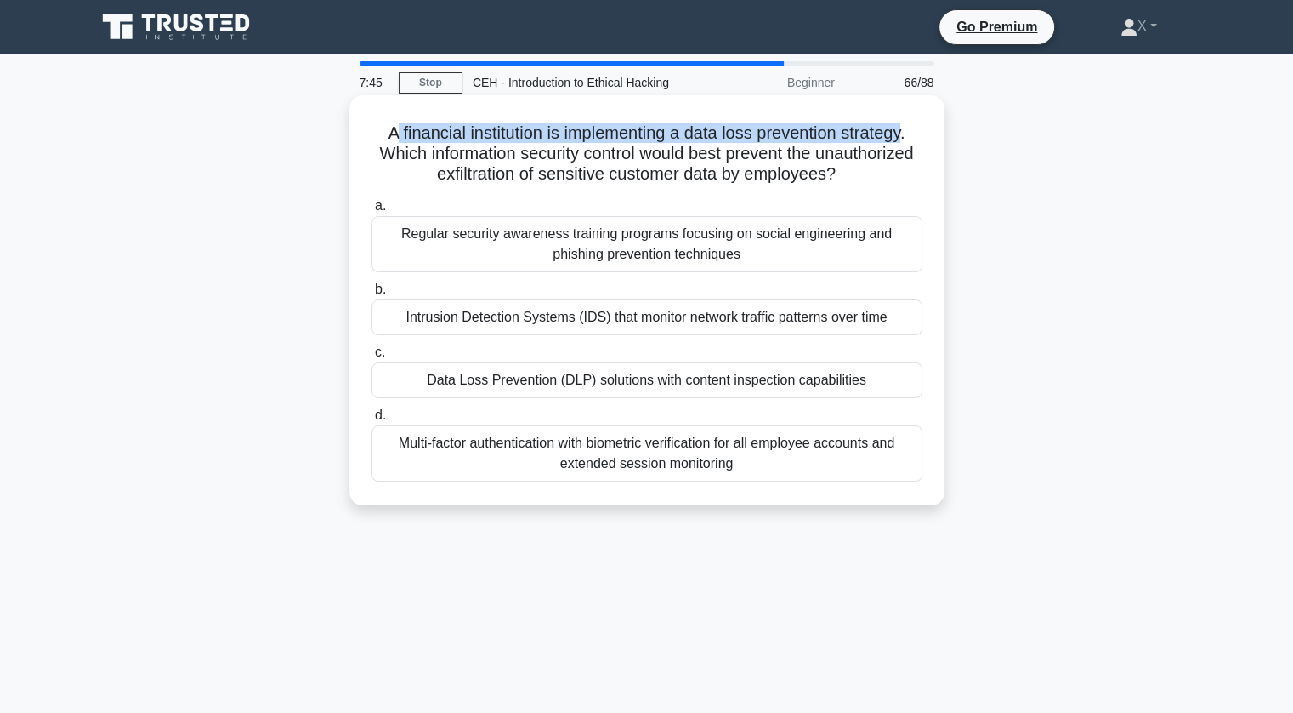
drag, startPoint x: 387, startPoint y: 129, endPoint x: 908, endPoint y: 113, distance: 521.5
click at [908, 113] on div "A financial institution is implementing a data loss prevention strategy. Which …" at bounding box center [647, 300] width 582 height 396
click at [491, 448] on div "Multi-factor authentication with biometric verification for all employee accoun…" at bounding box center [647, 453] width 551 height 56
click at [372, 421] on input "d. Multi-factor authentication with biometric verification for all employee acc…" at bounding box center [372, 415] width 0 height 11
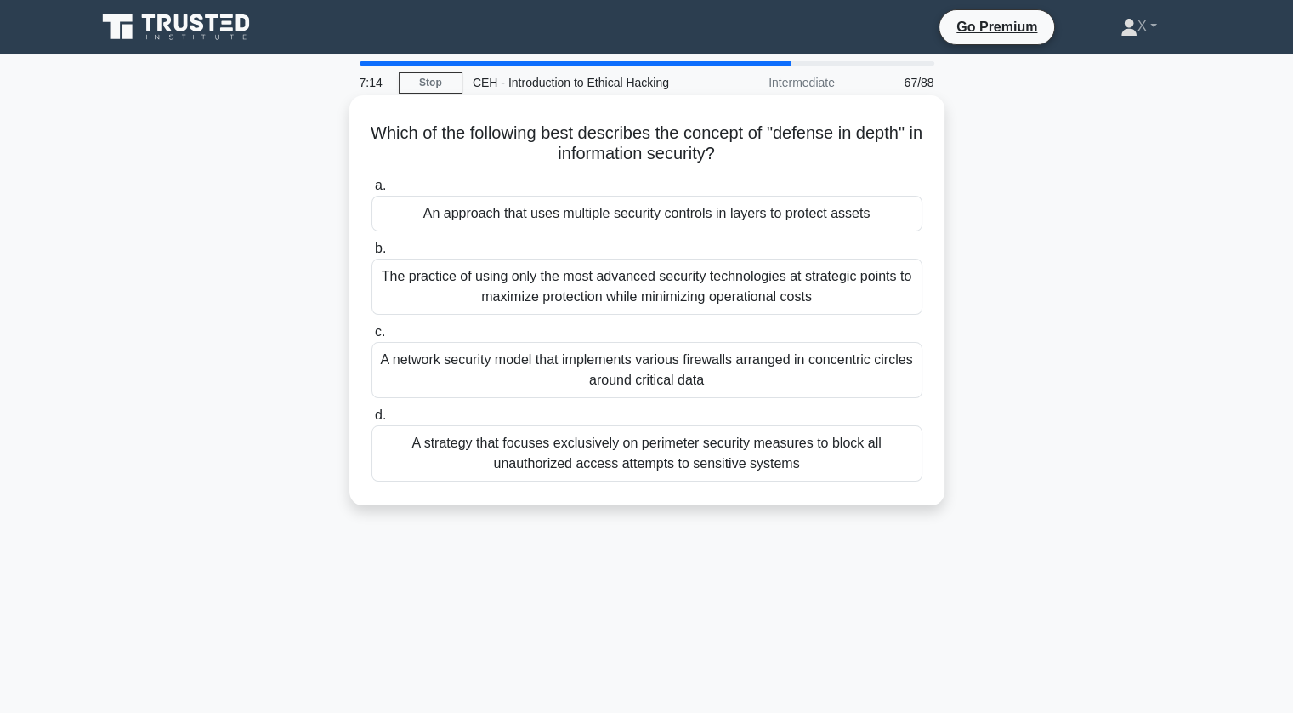
click at [457, 213] on div "An approach that uses multiple security controls in layers to protect assets" at bounding box center [647, 214] width 551 height 36
click at [372, 191] on input "a. An approach that uses multiple security controls in layers to protect assets" at bounding box center [372, 185] width 0 height 11
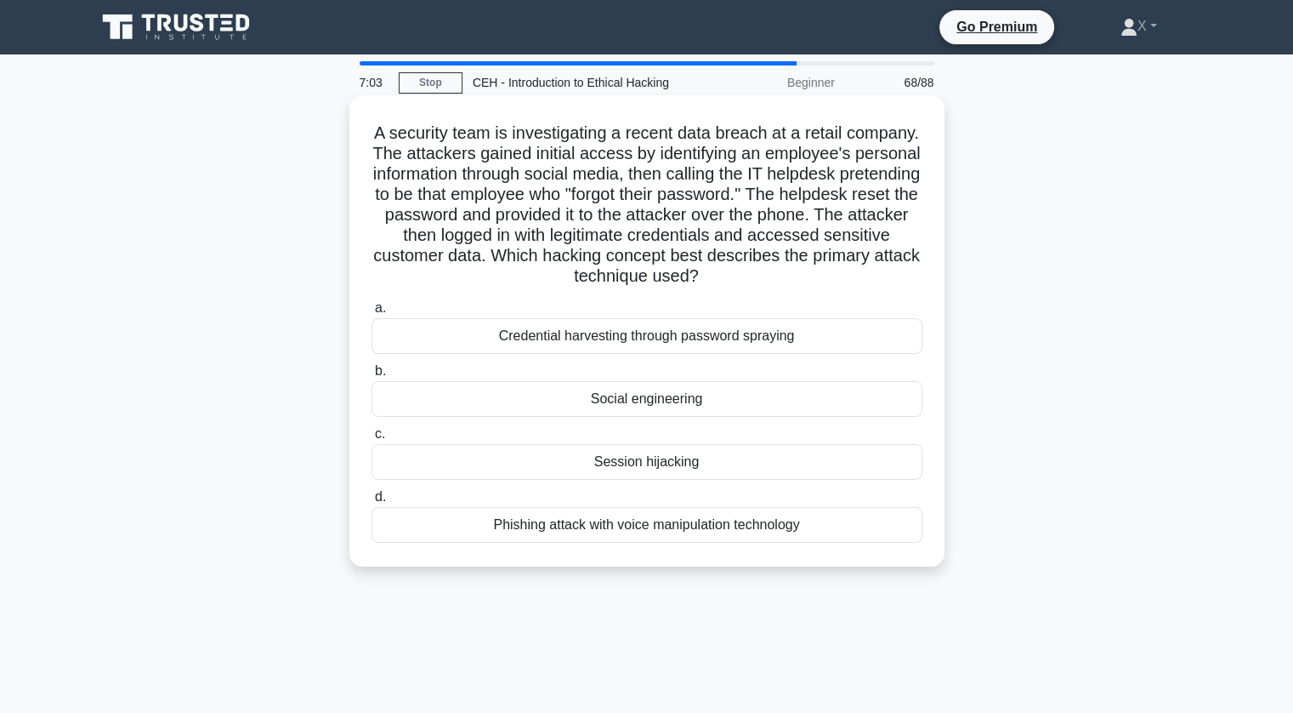
drag, startPoint x: 493, startPoint y: 144, endPoint x: 804, endPoint y: 170, distance: 311.5
click at [804, 170] on h5 "A security team is investigating a recent data breach at a retail company. The …" at bounding box center [647, 204] width 554 height 165
click at [802, 178] on h5 "A security team is investigating a recent data breach at a retail company. The …" at bounding box center [647, 204] width 554 height 165
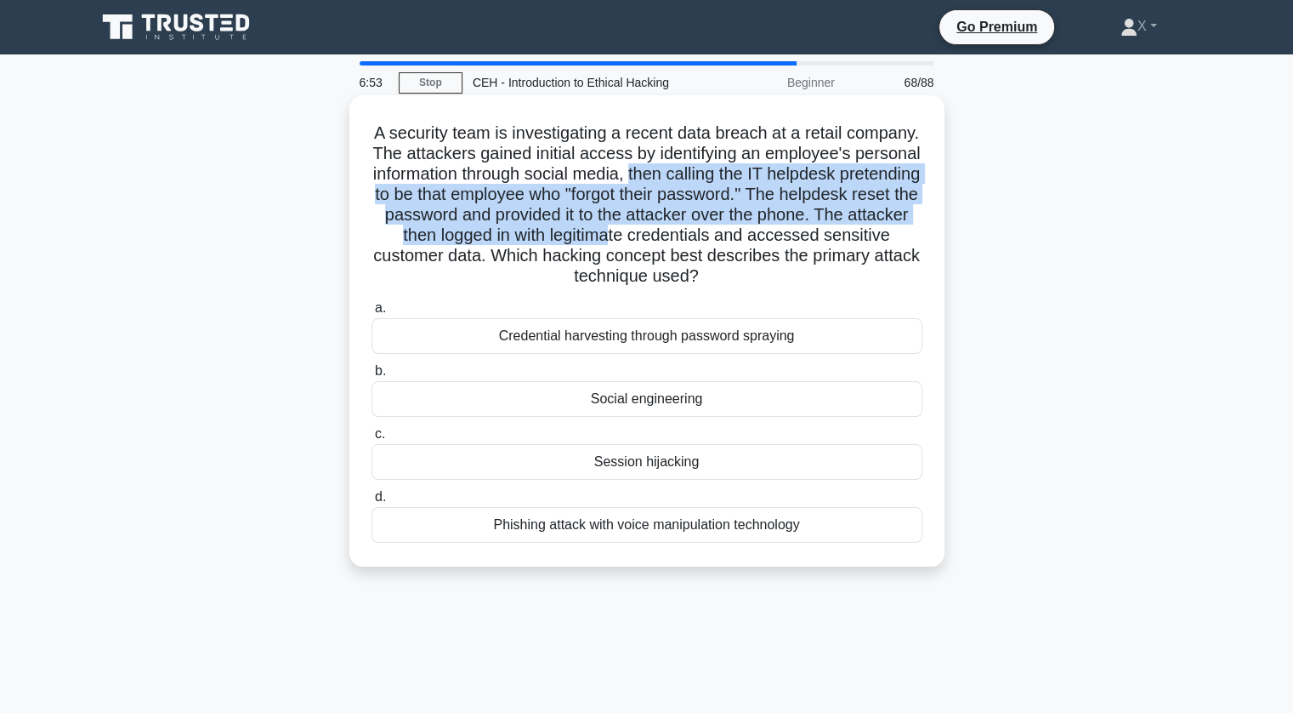
drag, startPoint x: 802, startPoint y: 178, endPoint x: 893, endPoint y: 230, distance: 104.7
click at [893, 230] on h5 "A security team is investigating a recent data breach at a retail company. The …" at bounding box center [647, 204] width 554 height 165
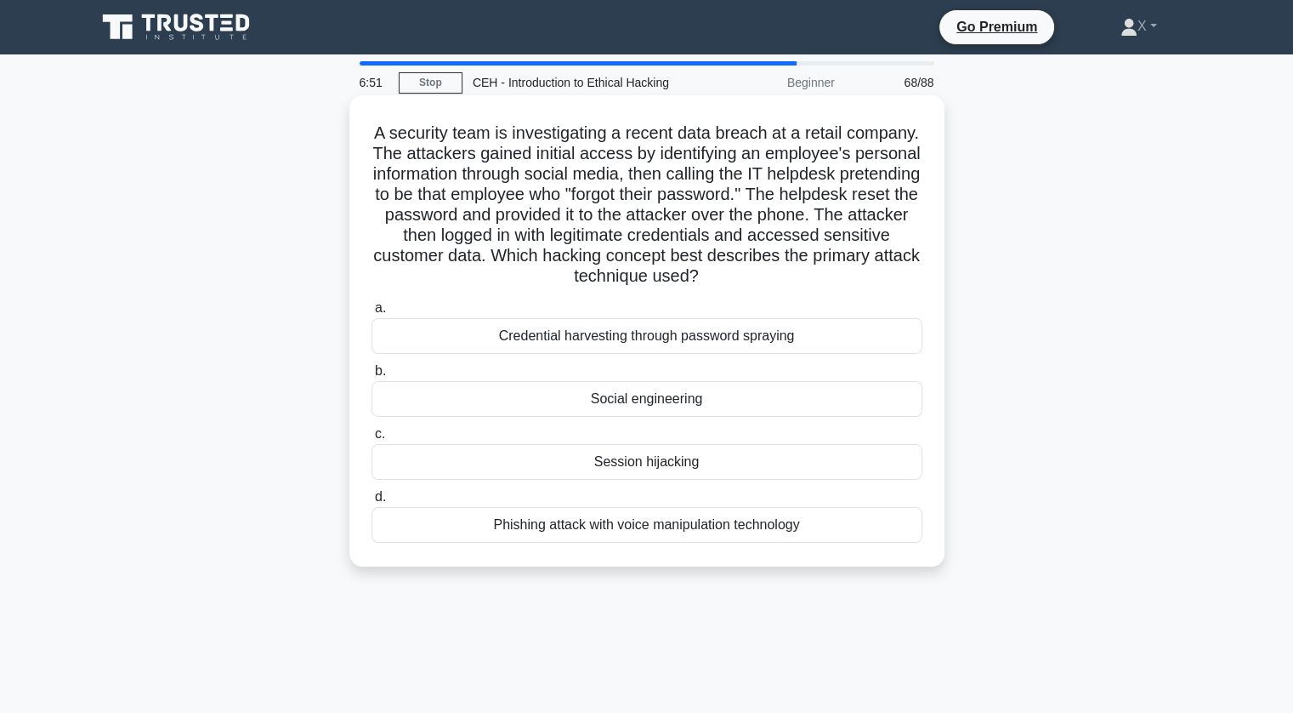
click at [683, 390] on div "Social engineering" at bounding box center [647, 399] width 551 height 36
click at [372, 377] on input "b. Social engineering" at bounding box center [372, 371] width 0 height 11
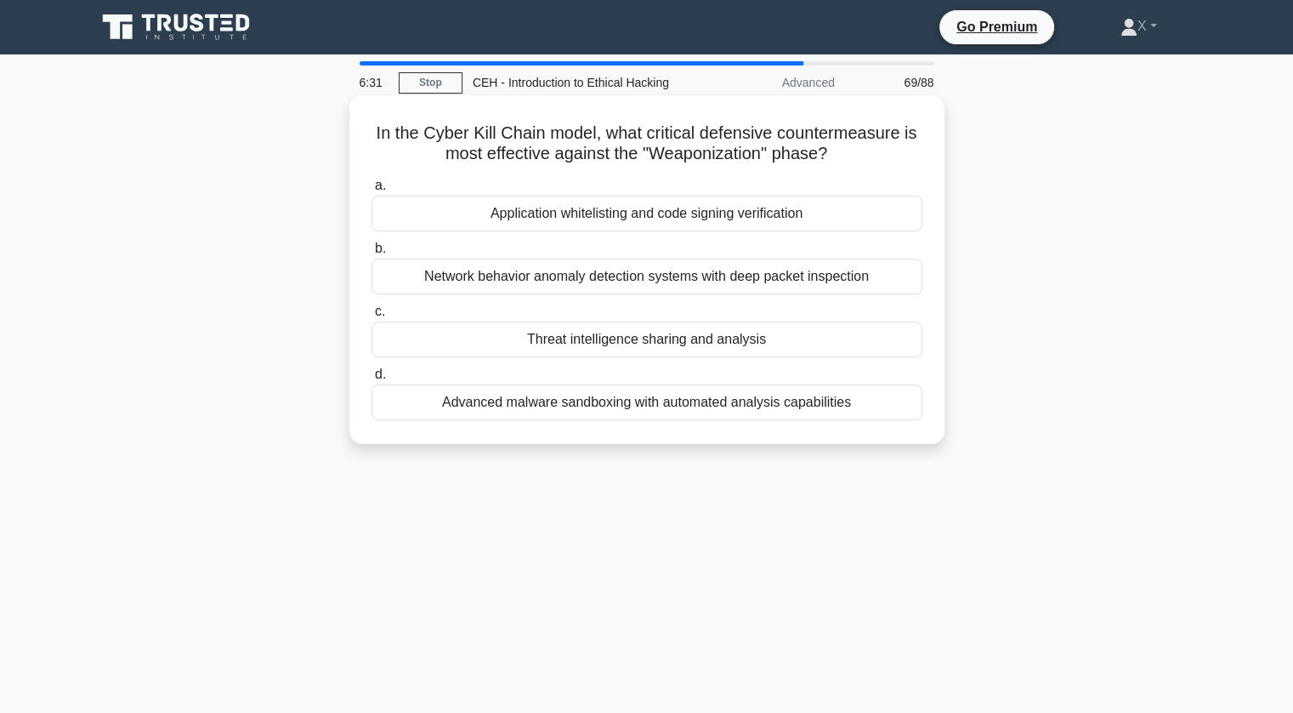
click at [633, 397] on div "Advanced malware sandboxing with automated analysis capabilities" at bounding box center [647, 402] width 551 height 36
click at [372, 380] on input "d. Advanced malware sandboxing with automated analysis capabilities" at bounding box center [372, 374] width 0 height 11
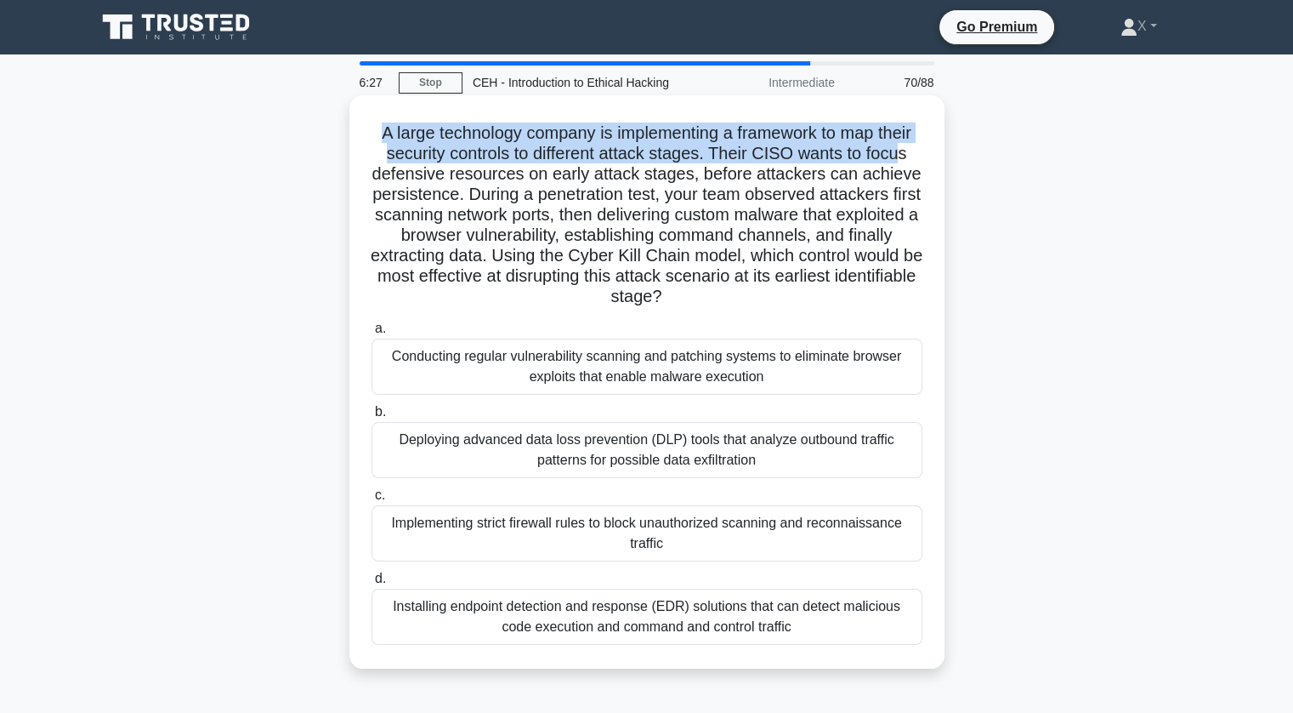
drag, startPoint x: 368, startPoint y: 136, endPoint x: 900, endPoint y: 149, distance: 532.4
click at [900, 149] on div "A large technology company is implementing a framework to map their security co…" at bounding box center [647, 382] width 582 height 560
click at [900, 149] on h5 "A large technology company is implementing a framework to map their security co…" at bounding box center [647, 214] width 554 height 185
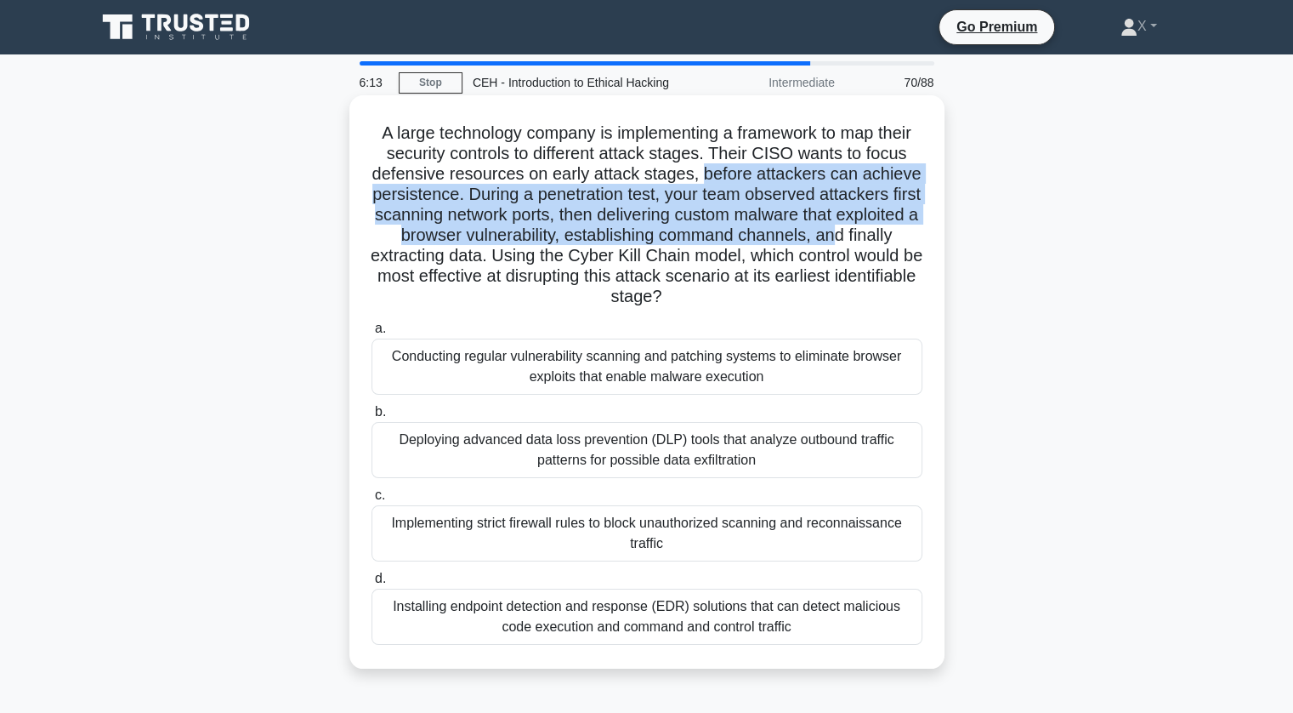
drag, startPoint x: 702, startPoint y: 175, endPoint x: 912, endPoint y: 234, distance: 218.1
click at [912, 234] on h5 "A large technology company is implementing a framework to map their security co…" at bounding box center [647, 214] width 554 height 185
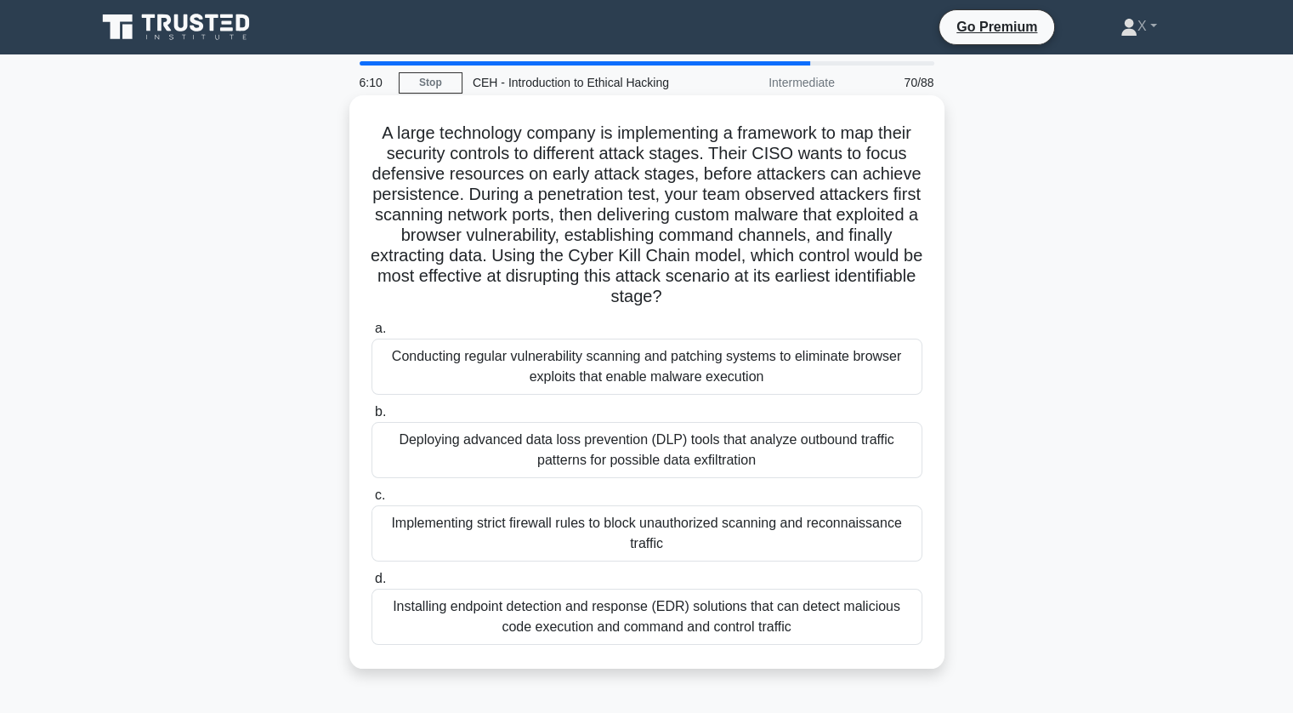
click at [885, 262] on h5 "A large technology company is implementing a framework to map their security co…" at bounding box center [647, 214] width 554 height 185
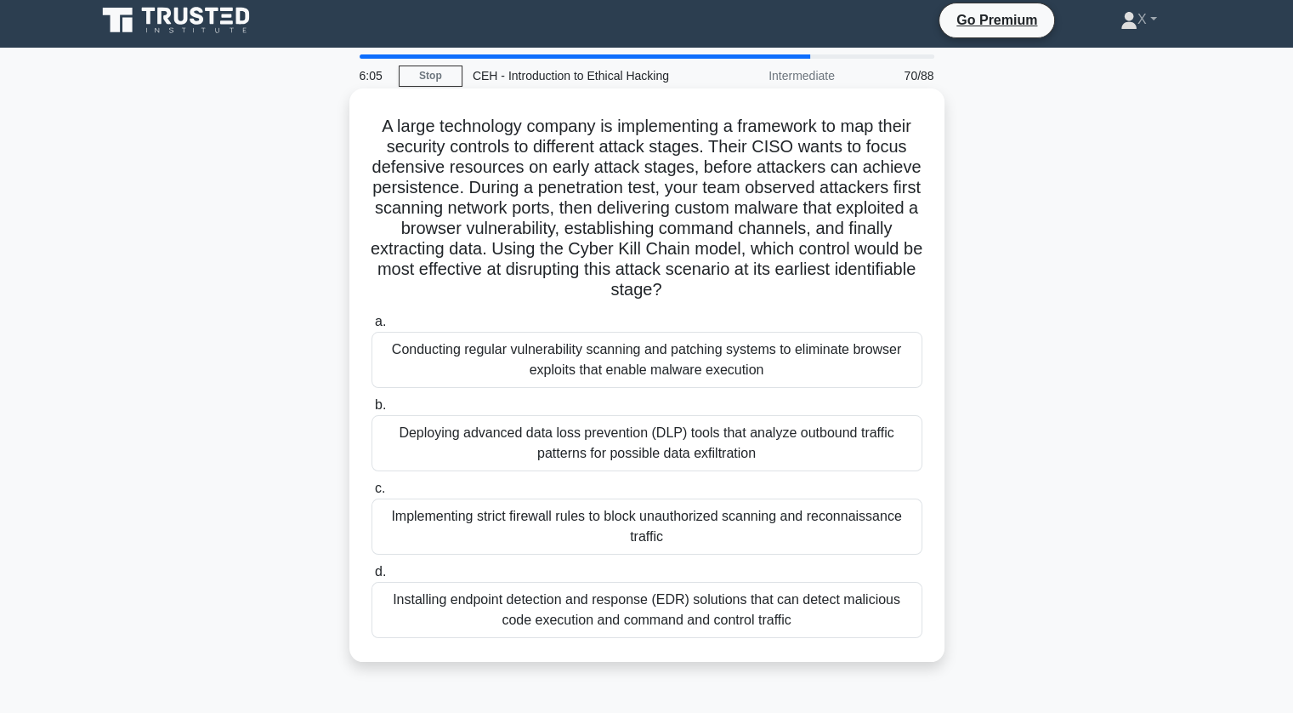
scroll to position [7, 0]
click at [786, 372] on div "Conducting regular vulnerability scanning and patching systems to eliminate bro…" at bounding box center [647, 360] width 551 height 56
click at [372, 327] on input "a. Conducting regular vulnerability scanning and patching systems to eliminate …" at bounding box center [372, 321] width 0 height 11
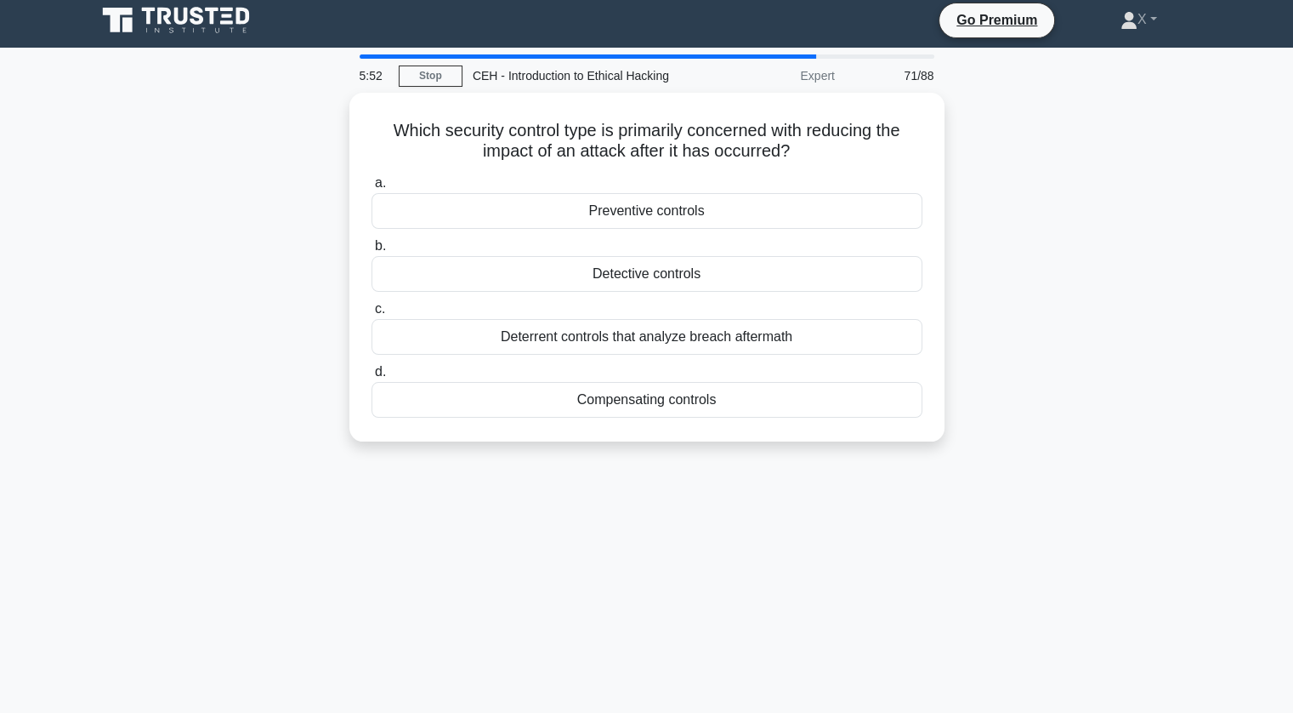
scroll to position [0, 0]
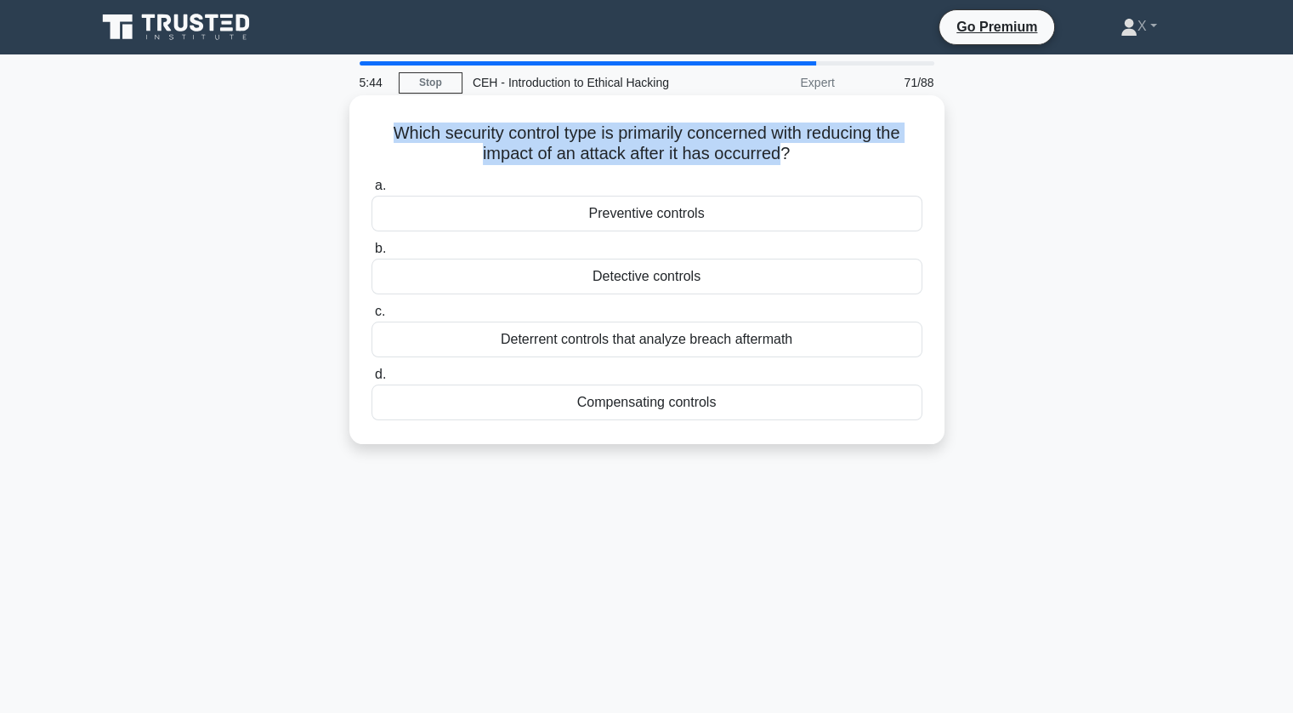
drag, startPoint x: 388, startPoint y: 137, endPoint x: 786, endPoint y: 144, distance: 398.0
click at [786, 144] on h5 "Which security control type is primarily concerned with reducing the impact of …" at bounding box center [647, 143] width 554 height 43
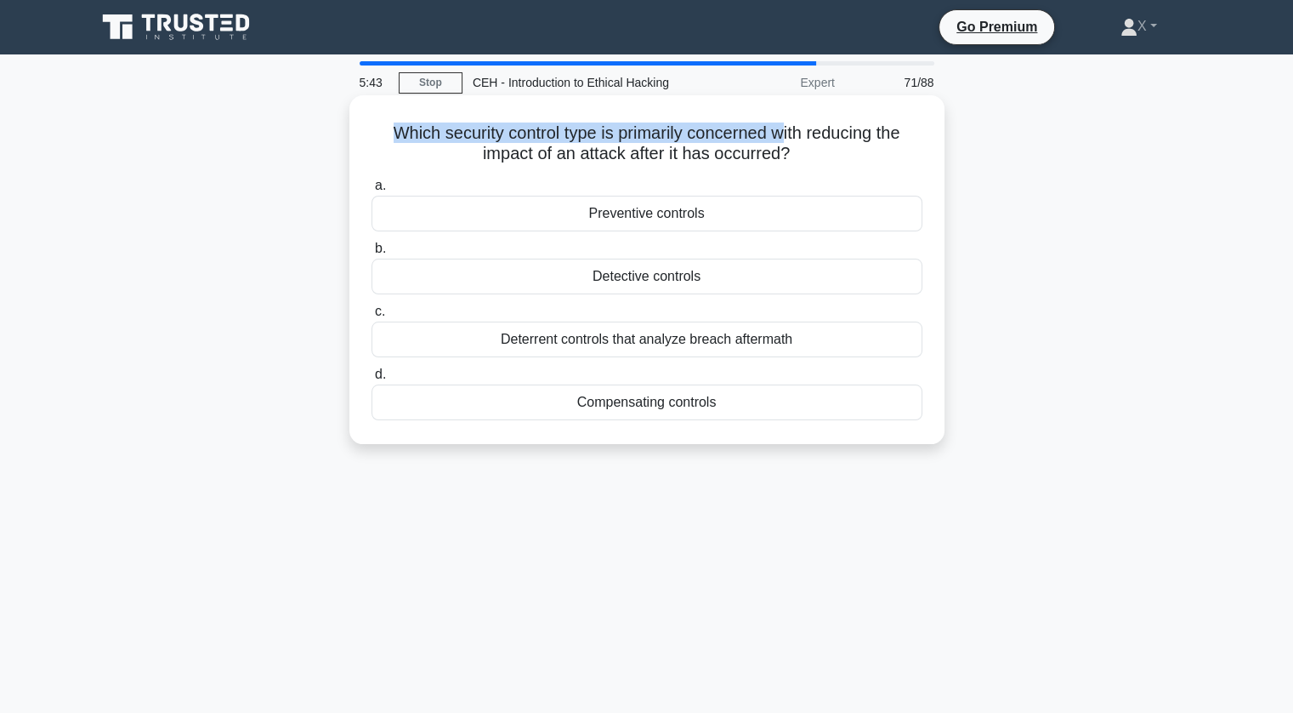
click at [786, 144] on h5 "Which security control type is primarily concerned with reducing the impact of …" at bounding box center [647, 143] width 554 height 43
click at [724, 276] on div "Detective controls" at bounding box center [647, 276] width 551 height 36
click at [372, 254] on input "b. Detective controls" at bounding box center [372, 248] width 0 height 11
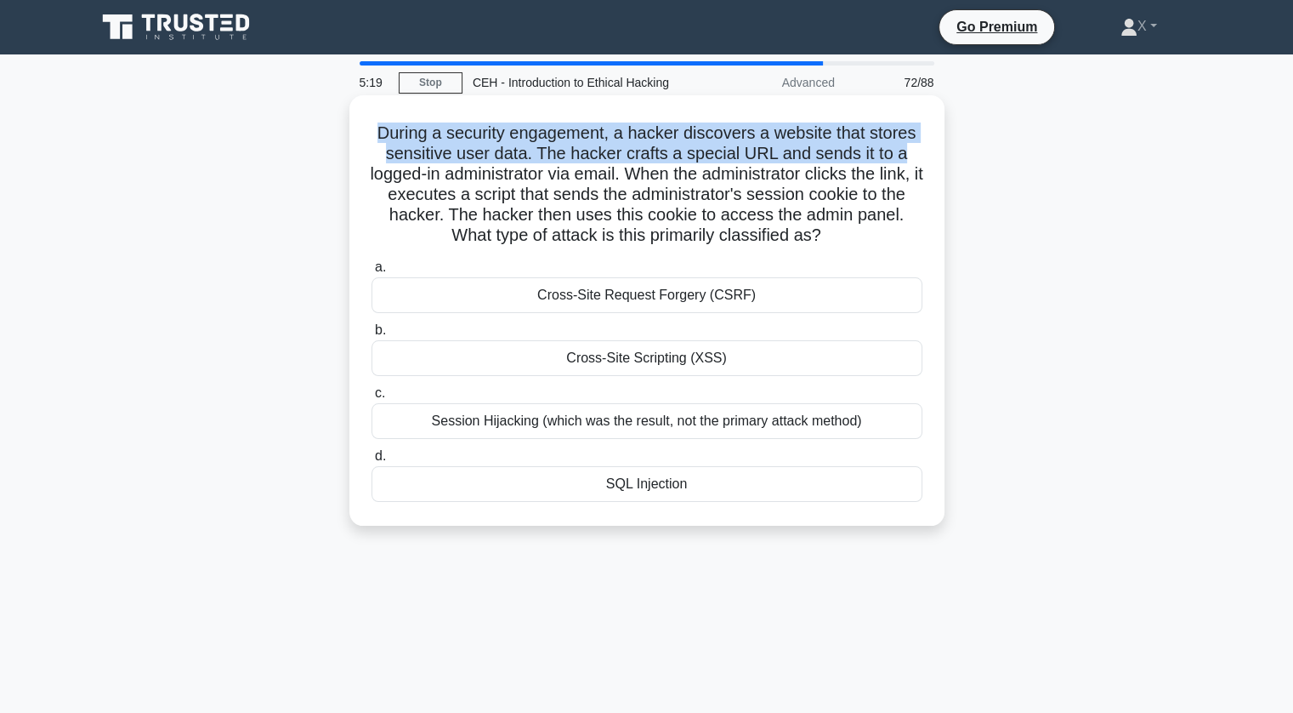
drag, startPoint x: 366, startPoint y: 125, endPoint x: 908, endPoint y: 152, distance: 542.3
click at [908, 152] on div "During a security engagement, a hacker discovers a website that stores sensitiv…" at bounding box center [647, 310] width 582 height 417
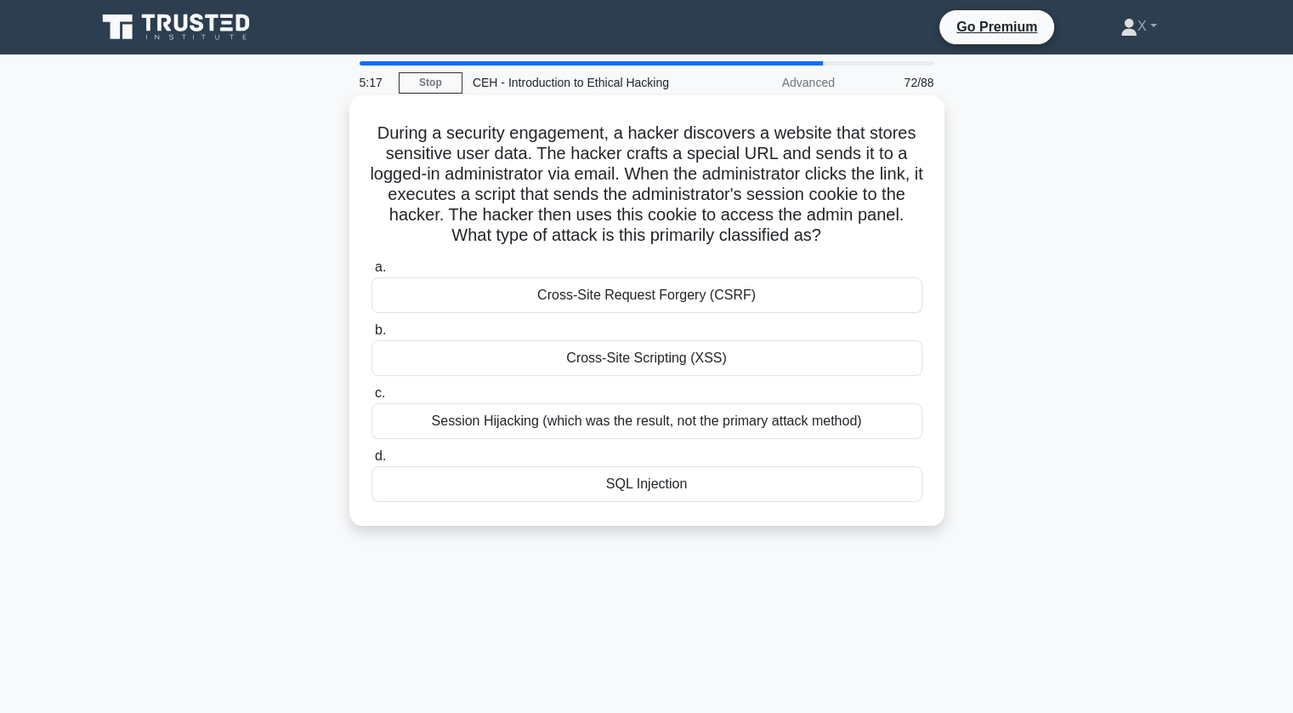
click at [715, 419] on div "Session Hijacking (which was the result, not the primary attack method)" at bounding box center [647, 421] width 551 height 36
click at [372, 399] on input "c. Session Hijacking (which was the result, not the primary attack method)" at bounding box center [372, 393] width 0 height 11
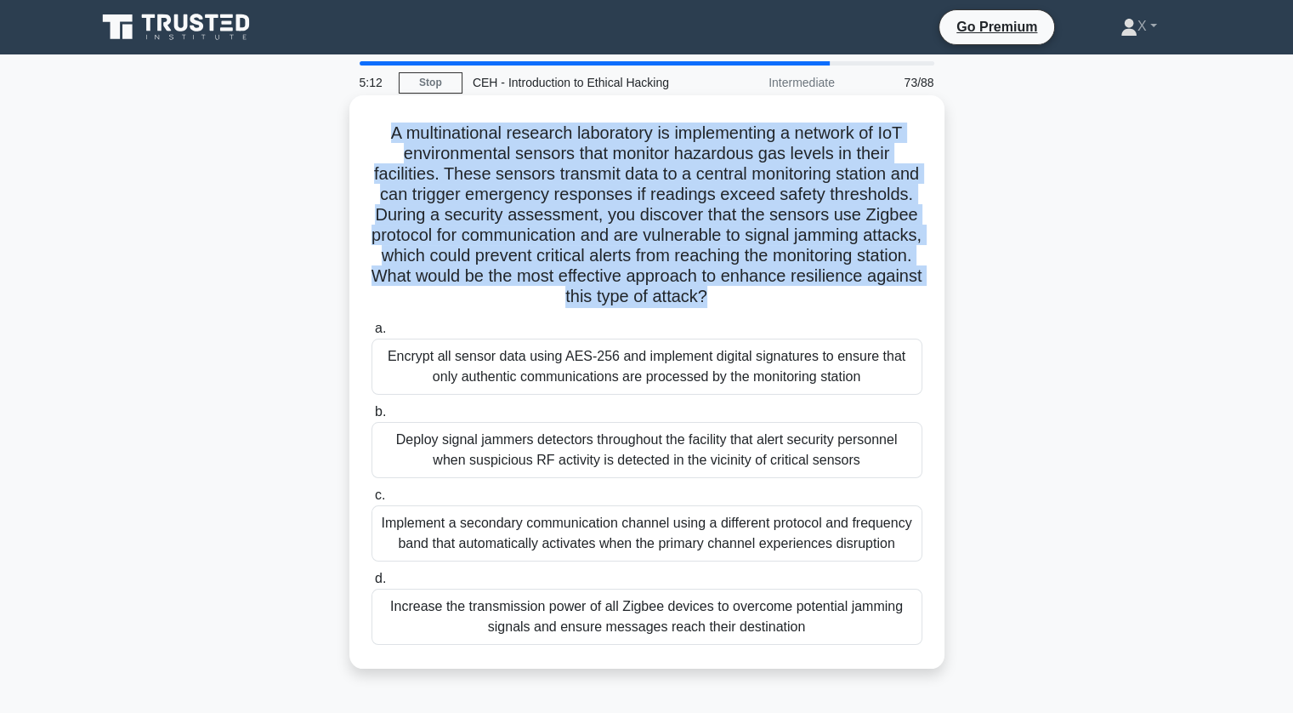
drag, startPoint x: 378, startPoint y: 135, endPoint x: 813, endPoint y: 289, distance: 461.0
click at [813, 289] on h5 "A multinational research laboratory is implementing a network of IoT environmen…" at bounding box center [647, 214] width 554 height 185
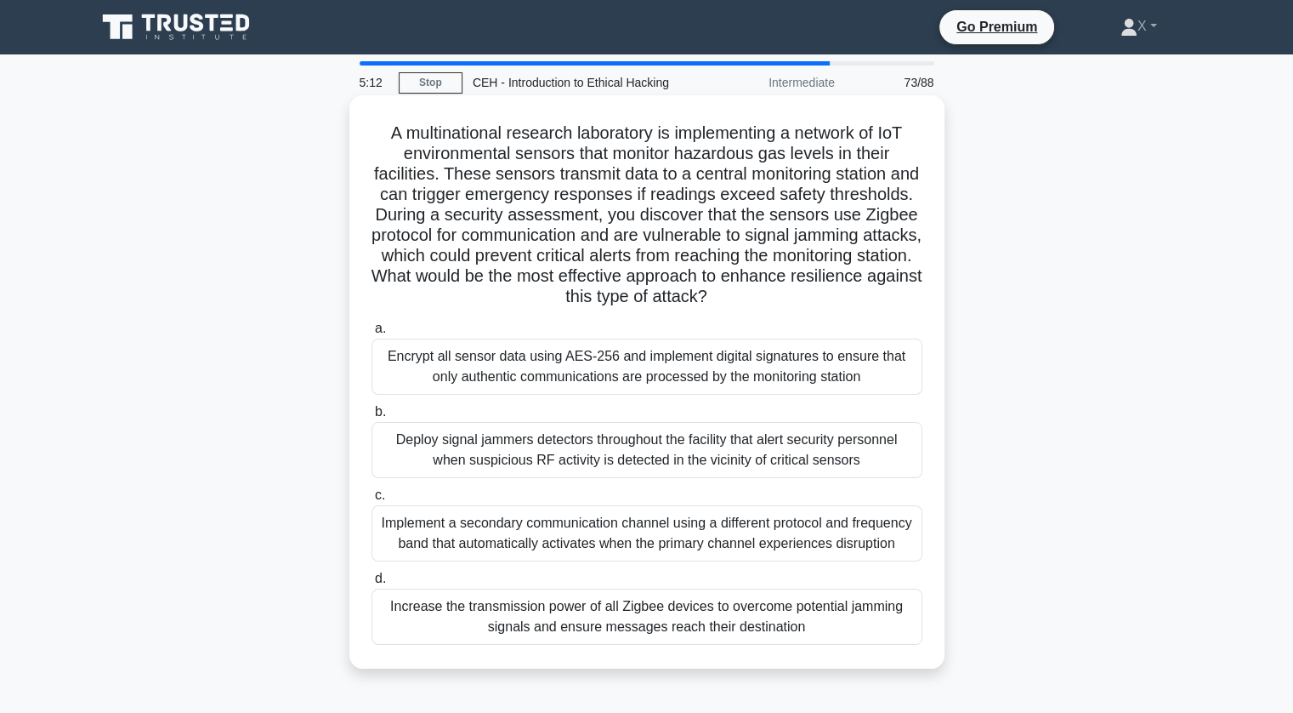
click at [748, 372] on div "Encrypt all sensor data using AES-256 and implement digital signatures to ensur…" at bounding box center [647, 366] width 551 height 56
click at [372, 334] on input "a. Encrypt all sensor data using AES-256 and implement digital signatures to en…" at bounding box center [372, 328] width 0 height 11
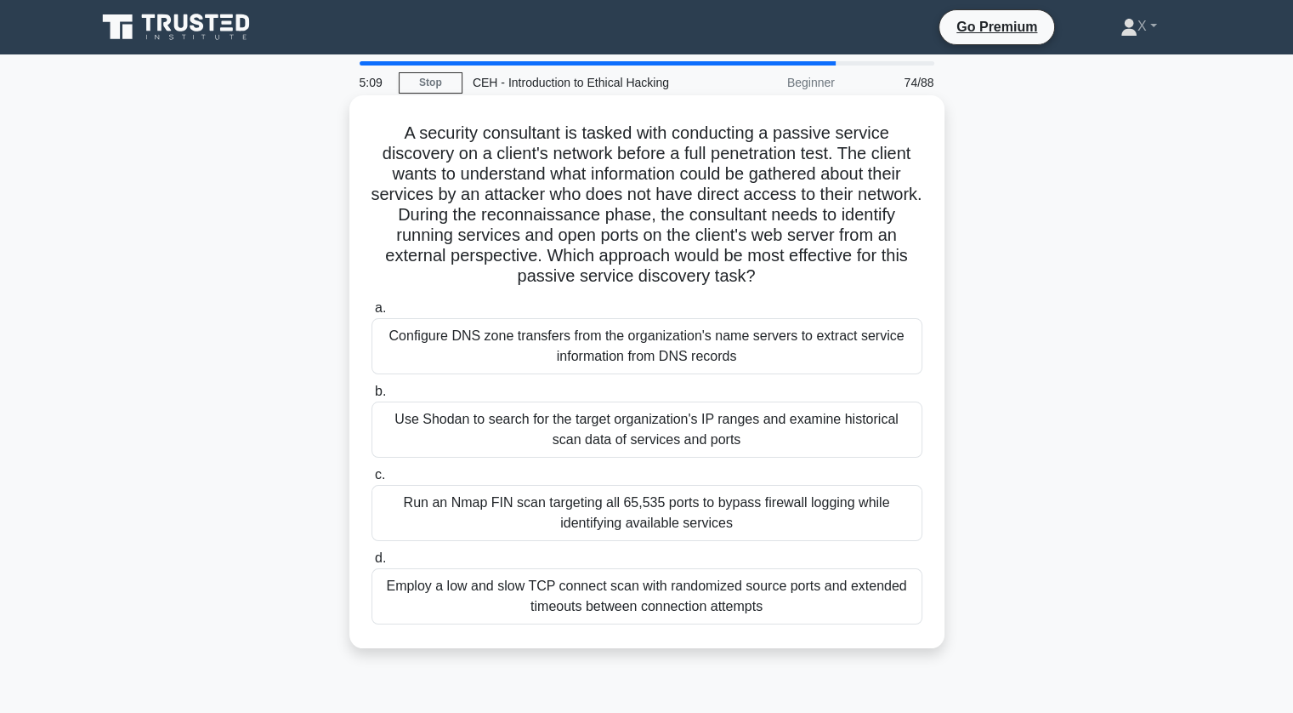
click at [524, 335] on div "Configure DNS zone transfers from the organization's name servers to extract se…" at bounding box center [647, 346] width 551 height 56
click at [372, 314] on input "a. Configure DNS zone transfers from the organization's name servers to extract…" at bounding box center [372, 308] width 0 height 11
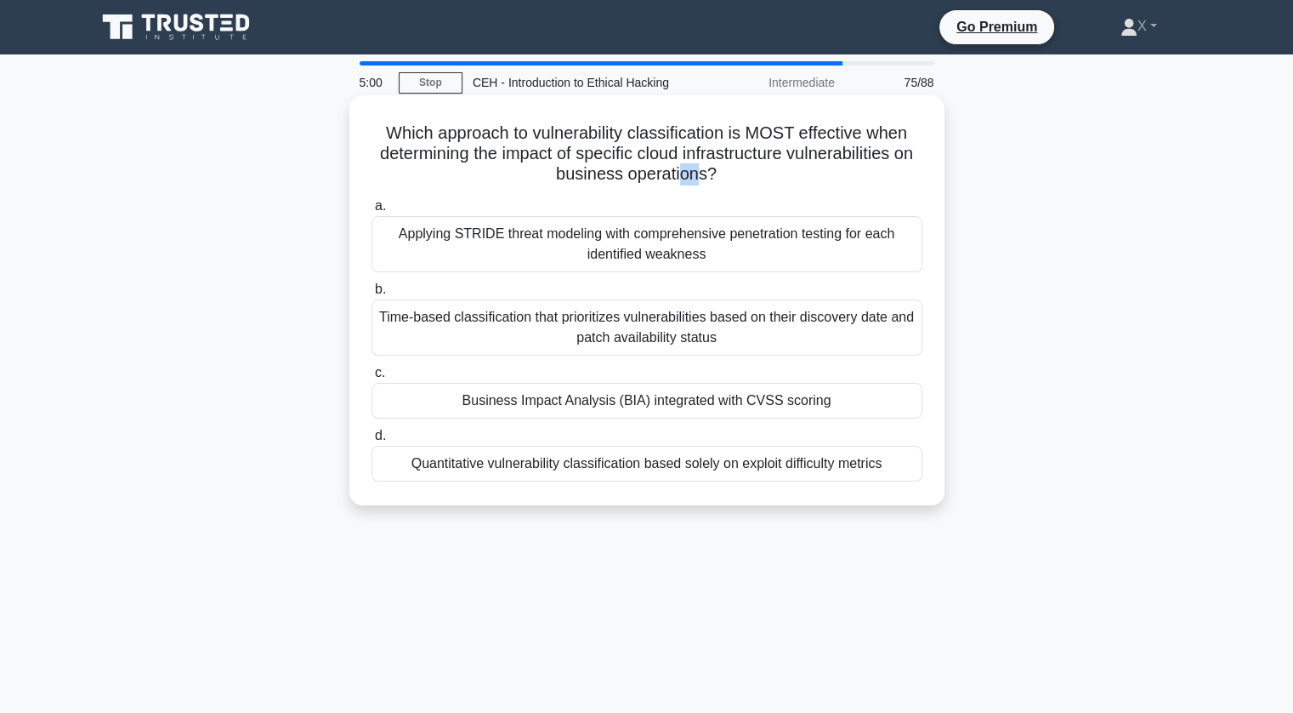
drag, startPoint x: 714, startPoint y: 179, endPoint x: 692, endPoint y: 185, distance: 22.9
click at [692, 185] on h5 "Which approach to vulnerability classification is MOST effective when determini…" at bounding box center [647, 153] width 554 height 63
click at [664, 474] on div "Quantitative vulnerability classification based solely on exploit difficulty me…" at bounding box center [647, 464] width 551 height 36
click at [372, 441] on input "d. Quantitative vulnerability classification based solely on exploit difficulty…" at bounding box center [372, 435] width 0 height 11
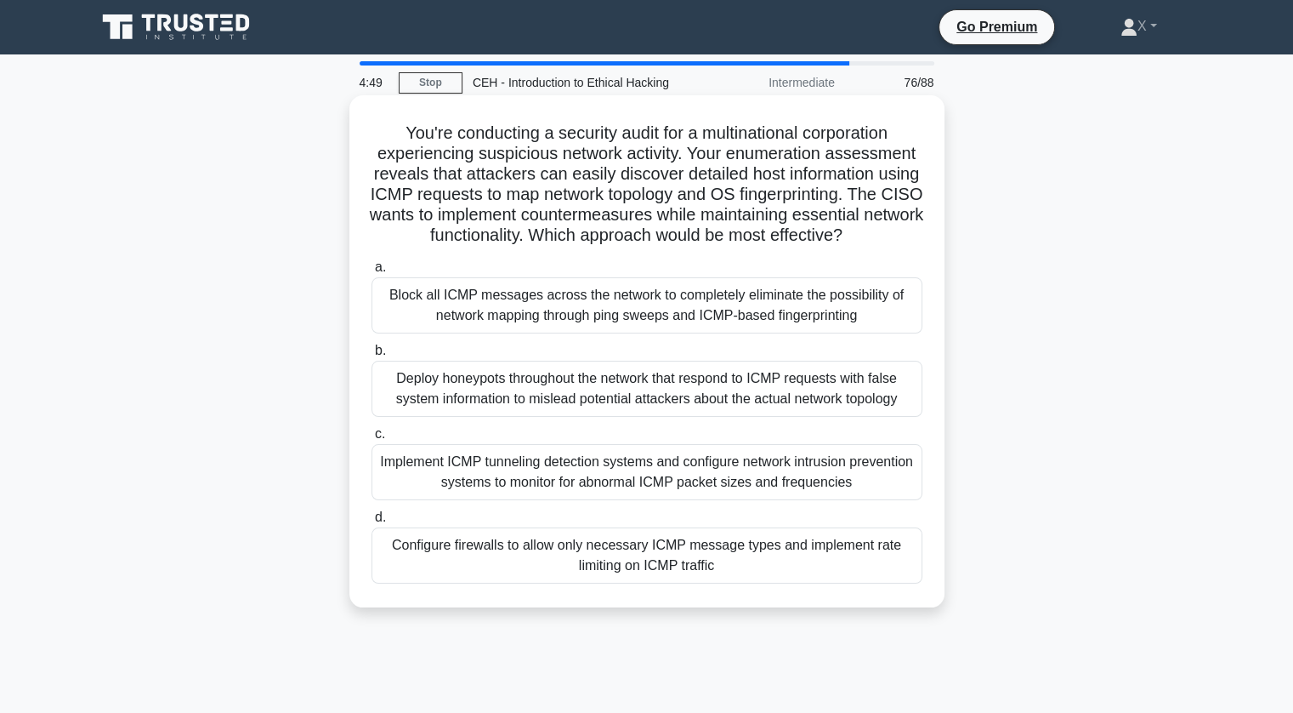
click at [478, 317] on div "Block all ICMP messages across the network to completely eliminate the possibil…" at bounding box center [647, 305] width 551 height 56
click at [372, 273] on input "a. Block all ICMP messages across the network to completely eliminate the possi…" at bounding box center [372, 267] width 0 height 11
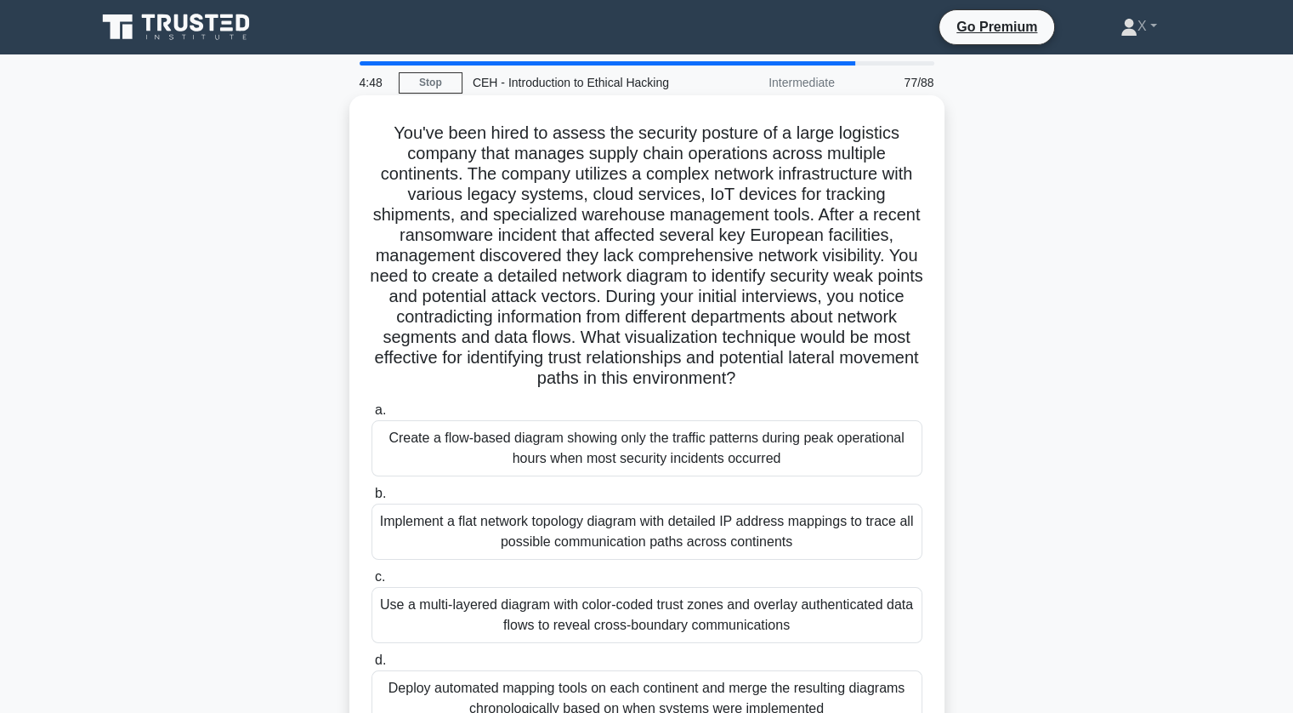
click at [503, 458] on div "Create a flow-based diagram showing only the traffic patterns during peak opera…" at bounding box center [647, 448] width 551 height 56
click at [372, 416] on input "a. Create a flow-based diagram showing only the traffic patterns during peak op…" at bounding box center [372, 410] width 0 height 11
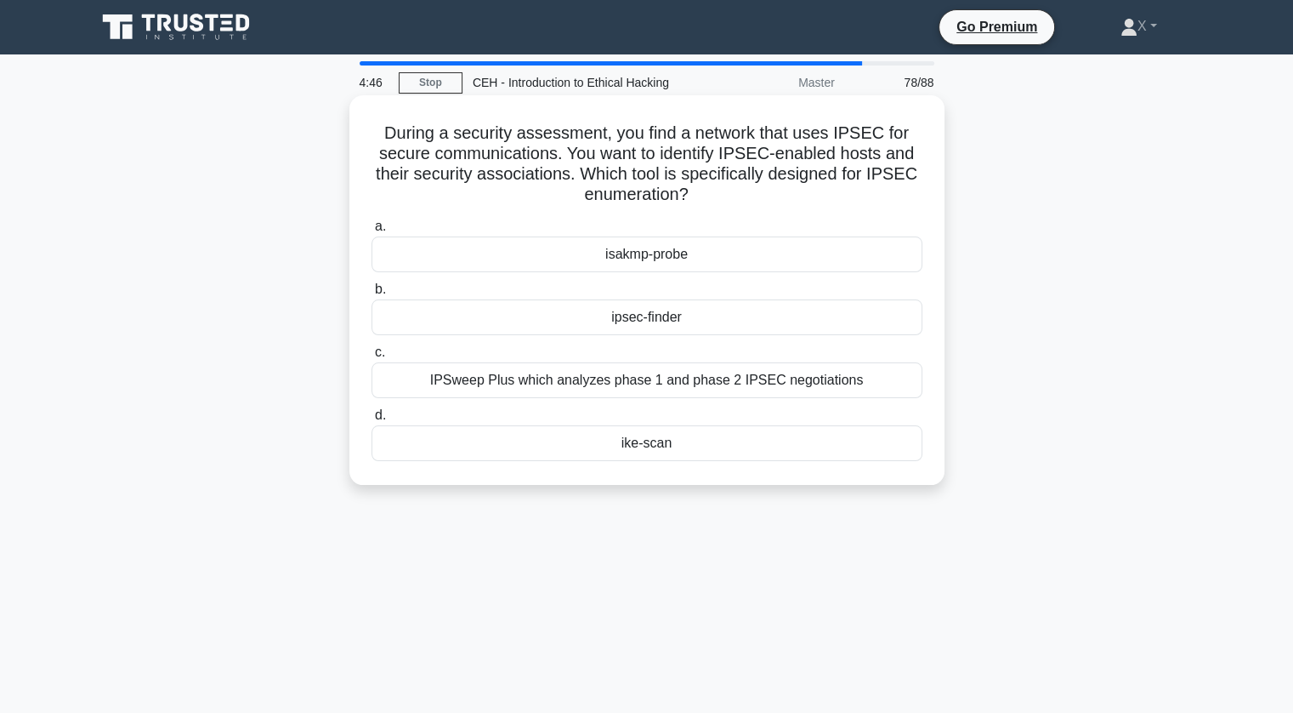
click at [651, 260] on div "isakmp-probe" at bounding box center [647, 254] width 551 height 36
click at [372, 232] on input "a. isakmp-probe" at bounding box center [372, 226] width 0 height 11
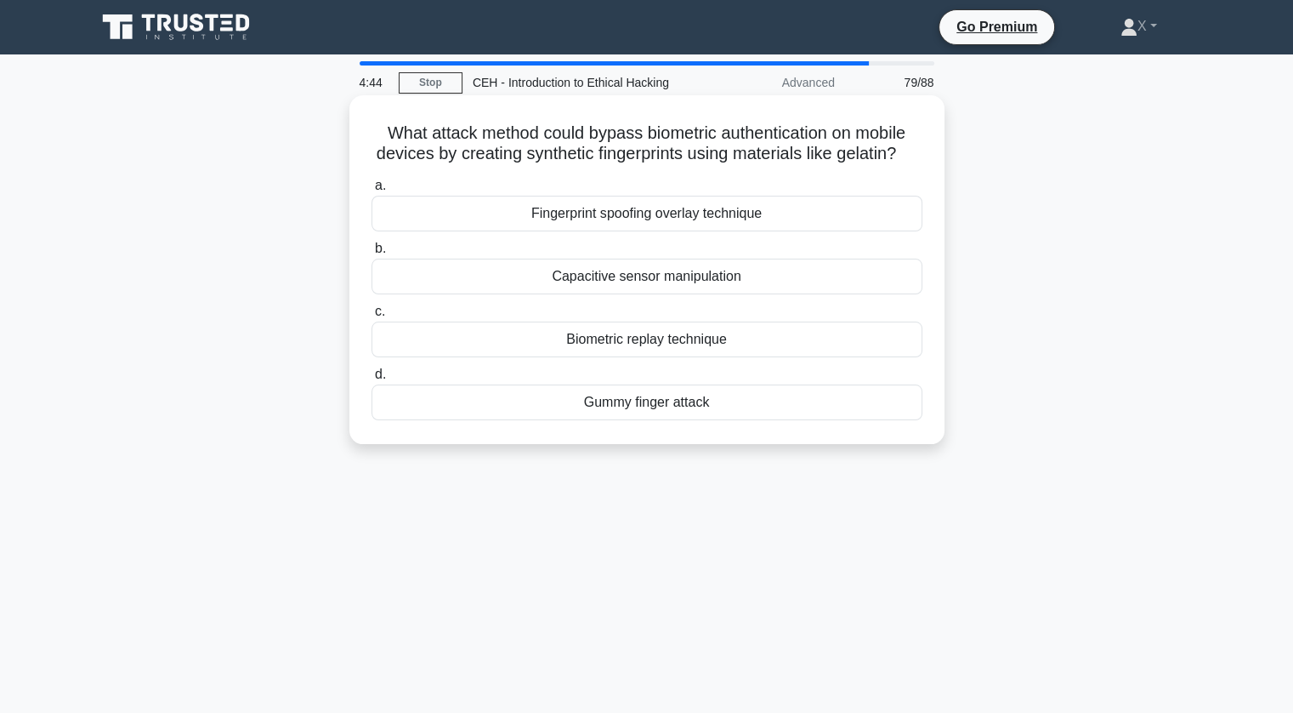
click at [626, 357] on div "Biometric replay technique" at bounding box center [647, 339] width 551 height 36
click at [372, 317] on input "c. Biometric replay technique" at bounding box center [372, 311] width 0 height 11
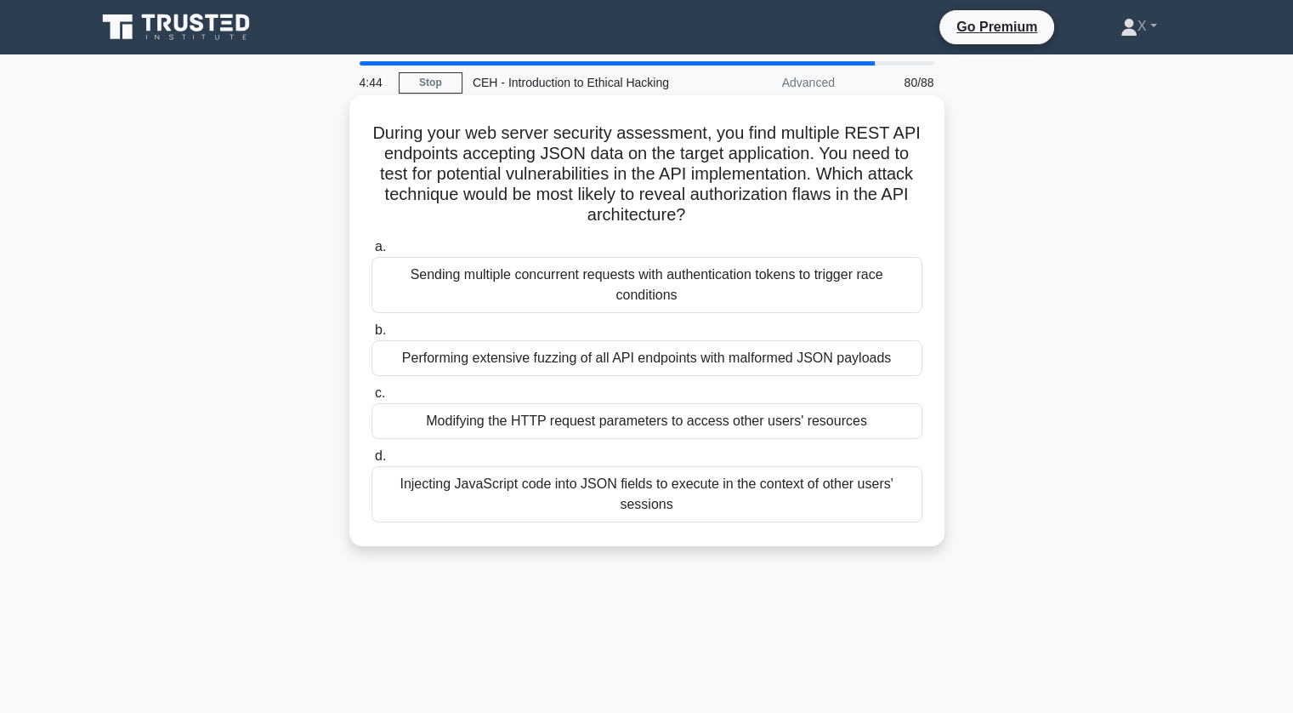
click at [649, 282] on div "Sending multiple concurrent requests with authentication tokens to trigger race…" at bounding box center [647, 285] width 551 height 56
click at [372, 253] on input "a. Sending multiple concurrent requests with authentication tokens to trigger r…" at bounding box center [372, 246] width 0 height 11
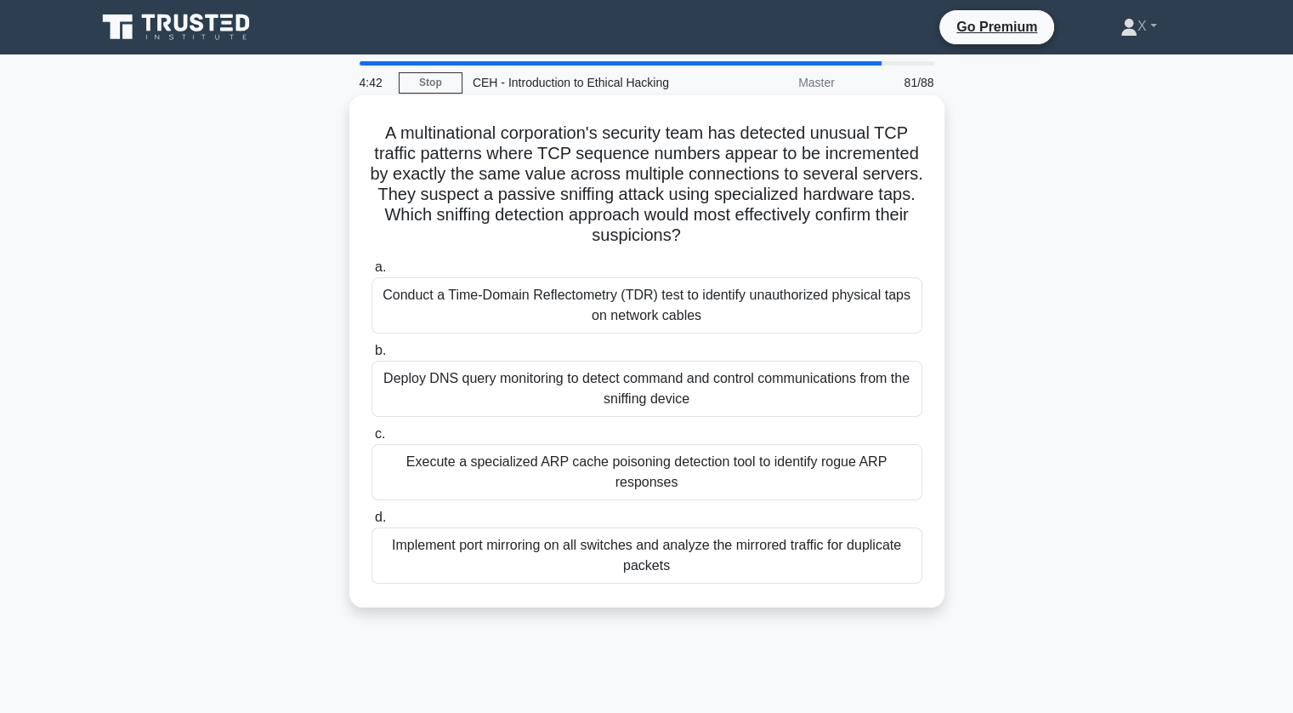
click at [620, 405] on div "Deploy DNS query monitoring to detect command and control communications from t…" at bounding box center [647, 389] width 551 height 56
click at [372, 356] on input "b. Deploy DNS query monitoring to detect command and control communications fro…" at bounding box center [372, 350] width 0 height 11
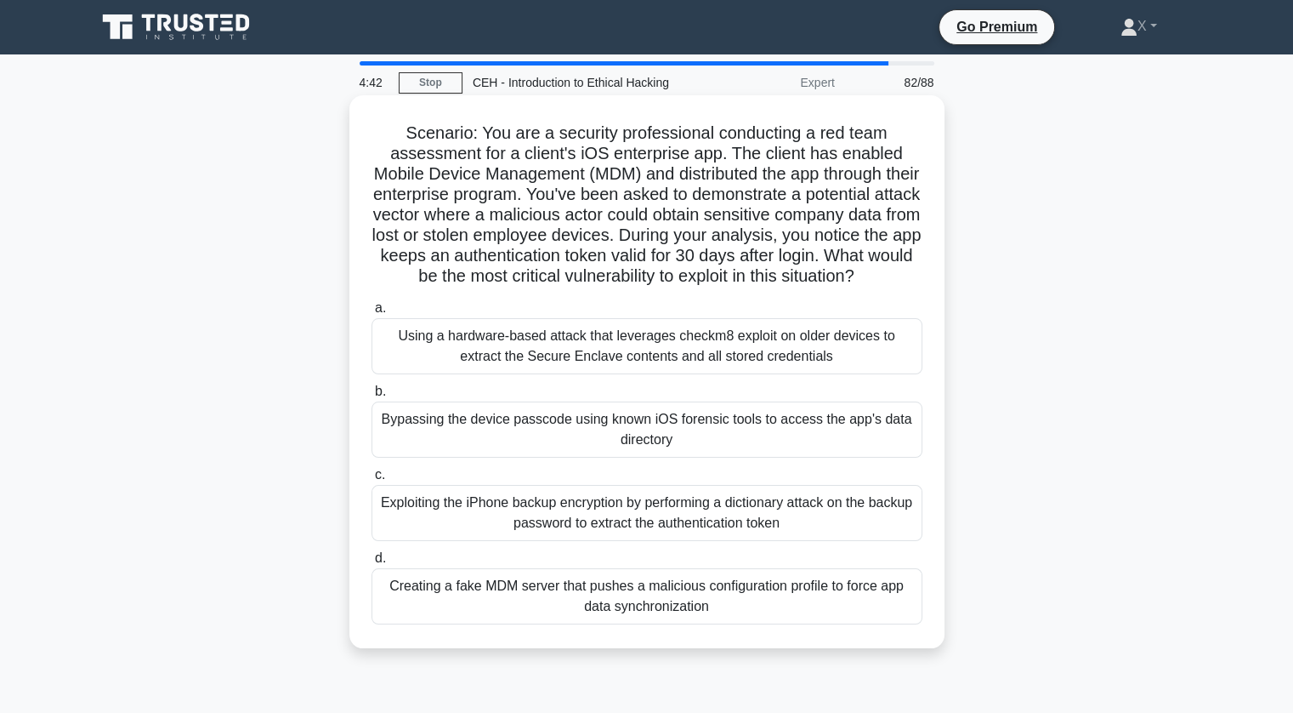
click at [651, 343] on div "Using a hardware-based attack that leverages checkm8 exploit on older devices t…" at bounding box center [647, 346] width 551 height 56
click at [372, 314] on input "a. Using a hardware-based attack that leverages checkm8 exploit on older device…" at bounding box center [372, 308] width 0 height 11
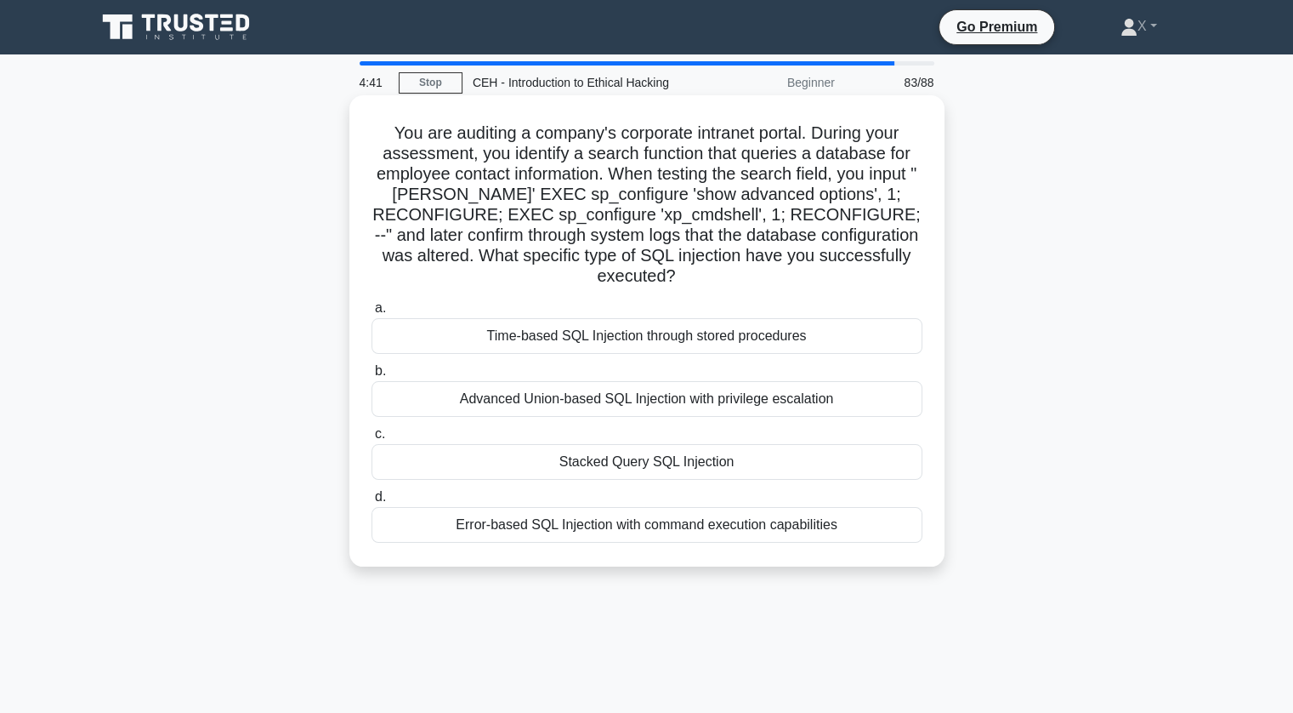
click at [629, 444] on div "Stacked Query SQL Injection" at bounding box center [647, 462] width 551 height 36
click at [372, 433] on input "c. Stacked Query SQL Injection" at bounding box center [372, 434] width 0 height 11
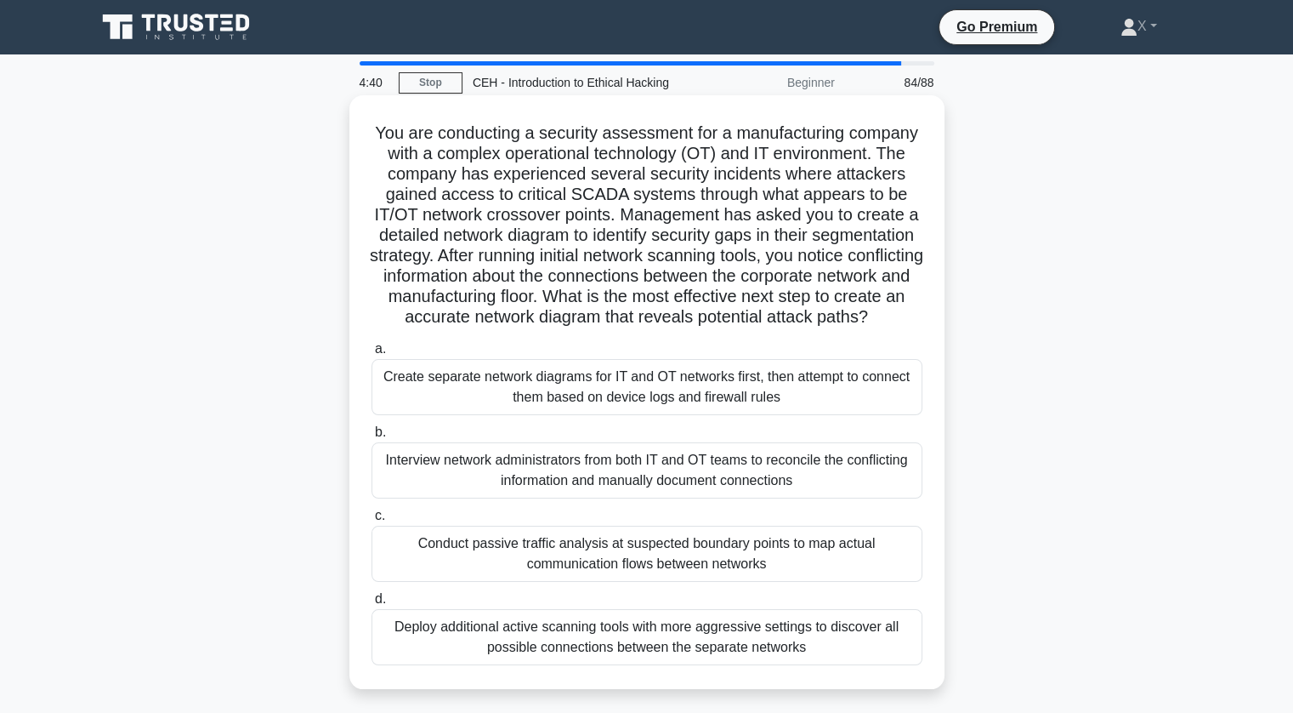
click at [641, 415] on div "Create separate network diagrams for IT and OT networks first, then attempt to …" at bounding box center [647, 387] width 551 height 56
click at [372, 355] on input "a. Create separate network diagrams for IT and OT networks first, then attempt …" at bounding box center [372, 349] width 0 height 11
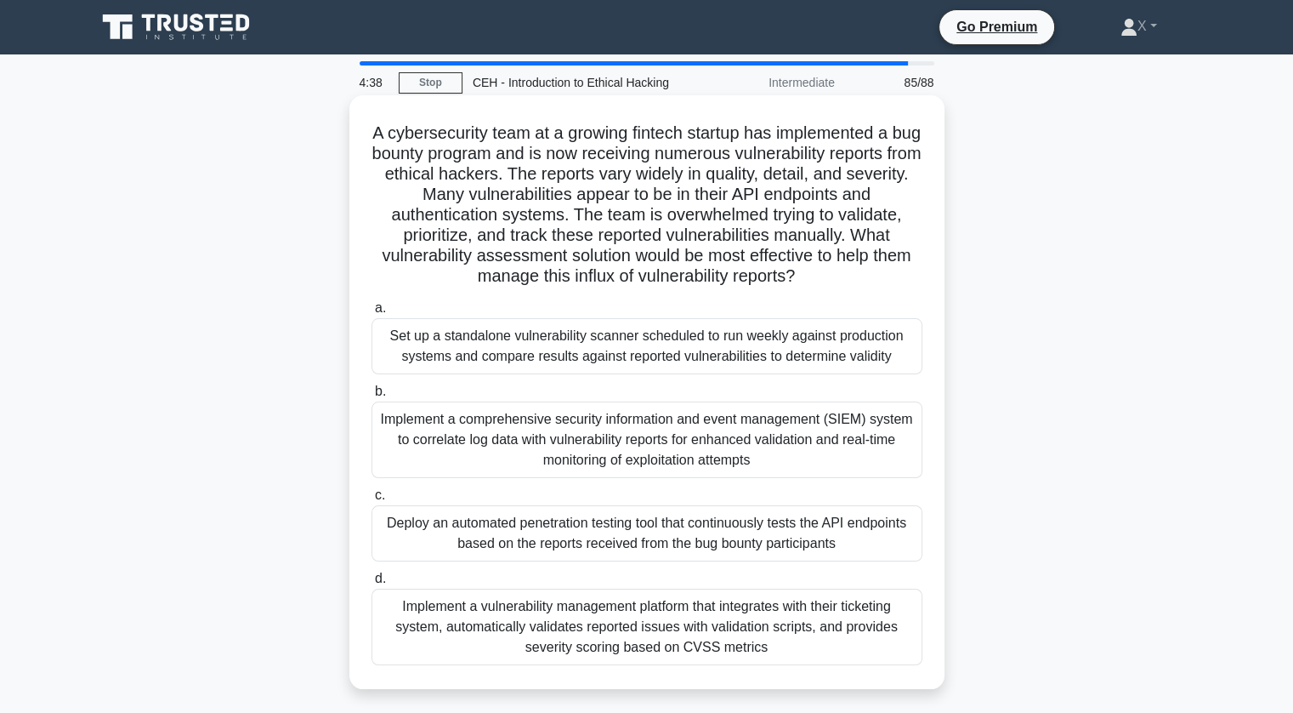
click at [654, 429] on div "Implement a comprehensive security information and event management (SIEM) syst…" at bounding box center [647, 439] width 551 height 77
click at [372, 397] on input "b. Implement a comprehensive security information and event management (SIEM) s…" at bounding box center [372, 391] width 0 height 11
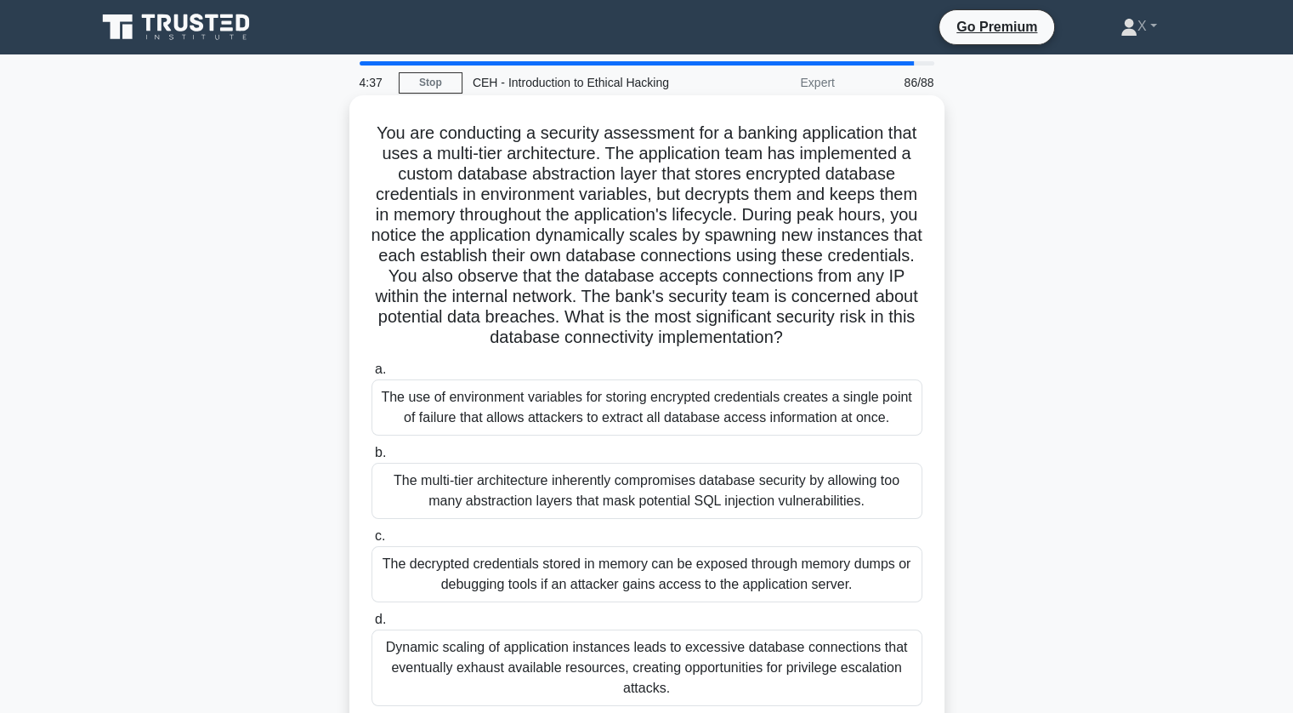
click at [656, 416] on div "The use of environment variables for storing encrypted credentials creates a si…" at bounding box center [647, 407] width 551 height 56
click at [372, 375] on input "a. The use of environment variables for storing encrypted credentials creates a…" at bounding box center [372, 369] width 0 height 11
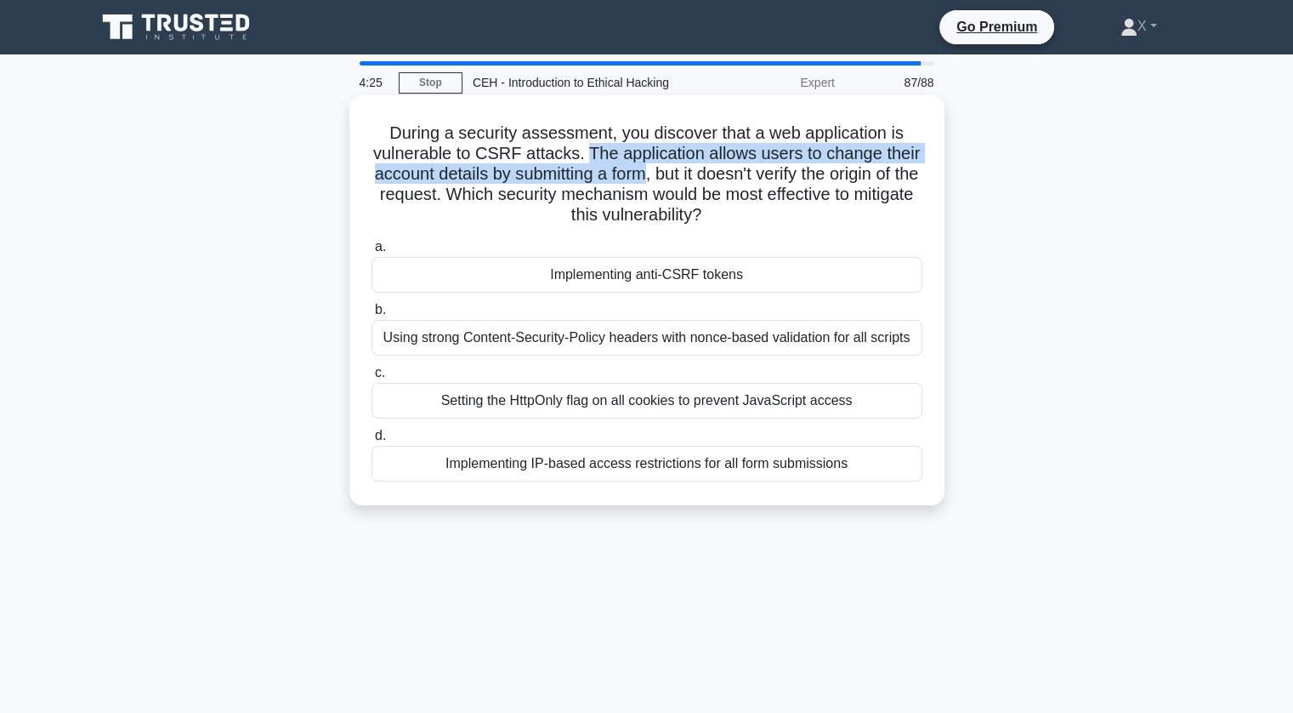
drag, startPoint x: 587, startPoint y: 154, endPoint x: 656, endPoint y: 176, distance: 73.1
click at [656, 176] on h5 "During a security assessment, you discover that a web application is vulnerable…" at bounding box center [647, 174] width 554 height 104
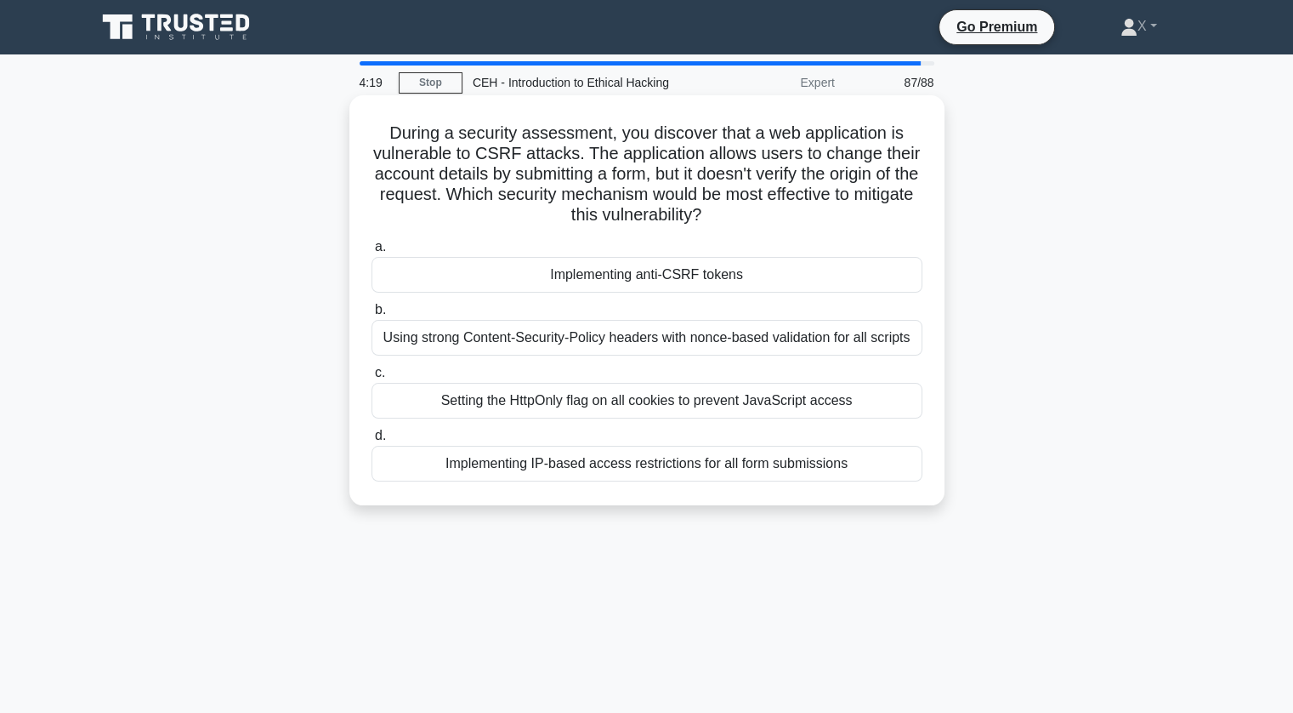
click at [735, 195] on h5 "During a security assessment, you discover that a web application is vulnerable…" at bounding box center [647, 174] width 554 height 104
click at [704, 287] on div "Implementing anti-CSRF tokens" at bounding box center [647, 275] width 551 height 36
click at [372, 253] on input "a. Implementing anti-CSRF tokens" at bounding box center [372, 246] width 0 height 11
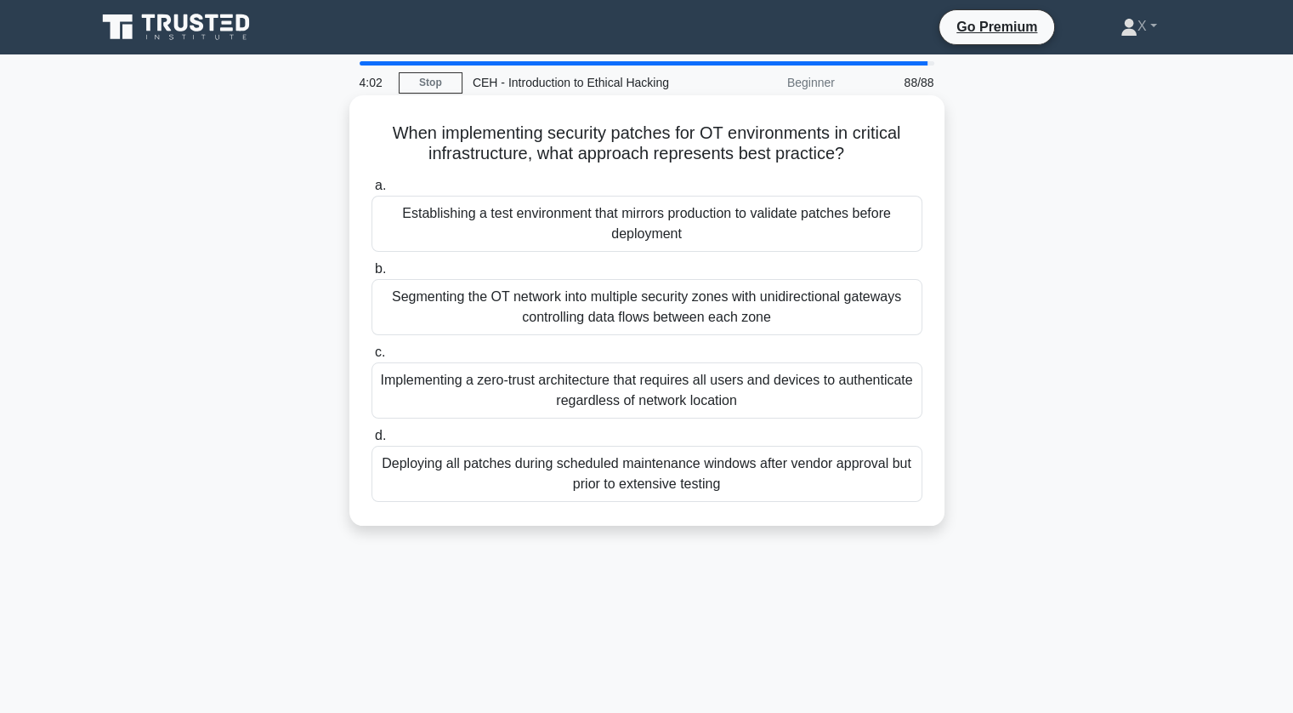
drag, startPoint x: 700, startPoint y: 128, endPoint x: 875, endPoint y: 153, distance: 176.9
click at [875, 153] on h5 "When implementing security patches for OT environments in critical infrastructu…" at bounding box center [647, 143] width 554 height 43
click at [632, 303] on div "Segmenting the OT network into multiple security zones with unidirectional gate…" at bounding box center [647, 307] width 551 height 56
click at [372, 275] on input "b. Segmenting the OT network into multiple security zones with unidirectional g…" at bounding box center [372, 269] width 0 height 11
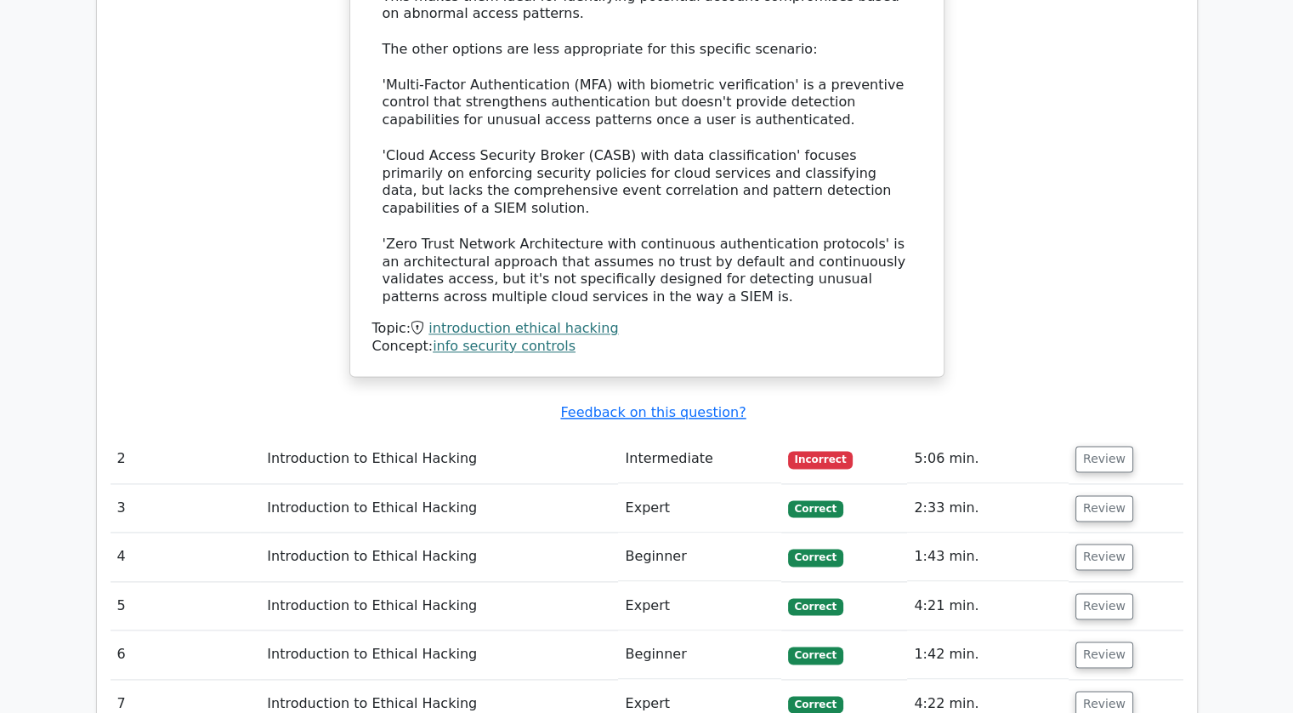
scroll to position [2159, 0]
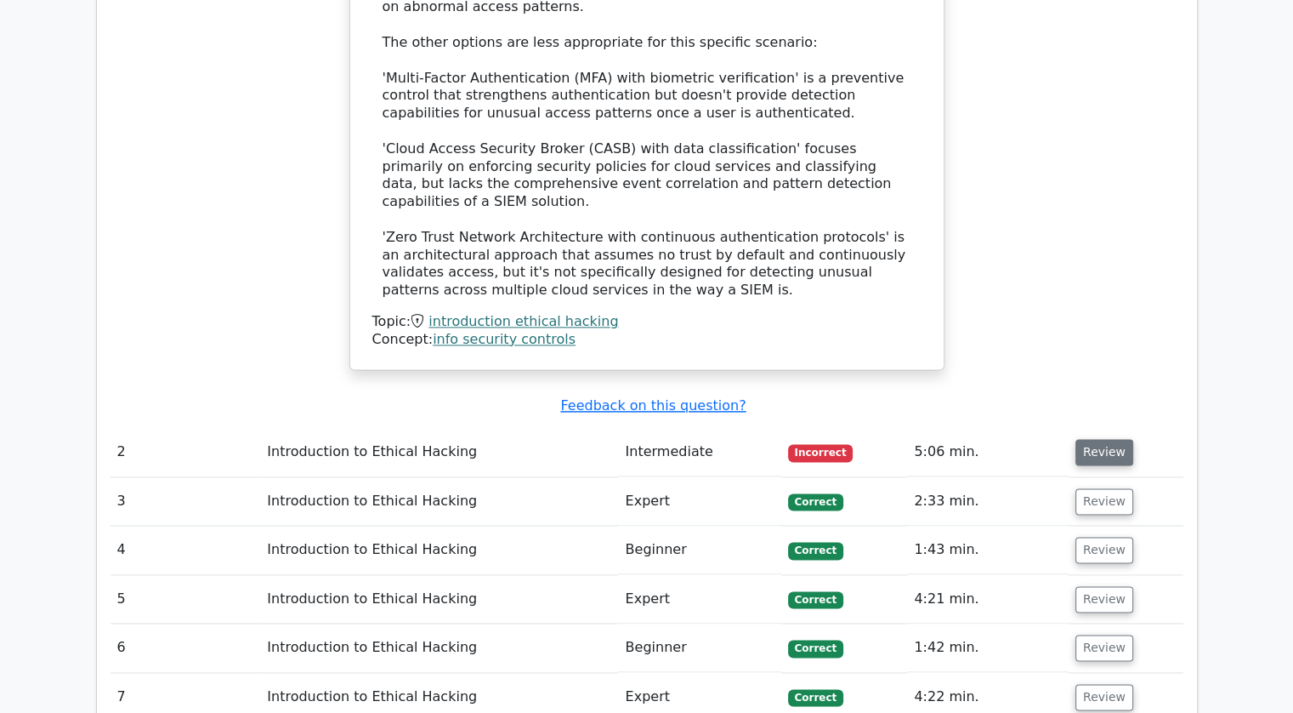
click at [1087, 439] on button "Review" at bounding box center [1105, 452] width 58 height 26
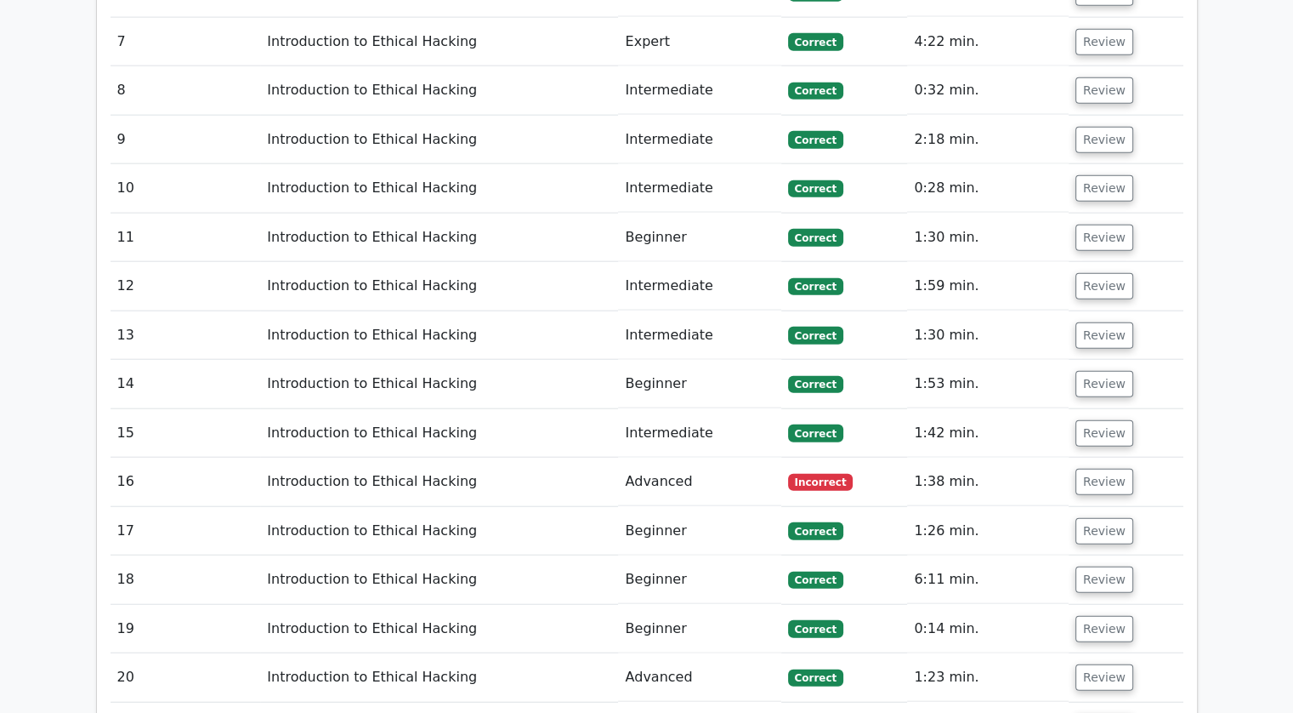
scroll to position [4060, 0]
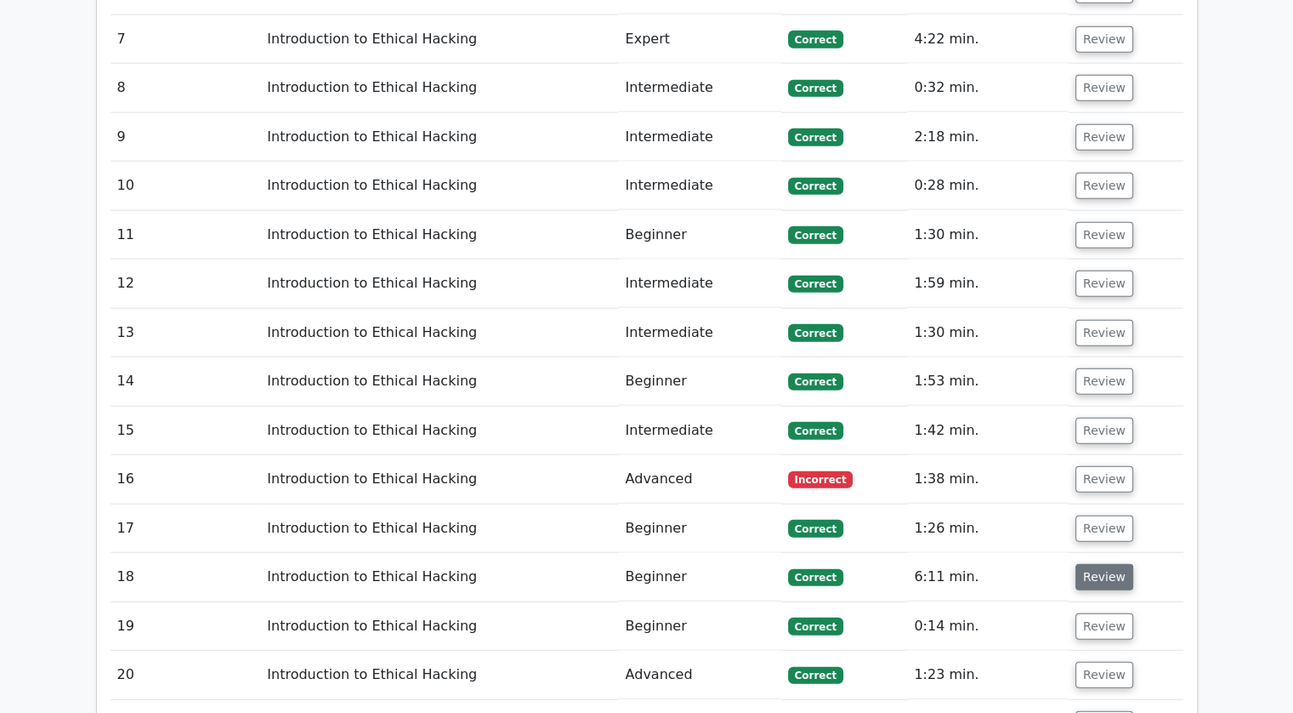
click at [1076, 564] on button "Review" at bounding box center [1105, 577] width 58 height 26
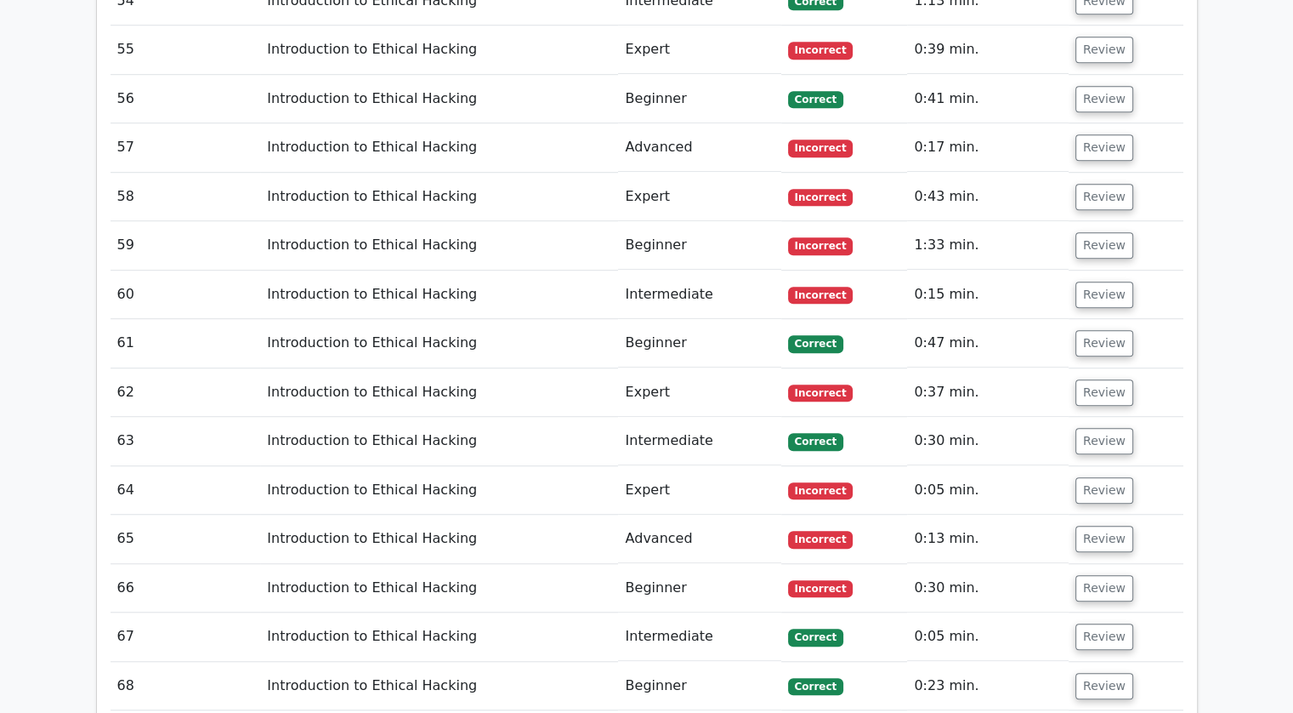
scroll to position [7643, 0]
click at [1100, 525] on button "Review" at bounding box center [1105, 538] width 58 height 26
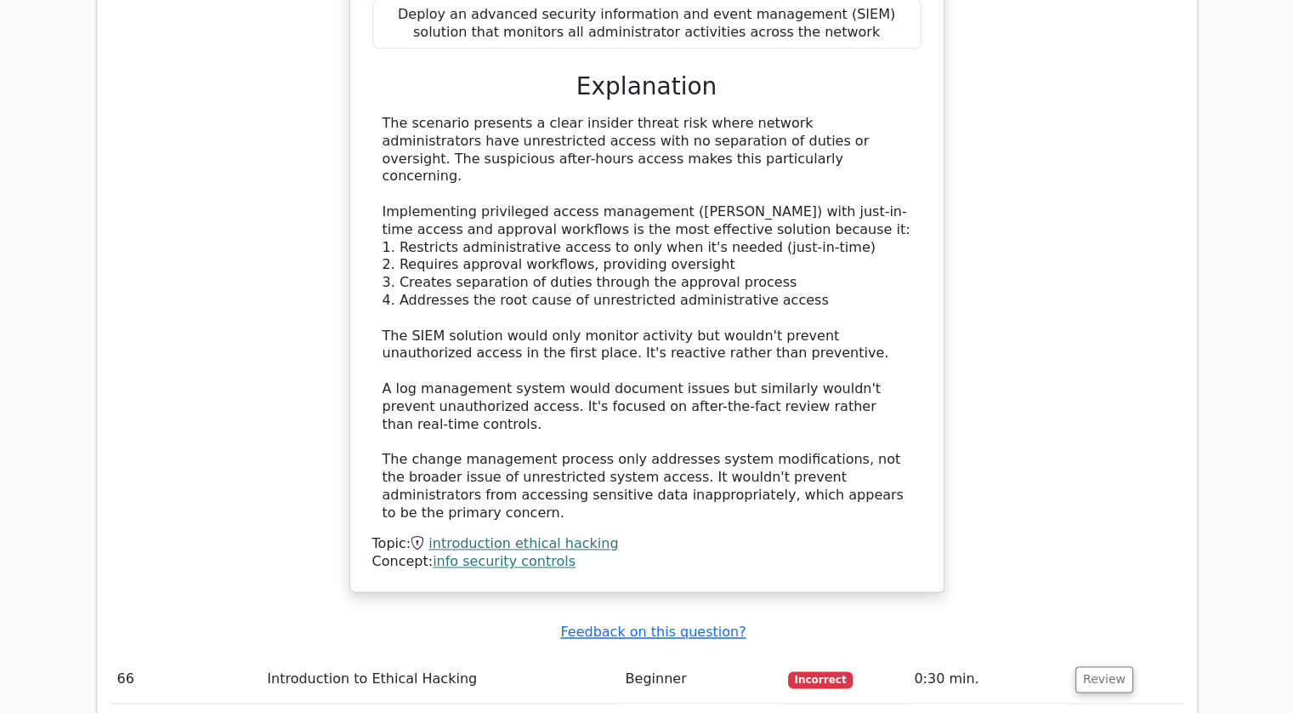
scroll to position [8796, 0]
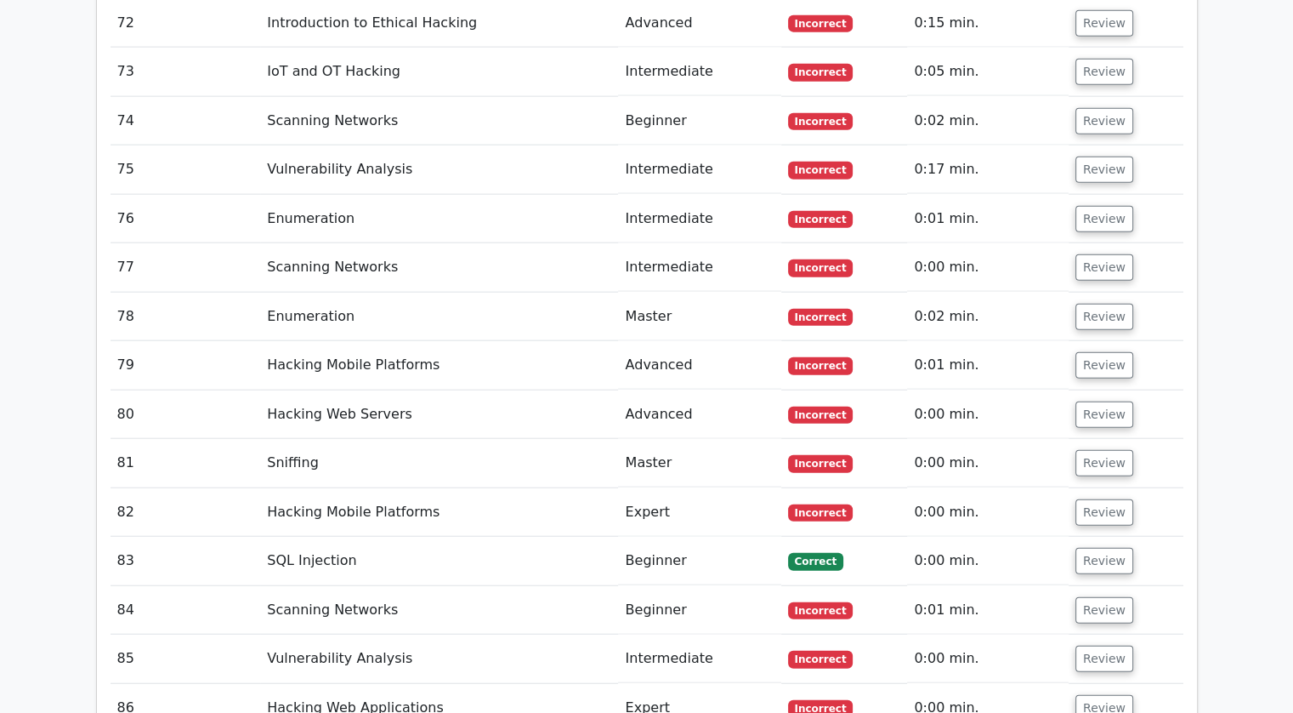
scroll to position [10437, 0]
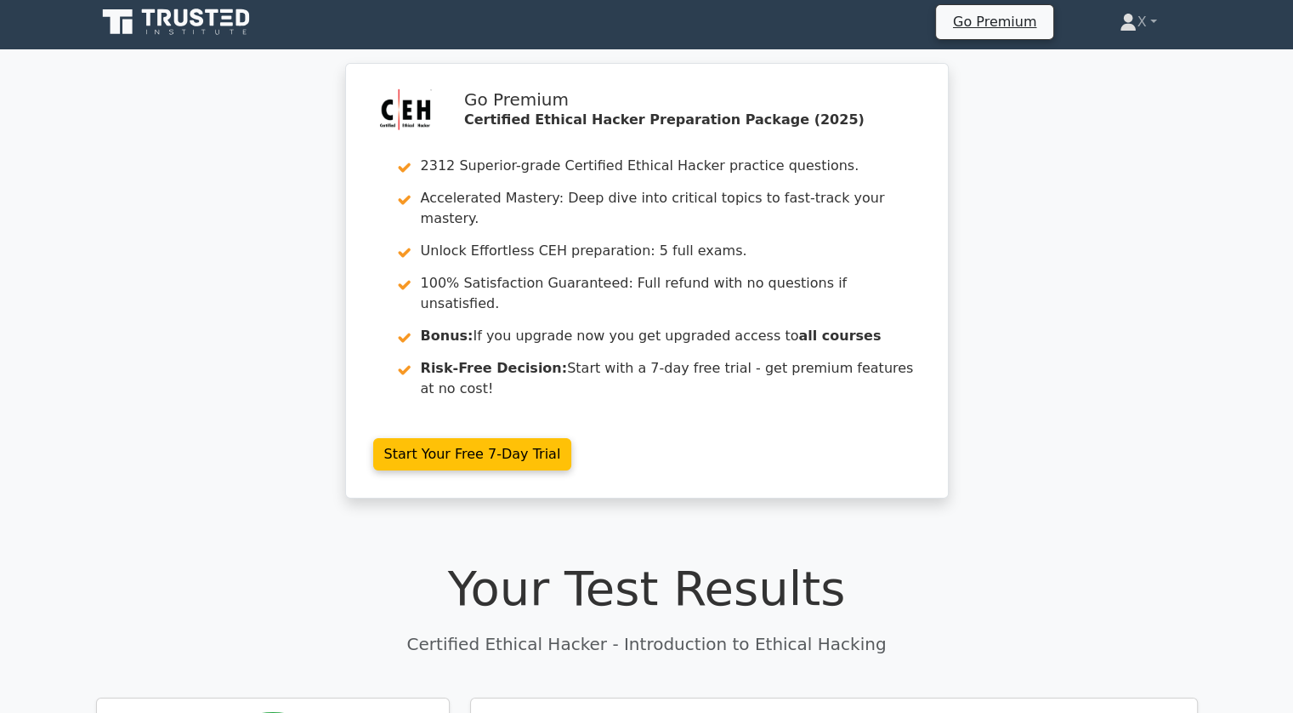
scroll to position [0, 0]
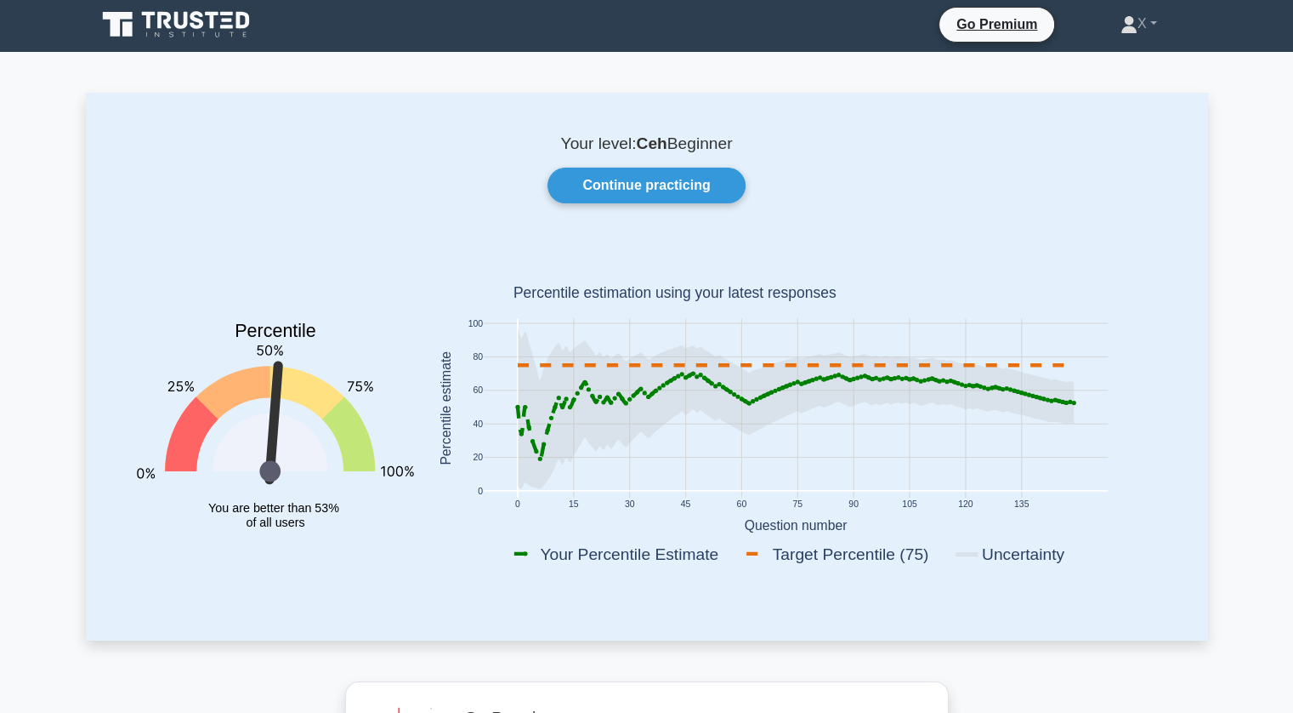
scroll to position [2, 0]
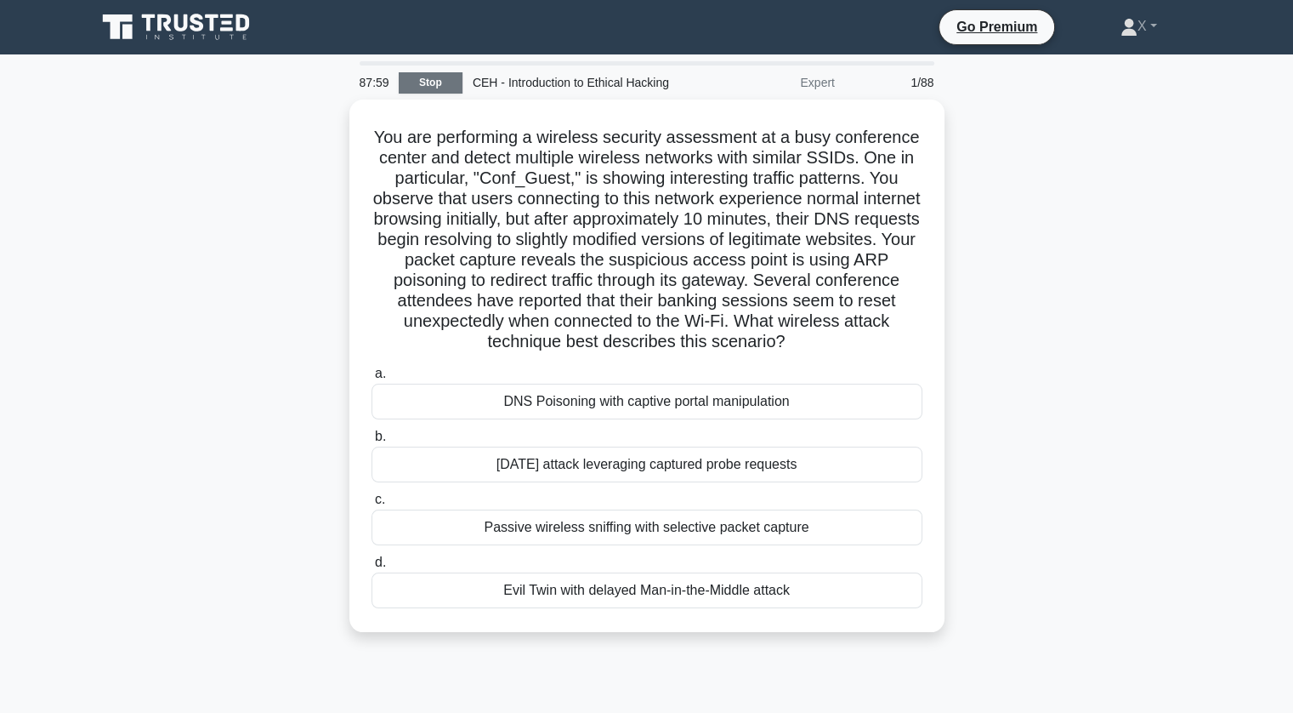
click at [428, 78] on link "Stop" at bounding box center [431, 82] width 64 height 21
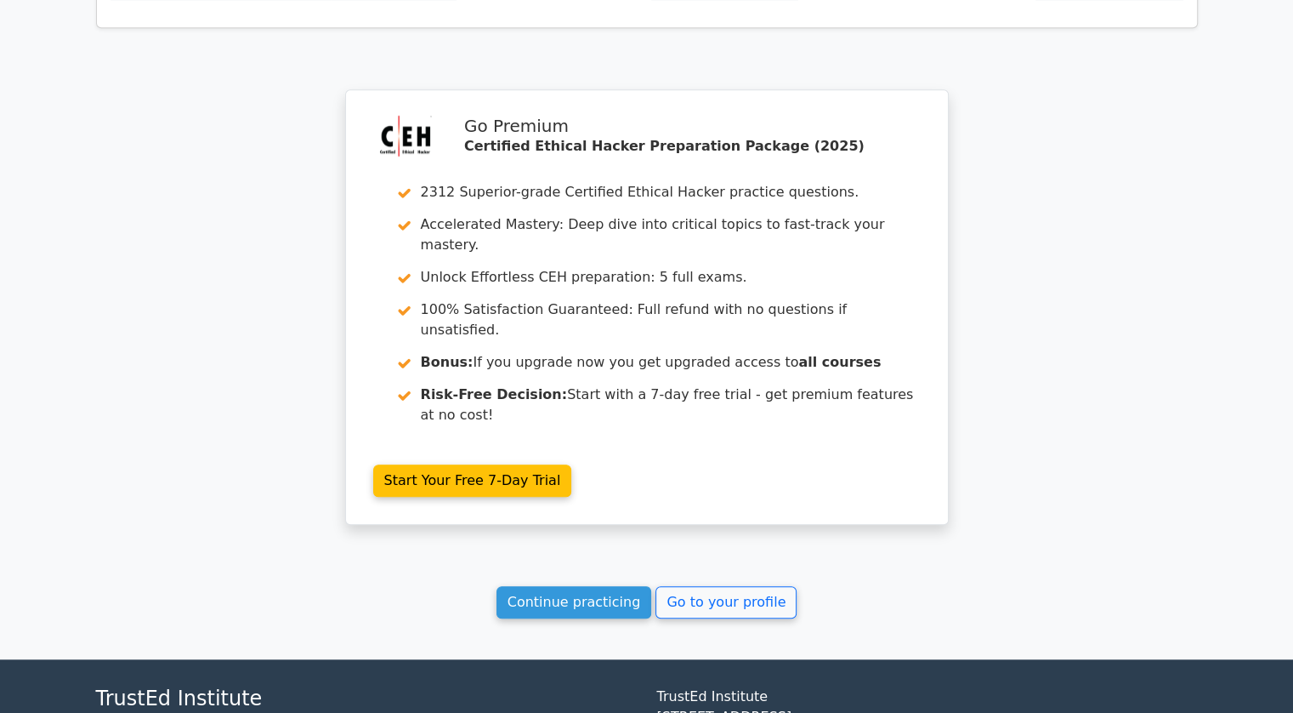
scroll to position [1350, 0]
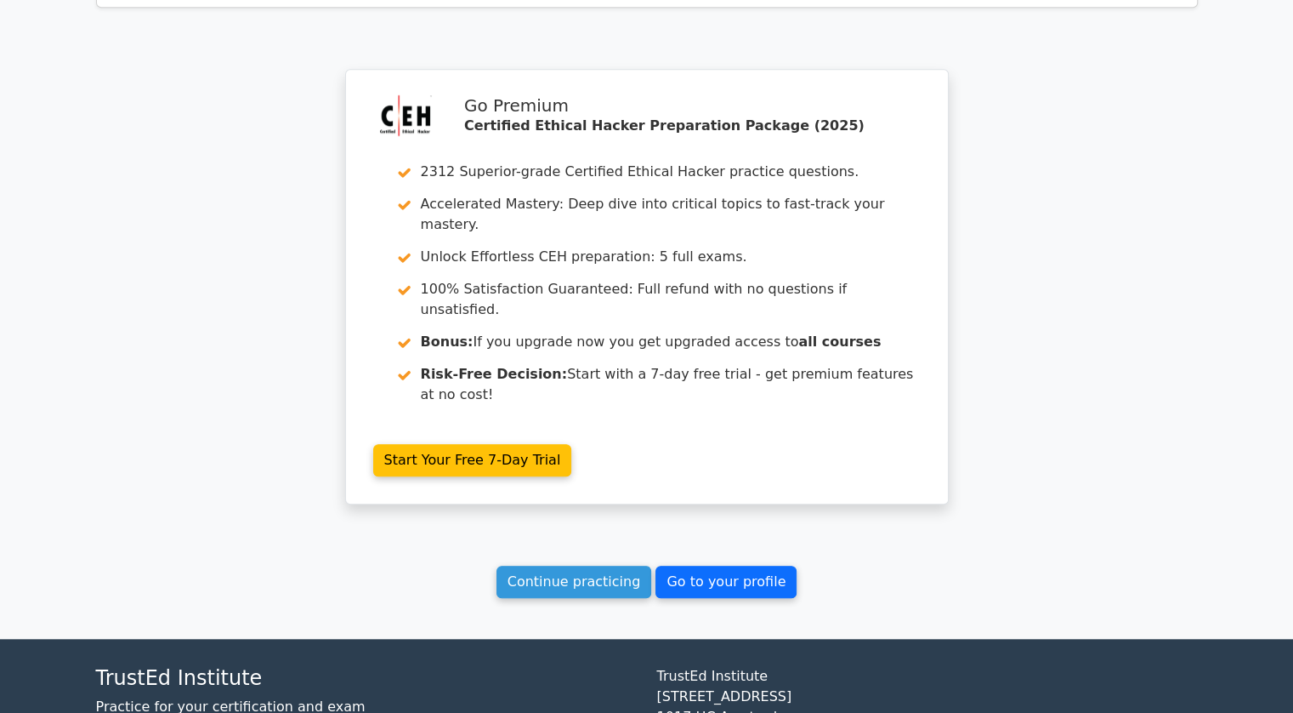
click at [741, 565] on link "Go to your profile" at bounding box center [726, 581] width 141 height 32
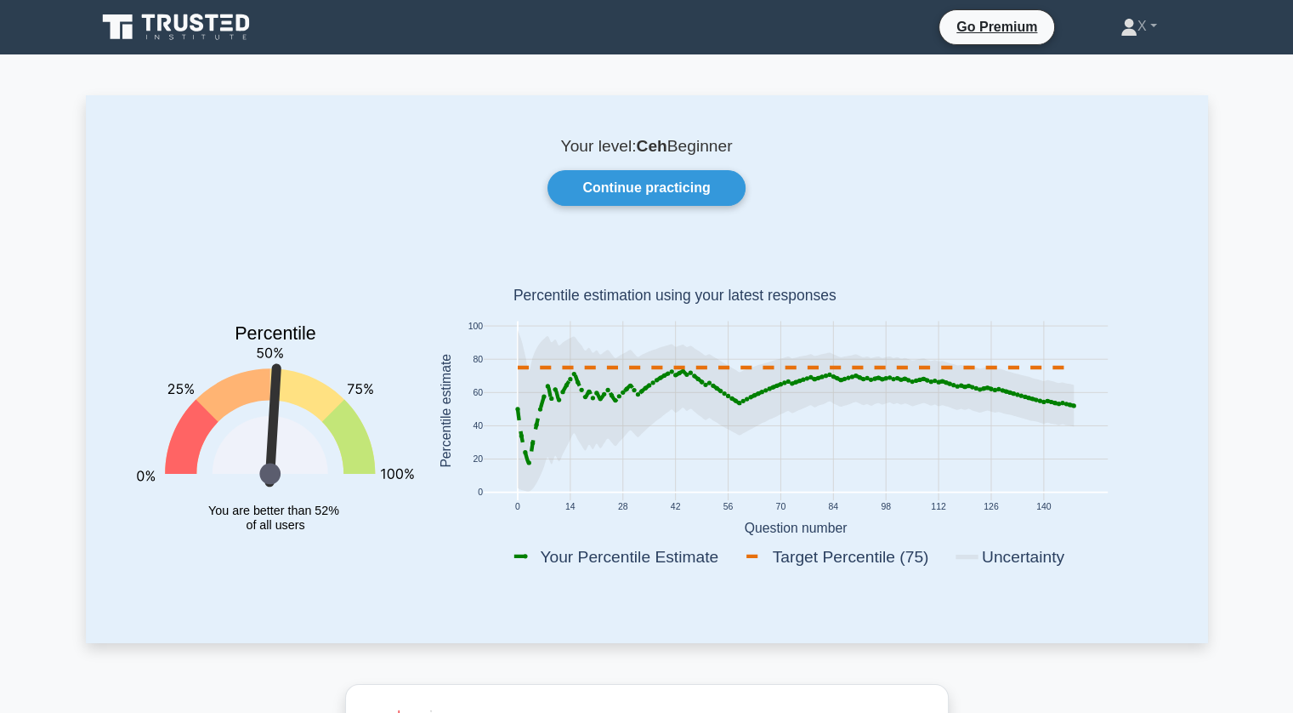
click at [193, 27] on icon at bounding box center [197, 23] width 14 height 18
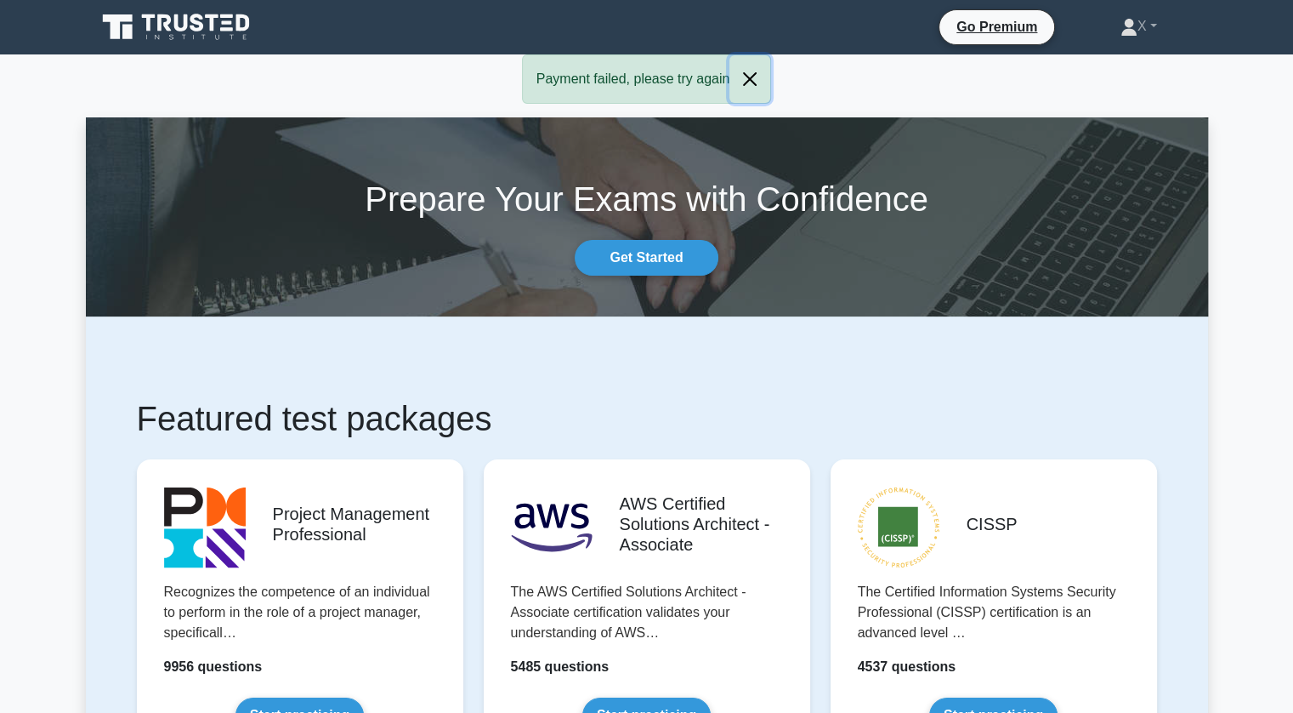
click at [740, 72] on button "Close" at bounding box center [750, 79] width 41 height 48
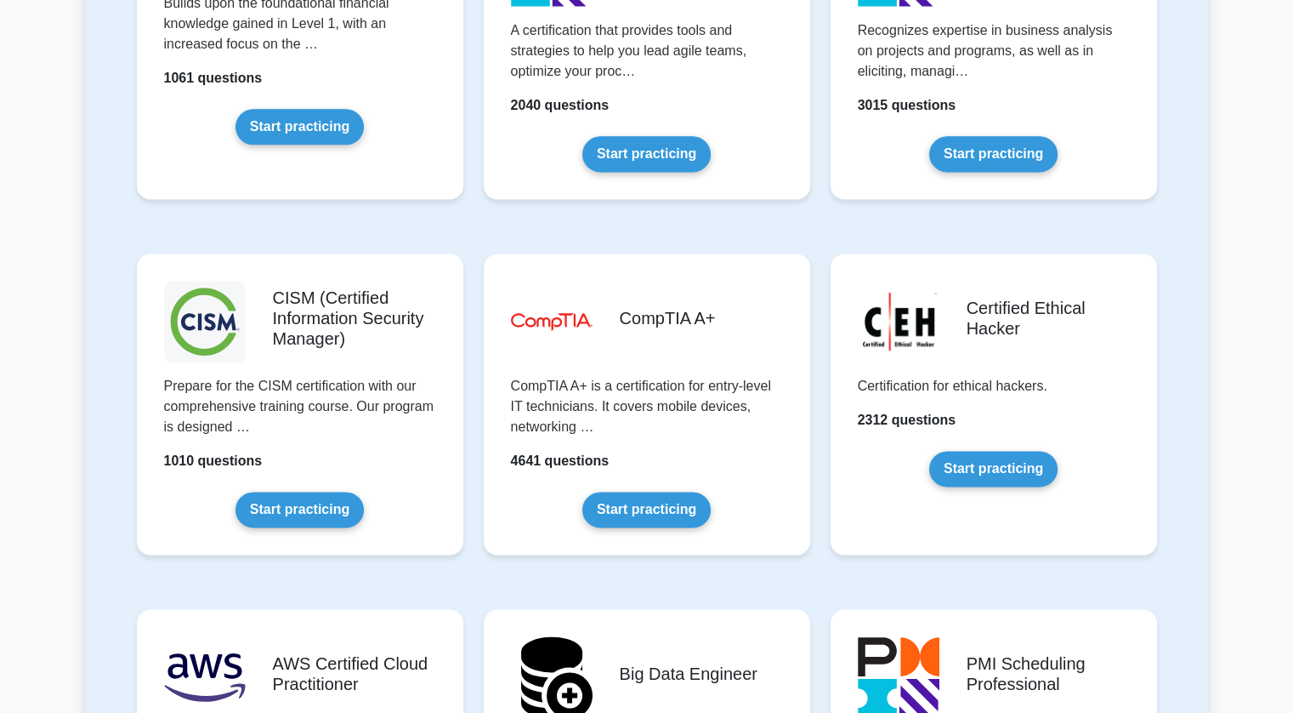
scroll to position [2278, 0]
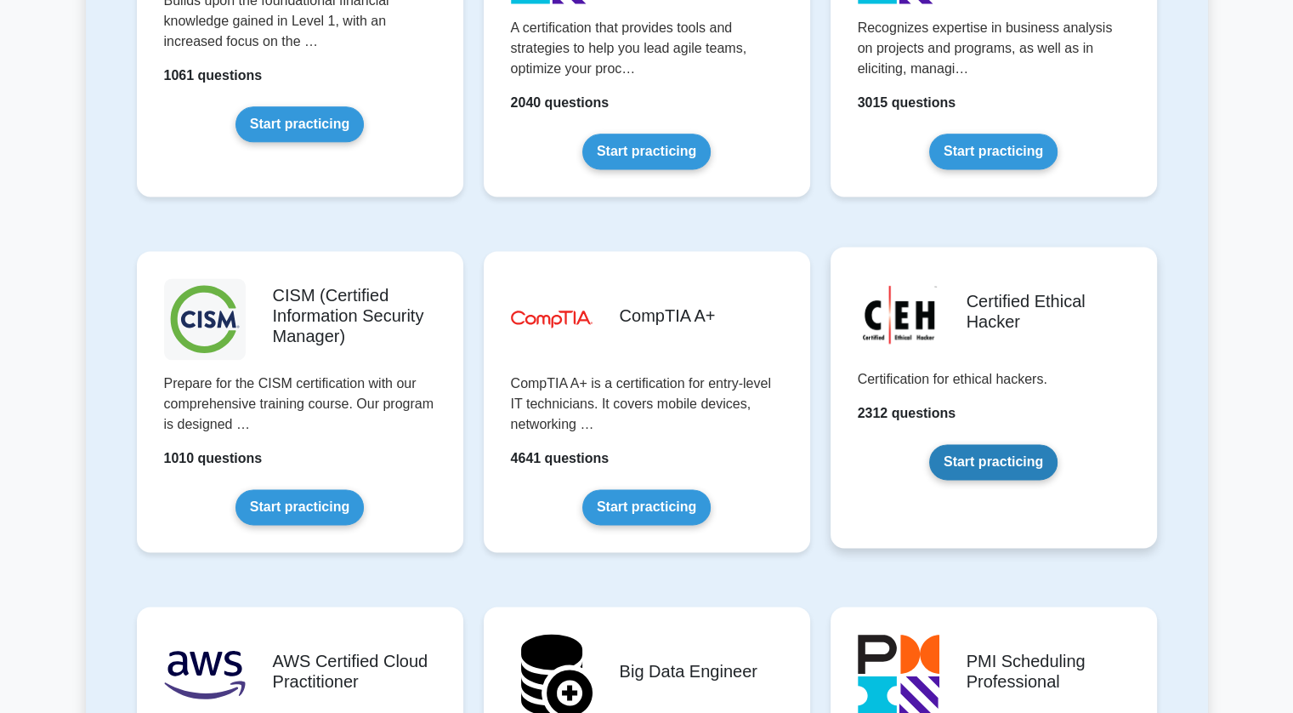
click at [953, 458] on link "Start practicing" at bounding box center [993, 462] width 128 height 36
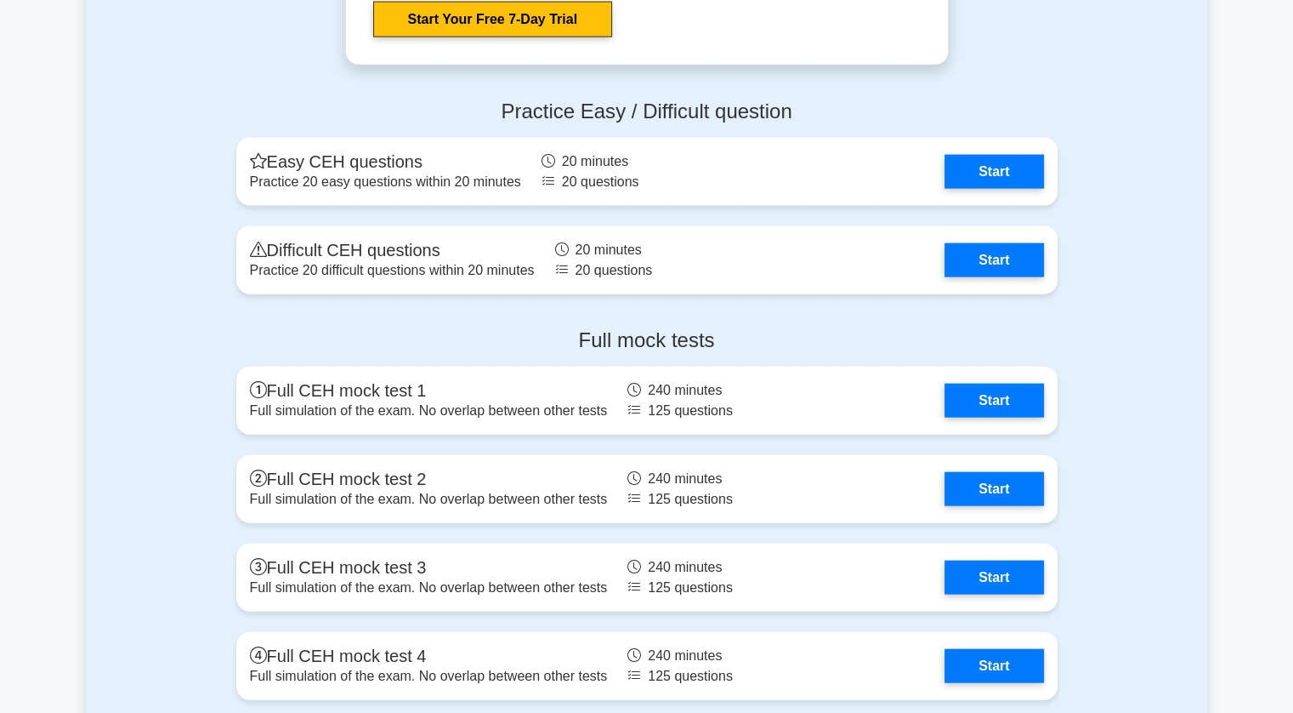
scroll to position [3755, 0]
